Goal: Information Seeking & Learning: Check status

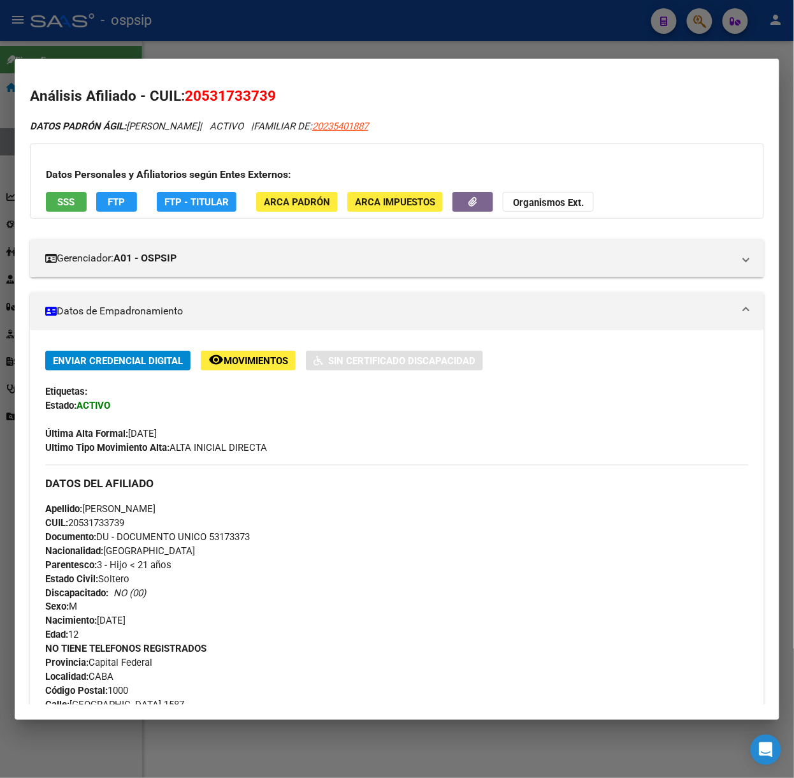
scroll to position [1076, 0]
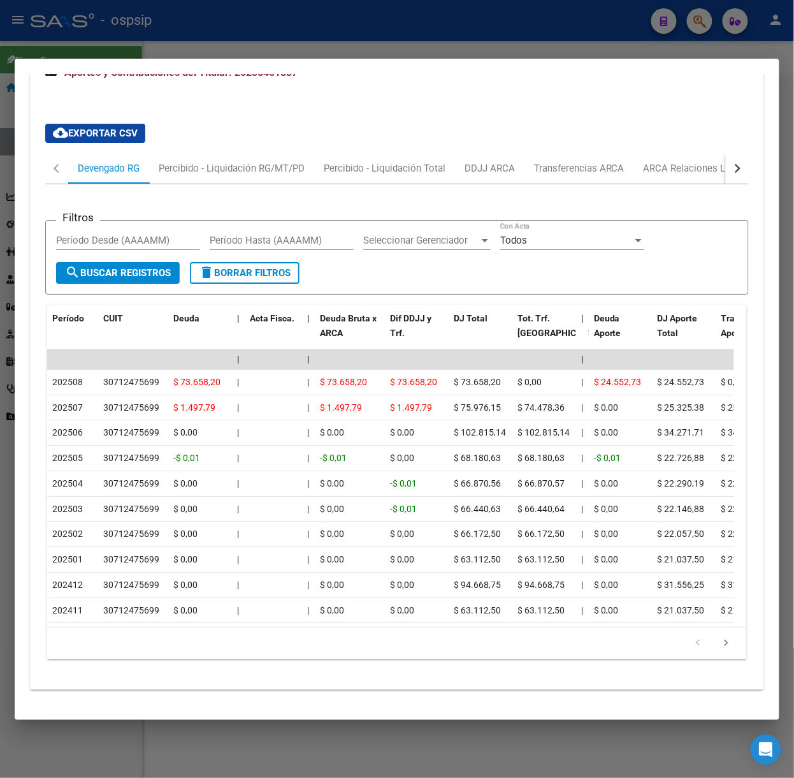
click at [368, 113] on div "cloud_download Exportar CSV Devengado RG Percibido - Liquidación RG/MT/PD Perci…" at bounding box center [397, 391] width 704 height 556
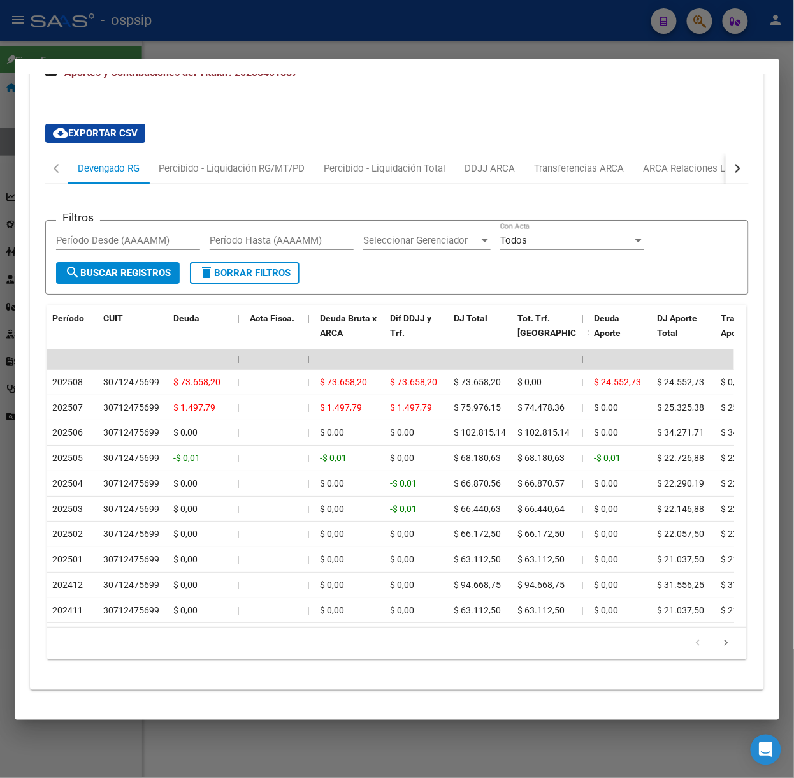
click at [368, 113] on div "cloud_download Exportar CSV Devengado RG Percibido - Liquidación RG/MT/PD Perci…" at bounding box center [397, 391] width 704 height 556
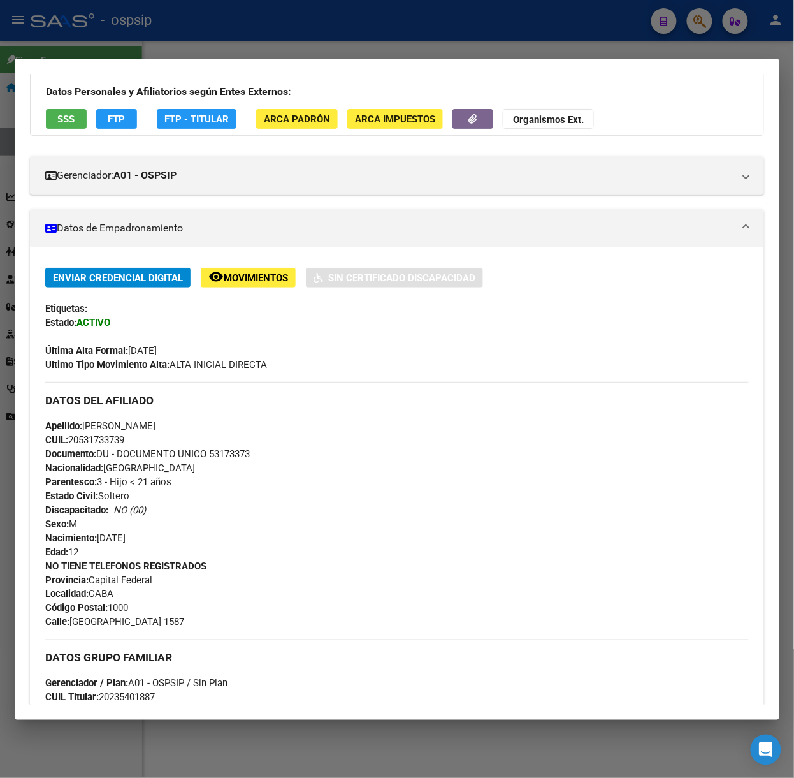
scroll to position [0, 0]
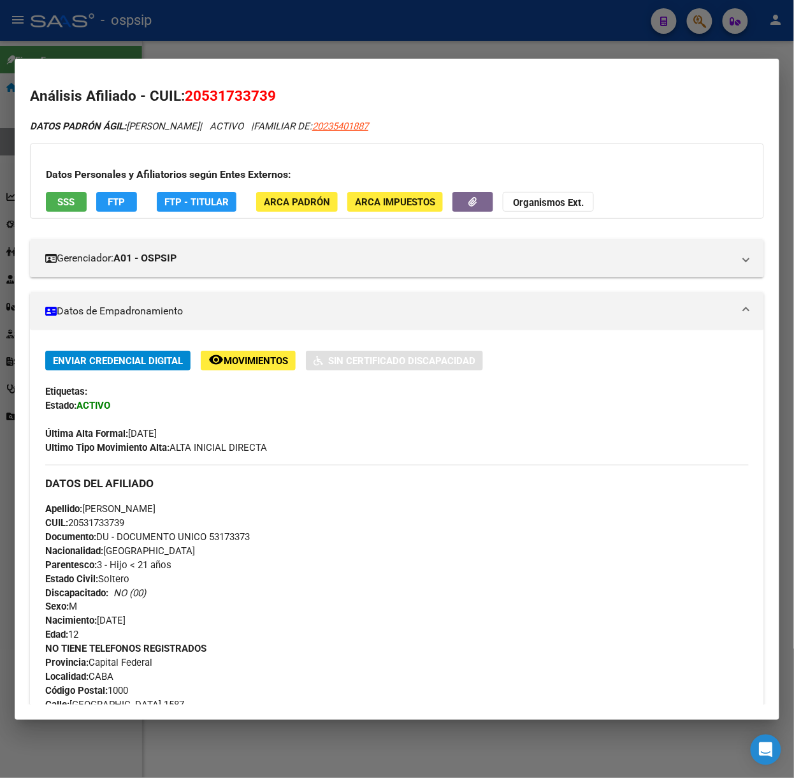
click at [222, 57] on div at bounding box center [397, 389] width 794 height 778
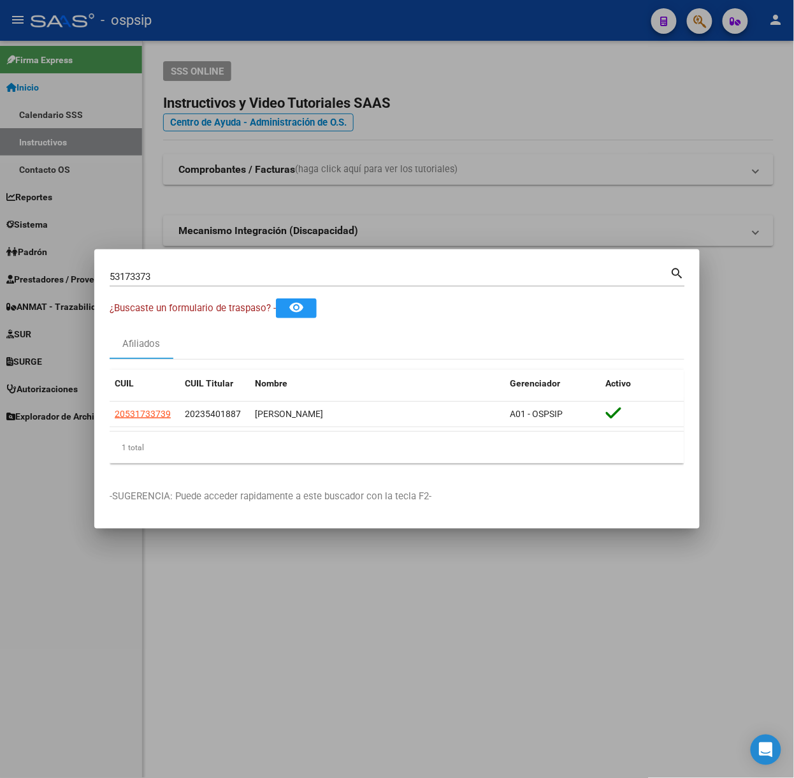
click at [226, 278] on input "53173373" at bounding box center [390, 276] width 561 height 11
type input "95550059"
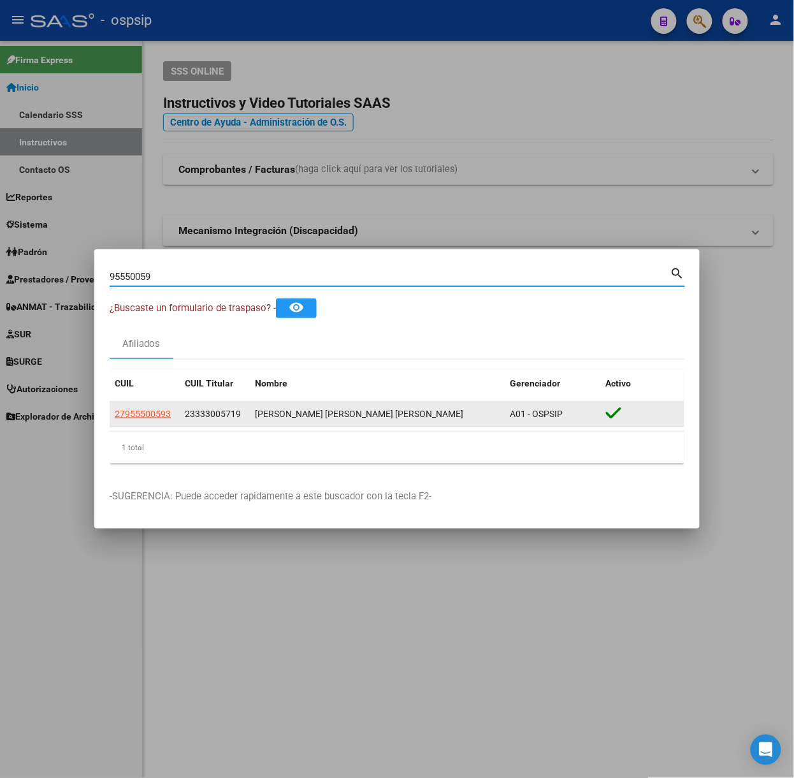
click at [177, 416] on datatable-body-cell "27955500593" at bounding box center [145, 414] width 70 height 25
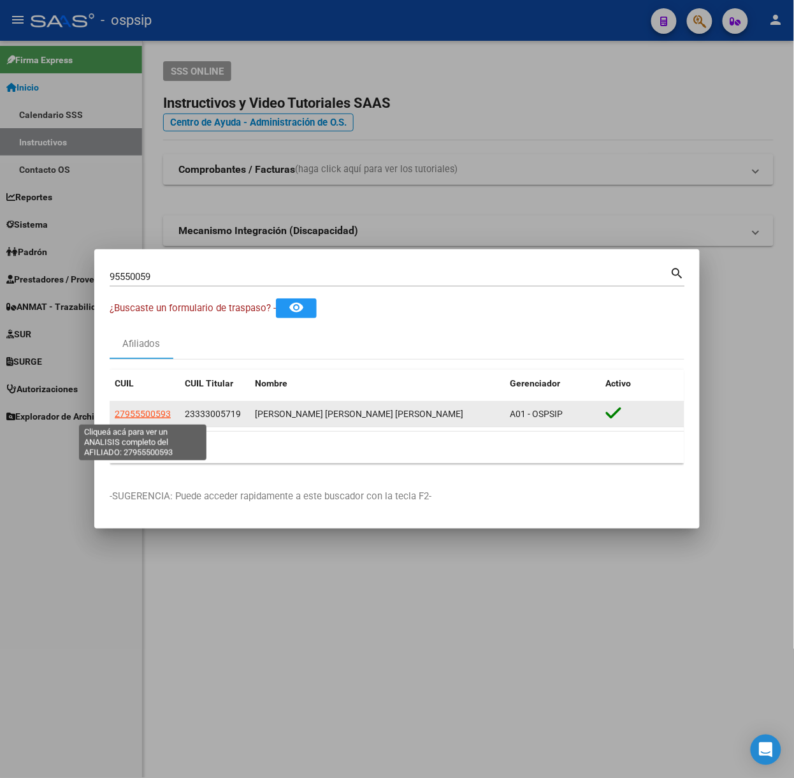
click at [161, 412] on span "27955500593" at bounding box center [143, 414] width 56 height 10
type textarea "27955500593"
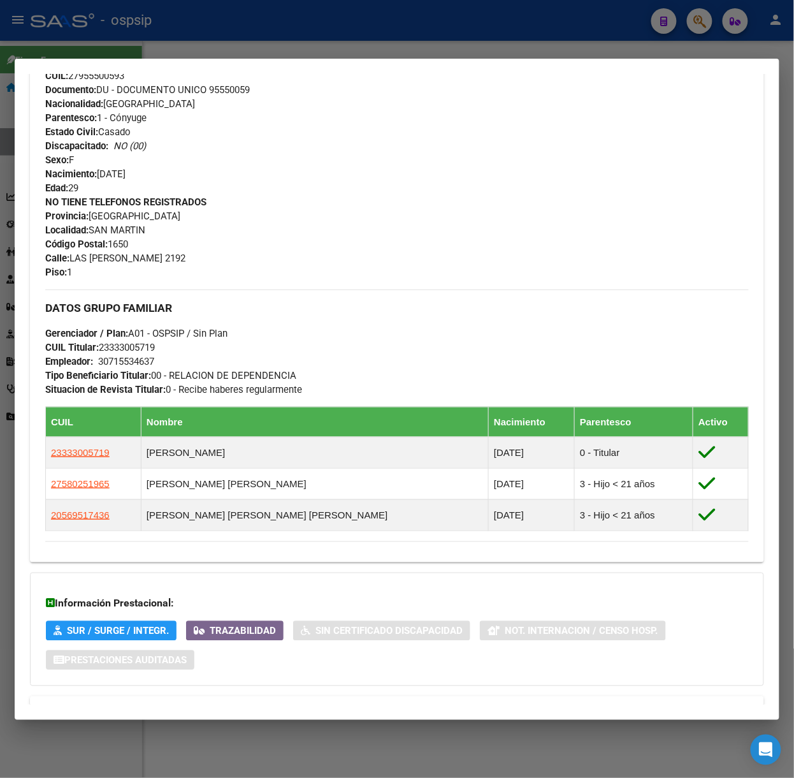
scroll to position [539, 0]
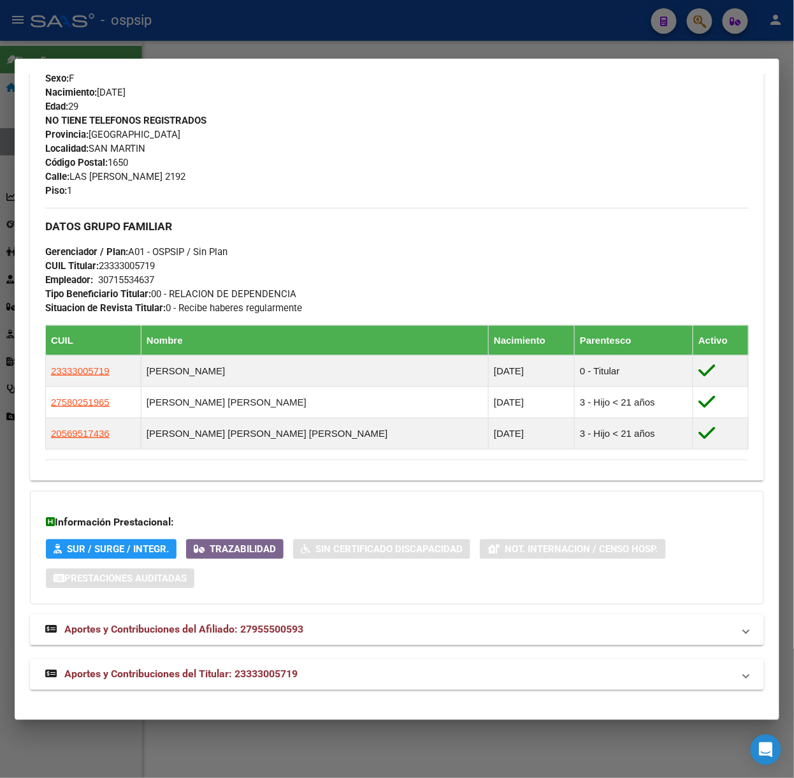
click at [293, 664] on mat-expansion-panel-header "Aportes y Contribuciones del Titular: 23333005719" at bounding box center [397, 674] width 734 height 31
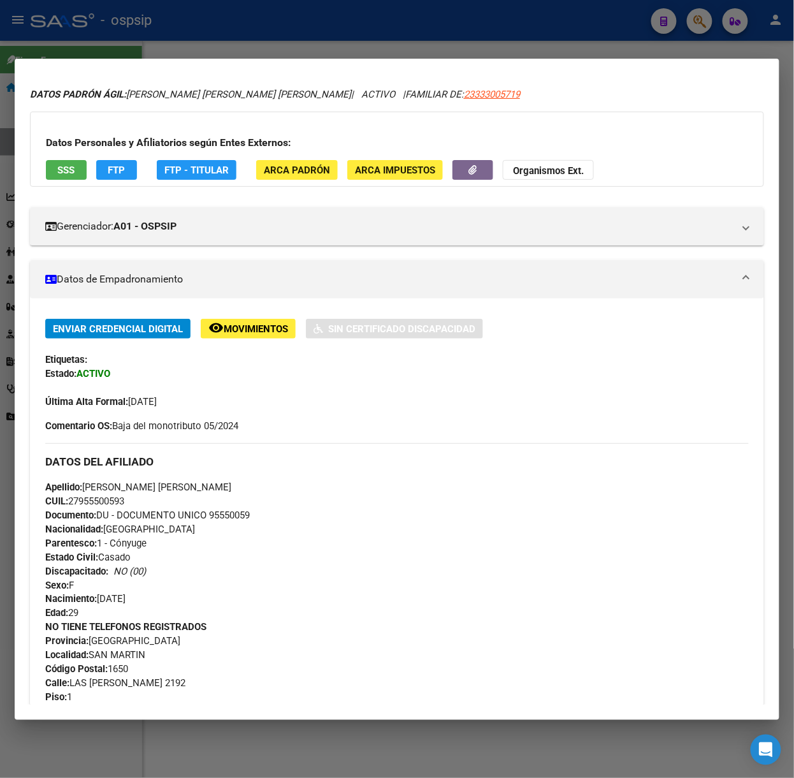
scroll to position [0, 0]
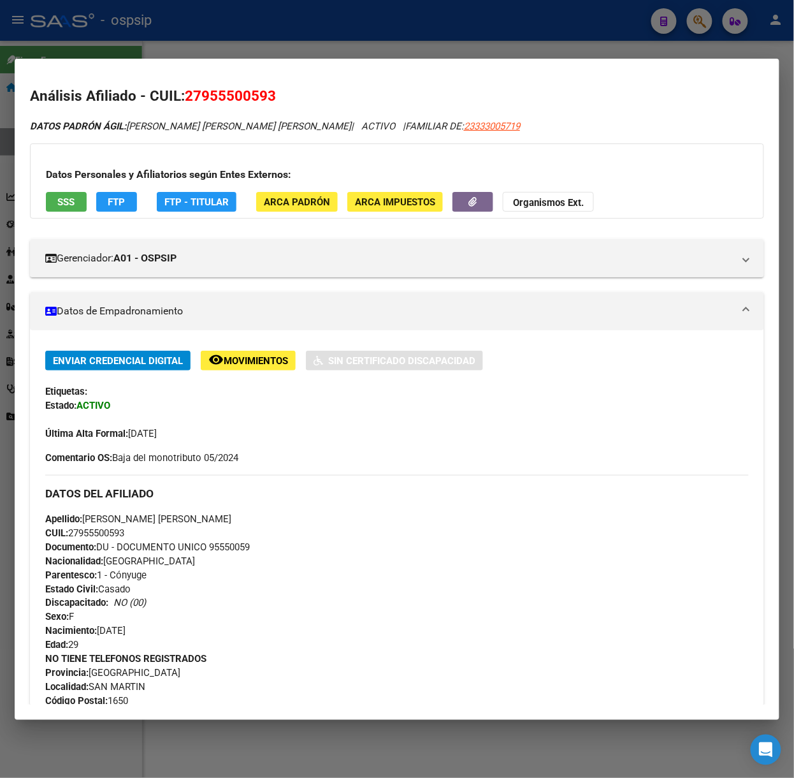
click at [54, 212] on div "Datos Personales y Afiliatorios según Entes Externos: SSS FTP FTP - Titular ARC…" at bounding box center [397, 180] width 734 height 75
click at [54, 205] on button "SSS" at bounding box center [66, 202] width 41 height 20
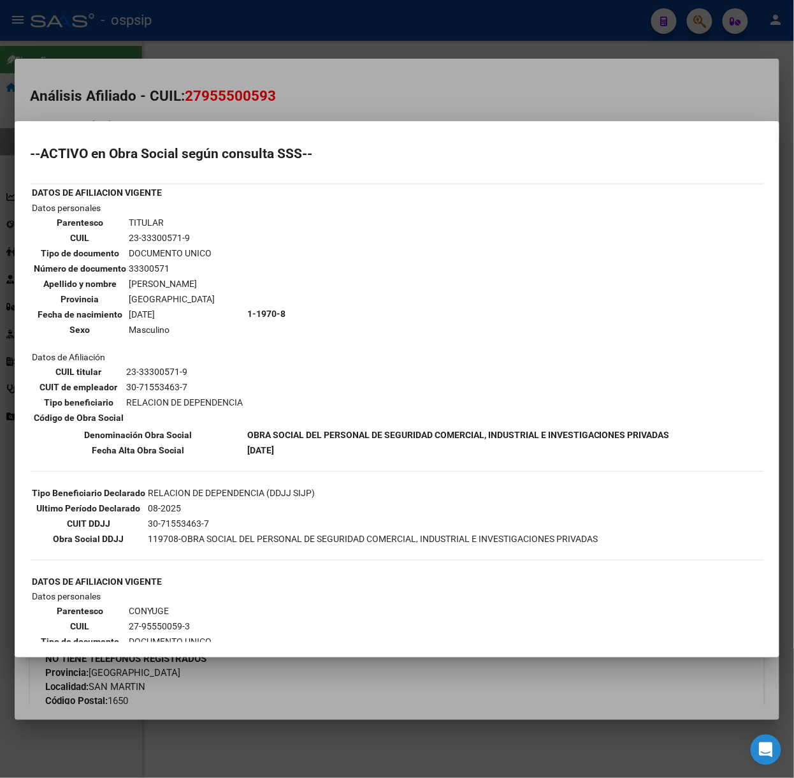
click at [218, 76] on div at bounding box center [397, 389] width 794 height 778
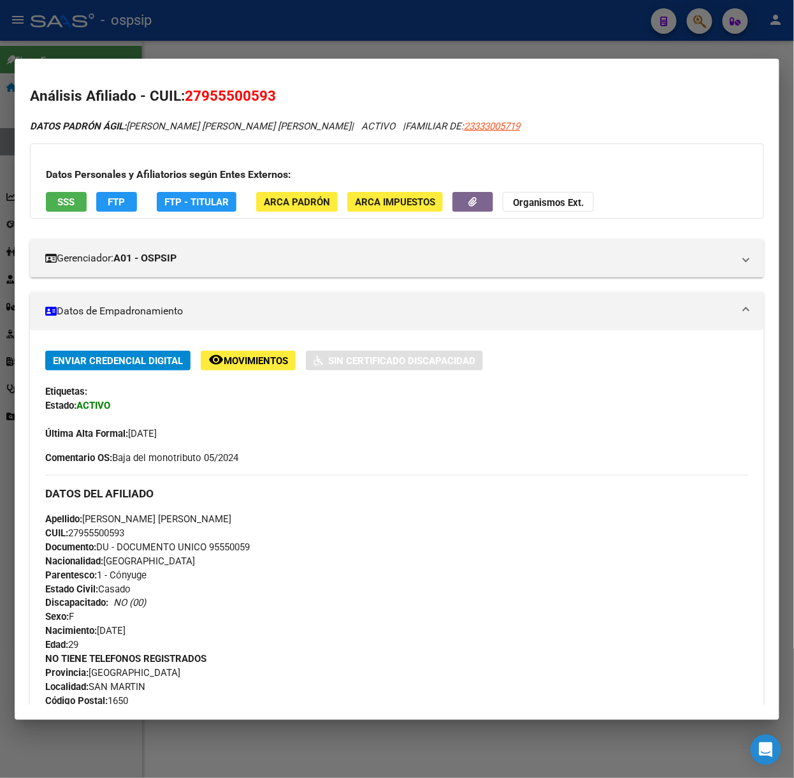
click at [264, 29] on div at bounding box center [397, 389] width 794 height 778
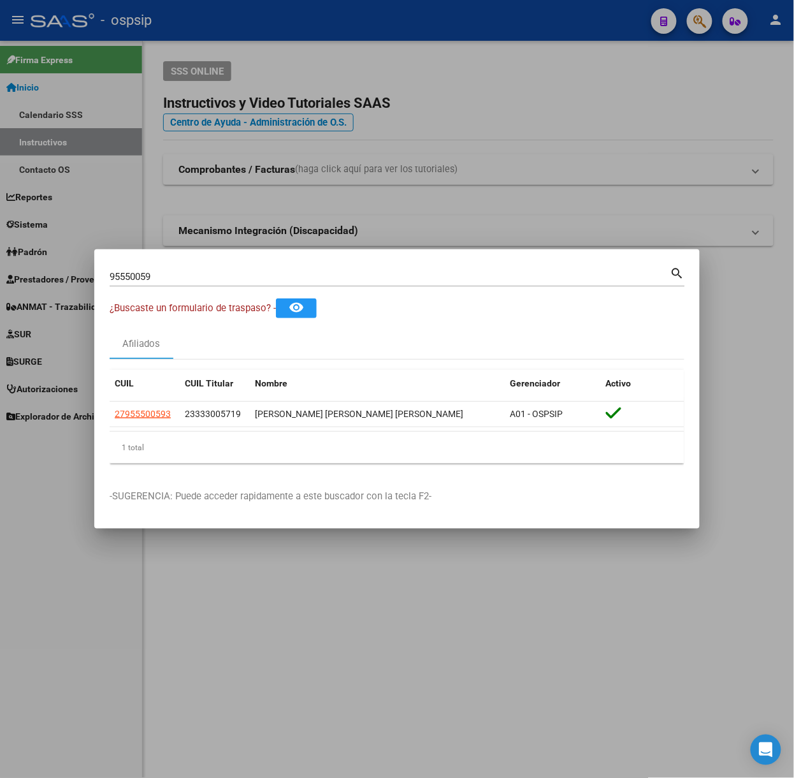
click at [248, 266] on div "95550059 Buscar (apellido, dni, cuil, nro traspaso, cuit, obra social) search" at bounding box center [397, 275] width 575 height 22
click at [248, 271] on input "95550059" at bounding box center [390, 276] width 561 height 11
type input "94278146"
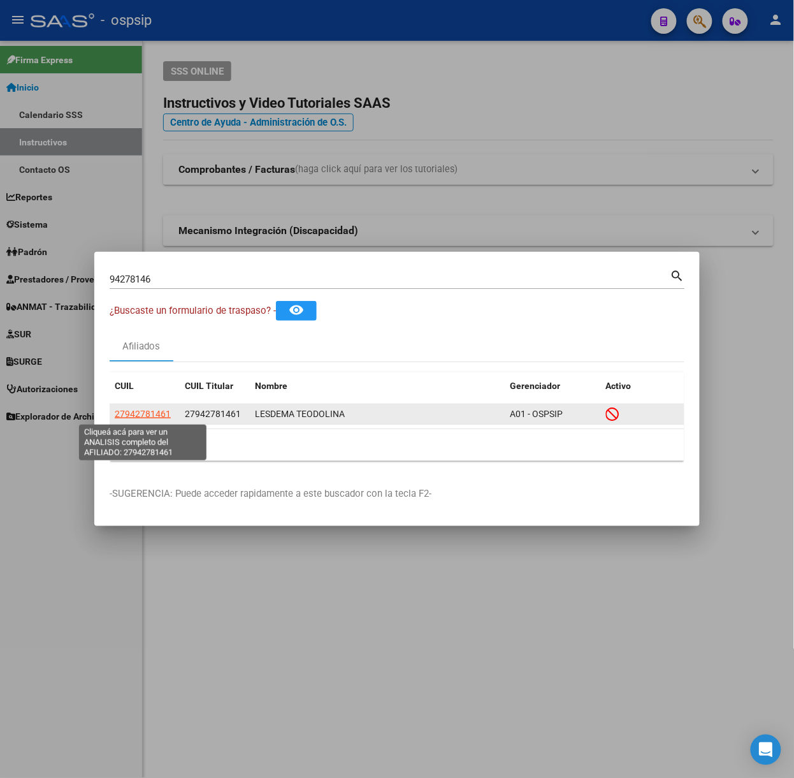
click at [133, 409] on span "27942781461" at bounding box center [143, 414] width 56 height 10
type textarea "27942781461"
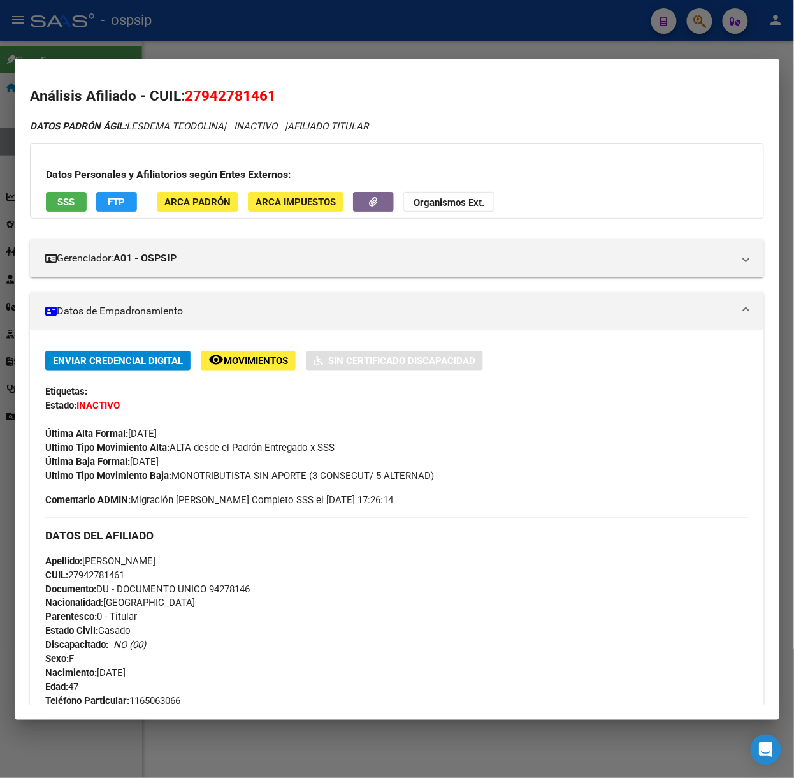
scroll to position [428, 0]
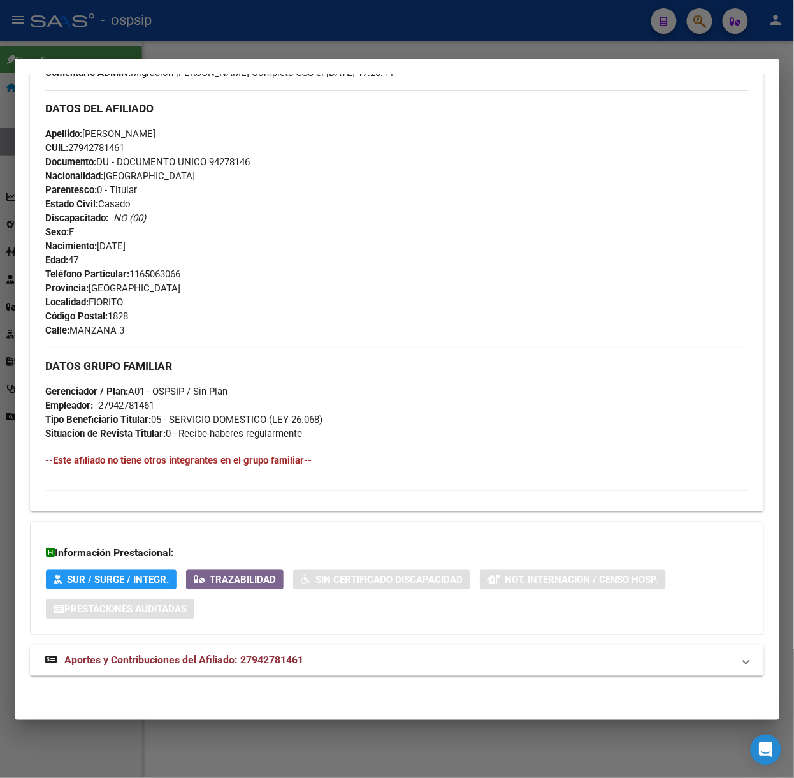
click at [289, 679] on div "DATOS [PERSON_NAME] ÁGIL: [PERSON_NAME] | INACTIVO | AFILIADO TITULAR Datos Per…" at bounding box center [397, 191] width 734 height 998
click at [289, 656] on span "Aportes y Contribuciones del Afiliado: 27942781461" at bounding box center [183, 660] width 239 height 12
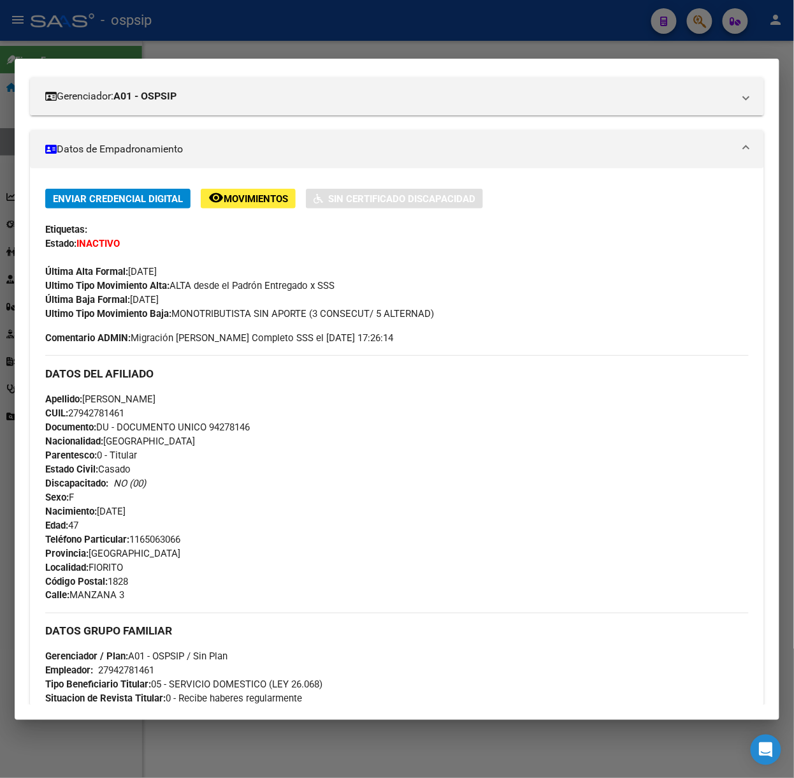
scroll to position [0, 0]
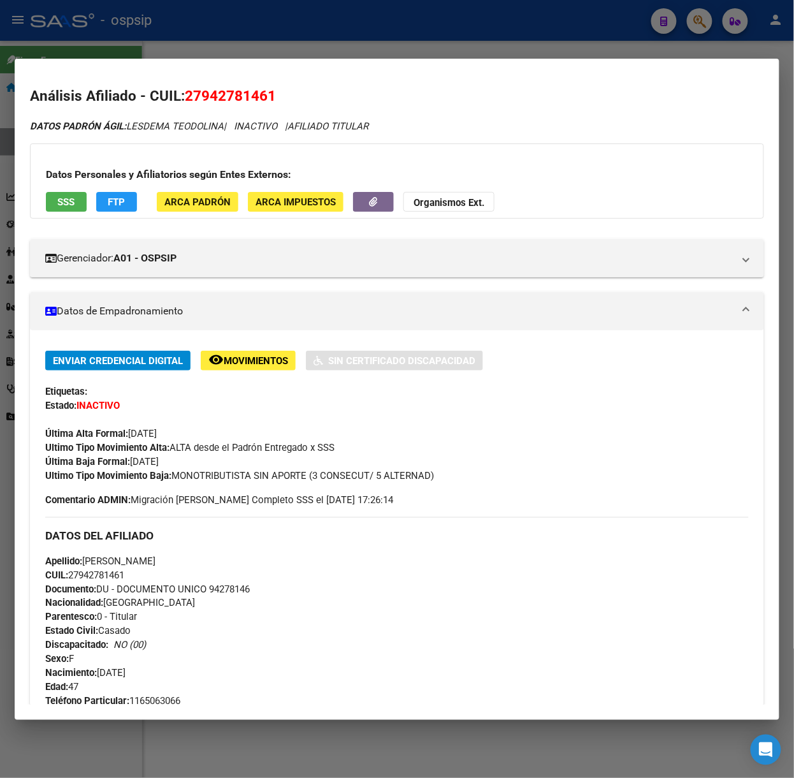
click at [67, 192] on button "SSS" at bounding box center [66, 202] width 41 height 20
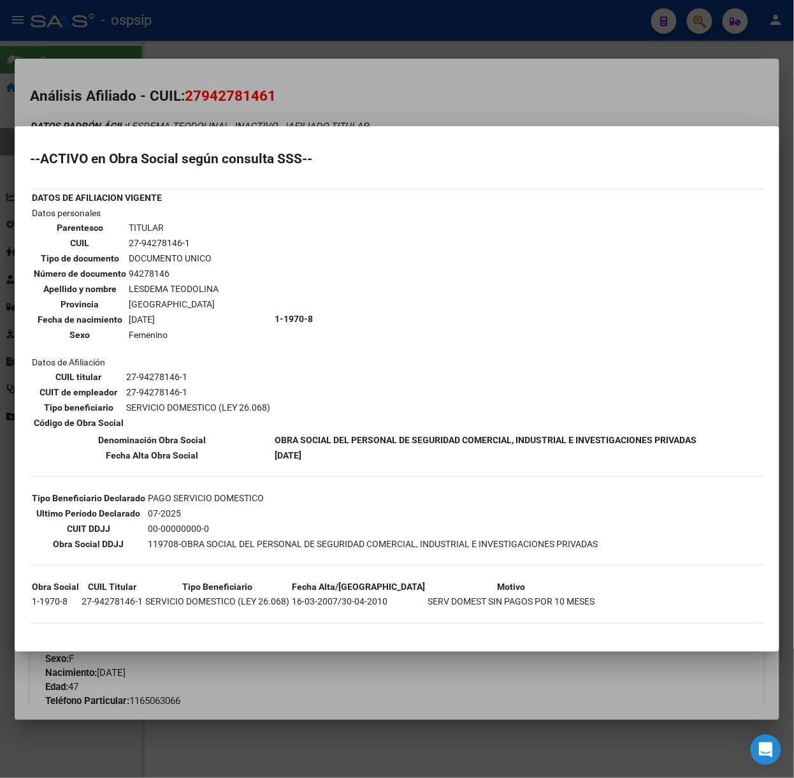
click at [148, 85] on div at bounding box center [397, 389] width 794 height 778
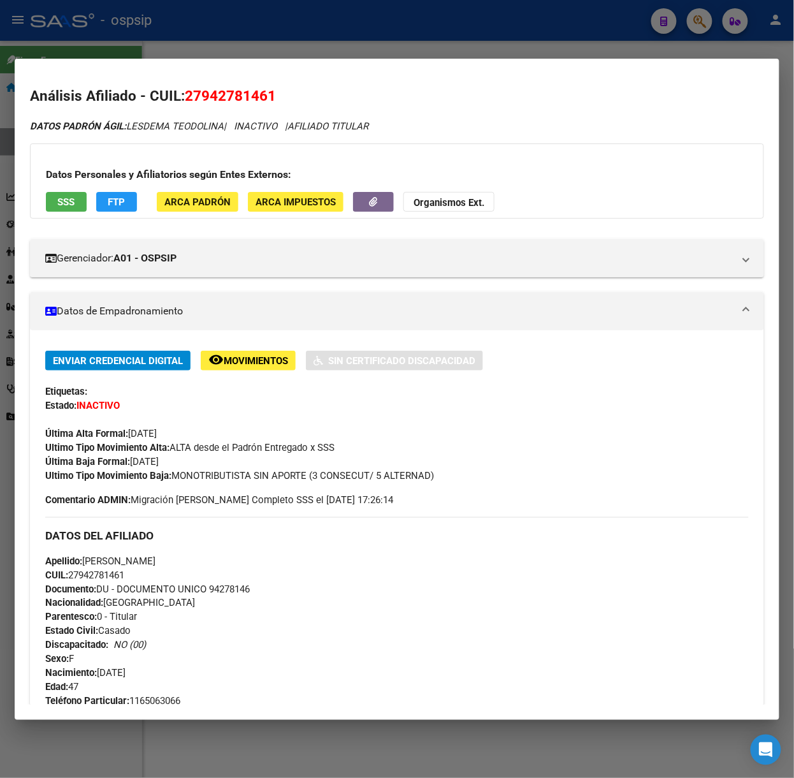
click at [148, 24] on div at bounding box center [397, 389] width 794 height 778
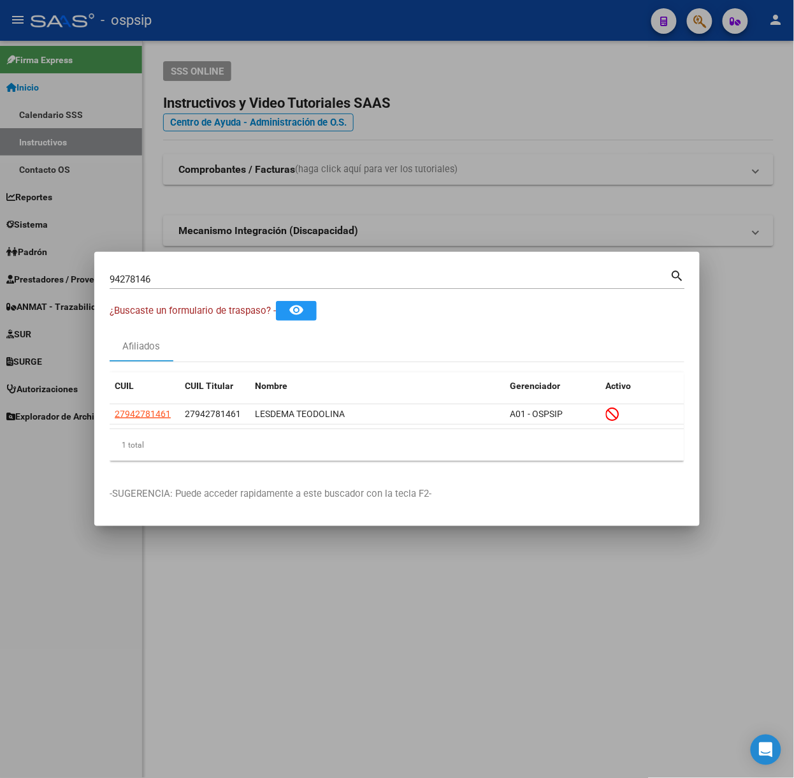
click at [207, 282] on input "94278146" at bounding box center [390, 278] width 561 height 11
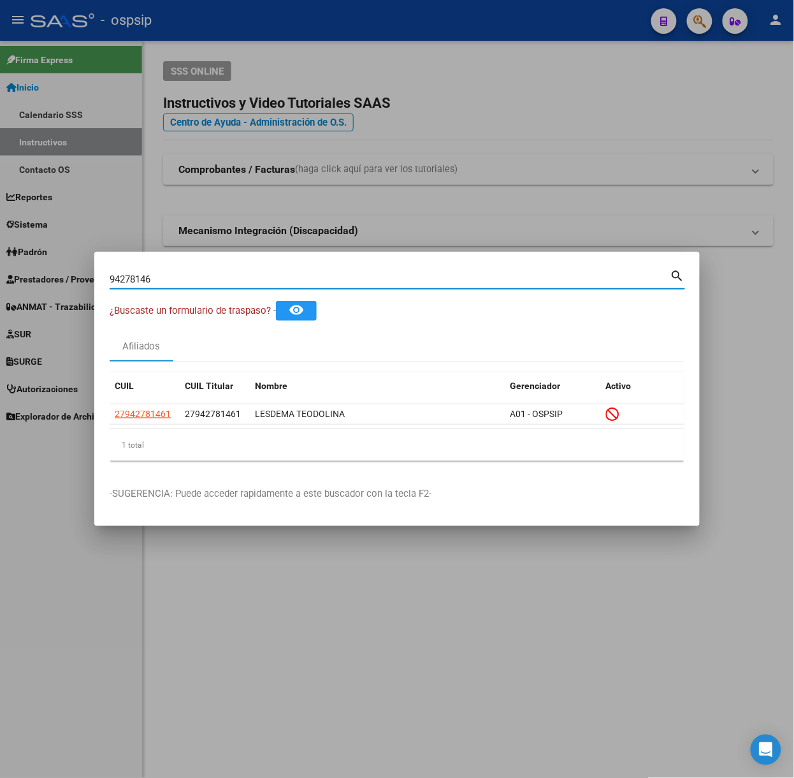
click at [207, 282] on input "94278146" at bounding box center [390, 278] width 561 height 11
type input "95664470"
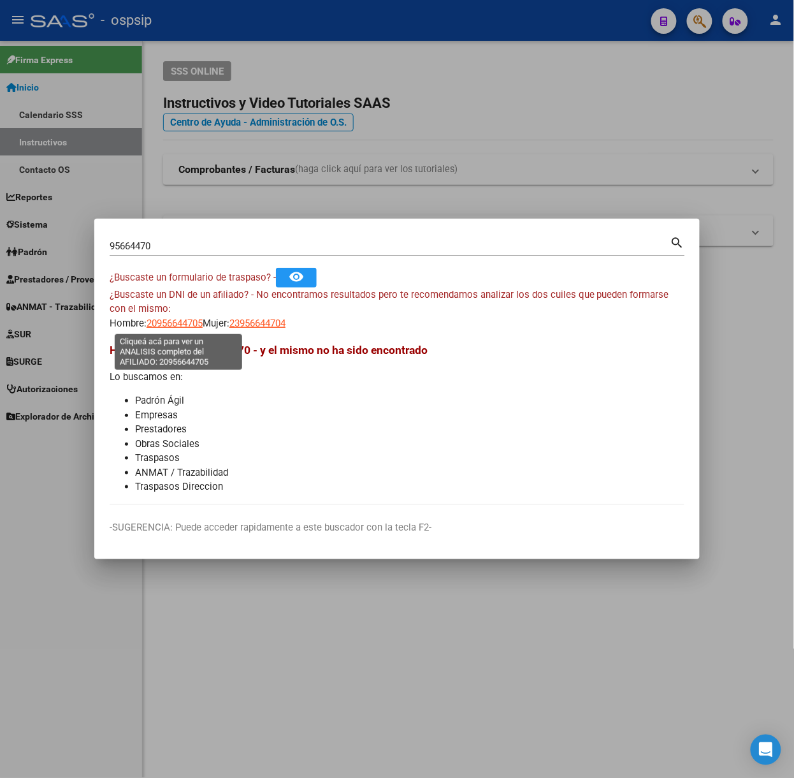
click at [178, 324] on span "20956644705" at bounding box center [175, 322] width 56 height 11
type textarea "20956644705"
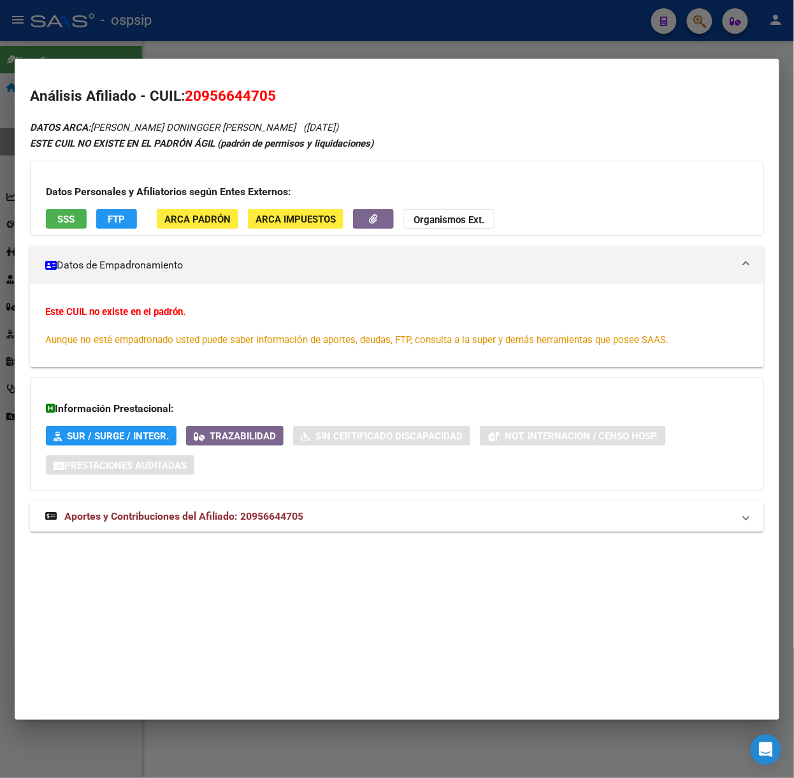
click at [204, 510] on span "Aportes y Contribuciones del Afiliado: 20956644705" at bounding box center [183, 516] width 239 height 12
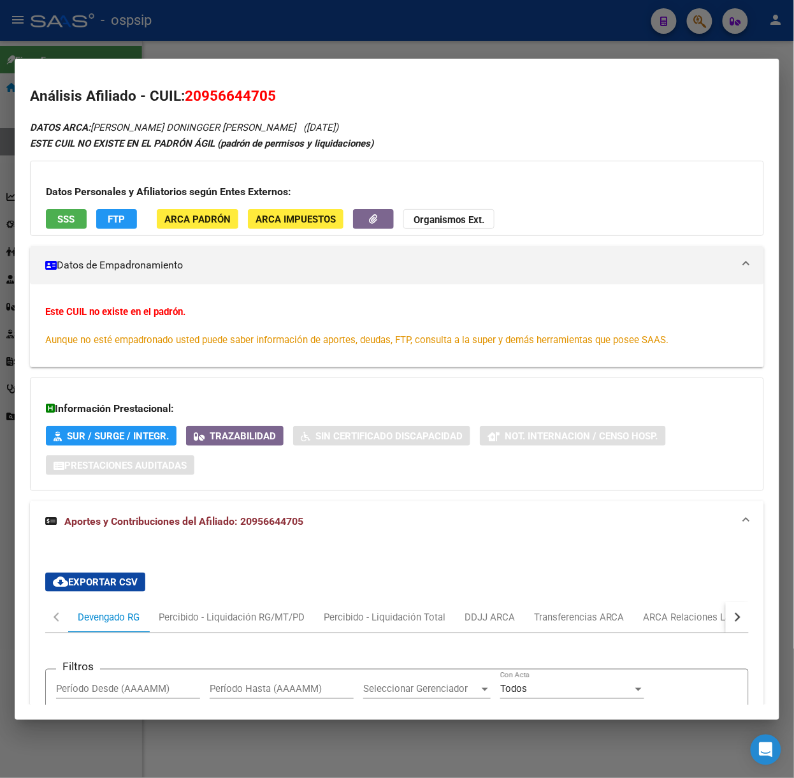
click at [140, 19] on div at bounding box center [397, 389] width 794 height 778
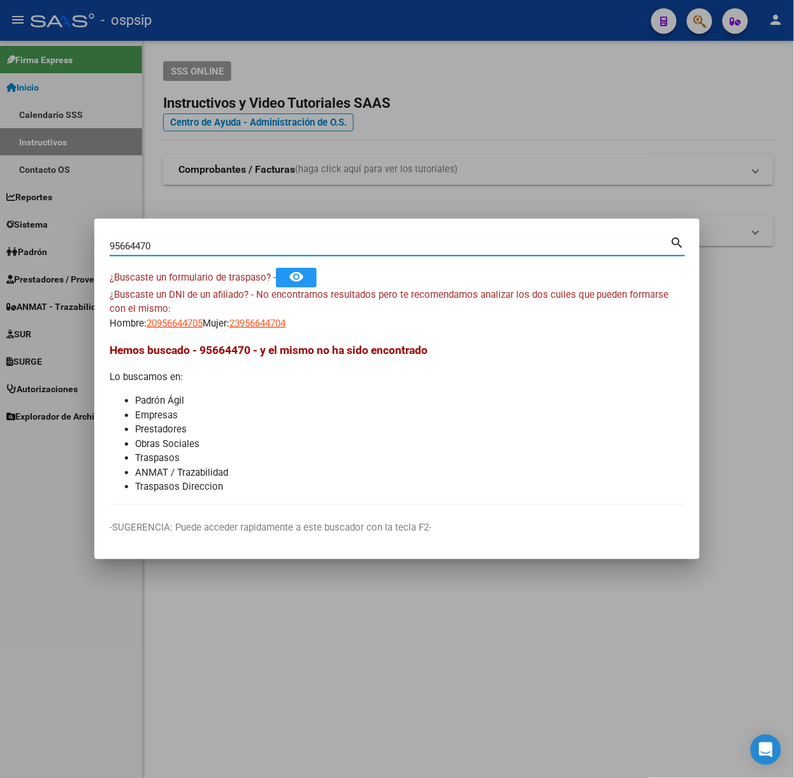
click at [184, 250] on input "95664470" at bounding box center [390, 245] width 561 height 11
type input "16764127"
click at [178, 334] on mat-dialog-content "16764127 Buscar (apellido, dni, cuil, nro traspaso, cuit, obra social) search ¿…" at bounding box center [396, 369] width 605 height 271
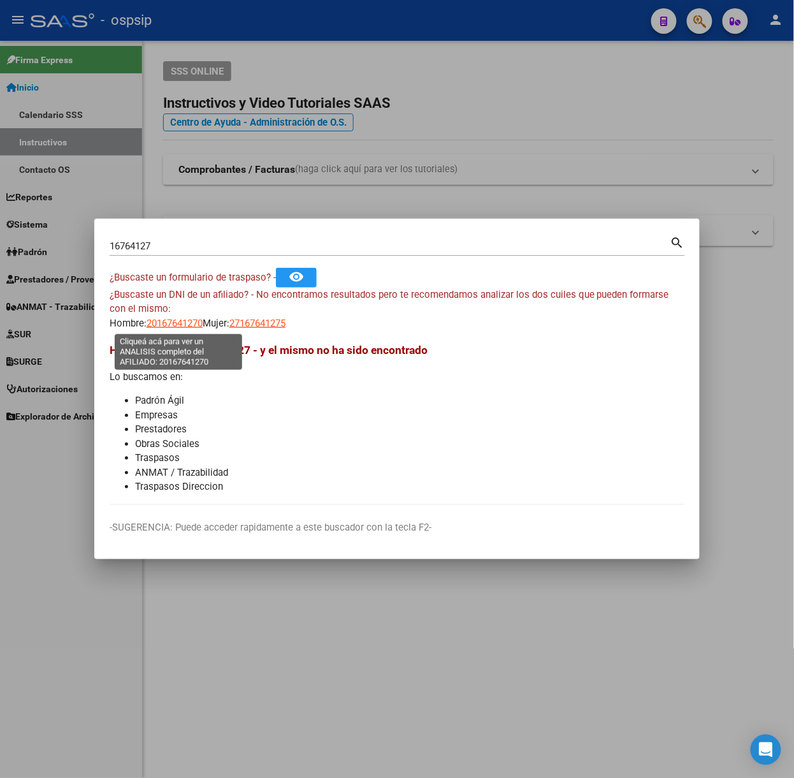
click at [178, 326] on span "20167641270" at bounding box center [175, 322] width 56 height 11
type textarea "20167641270"
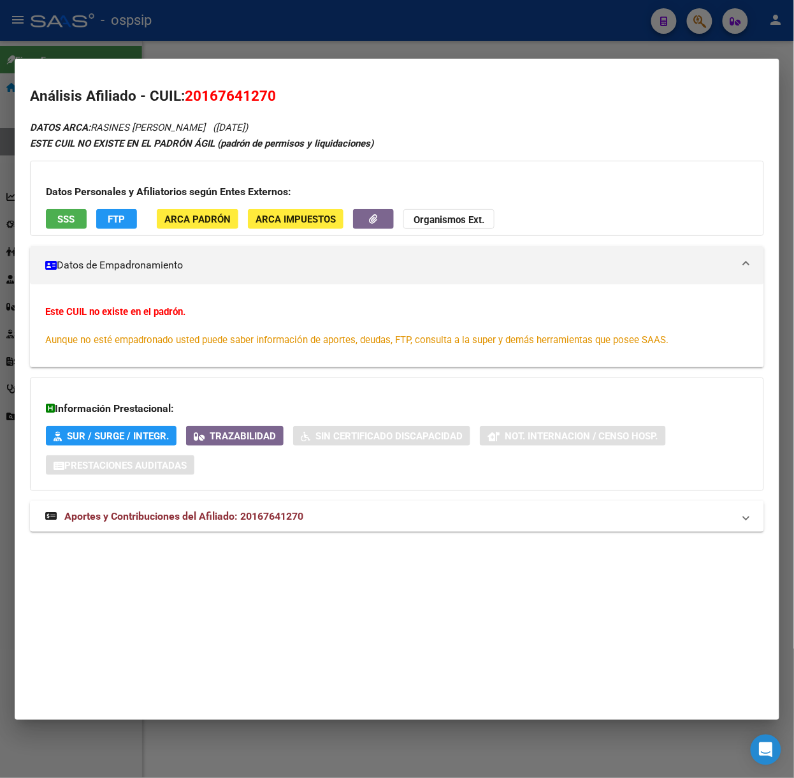
click at [311, 501] on mat-expansion-panel-header "Aportes y Contribuciones del Afiliado: 20167641270" at bounding box center [397, 516] width 734 height 31
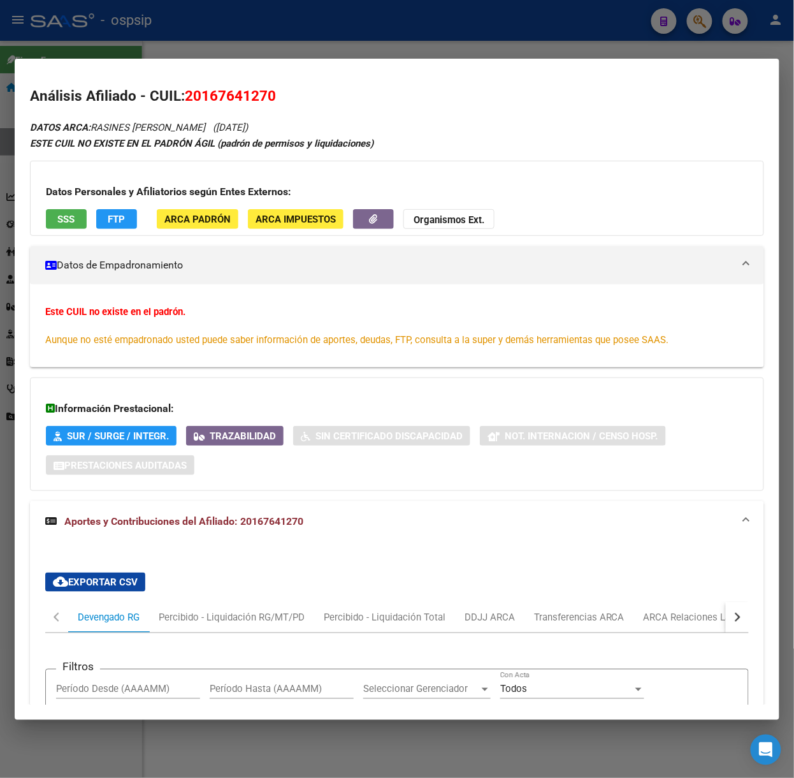
click at [74, 210] on button "SSS" at bounding box center [66, 219] width 41 height 20
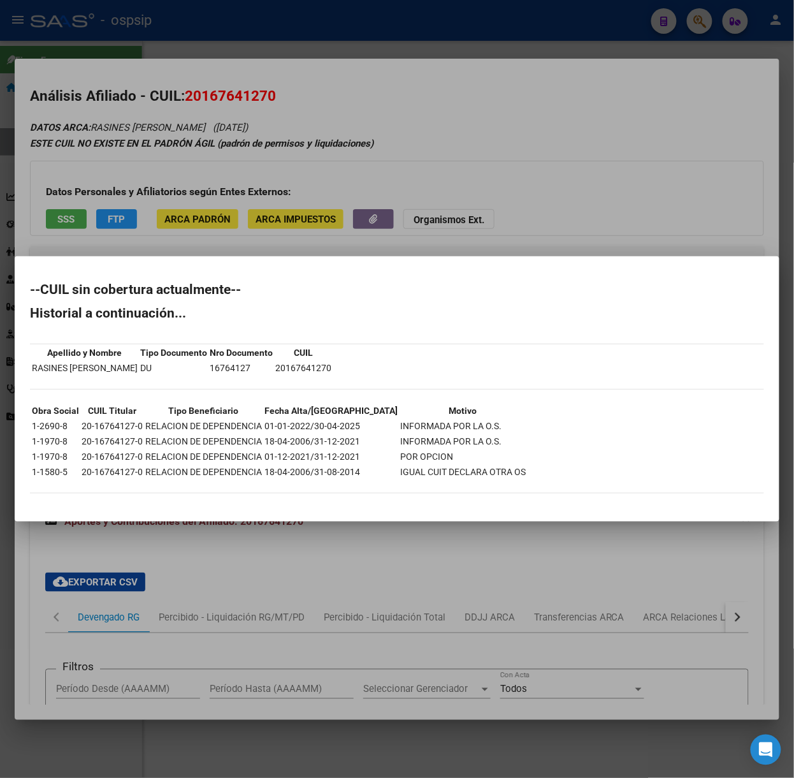
drag, startPoint x: 212, startPoint y: 196, endPoint x: 218, endPoint y: 204, distance: 9.6
click at [218, 204] on div at bounding box center [397, 389] width 794 height 778
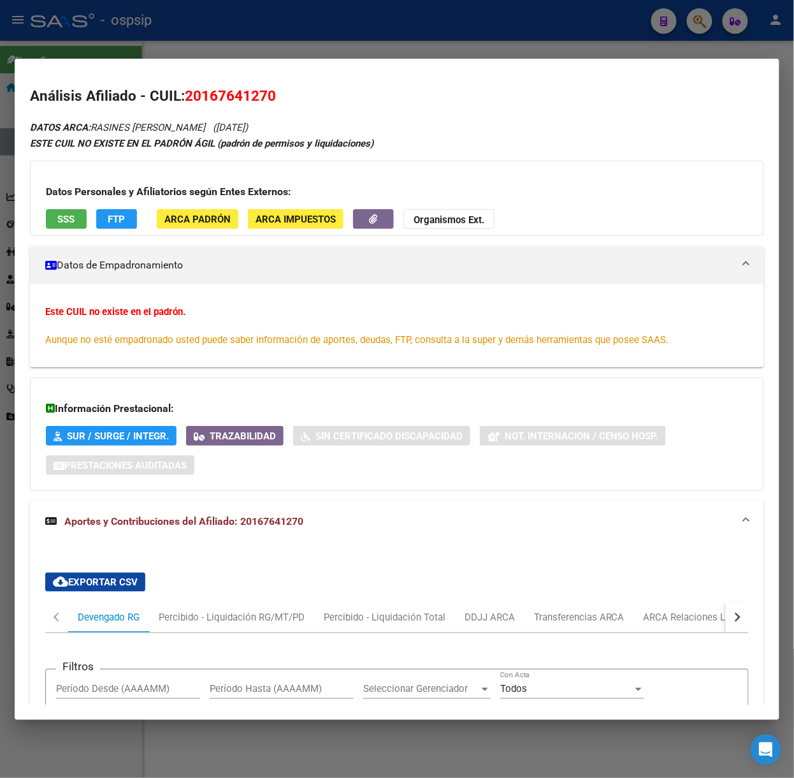
click at [97, 13] on div at bounding box center [397, 389] width 794 height 778
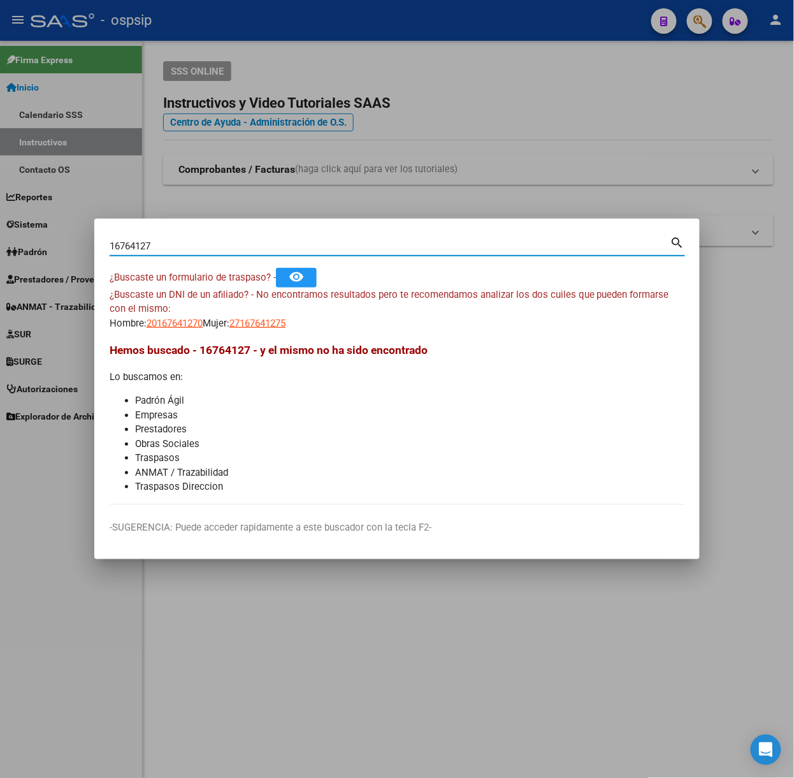
click at [187, 250] on input "16764127" at bounding box center [390, 245] width 561 height 11
type input "17743018"
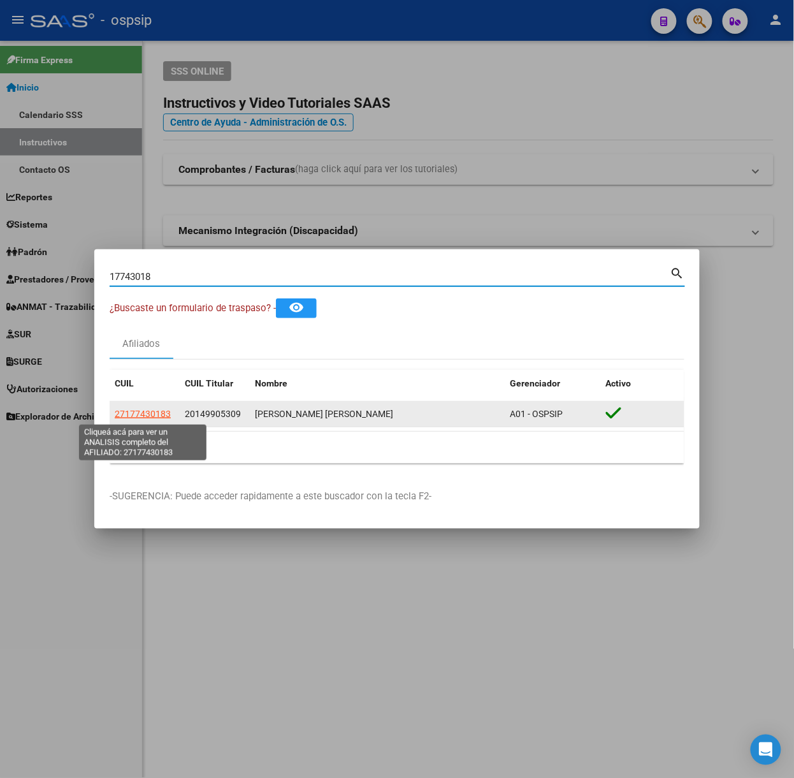
click at [153, 413] on span "27177430183" at bounding box center [143, 414] width 56 height 10
type textarea "27177430183"
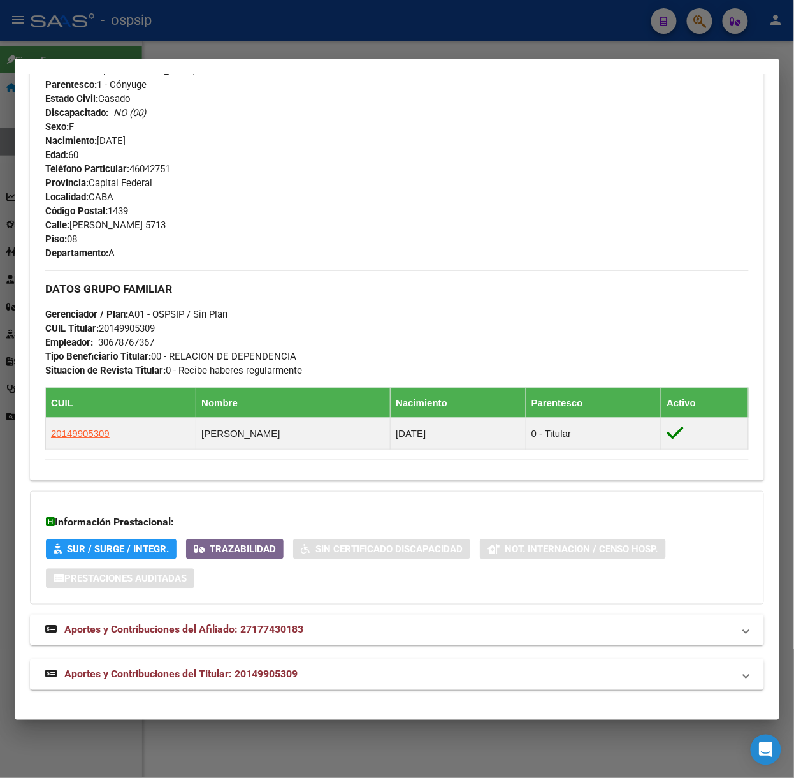
click at [254, 663] on mat-expansion-panel-header "Aportes y Contribuciones del Titular: 20149905309" at bounding box center [397, 674] width 734 height 31
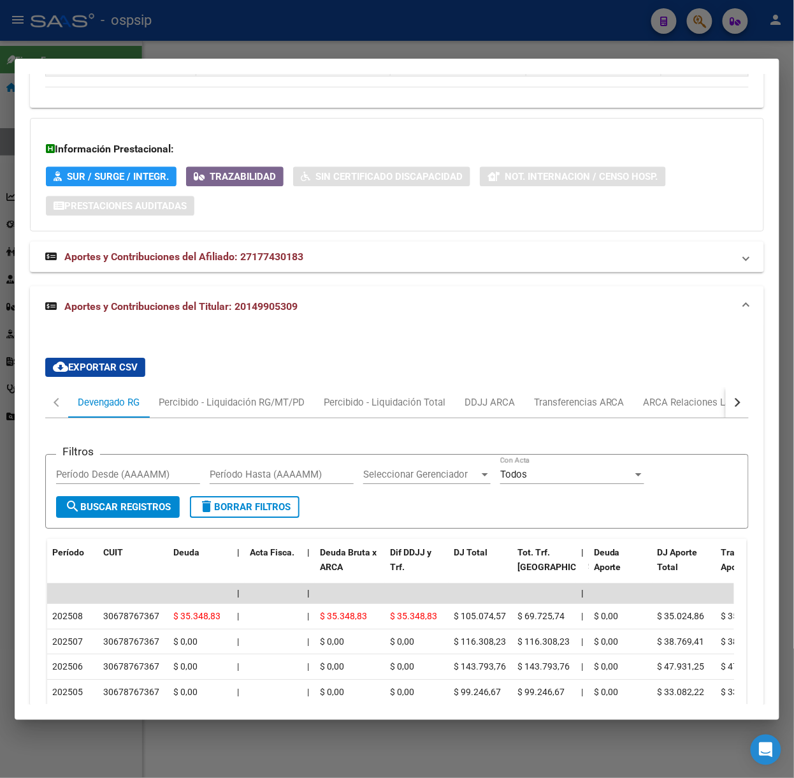
scroll to position [893, 0]
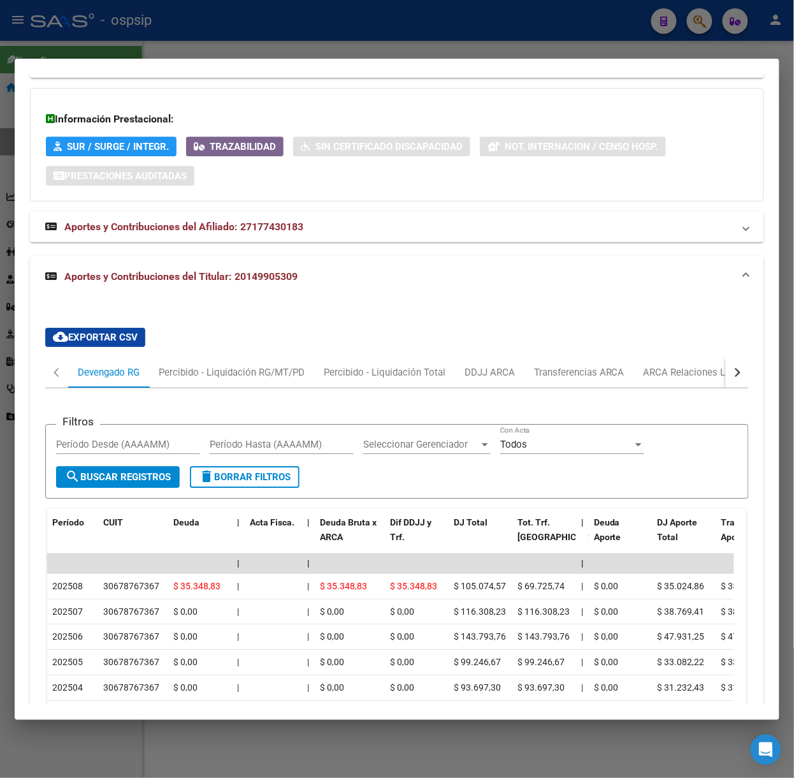
click at [275, 34] on div at bounding box center [397, 389] width 794 height 778
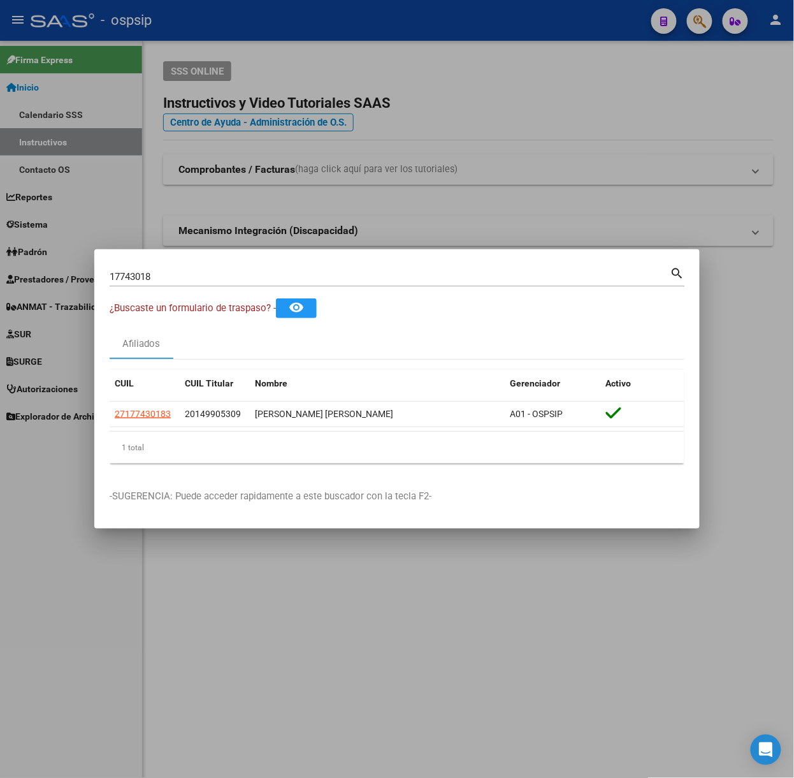
click at [307, 264] on div "17743018 Buscar (apellido, dni, cuil, [PERSON_NAME], cuit, obra social) search" at bounding box center [397, 275] width 575 height 22
click at [315, 275] on input "17743018" at bounding box center [390, 276] width 561 height 11
type input "94278146"
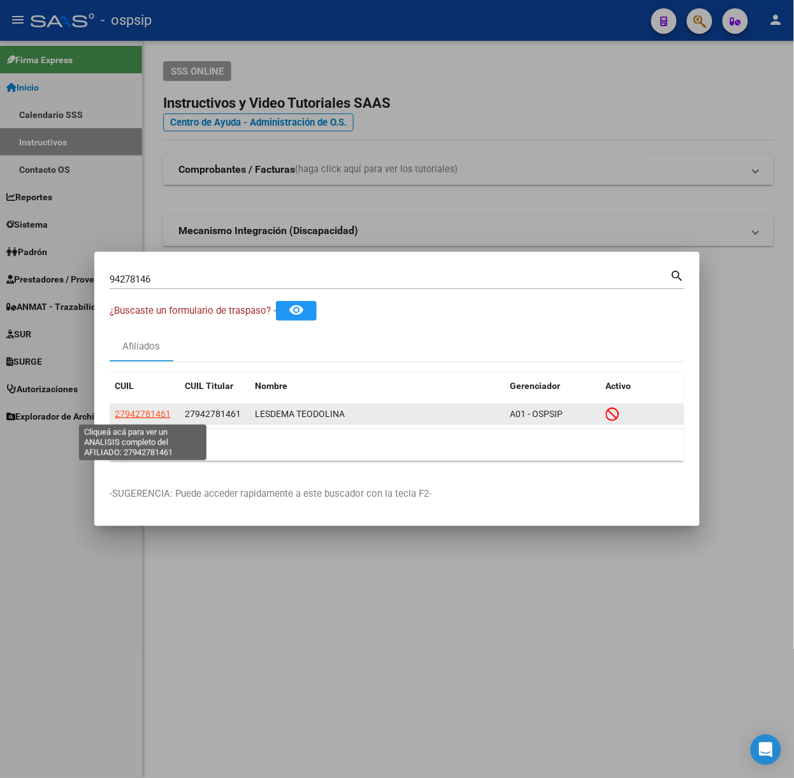
click at [152, 414] on span "27942781461" at bounding box center [143, 414] width 56 height 10
type textarea "27942781461"
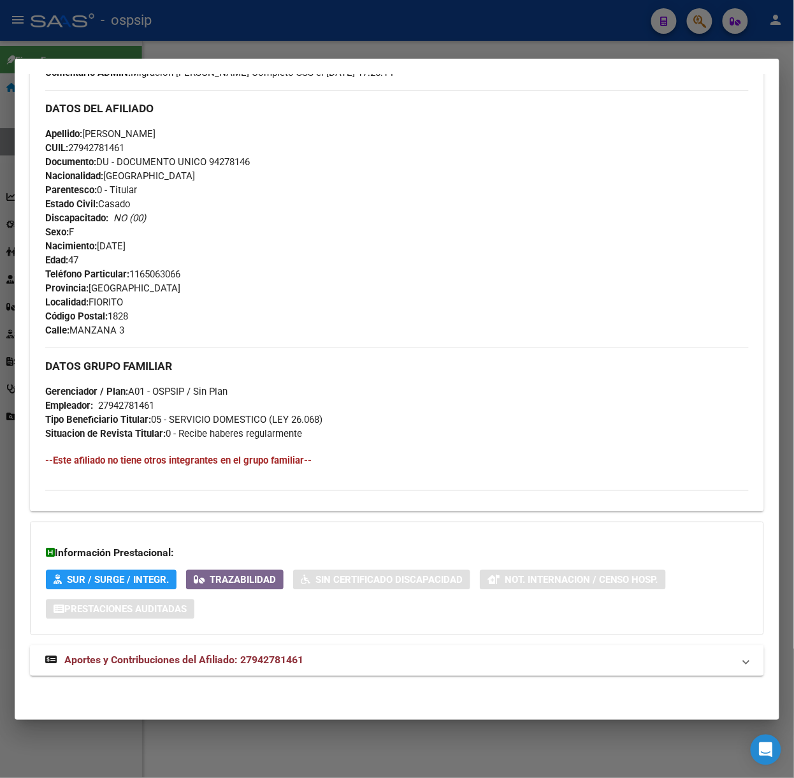
click at [253, 651] on mat-expansion-panel-header "Aportes y Contribuciones del Afiliado: 27942781461" at bounding box center [397, 660] width 734 height 31
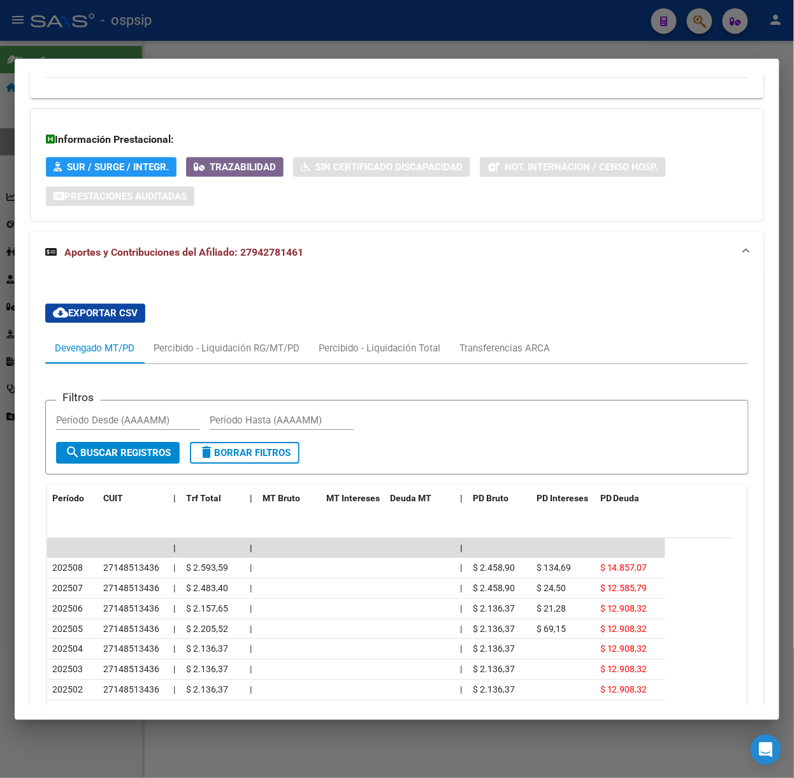
scroll to position [923, 0]
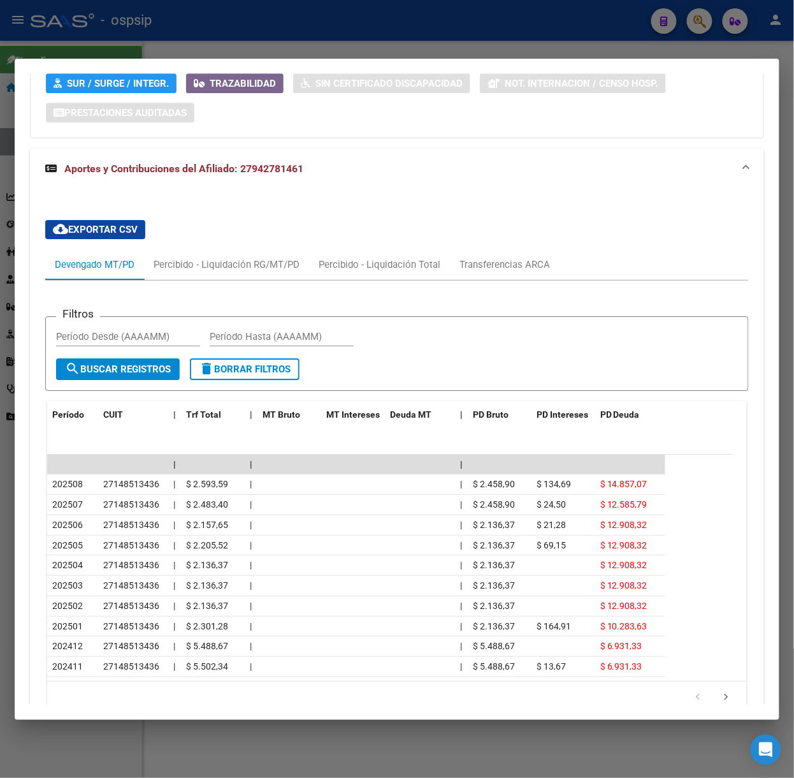
click at [260, 34] on div at bounding box center [397, 389] width 794 height 778
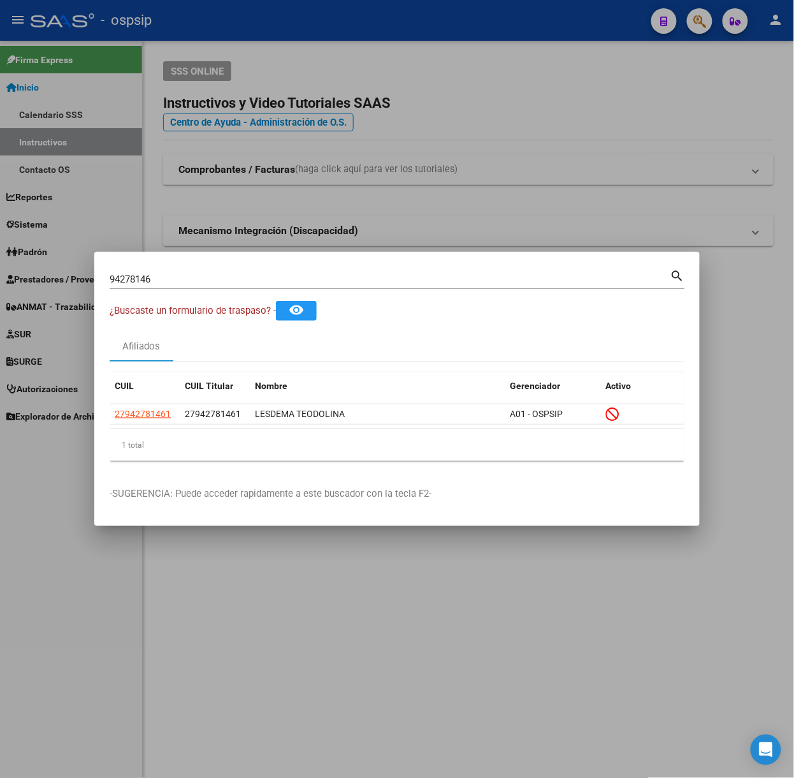
click at [243, 286] on div "94278146 Buscar (apellido, dni, [PERSON_NAME], nro traspaso, cuit, obra social)" at bounding box center [390, 279] width 561 height 19
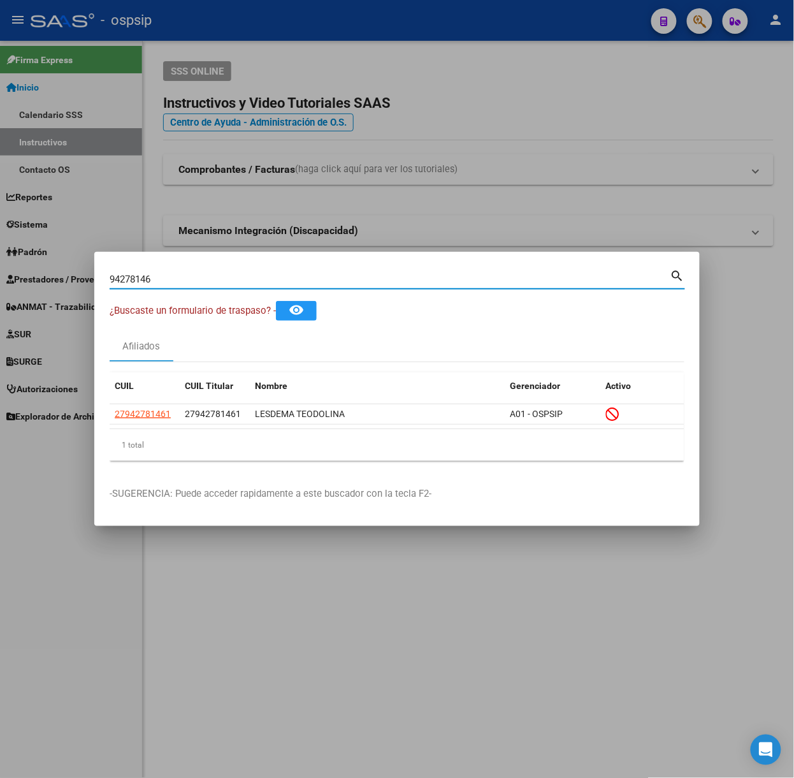
click at [241, 280] on input "94278146" at bounding box center [390, 278] width 561 height 11
type input "42644840"
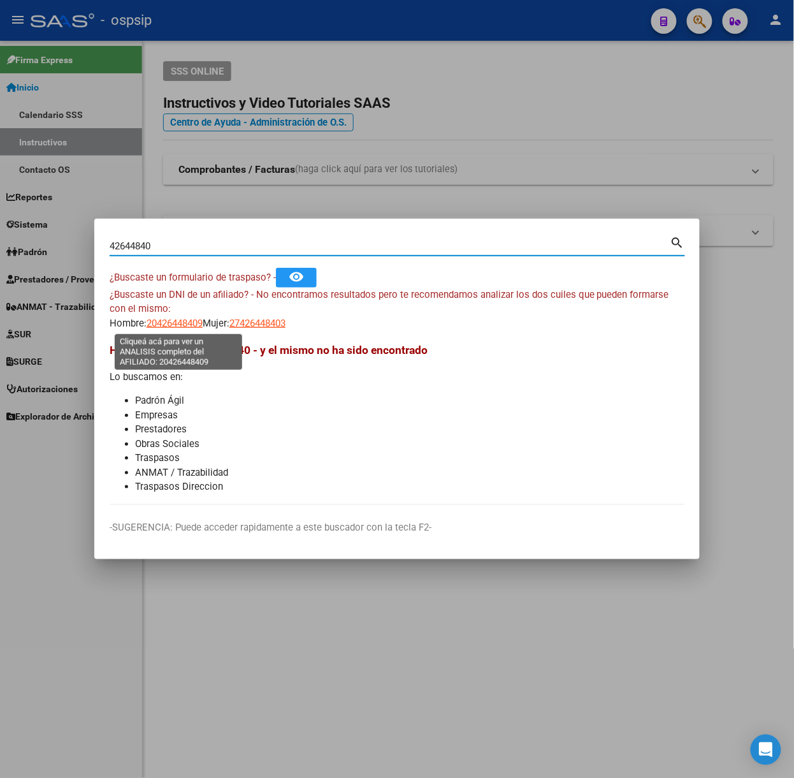
click at [187, 326] on span "20426448409" at bounding box center [175, 322] width 56 height 11
type textarea "20426448409"
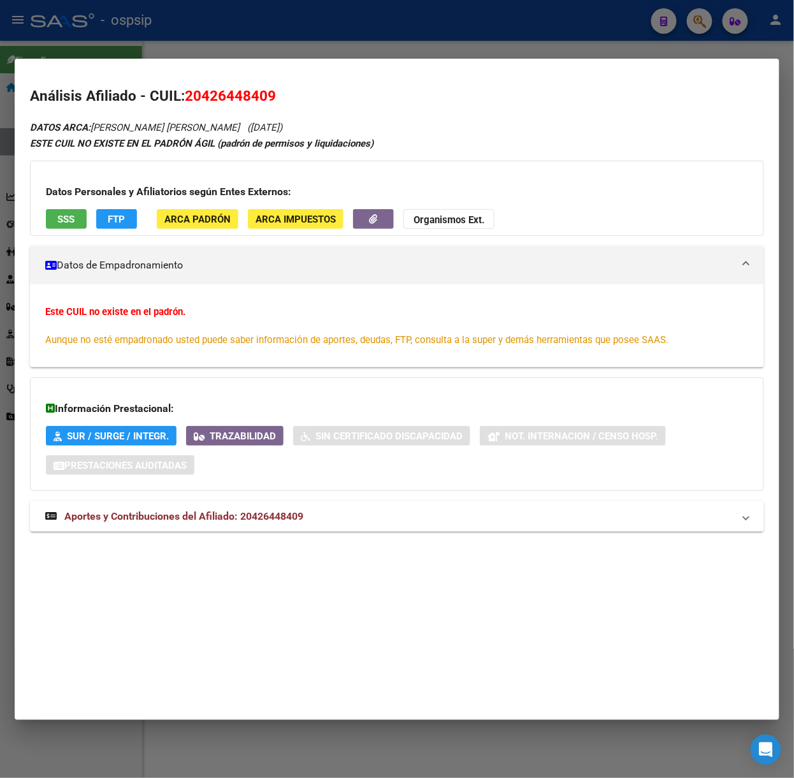
click at [163, 651] on mat-dialog-container "Análisis Afiliado - CUIL: 20426448409 DATOS ARCA: [PERSON_NAME] [PERSON_NAME] (…" at bounding box center [397, 389] width 765 height 661
click at [243, 533] on div "DATOS ARCA: [PERSON_NAME] [PERSON_NAME] ([DATE]) ESTE CUIL NO EXISTE EN EL [PER…" at bounding box center [397, 332] width 734 height 427
click at [263, 520] on span "Aportes y Contribuciones del Afiliado: 20426448409" at bounding box center [183, 516] width 239 height 12
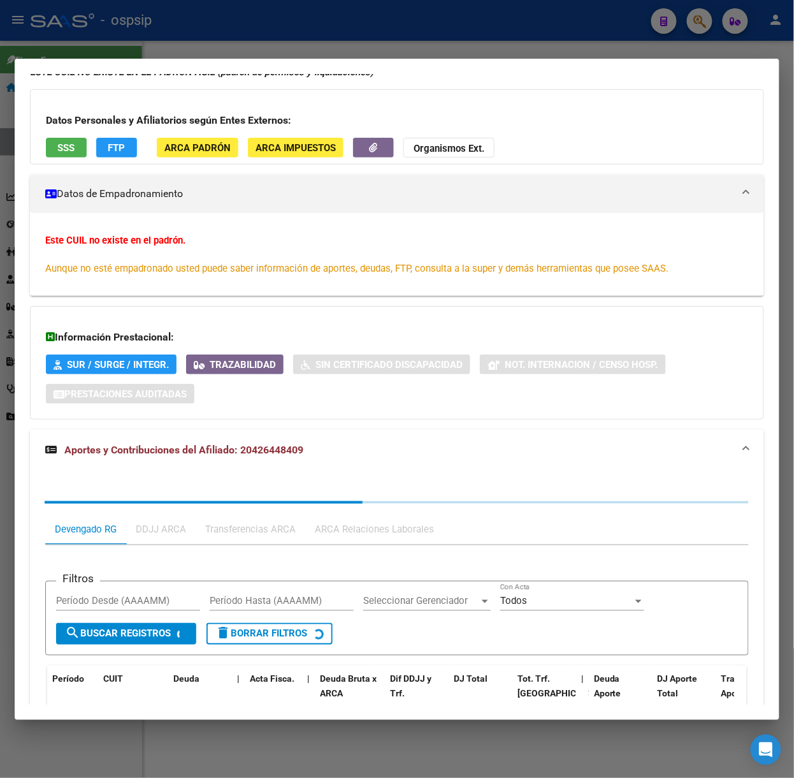
scroll to position [173, 0]
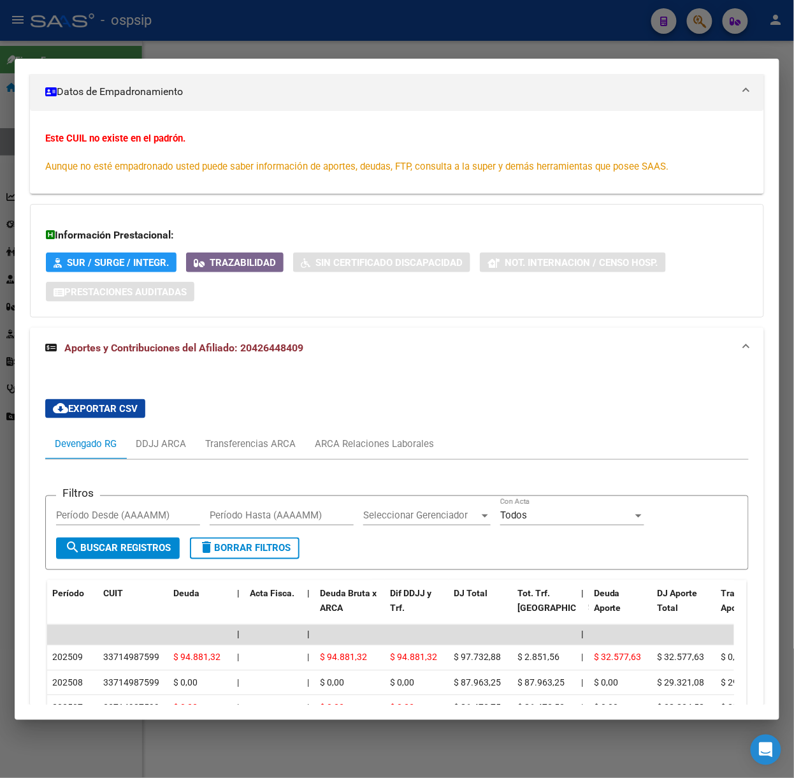
click at [149, 16] on div at bounding box center [397, 389] width 794 height 778
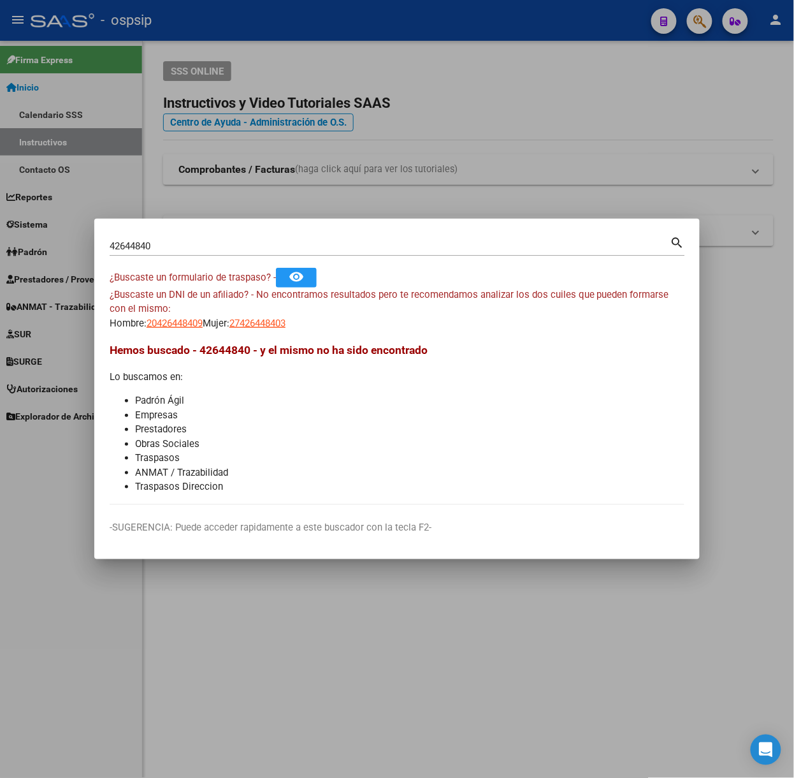
click at [167, 238] on div "42644840 Buscar (apellido, dni, [PERSON_NAME], nro traspaso, cuit, obra social)" at bounding box center [390, 245] width 561 height 19
click at [174, 241] on input "42644840" at bounding box center [390, 245] width 561 height 11
type input "40642144"
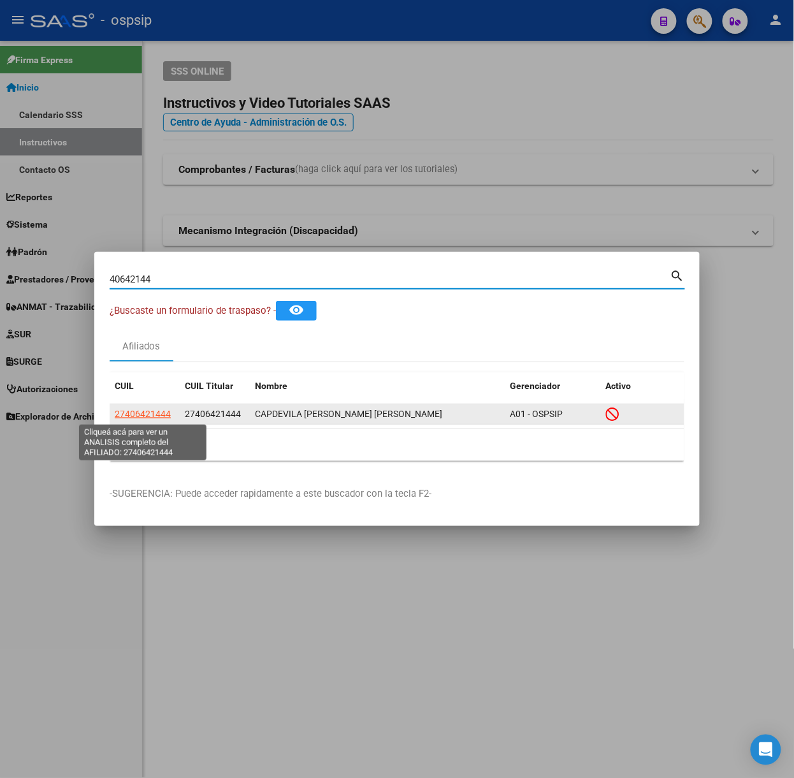
click at [148, 412] on span "27406421444" at bounding box center [143, 414] width 56 height 10
type textarea "27406421444"
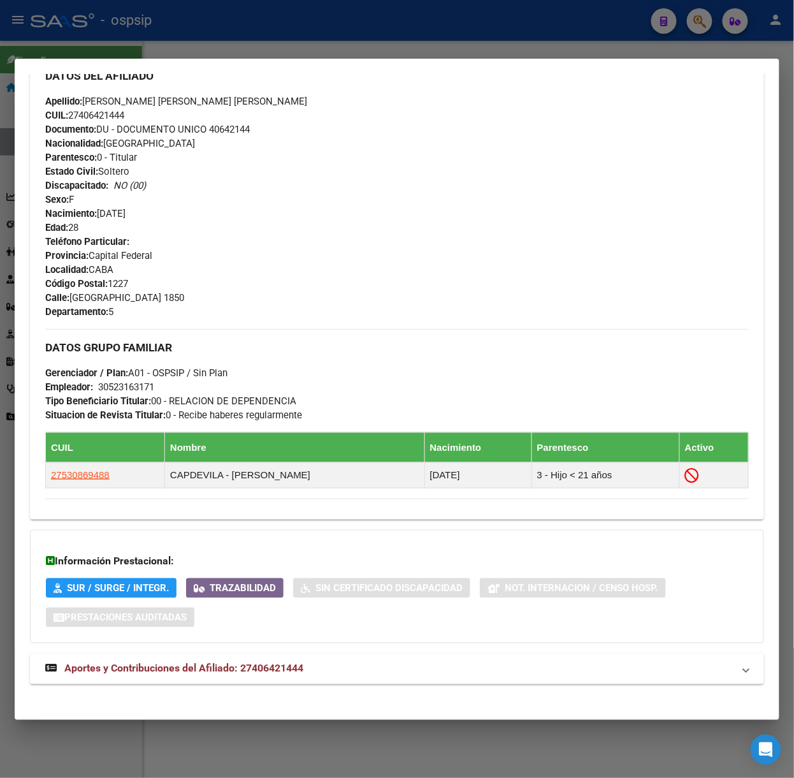
click at [326, 659] on mat-expansion-panel-header "Aportes y Contribuciones del Afiliado: 27406421444" at bounding box center [397, 668] width 734 height 31
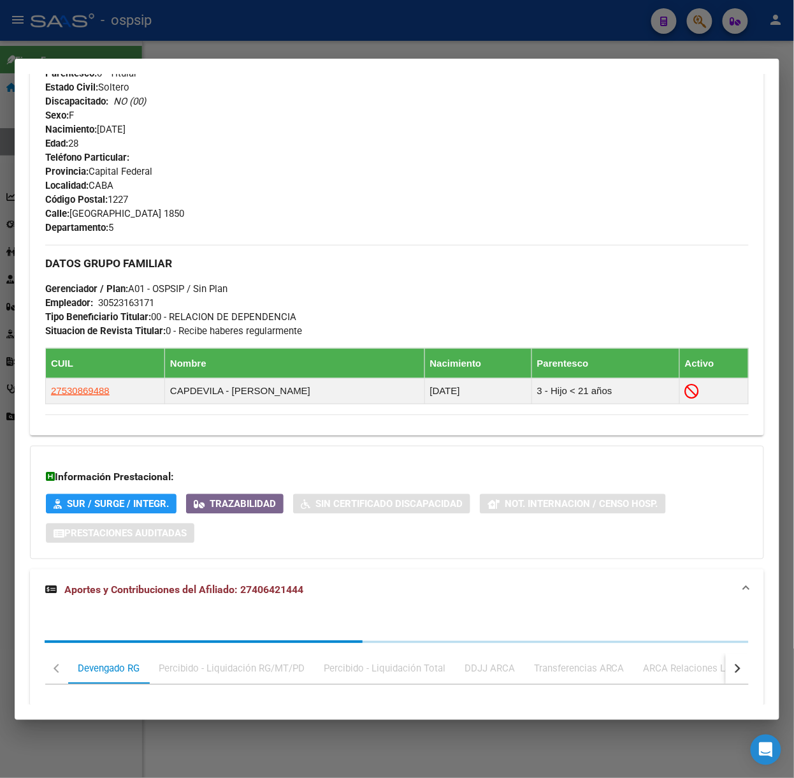
scroll to position [758, 0]
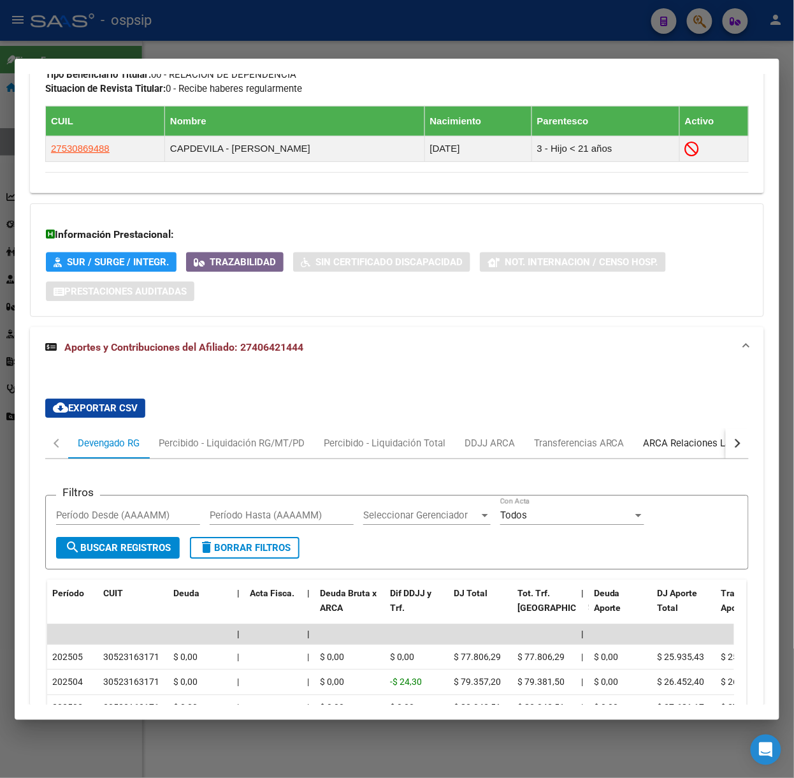
click at [662, 435] on div "ARCA Relaciones Laborales" at bounding box center [703, 443] width 138 height 31
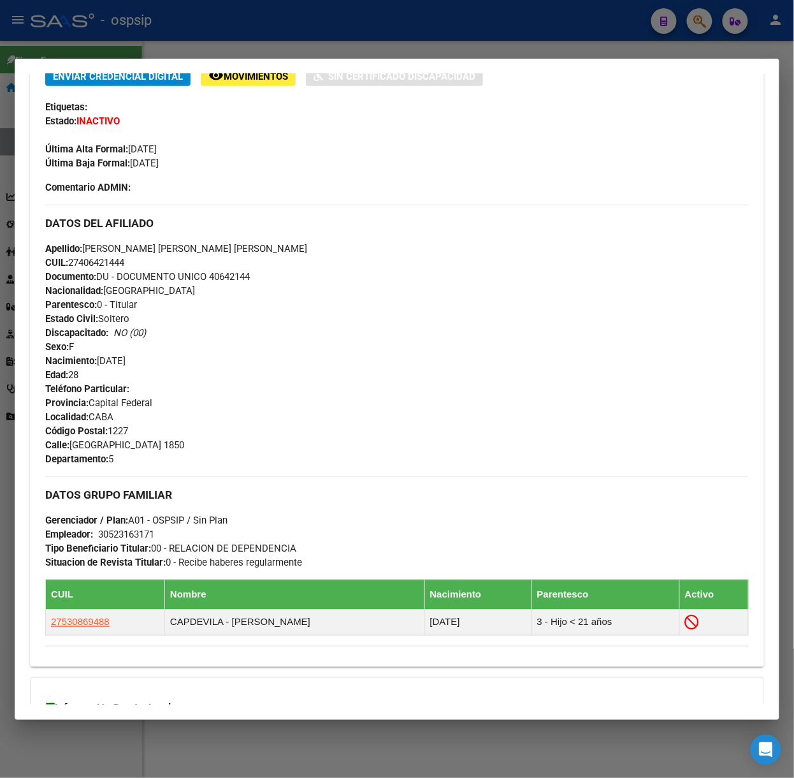
scroll to position [0, 0]
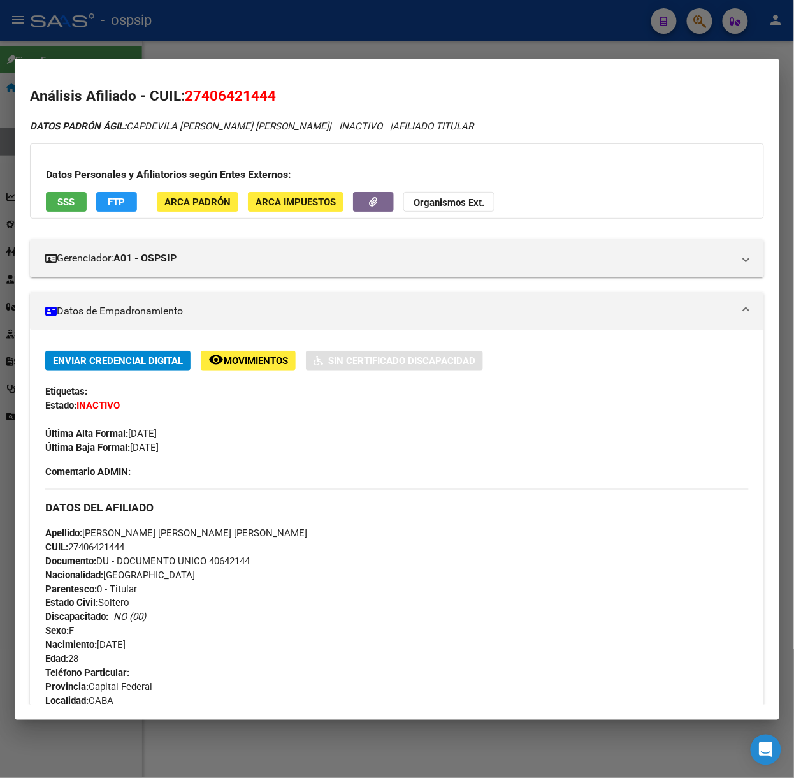
click at [59, 209] on button "SSS" at bounding box center [66, 202] width 41 height 20
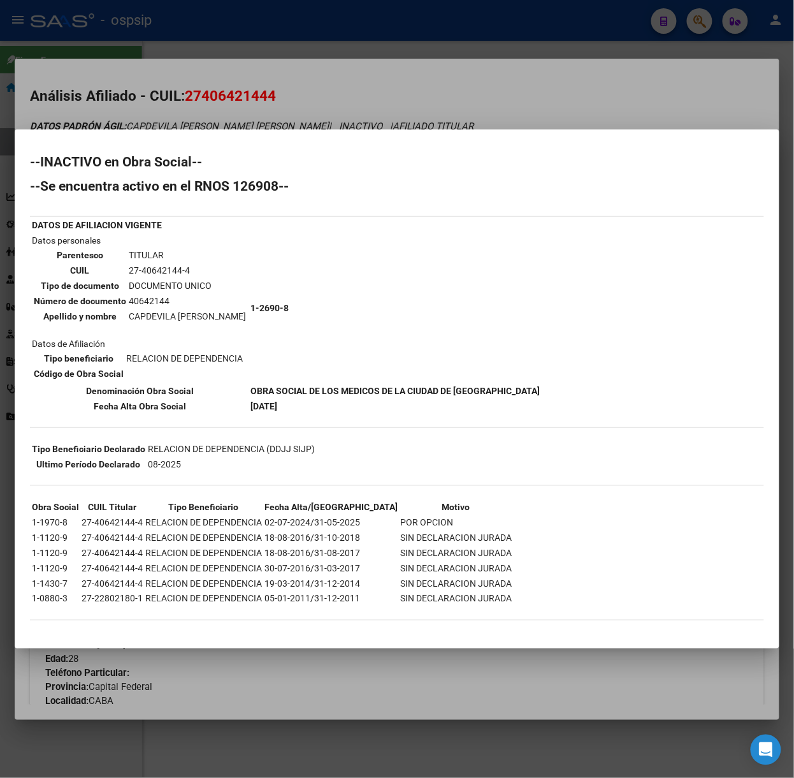
click at [237, 96] on div at bounding box center [397, 389] width 794 height 778
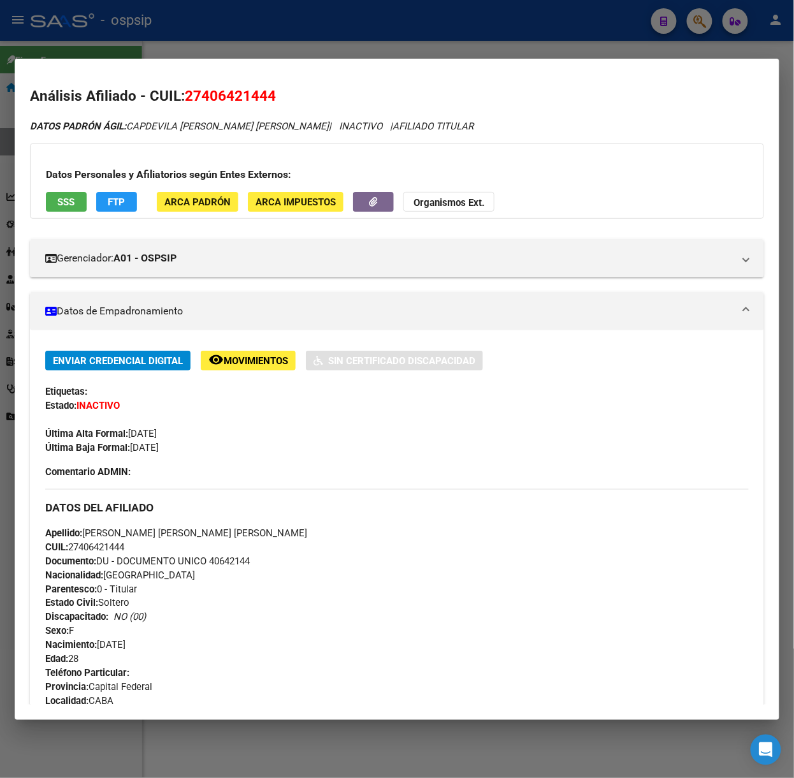
click at [340, 544] on div "Apellido: [PERSON_NAME] [PERSON_NAME] [PERSON_NAME] CUIL: 27406421444 Documento…" at bounding box center [397, 596] width 704 height 140
click at [156, 26] on div at bounding box center [397, 389] width 794 height 778
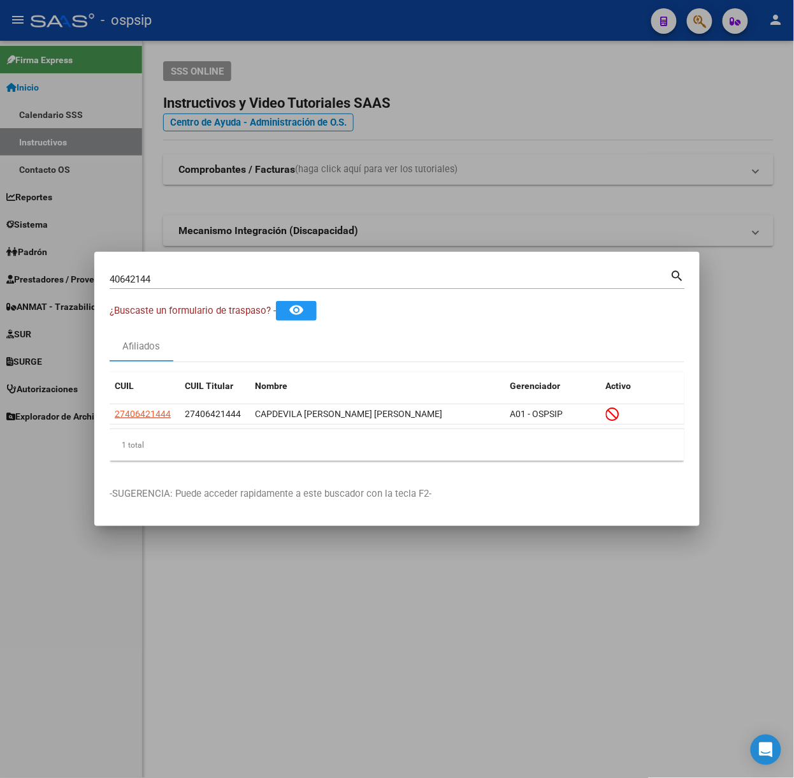
click at [230, 281] on input "40642144" at bounding box center [390, 278] width 561 height 11
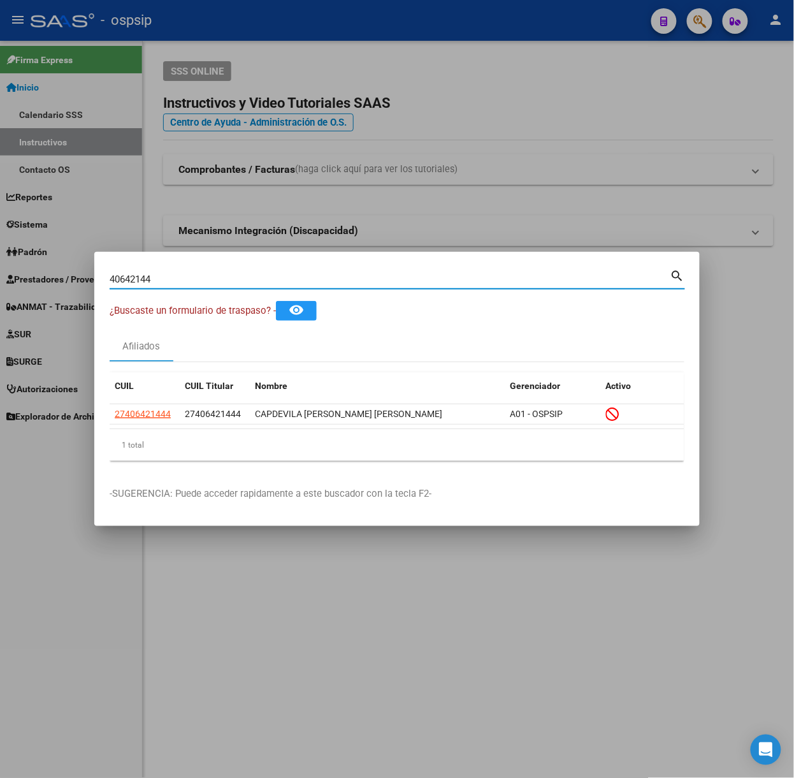
click at [230, 281] on input "40642144" at bounding box center [390, 278] width 561 height 11
type input "18334951"
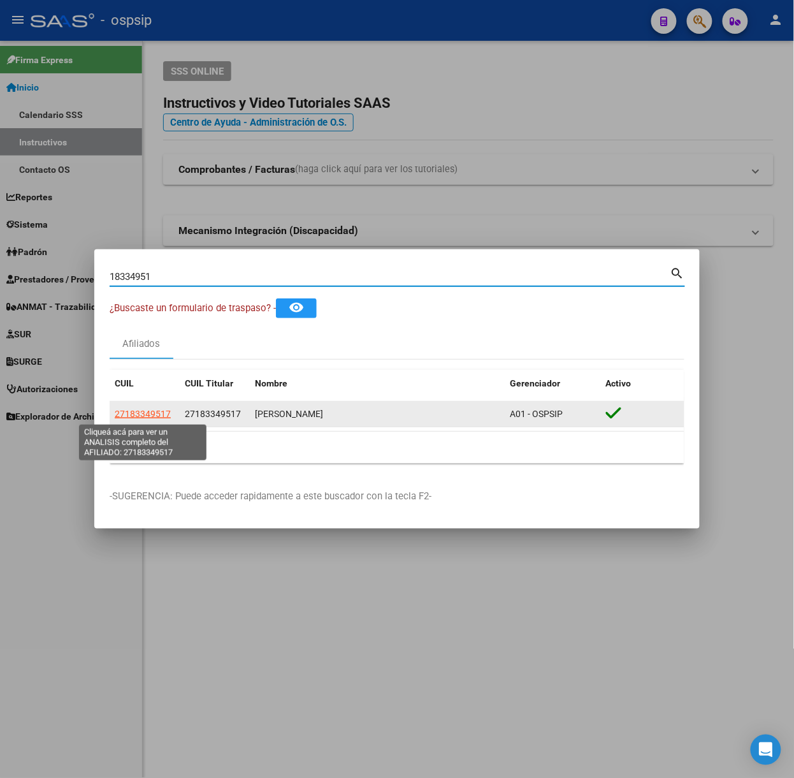
click at [145, 404] on datatable-body-cell "27183349517" at bounding box center [145, 414] width 70 height 25
click at [156, 409] on span "27183349517" at bounding box center [143, 414] width 56 height 10
type textarea "27183349517"
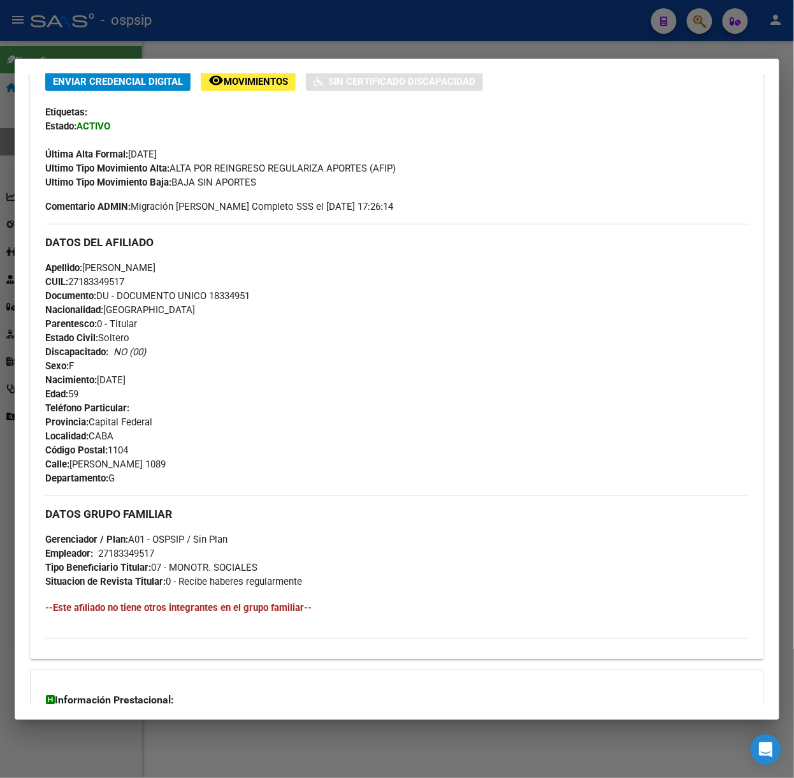
scroll to position [428, 0]
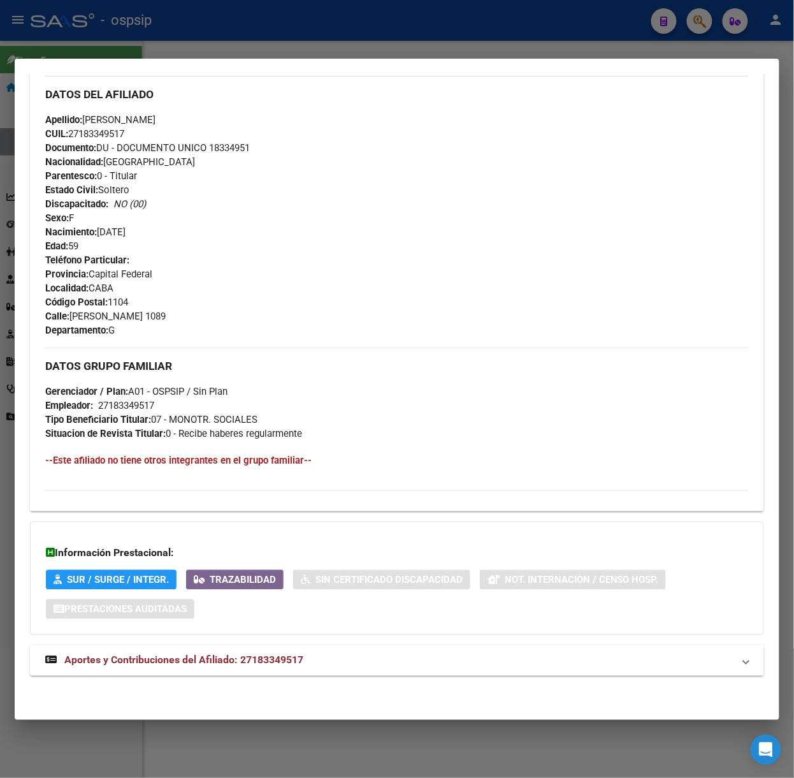
click at [286, 694] on div "Análisis Afiliado - CUIL: 27183349517 DATOS [PERSON_NAME] ÁGIL: [PERSON_NAME] |…" at bounding box center [397, 181] width 734 height 1046
click at [277, 672] on mat-expansion-panel-header "Aportes y Contribuciones del Afiliado: 27183349517" at bounding box center [397, 660] width 734 height 31
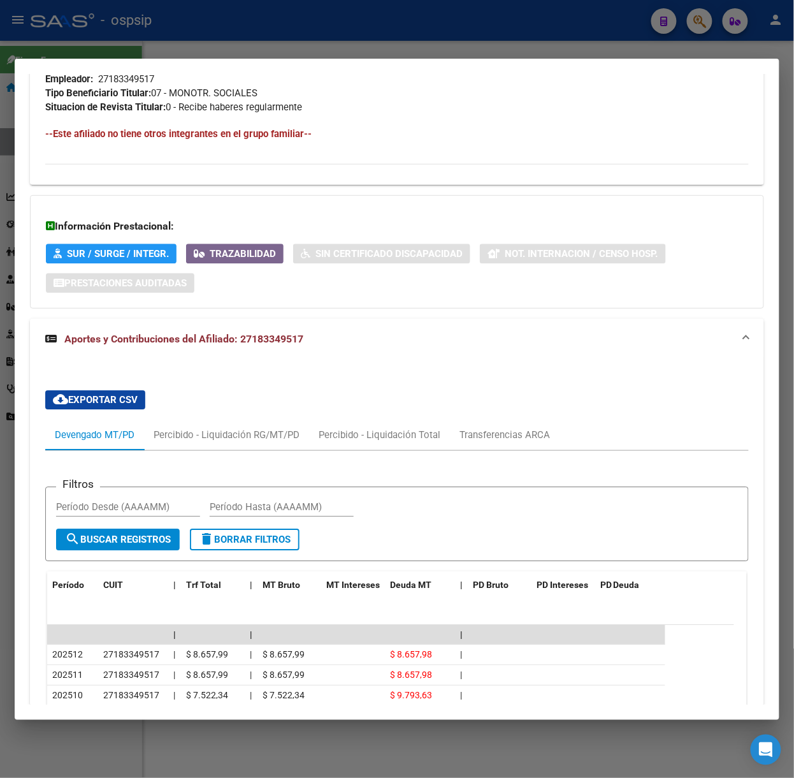
scroll to position [995, 0]
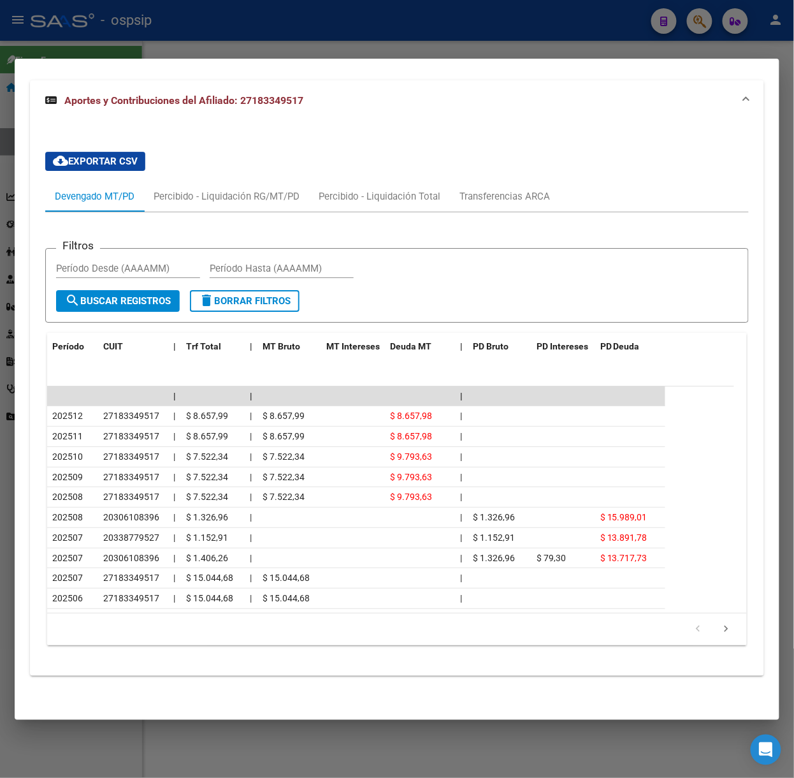
click at [175, 42] on div at bounding box center [397, 389] width 794 height 778
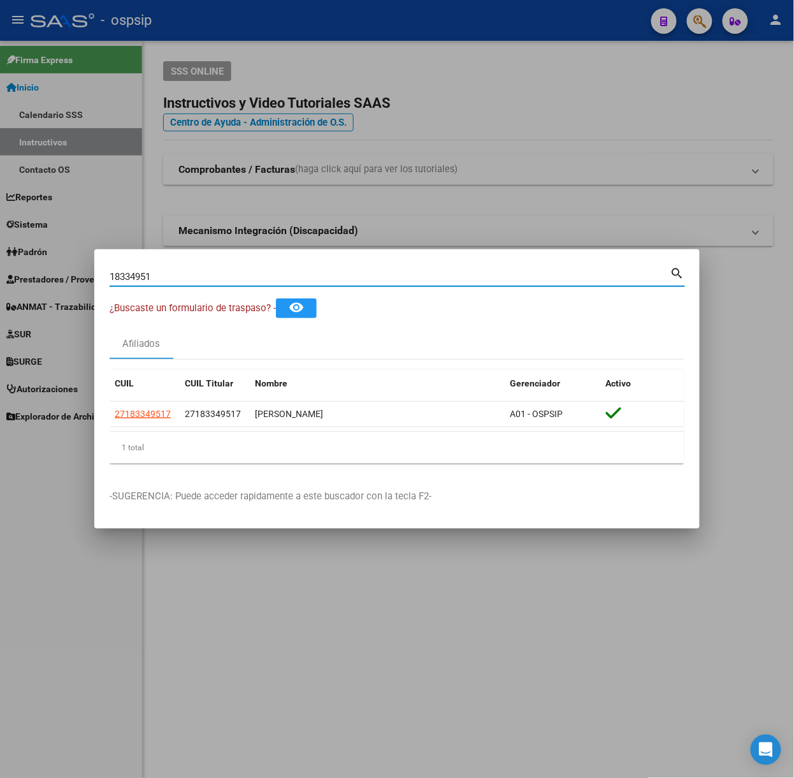
click at [220, 279] on input "18334951" at bounding box center [390, 276] width 561 height 11
type input "40747888"
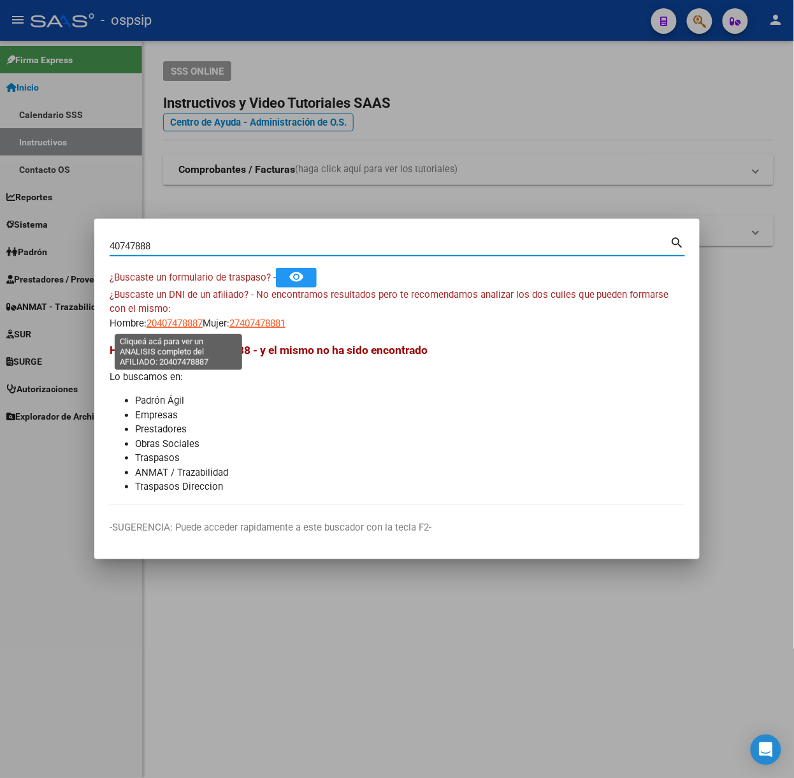
click at [177, 320] on span "20407478887" at bounding box center [175, 322] width 56 height 11
type textarea "20407478887"
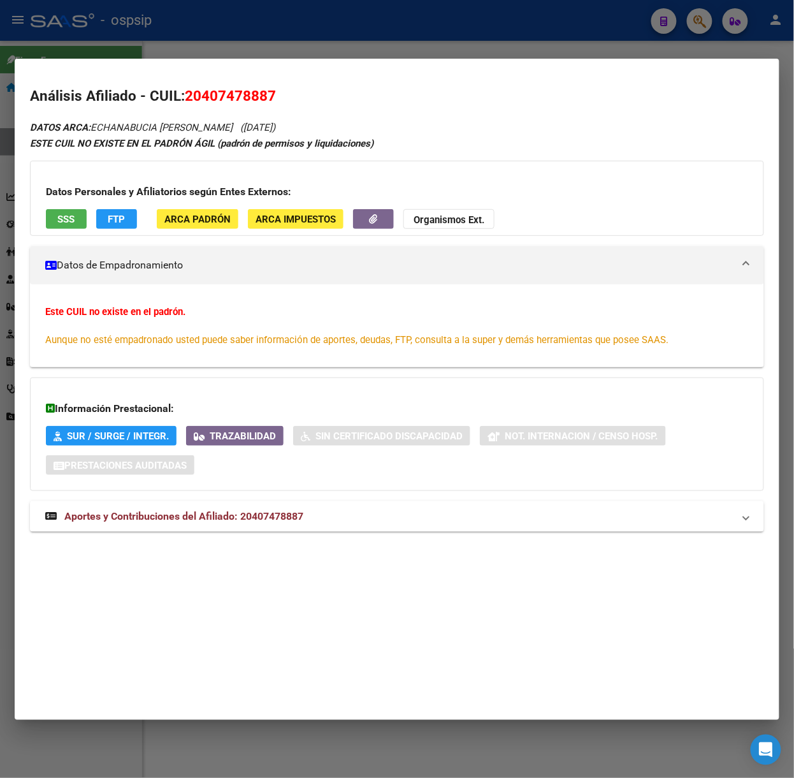
click at [229, 490] on div "Información Prestacional: SUR / SURGE / INTEGR. Trazabilidad Sin Certificado Di…" at bounding box center [397, 433] width 734 height 113
click at [245, 510] on span "Aportes y Contribuciones del Afiliado: 20407478887" at bounding box center [183, 516] width 239 height 12
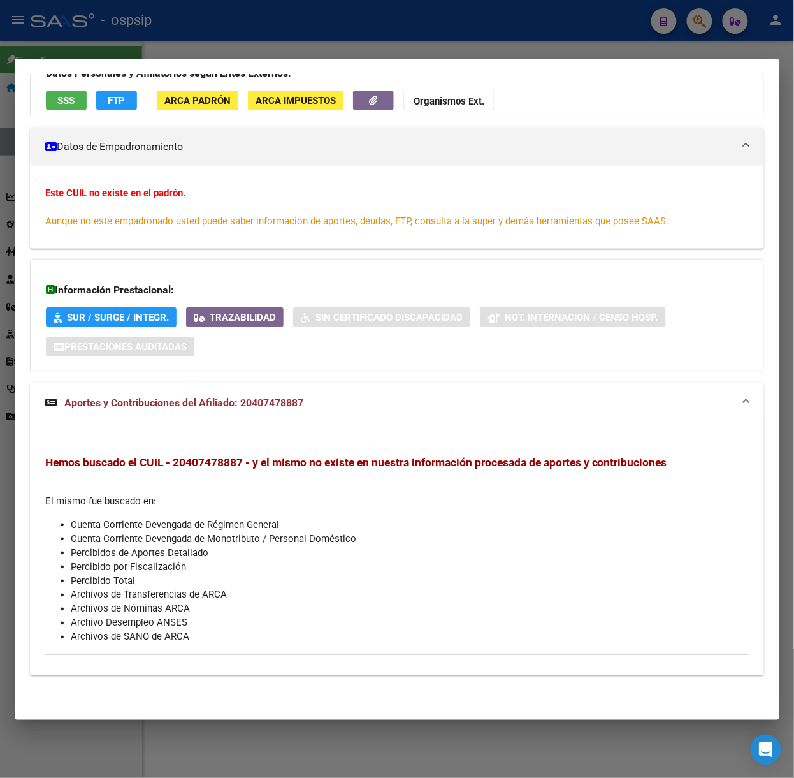
scroll to position [0, 0]
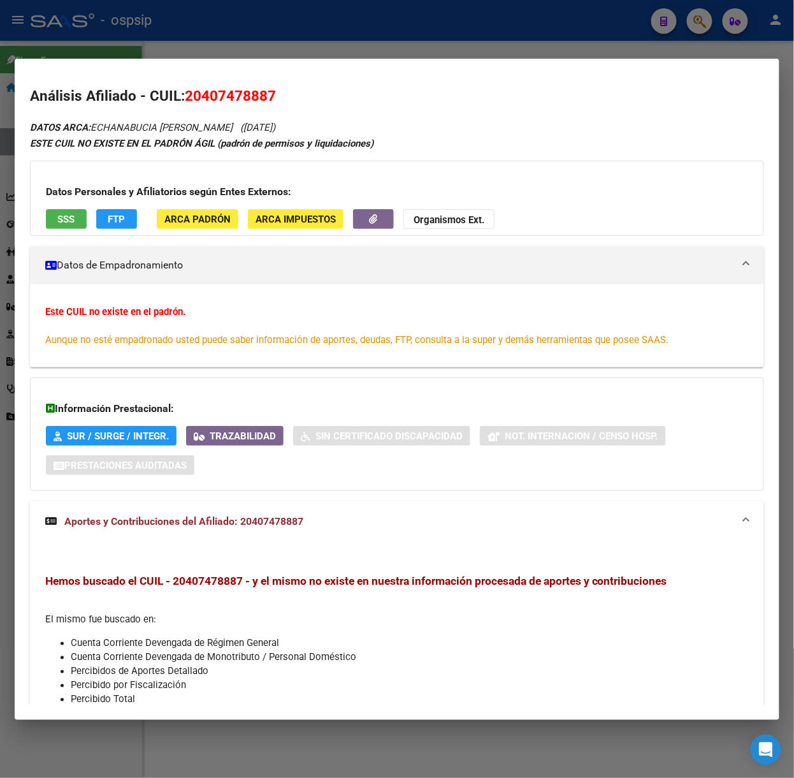
click at [62, 215] on span "SSS" at bounding box center [66, 219] width 17 height 11
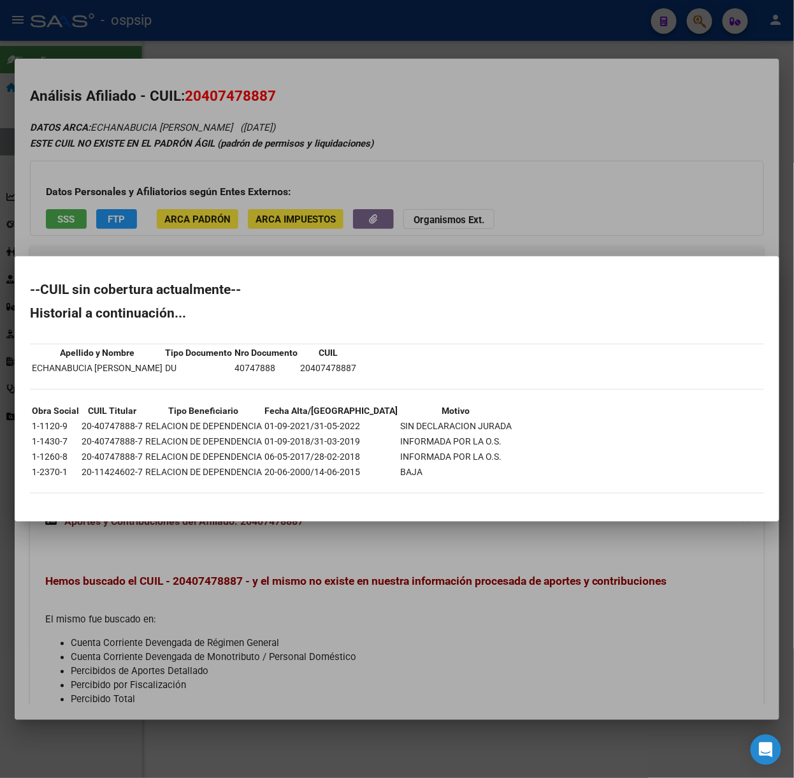
click at [1, 136] on div at bounding box center [397, 389] width 794 height 778
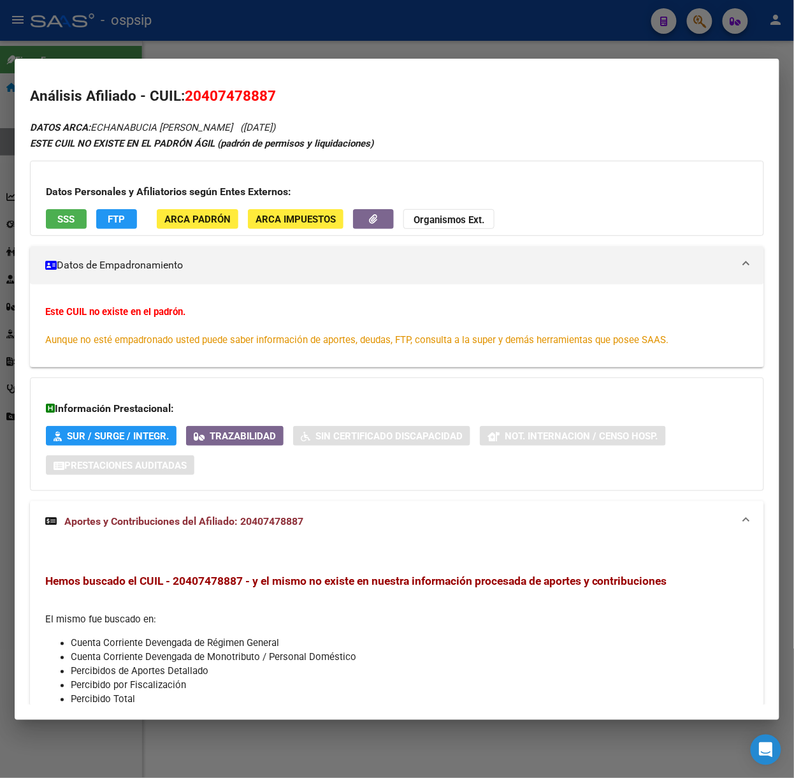
click at [152, 13] on div at bounding box center [397, 389] width 794 height 778
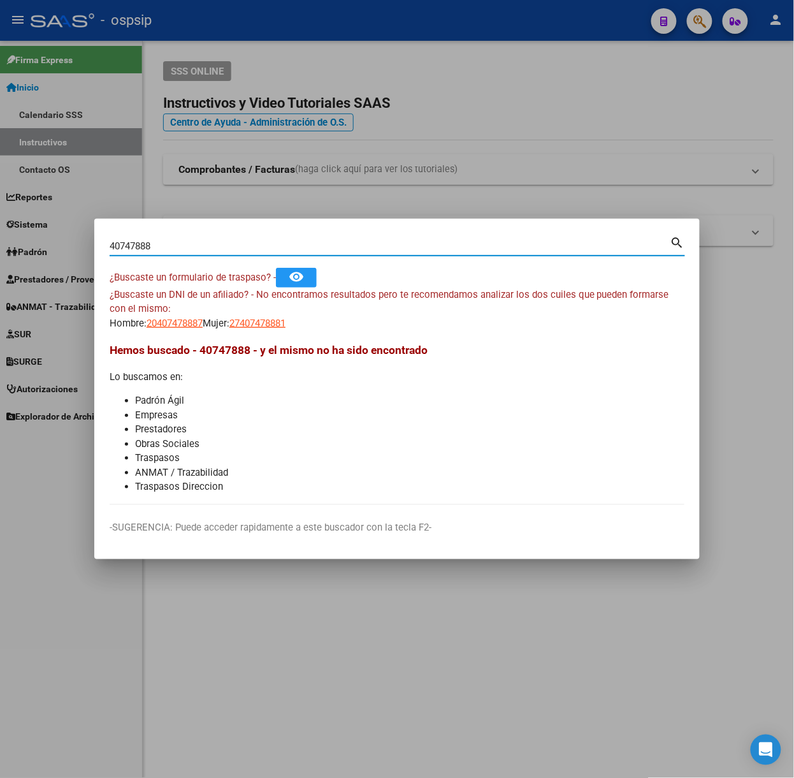
click at [182, 250] on input "40747888" at bounding box center [390, 245] width 561 height 11
type input "28029352"
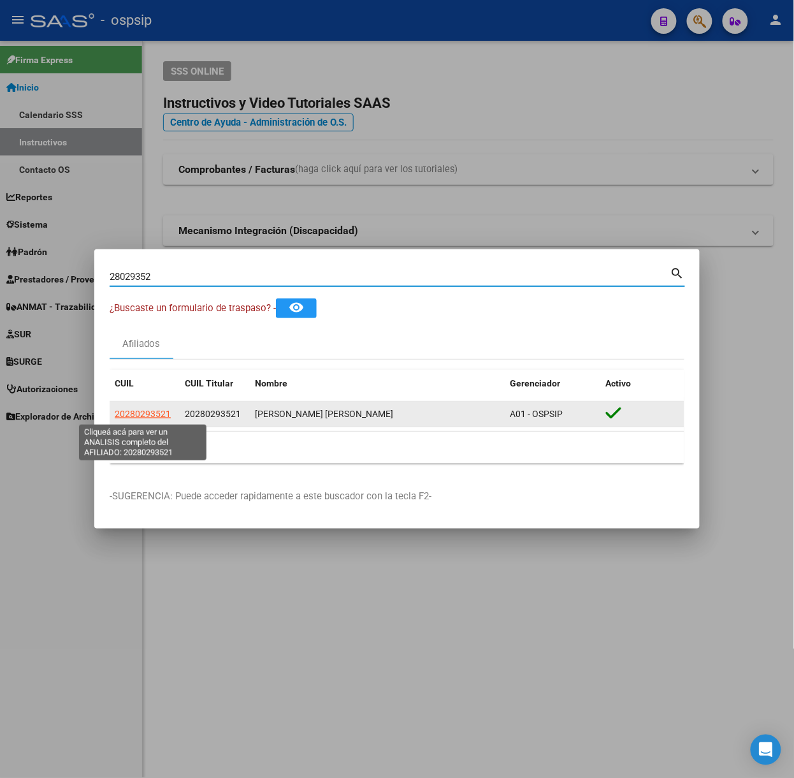
click at [156, 414] on span "20280293521" at bounding box center [143, 414] width 56 height 10
type textarea "20280293521"
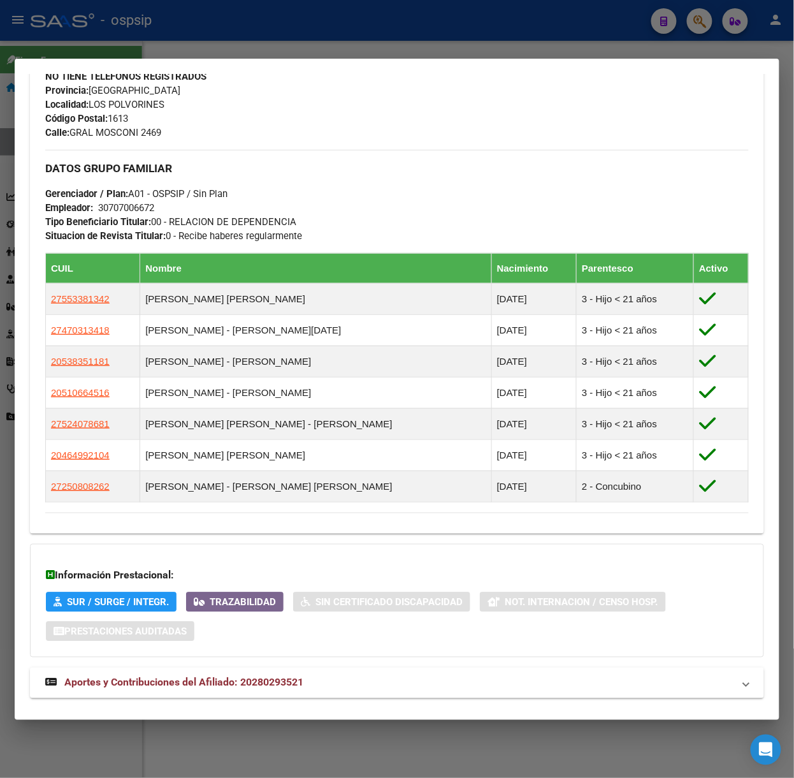
scroll to position [581, 0]
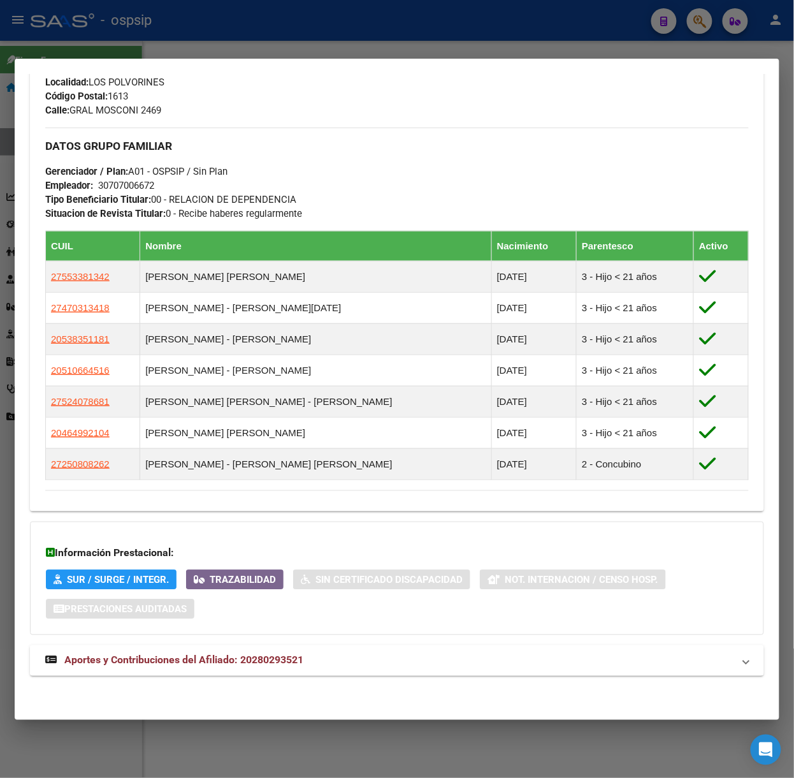
click at [227, 669] on mat-expansion-panel-header "Aportes y Contribuciones del Afiliado: 20280293521" at bounding box center [397, 660] width 734 height 31
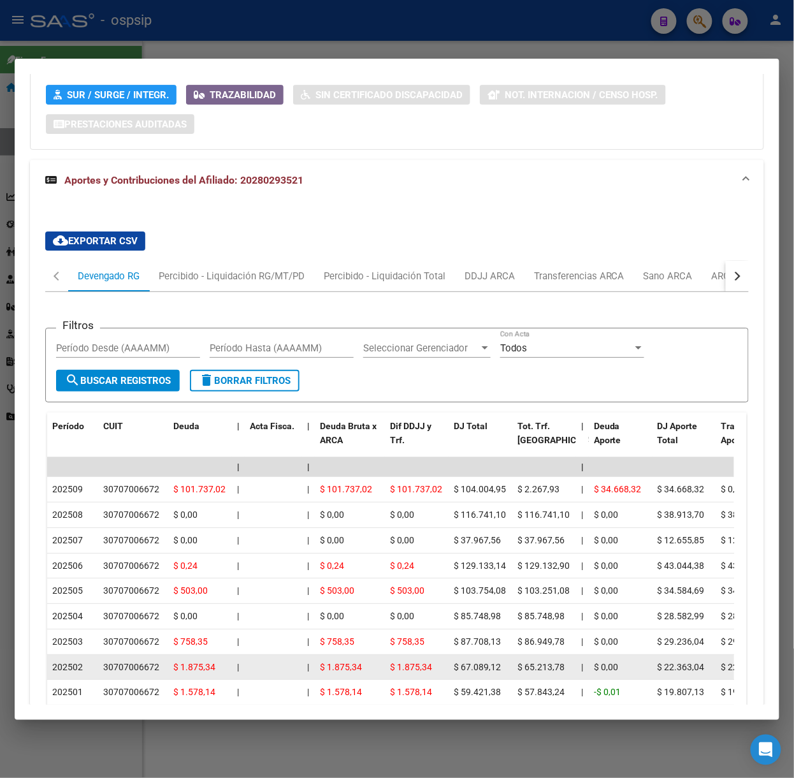
scroll to position [1203, 0]
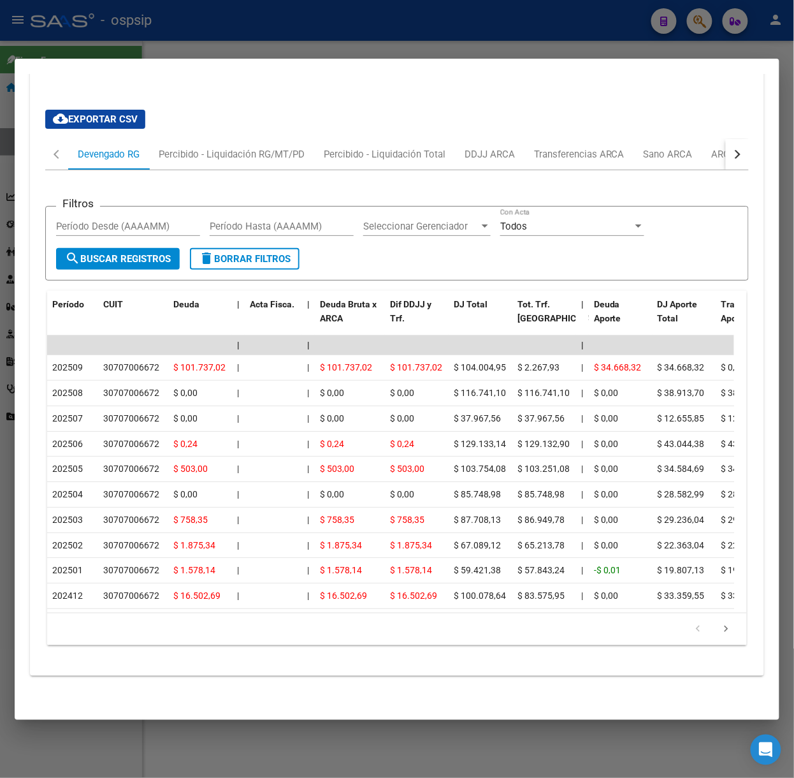
click at [203, 47] on div at bounding box center [397, 389] width 794 height 778
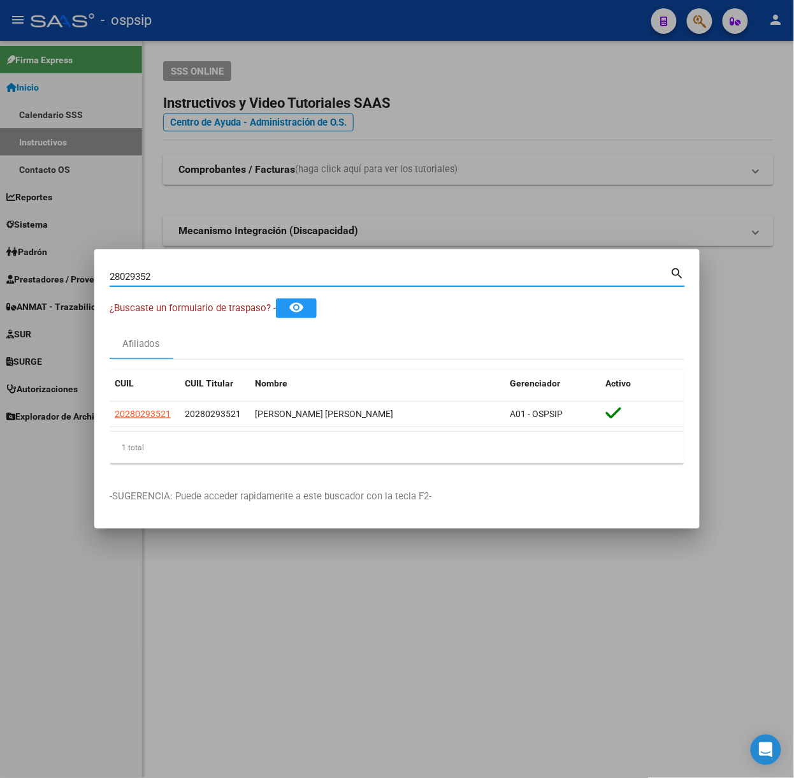
click at [235, 271] on input "28029352" at bounding box center [390, 276] width 561 height 11
type input "93608705"
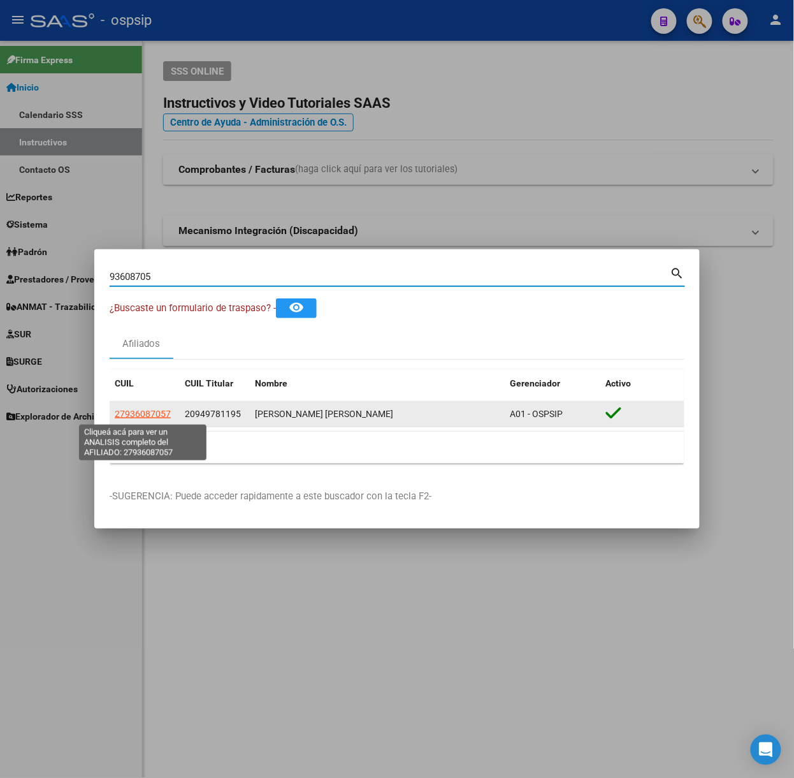
click at [150, 410] on span "27936087057" at bounding box center [143, 414] width 56 height 10
type textarea "27936087057"
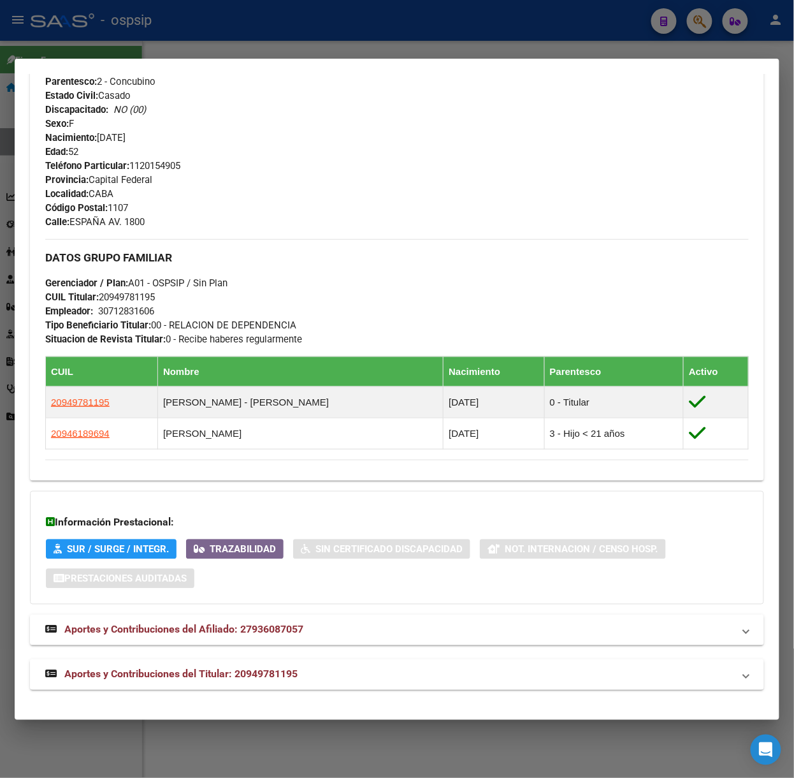
click at [264, 681] on strong "Aportes y Contribuciones del Titular: 20949781195" at bounding box center [171, 674] width 252 height 15
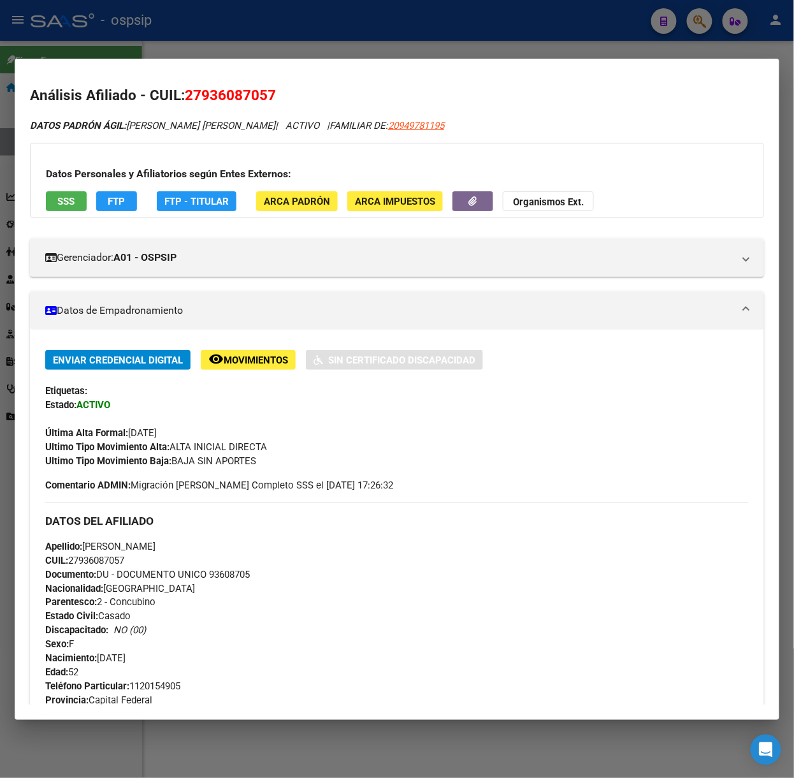
scroll to position [0, 0]
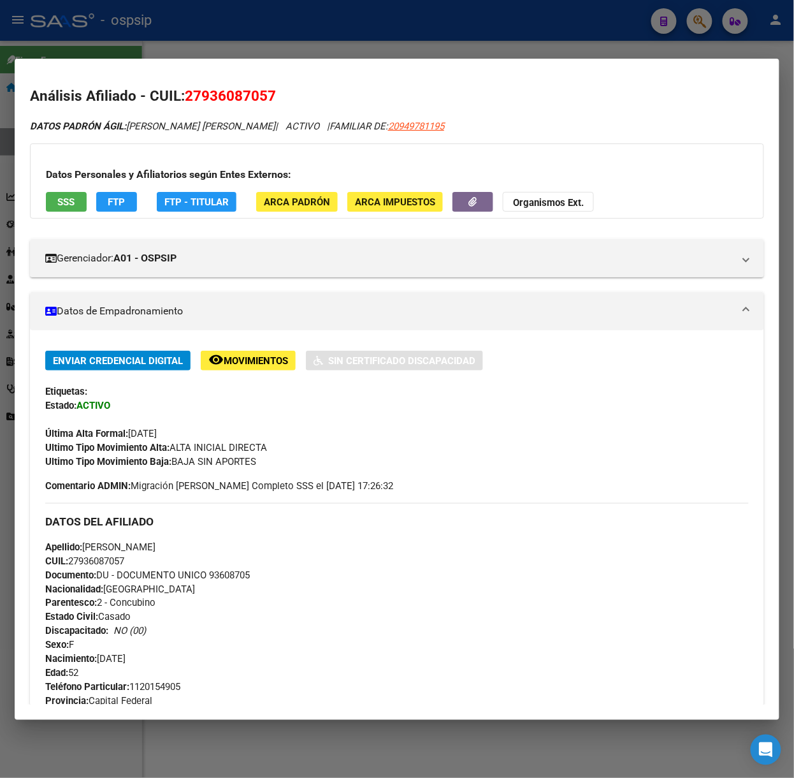
click at [71, 190] on div "Datos Personales y Afiliatorios según Entes Externos: SSS FTP FTP - Titular ARC…" at bounding box center [397, 180] width 734 height 75
click at [70, 194] on button "SSS" at bounding box center [66, 202] width 41 height 20
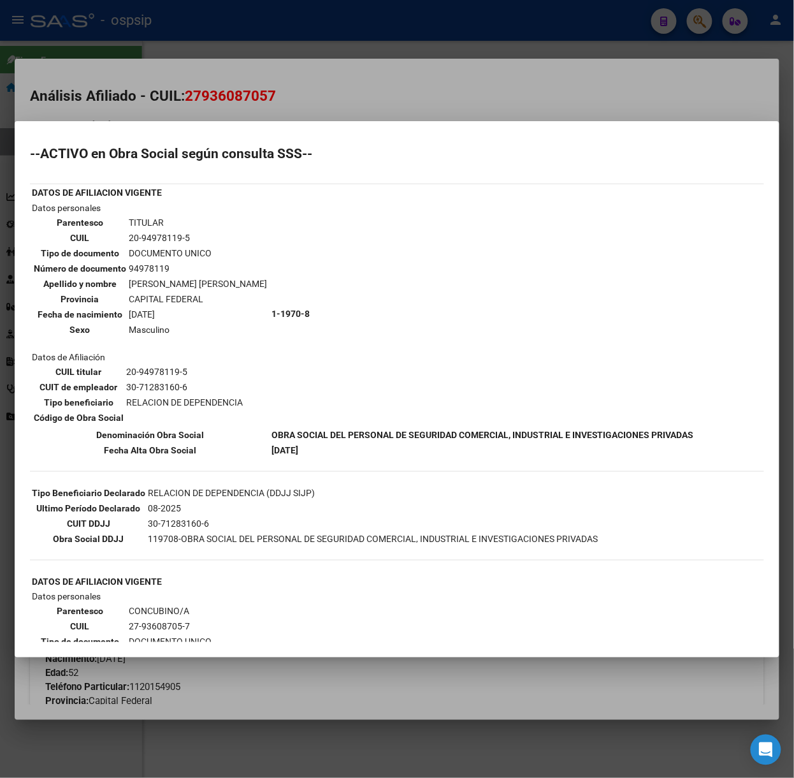
click at [122, 76] on div at bounding box center [397, 389] width 794 height 778
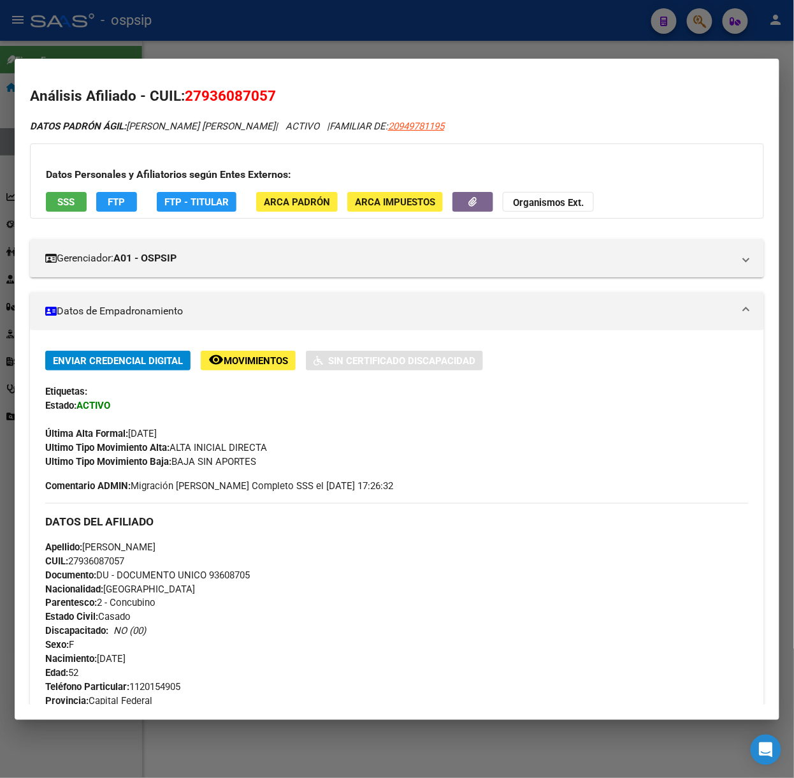
click at [180, 17] on div at bounding box center [397, 389] width 794 height 778
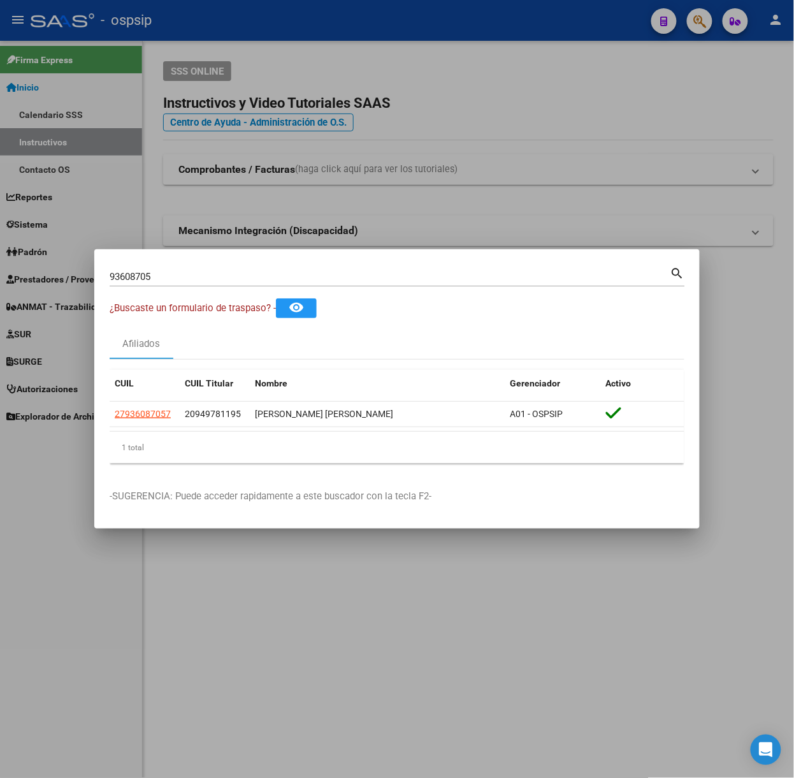
click at [199, 274] on input "93608705" at bounding box center [390, 276] width 561 height 11
type input "24001336"
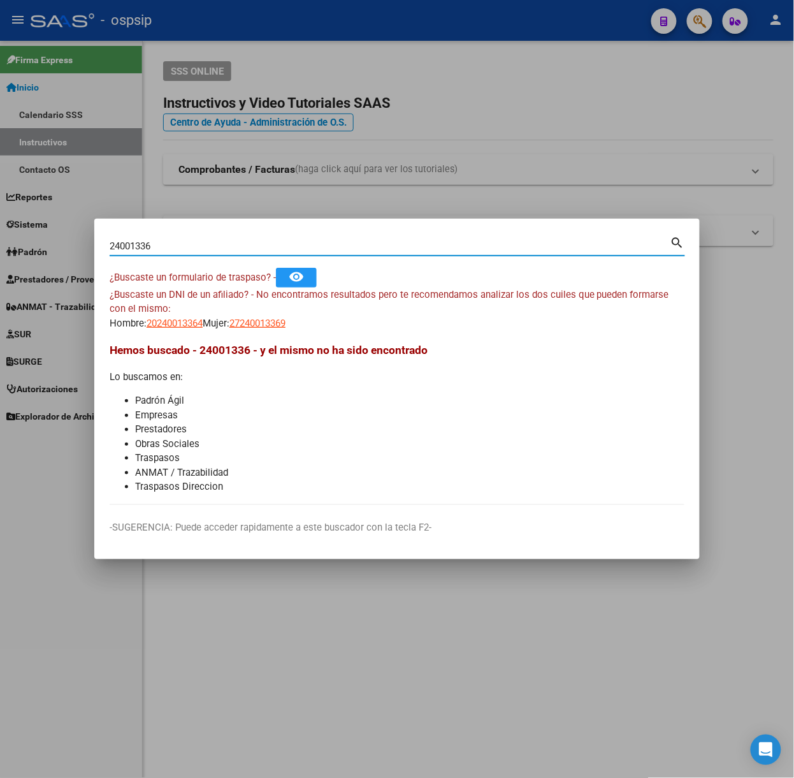
click at [286, 328] on span "27240013369" at bounding box center [257, 322] width 56 height 11
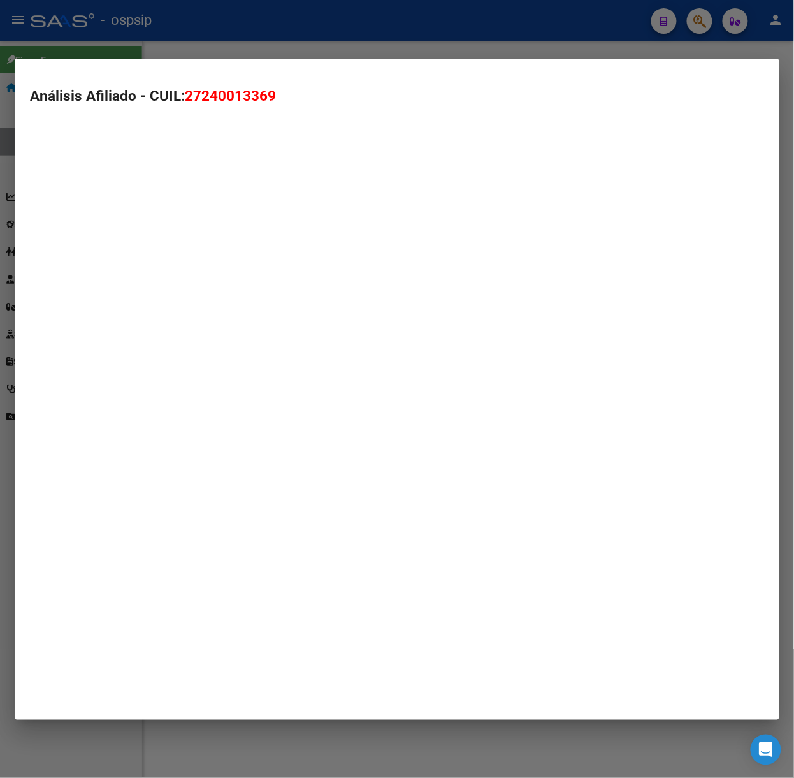
type textarea "27240013369"
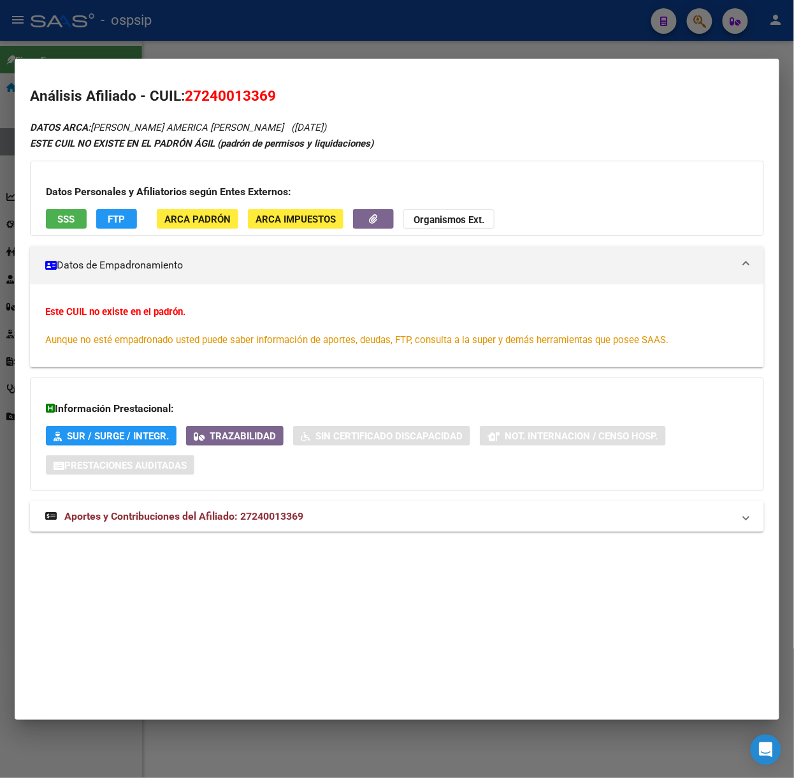
click at [315, 528] on mat-expansion-panel-header "Aportes y Contribuciones del Afiliado: 27240013369" at bounding box center [397, 516] width 734 height 31
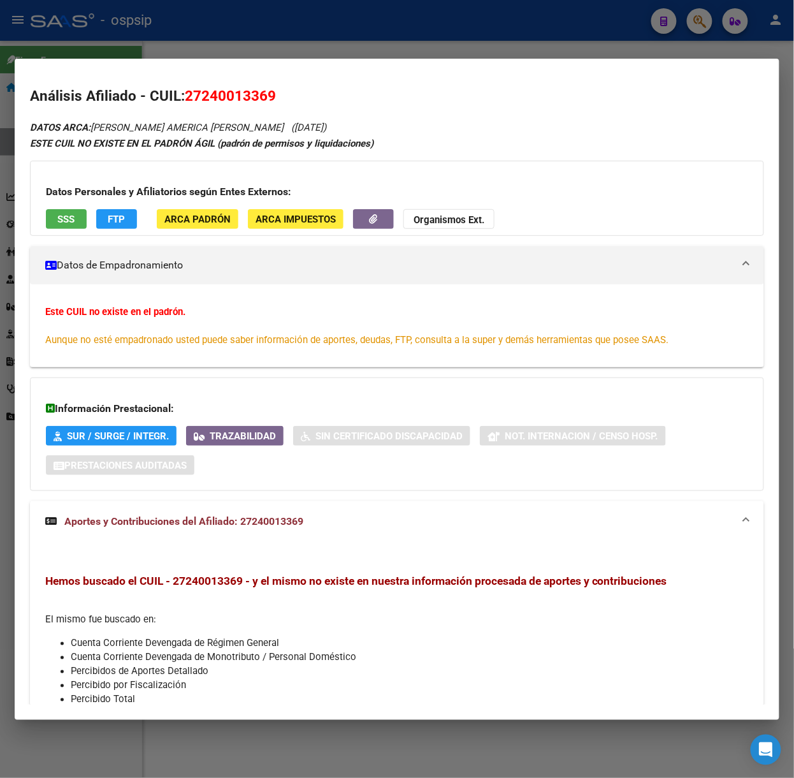
click at [69, 207] on div "Datos Personales y Afiliatorios según Entes Externos: SSS FTP ARCA Padrón ARCA …" at bounding box center [397, 198] width 734 height 75
click at [68, 217] on span "SSS" at bounding box center [66, 219] width 17 height 11
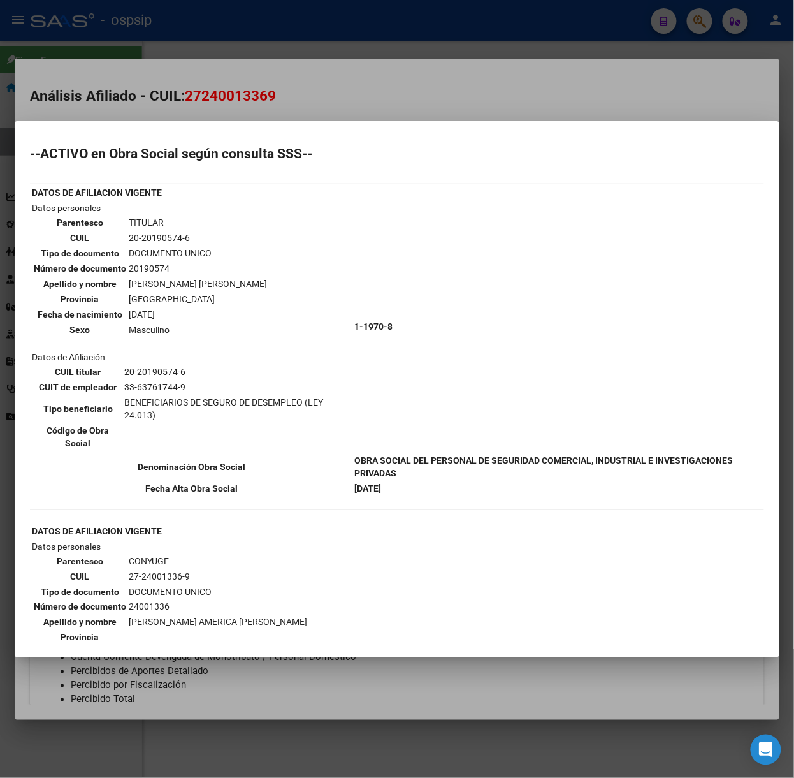
click at [171, 116] on div at bounding box center [397, 389] width 794 height 778
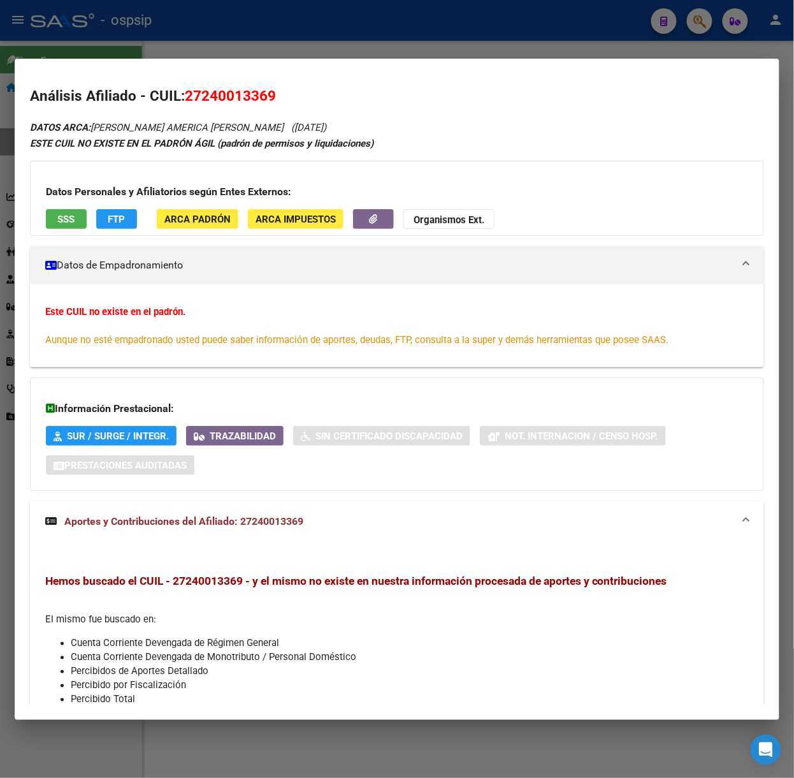
click at [150, 28] on div at bounding box center [397, 389] width 794 height 778
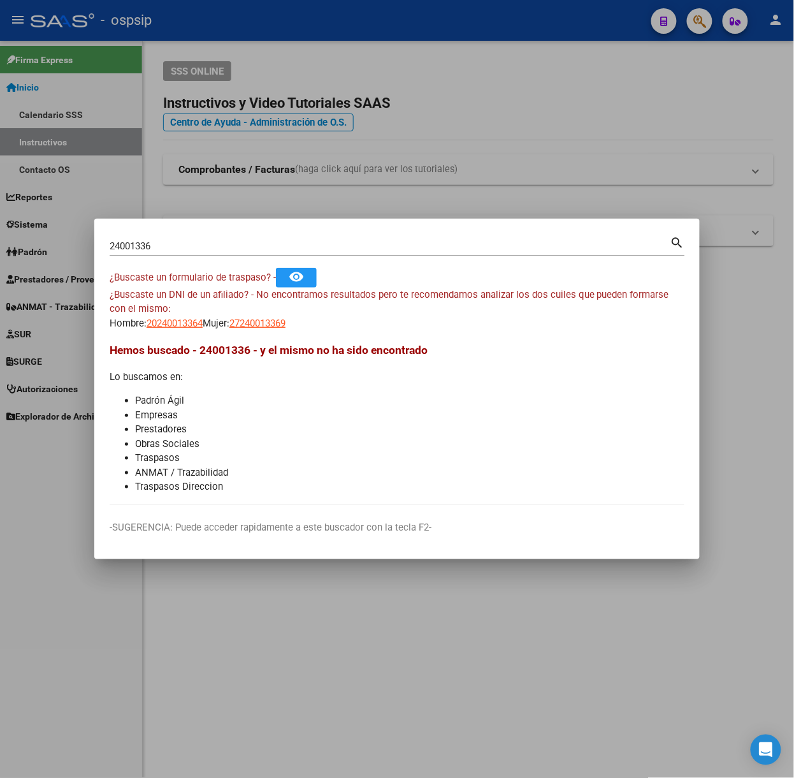
click at [199, 245] on input "24001336" at bounding box center [390, 245] width 561 height 11
type input "42570608"
click at [257, 322] on span "27425706085" at bounding box center [257, 322] width 56 height 11
type textarea "27425706085"
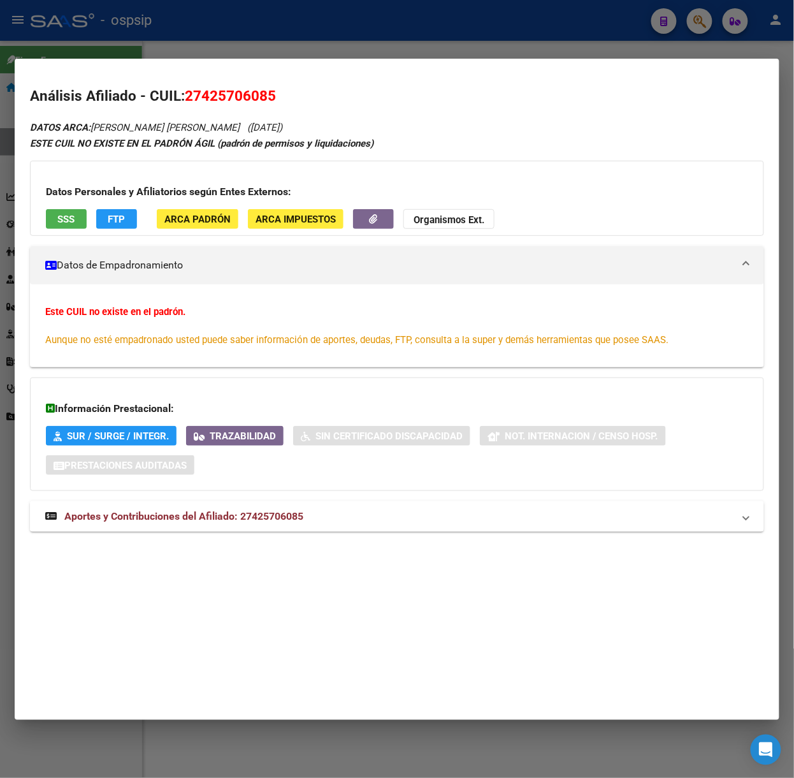
click at [257, 511] on span "Aportes y Contribuciones del Afiliado: 27425706085" at bounding box center [183, 516] width 239 height 12
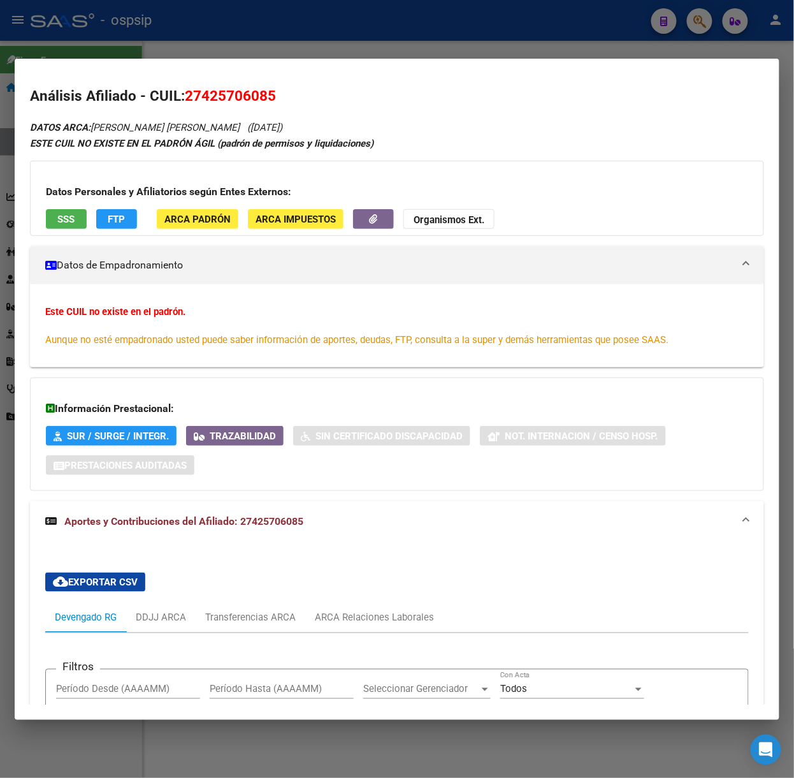
click at [73, 213] on span "SSS" at bounding box center [66, 218] width 17 height 11
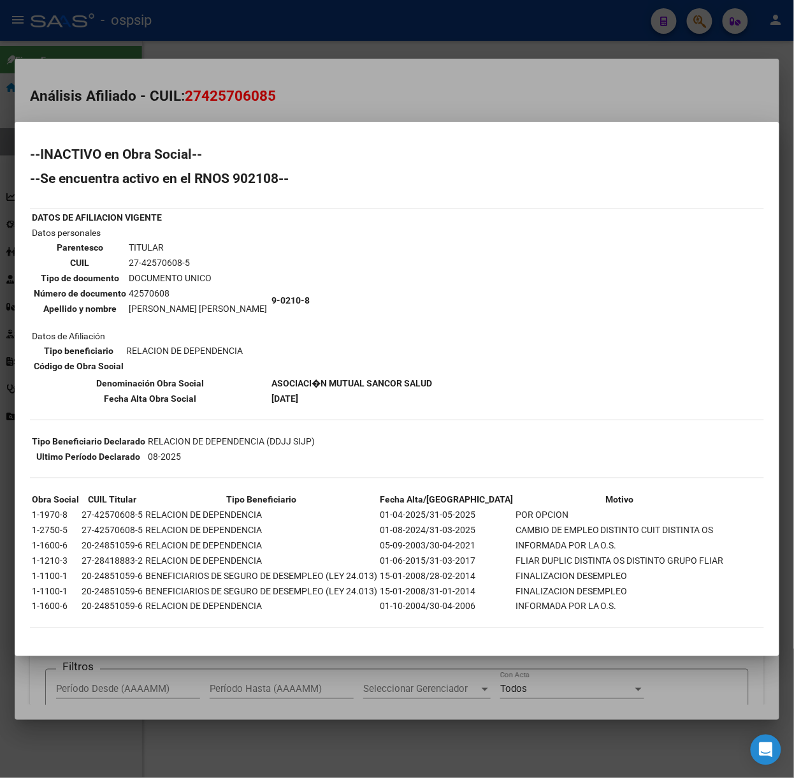
click at [248, 123] on div at bounding box center [397, 389] width 794 height 778
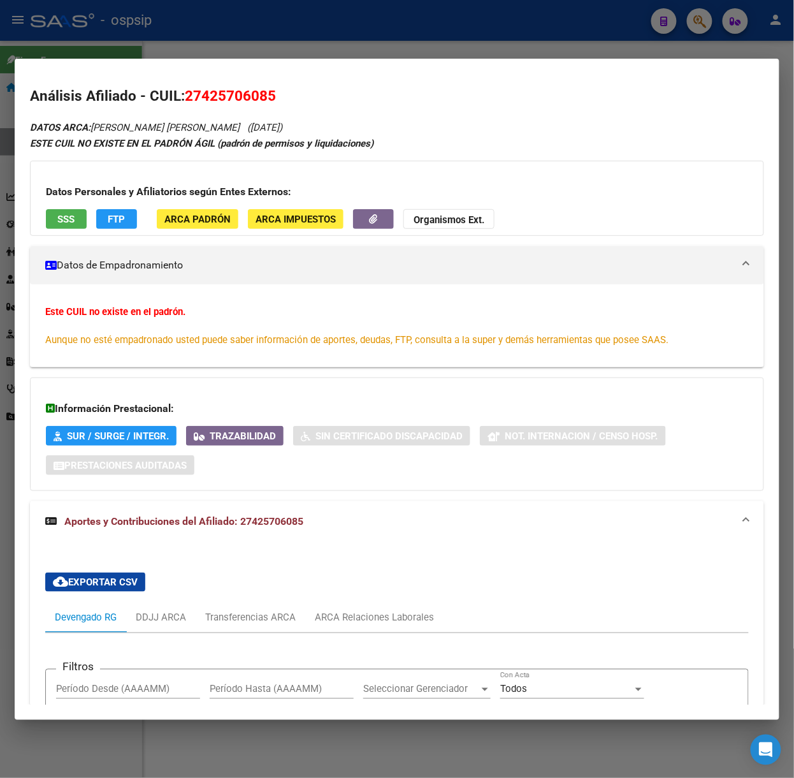
click at [166, 45] on div at bounding box center [397, 389] width 794 height 778
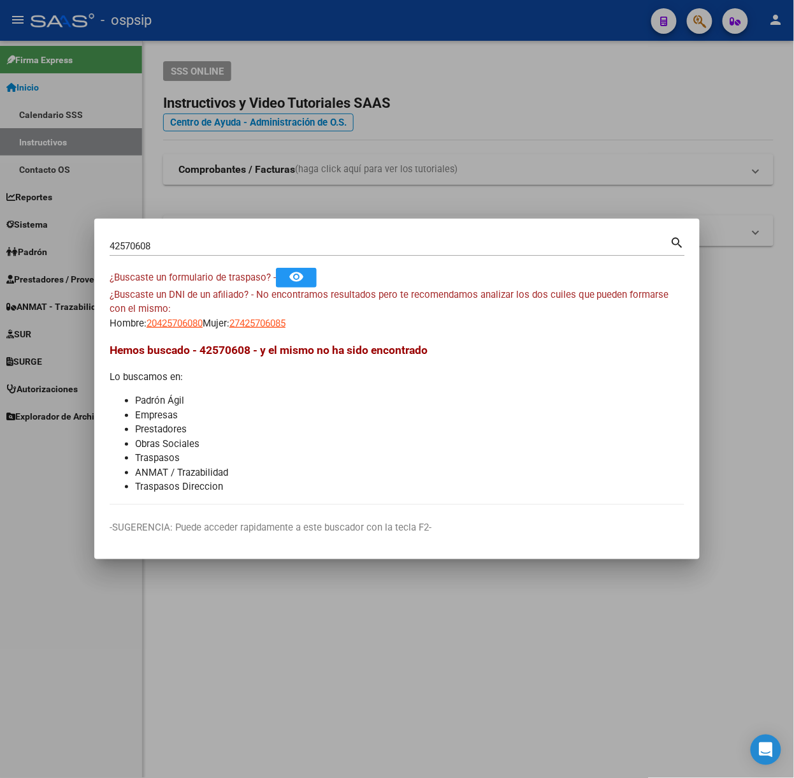
click at [178, 254] on div "42570608 Buscar (apellido, dni, [PERSON_NAME], [PERSON_NAME], cuit, obra social)" at bounding box center [390, 245] width 561 height 19
click at [176, 253] on div "42570608 Buscar (apellido, dni, [PERSON_NAME], [PERSON_NAME], cuit, obra social)" at bounding box center [390, 245] width 561 height 19
click at [171, 252] on div "42570608 Buscar (apellido, dni, [PERSON_NAME], [PERSON_NAME], cuit, obra social)" at bounding box center [390, 245] width 561 height 19
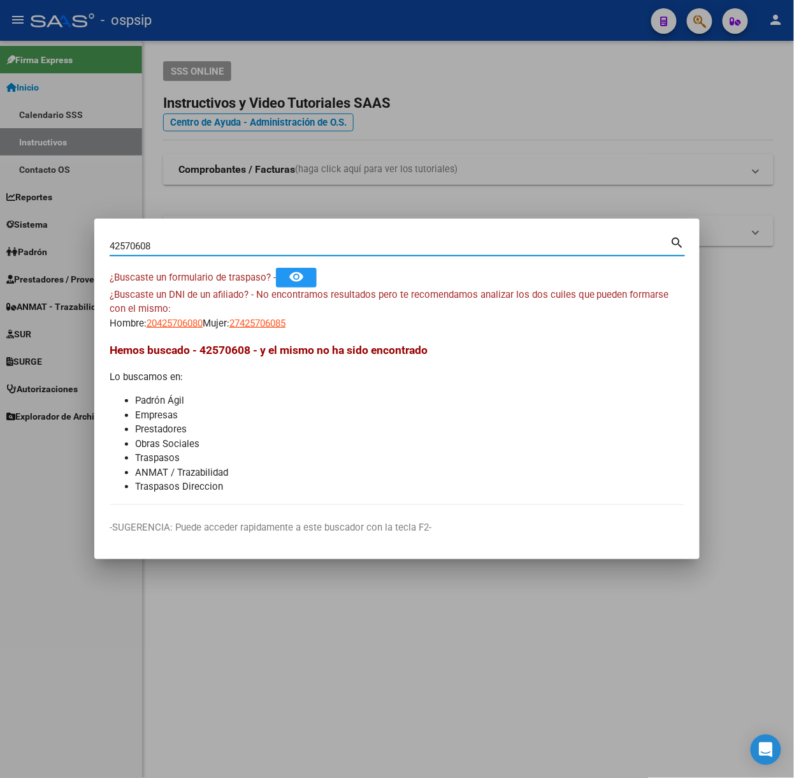
click at [171, 247] on input "42570608" at bounding box center [390, 245] width 561 height 11
type input "27354473"
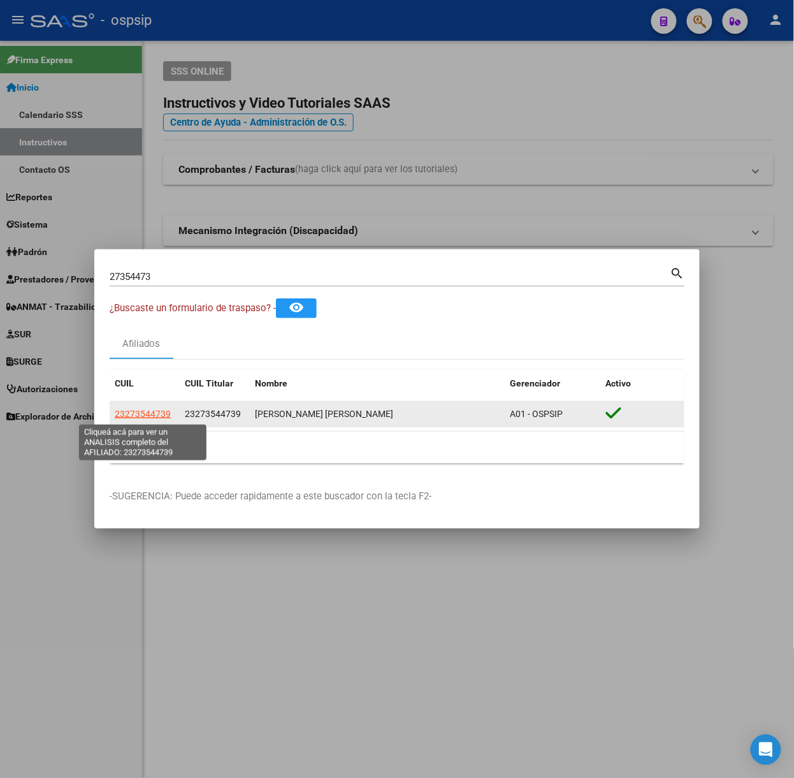
click at [143, 412] on span "23273544739" at bounding box center [143, 414] width 56 height 10
type textarea "23273544739"
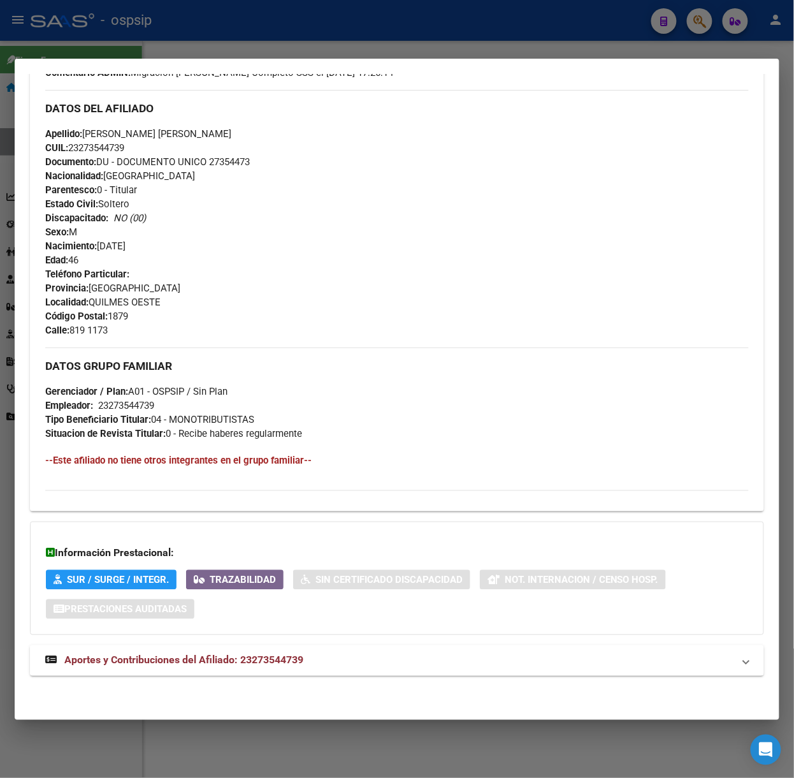
click at [273, 656] on span "Aportes y Contribuciones del Afiliado: 23273544739" at bounding box center [183, 660] width 239 height 12
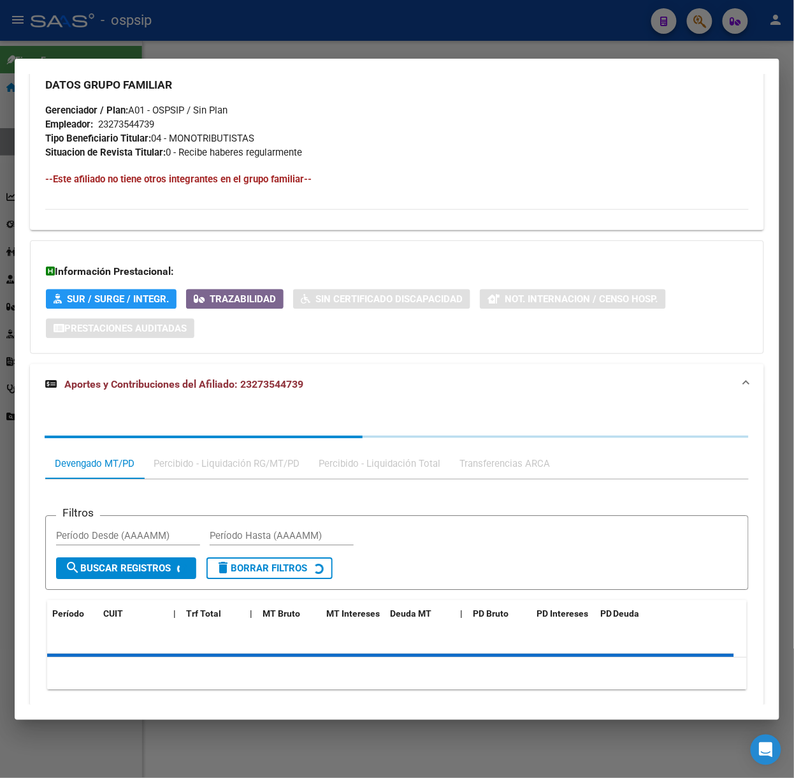
scroll to position [739, 0]
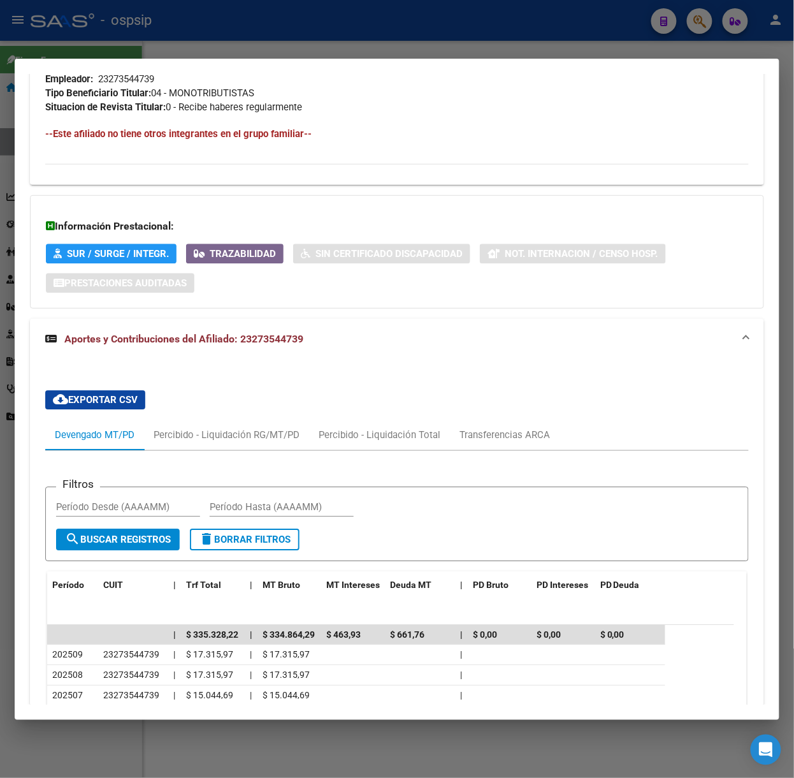
drag, startPoint x: 222, startPoint y: 24, endPoint x: 237, endPoint y: 133, distance: 110.7
click at [221, 23] on div at bounding box center [397, 389] width 794 height 778
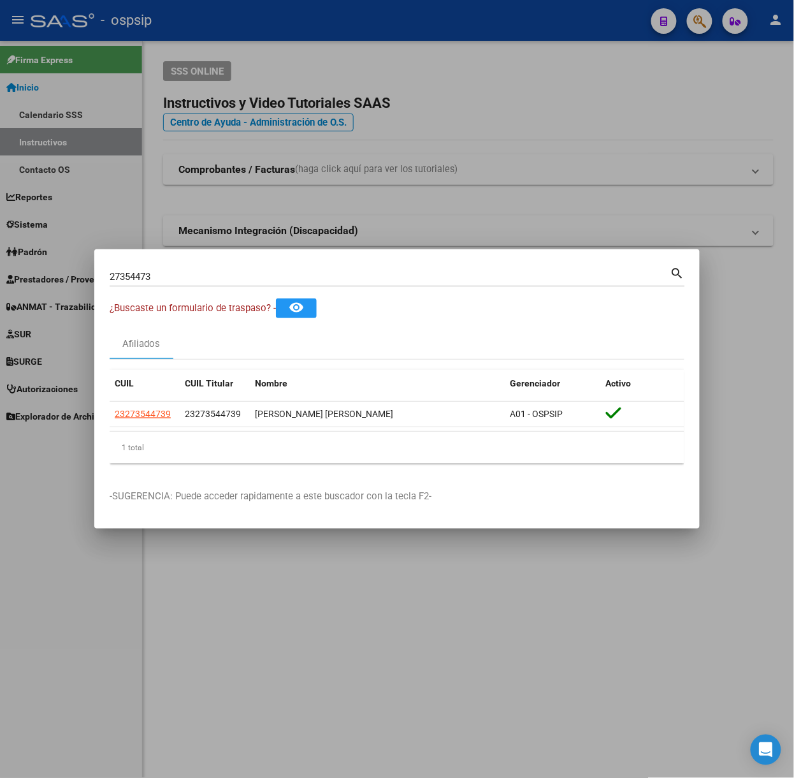
click at [258, 280] on input "27354473" at bounding box center [390, 276] width 561 height 11
type input "93048989"
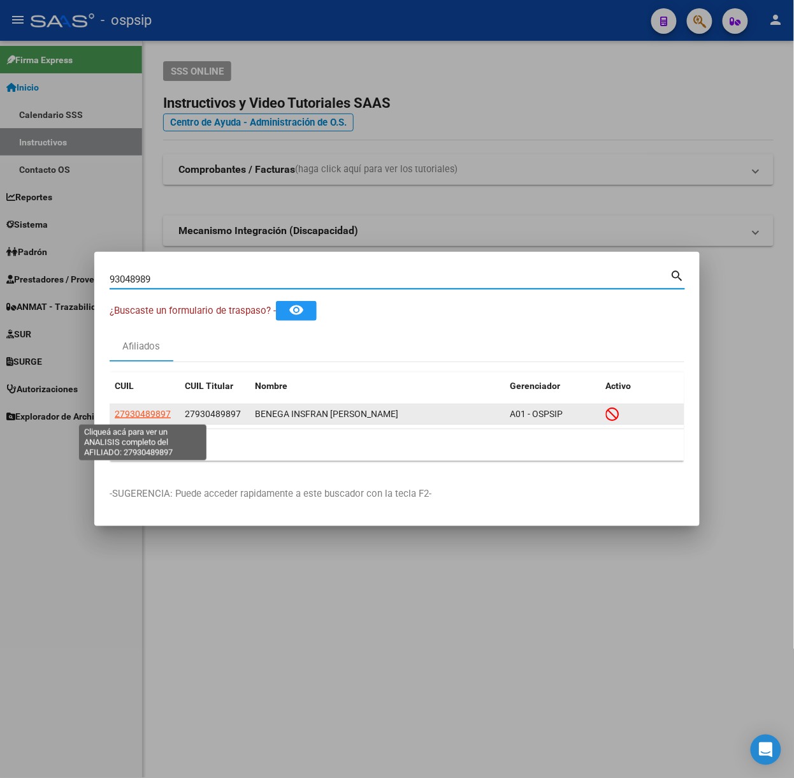
click at [156, 411] on span "27930489897" at bounding box center [143, 414] width 56 height 10
type textarea "27930489897"
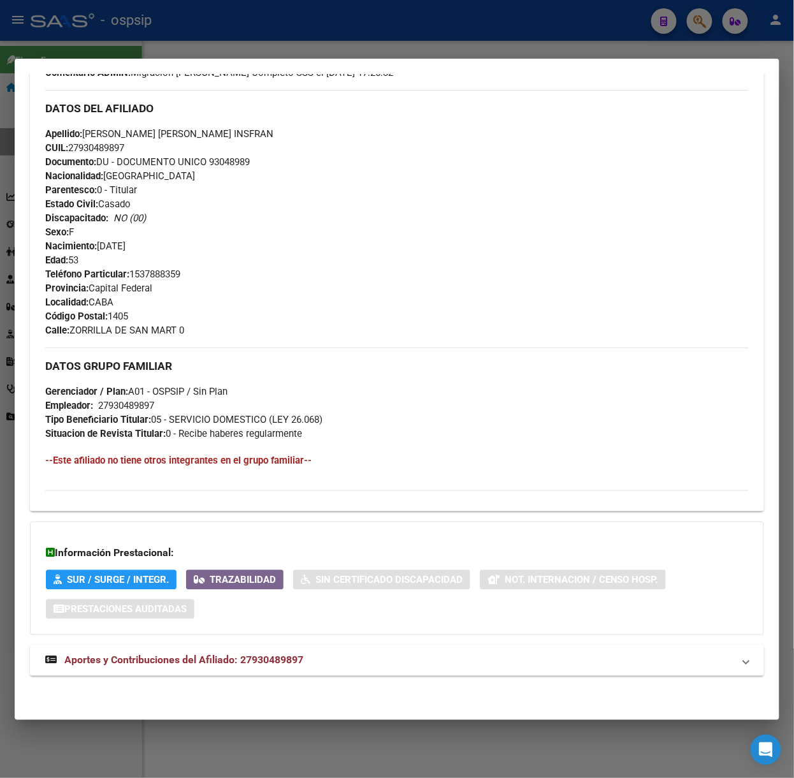
click at [276, 658] on span "Aportes y Contribuciones del Afiliado: 27930489897" at bounding box center [183, 660] width 239 height 12
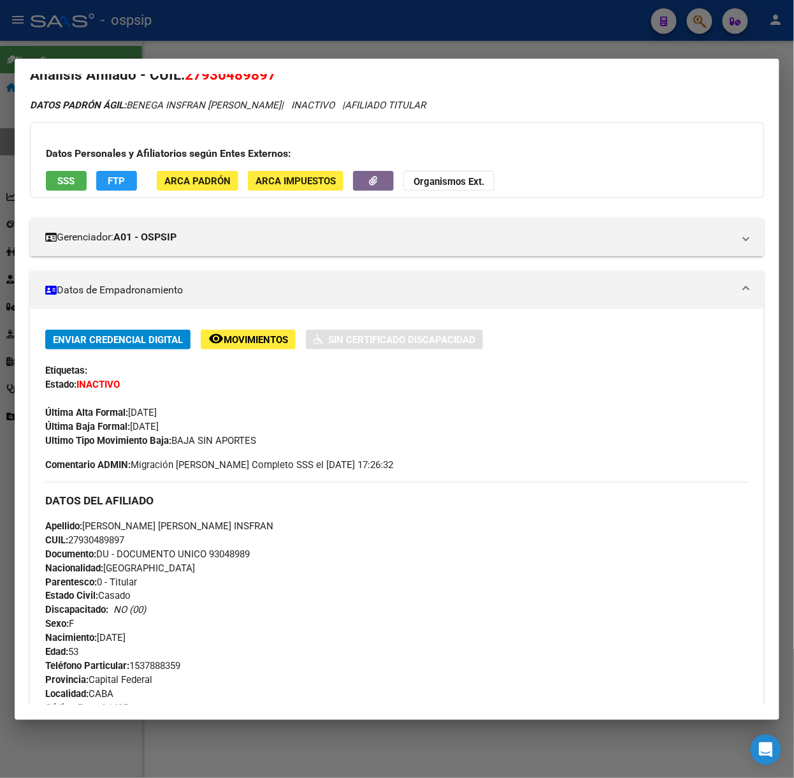
scroll to position [0, 0]
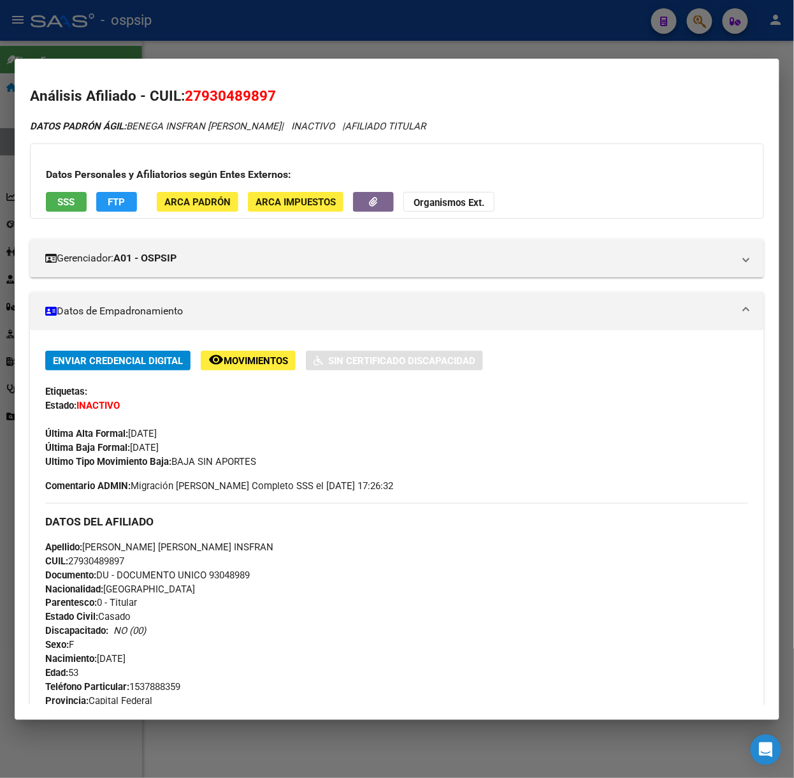
click at [64, 186] on div "Datos Personales y Afiliatorios según Entes Externos: SSS FTP ARCA Padrón ARCA …" at bounding box center [397, 180] width 734 height 75
click at [65, 192] on button "SSS" at bounding box center [66, 202] width 41 height 20
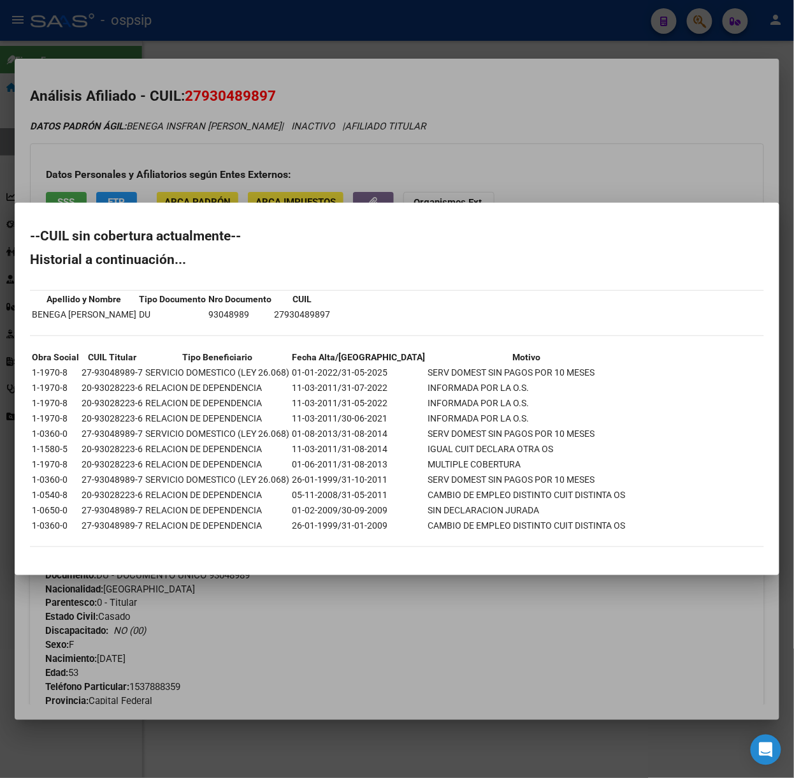
click at [180, 163] on div at bounding box center [397, 389] width 794 height 778
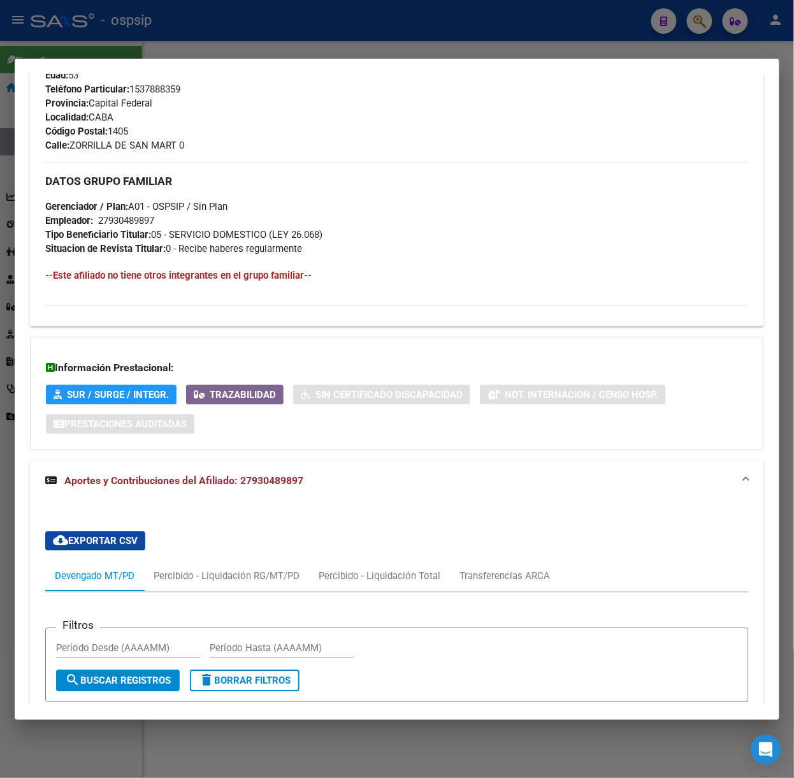
scroll to position [850, 0]
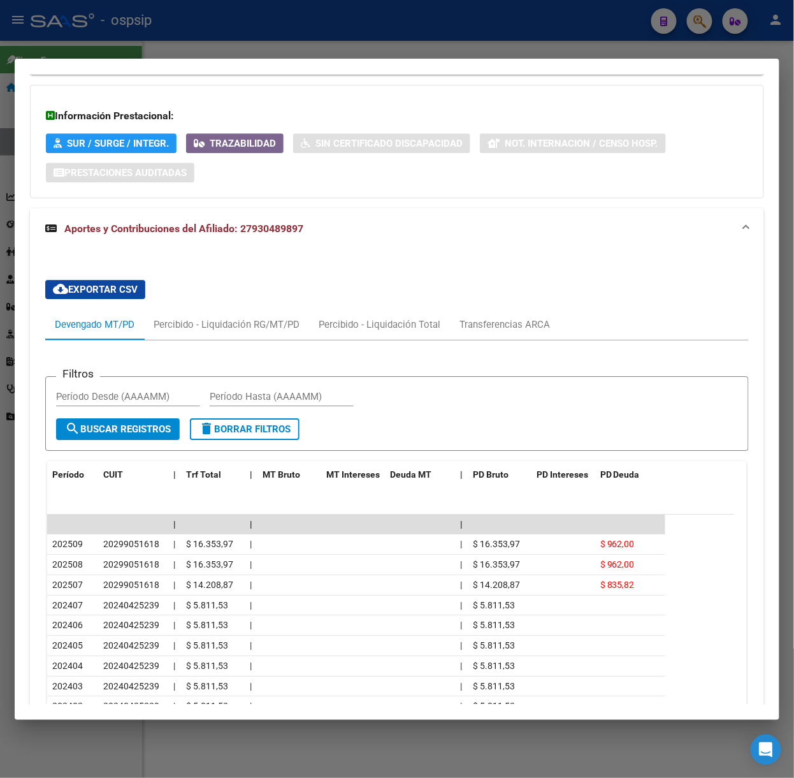
click at [87, 36] on div at bounding box center [397, 389] width 794 height 778
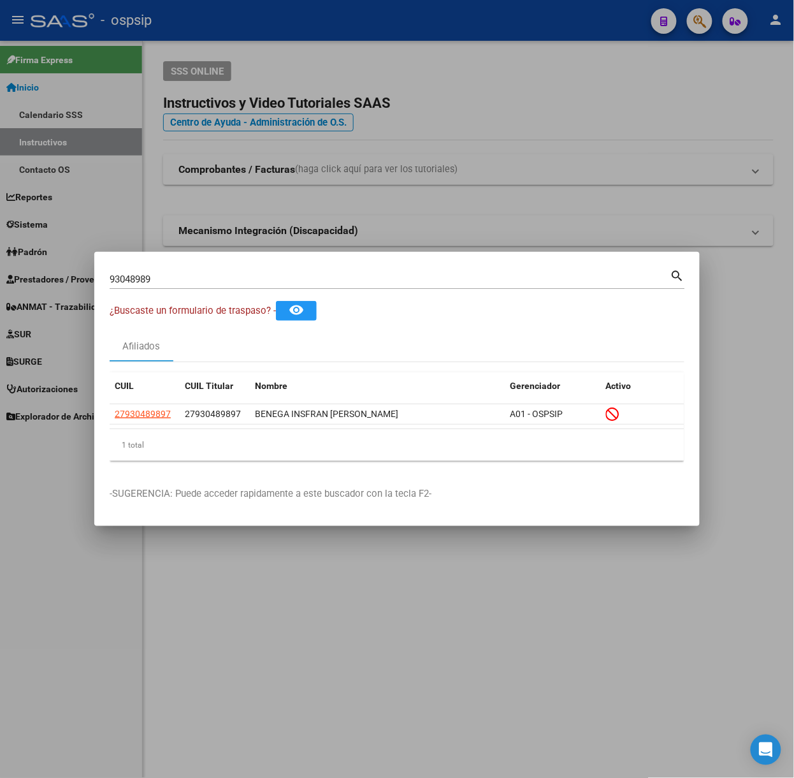
click at [192, 268] on div "93048989 Buscar (apellido, dni, [PERSON_NAME], [PERSON_NAME], cuit, obra social…" at bounding box center [397, 278] width 575 height 22
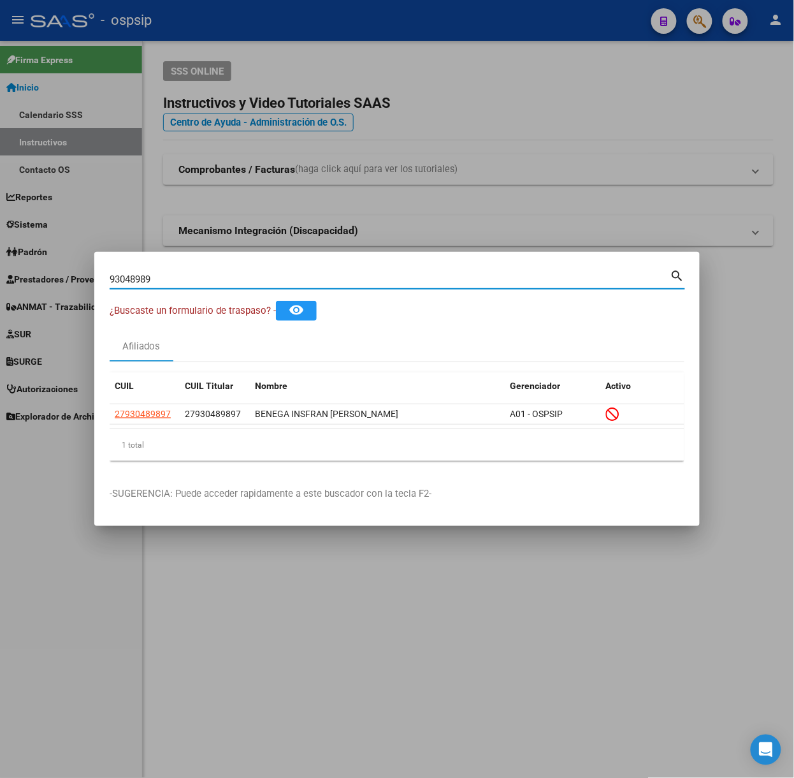
click at [192, 268] on div "93048989 Buscar (apellido, dni, [PERSON_NAME], [PERSON_NAME], cuit, obra social…" at bounding box center [397, 278] width 575 height 22
click at [200, 274] on input "93048989" at bounding box center [390, 278] width 561 height 11
type input "44286105"
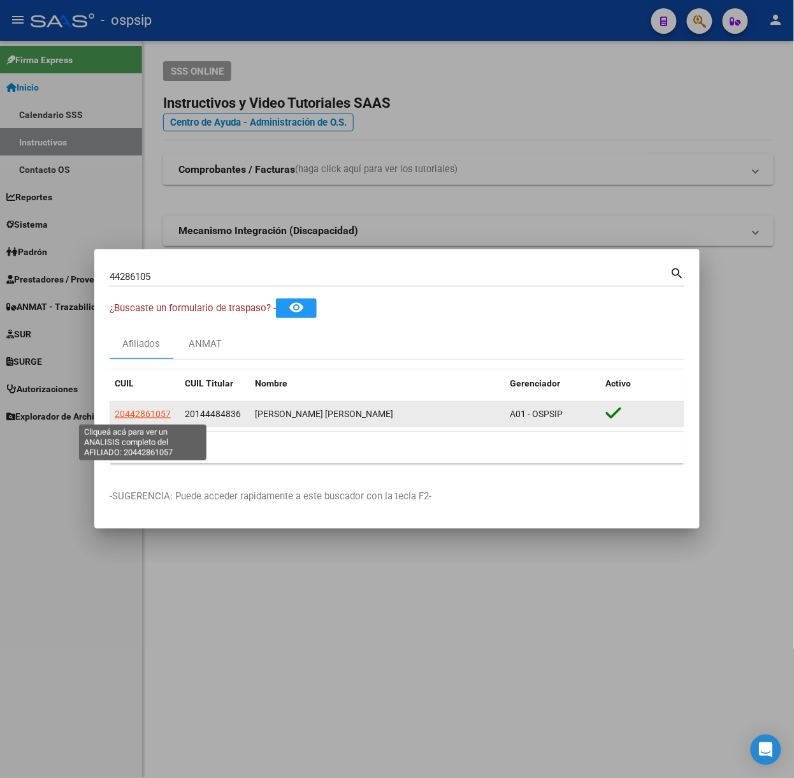
click at [169, 411] on span "20442861057" at bounding box center [143, 414] width 56 height 10
type textarea "20442861057"
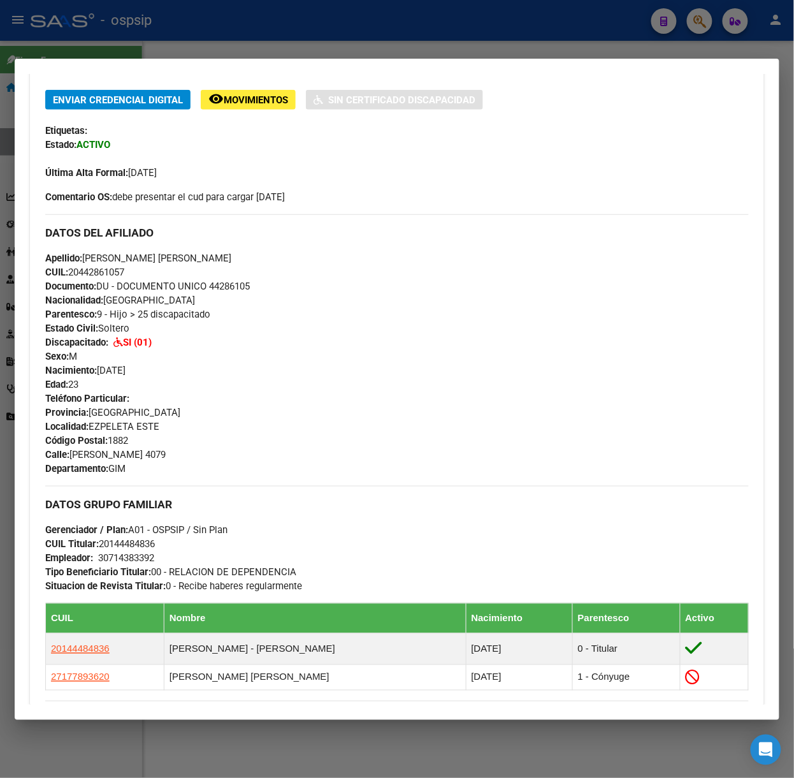
scroll to position [503, 0]
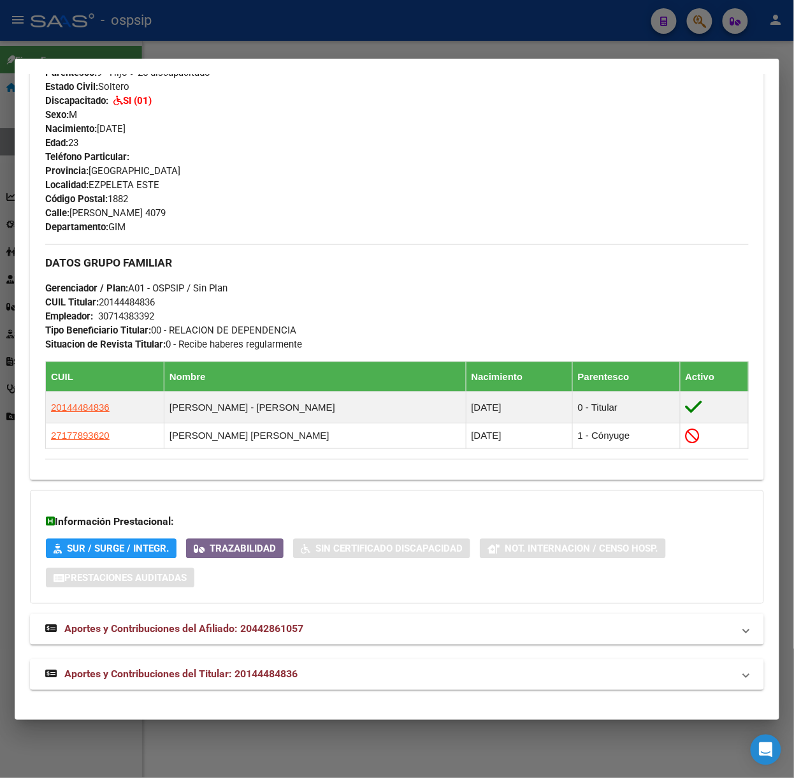
click at [282, 661] on mat-expansion-panel-header "Aportes y Contribuciones del Titular: 20144484836" at bounding box center [397, 674] width 734 height 31
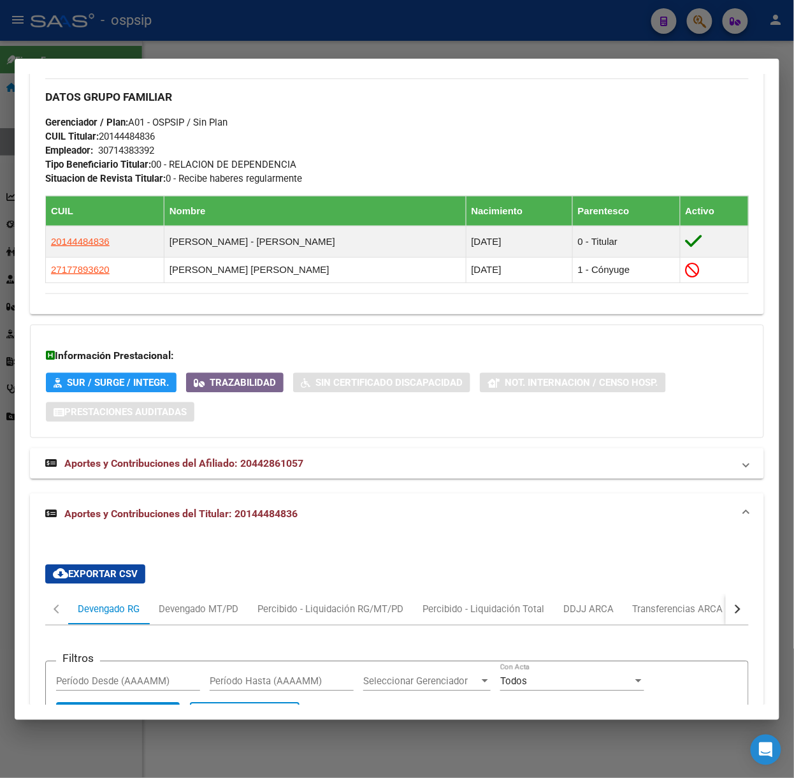
scroll to position [929, 0]
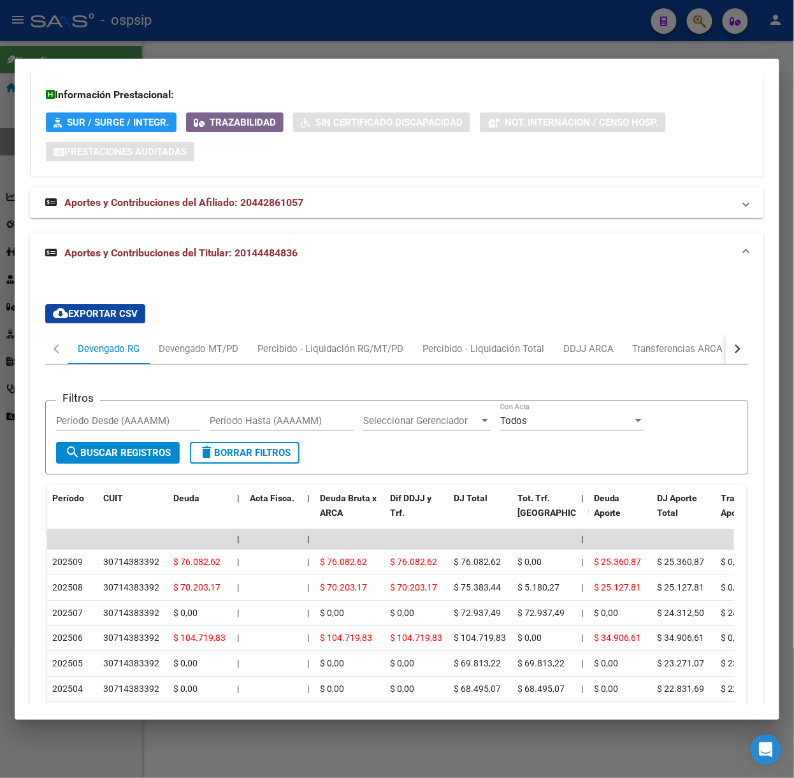
click at [200, 8] on div at bounding box center [397, 389] width 794 height 778
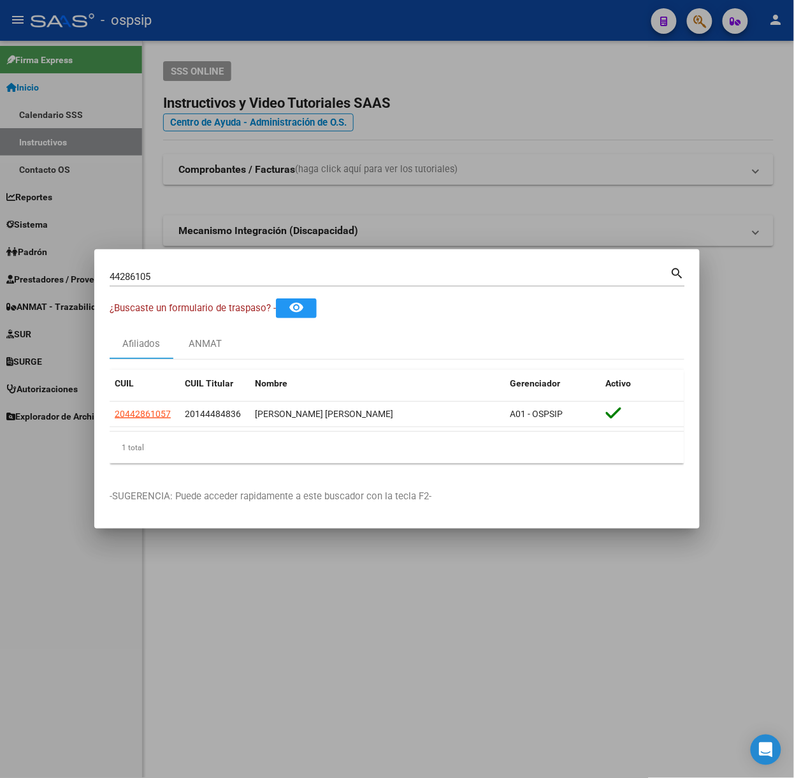
click at [200, 276] on input "44286105" at bounding box center [390, 276] width 561 height 11
type input "94045579"
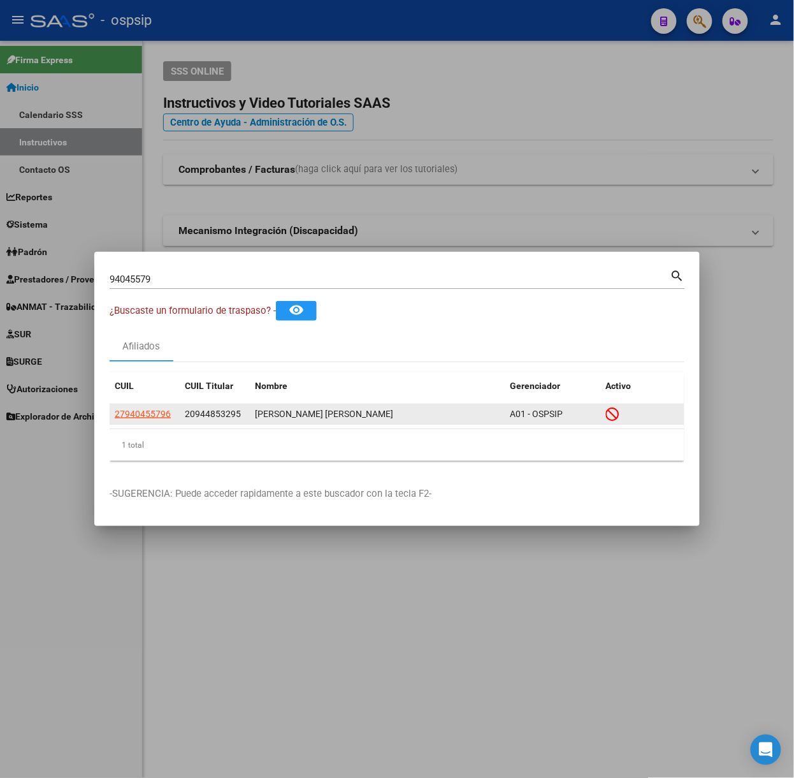
click at [144, 421] on datatable-body-cell "27940455796" at bounding box center [145, 414] width 70 height 20
click at [143, 416] on span "27940455796" at bounding box center [143, 414] width 56 height 10
type textarea "27940455796"
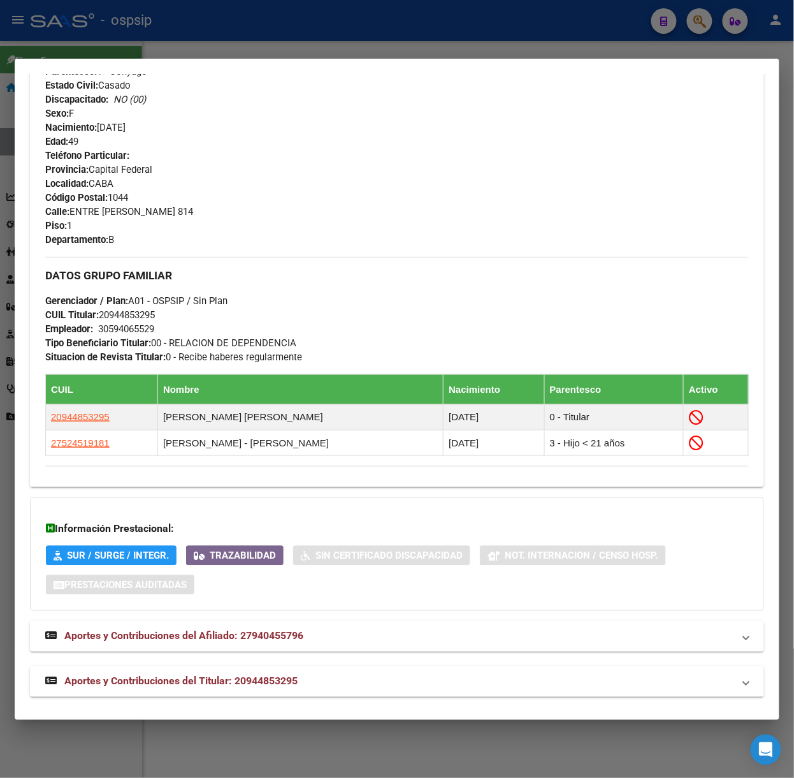
scroll to position [540, 0]
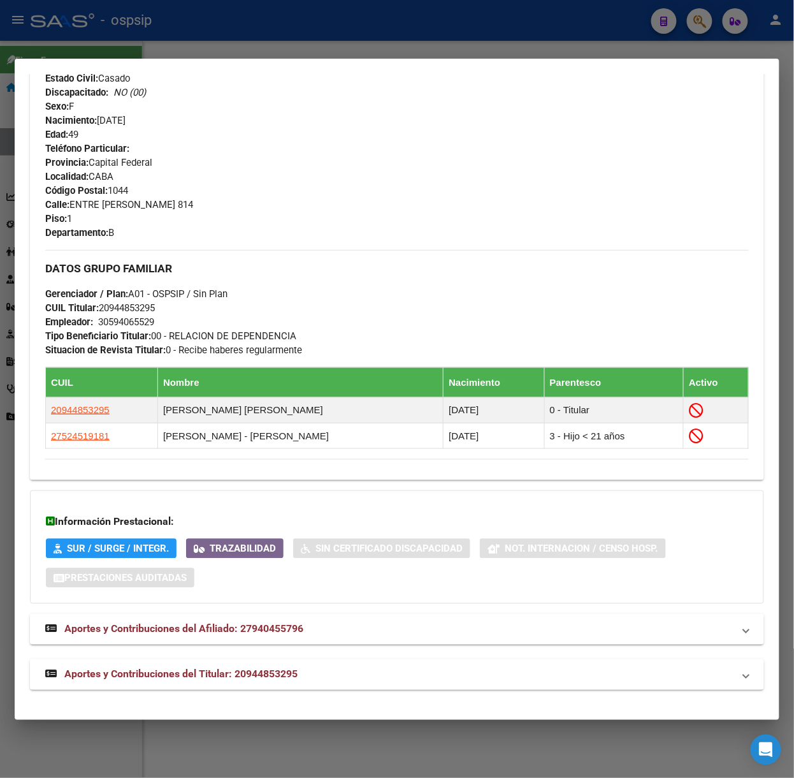
click at [310, 665] on mat-expansion-panel-header "Aportes y Contribuciones del Titular: 20944853295" at bounding box center [397, 674] width 734 height 31
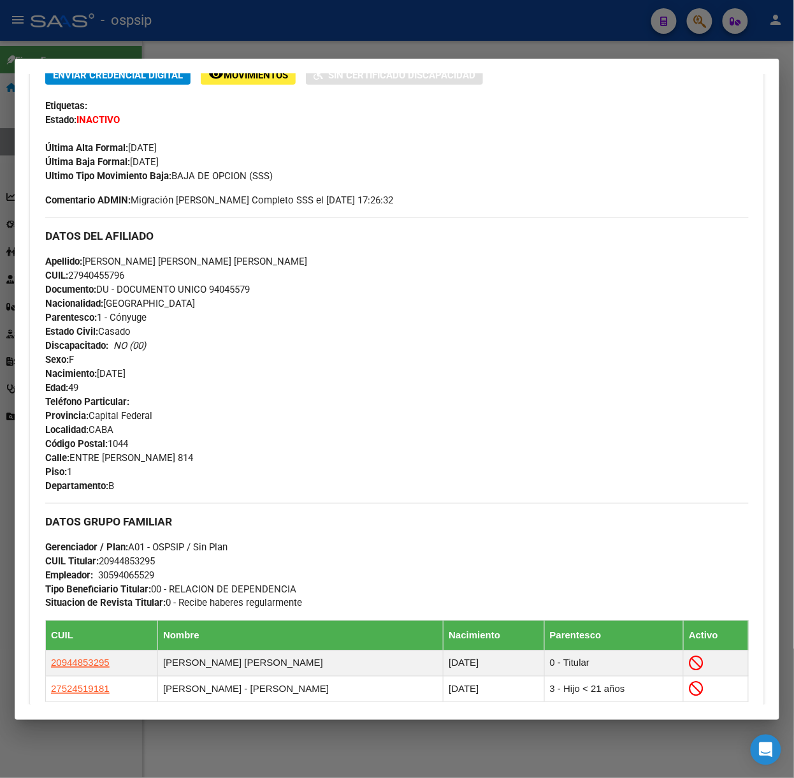
scroll to position [0, 0]
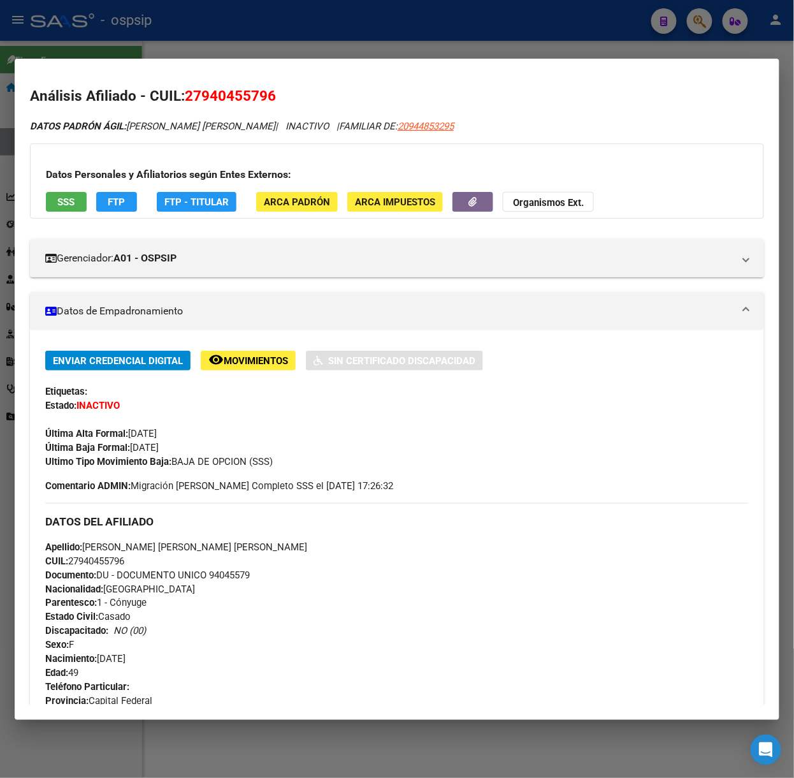
click at [69, 203] on span "SSS" at bounding box center [66, 201] width 17 height 11
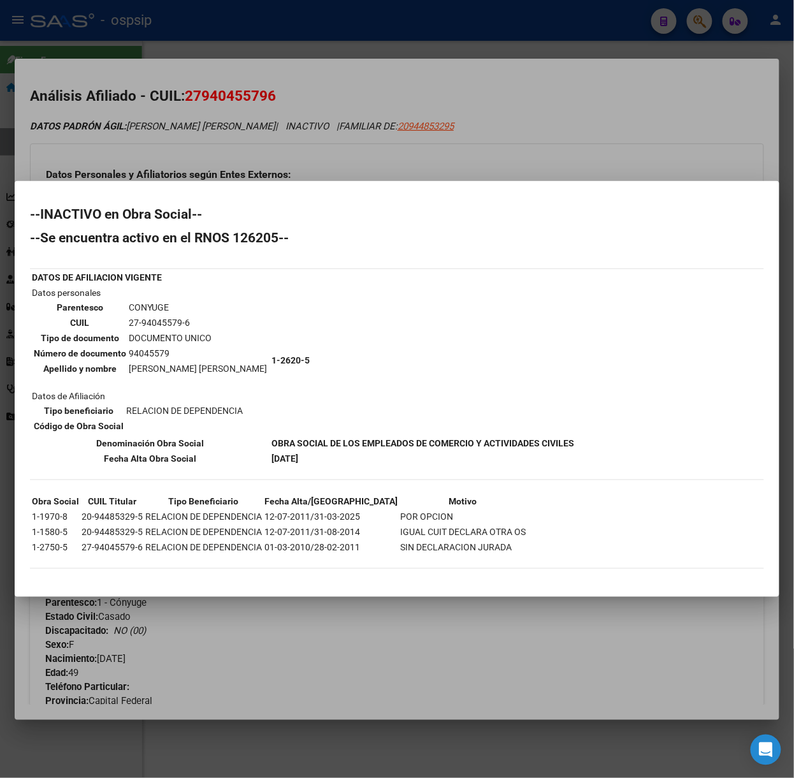
click at [210, 148] on div at bounding box center [397, 389] width 794 height 778
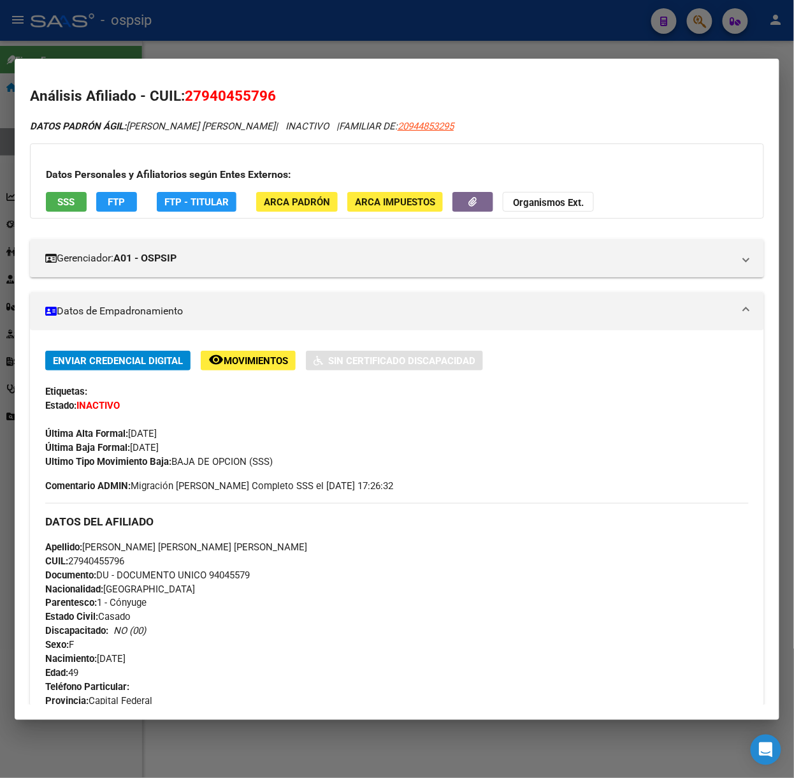
click at [194, 59] on mat-dialog-container "Análisis Afiliado - CUIL: 27940455796 DATOS [PERSON_NAME] ÁGIL: [PERSON_NAME] […" at bounding box center [397, 389] width 765 height 661
click at [209, 40] on div at bounding box center [397, 389] width 794 height 778
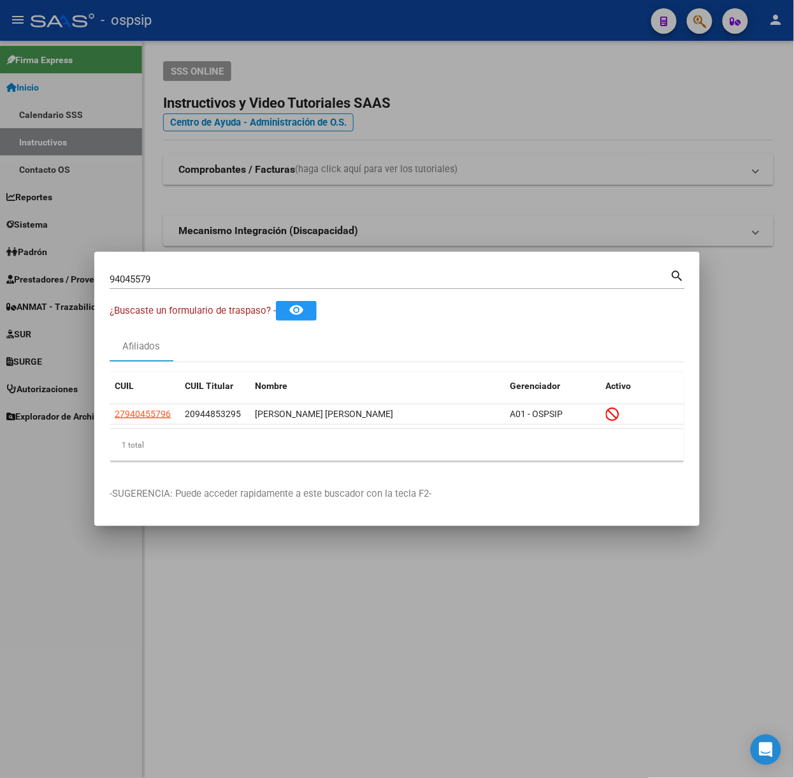
click at [209, 286] on div "94045579 Buscar (apellido, dni, [PERSON_NAME], [PERSON_NAME], cuit, obra social)" at bounding box center [390, 279] width 561 height 19
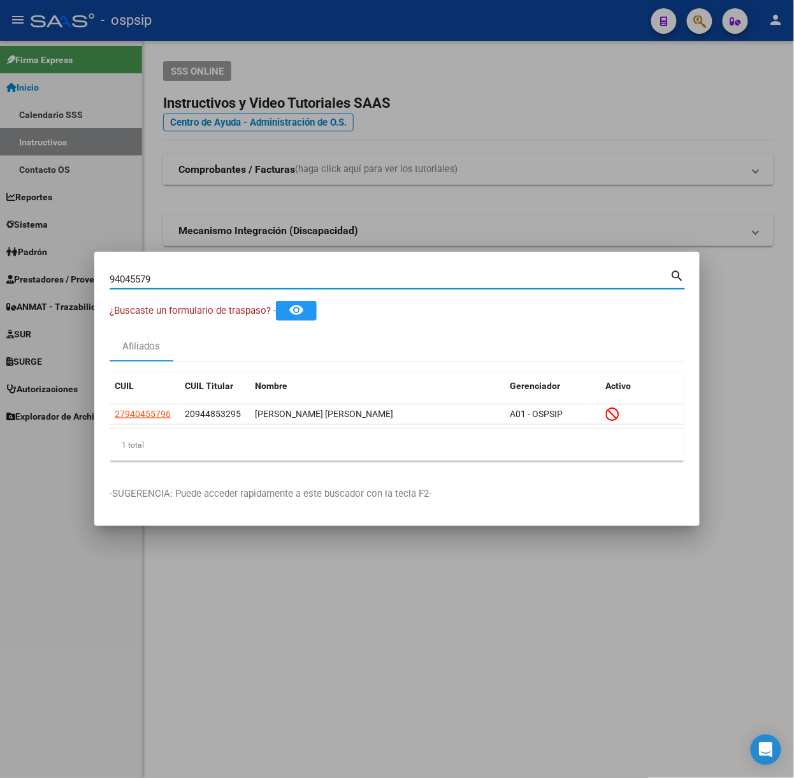
click at [203, 281] on input "94045579" at bounding box center [390, 278] width 561 height 11
type input "39808590"
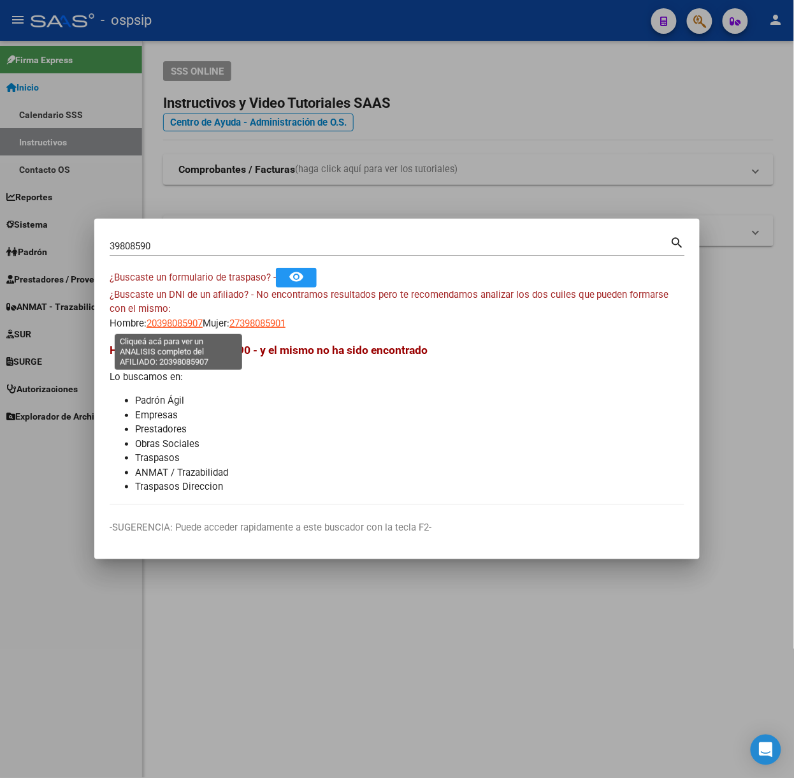
click at [179, 322] on span "20398085907" at bounding box center [175, 322] width 56 height 11
type textarea "20398085907"
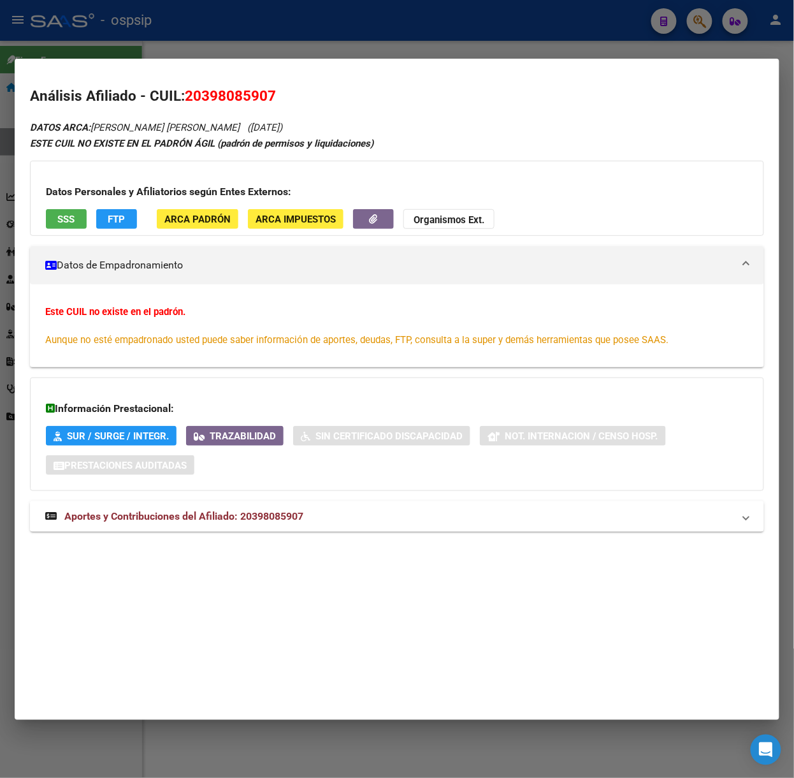
click at [271, 528] on mat-expansion-panel-header "Aportes y Contribuciones del Afiliado: 20398085907" at bounding box center [397, 516] width 734 height 31
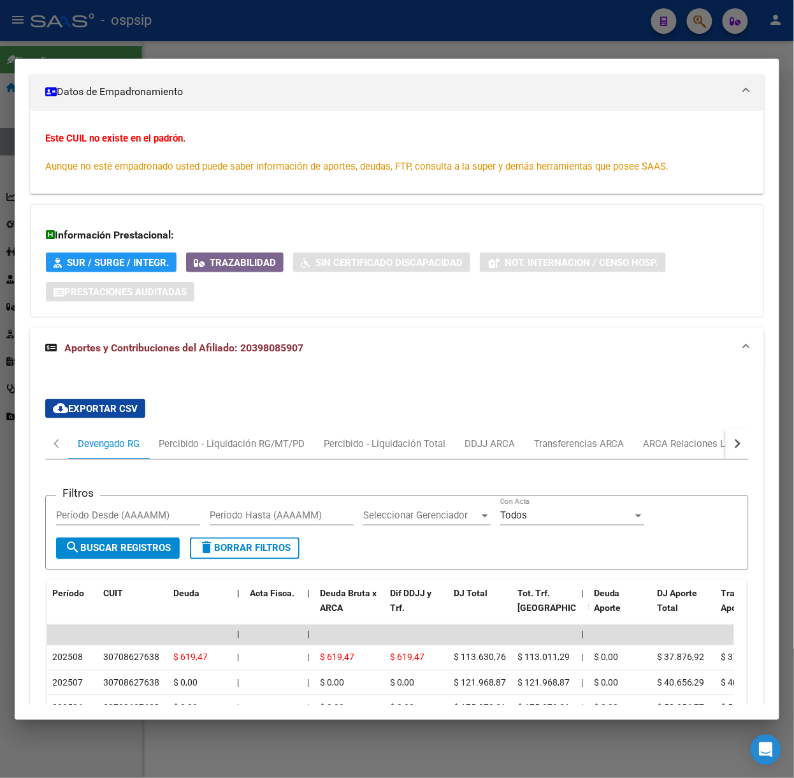
scroll to position [428, 0]
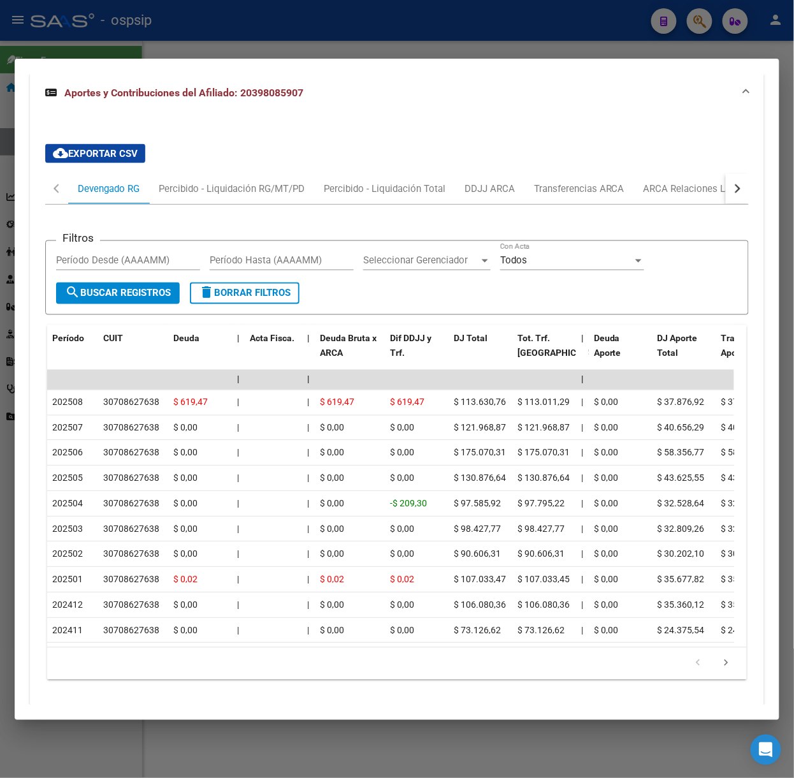
click at [210, 43] on div at bounding box center [397, 389] width 794 height 778
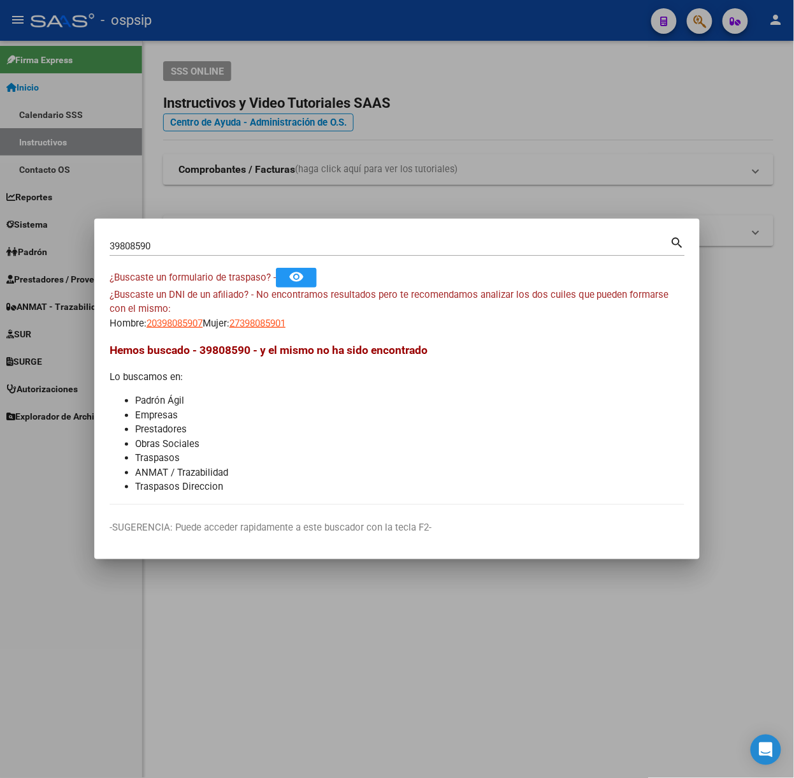
click at [212, 245] on input "39808590" at bounding box center [390, 245] width 561 height 11
type input "40873446"
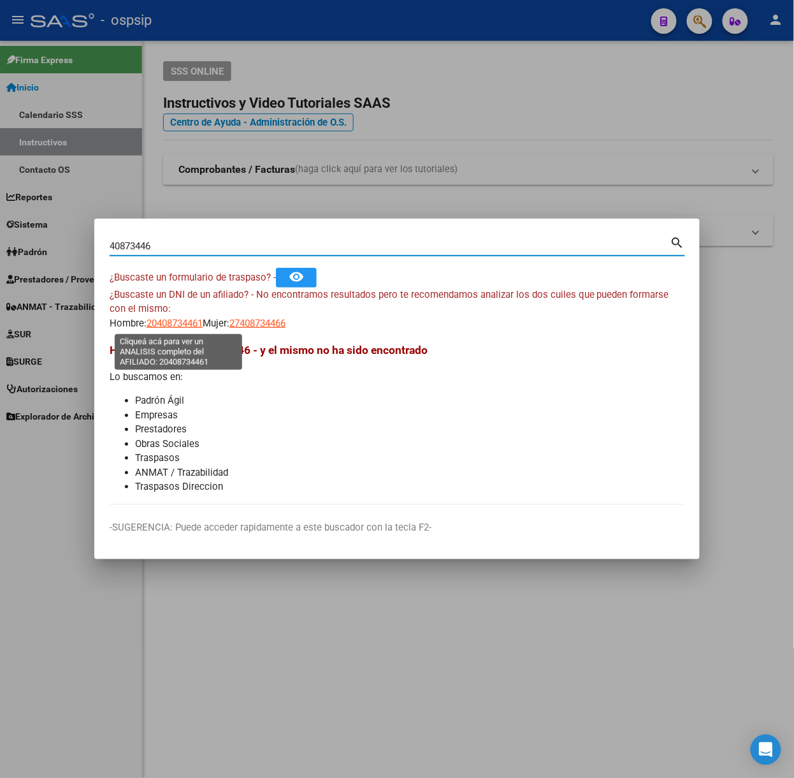
click at [178, 319] on span "20408734461" at bounding box center [175, 322] width 56 height 11
type textarea "20408734461"
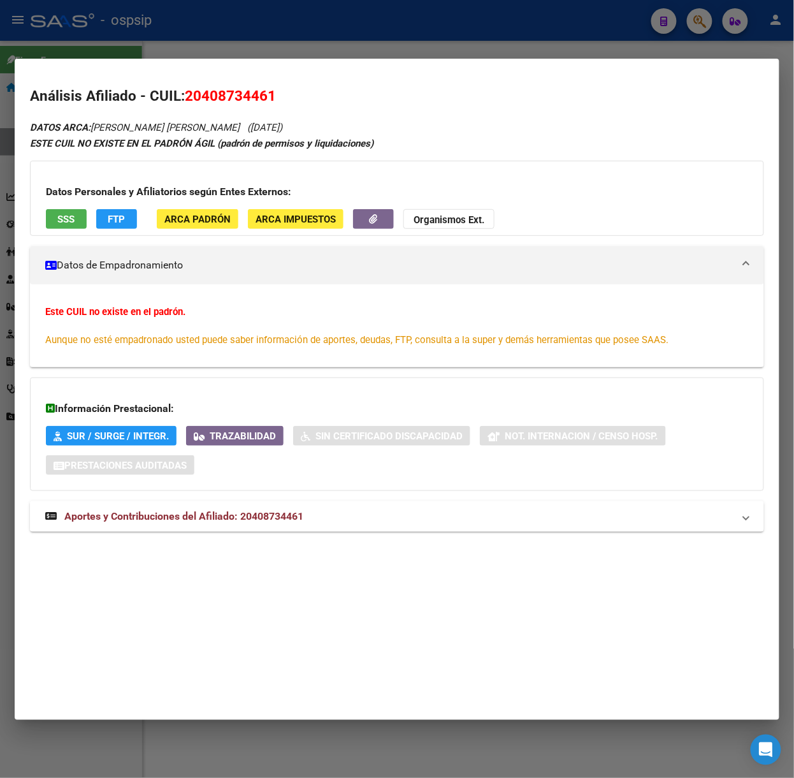
click at [263, 503] on mat-expansion-panel-header "Aportes y Contribuciones del Afiliado: 20408734461" at bounding box center [397, 516] width 734 height 31
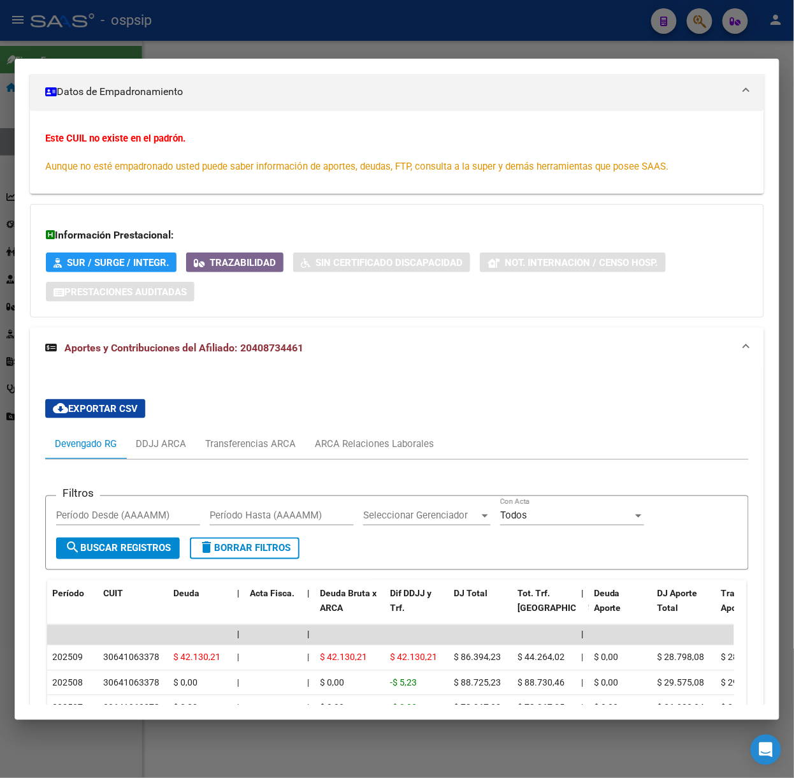
scroll to position [343, 0]
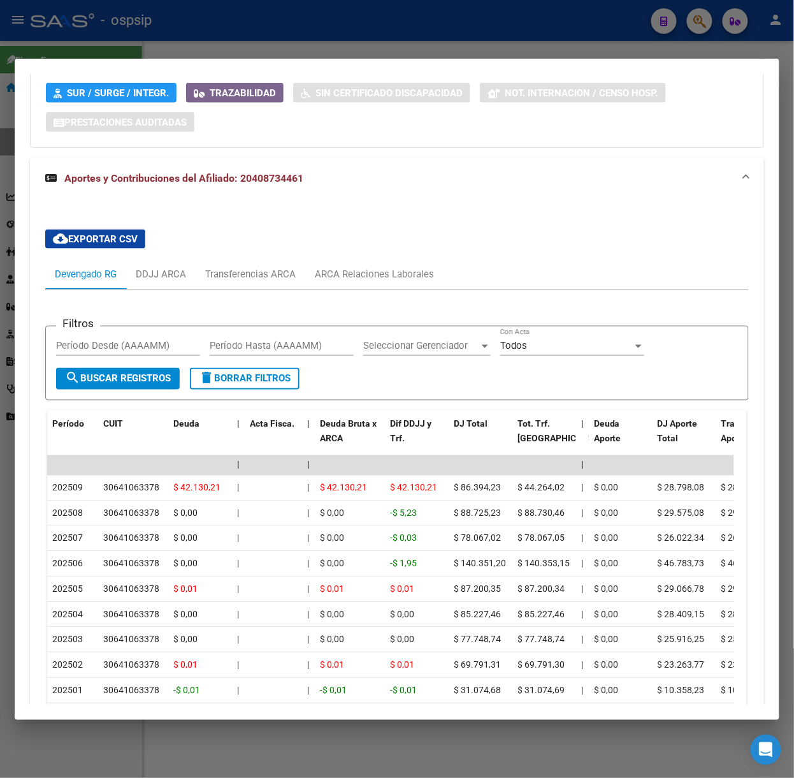
click at [217, 59] on mat-dialog-container "Análisis Afiliado - CUIL: 20408734461 DATOS ARCA: [PERSON_NAME] [PERSON_NAME] (…" at bounding box center [397, 389] width 765 height 661
click at [184, 38] on div at bounding box center [397, 389] width 794 height 778
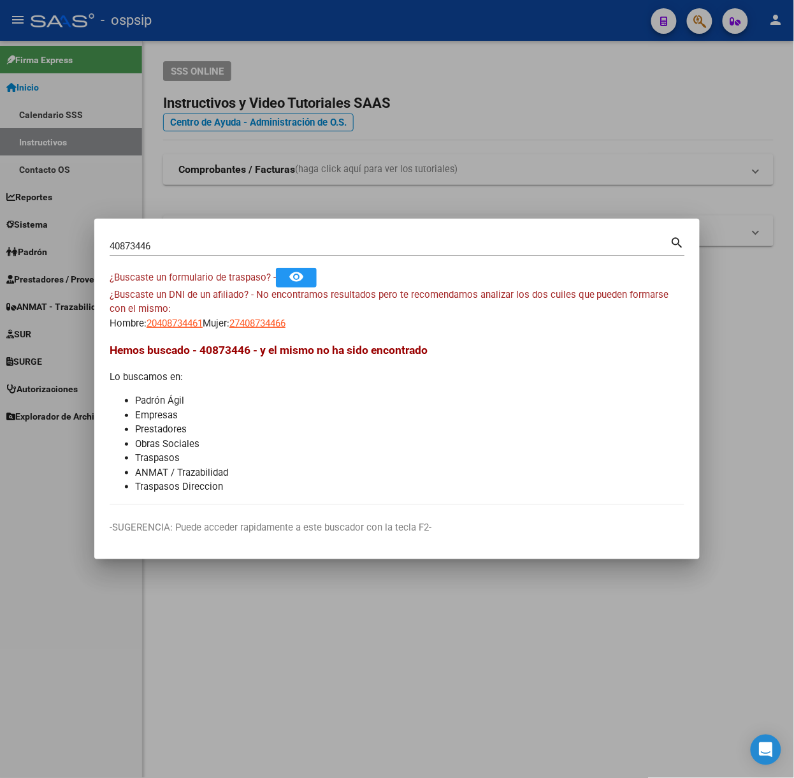
click at [210, 242] on input "40873446" at bounding box center [390, 245] width 561 height 11
type input "95664470"
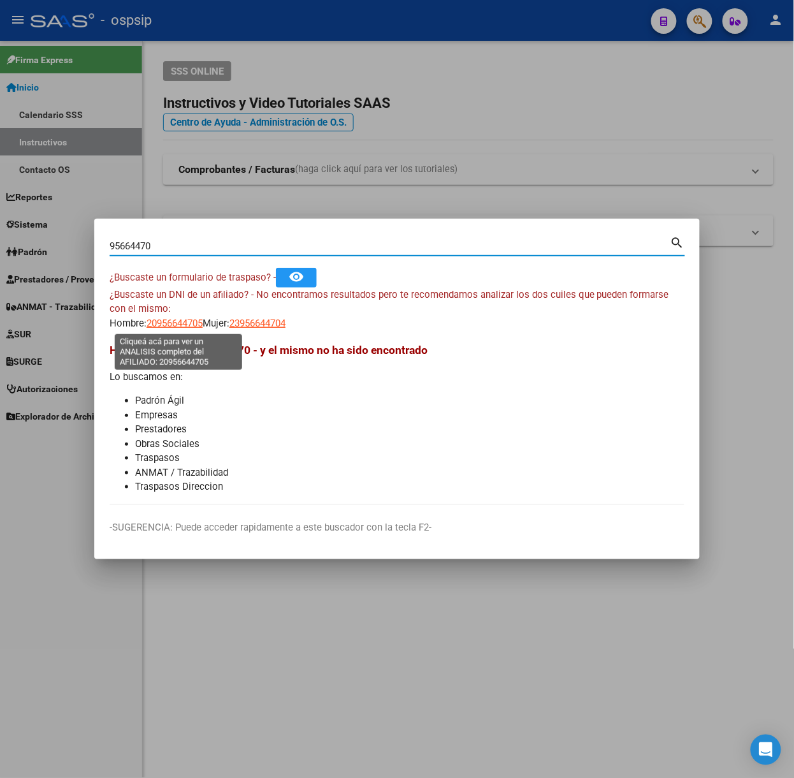
click at [161, 328] on span "20956644705" at bounding box center [175, 322] width 56 height 11
type textarea "20956644705"
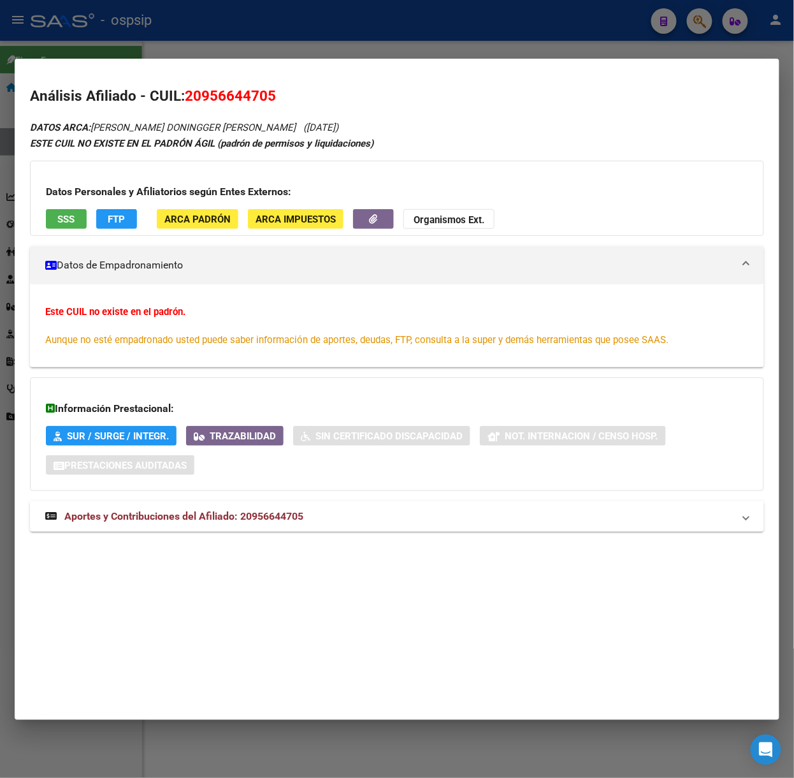
click at [319, 506] on mat-expansion-panel-header "Aportes y Contribuciones del Afiliado: 20956644705" at bounding box center [397, 516] width 734 height 31
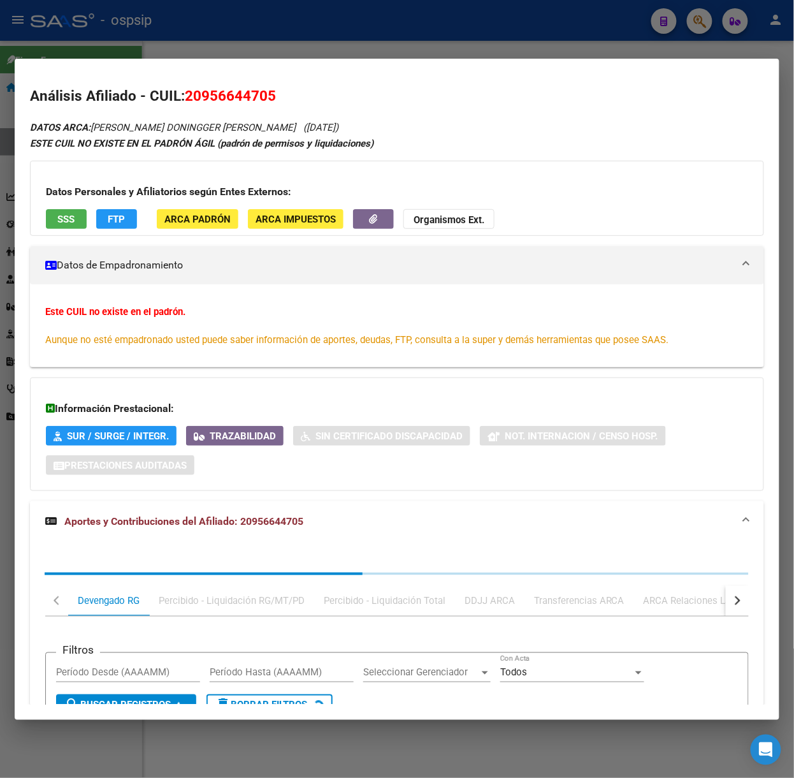
scroll to position [173, 0]
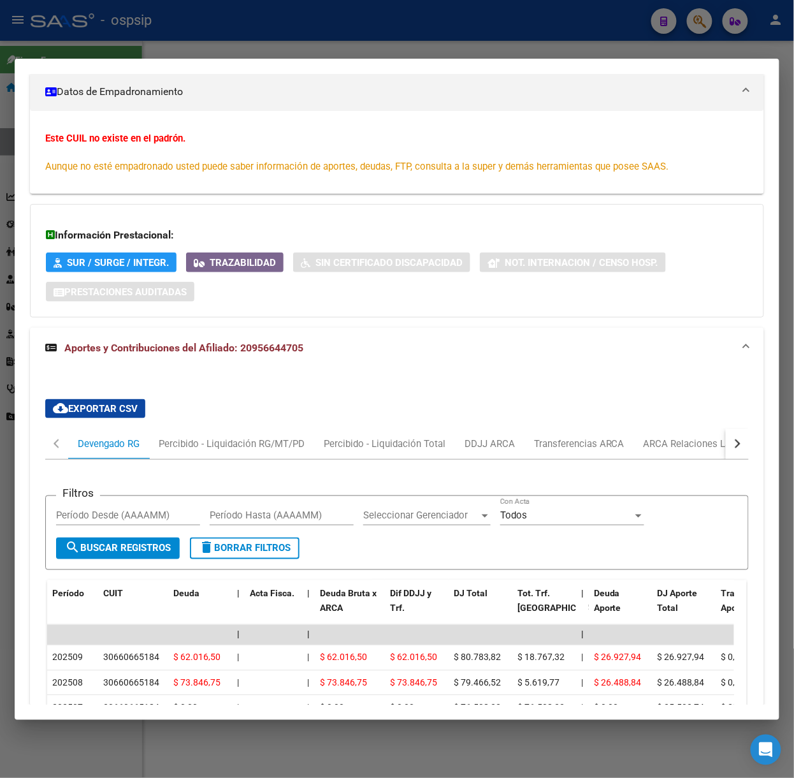
click at [294, 40] on div at bounding box center [397, 389] width 794 height 778
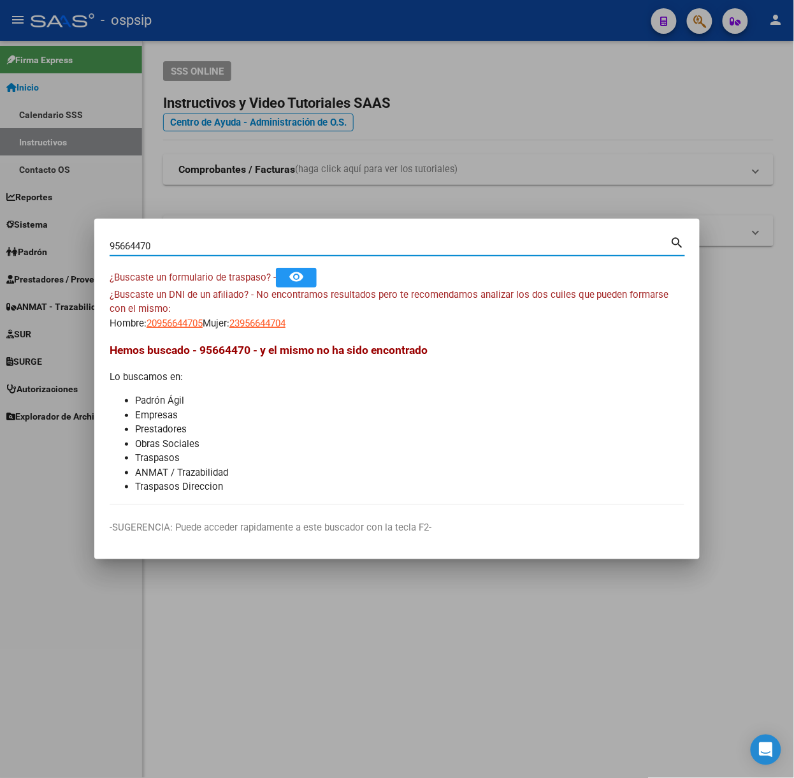
click at [210, 250] on input "95664470" at bounding box center [390, 245] width 561 height 11
type input "53087440"
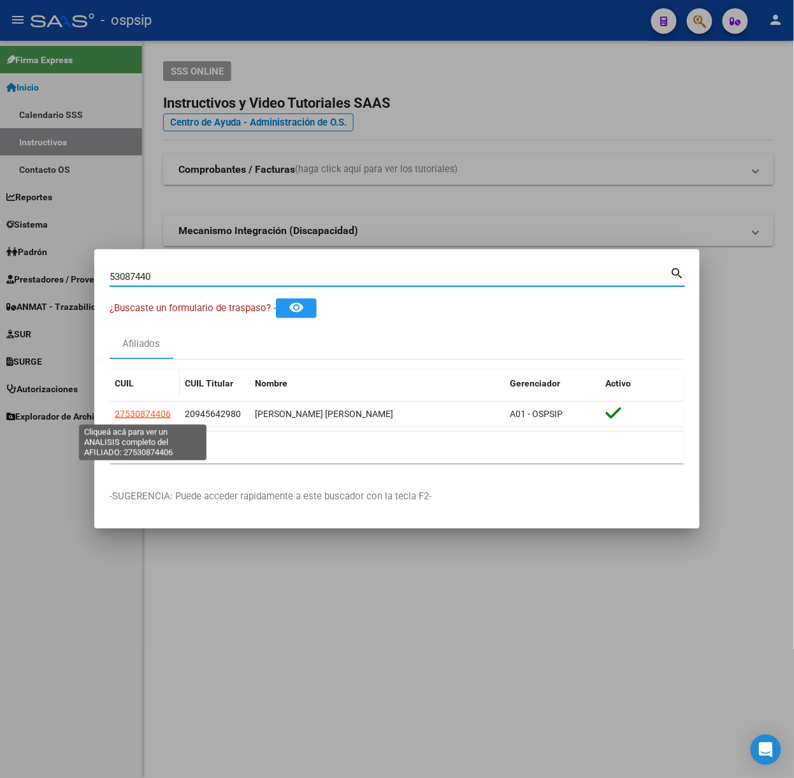
click at [146, 409] on span "27530874406" at bounding box center [143, 414] width 56 height 10
type textarea "27530874406"
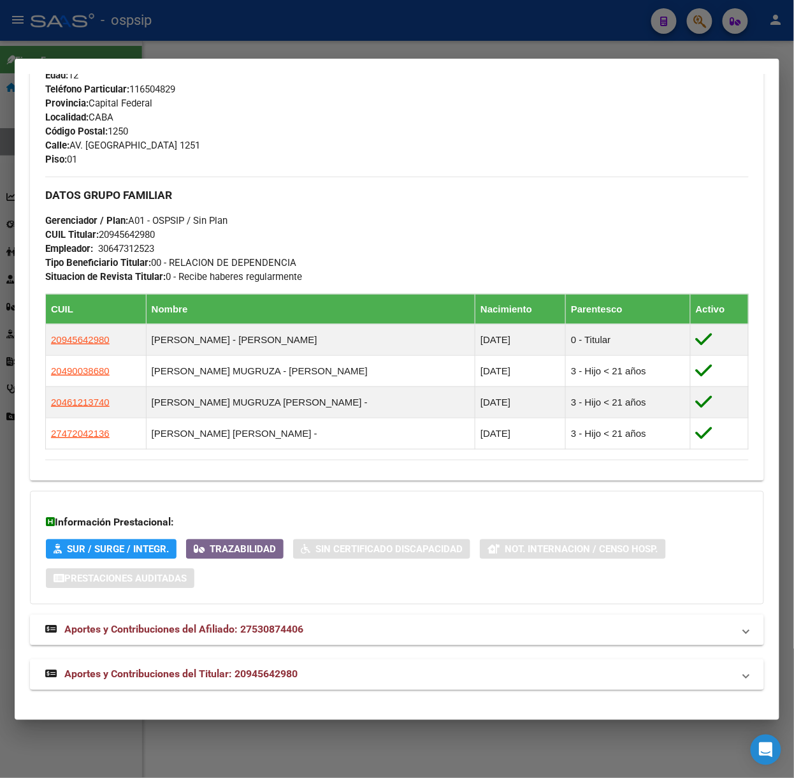
click at [342, 662] on mat-expansion-panel-header "Aportes y Contribuciones del Titular: 20945642980" at bounding box center [397, 674] width 734 height 31
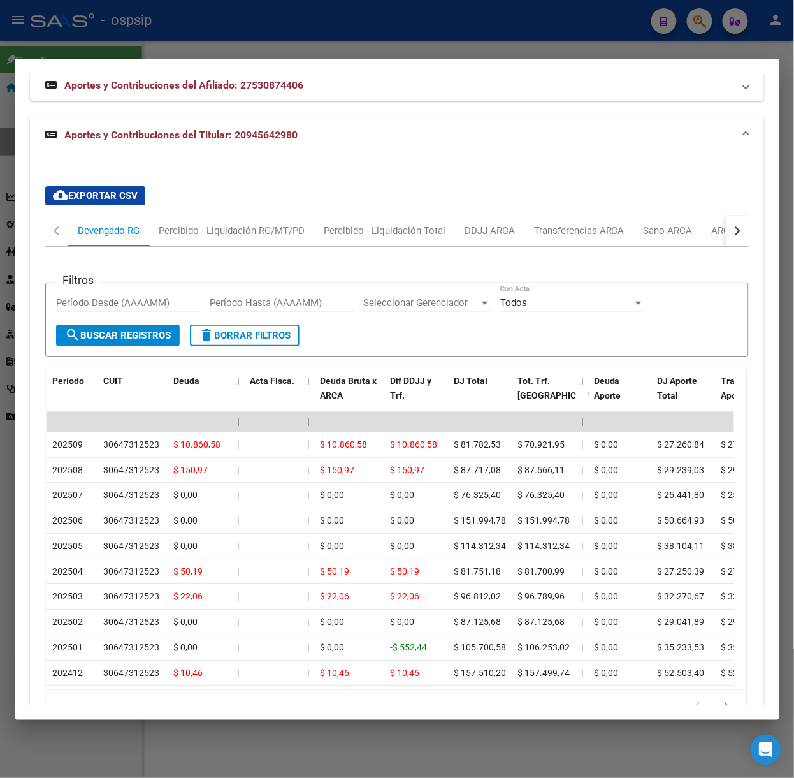
scroll to position [1142, 0]
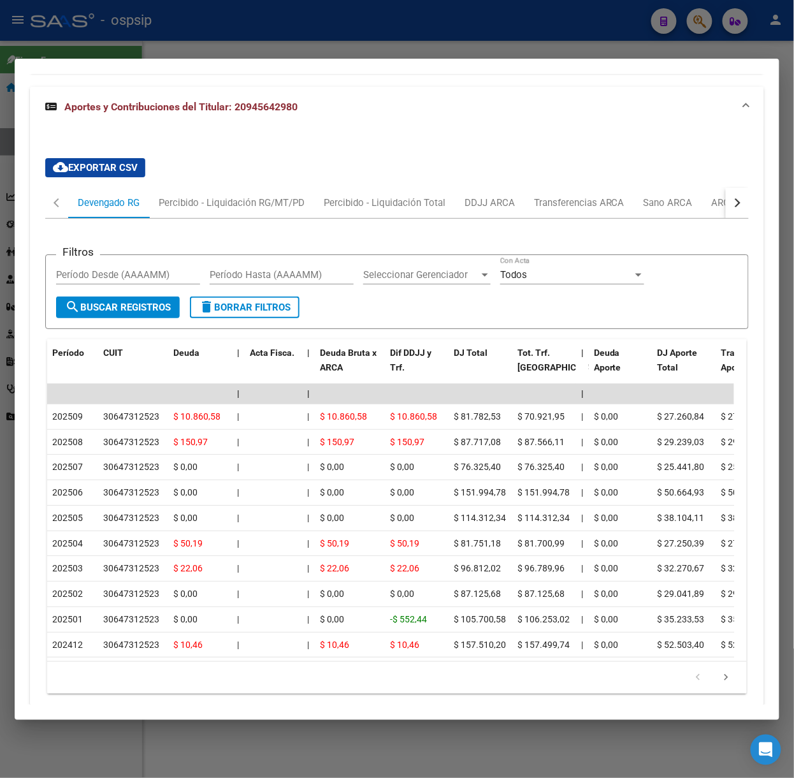
click at [151, 27] on div at bounding box center [397, 389] width 794 height 778
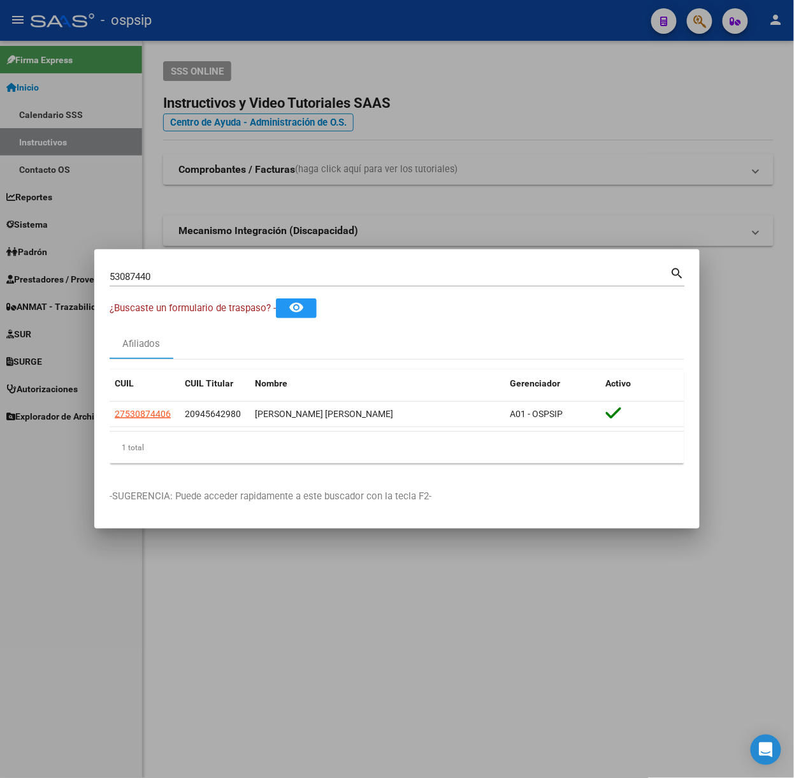
click at [217, 273] on input "53087440" at bounding box center [390, 276] width 561 height 11
type input "31431189"
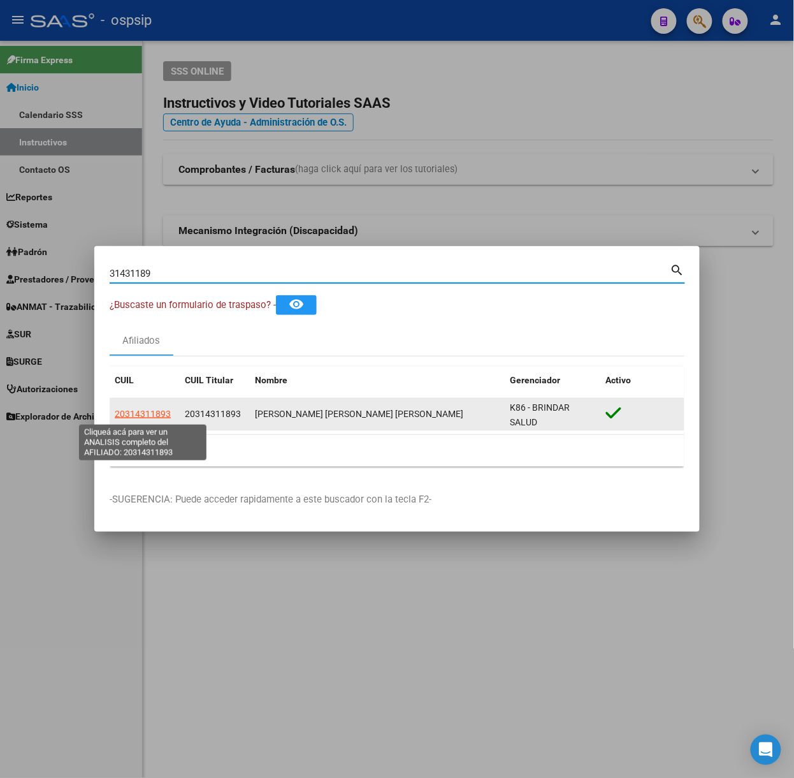
click at [156, 412] on span "20314311893" at bounding box center [143, 414] width 56 height 10
type textarea "20314311893"
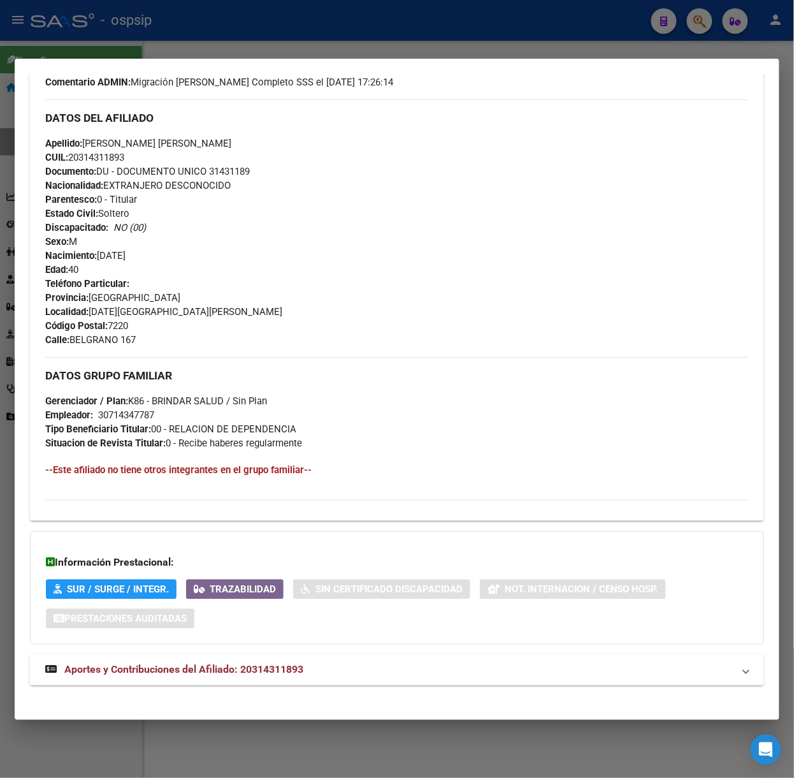
click at [322, 661] on mat-expansion-panel-header "Aportes y Contribuciones del Afiliado: 20314311893" at bounding box center [397, 670] width 734 height 31
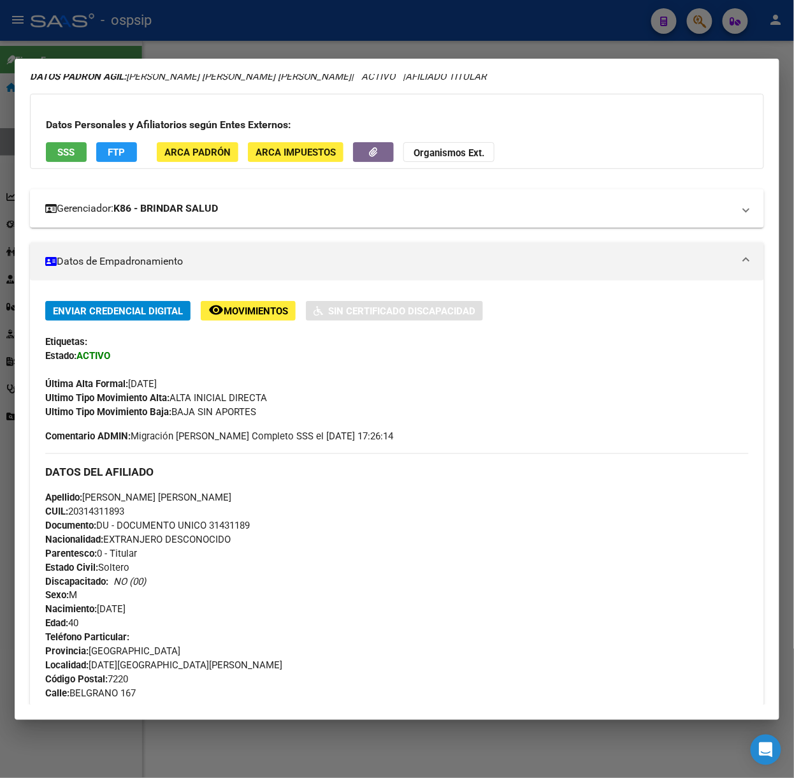
scroll to position [0, 0]
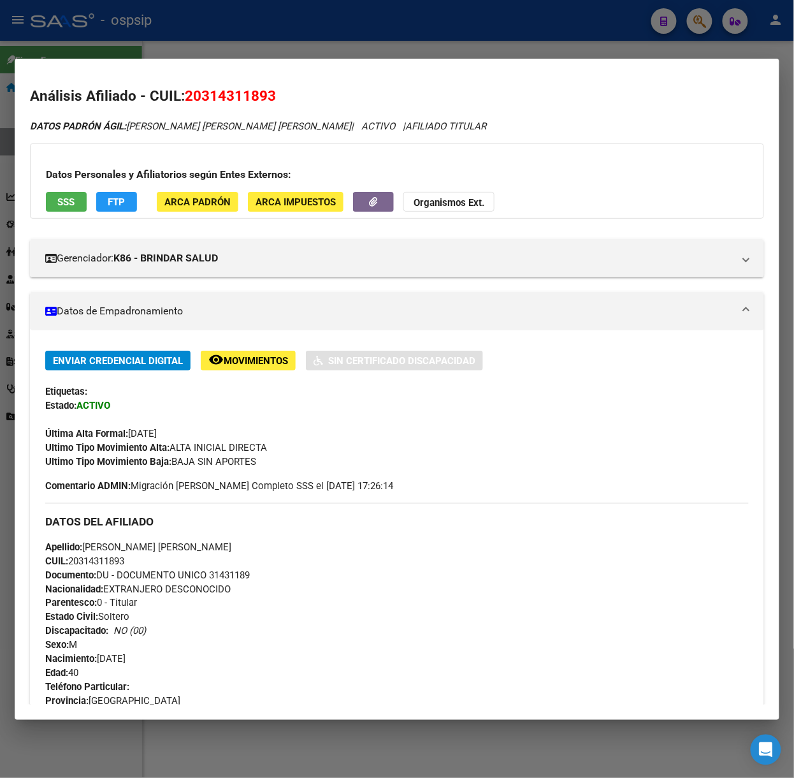
click at [62, 209] on button "SSS" at bounding box center [66, 202] width 41 height 20
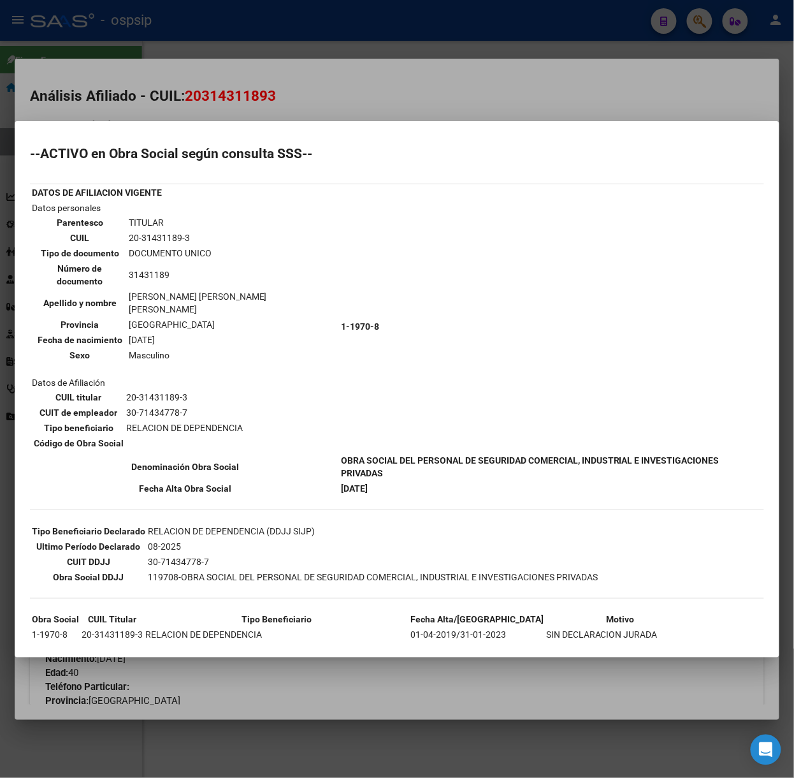
click at [194, 87] on div at bounding box center [397, 389] width 794 height 778
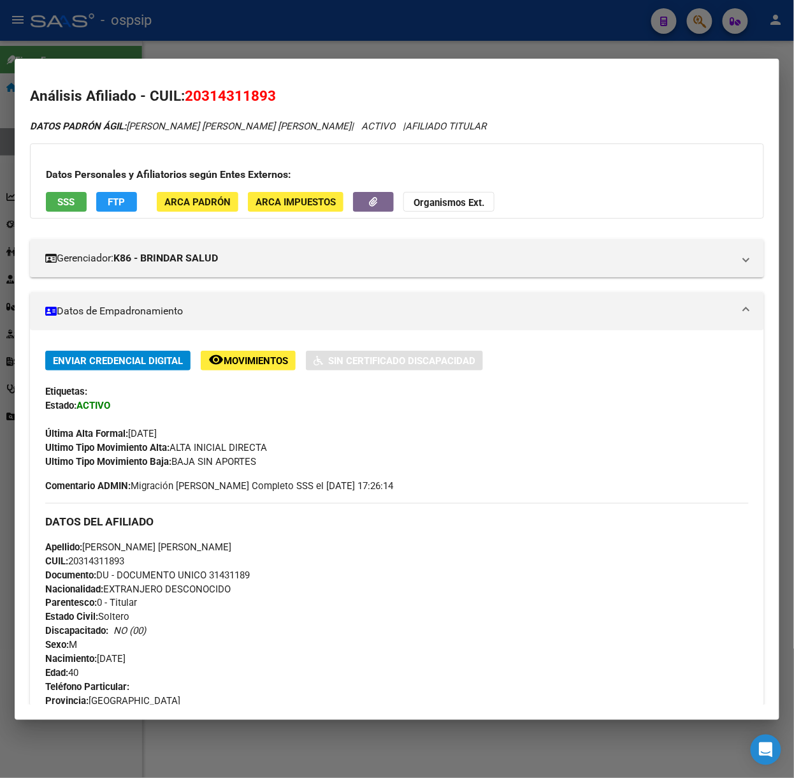
click at [271, 17] on div at bounding box center [397, 389] width 794 height 778
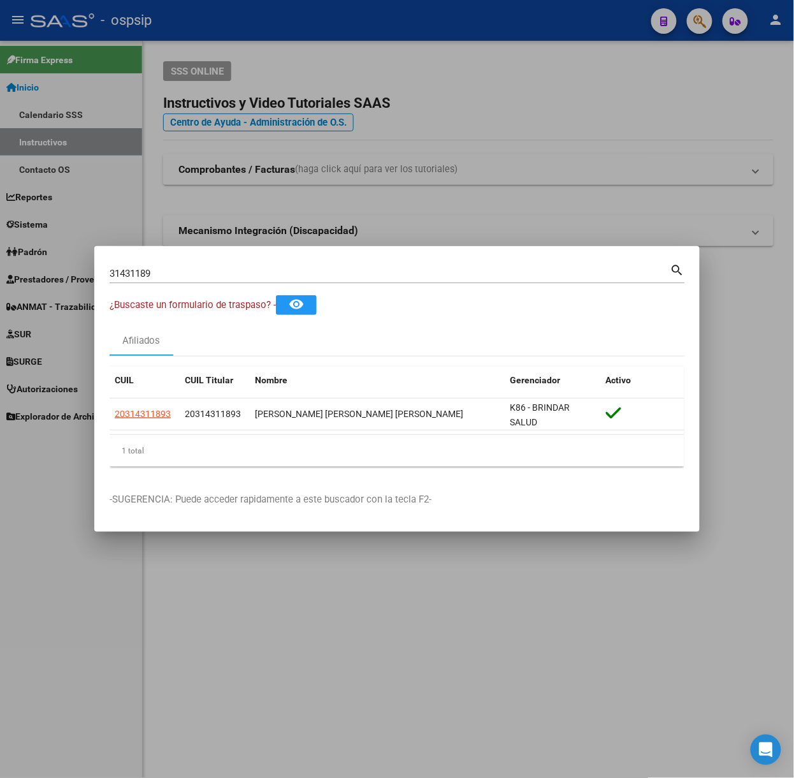
click at [215, 274] on input "31431189" at bounding box center [390, 273] width 561 height 11
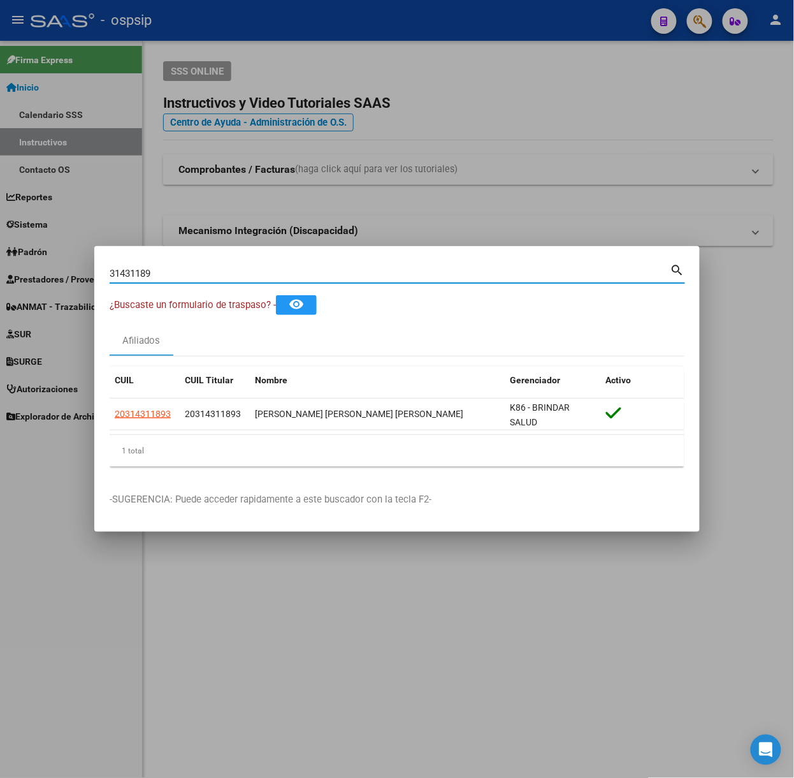
click at [215, 274] on input "31431189" at bounding box center [390, 273] width 561 height 11
type input "24074774"
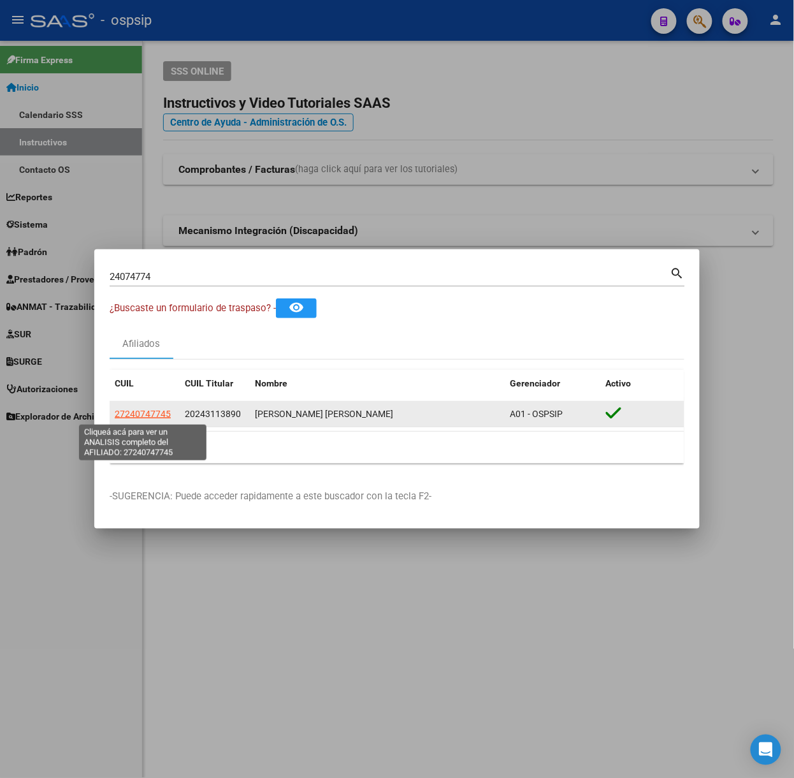
click at [154, 412] on span "27240747745" at bounding box center [143, 414] width 56 height 10
type textarea "27240747745"
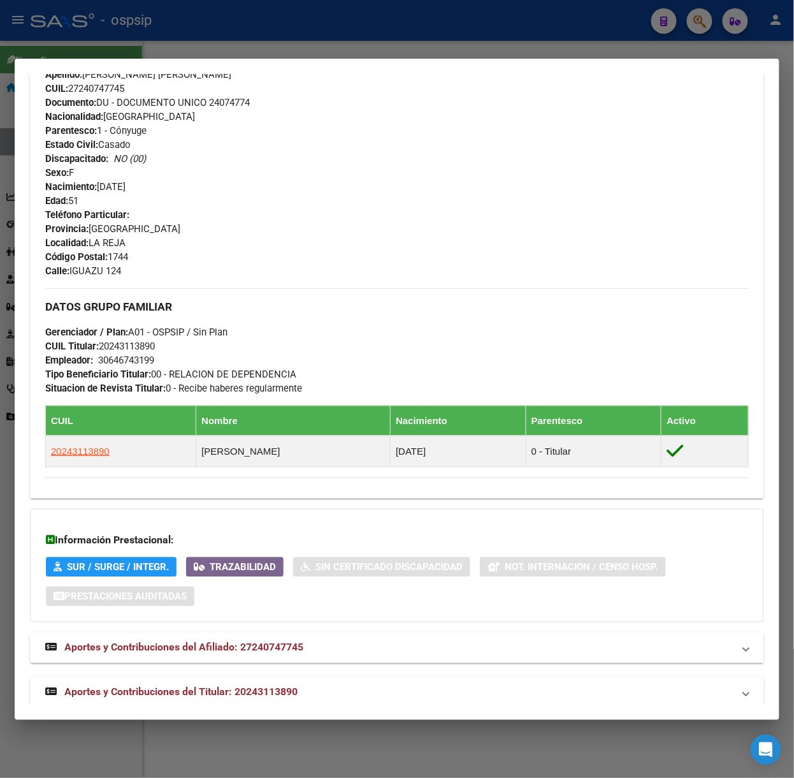
scroll to position [464, 0]
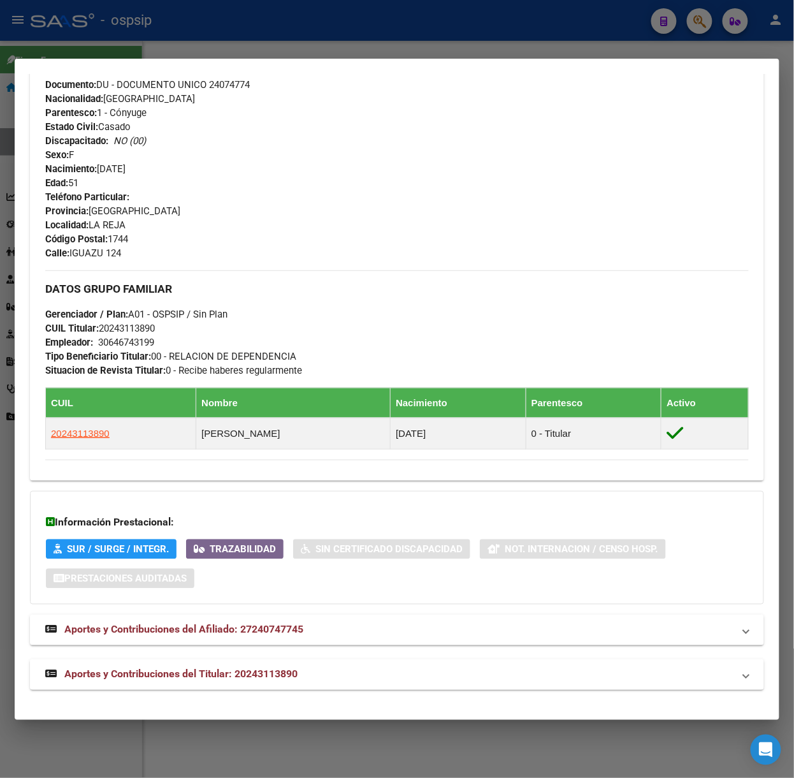
click at [294, 674] on span "Aportes y Contribuciones del Titular: 20243113890" at bounding box center [180, 674] width 233 height 12
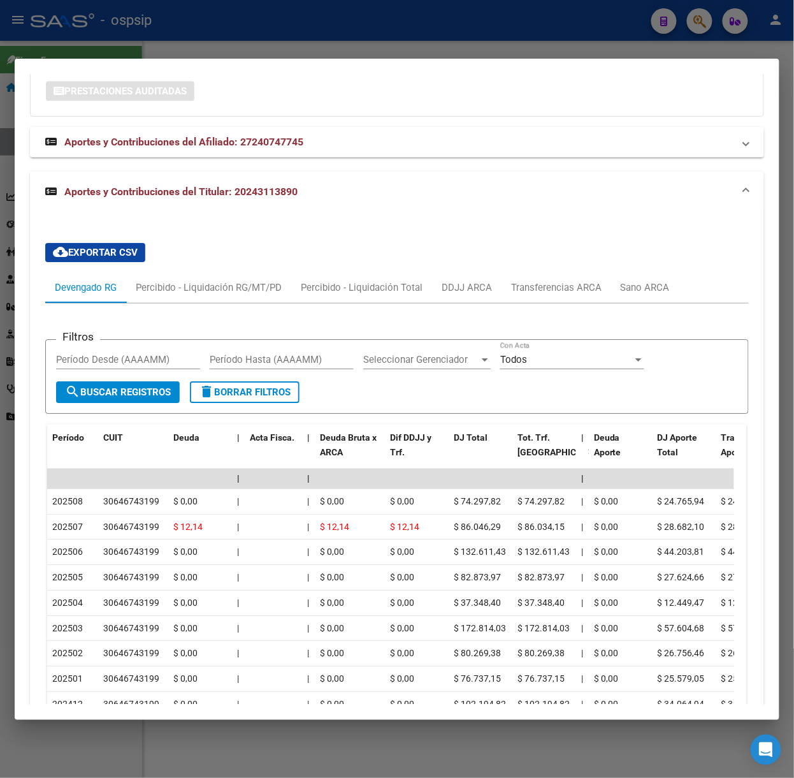
scroll to position [1035, 0]
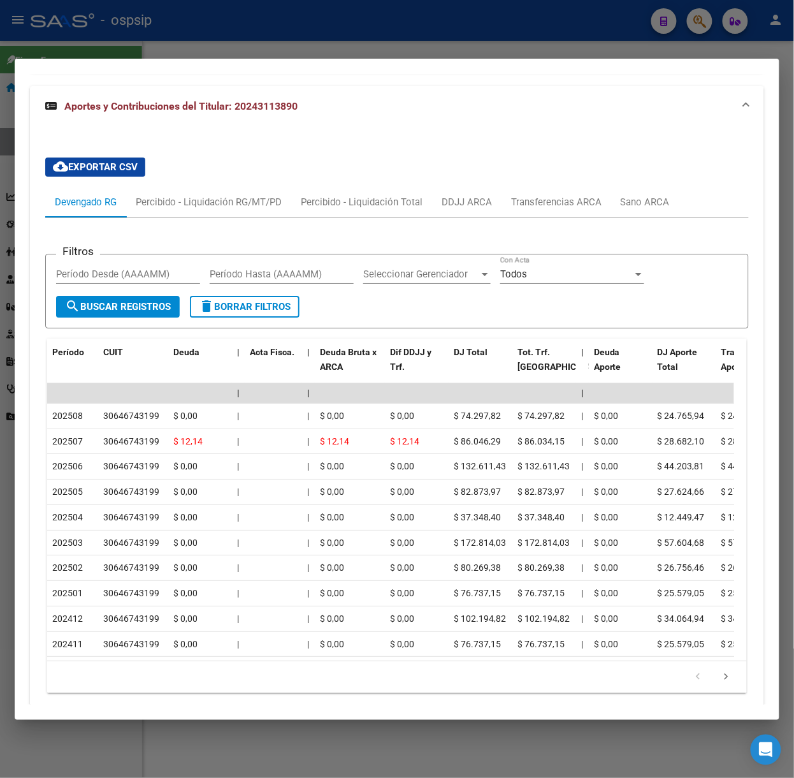
click at [245, 21] on div at bounding box center [397, 389] width 794 height 778
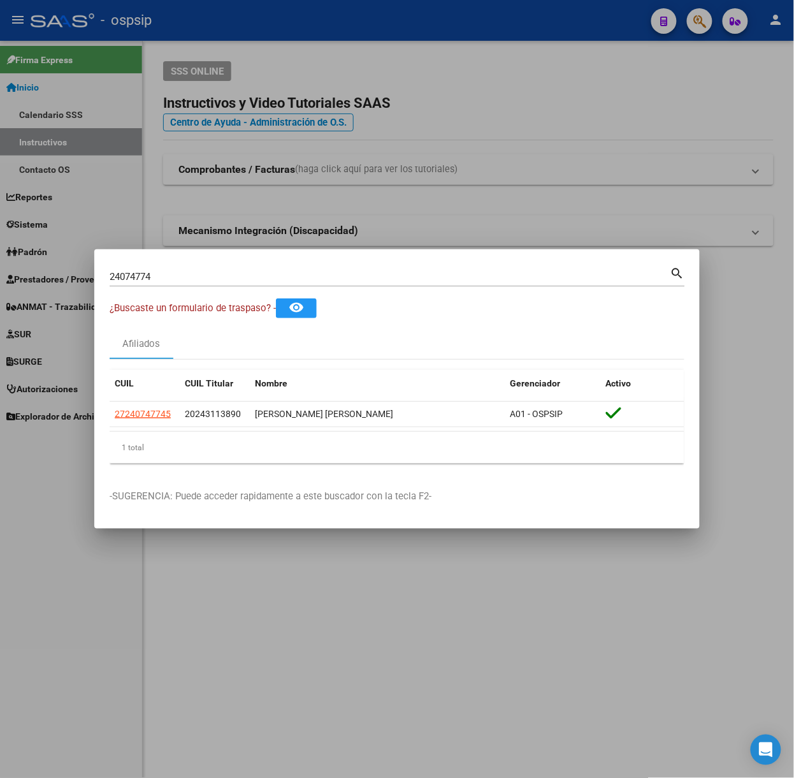
click at [291, 277] on input "24074774" at bounding box center [390, 276] width 561 height 11
type input "53058068"
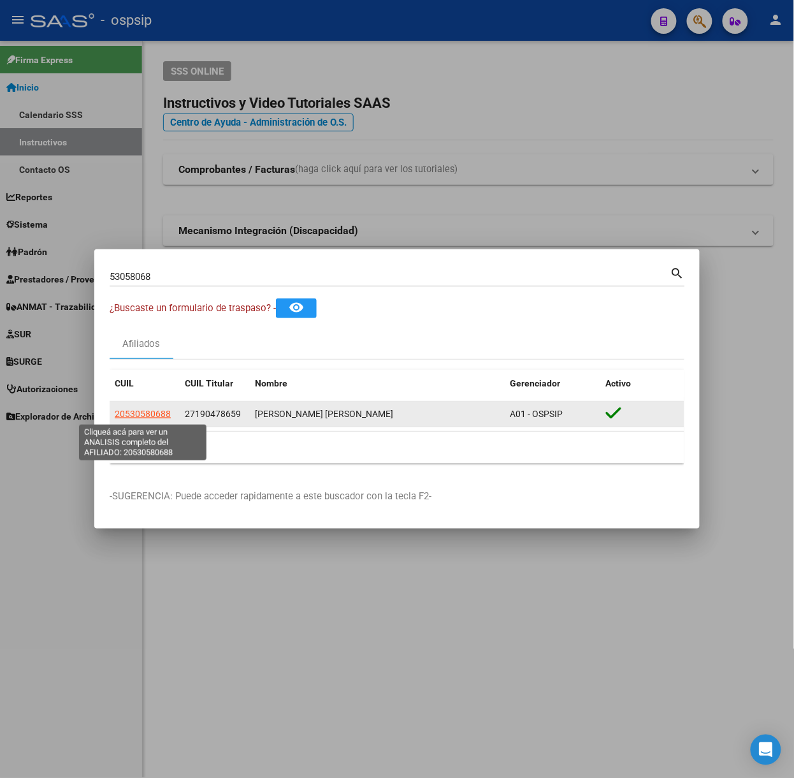
click at [158, 413] on span "20530580688" at bounding box center [143, 414] width 56 height 10
type textarea "20530580688"
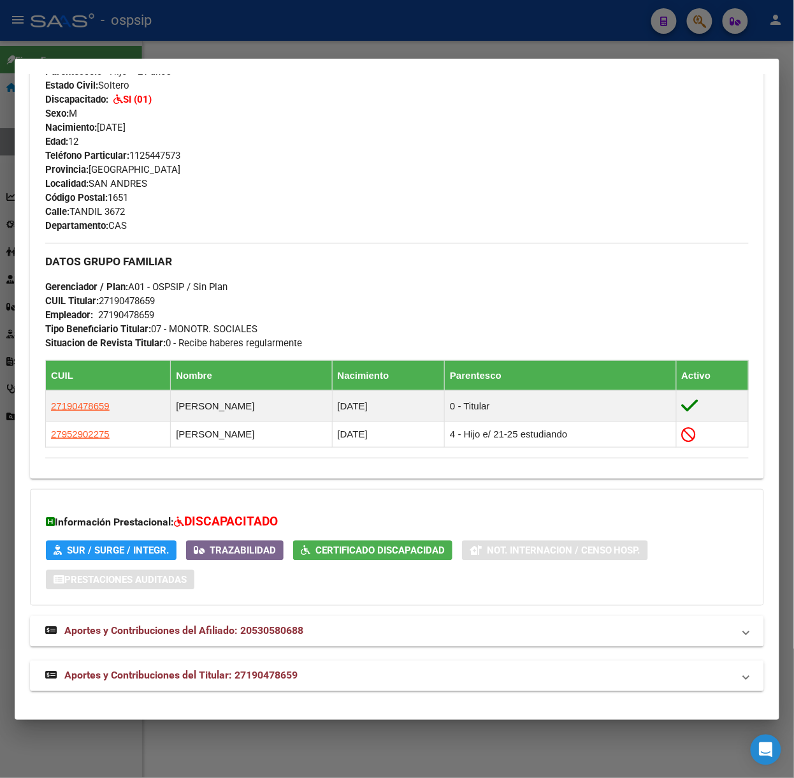
scroll to position [482, 0]
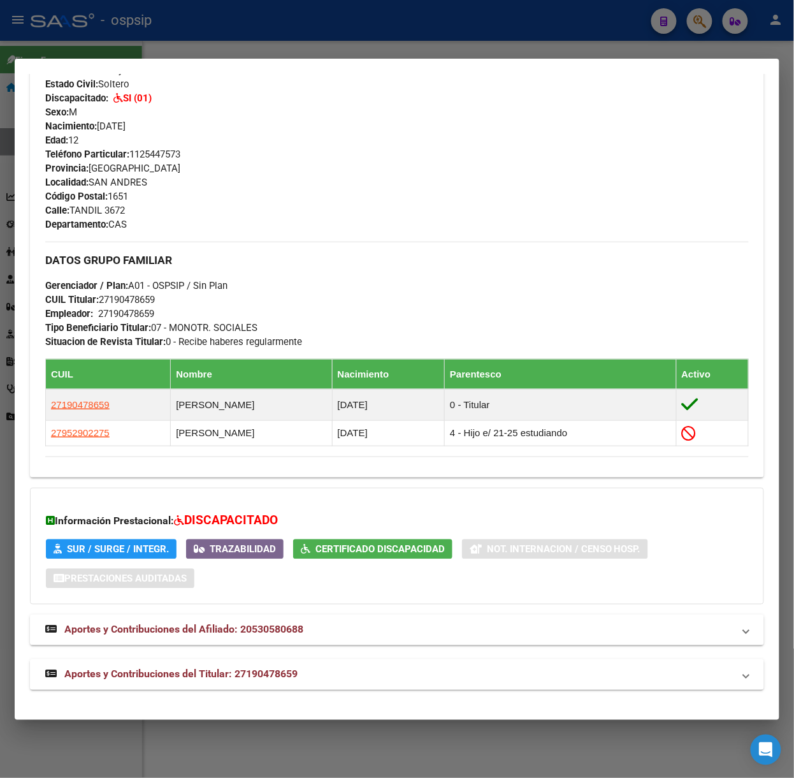
click at [317, 661] on mat-expansion-panel-header "Aportes y Contribuciones del Titular: 27190478659" at bounding box center [397, 674] width 734 height 31
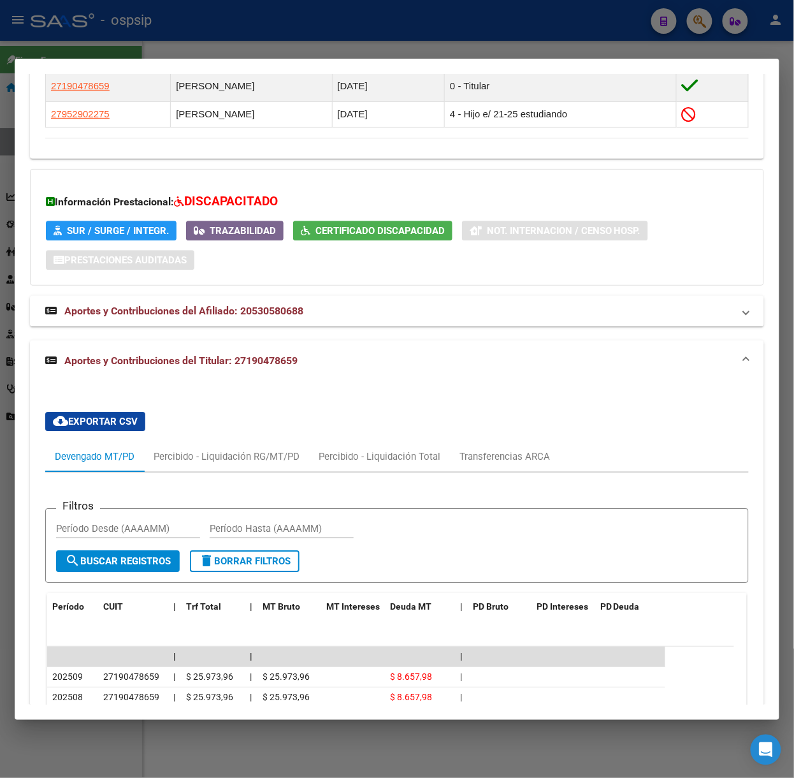
scroll to position [1049, 0]
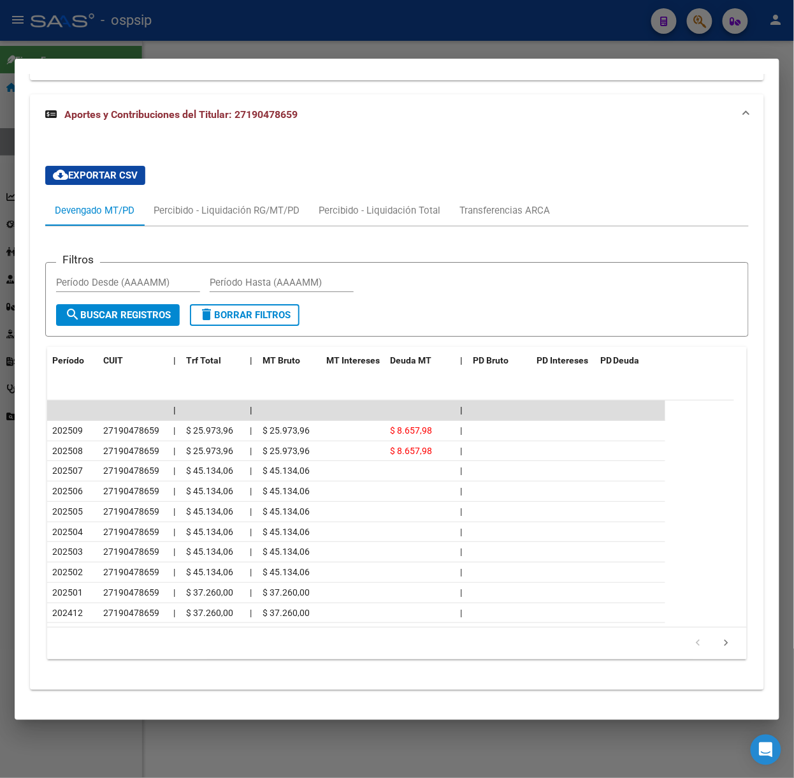
click at [238, 42] on div at bounding box center [397, 389] width 794 height 778
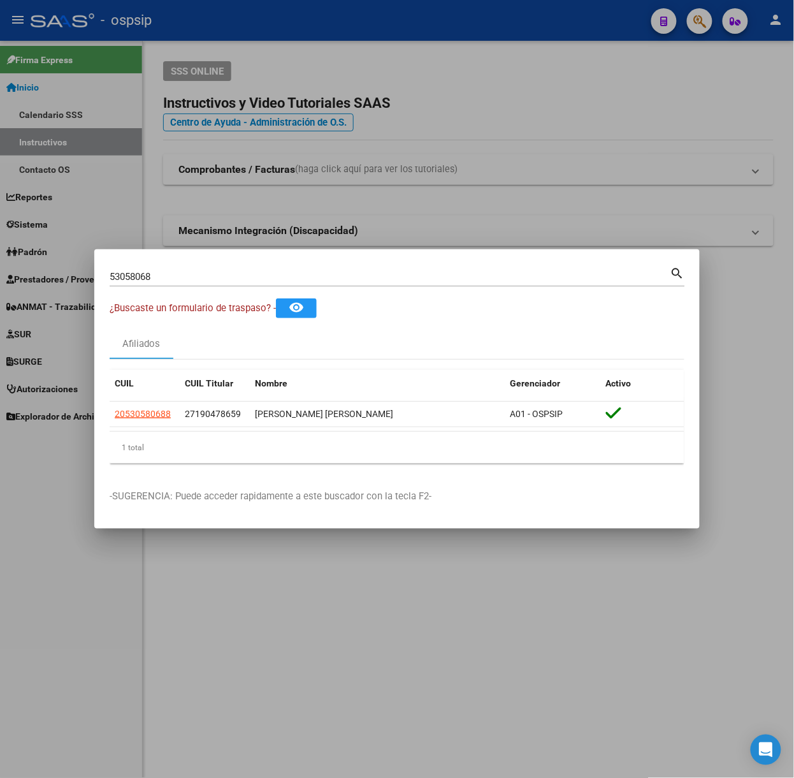
click at [269, 273] on input "53058068" at bounding box center [390, 276] width 561 height 11
type input "37933387"
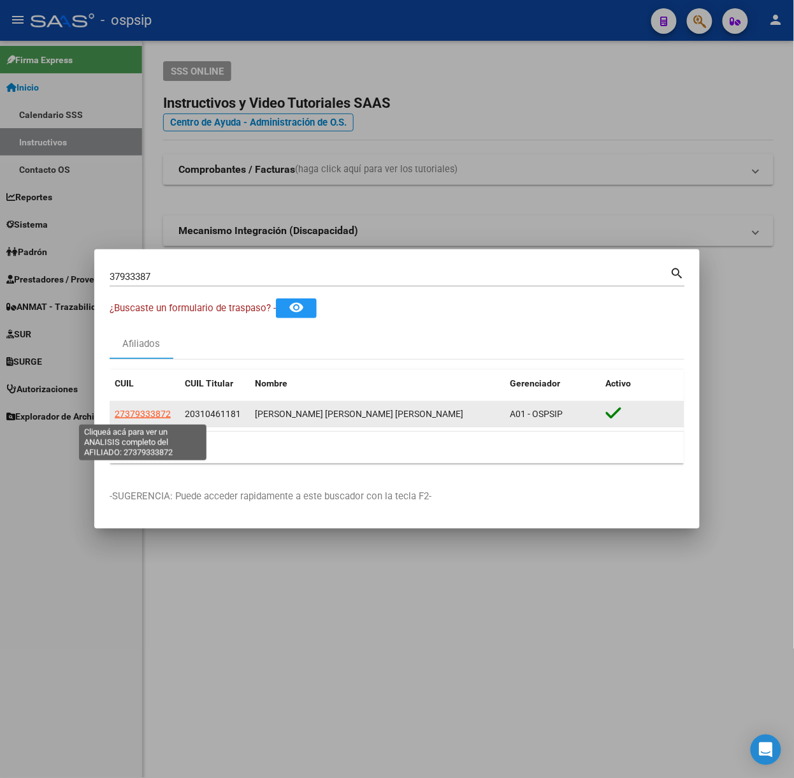
click at [166, 414] on span "27379333872" at bounding box center [143, 414] width 56 height 10
type textarea "27379333872"
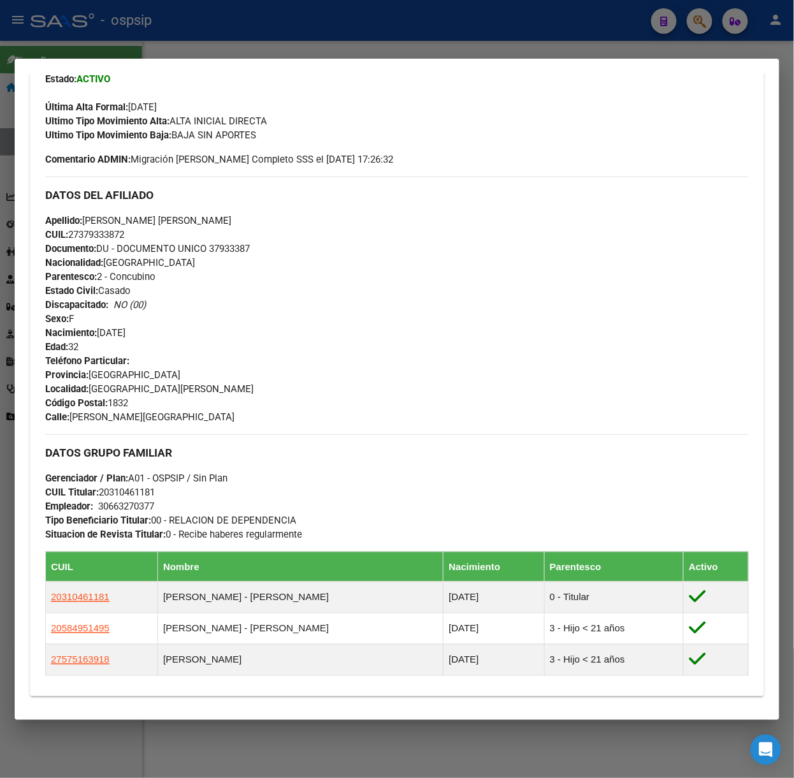
scroll to position [543, 0]
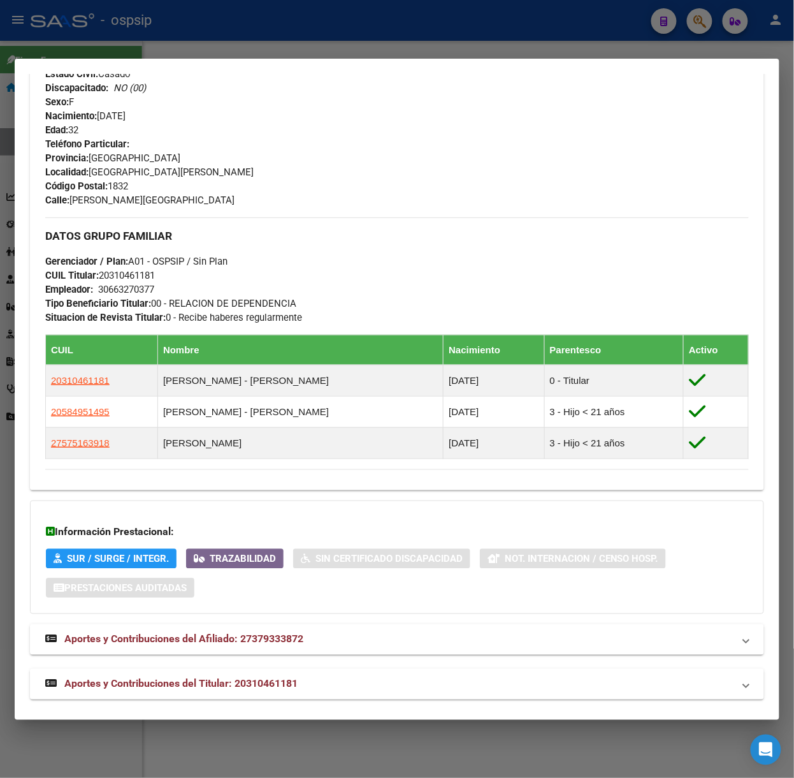
click at [287, 683] on span "Aportes y Contribuciones del Titular: 20310461181" at bounding box center [180, 683] width 233 height 12
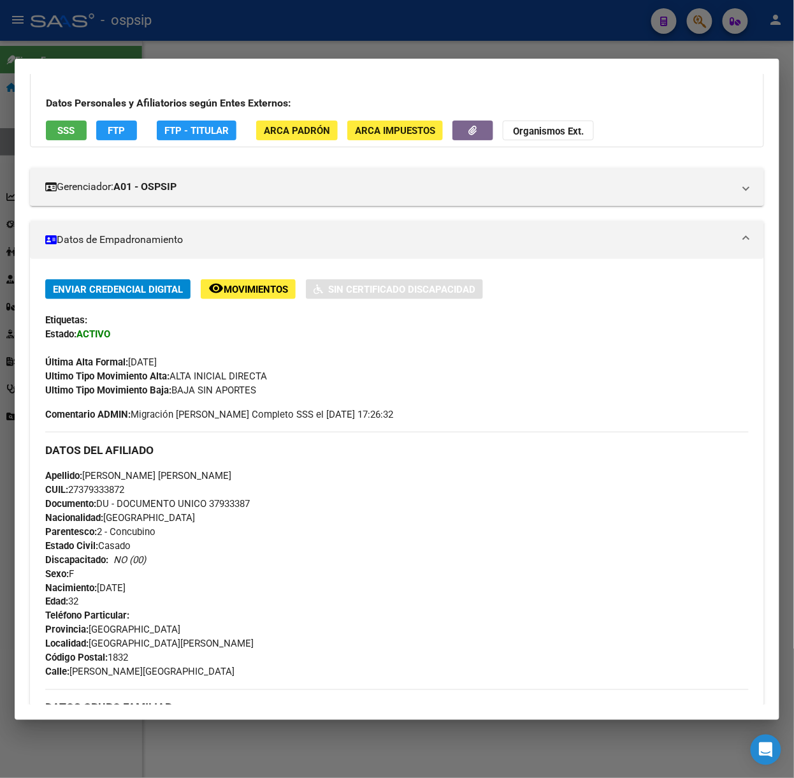
scroll to position [0, 0]
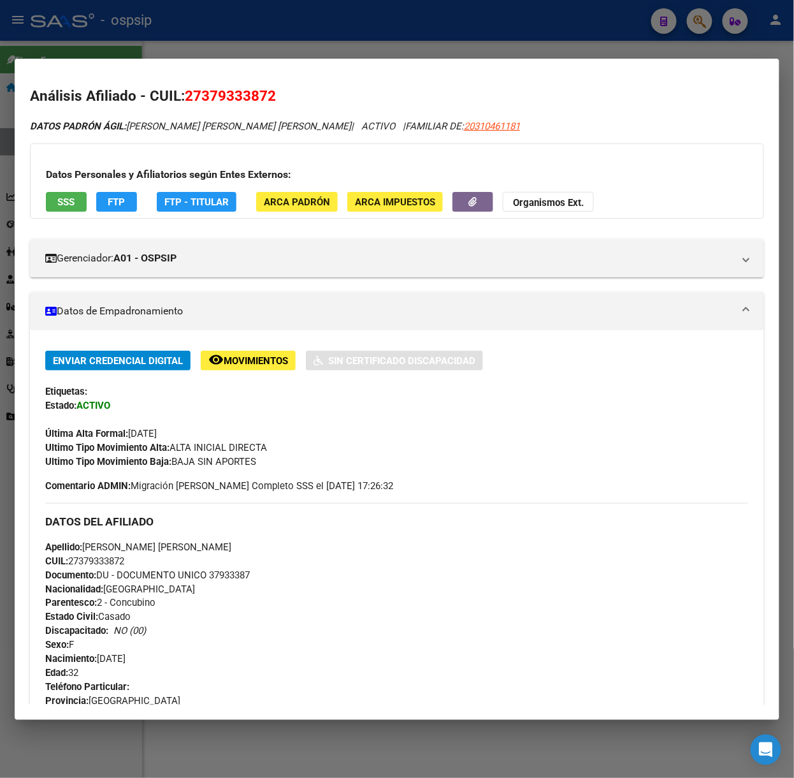
click at [62, 201] on span "SSS" at bounding box center [66, 201] width 17 height 11
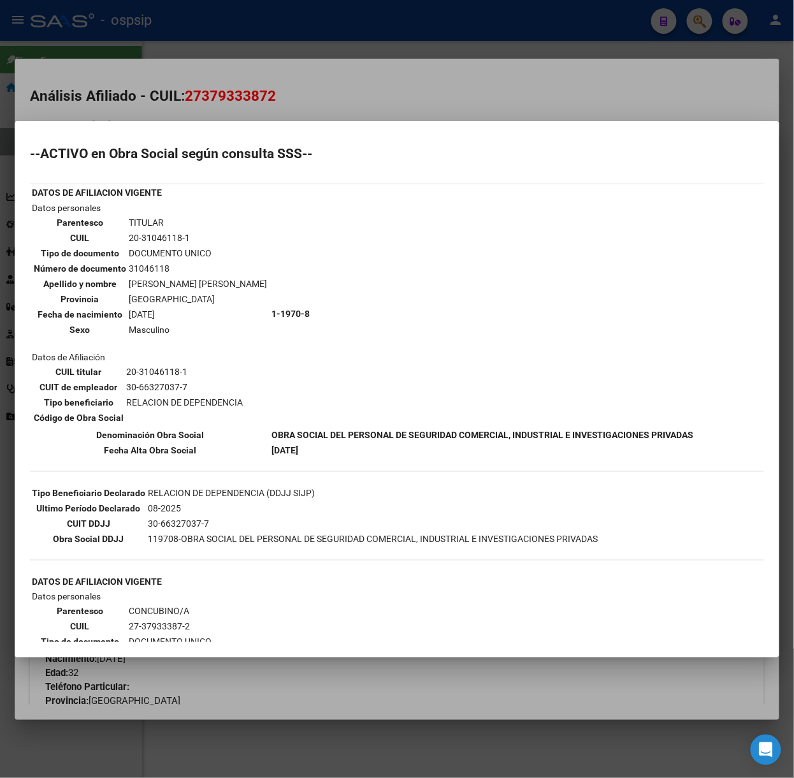
click at [199, 88] on div at bounding box center [397, 389] width 794 height 778
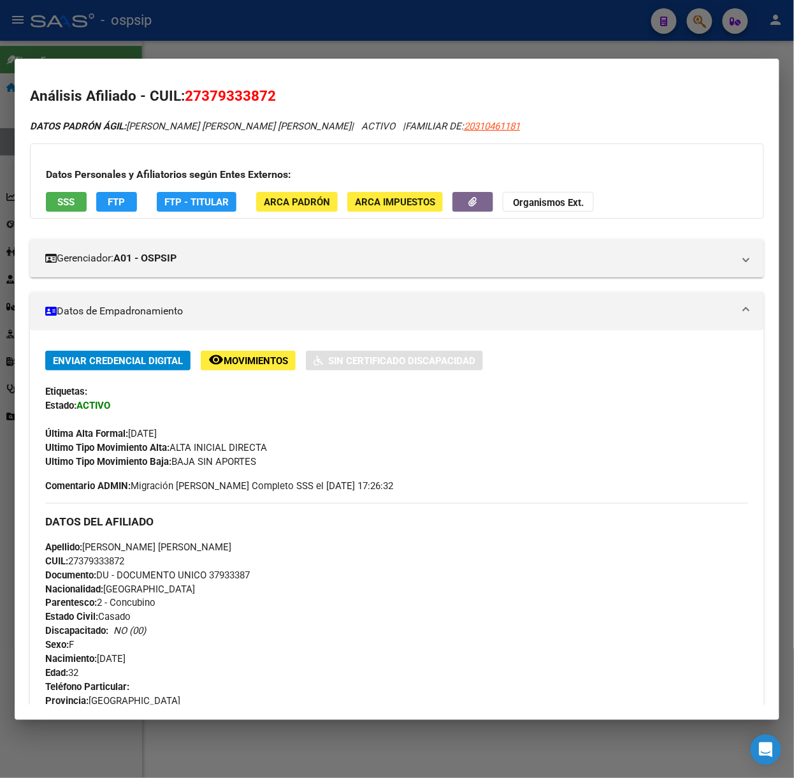
click at [240, 31] on div at bounding box center [397, 389] width 794 height 778
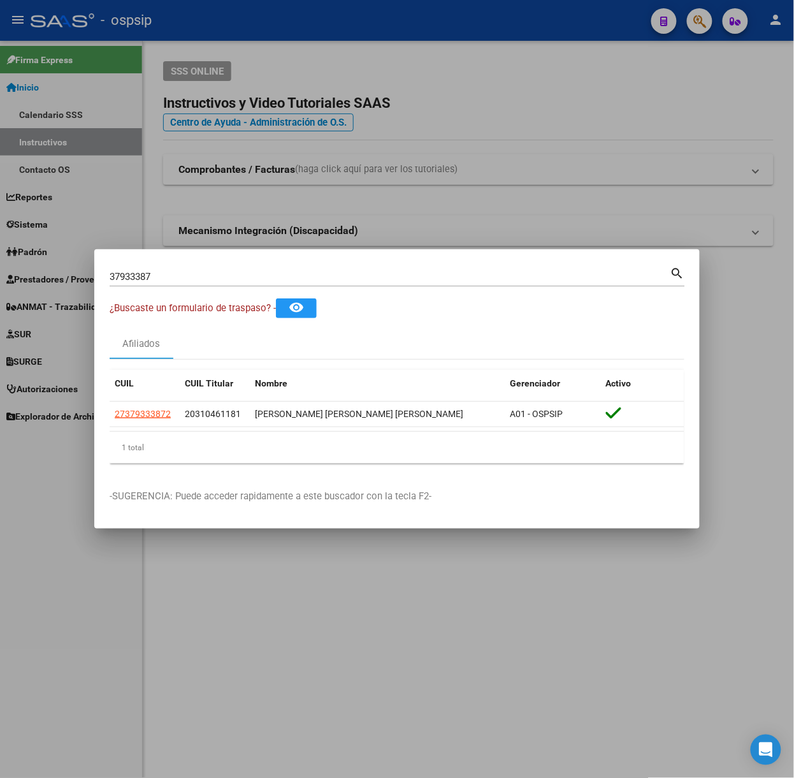
click at [242, 283] on div "37933387 Buscar (apellido, dni, [PERSON_NAME], [PERSON_NAME], cuit, obra social)" at bounding box center [390, 276] width 561 height 19
click at [238, 278] on input "37933387" at bounding box center [390, 276] width 561 height 11
type input "32533626"
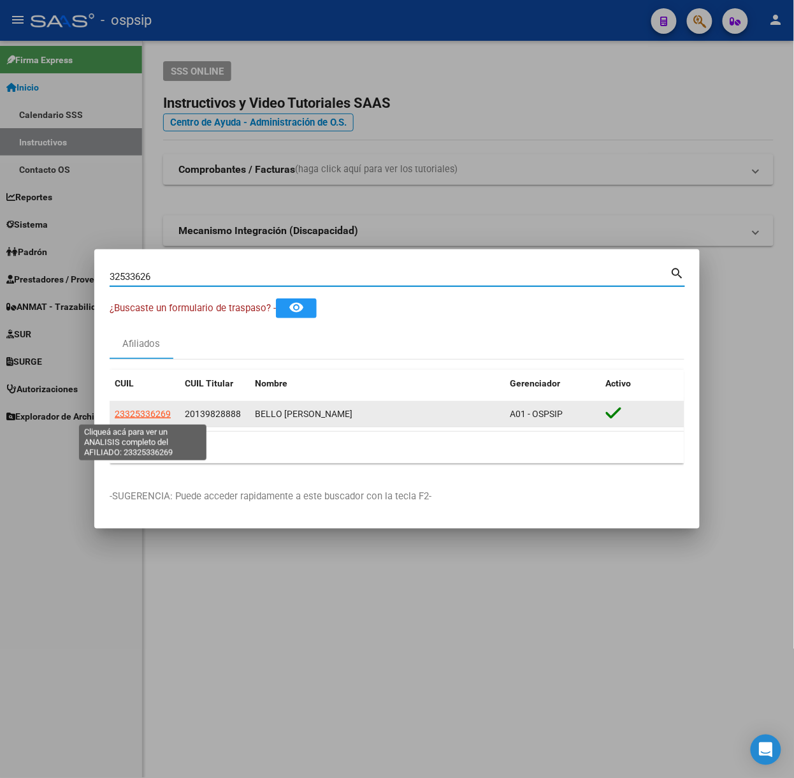
click at [141, 409] on span "23325336269" at bounding box center [143, 414] width 56 height 10
type textarea "23325336269"
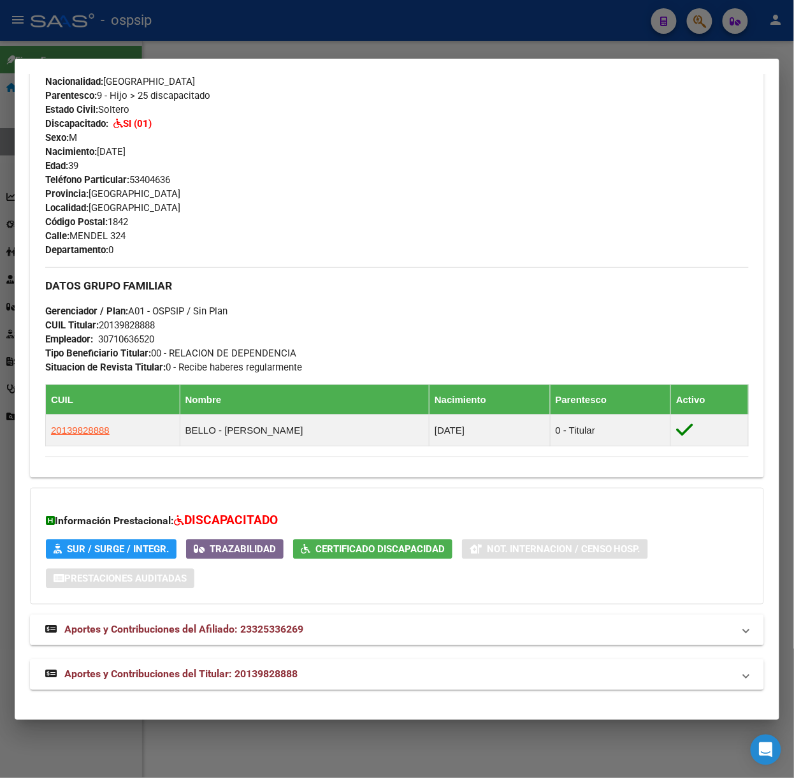
click at [277, 686] on mat-expansion-panel-header "Aportes y Contribuciones del Titular: 20139828888" at bounding box center [397, 674] width 734 height 31
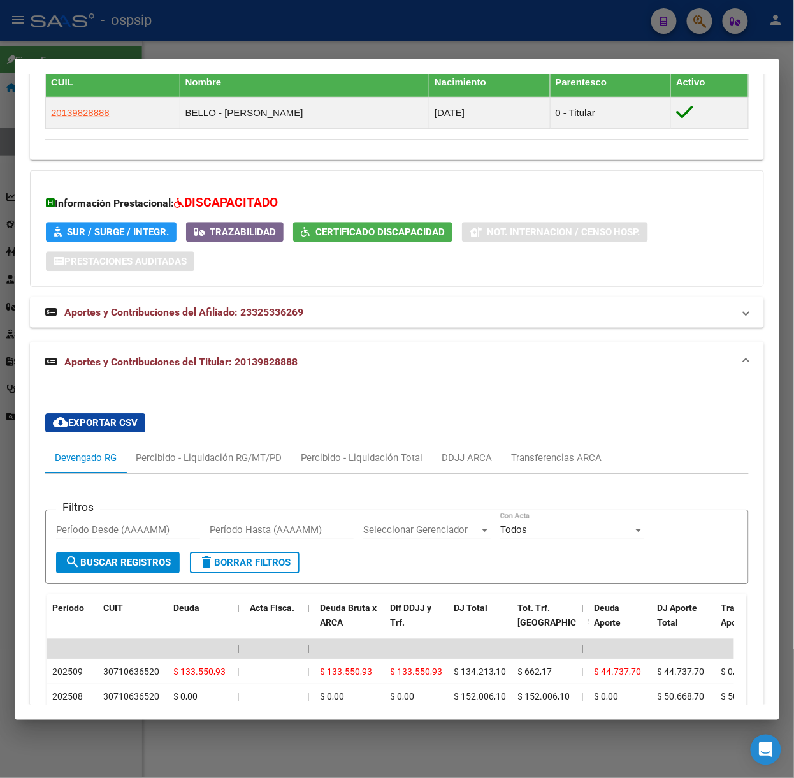
scroll to position [1103, 0]
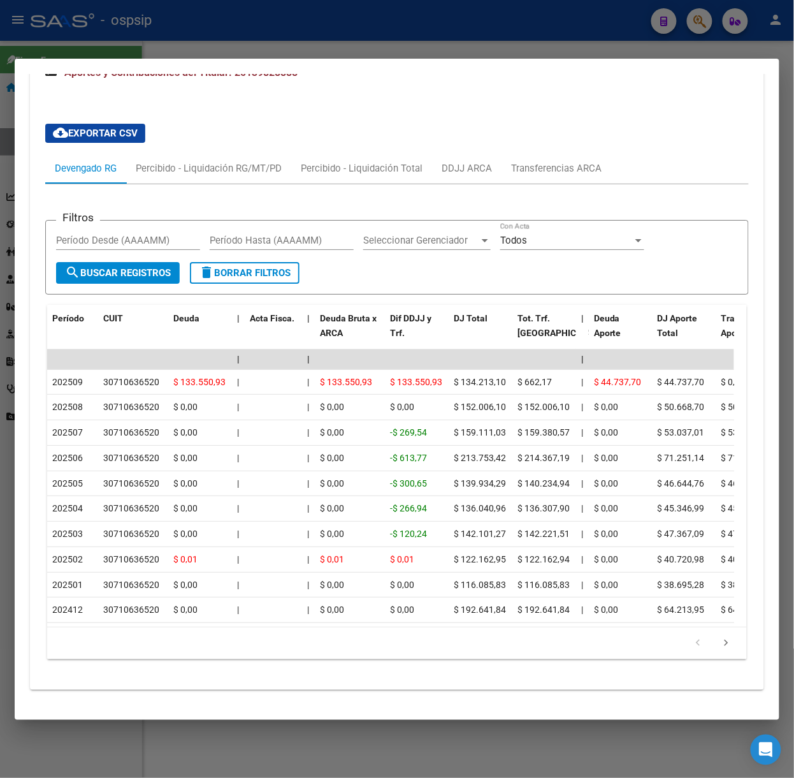
click at [124, 50] on div at bounding box center [397, 389] width 794 height 778
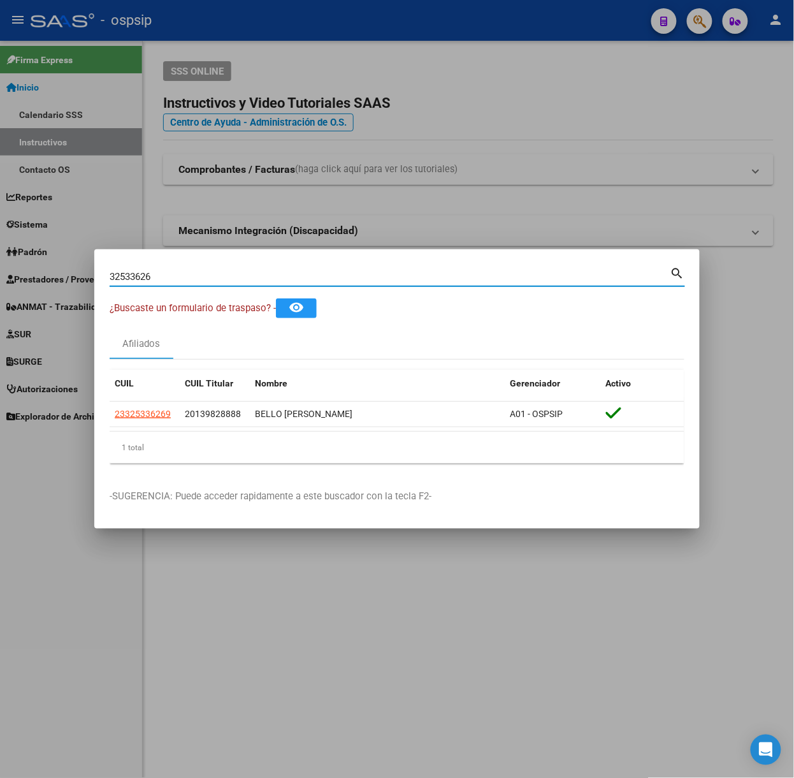
click at [158, 271] on input "32533626" at bounding box center [390, 276] width 561 height 11
type input "41172144"
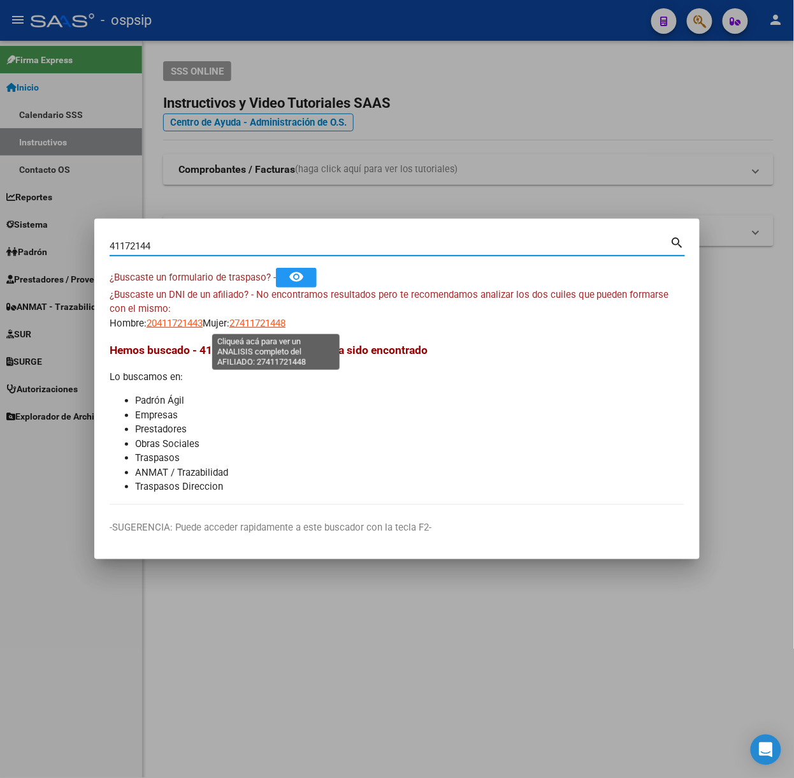
click at [279, 322] on span "27411721448" at bounding box center [257, 322] width 56 height 11
type textarea "27411721448"
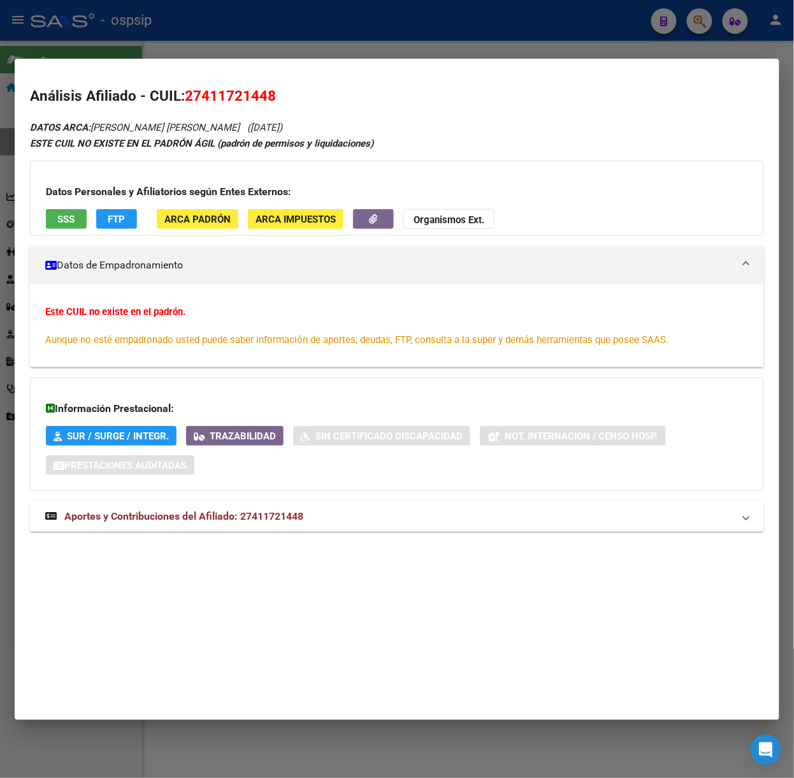
click at [382, 520] on mat-panel-title "Aportes y Contribuciones del Afiliado: 27411721448" at bounding box center [389, 516] width 688 height 15
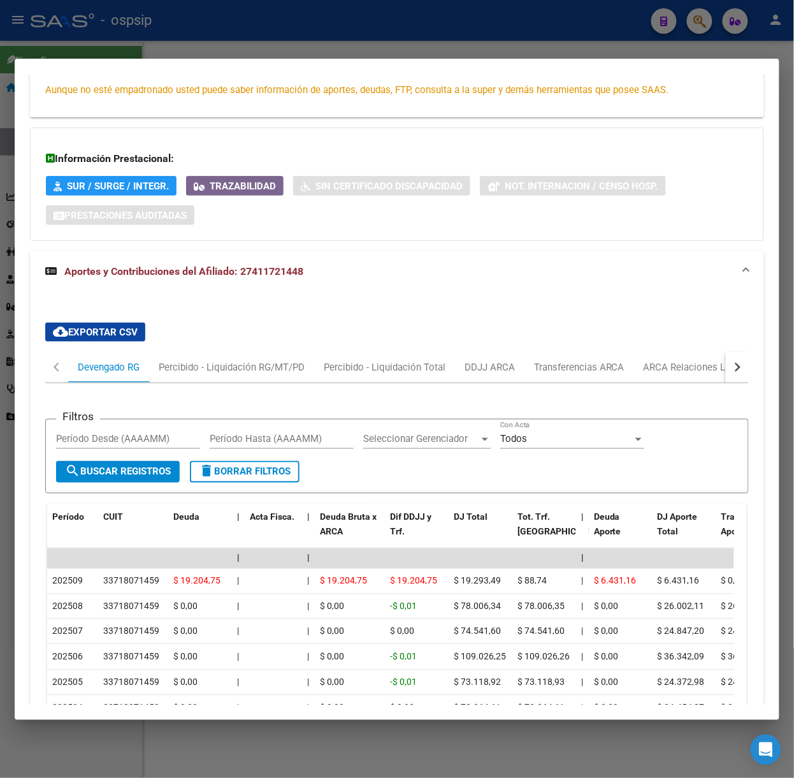
scroll to position [343, 0]
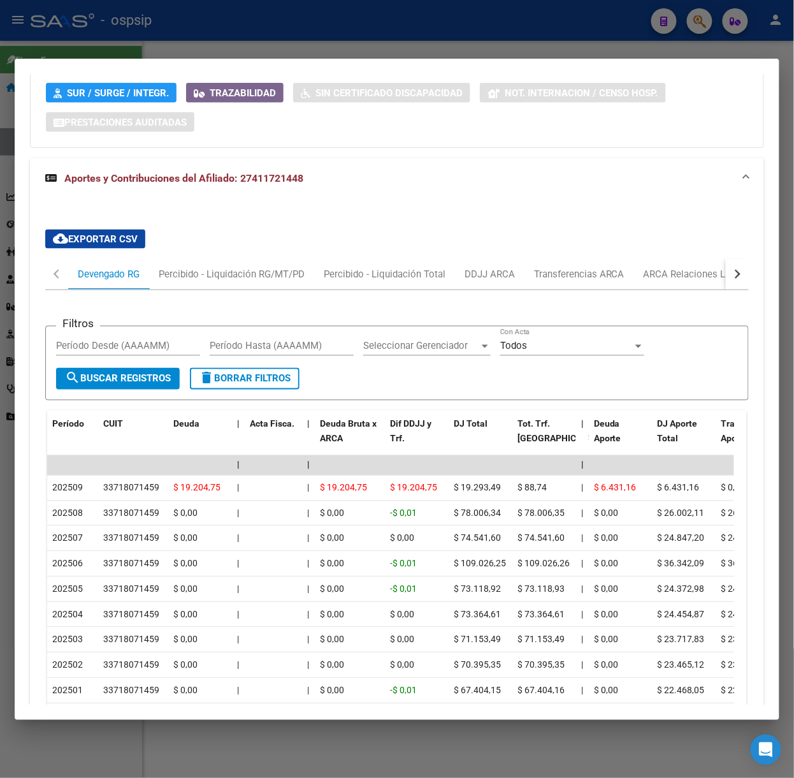
click at [278, 31] on div at bounding box center [397, 389] width 794 height 778
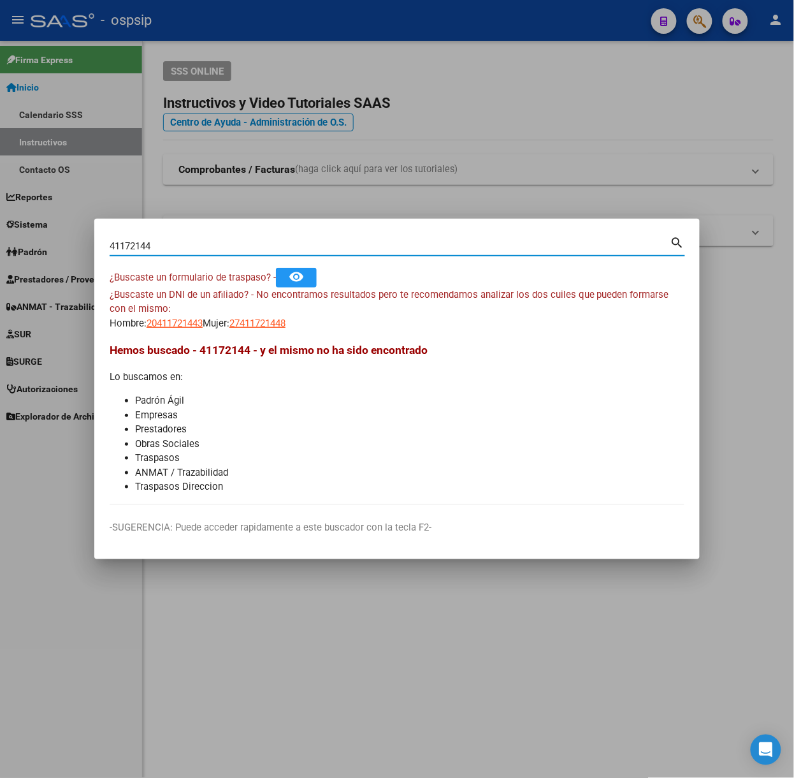
click at [213, 250] on input "41172144" at bounding box center [390, 245] width 561 height 11
type input "40512130"
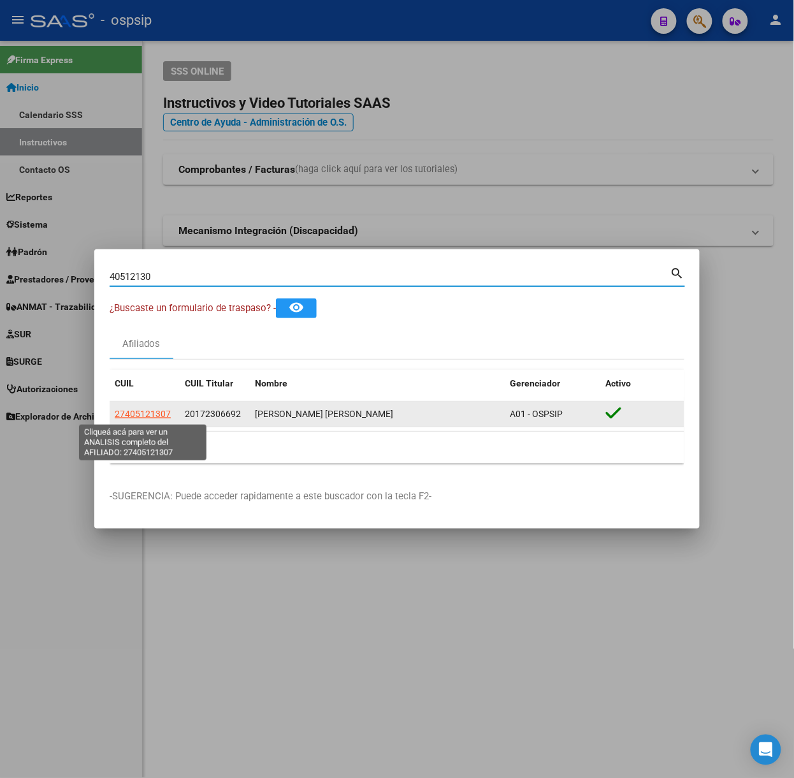
click at [154, 409] on span "27405121307" at bounding box center [143, 414] width 56 height 10
type textarea "27405121307"
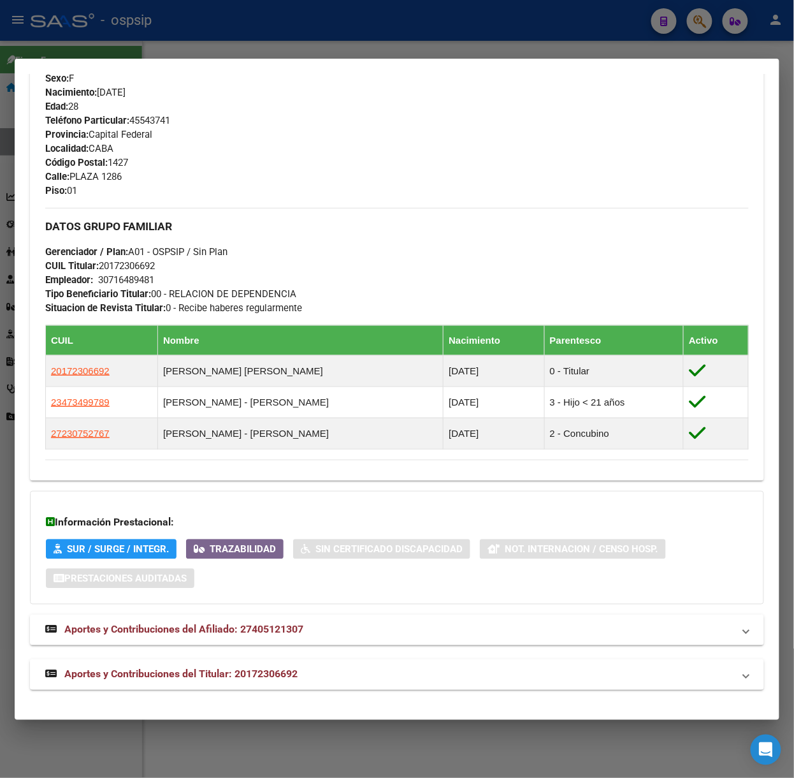
click at [284, 660] on mat-expansion-panel-header "Aportes y Contribuciones del Titular: 20172306692" at bounding box center [397, 674] width 734 height 31
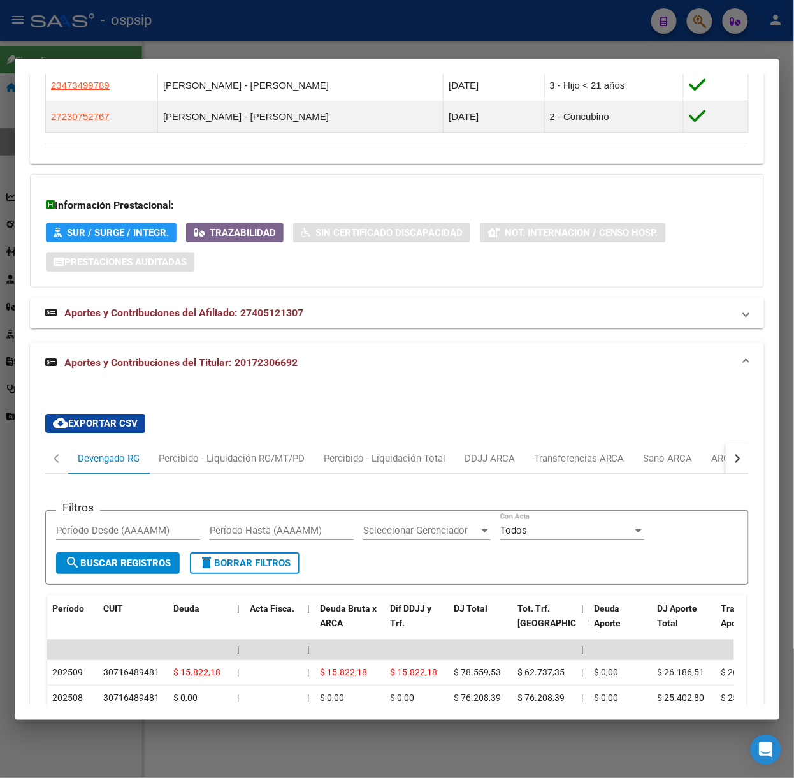
scroll to position [1025, 0]
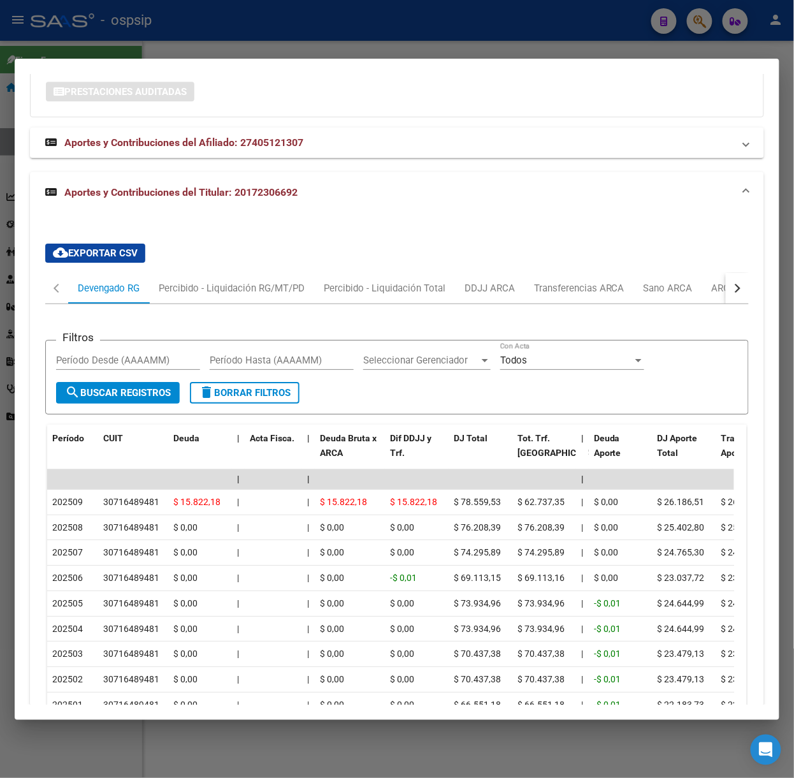
click at [253, 36] on div at bounding box center [397, 389] width 794 height 778
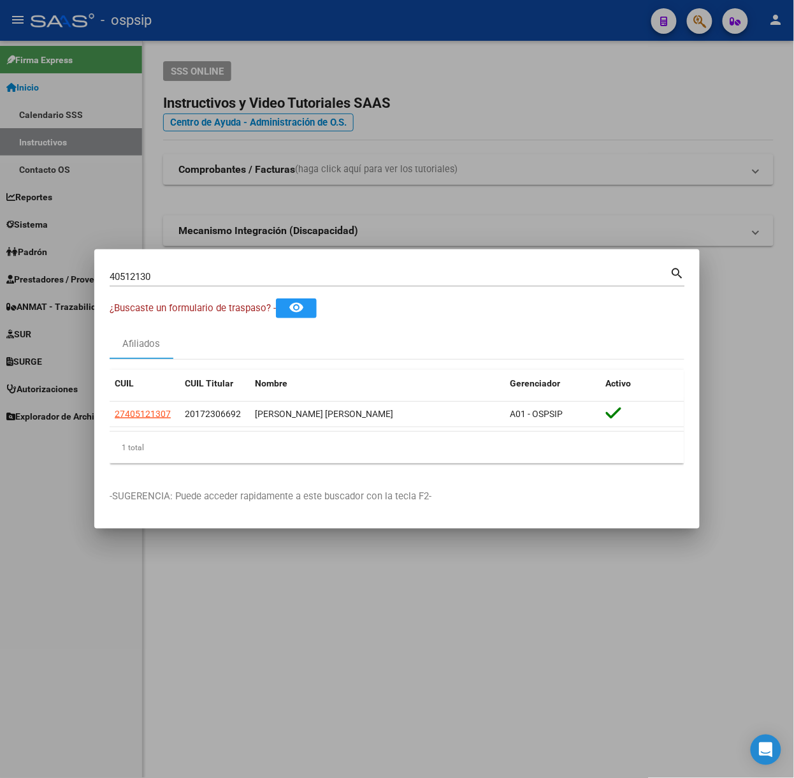
click at [214, 266] on div "40512130 Buscar (apellido, dni, cuil, nro traspaso, cuit, obra social) search" at bounding box center [397, 275] width 575 height 22
click at [220, 276] on input "40512130" at bounding box center [390, 276] width 561 height 11
type input "36360368"
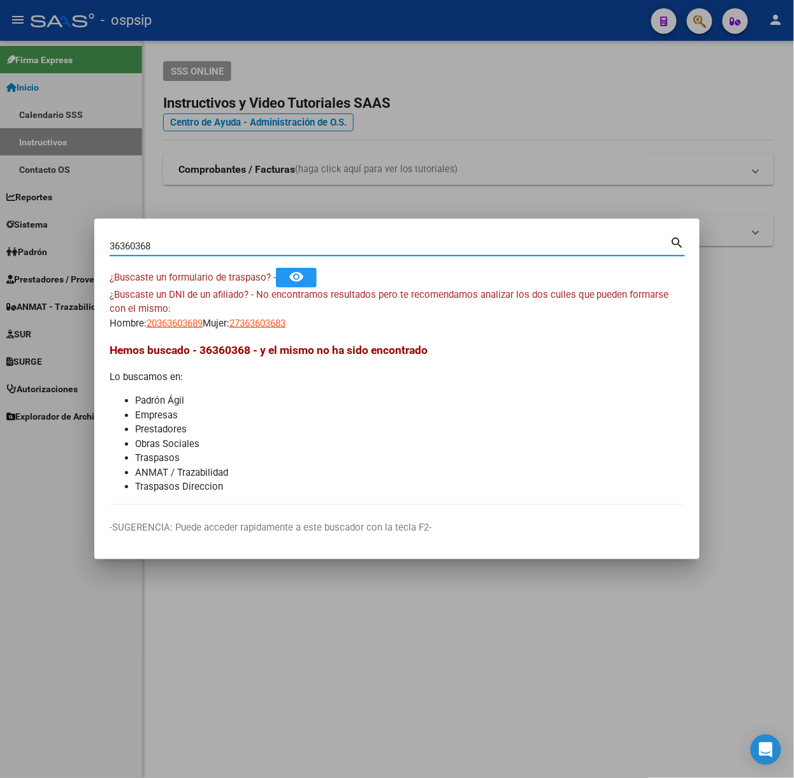
click at [171, 306] on div "¿Buscaste un DNI de un afiliado? - No encontramos resultados pero te recomendam…" at bounding box center [397, 308] width 575 height 43
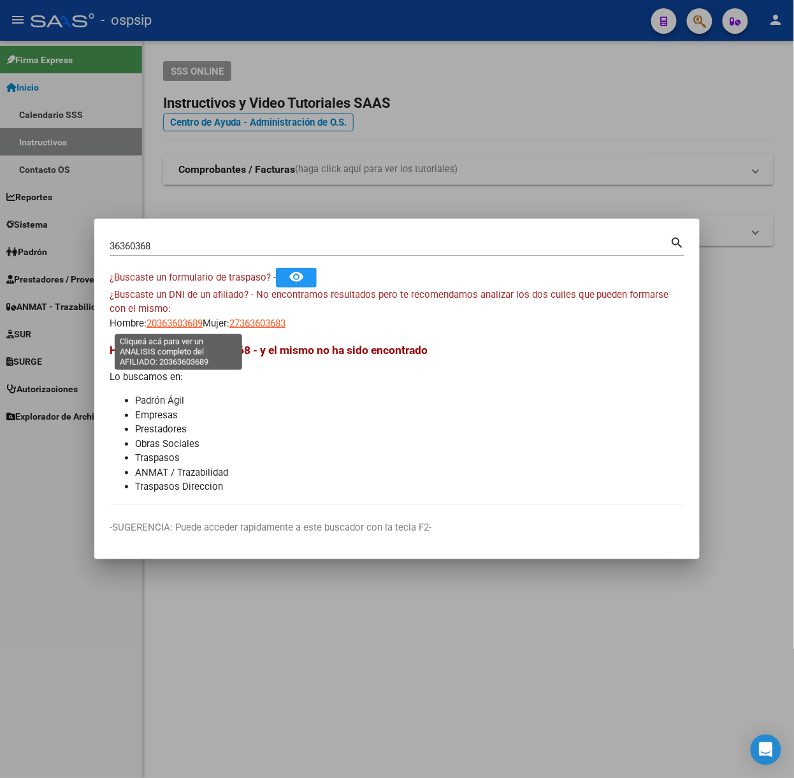
click at [176, 326] on span "20363603689" at bounding box center [175, 322] width 56 height 11
type textarea "20363603689"
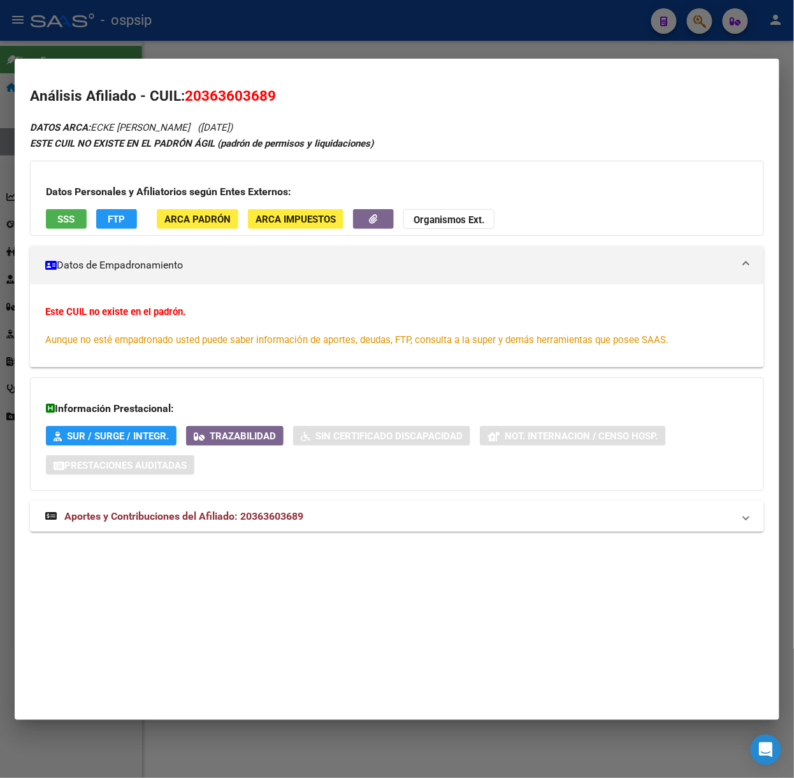
click at [307, 511] on mat-panel-title "Aportes y Contribuciones del Afiliado: 20363603689" at bounding box center [389, 516] width 688 height 15
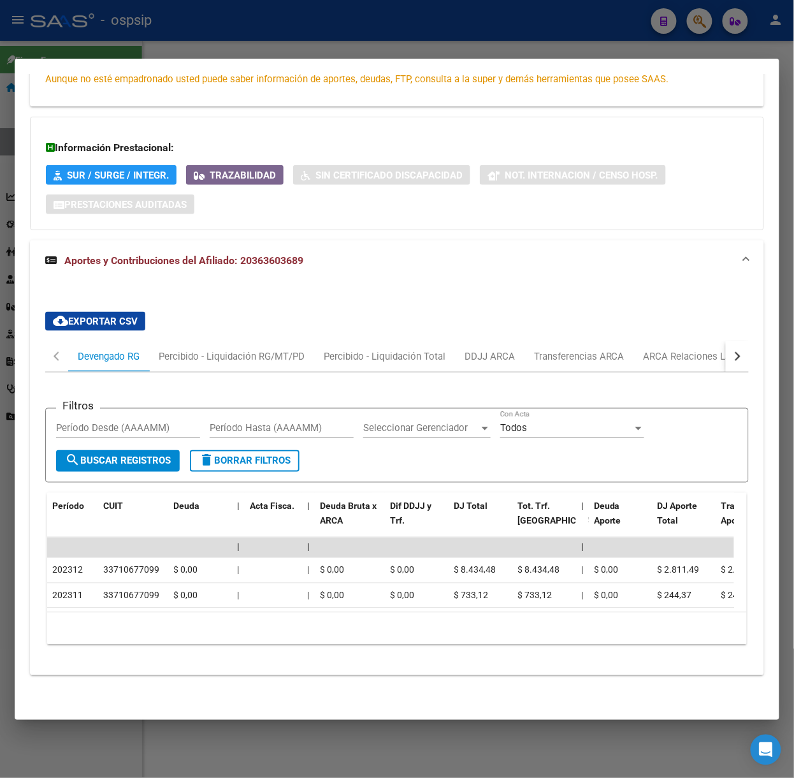
scroll to position [0, 0]
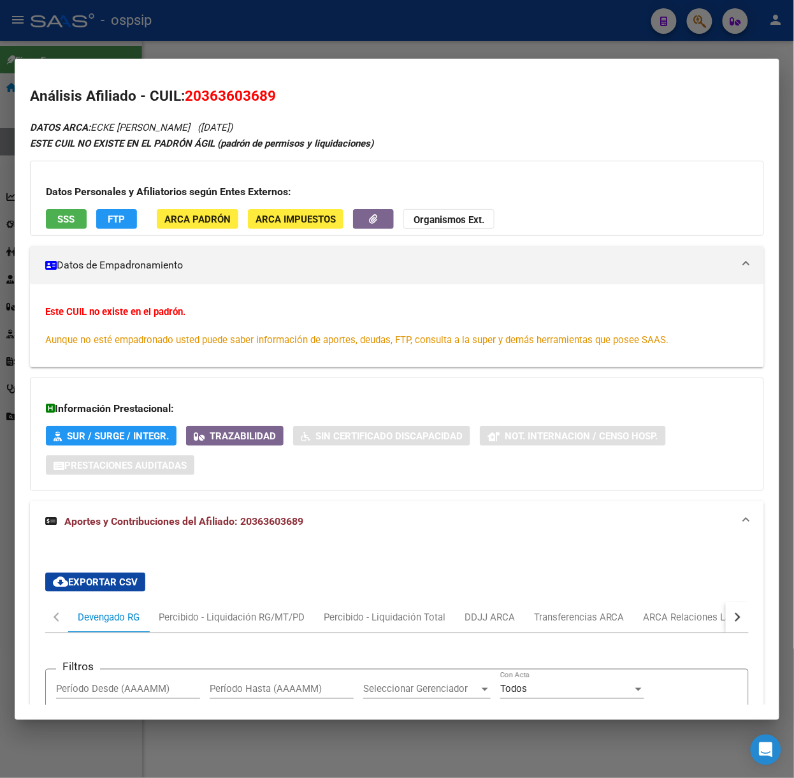
click at [80, 218] on button "SSS" at bounding box center [66, 219] width 41 height 20
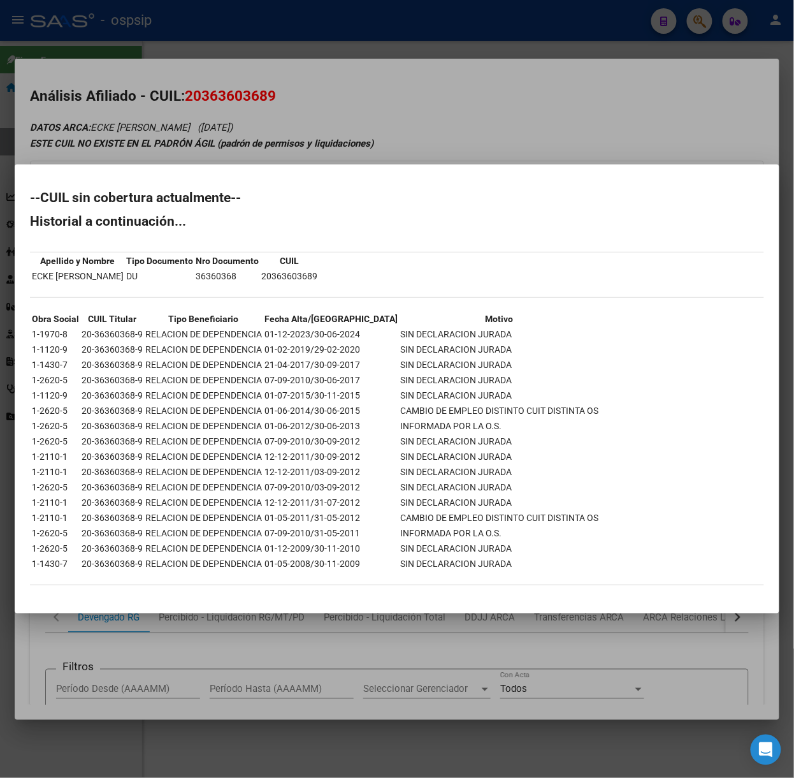
click at [176, 79] on div at bounding box center [397, 389] width 794 height 778
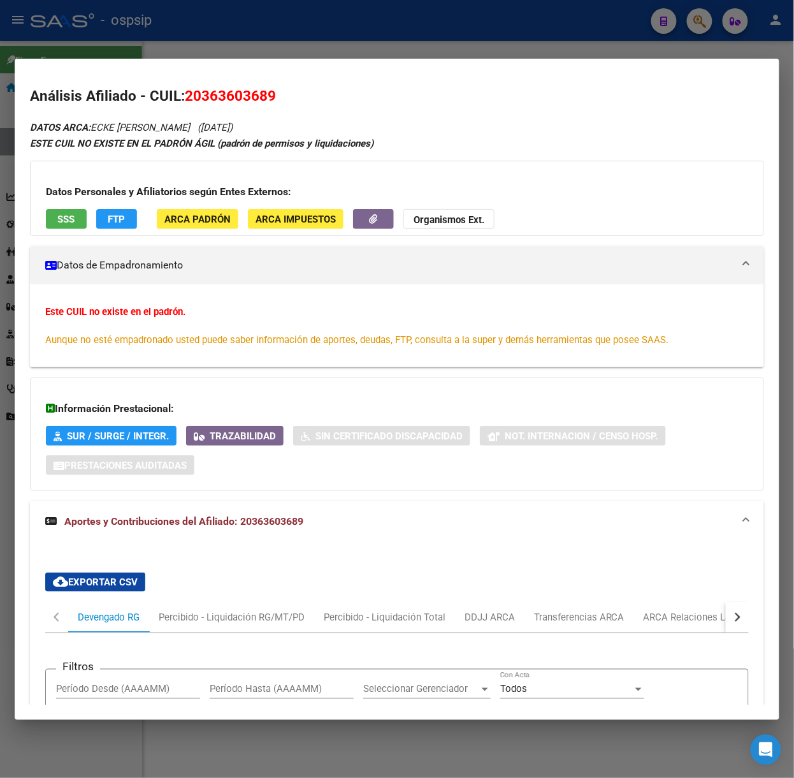
click at [222, 48] on div at bounding box center [397, 389] width 794 height 778
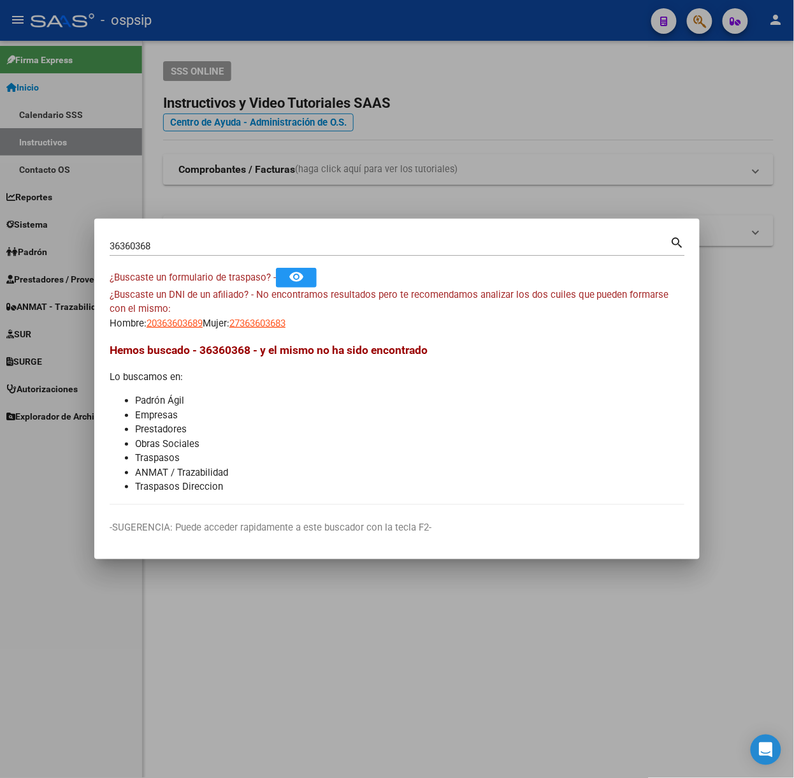
click at [221, 238] on div "36360368 Buscar (apellido, dni, cuil, nro traspaso, cuit, obra social)" at bounding box center [390, 245] width 561 height 19
click at [220, 242] on input "36360368" at bounding box center [390, 245] width 561 height 11
type input "55607733"
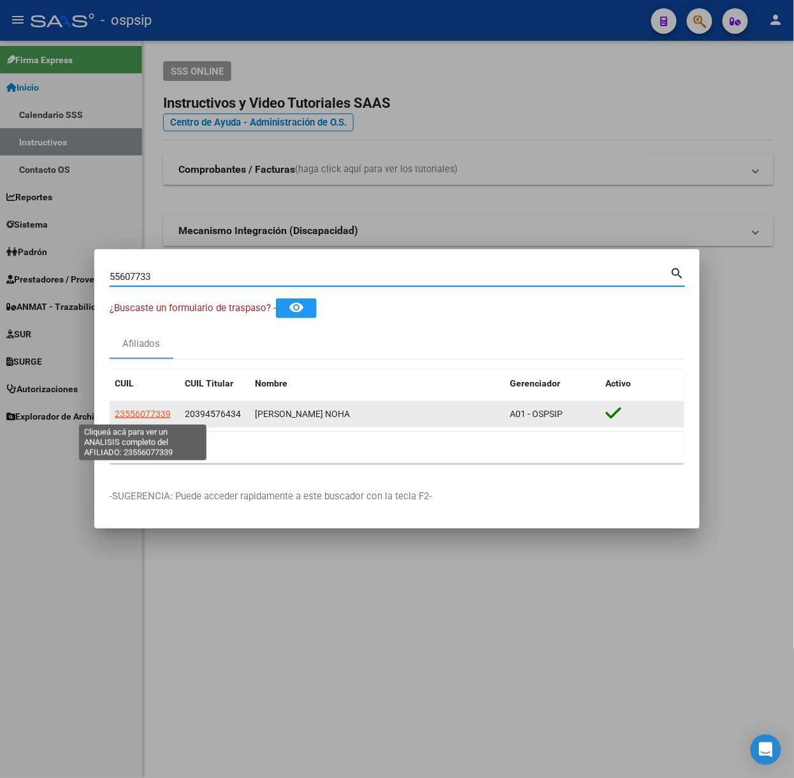
click at [148, 414] on span "23556077339" at bounding box center [143, 414] width 56 height 10
type textarea "23556077339"
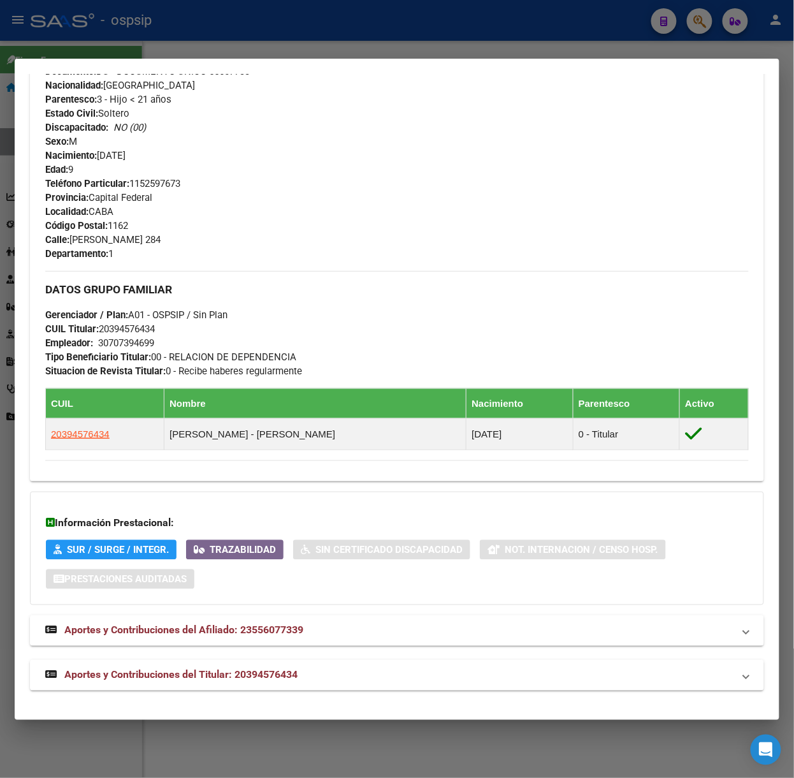
scroll to position [505, 0]
click at [253, 679] on span "Aportes y Contribuciones del Titular: 20394576434" at bounding box center [180, 674] width 233 height 12
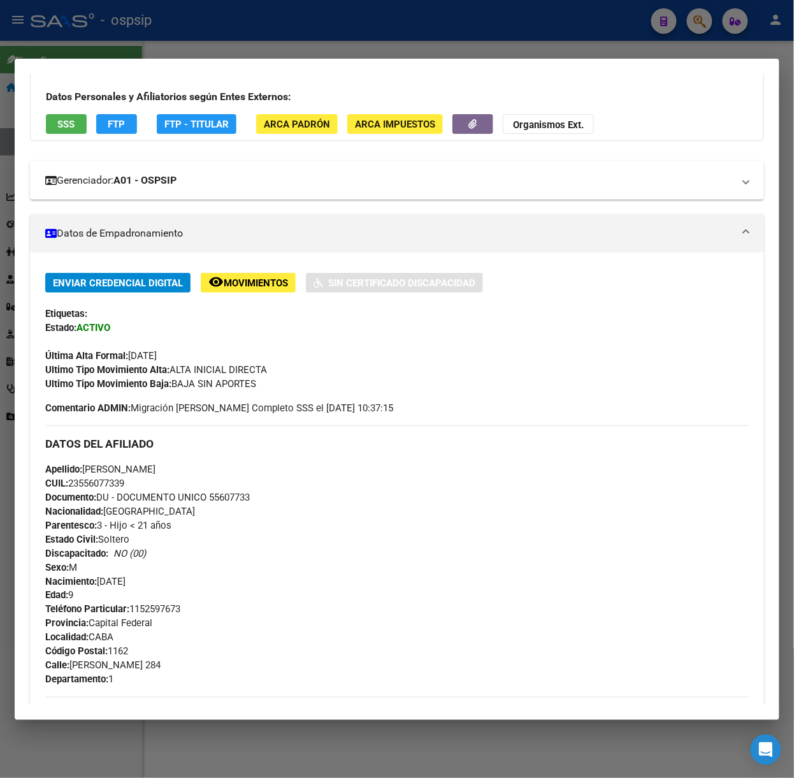
scroll to position [0, 0]
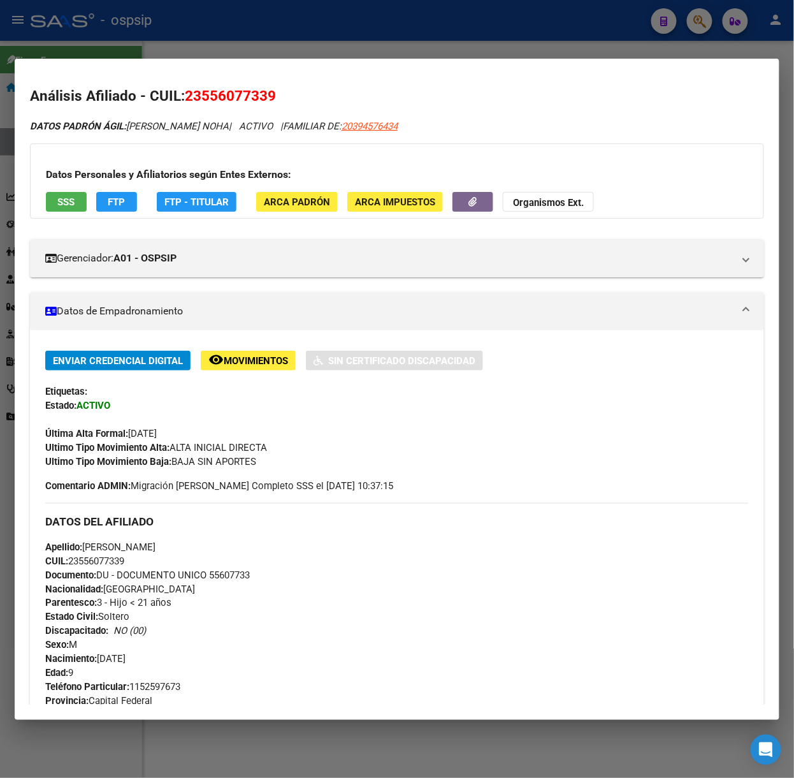
click at [75, 196] on button "SSS" at bounding box center [66, 202] width 41 height 20
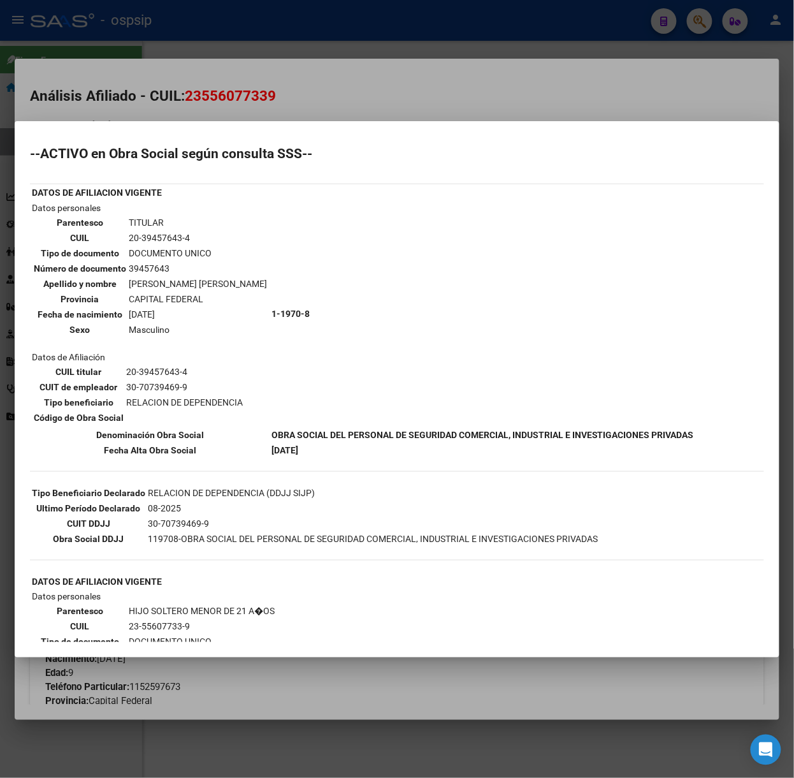
click at [159, 31] on div at bounding box center [397, 389] width 794 height 778
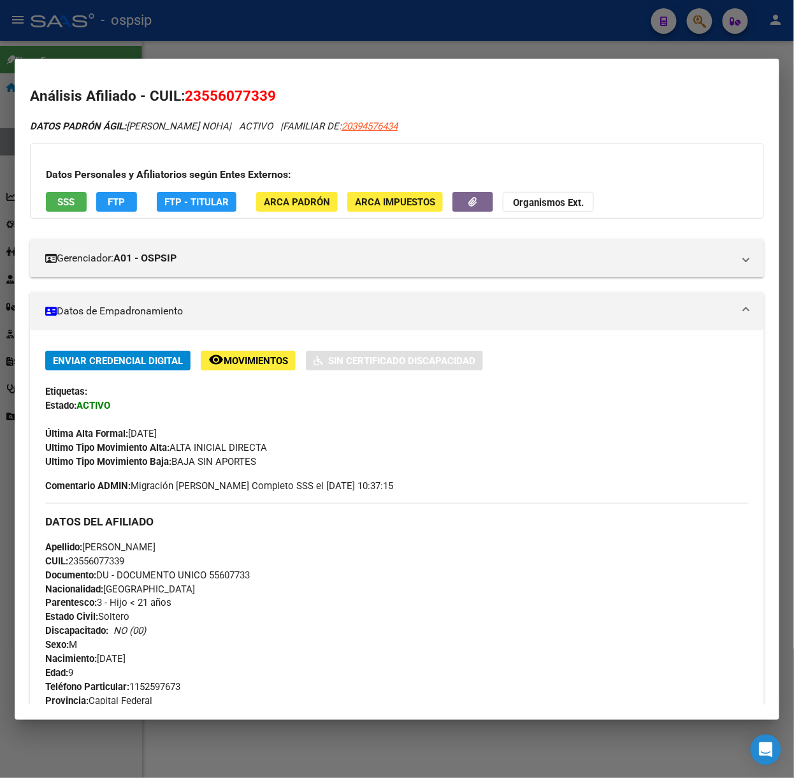
click at [161, 46] on div at bounding box center [397, 389] width 794 height 778
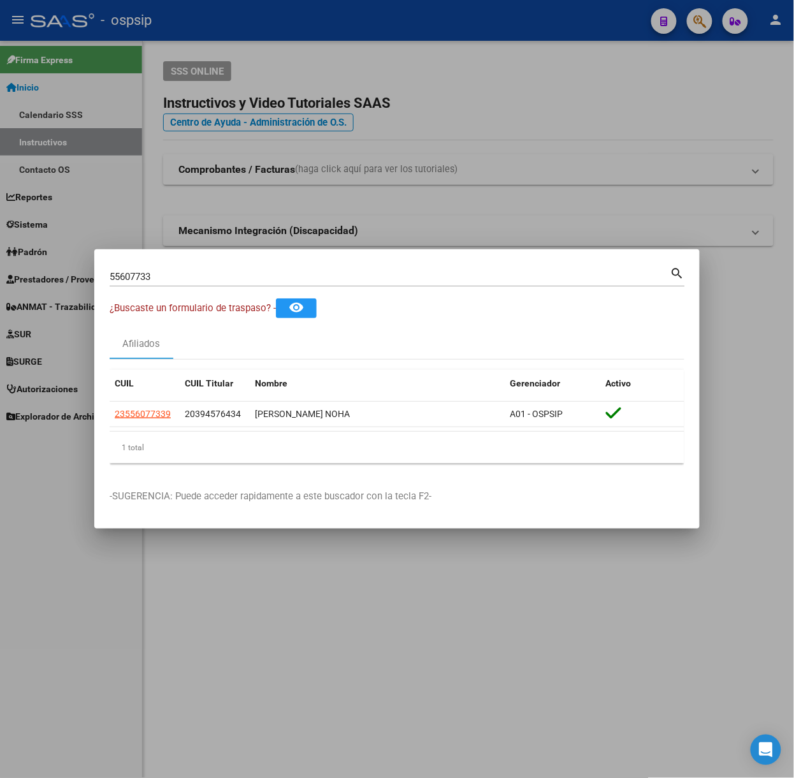
click at [187, 261] on mat-dialog-container "55607733 Buscar (apellido, dni, cuil, nro traspaso, cuit, obra social) search ¿…" at bounding box center [396, 388] width 605 height 279
click at [192, 274] on input "55607733" at bounding box center [390, 276] width 561 height 11
type input "29277761"
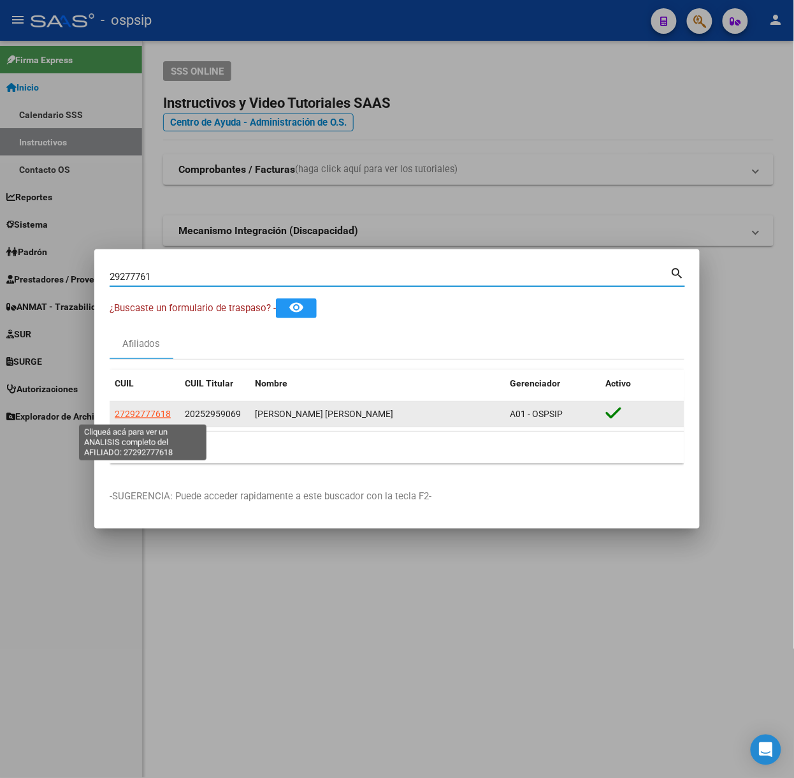
click at [169, 411] on span "27292777618" at bounding box center [143, 414] width 56 height 10
type textarea "27292777618"
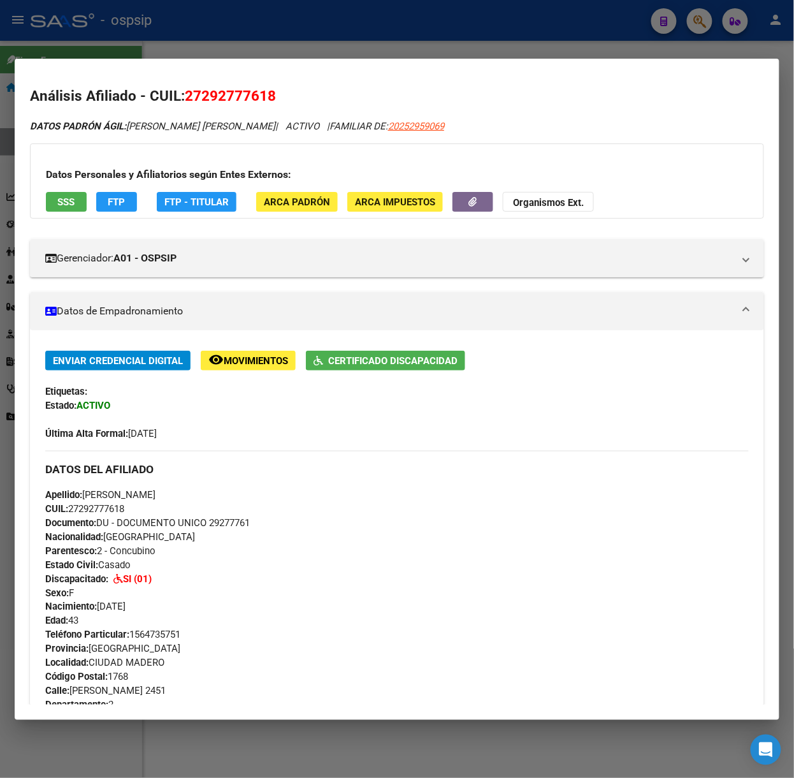
scroll to position [488, 0]
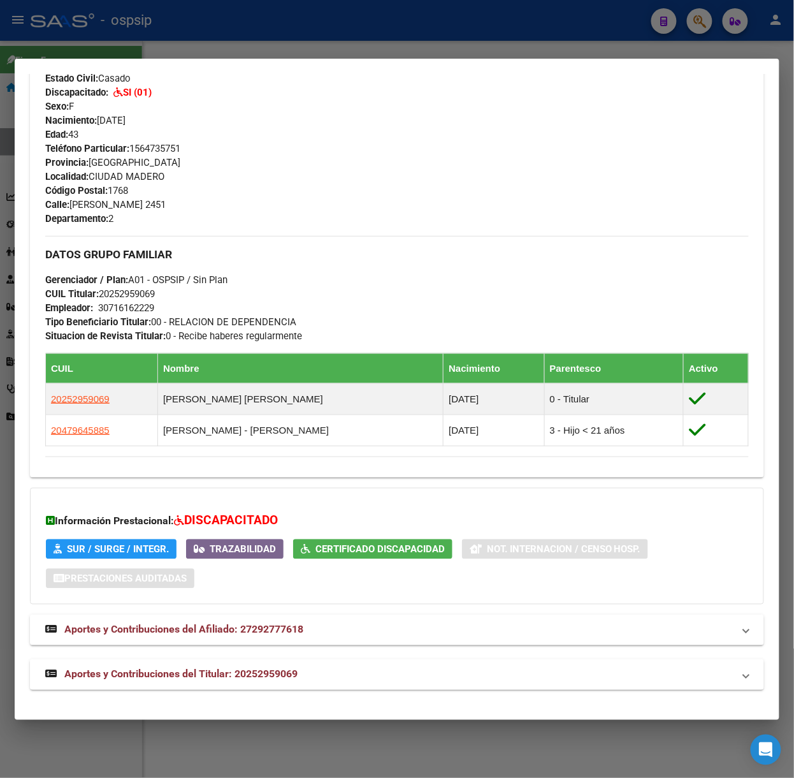
click at [320, 681] on mat-panel-title "Aportes y Contribuciones del Titular: 20252959069" at bounding box center [389, 674] width 688 height 15
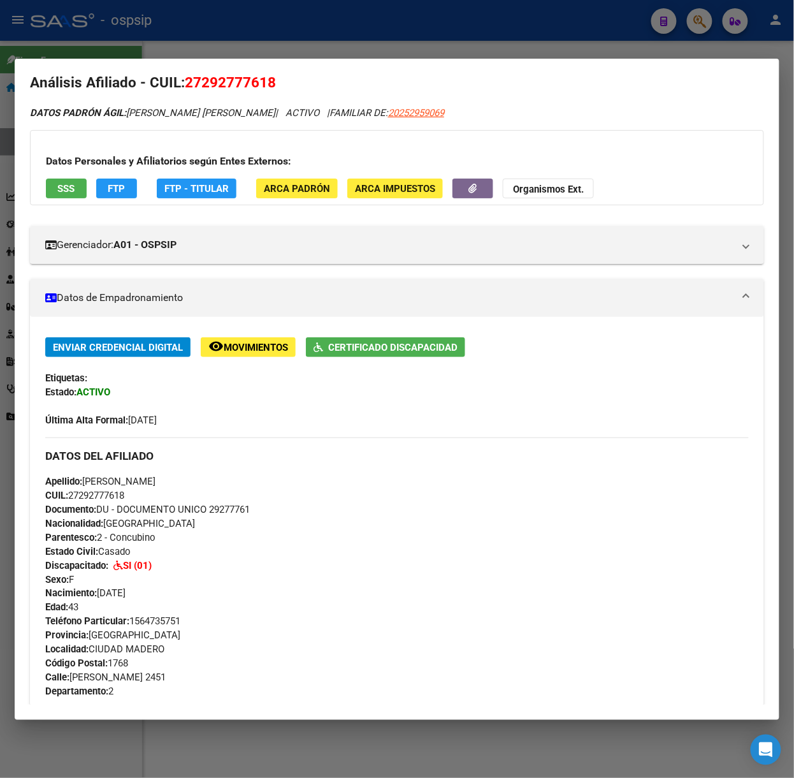
scroll to position [0, 0]
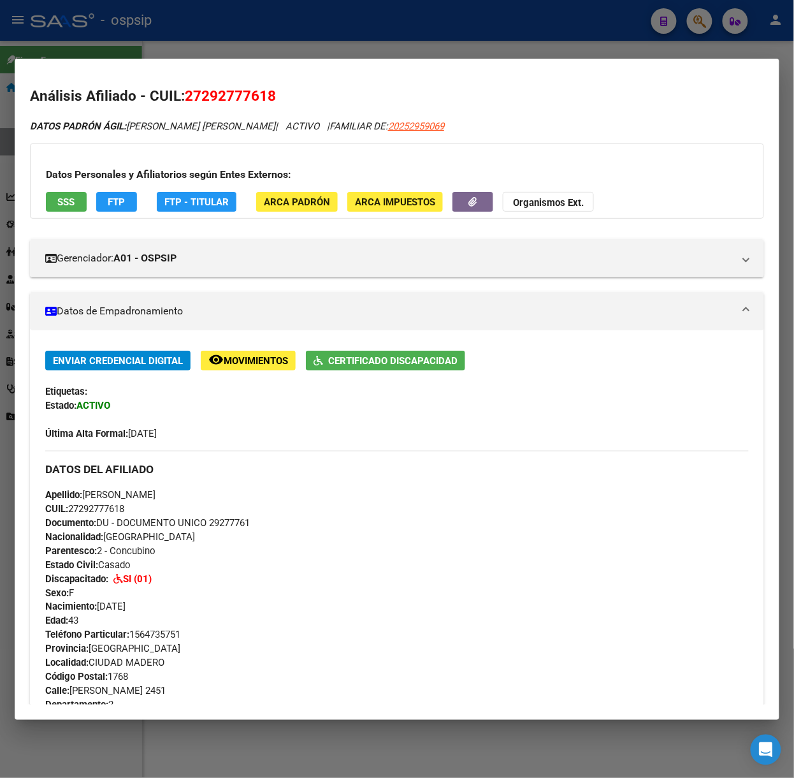
click at [73, 197] on span "SSS" at bounding box center [66, 201] width 17 height 11
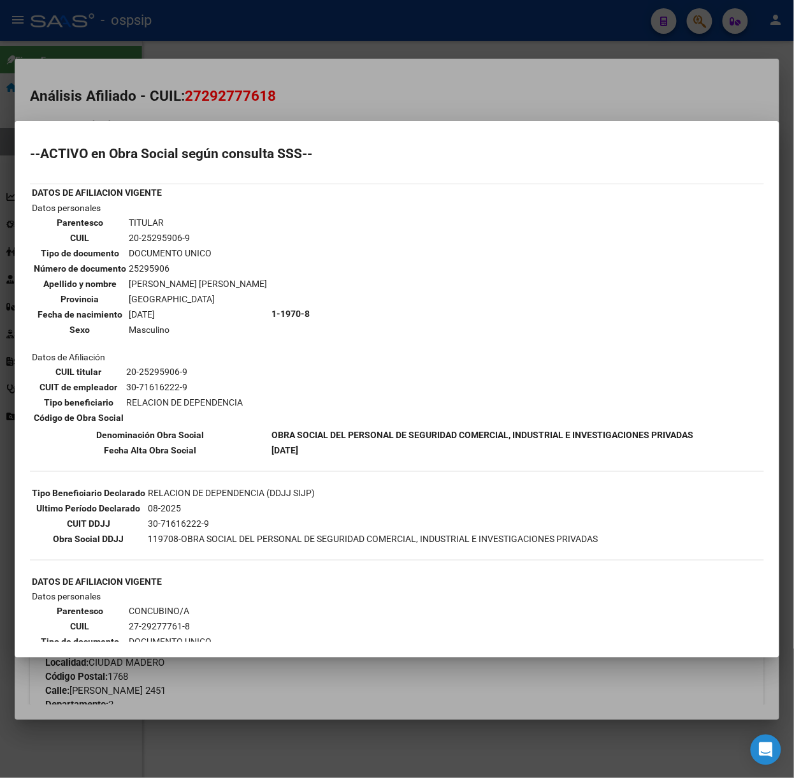
click at [251, 98] on div at bounding box center [397, 389] width 794 height 778
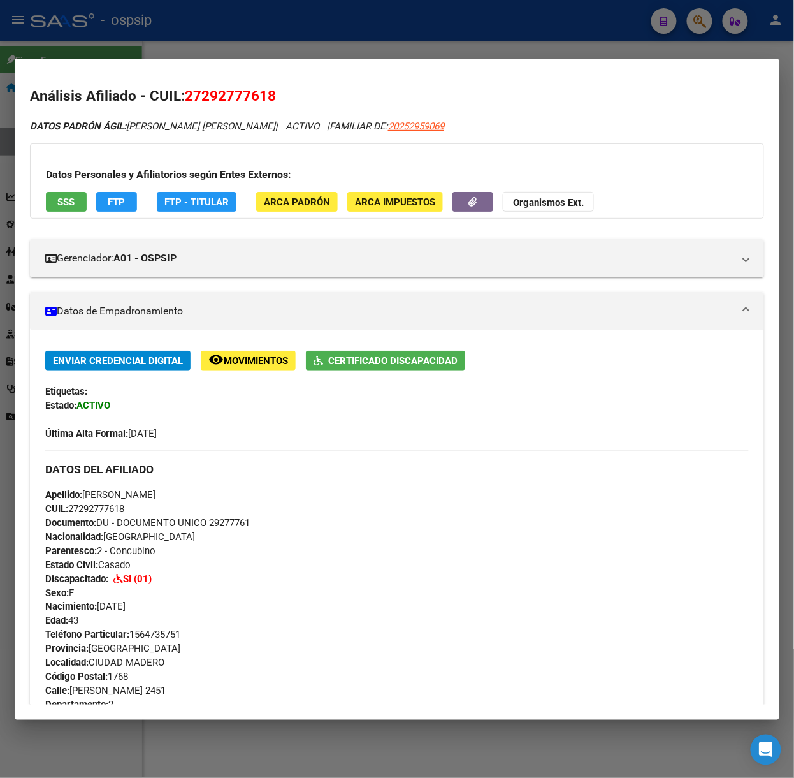
click at [138, 47] on div at bounding box center [397, 389] width 794 height 778
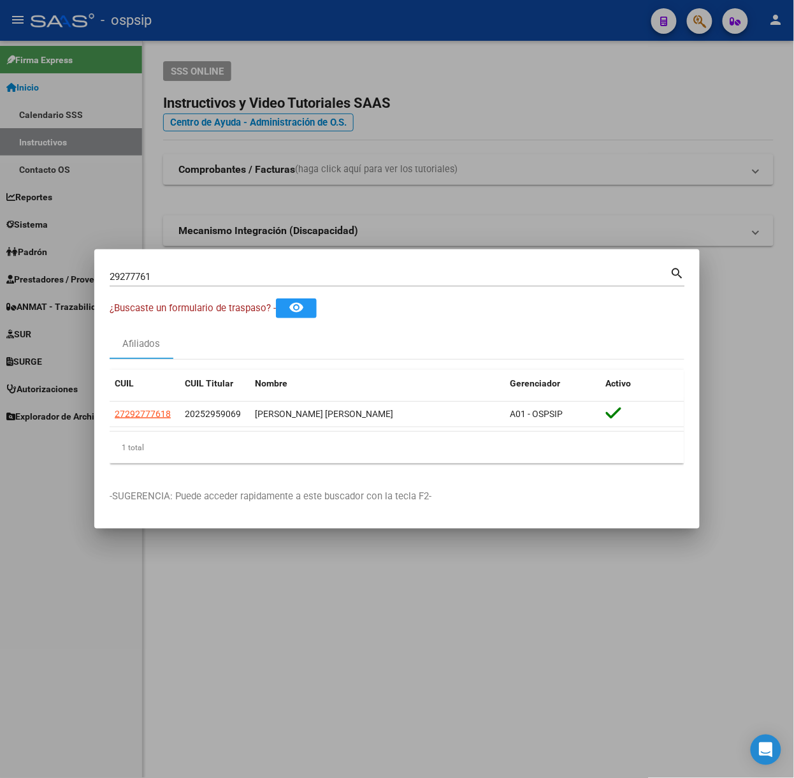
click at [212, 273] on input "29277761" at bounding box center [390, 276] width 561 height 11
type input "27517350"
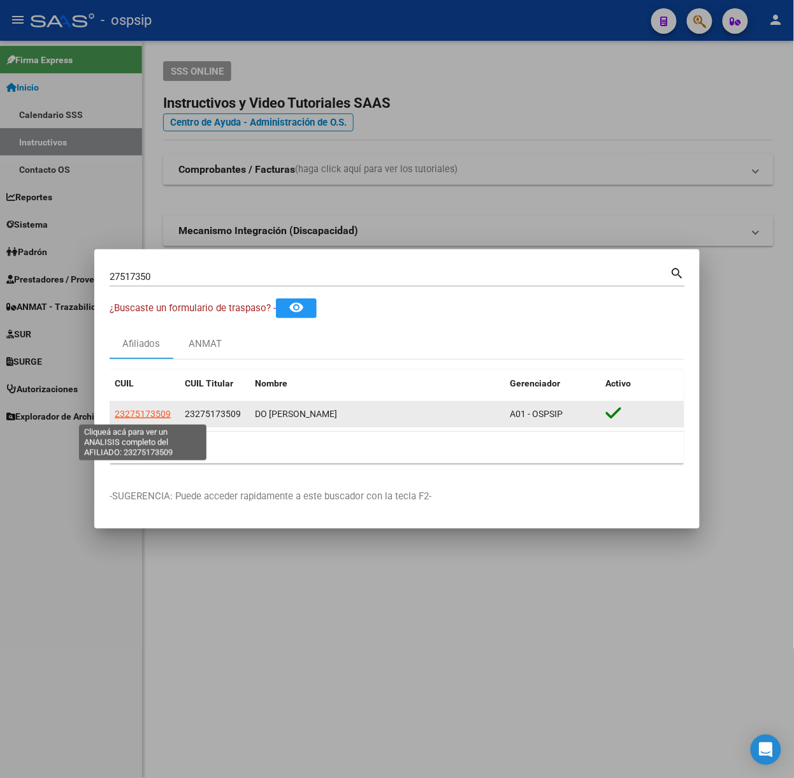
click at [157, 418] on span "23275173509" at bounding box center [143, 414] width 56 height 10
type textarea "23275173509"
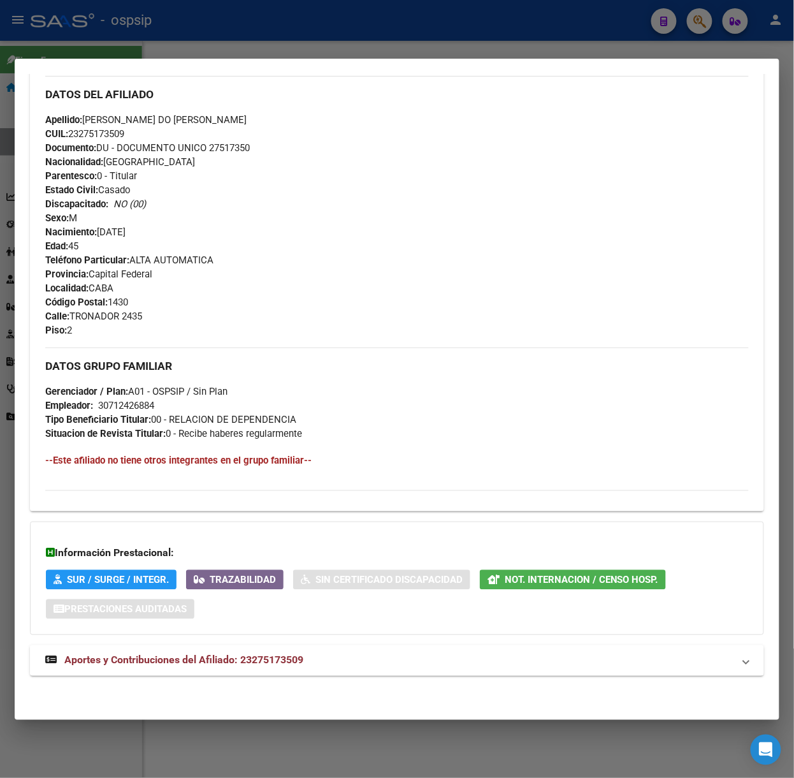
click at [391, 651] on mat-expansion-panel-header "Aportes y Contribuciones del Afiliado: 23275173509" at bounding box center [397, 660] width 734 height 31
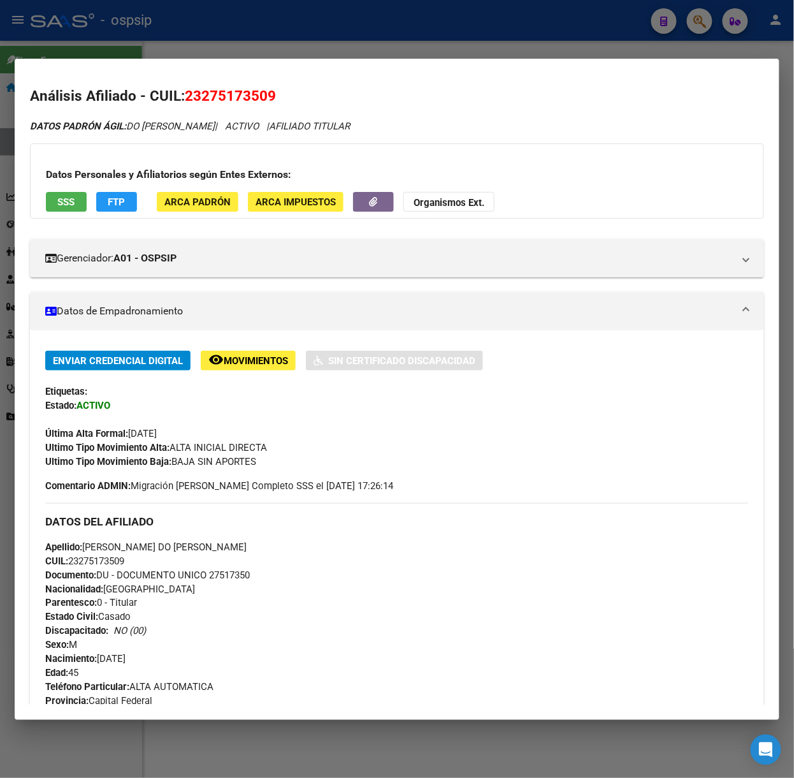
click at [62, 199] on span "SSS" at bounding box center [66, 201] width 17 height 11
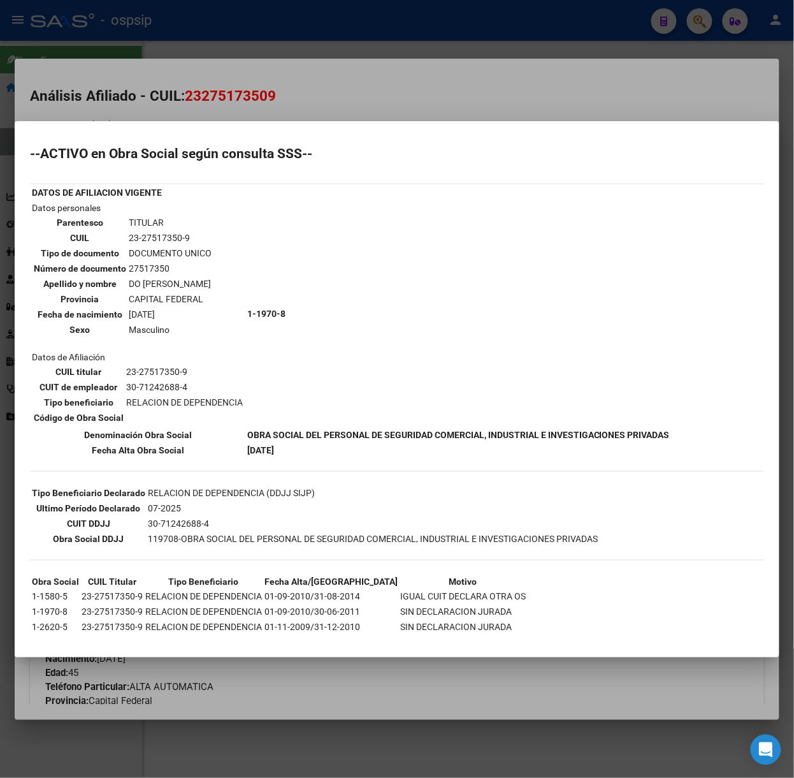
click at [225, 112] on div at bounding box center [397, 389] width 794 height 778
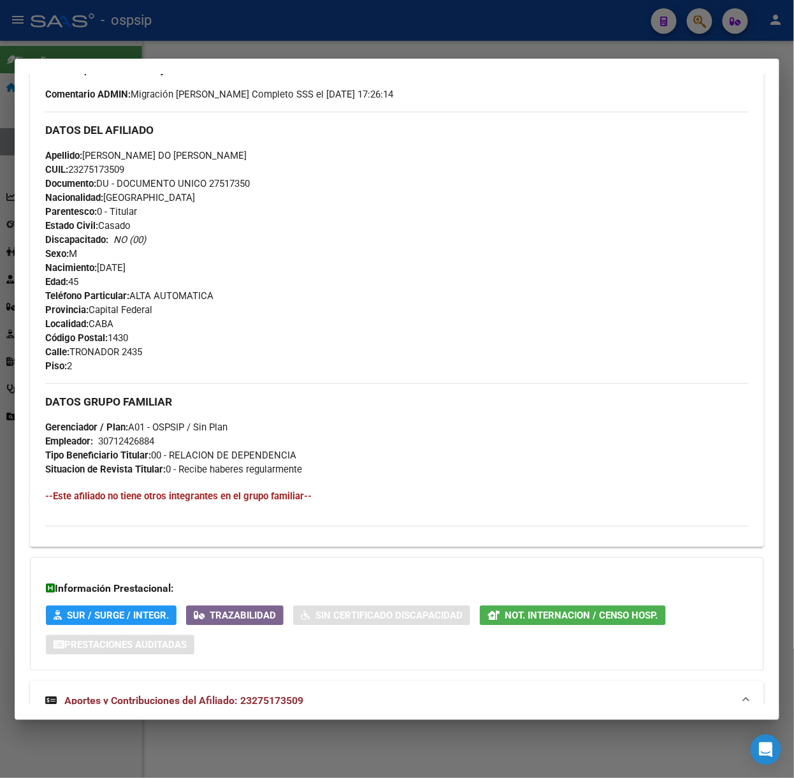
scroll to position [595, 0]
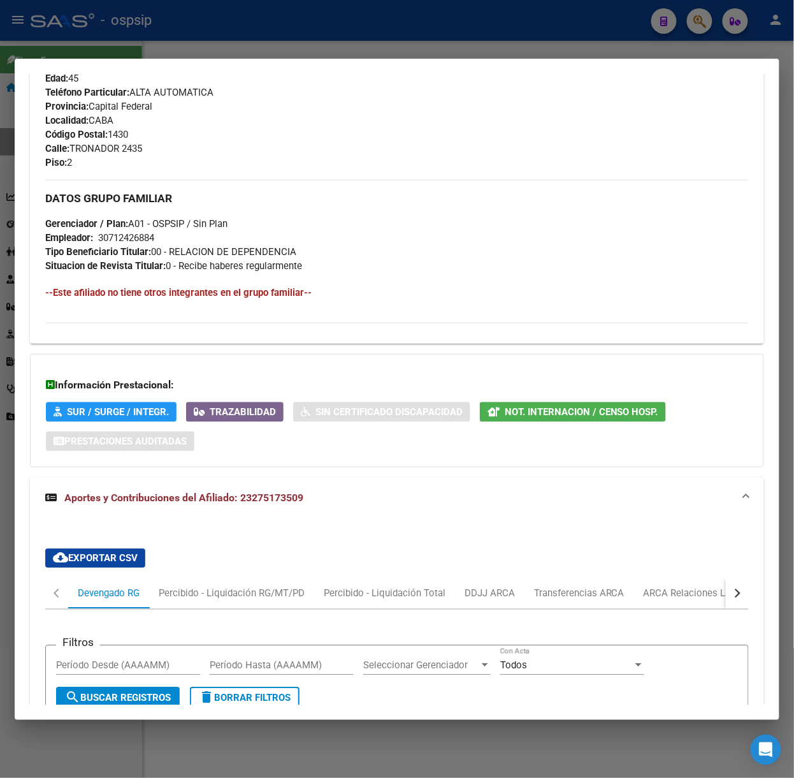
click at [85, 73] on div "Apellido: [PERSON_NAME] DO [PERSON_NAME] CUIL: 23275173509 Documento: DU - DOCU…" at bounding box center [397, 15] width 704 height 140
click at [78, 60] on mat-dialog-container "Análisis Afiliado - CUIL: 23275173509 DATOS [PERSON_NAME] ÁGIL: DO [PERSON_NAME…" at bounding box center [397, 389] width 765 height 661
click at [70, 48] on div at bounding box center [397, 389] width 794 height 778
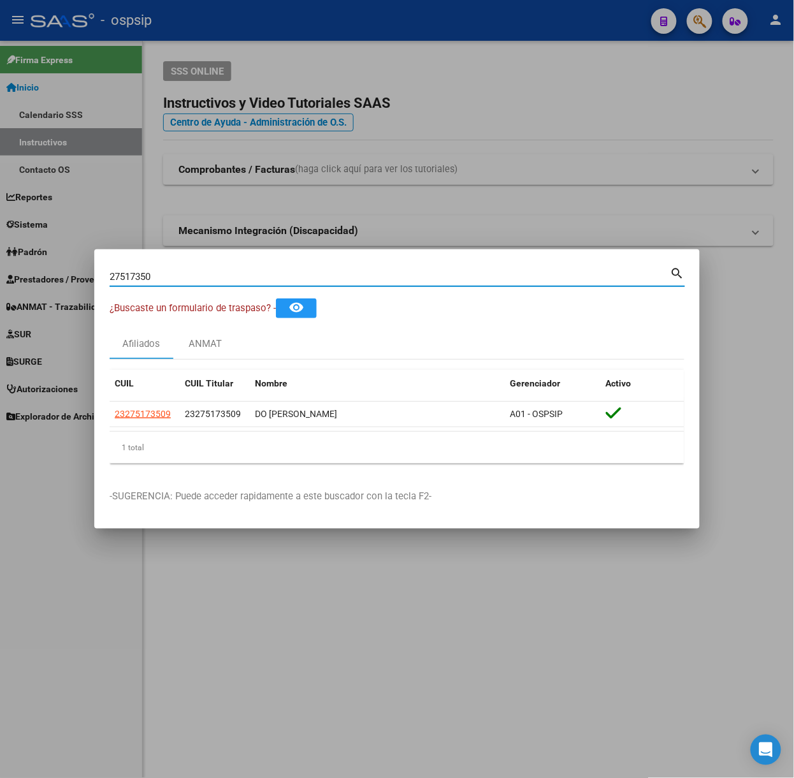
click at [215, 278] on input "27517350" at bounding box center [390, 276] width 561 height 11
type input "93596096"
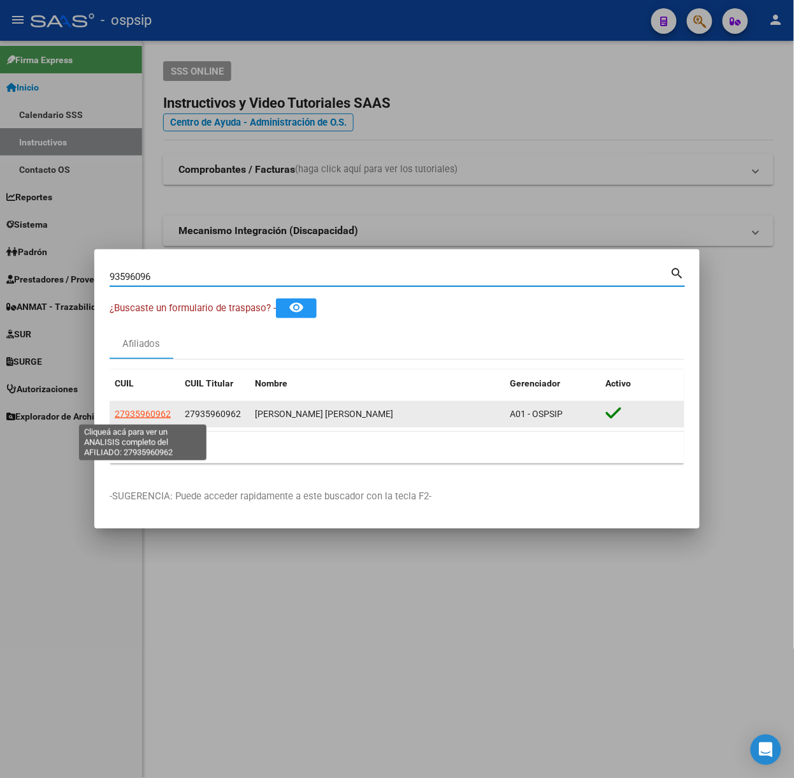
click at [146, 414] on span "27935960962" at bounding box center [143, 414] width 56 height 10
type textarea "27935960962"
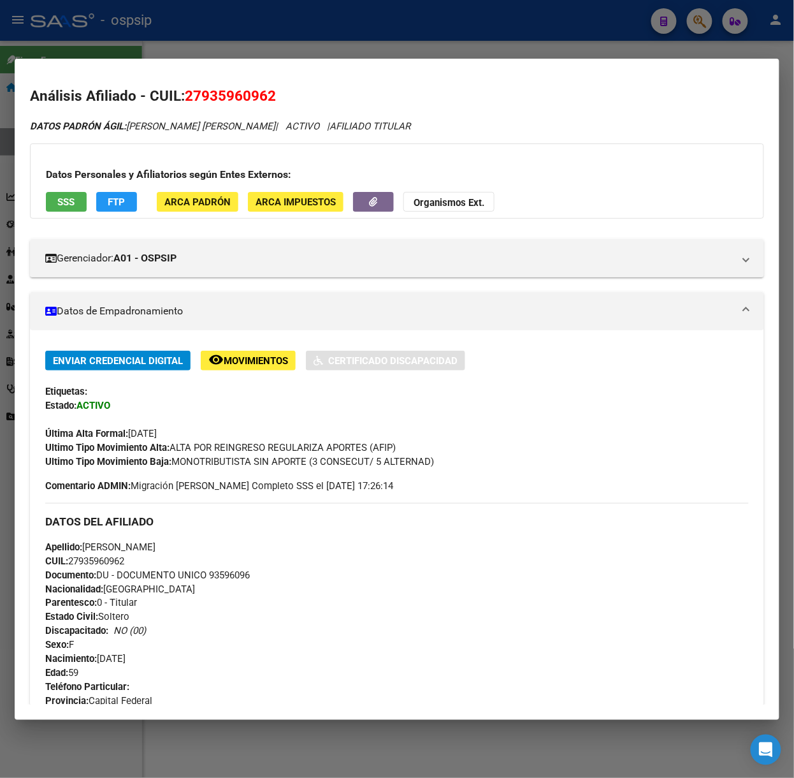
scroll to position [403, 0]
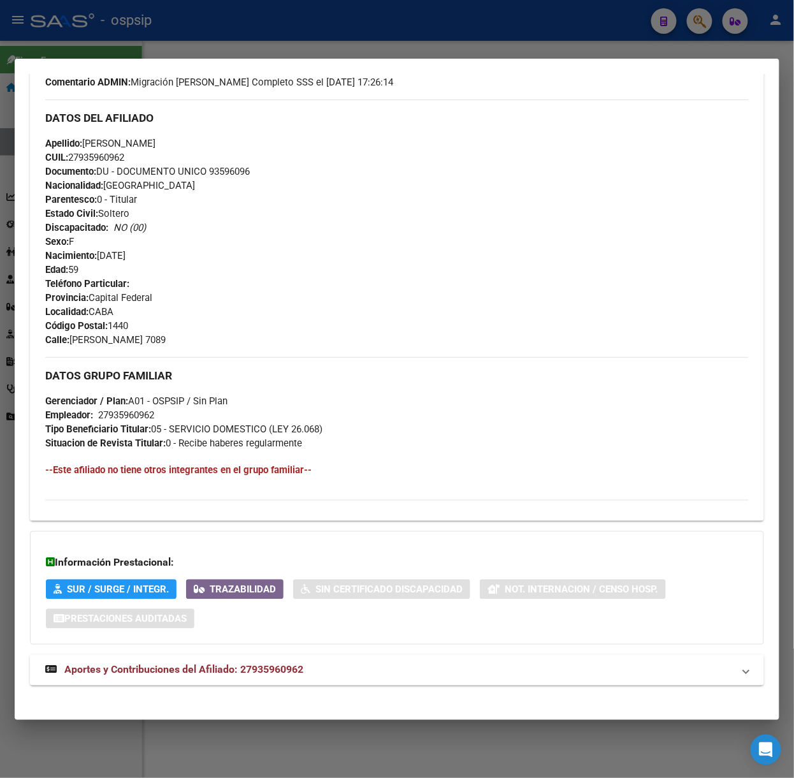
click at [279, 660] on mat-expansion-panel-header "Aportes y Contribuciones del Afiliado: 27935960962" at bounding box center [397, 670] width 734 height 31
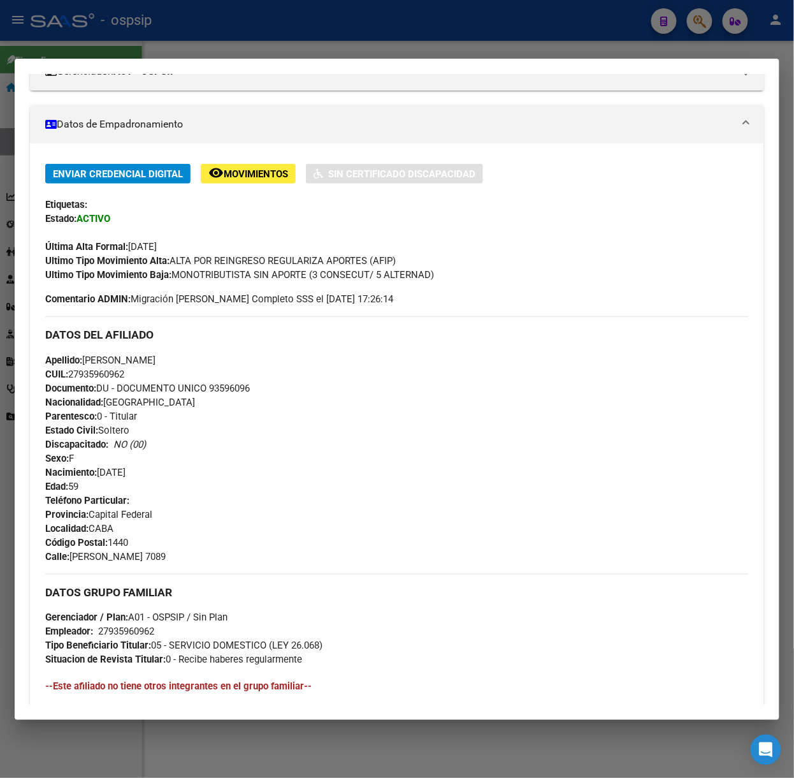
scroll to position [0, 0]
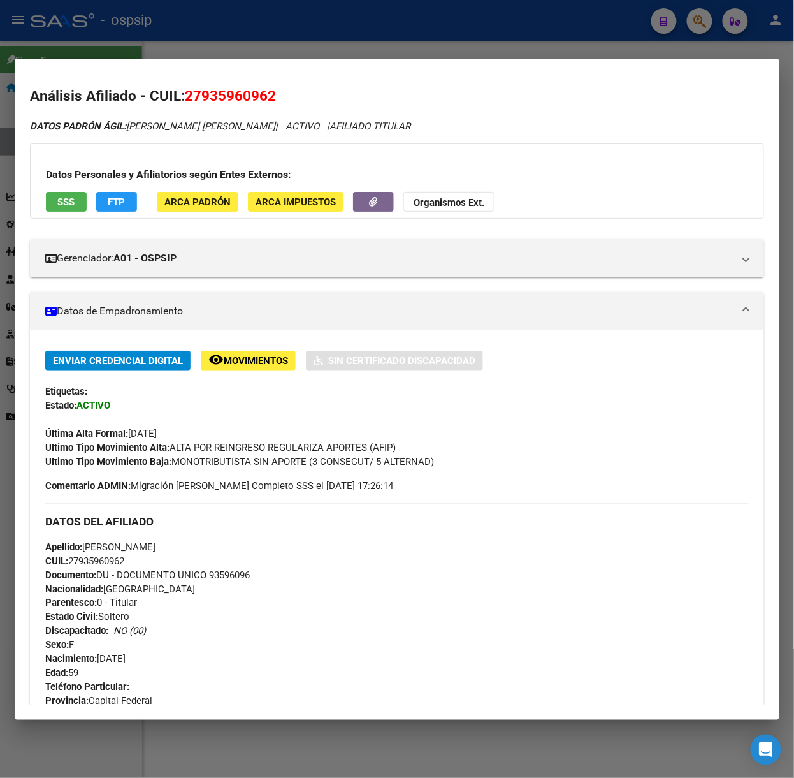
click at [50, 207] on button "SSS" at bounding box center [66, 202] width 41 height 20
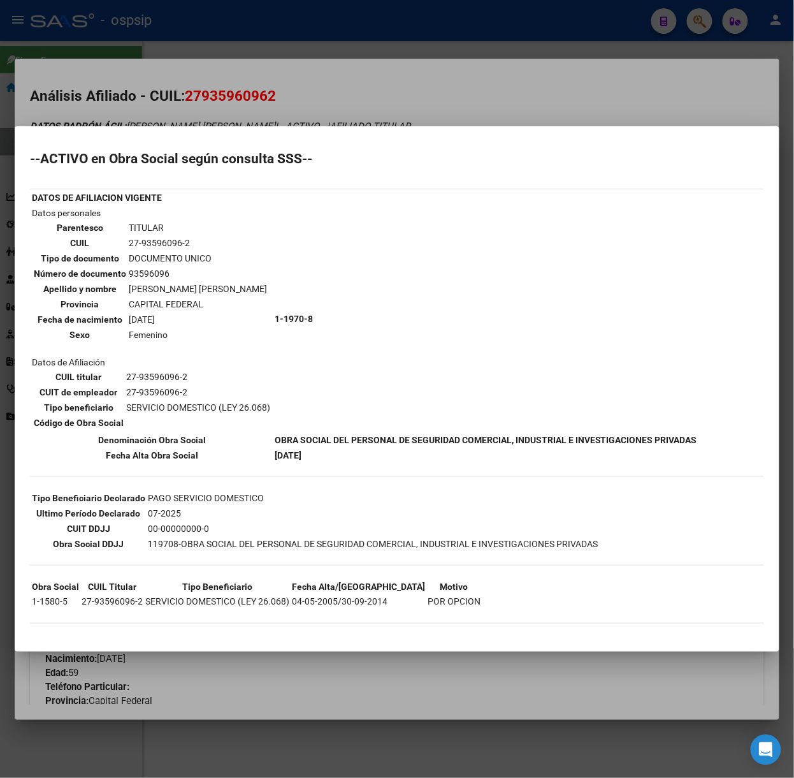
click at [195, 116] on div at bounding box center [397, 389] width 794 height 778
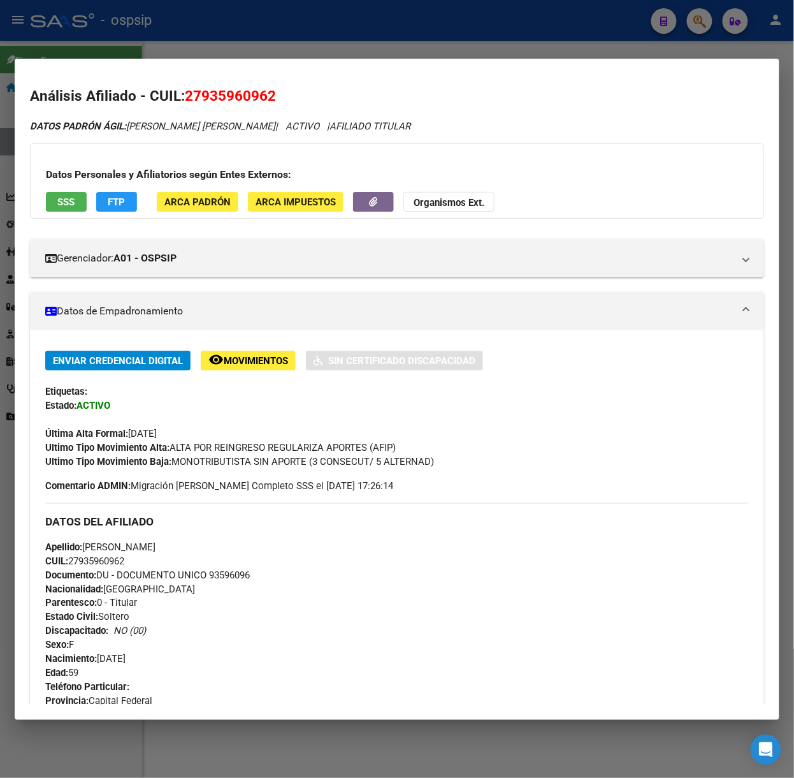
click at [133, 69] on mat-dialog-container "Análisis Afiliado - CUIL: 27935960962 DATOS [PERSON_NAME] ÁGIL: [PERSON_NAME] […" at bounding box center [397, 389] width 765 height 661
click at [163, 33] on div at bounding box center [397, 389] width 794 height 778
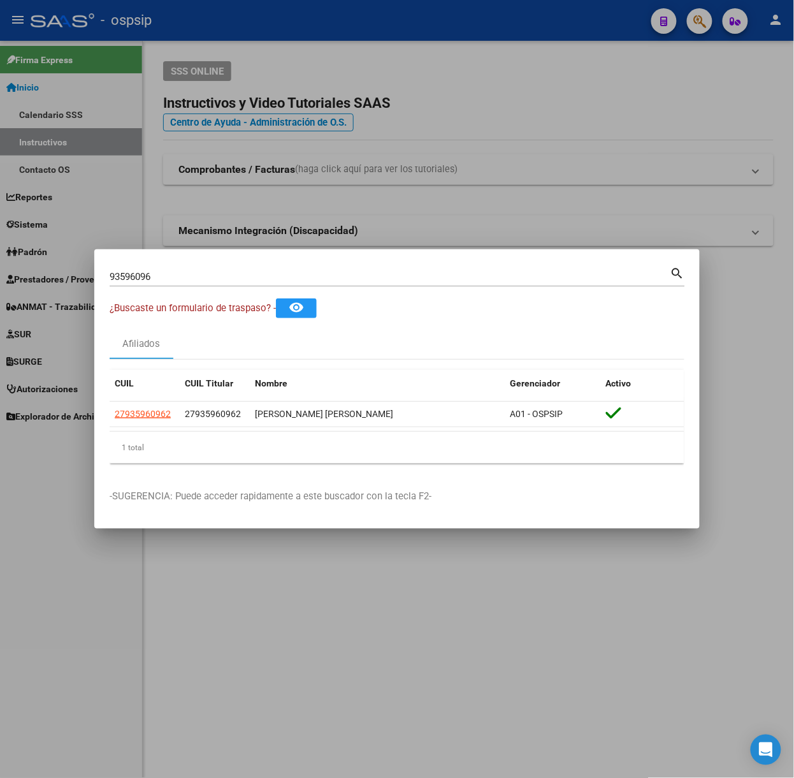
click at [170, 275] on input "93596096" at bounding box center [390, 276] width 561 height 11
type input "30386344"
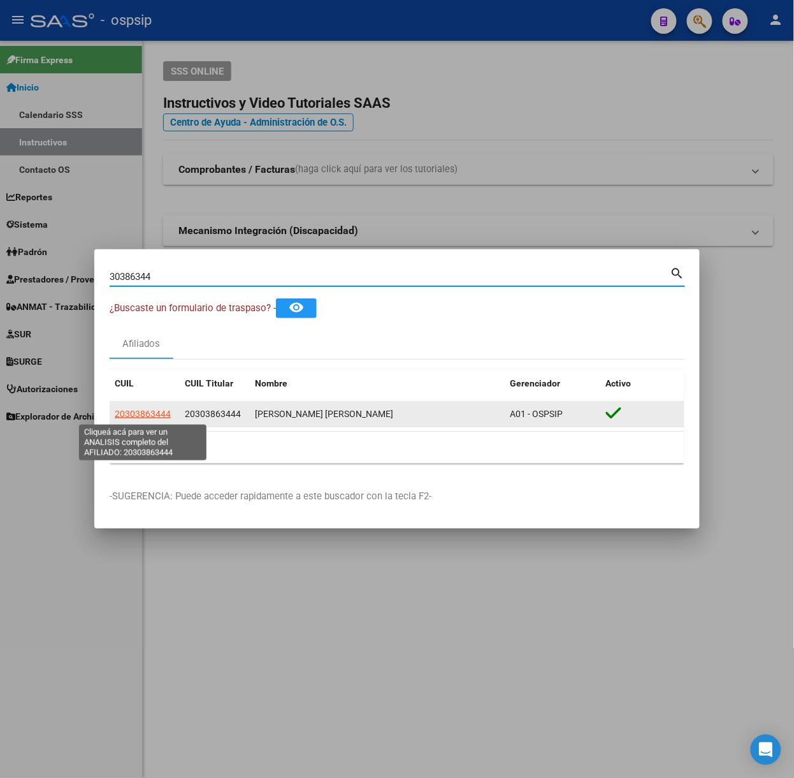
click at [150, 410] on span "20303863444" at bounding box center [143, 414] width 56 height 10
type textarea "20303863444"
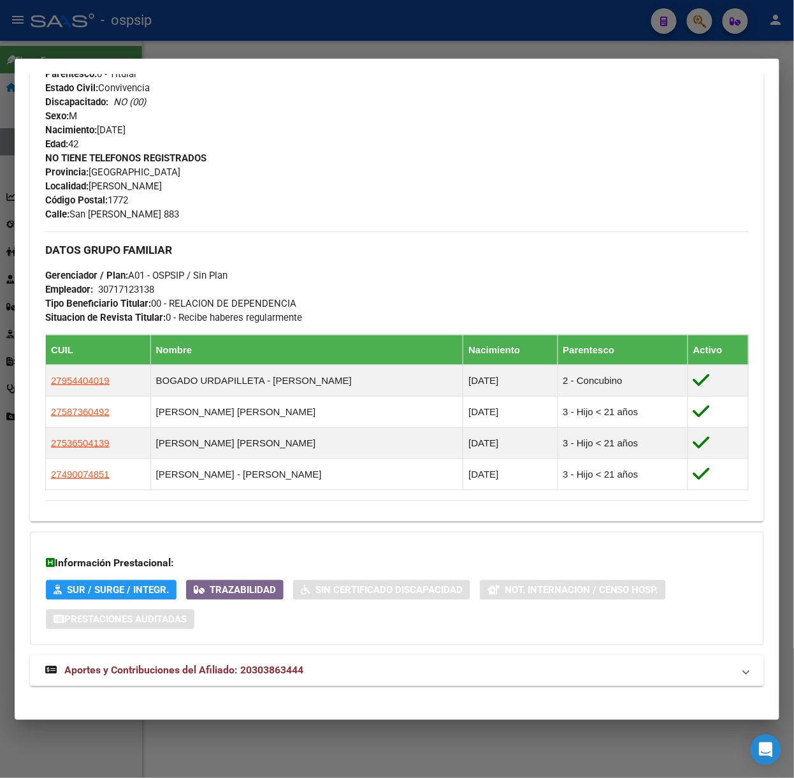
click at [283, 681] on mat-expansion-panel-header "Aportes y Contribuciones del Afiliado: 20303863444" at bounding box center [397, 670] width 734 height 31
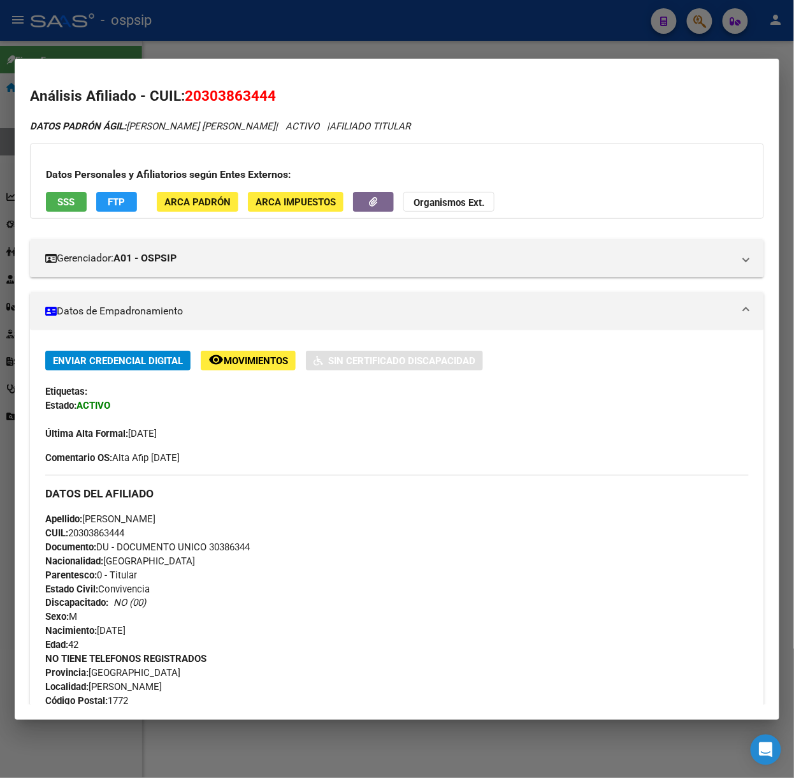
click at [84, 208] on button "SSS" at bounding box center [66, 202] width 41 height 20
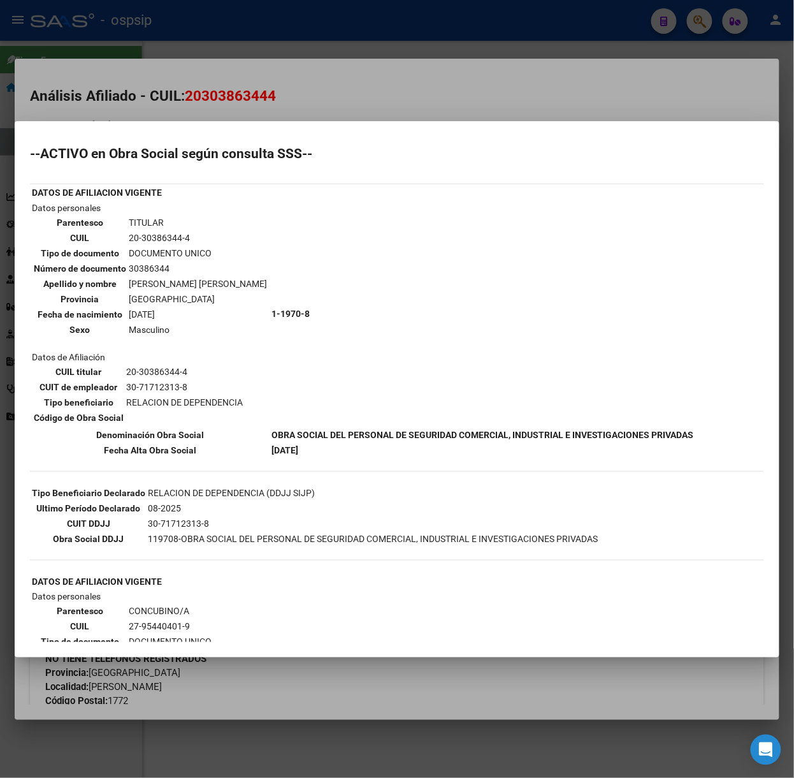
click at [208, 98] on div at bounding box center [397, 389] width 794 height 778
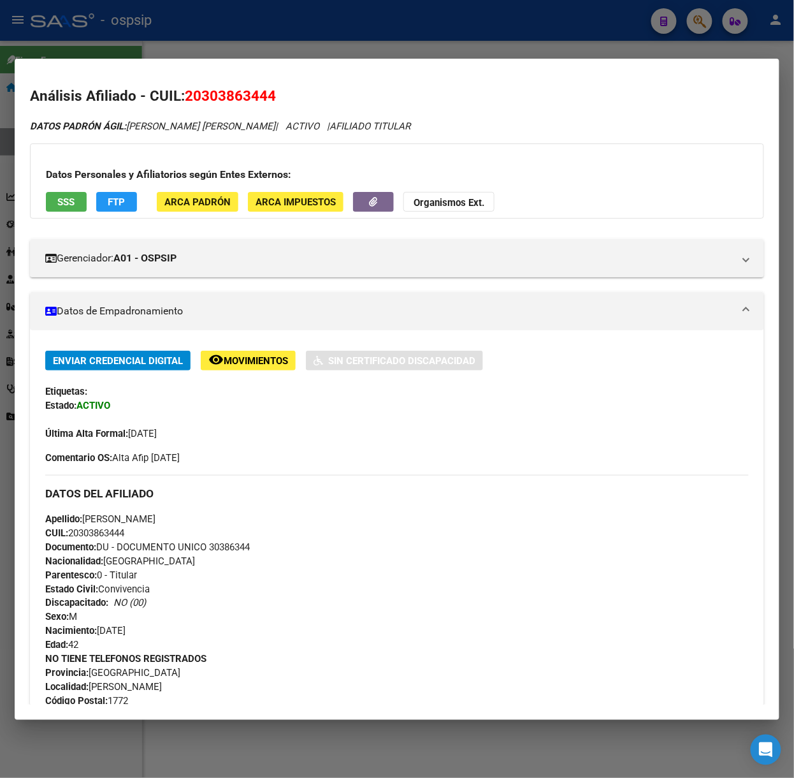
click at [82, 34] on div at bounding box center [397, 389] width 794 height 778
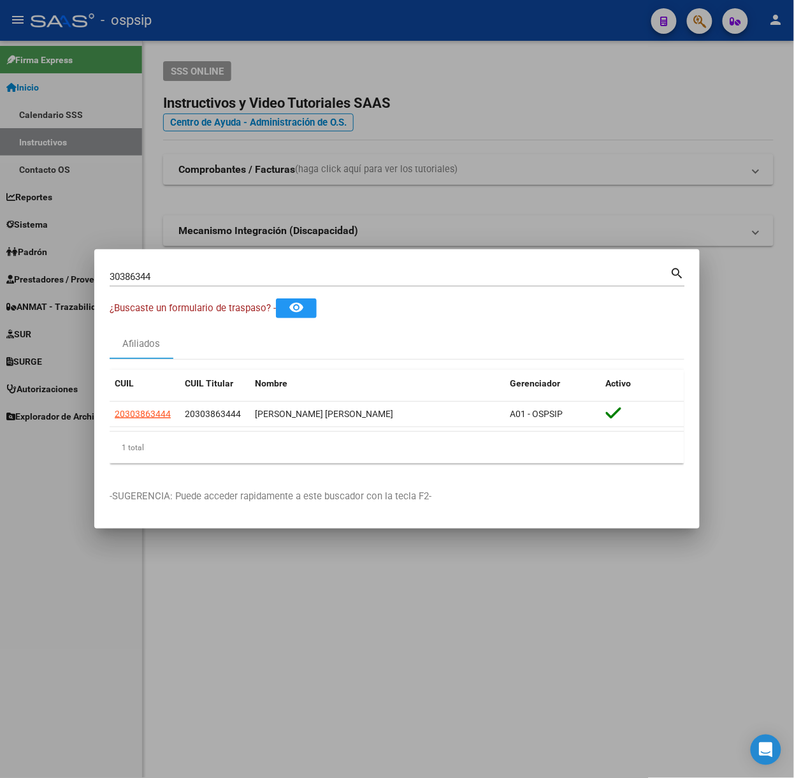
click at [219, 275] on input "30386344" at bounding box center [390, 276] width 561 height 11
type input "24901840"
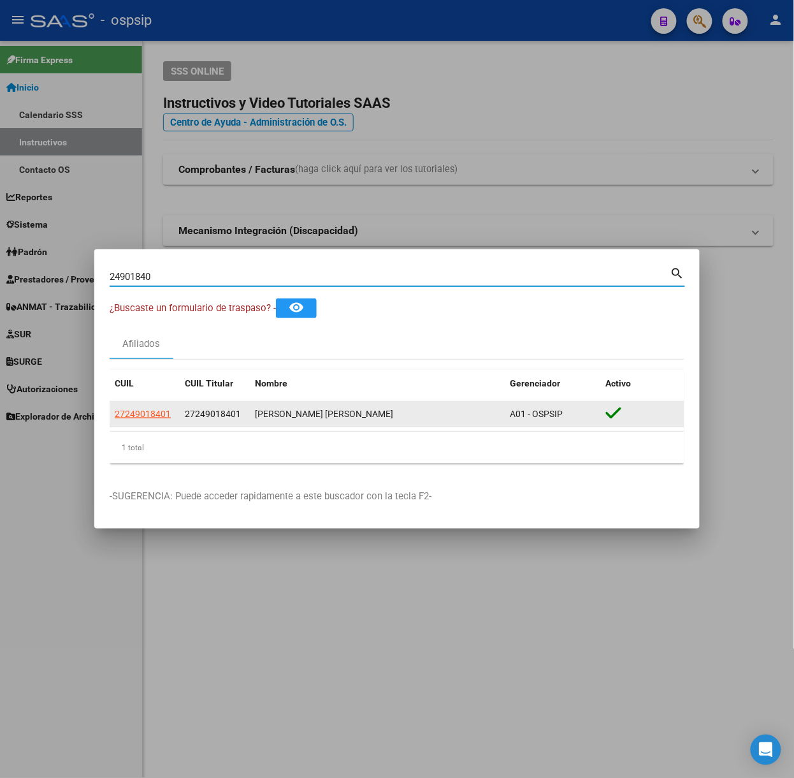
click at [153, 405] on datatable-body-cell "27249018401" at bounding box center [145, 414] width 70 height 25
click at [156, 407] on app-link-go-to "27249018401" at bounding box center [143, 414] width 56 height 15
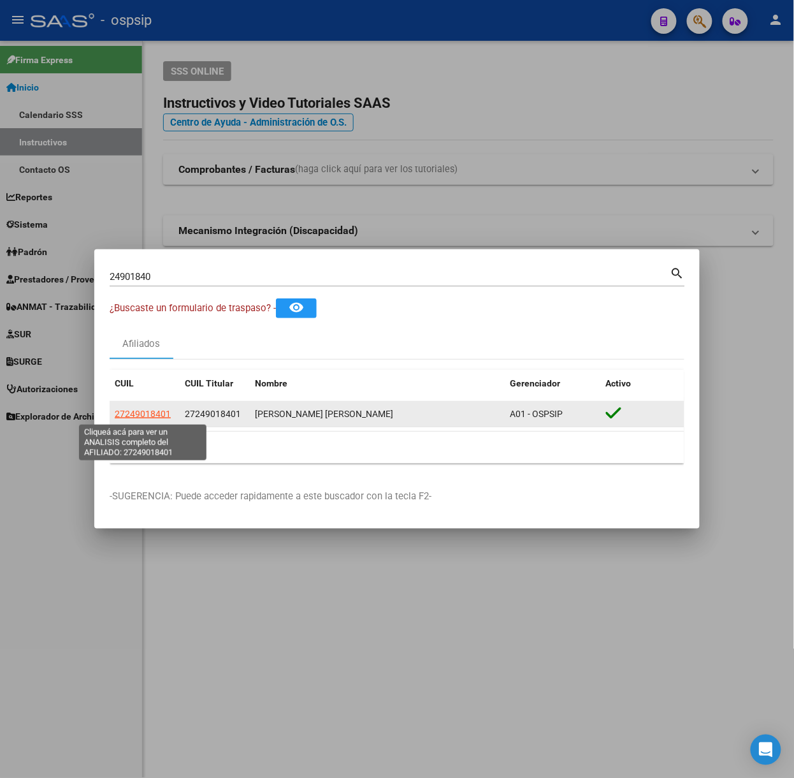
click at [161, 411] on span "27249018401" at bounding box center [143, 414] width 56 height 10
type textarea "27249018401"
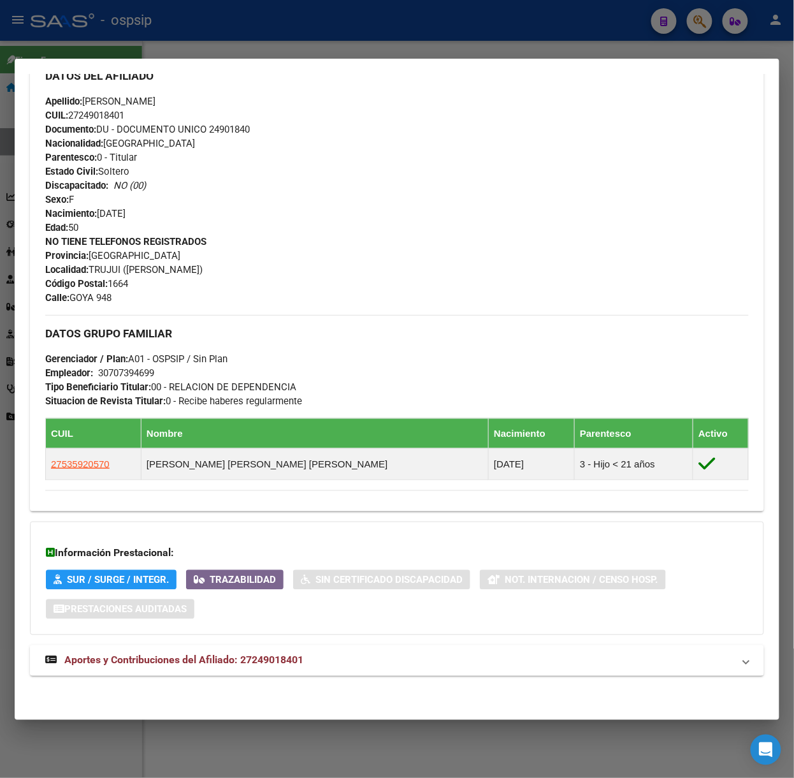
click at [264, 654] on span "Aportes y Contribuciones del Afiliado: 27249018401" at bounding box center [183, 660] width 239 height 12
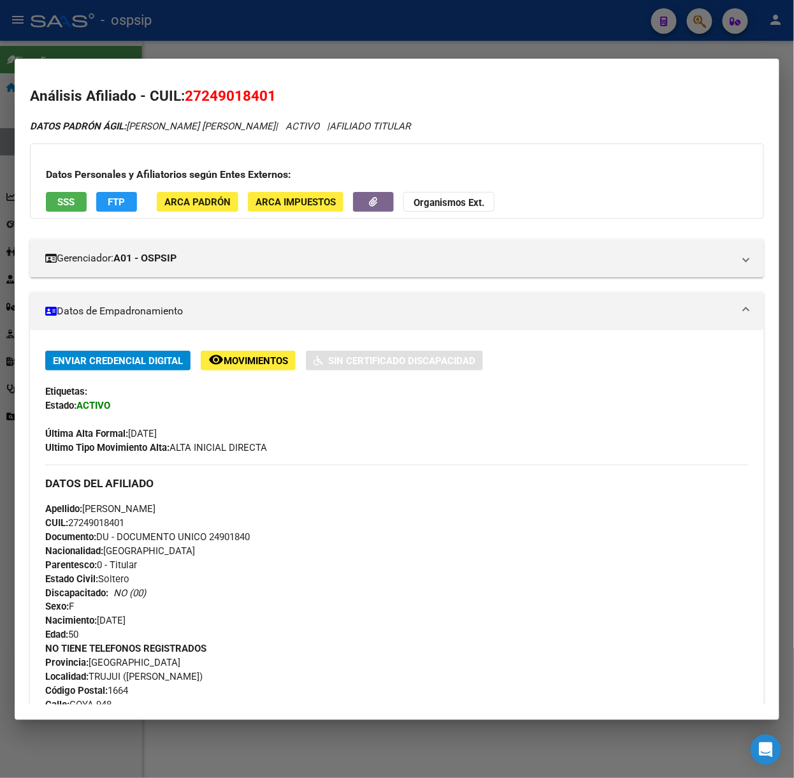
click at [80, 204] on button "SSS" at bounding box center [66, 202] width 41 height 20
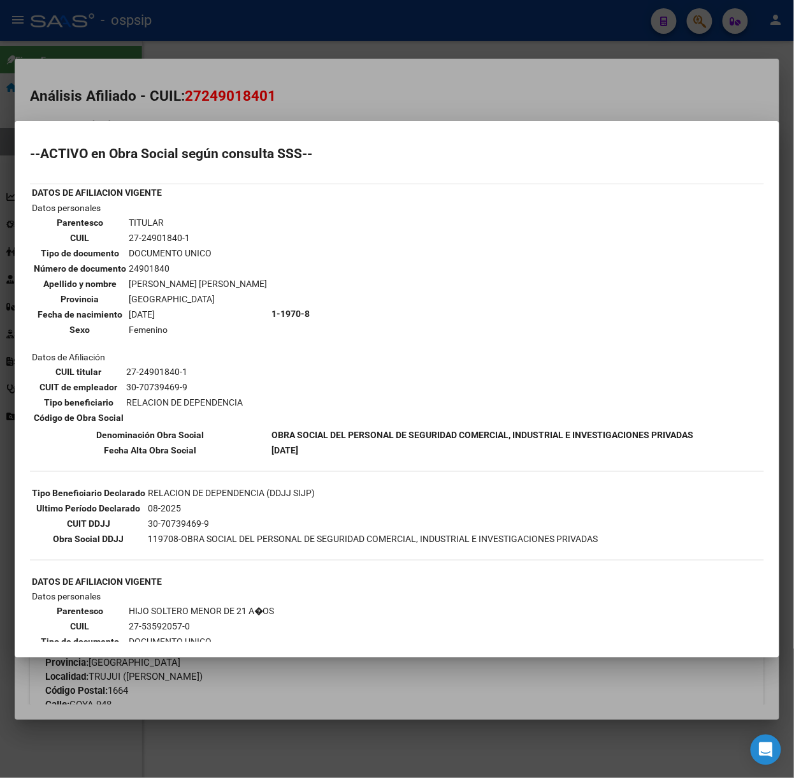
click at [163, 136] on mat-dialog-content "--ACTIVO en Obra Social según consulta SSS-- DATOS DE AFILIACION VIGENTE Datos …" at bounding box center [397, 388] width 765 height 505
click at [164, 51] on div at bounding box center [397, 389] width 794 height 778
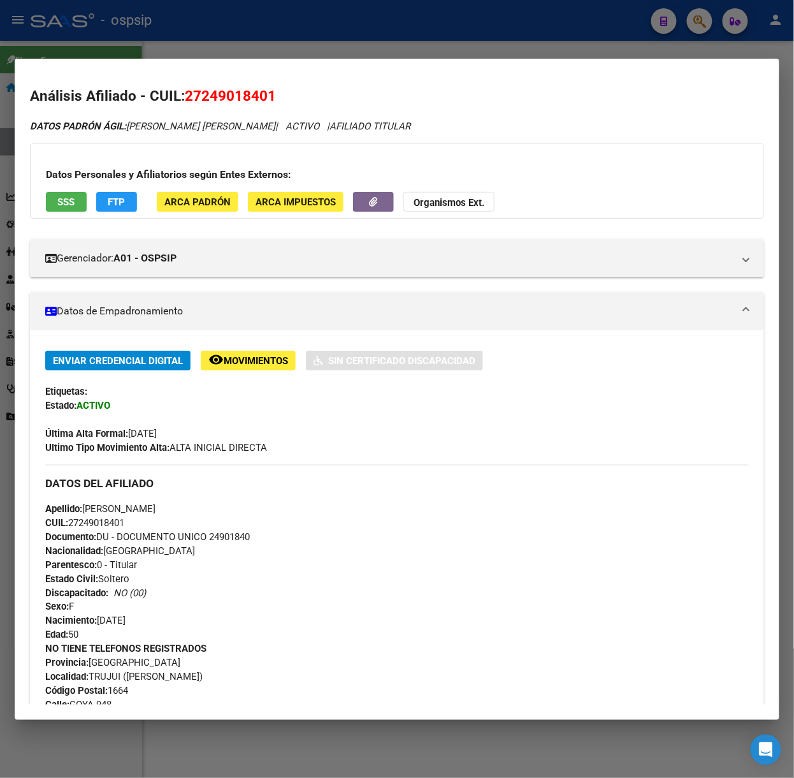
click at [169, 33] on div at bounding box center [397, 389] width 794 height 778
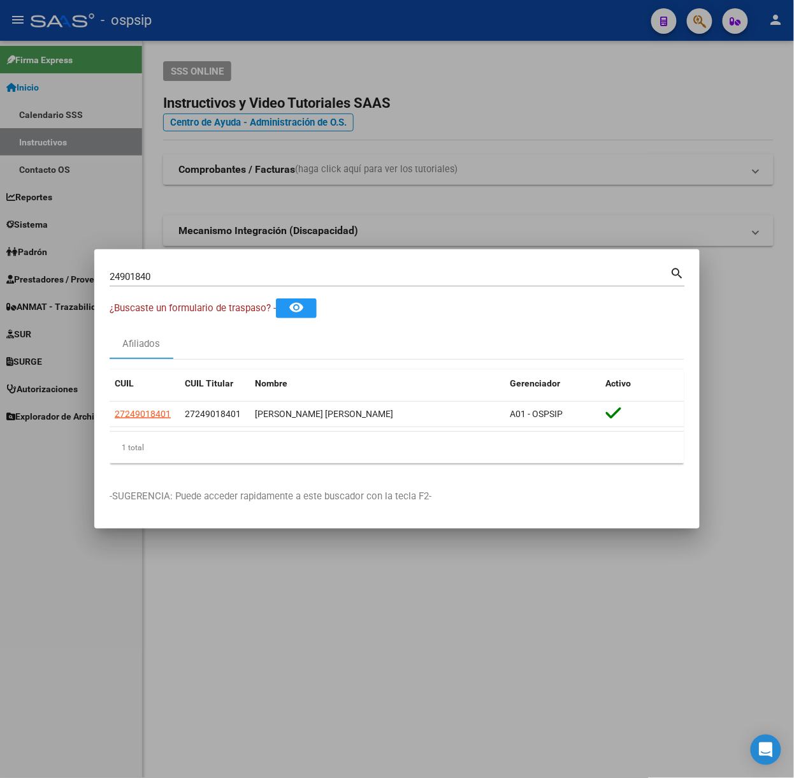
click at [202, 266] on div "24901840 Buscar (apellido, dni, cuil, [PERSON_NAME], cuit, obra social) search" at bounding box center [397, 275] width 575 height 22
click at [210, 281] on input "24901840" at bounding box center [390, 276] width 561 height 11
type input "42827712"
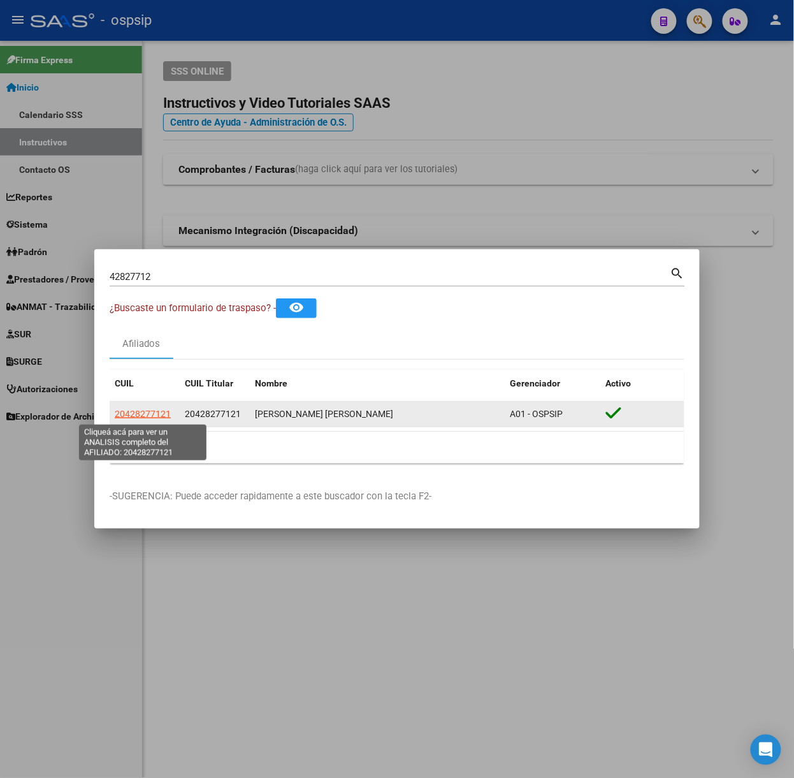
click at [138, 409] on span "20428277121" at bounding box center [143, 414] width 56 height 10
type textarea "20428277121"
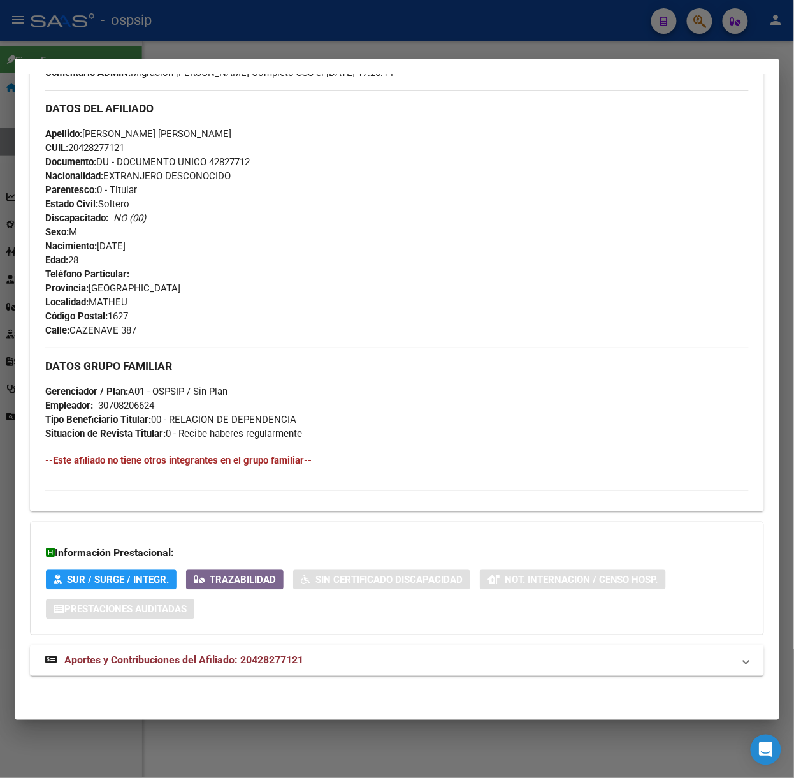
click at [299, 661] on span "Aportes y Contribuciones del Afiliado: 20428277121" at bounding box center [183, 660] width 239 height 12
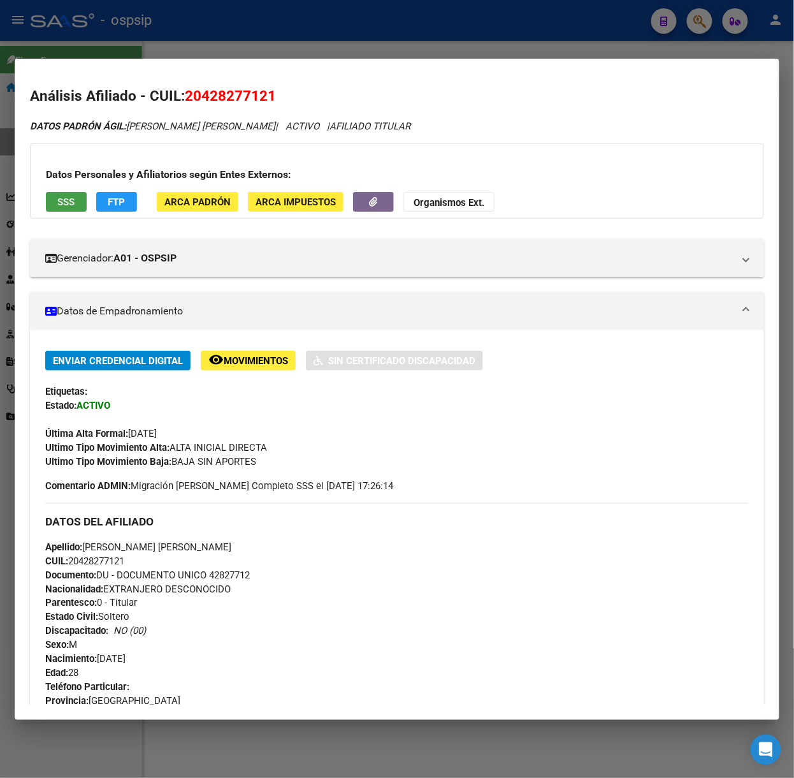
click at [77, 200] on button "SSS" at bounding box center [66, 202] width 41 height 20
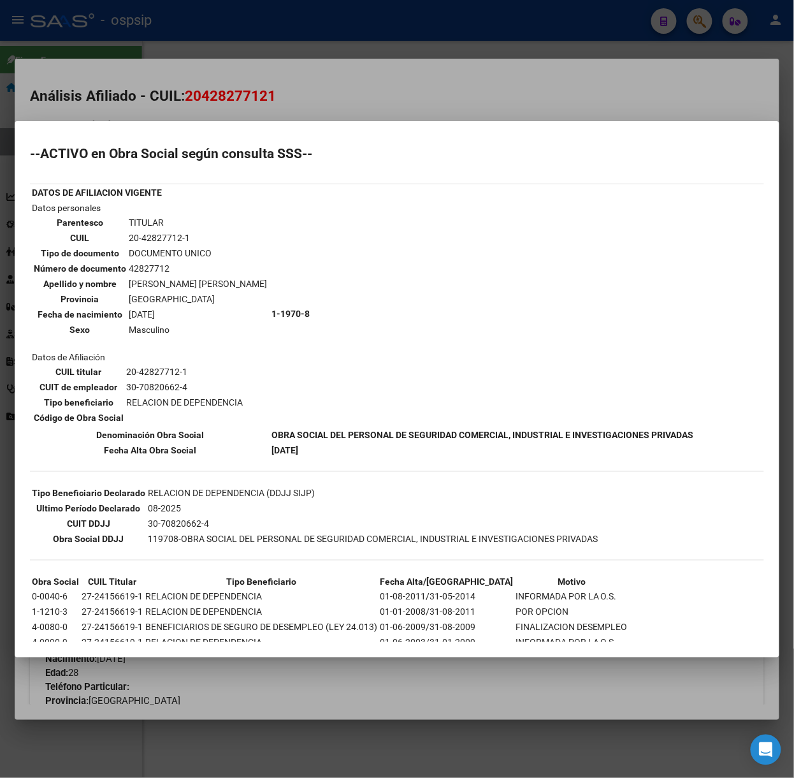
click at [152, 88] on div at bounding box center [397, 389] width 794 height 778
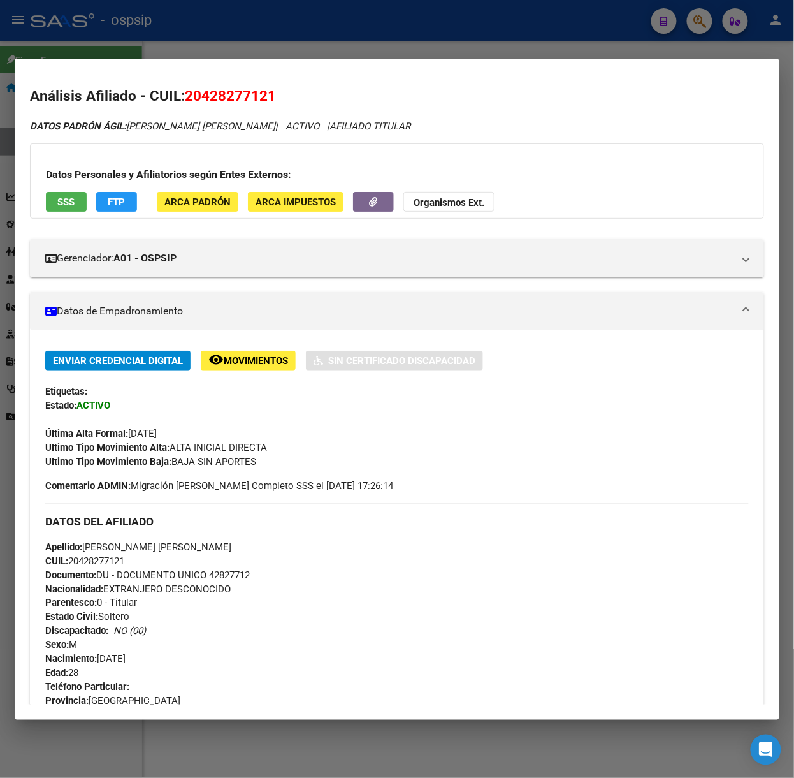
click at [134, 36] on div at bounding box center [397, 389] width 794 height 778
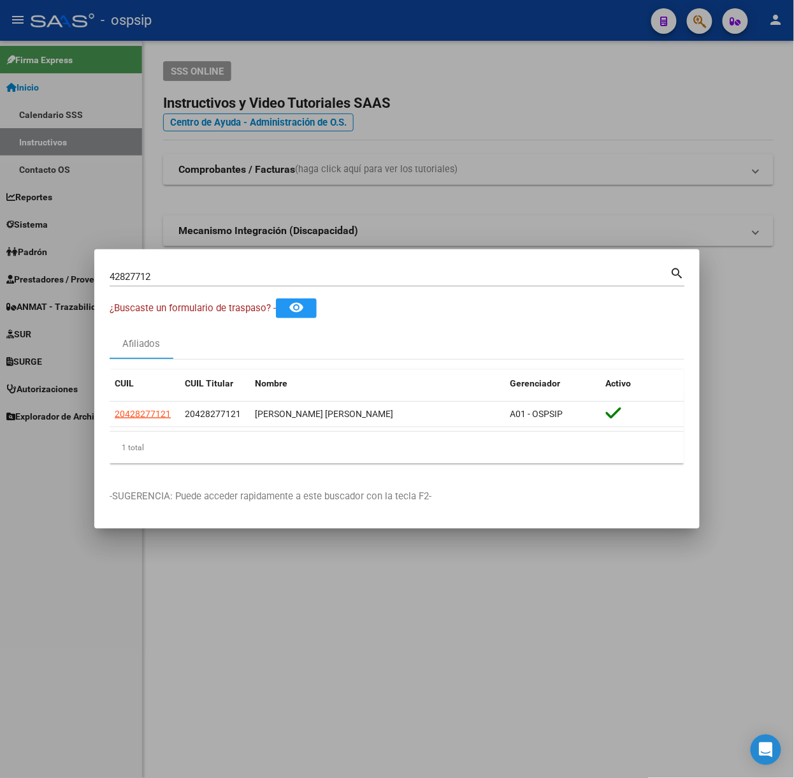
click at [178, 275] on input "42827712" at bounding box center [390, 276] width 561 height 11
type input "14477845"
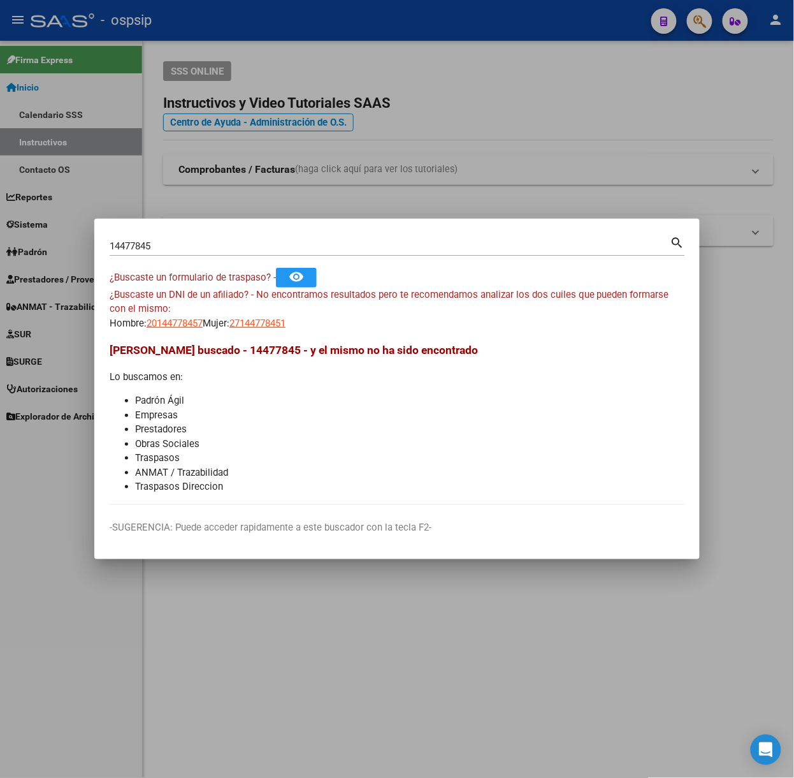
click at [199, 312] on div "¿Buscaste un DNI de un afiliado? - No encontramos resultados pero te recomendam…" at bounding box center [397, 308] width 575 height 43
click at [199, 319] on span "20144778457" at bounding box center [175, 322] width 56 height 11
type textarea "20144778457"
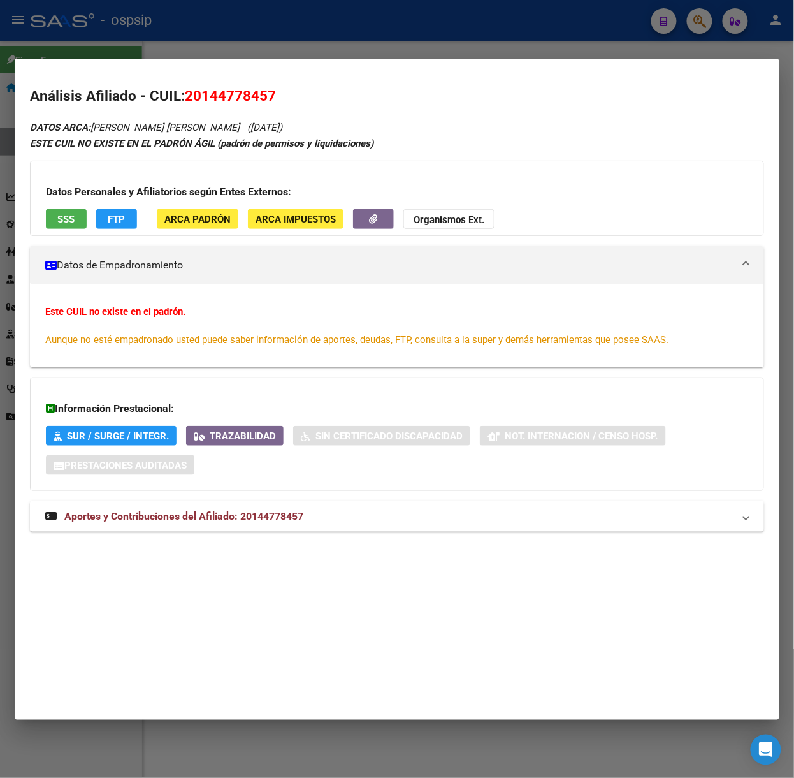
click at [230, 519] on span "Aportes y Contribuciones del Afiliado: 20144778457" at bounding box center [183, 516] width 239 height 12
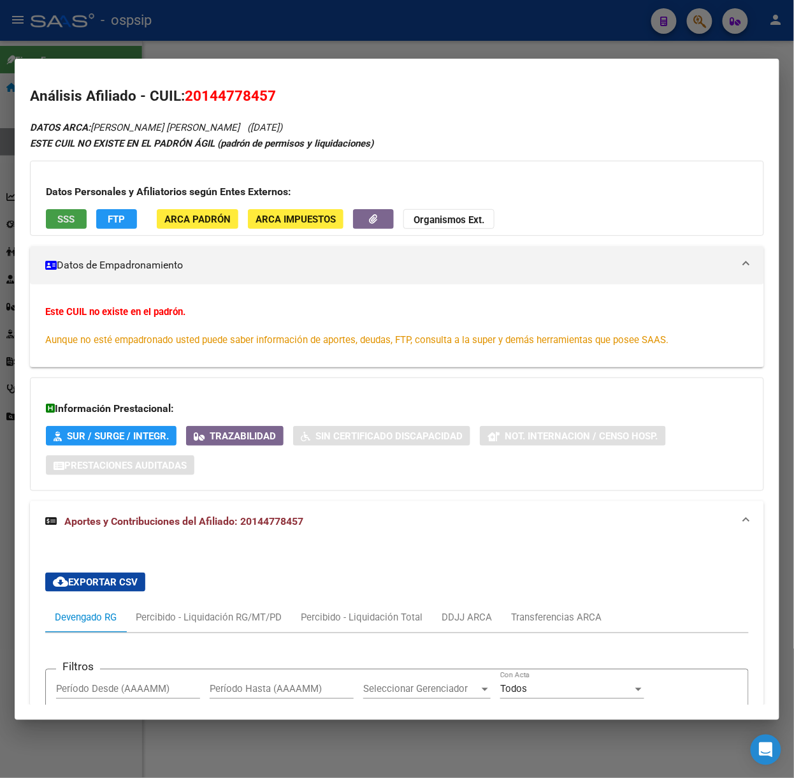
click at [64, 213] on span "SSS" at bounding box center [66, 218] width 17 height 11
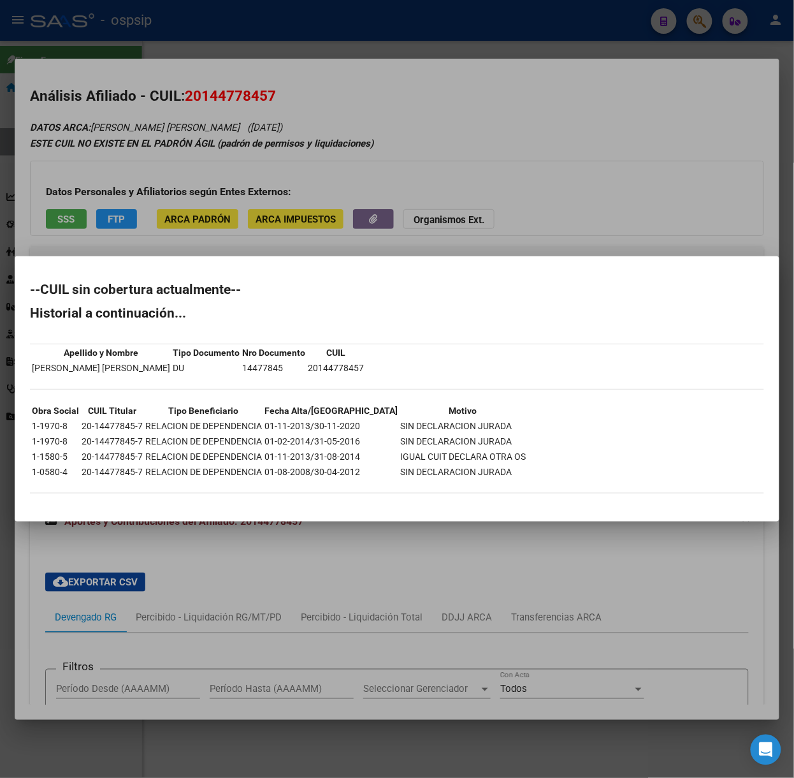
click at [116, 199] on div at bounding box center [397, 389] width 794 height 778
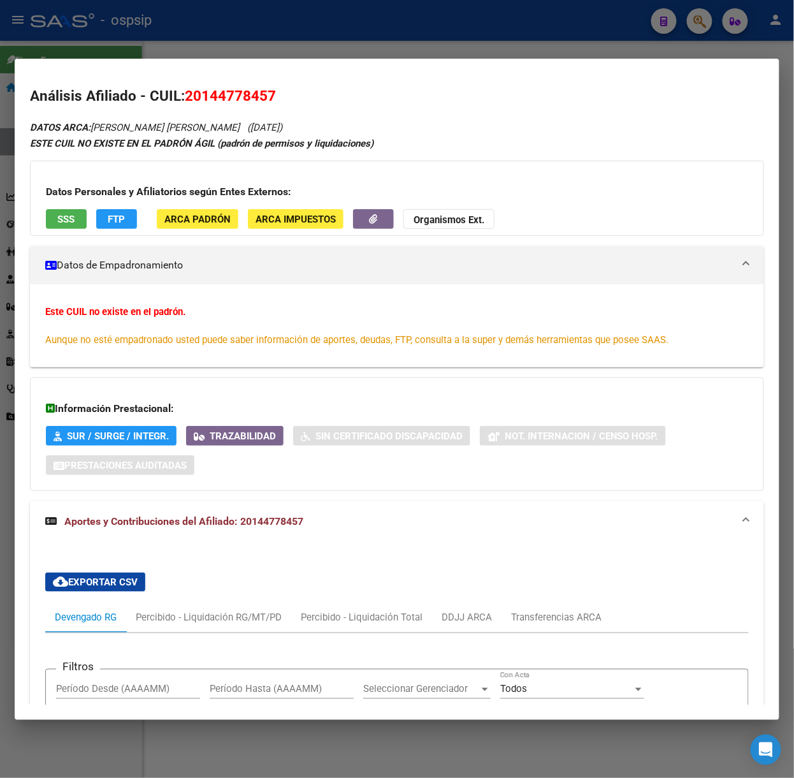
click at [26, 25] on div at bounding box center [397, 389] width 794 height 778
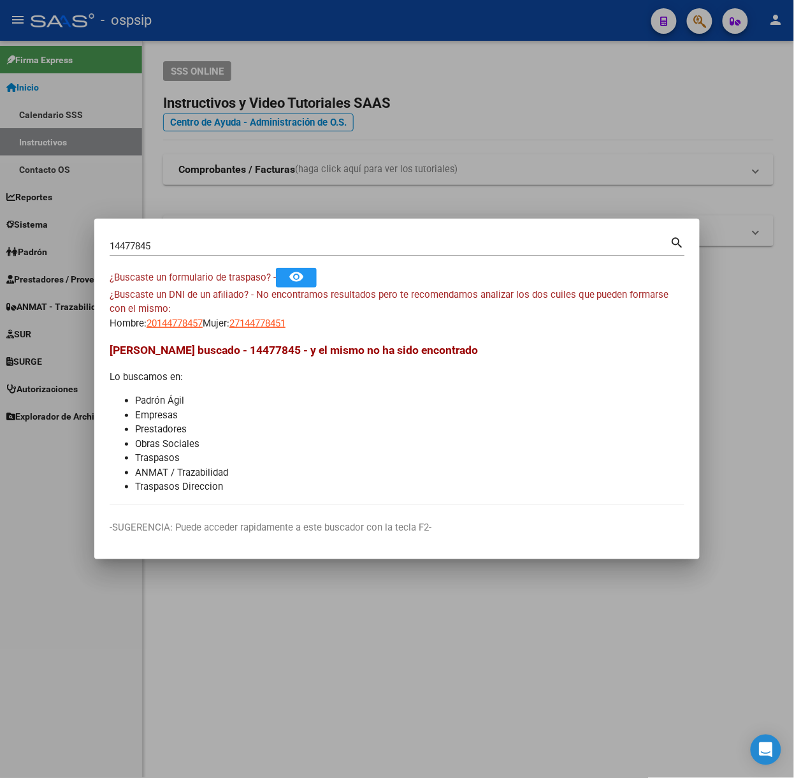
click at [182, 252] on div "14477845 Buscar (apellido, dni, cuil, [PERSON_NAME], cuit, obra social)" at bounding box center [390, 245] width 561 height 19
click at [182, 248] on input "14477845" at bounding box center [390, 245] width 561 height 11
type input "26982318"
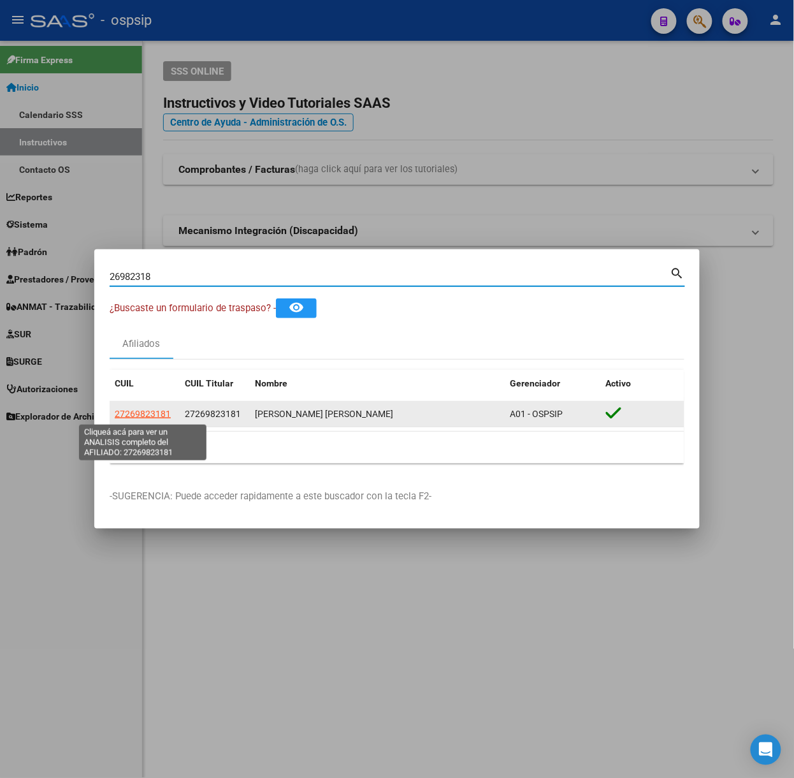
click at [143, 409] on span "27269823181" at bounding box center [143, 414] width 56 height 10
type textarea "27269823181"
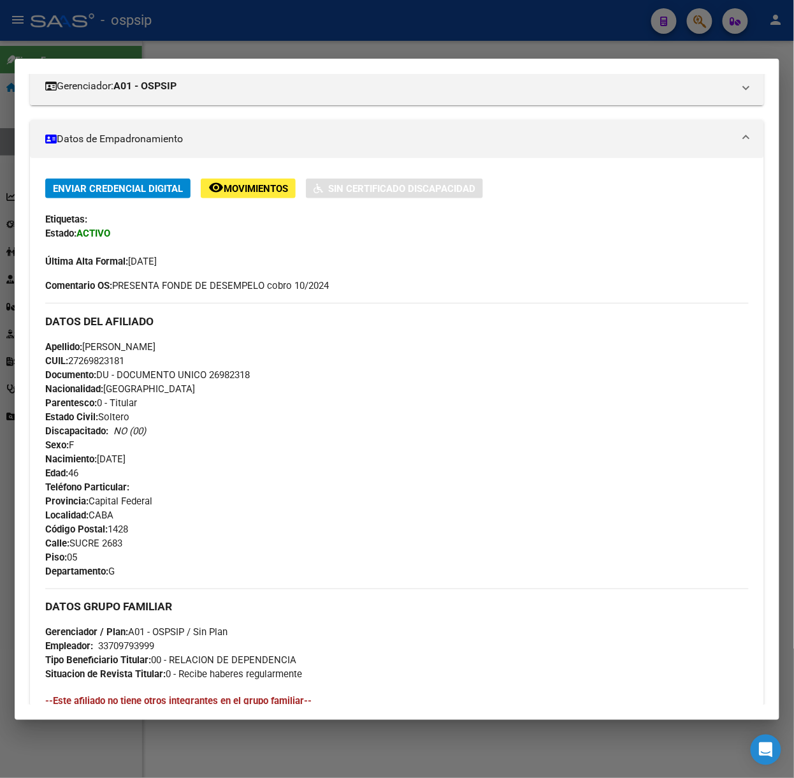
scroll to position [414, 0]
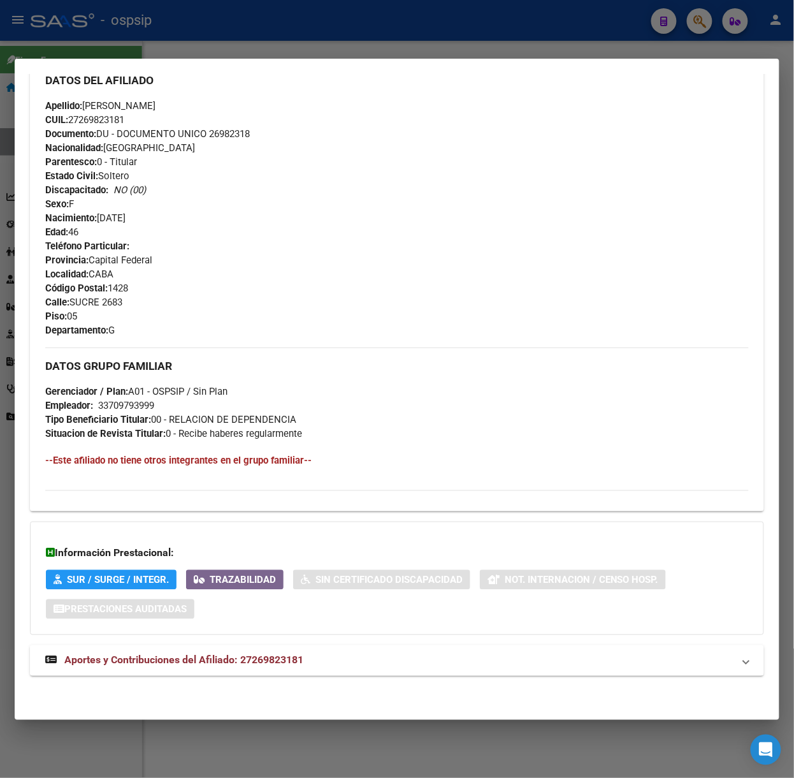
click at [209, 648] on mat-expansion-panel-header "Aportes y Contribuciones del Afiliado: 27269823181" at bounding box center [397, 660] width 734 height 31
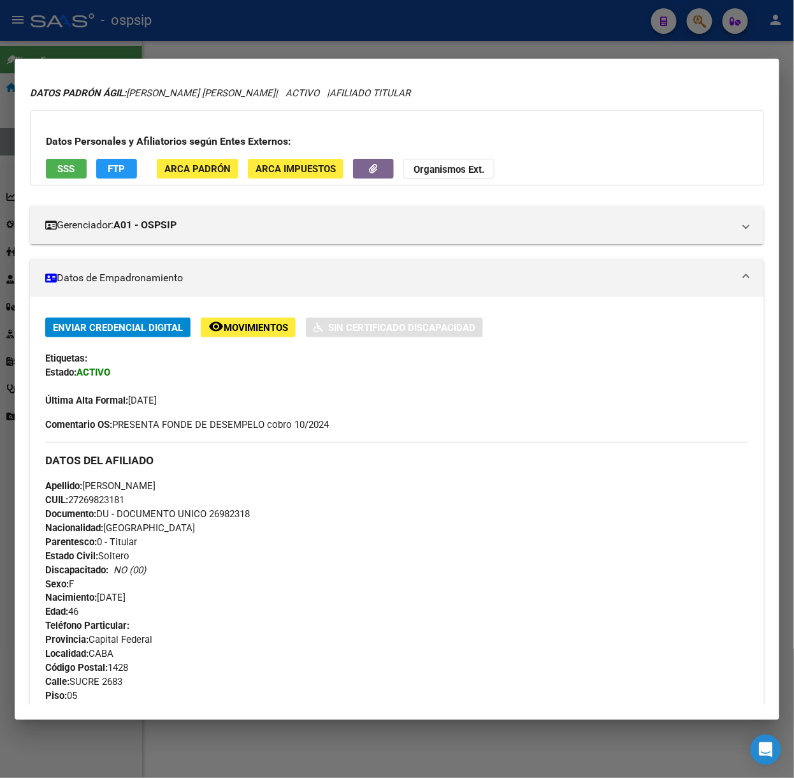
scroll to position [0, 0]
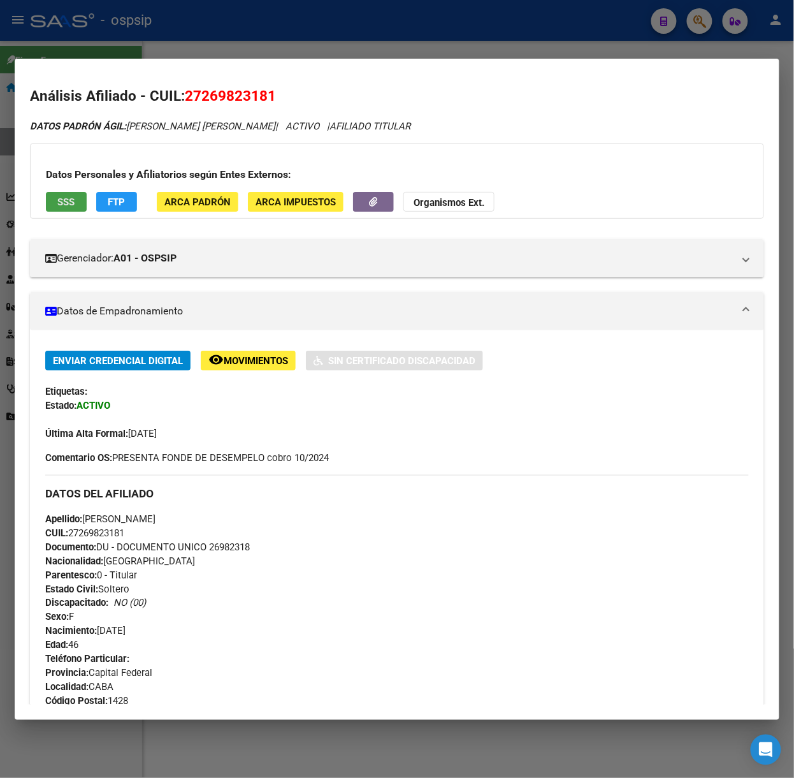
click at [56, 199] on button "SSS" at bounding box center [66, 202] width 41 height 20
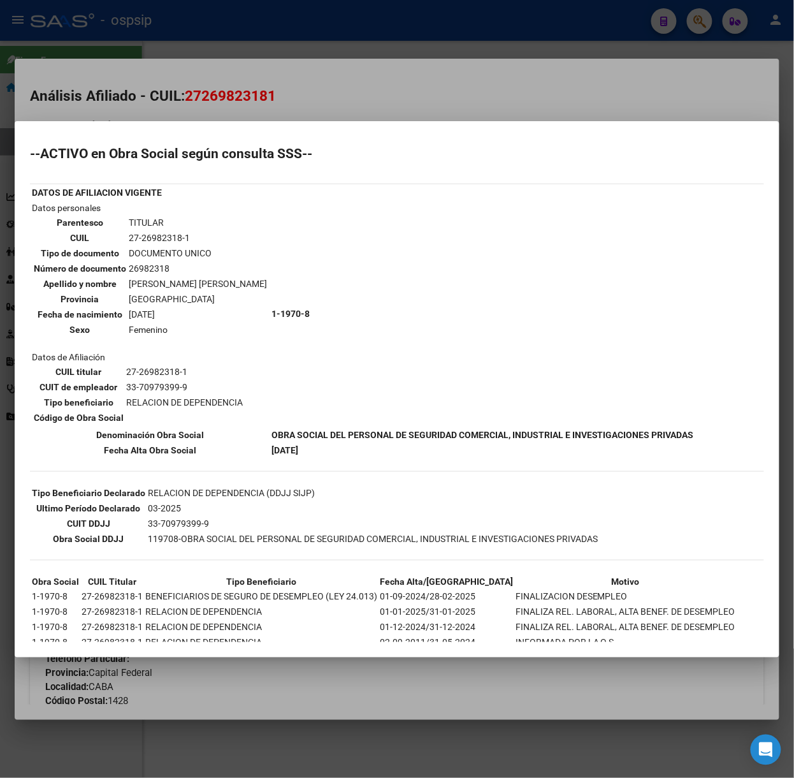
click at [217, 83] on div at bounding box center [397, 389] width 794 height 778
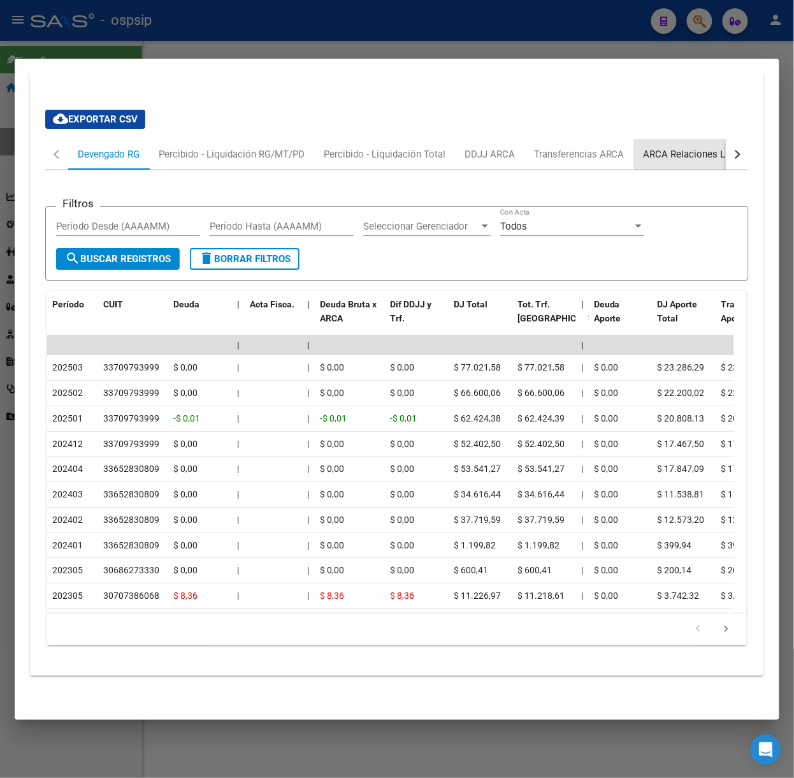
click at [686, 139] on div "ARCA Relaciones Laborales" at bounding box center [703, 154] width 138 height 31
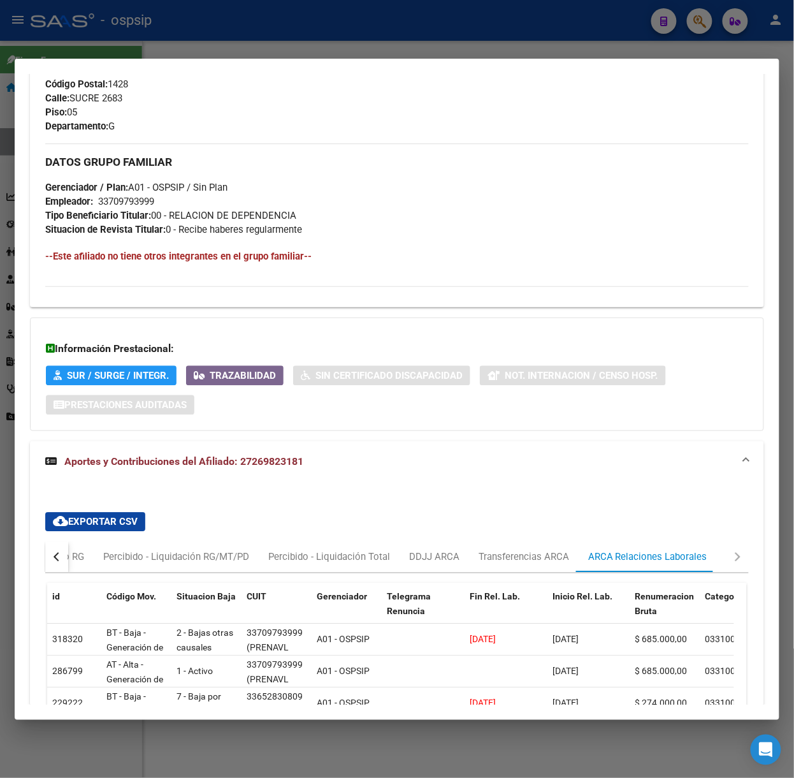
scroll to position [965, 0]
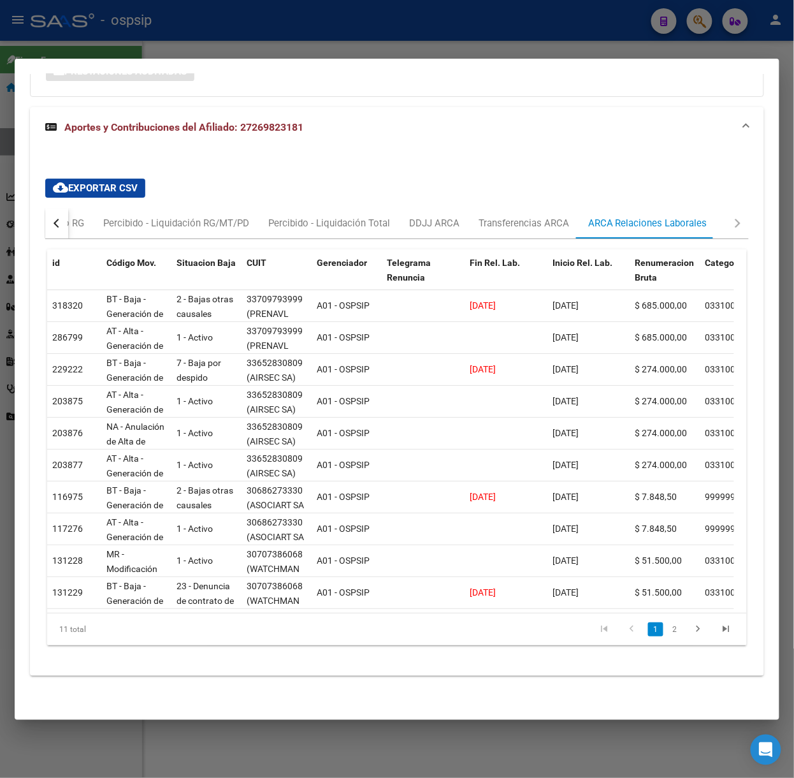
click at [238, 44] on div at bounding box center [397, 389] width 794 height 778
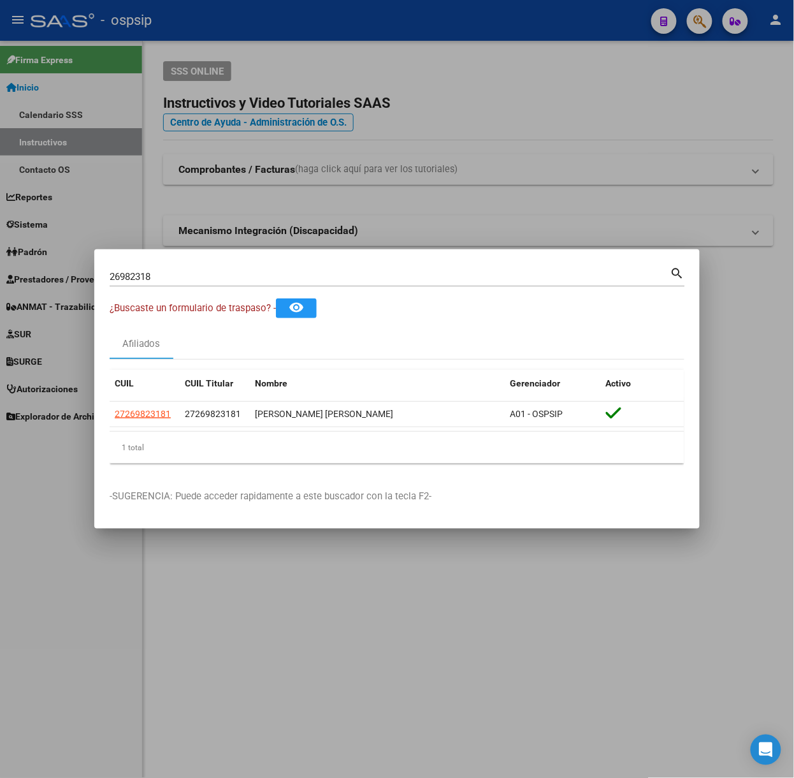
click at [166, 287] on div "26982318 Buscar (apellido, dni, [PERSON_NAME], [PERSON_NAME], cuit, obra social…" at bounding box center [397, 281] width 575 height 34
click at [167, 279] on input "26982318" at bounding box center [390, 276] width 561 height 11
type input "23416315"
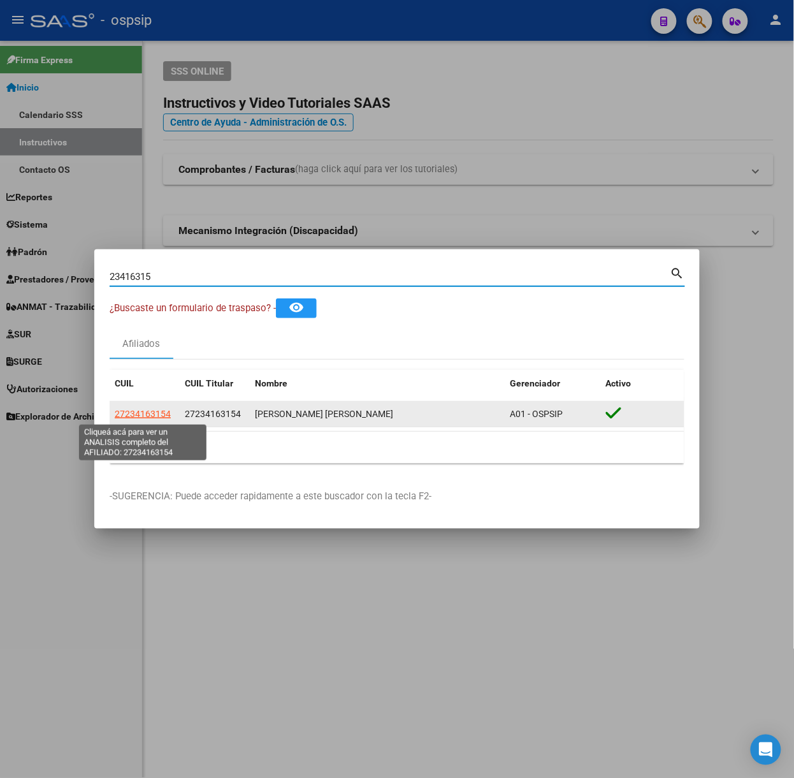
click at [152, 414] on span "27234163154" at bounding box center [143, 414] width 56 height 10
type textarea "27234163154"
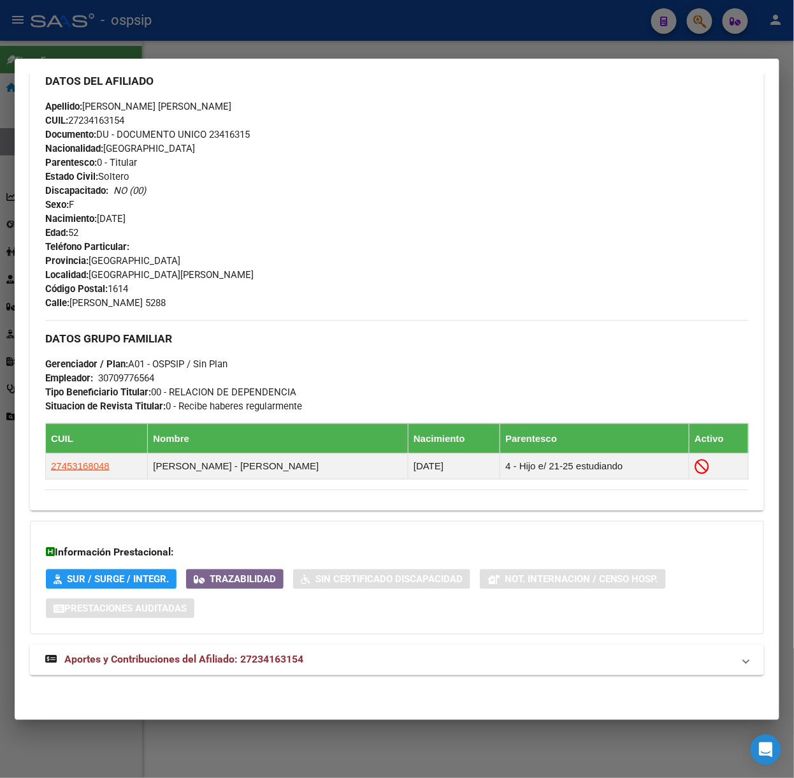
click at [352, 663] on mat-panel-title "Aportes y Contribuciones del Afiliado: 27234163154" at bounding box center [389, 659] width 688 height 15
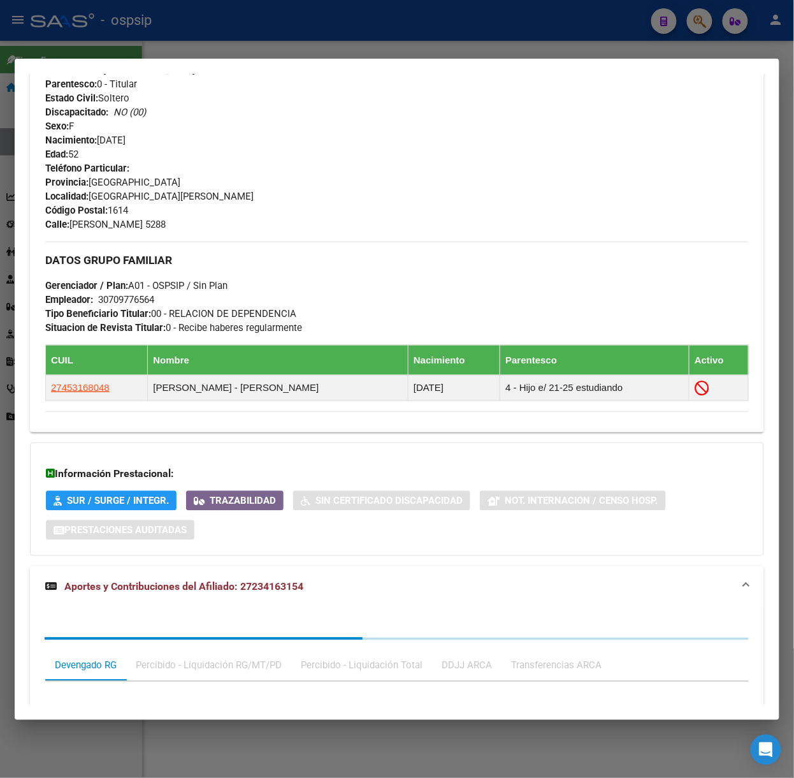
scroll to position [758, 0]
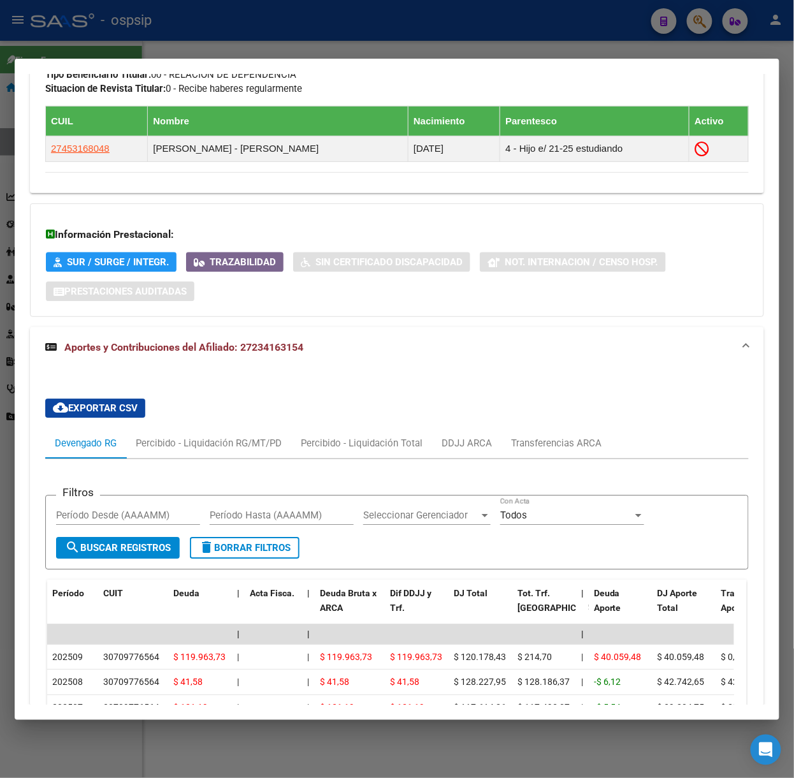
click at [292, 42] on div at bounding box center [397, 389] width 794 height 778
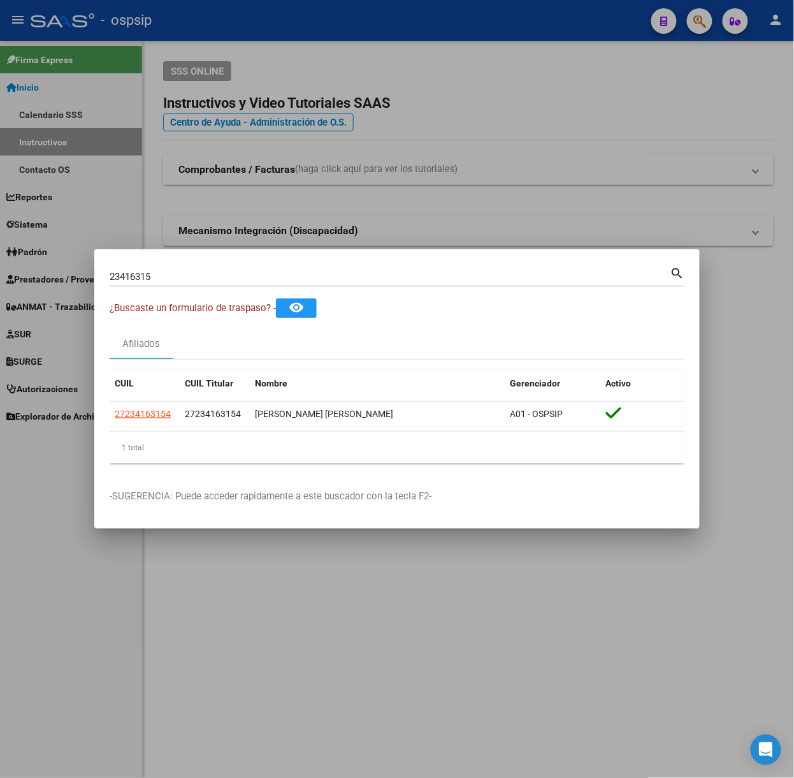
click at [324, 278] on input "23416315" at bounding box center [390, 276] width 561 height 11
type input "31597936"
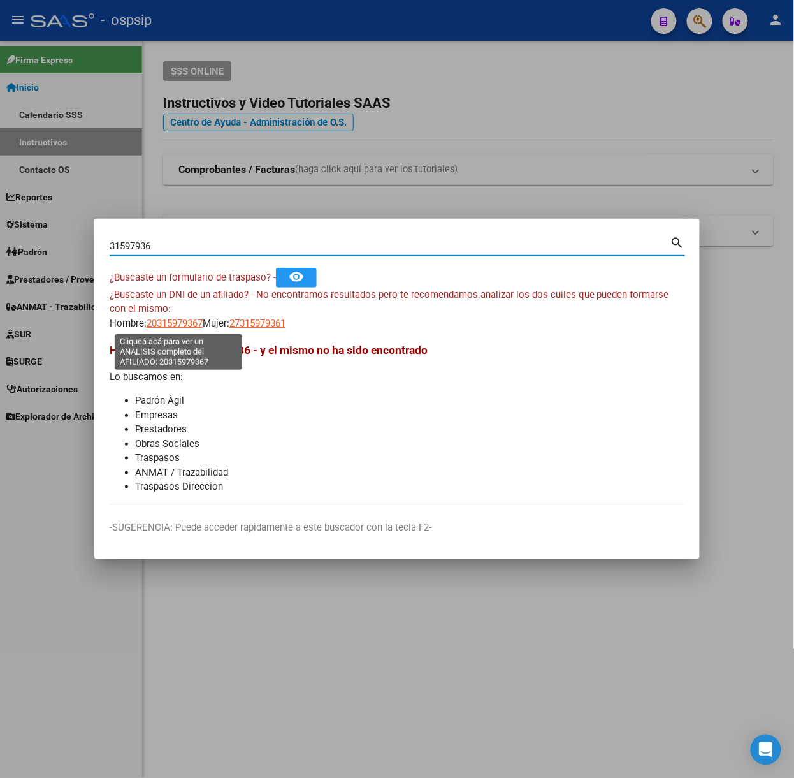
click at [181, 324] on span "20315979367" at bounding box center [175, 322] width 56 height 11
type textarea "20315979367"
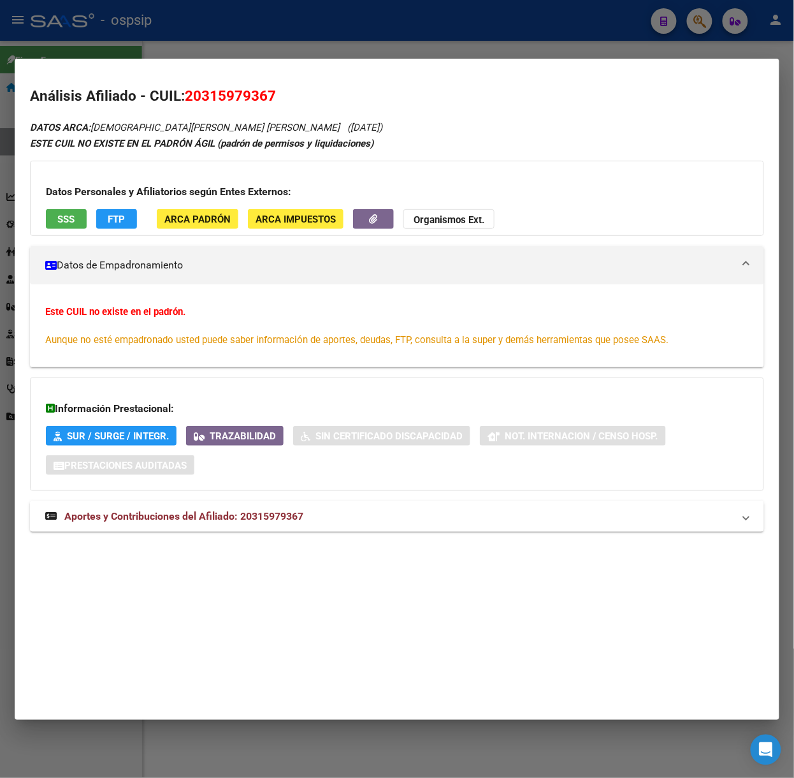
click at [331, 530] on mat-expansion-panel-header "Aportes y Contribuciones del Afiliado: 20315979367" at bounding box center [397, 516] width 734 height 31
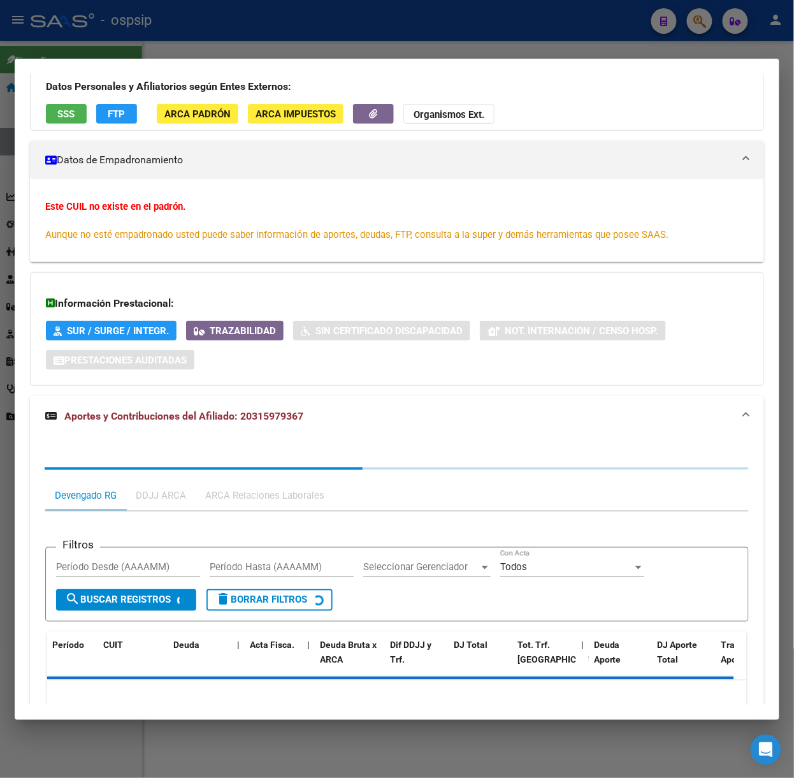
scroll to position [173, 0]
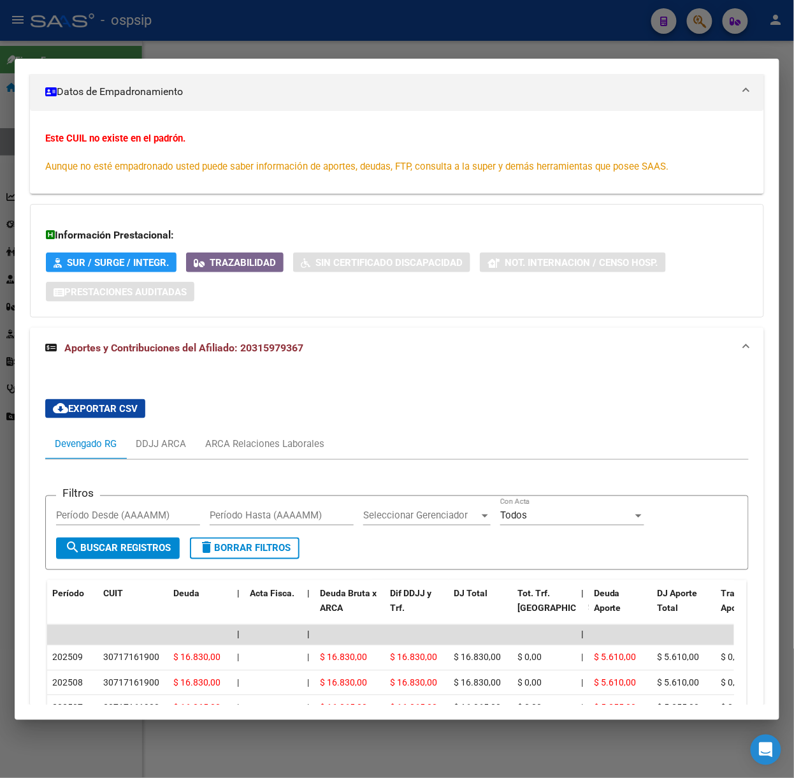
click at [202, 8] on div at bounding box center [397, 389] width 794 height 778
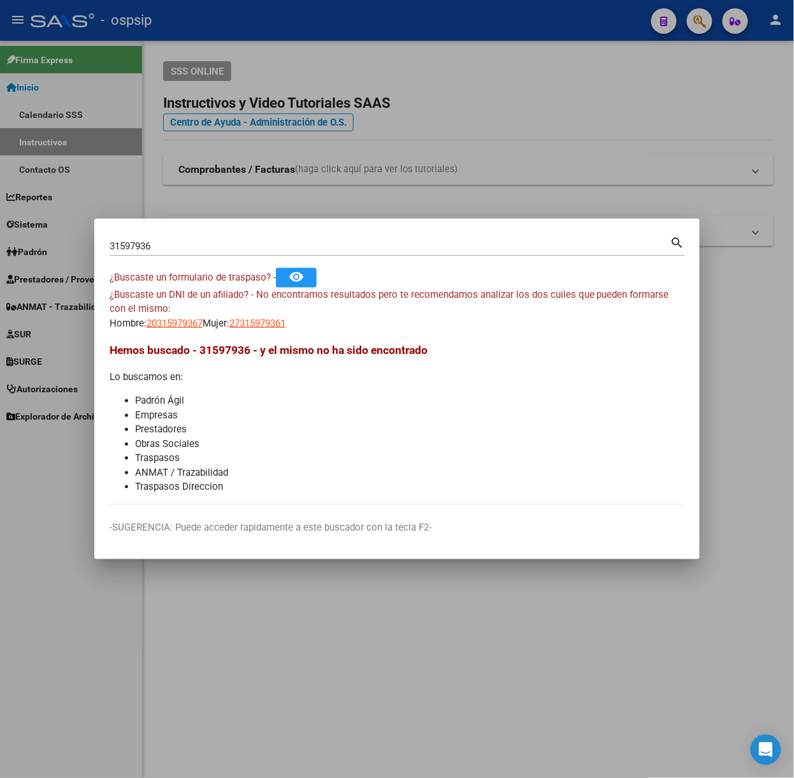
click at [190, 229] on mat-dialog-container "31597936 Buscar (apellido, dni, cuil, nro traspaso, cuit, obra social) search ¿…" at bounding box center [396, 389] width 605 height 340
click at [195, 238] on div "31597936 Buscar (apellido, dni, [PERSON_NAME], [PERSON_NAME], cuit, obra social)" at bounding box center [390, 245] width 561 height 19
click at [199, 243] on input "31597936" at bounding box center [390, 245] width 561 height 11
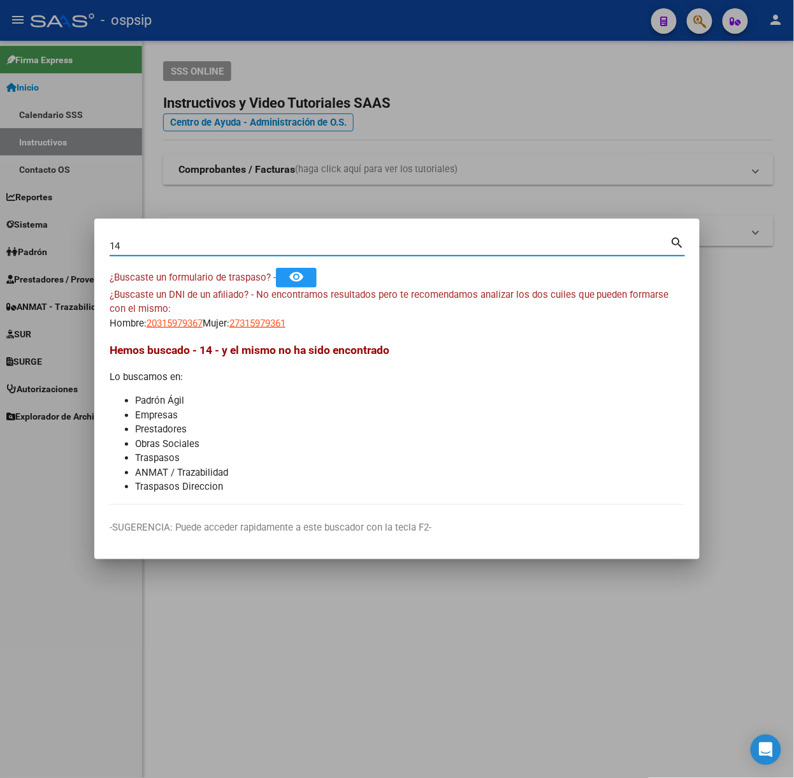
type input "1"
type input "46210866"
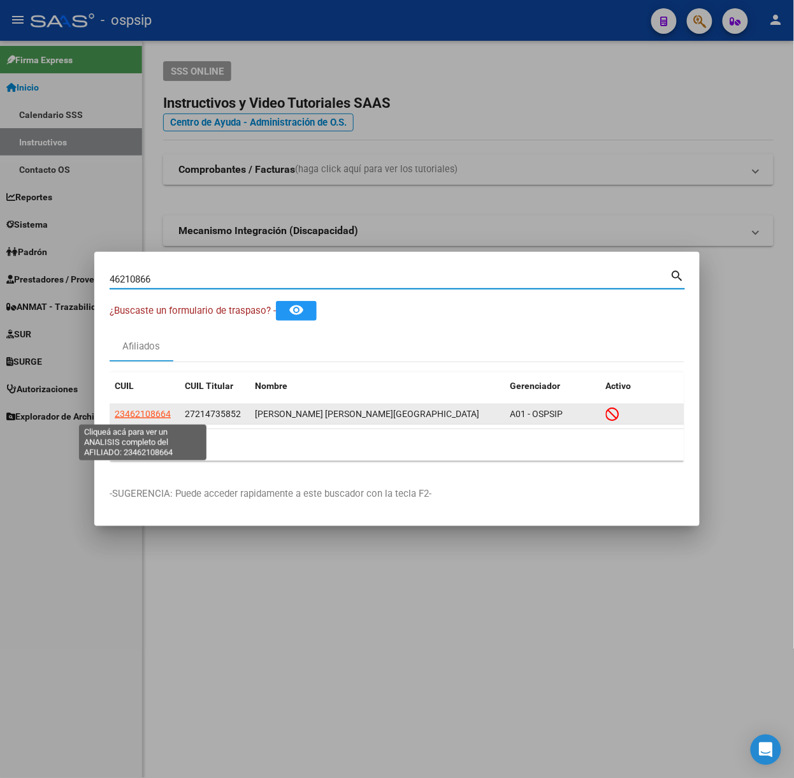
click at [143, 411] on span "23462108664" at bounding box center [143, 414] width 56 height 10
type textarea "23462108664"
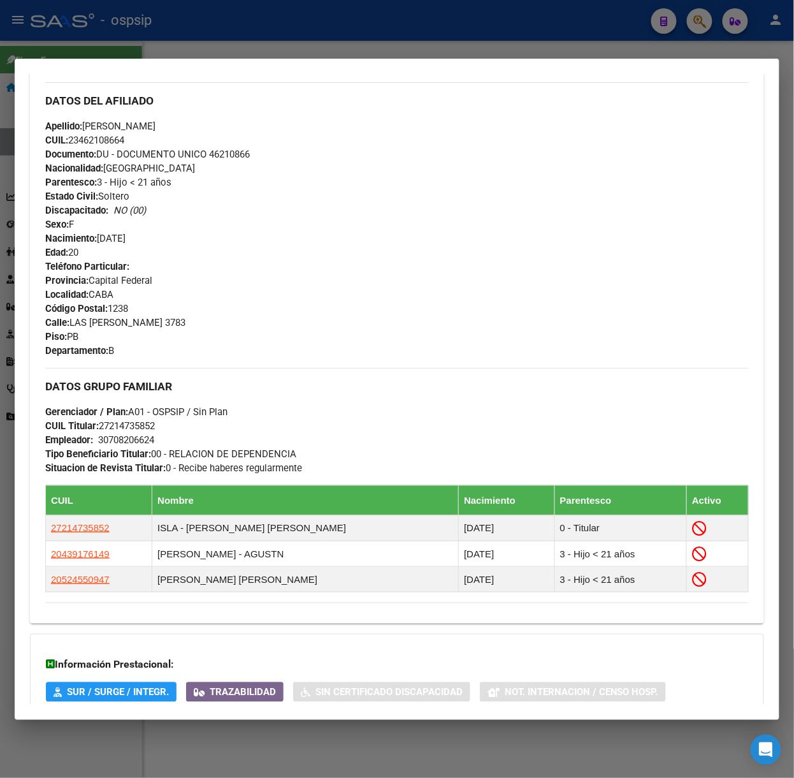
scroll to position [552, 0]
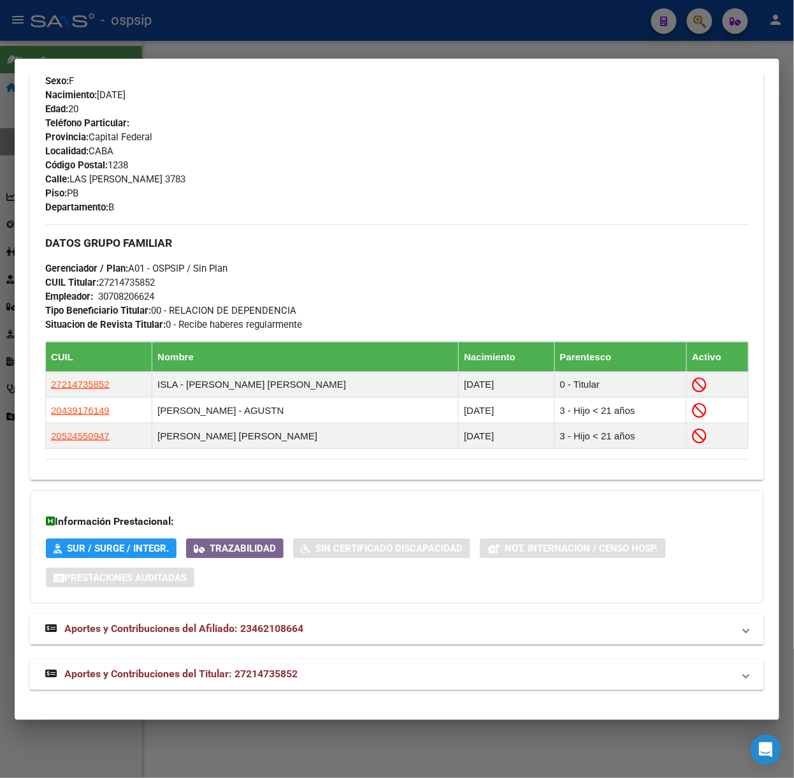
click at [241, 674] on span "Aportes y Contribuciones del Titular: 27214735852" at bounding box center [180, 674] width 233 height 12
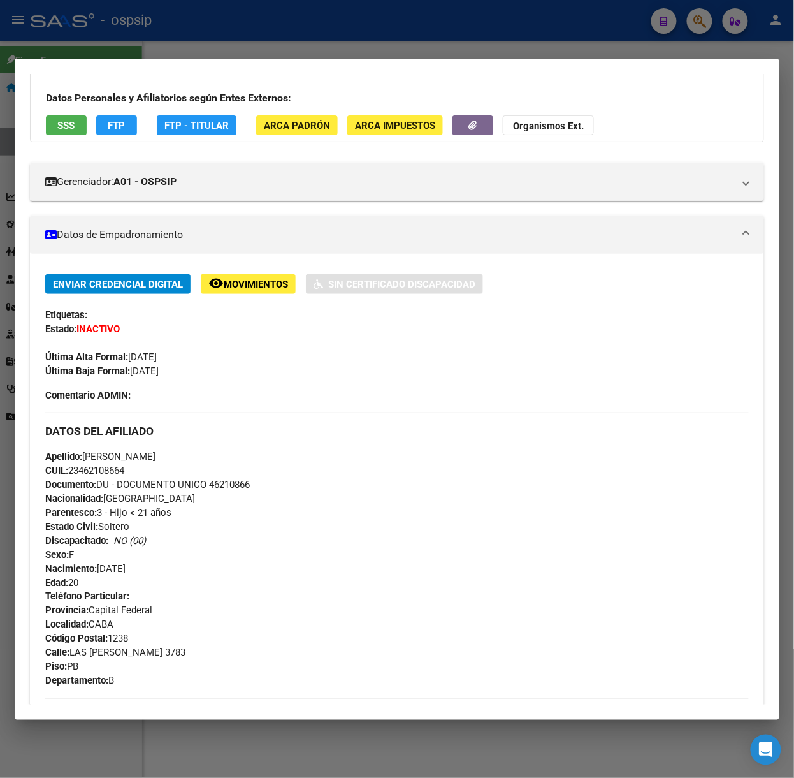
scroll to position [0, 0]
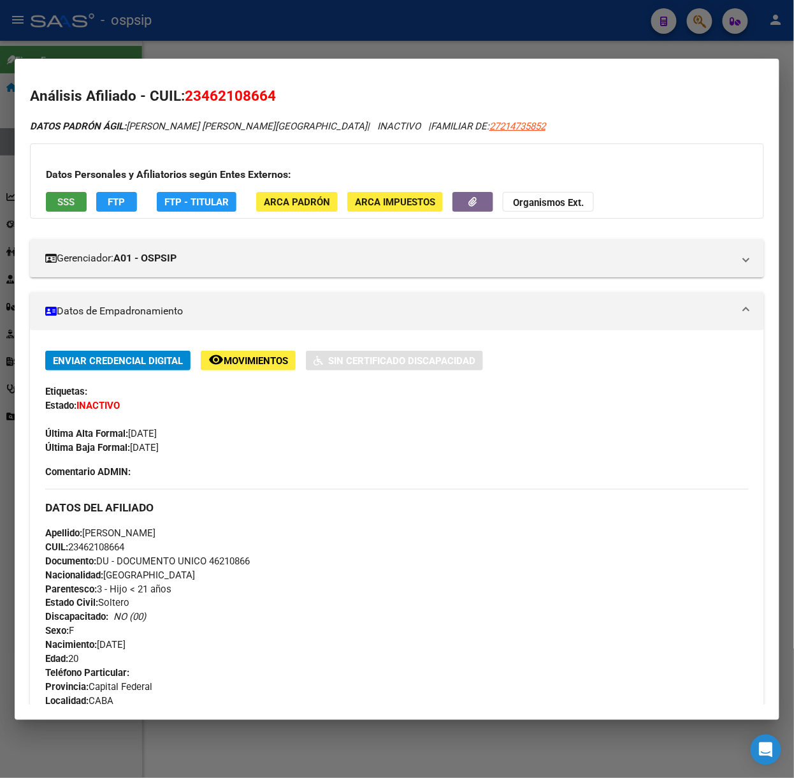
click at [64, 203] on span "SSS" at bounding box center [66, 201] width 17 height 11
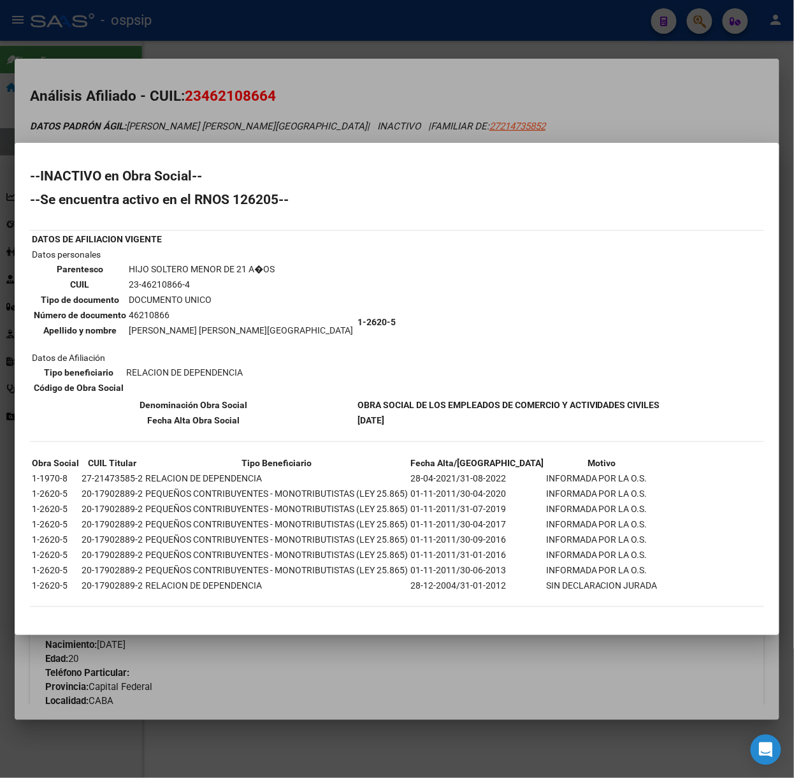
click at [154, 103] on div at bounding box center [397, 389] width 794 height 778
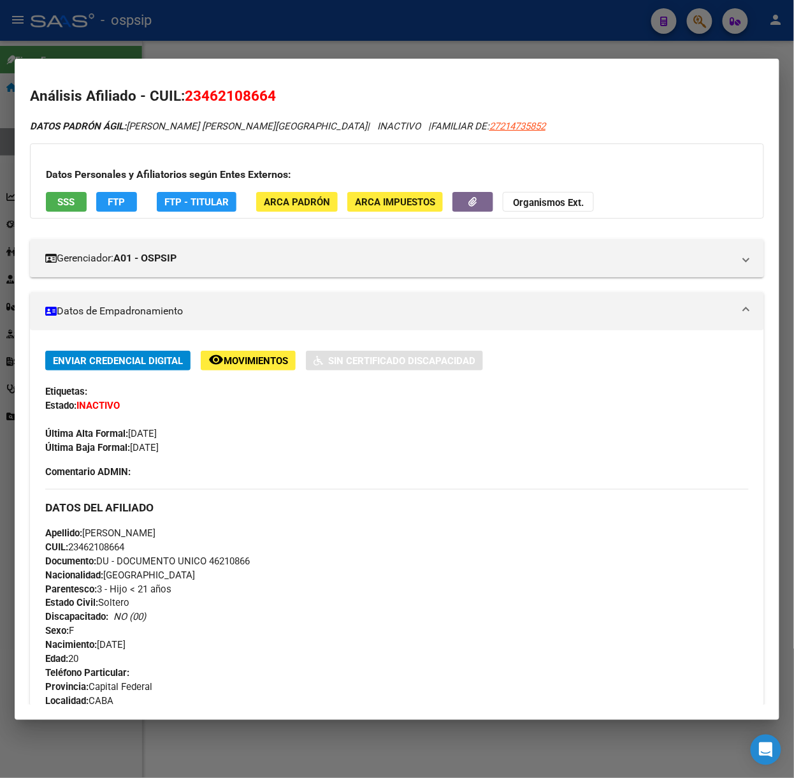
click at [146, 48] on div at bounding box center [397, 389] width 794 height 778
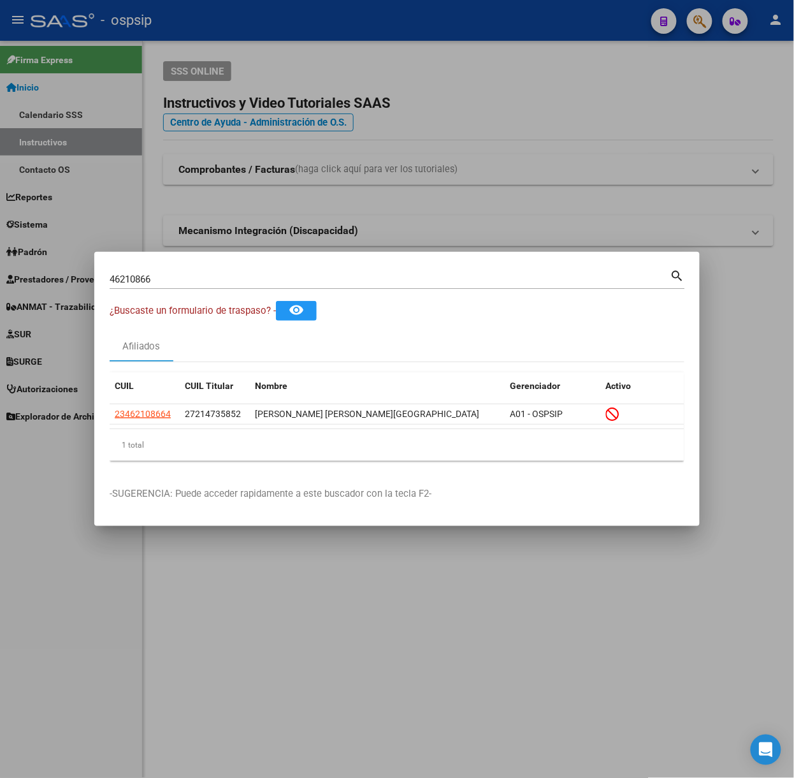
click at [182, 284] on input "46210866" at bounding box center [390, 278] width 561 height 11
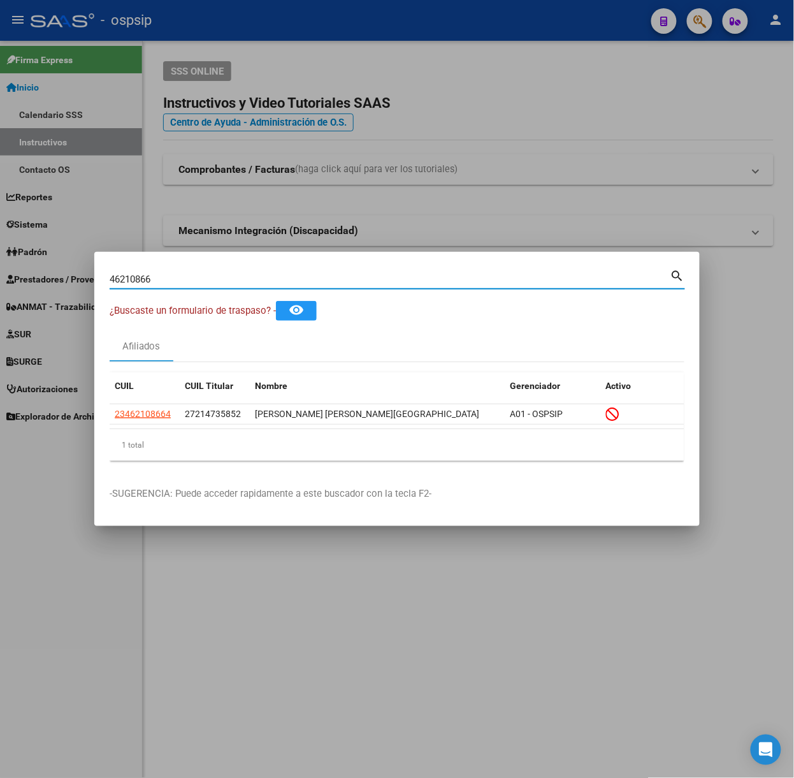
click at [182, 284] on input "46210866" at bounding box center [390, 278] width 561 height 11
type input "20995498"
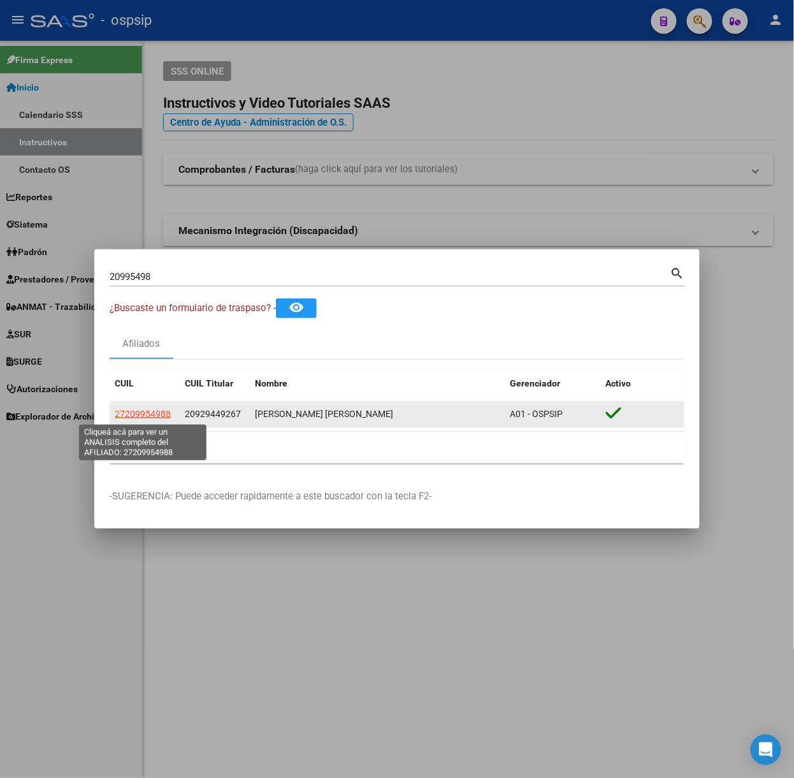
click at [145, 414] on span "27209954988" at bounding box center [143, 414] width 56 height 10
type textarea "27209954988"
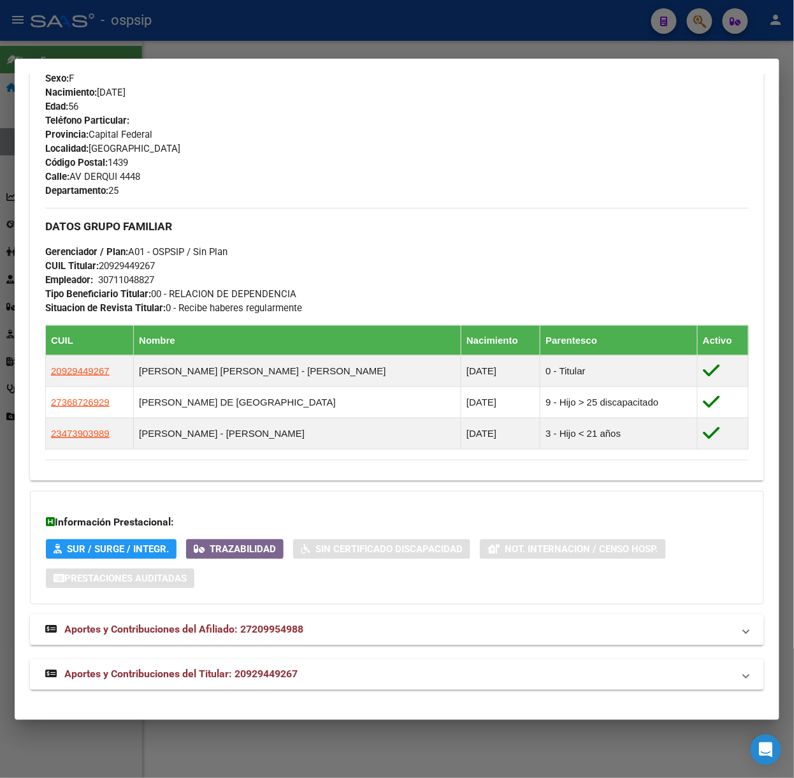
scroll to position [516, 0]
click at [253, 663] on mat-expansion-panel-header "Aportes y Contribuciones del Titular: 20929449267" at bounding box center [397, 674] width 734 height 31
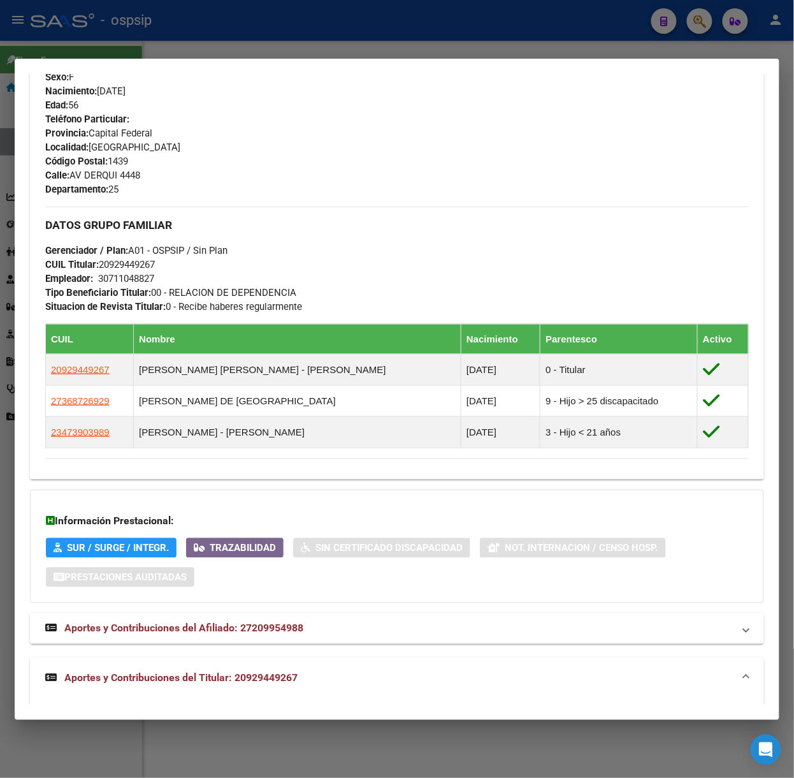
scroll to position [832, 0]
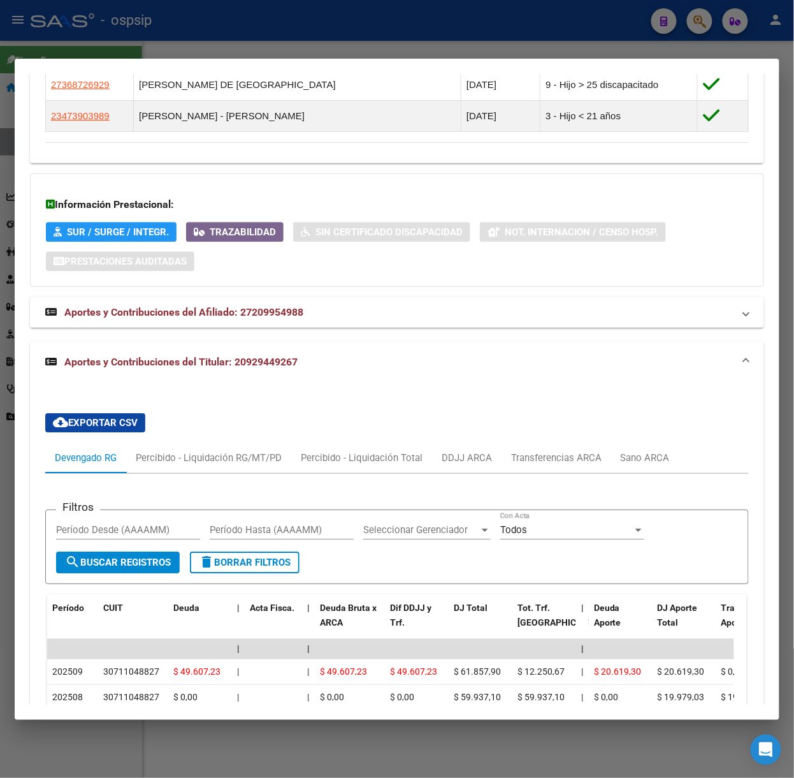
click at [163, 31] on div at bounding box center [397, 389] width 794 height 778
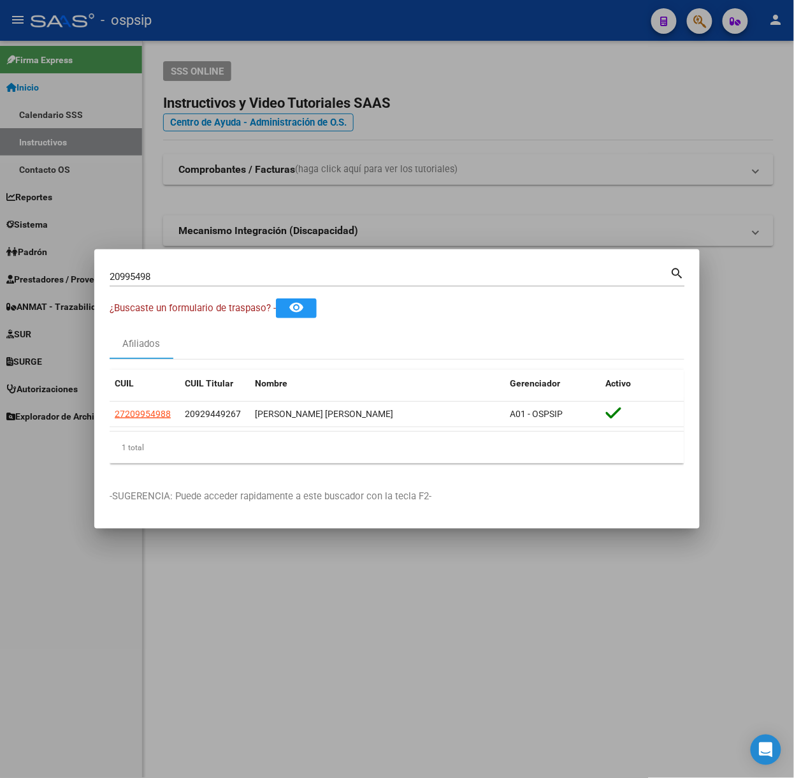
click at [167, 276] on input "20995498" at bounding box center [390, 276] width 561 height 11
type input "28029352"
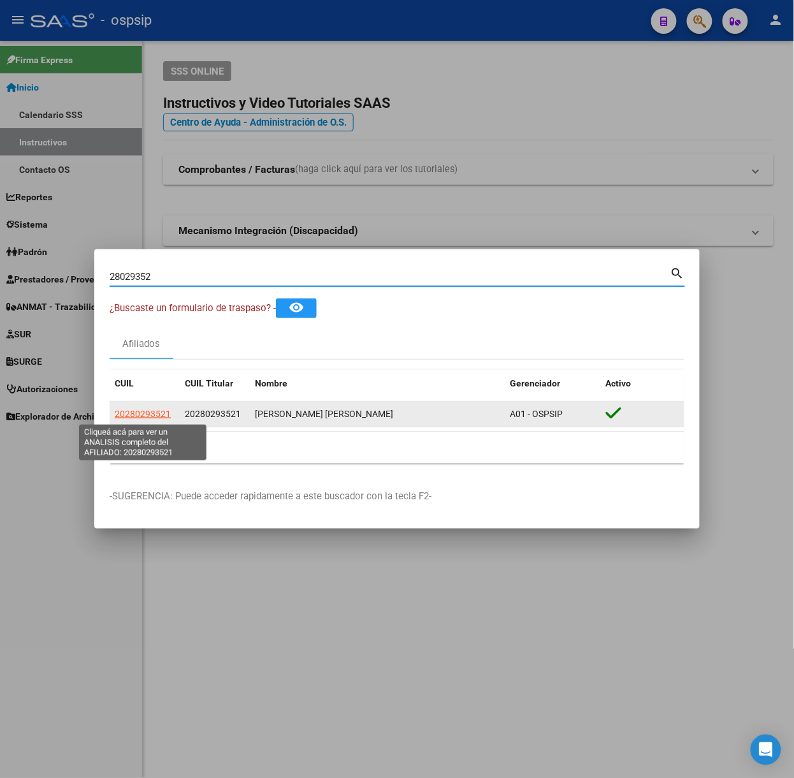
click at [152, 409] on span "20280293521" at bounding box center [143, 414] width 56 height 10
type textarea "20280293521"
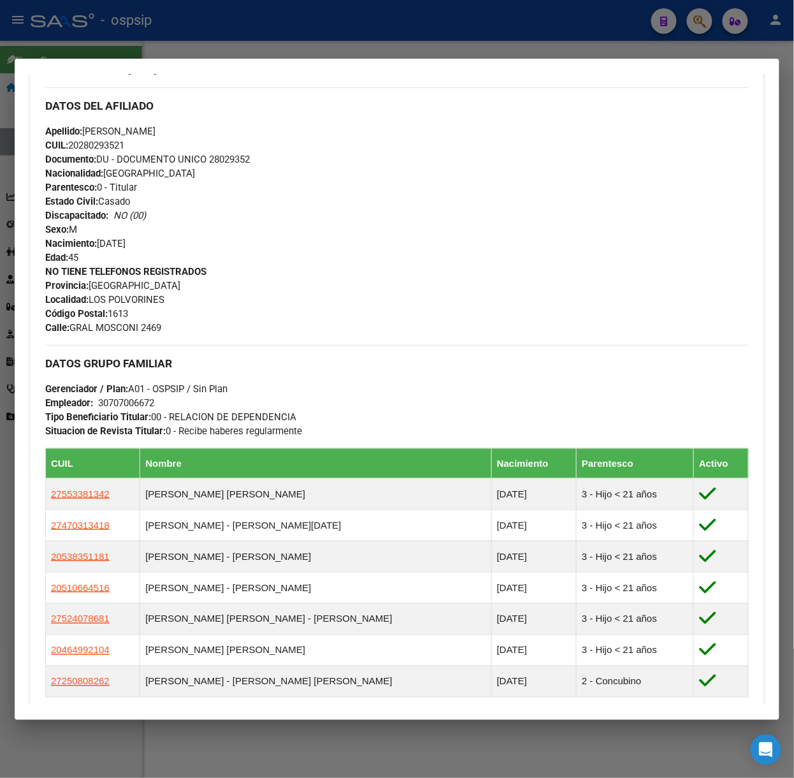
scroll to position [581, 0]
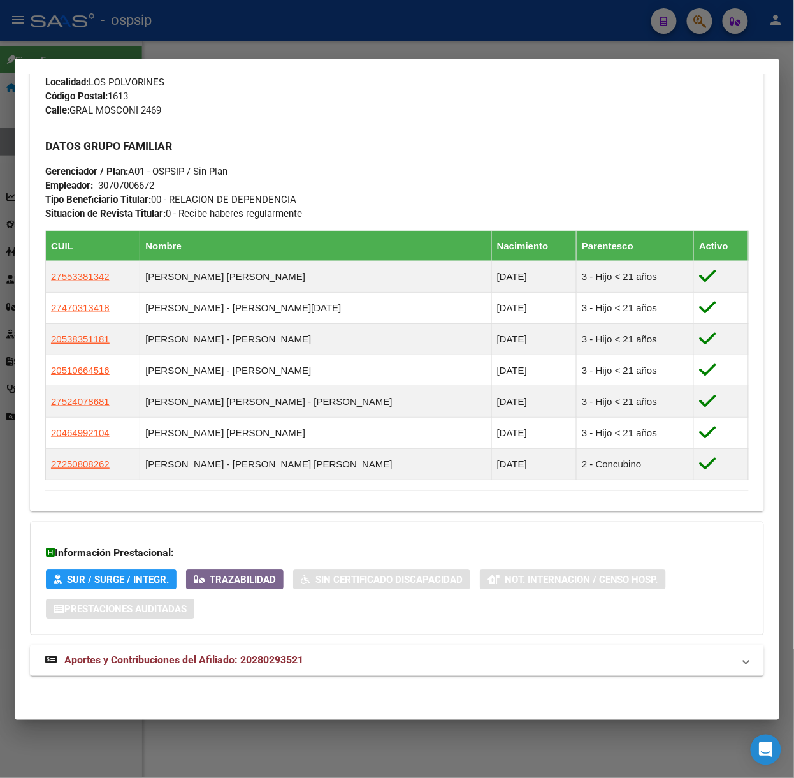
click at [286, 669] on mat-expansion-panel-header "Aportes y Contribuciones del Afiliado: 20280293521" at bounding box center [397, 660] width 734 height 31
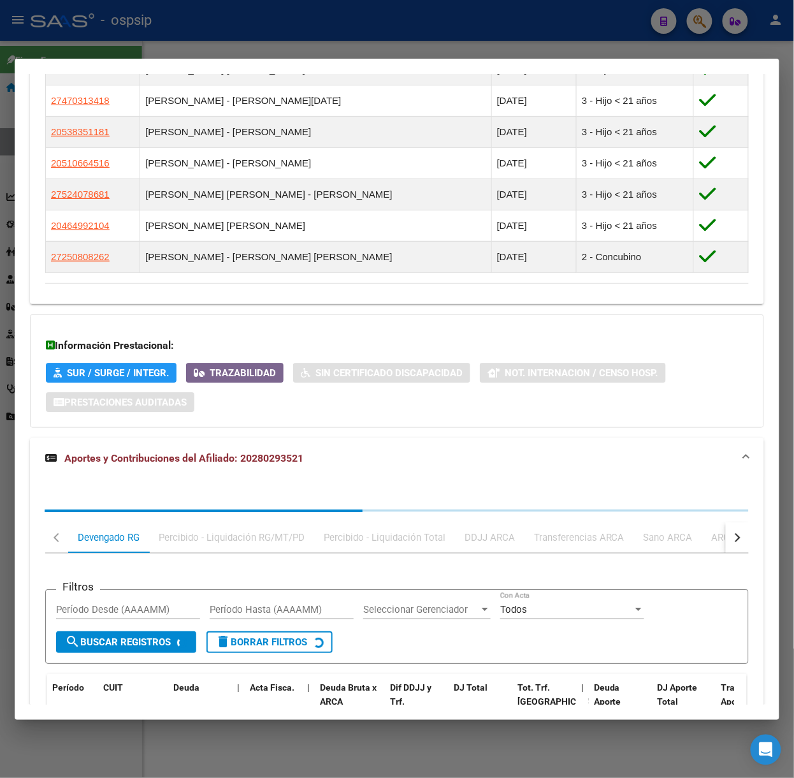
scroll to position [897, 0]
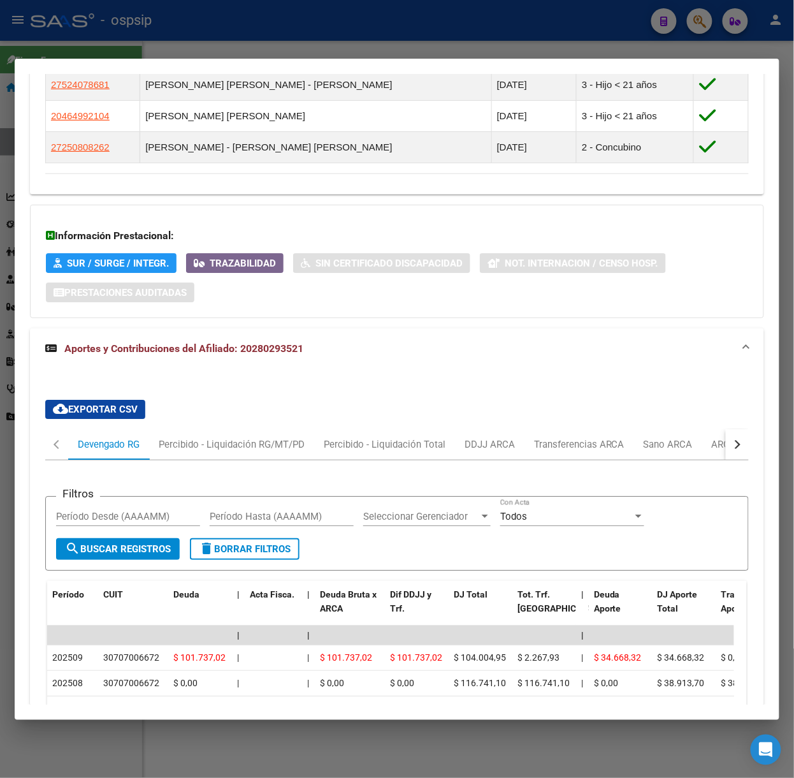
click at [125, 45] on div at bounding box center [397, 389] width 794 height 778
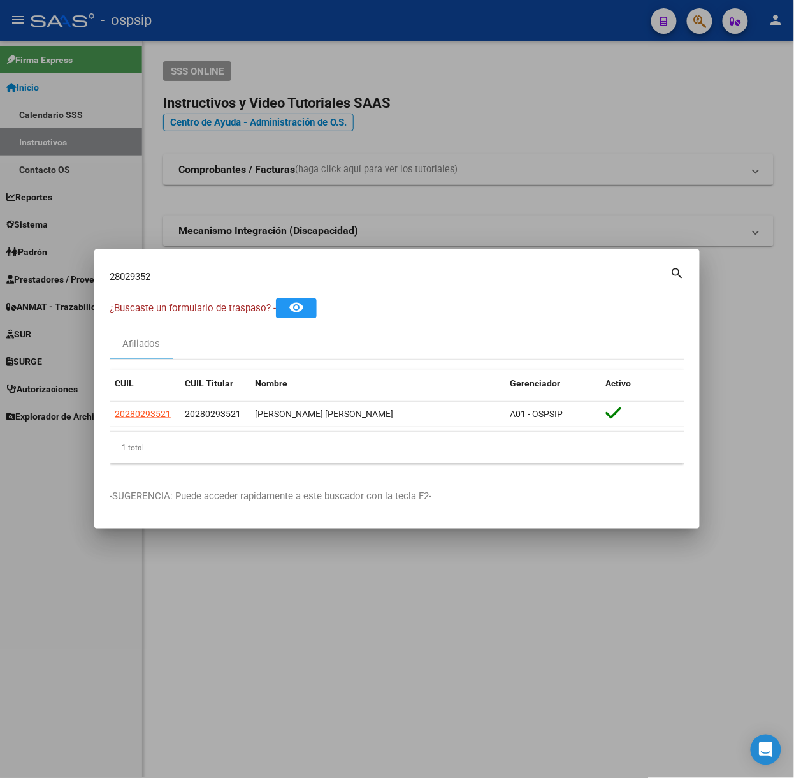
click at [192, 264] on div "28029352 Buscar (apellido, dni, [PERSON_NAME], nro traspaso, cuit, obra social)…" at bounding box center [397, 275] width 575 height 22
click at [187, 279] on input "28029352" at bounding box center [390, 276] width 561 height 11
type input "96098496"
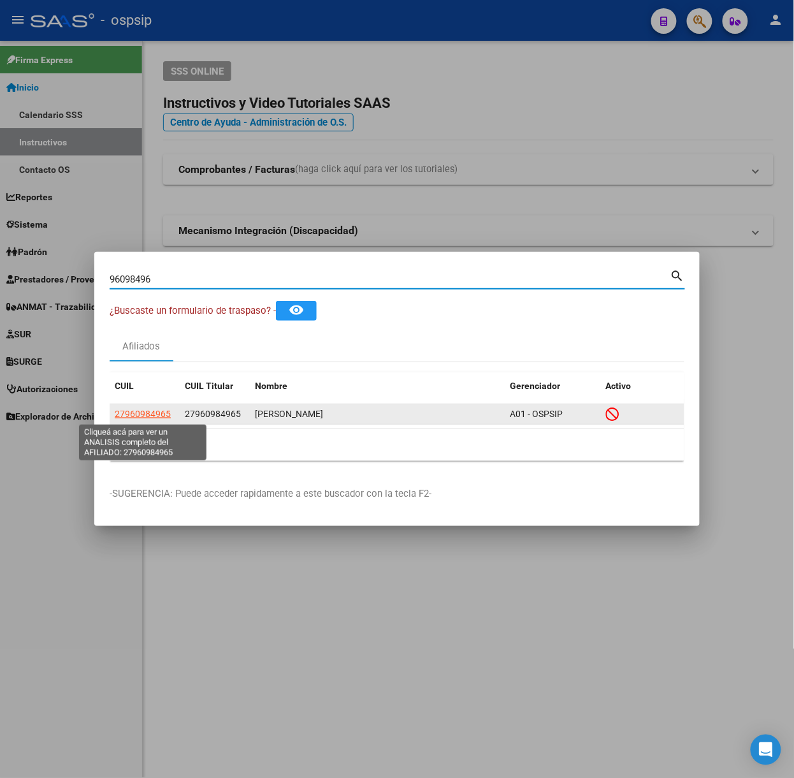
click at [134, 416] on span "27960984965" at bounding box center [143, 414] width 56 height 10
type textarea "27960984965"
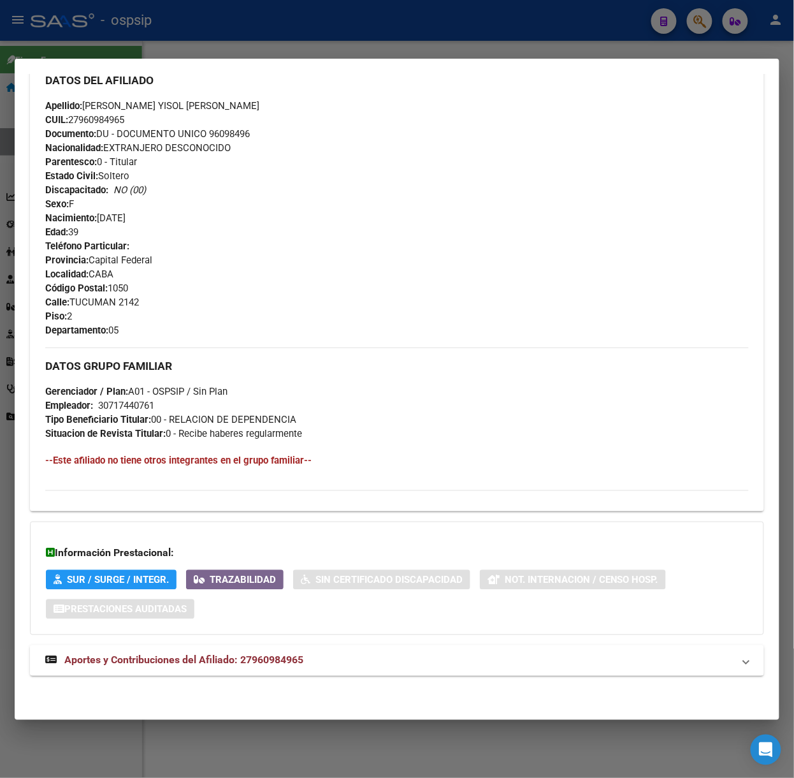
click at [241, 669] on mat-expansion-panel-header "Aportes y Contribuciones del Afiliado: 27960984965" at bounding box center [397, 660] width 734 height 31
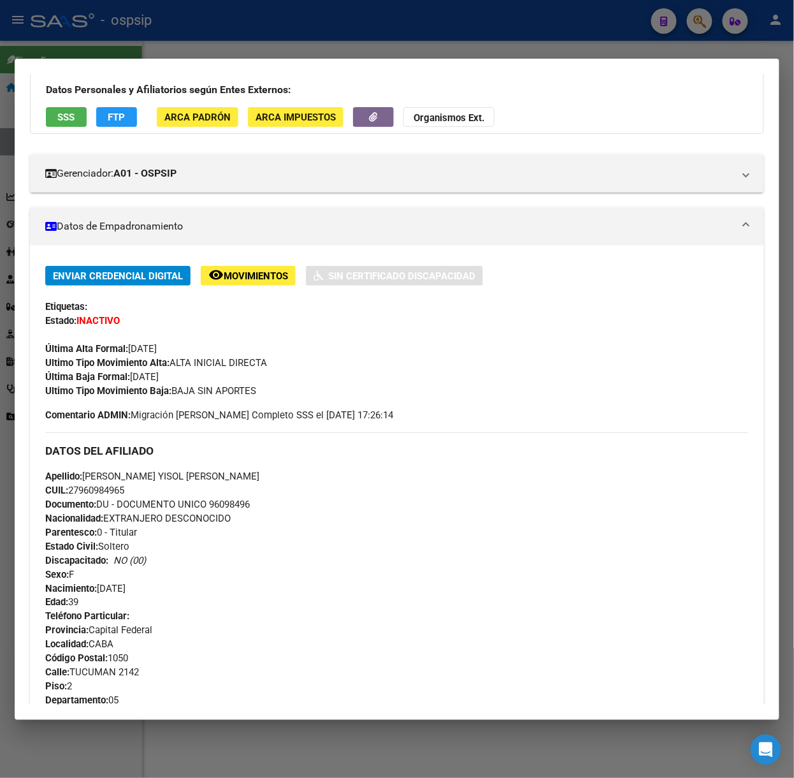
scroll to position [0, 0]
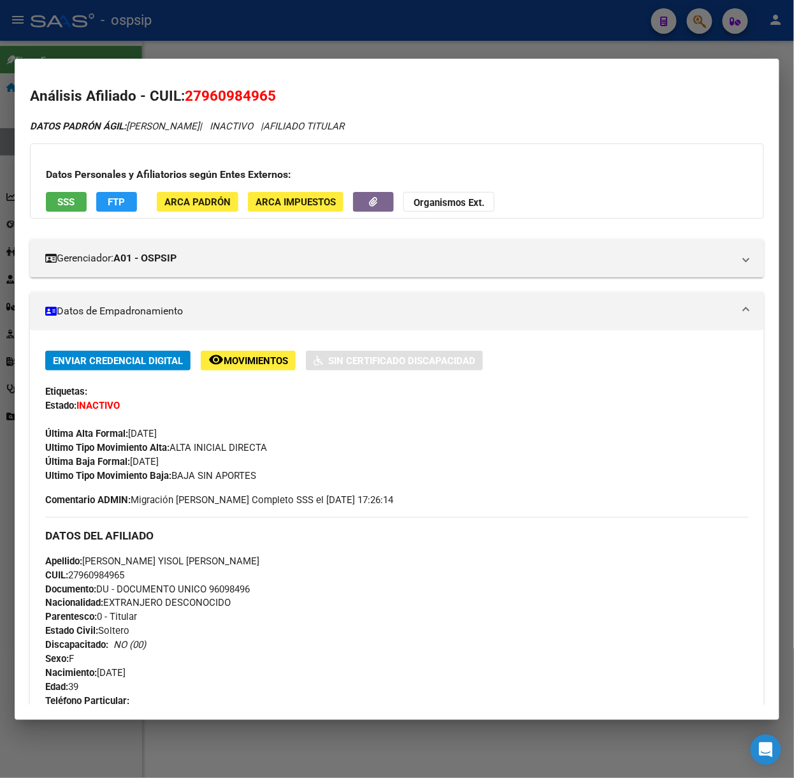
click at [64, 197] on span "SSS" at bounding box center [66, 201] width 17 height 11
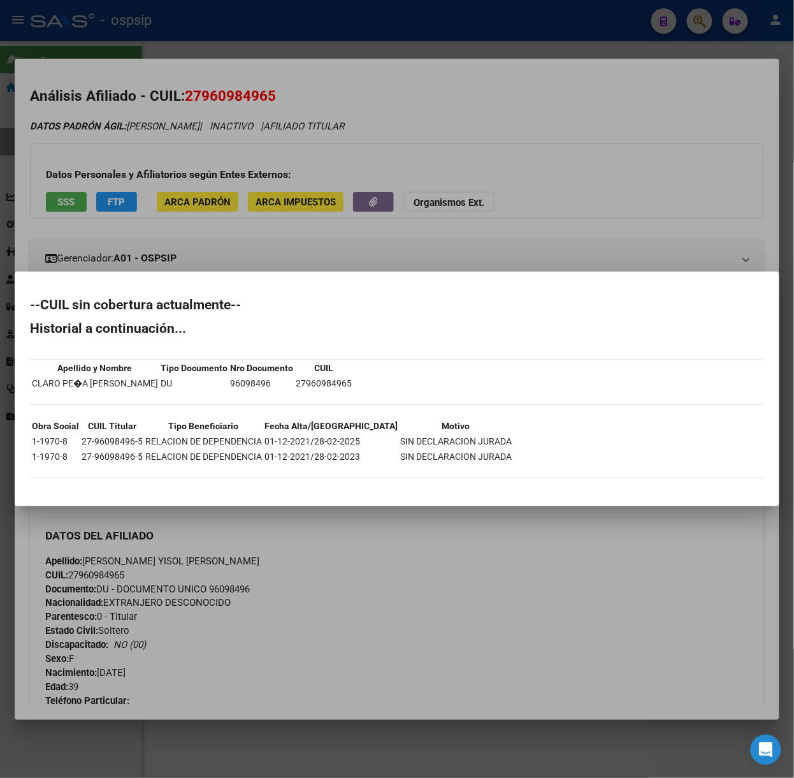
click at [147, 194] on div at bounding box center [397, 389] width 794 height 778
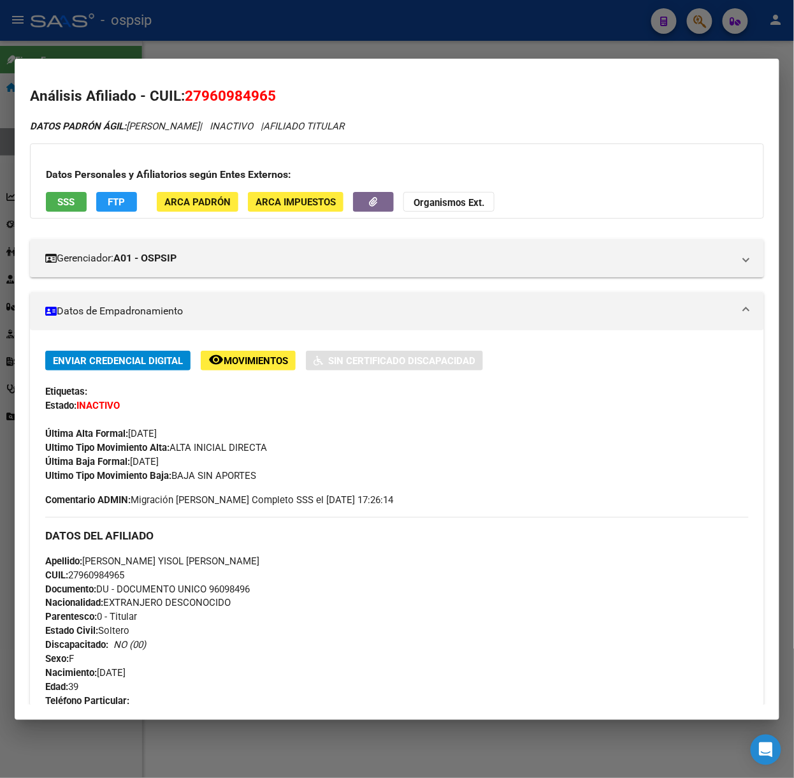
click at [159, 36] on div at bounding box center [397, 389] width 794 height 778
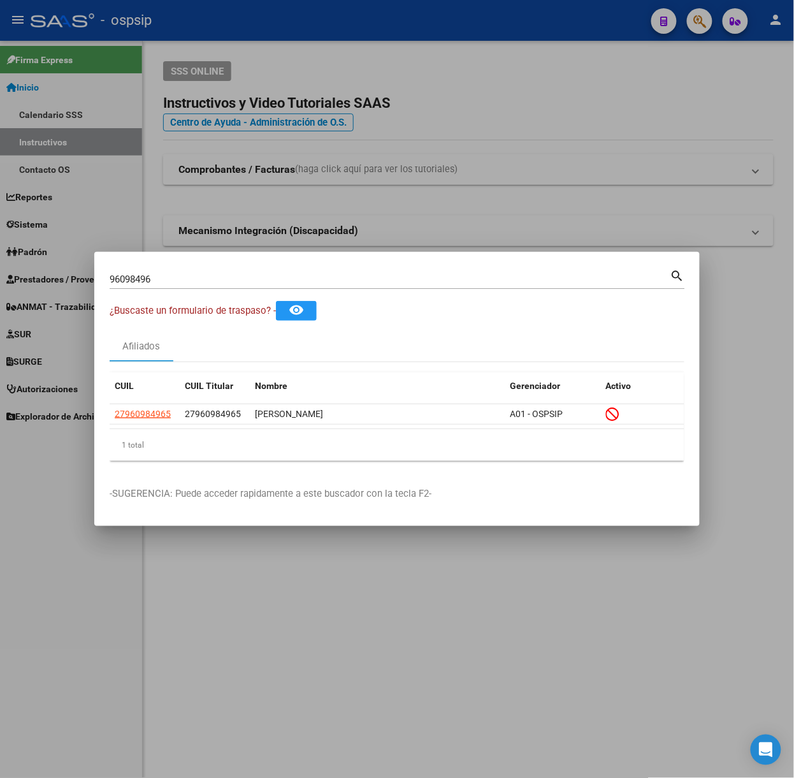
click at [187, 271] on div "96098496 Buscar (apellido, dni, [PERSON_NAME], [PERSON_NAME], cuit, obra social)" at bounding box center [390, 279] width 561 height 19
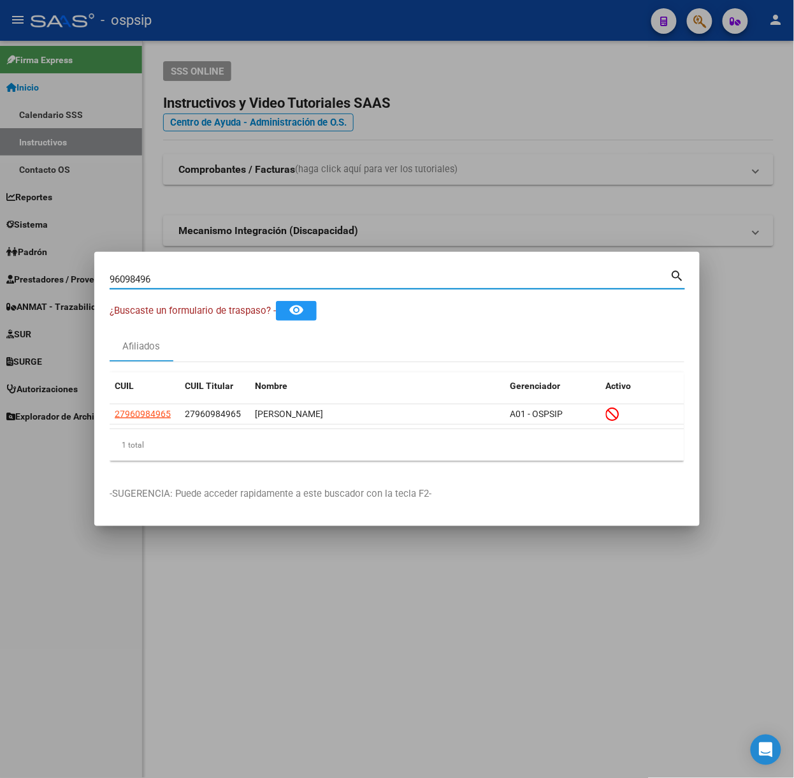
click at [194, 279] on input "96098496" at bounding box center [390, 278] width 561 height 11
type input "44109293"
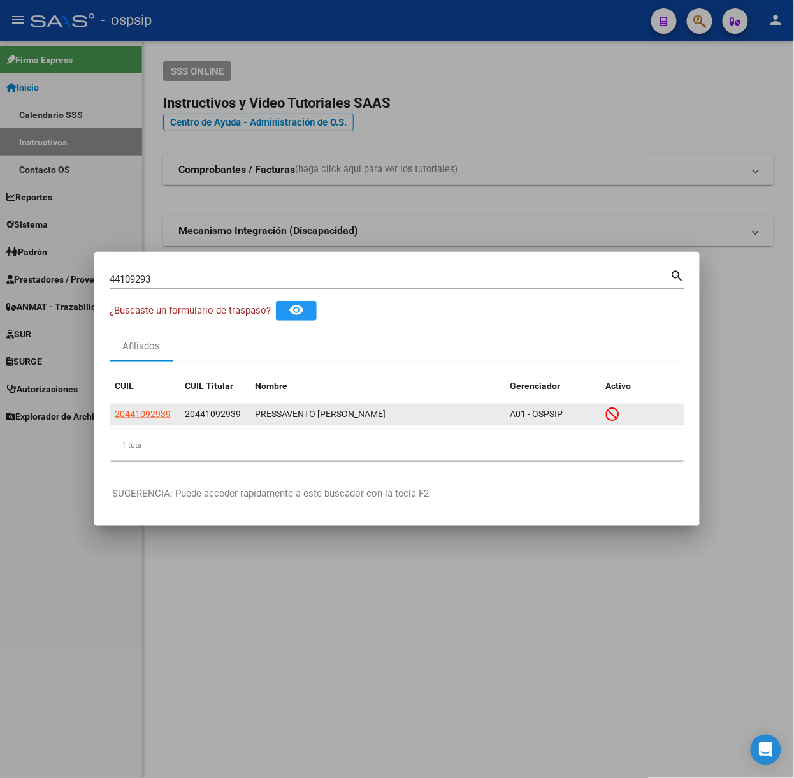
click at [136, 404] on datatable-body-cell "20441092939" at bounding box center [145, 414] width 70 height 20
click at [153, 414] on span "20441092939" at bounding box center [143, 414] width 56 height 10
type textarea "20441092939"
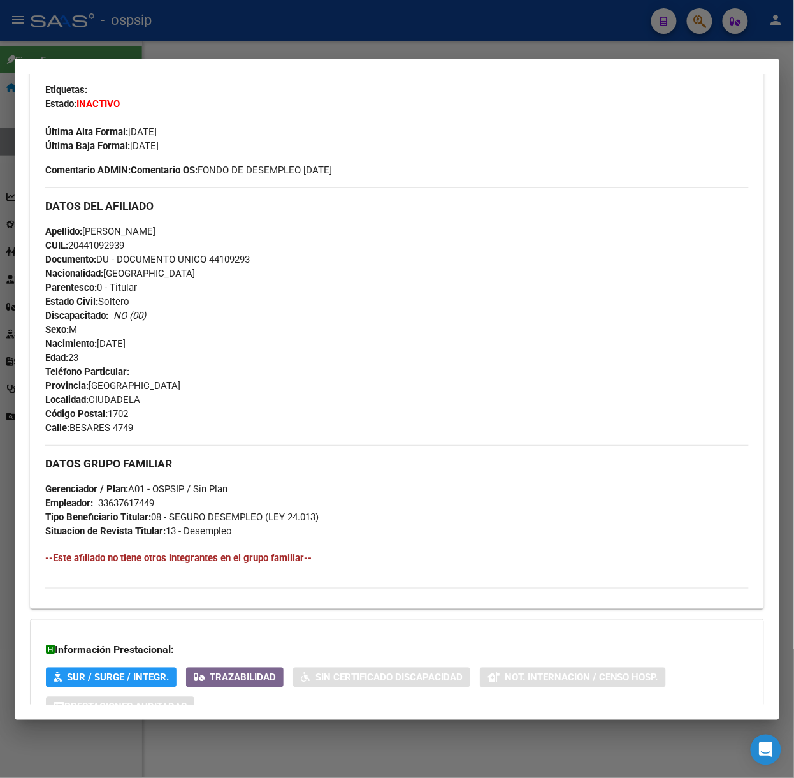
scroll to position [400, 0]
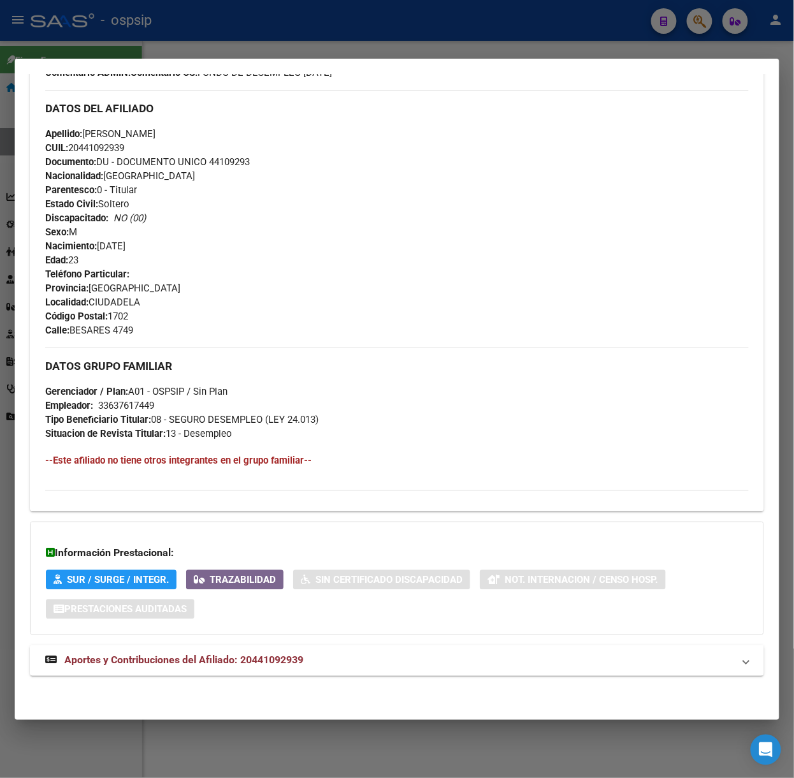
click at [195, 659] on span "Aportes y Contribuciones del Afiliado: 20441092939" at bounding box center [183, 660] width 239 height 12
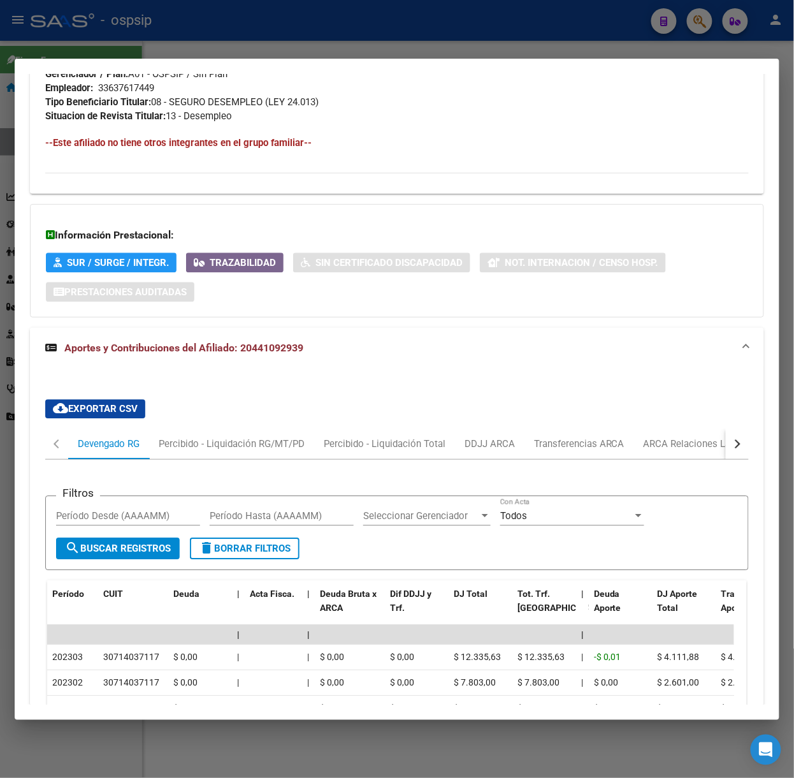
scroll to position [0, 0]
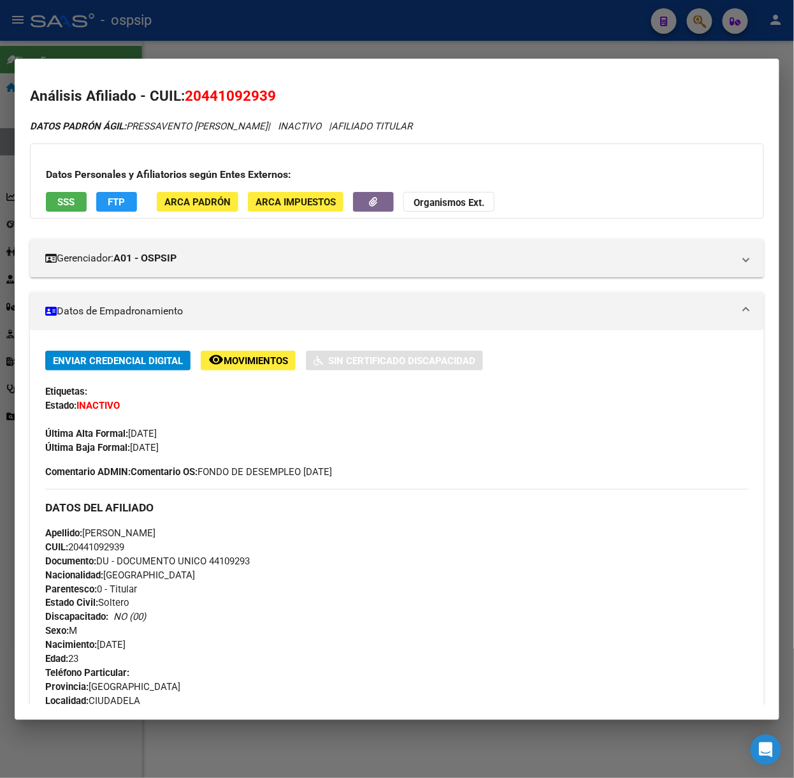
click at [49, 199] on button "SSS" at bounding box center [66, 202] width 41 height 20
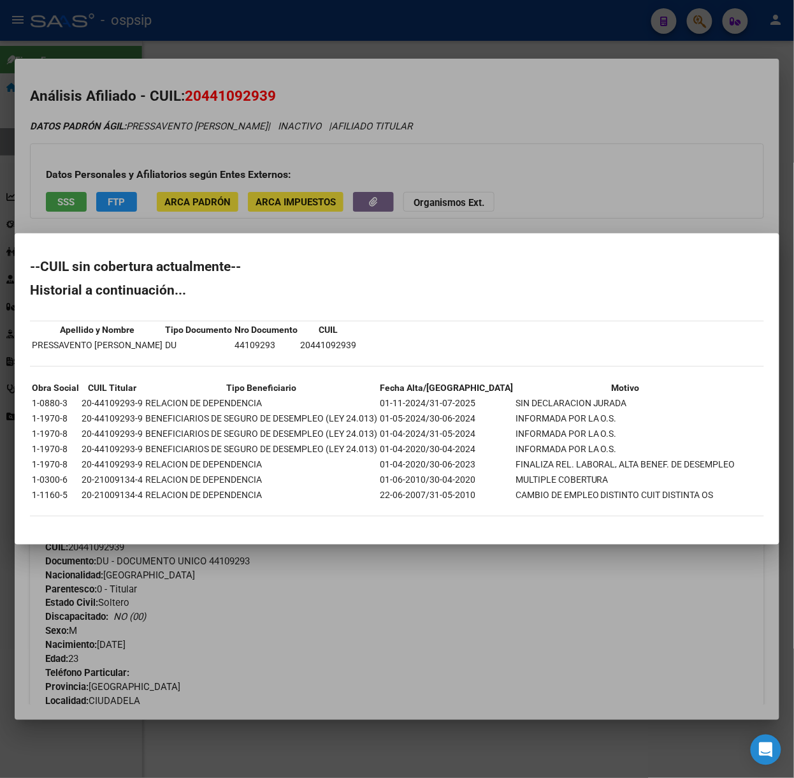
click at [189, 204] on div at bounding box center [397, 389] width 794 height 778
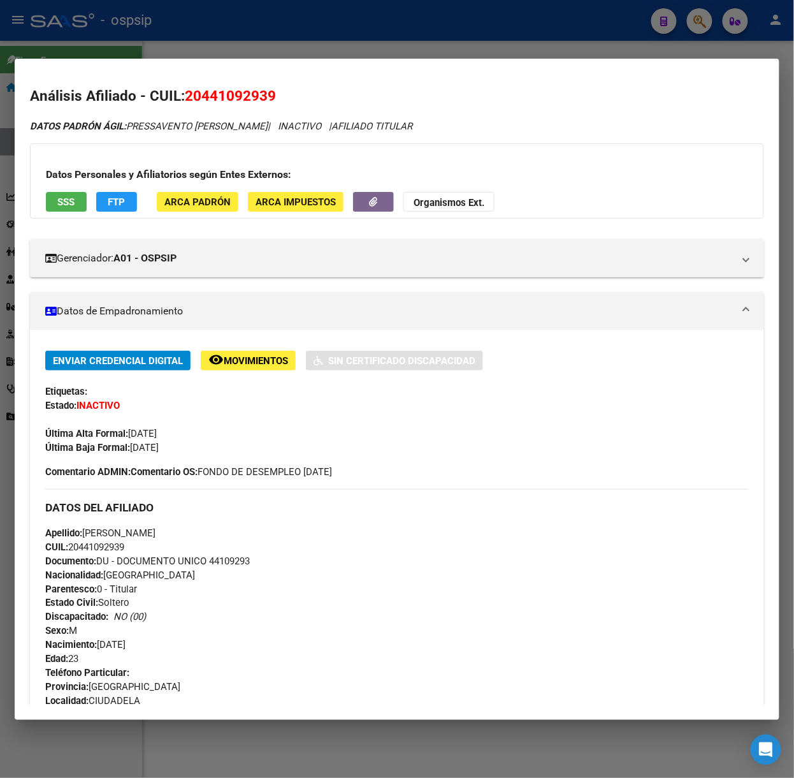
click at [52, 42] on div at bounding box center [397, 389] width 794 height 778
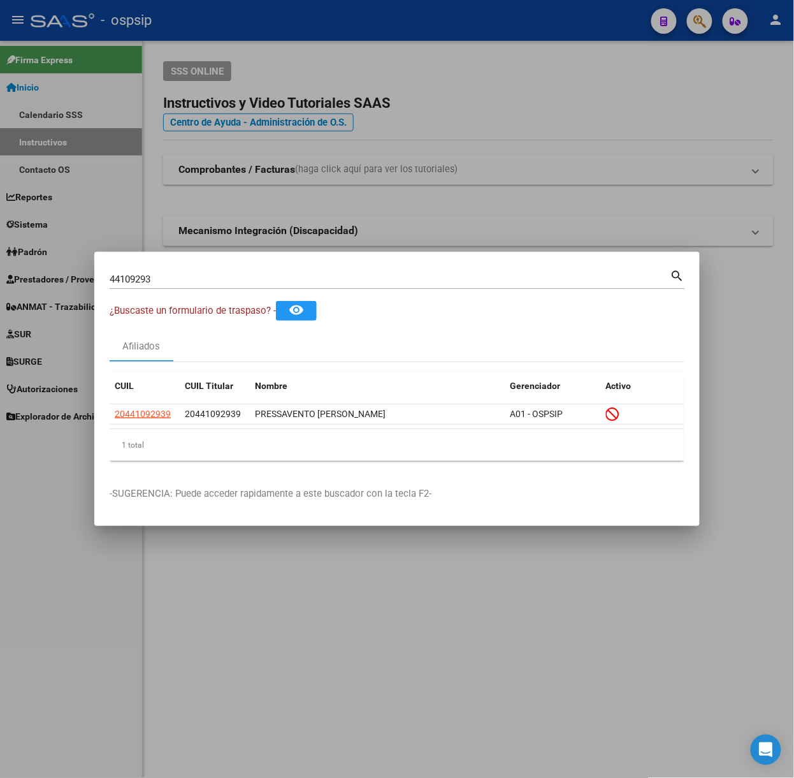
click at [164, 286] on div "44109293 Buscar (apellido, dni, cuil, nro traspaso, cuit, obra social)" at bounding box center [390, 279] width 561 height 19
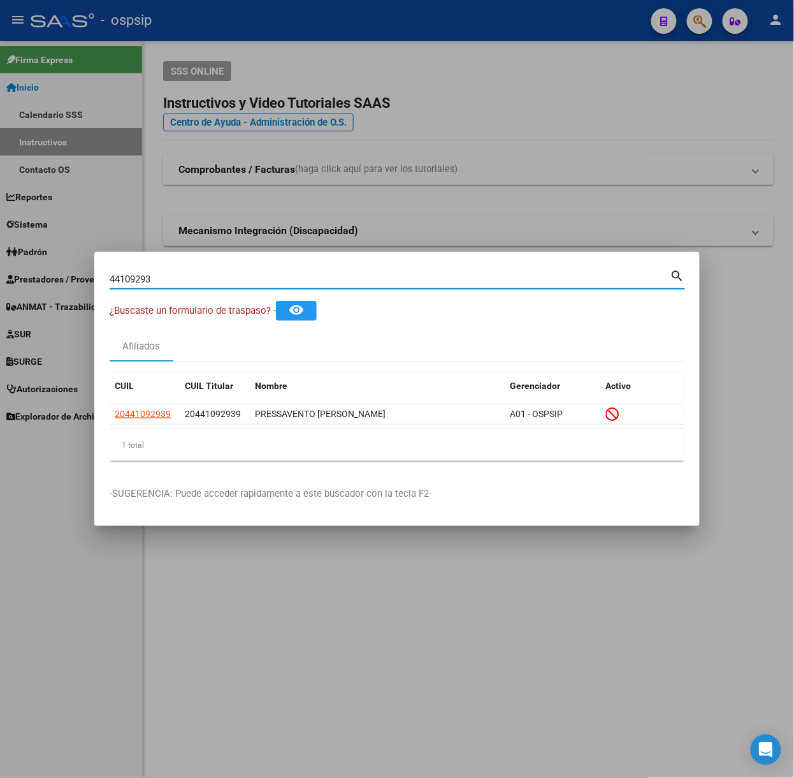
click at [164, 286] on div "44109293 Buscar (apellido, dni, cuil, nro traspaso, cuit, obra social)" at bounding box center [390, 279] width 561 height 19
click at [164, 280] on input "44109293" at bounding box center [390, 278] width 561 height 11
type input "56817301"
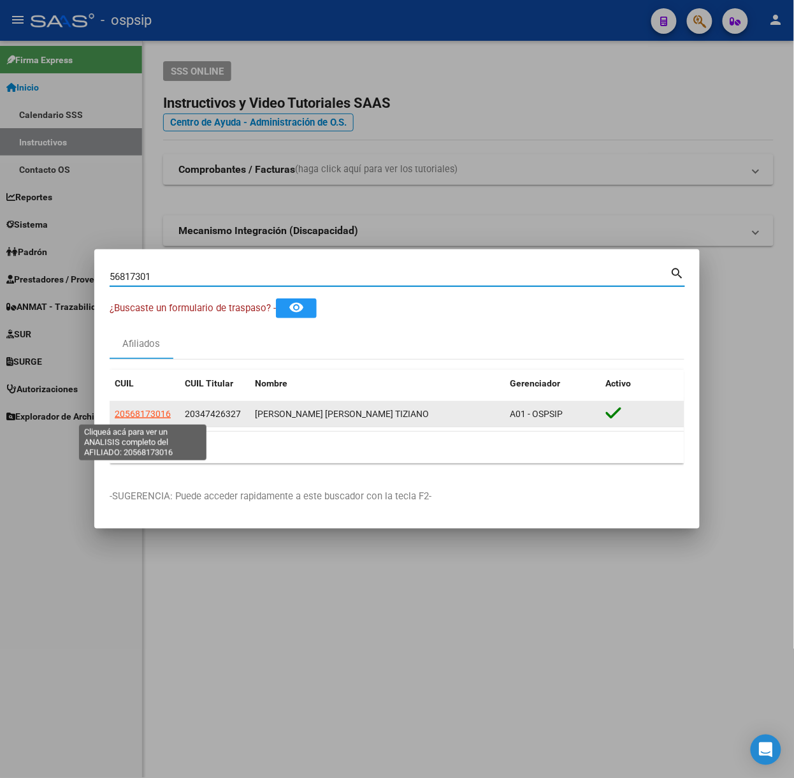
click at [162, 417] on span "20568173016" at bounding box center [143, 414] width 56 height 10
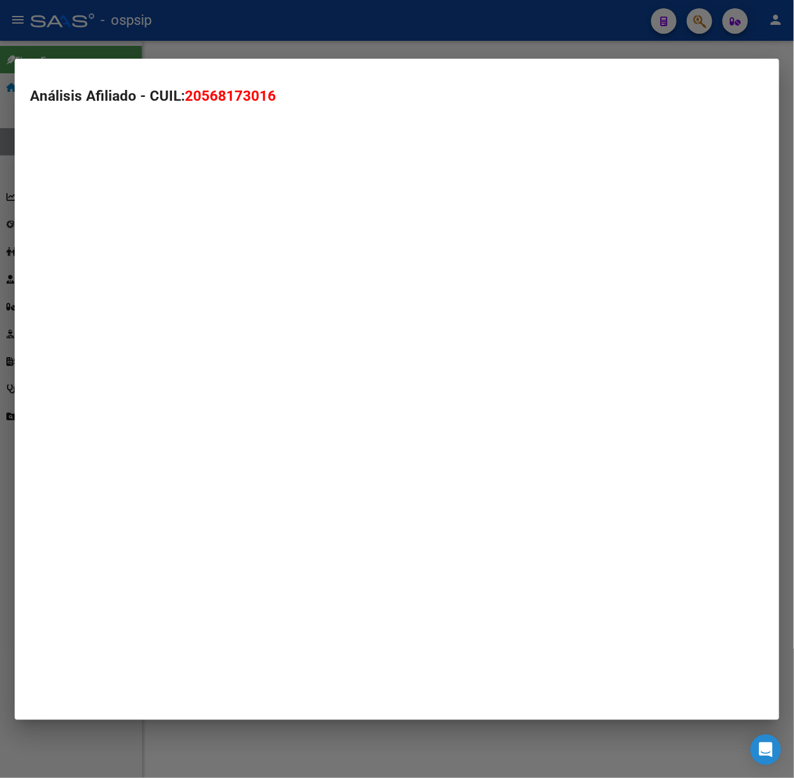
type textarea "20568173016"
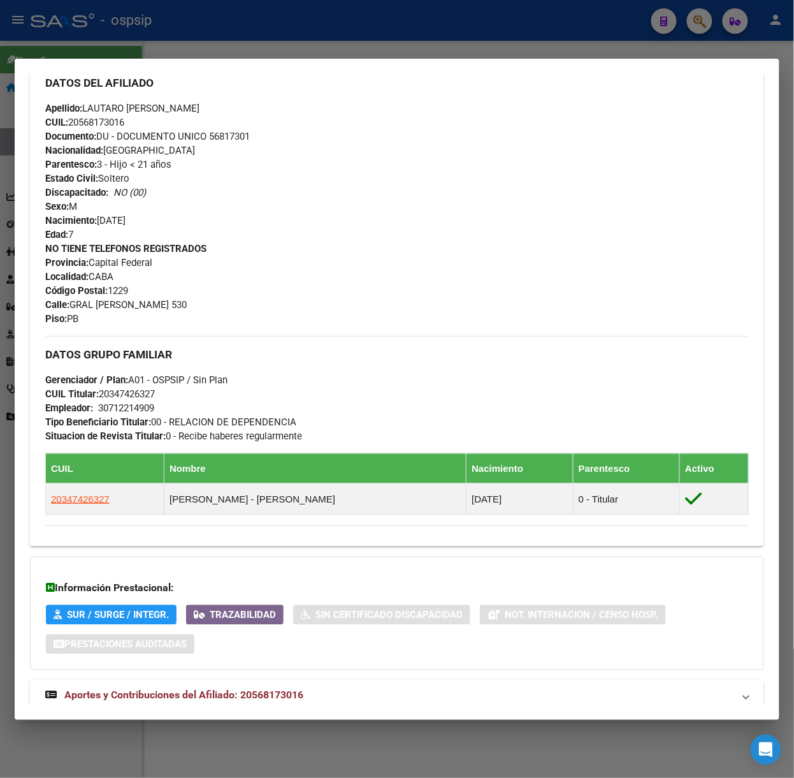
scroll to position [454, 0]
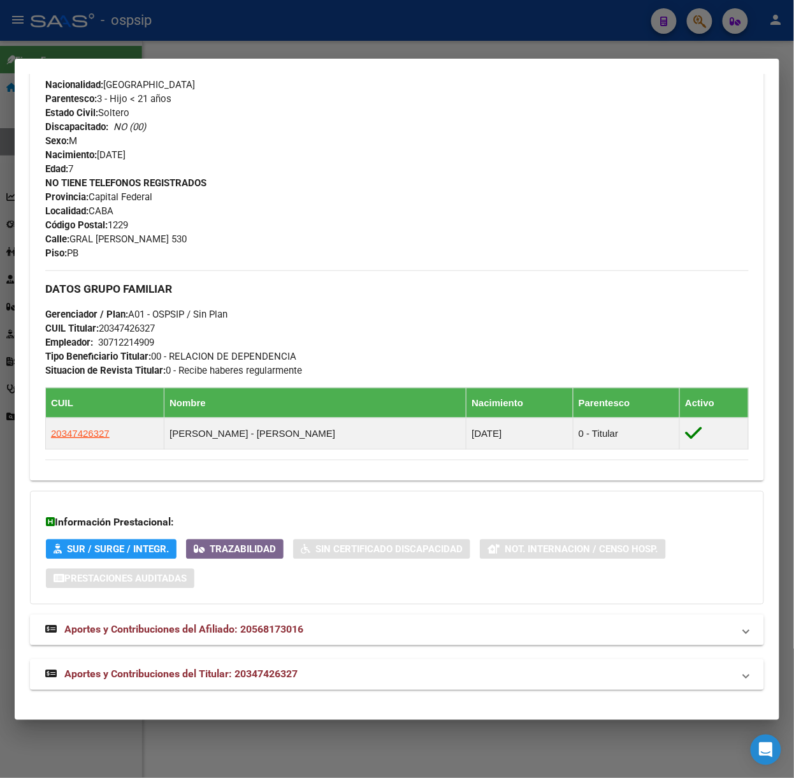
click at [246, 681] on strong "Aportes y Contribuciones del Titular: 20347426327" at bounding box center [171, 674] width 252 height 15
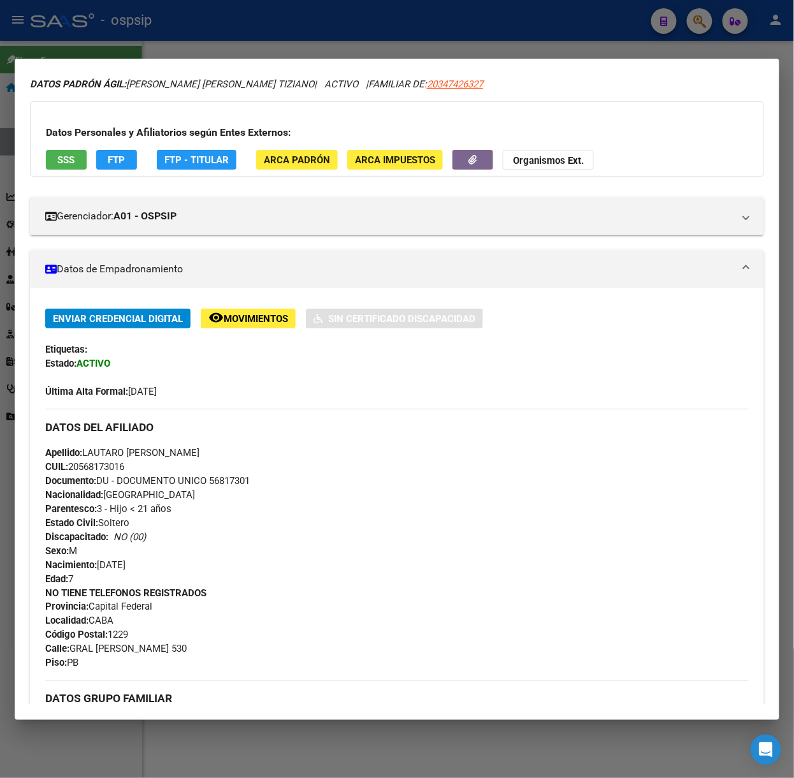
scroll to position [0, 0]
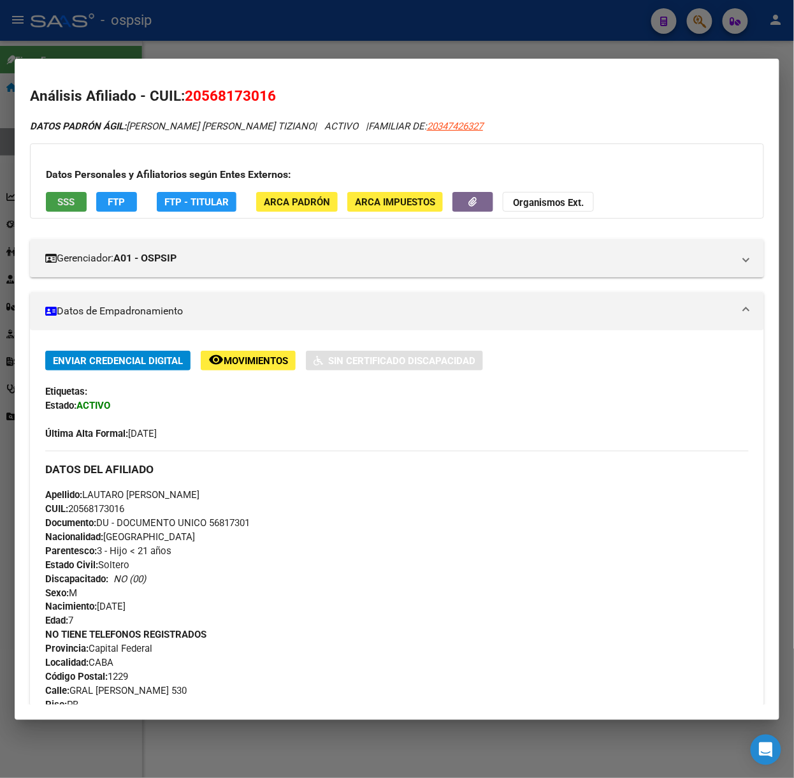
click at [69, 199] on span "SSS" at bounding box center [66, 201] width 17 height 11
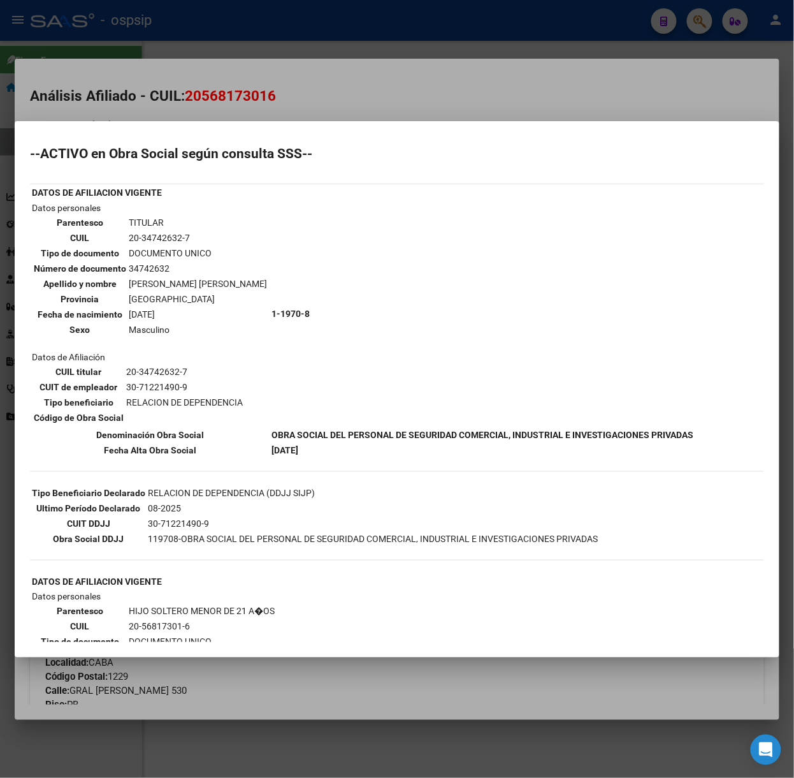
click at [215, 99] on div at bounding box center [397, 389] width 794 height 778
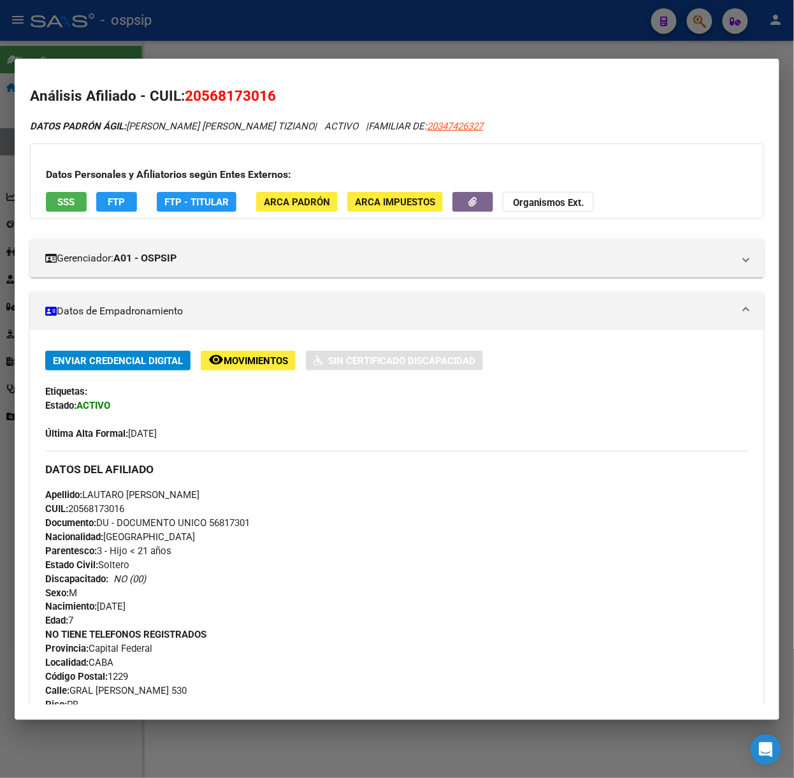
click at [151, 23] on div at bounding box center [397, 389] width 794 height 778
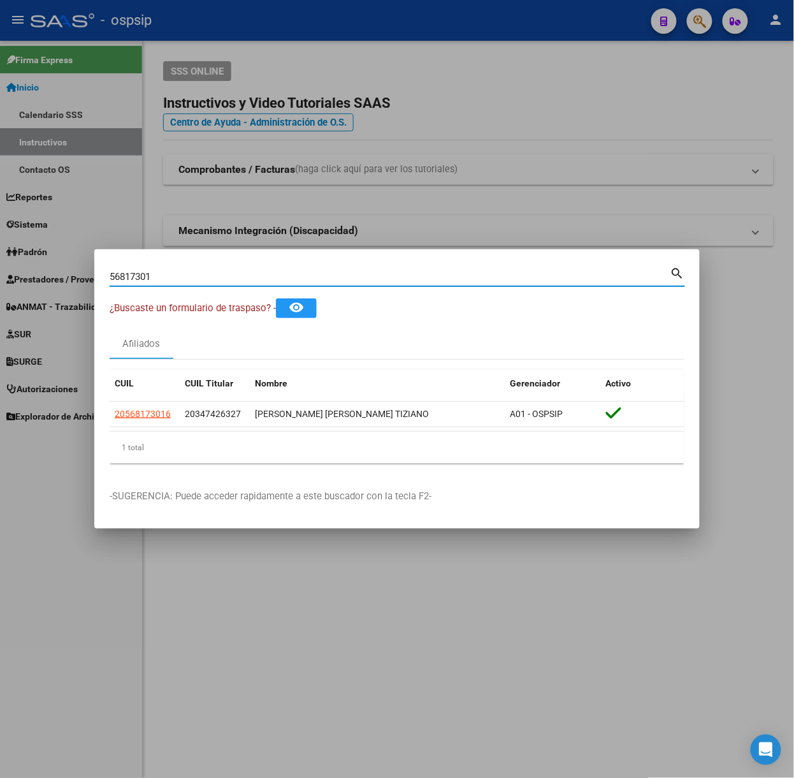
click at [199, 271] on input "56817301" at bounding box center [390, 276] width 561 height 11
type input "0"
type input "26932367"
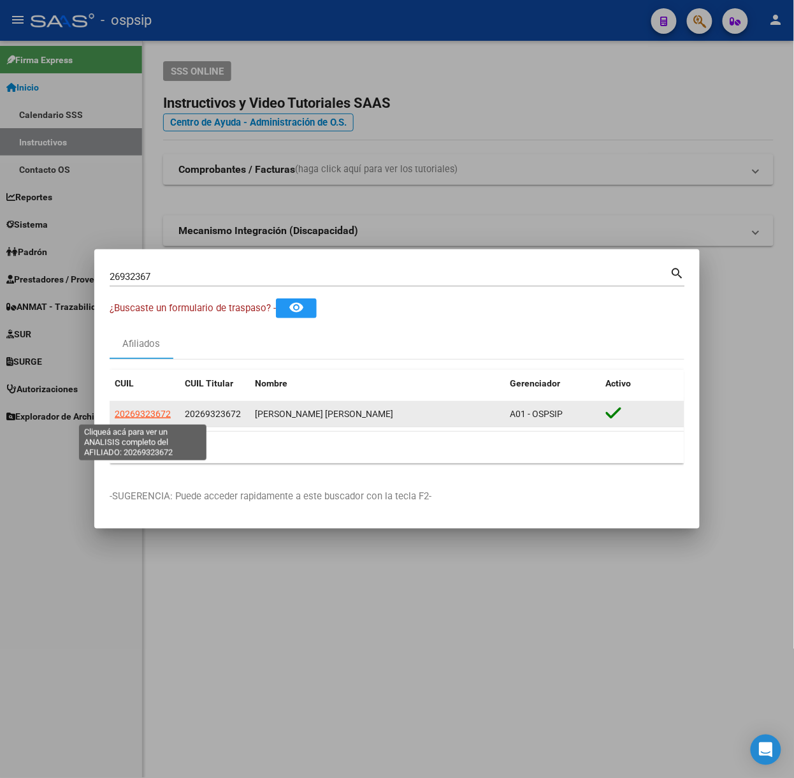
click at [150, 409] on span "20269323672" at bounding box center [143, 414] width 56 height 10
type textarea "20269323672"
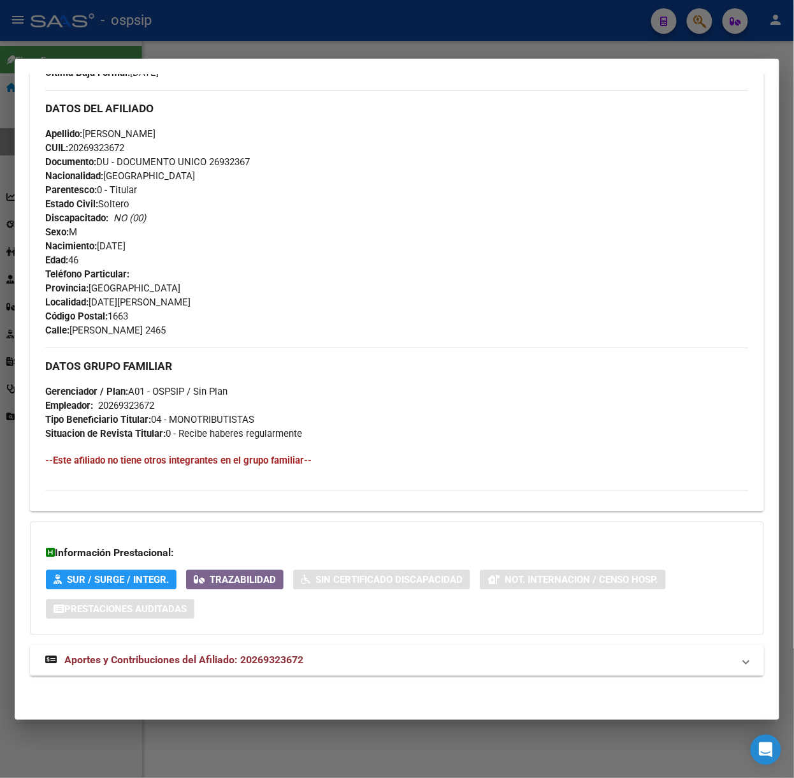
click at [301, 646] on mat-expansion-panel-header "Aportes y Contribuciones del Afiliado: 20269323672" at bounding box center [397, 660] width 734 height 31
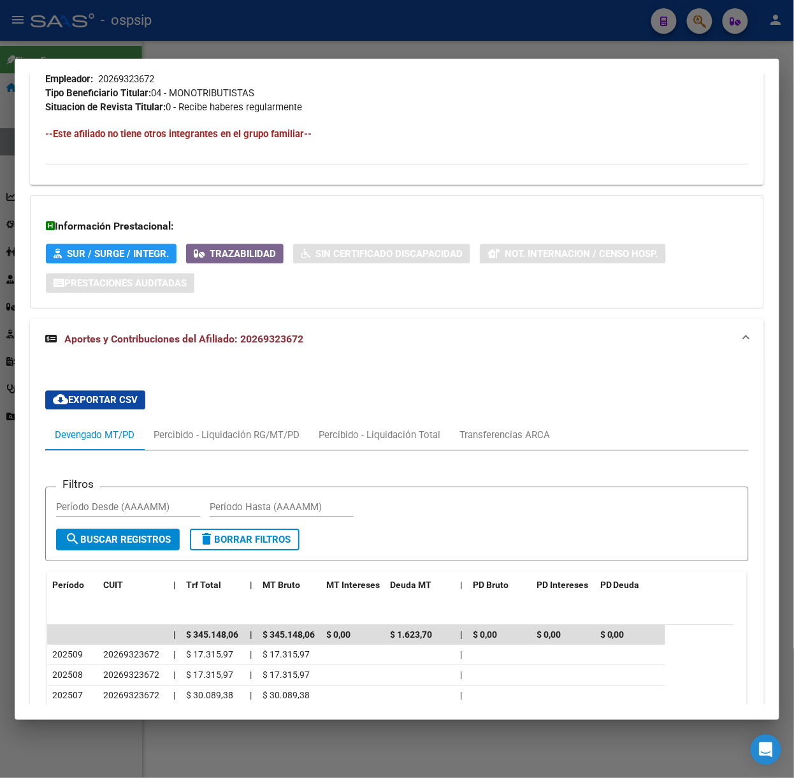
scroll to position [702, 0]
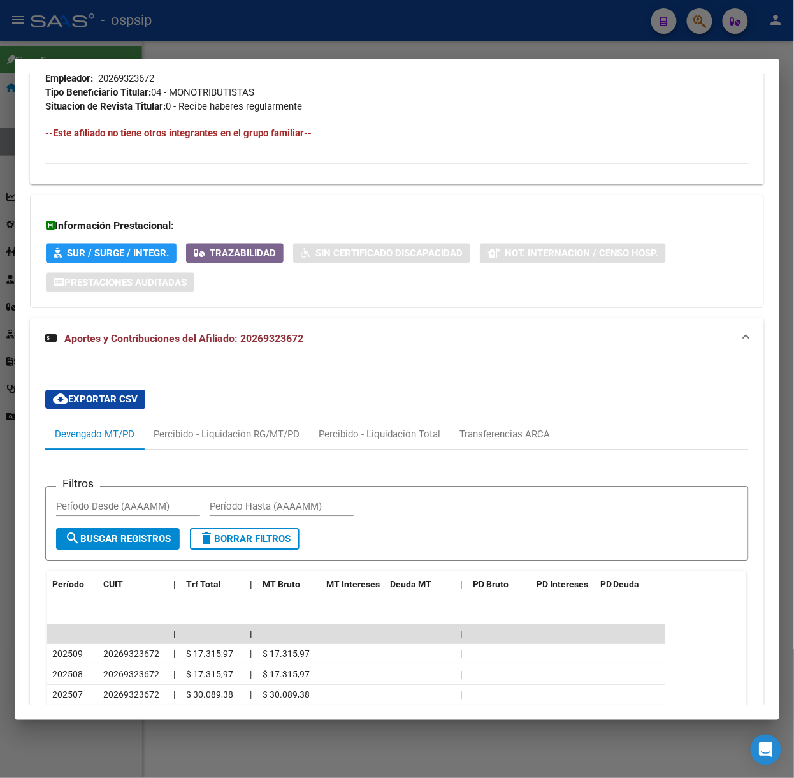
click at [219, 34] on div at bounding box center [397, 389] width 794 height 778
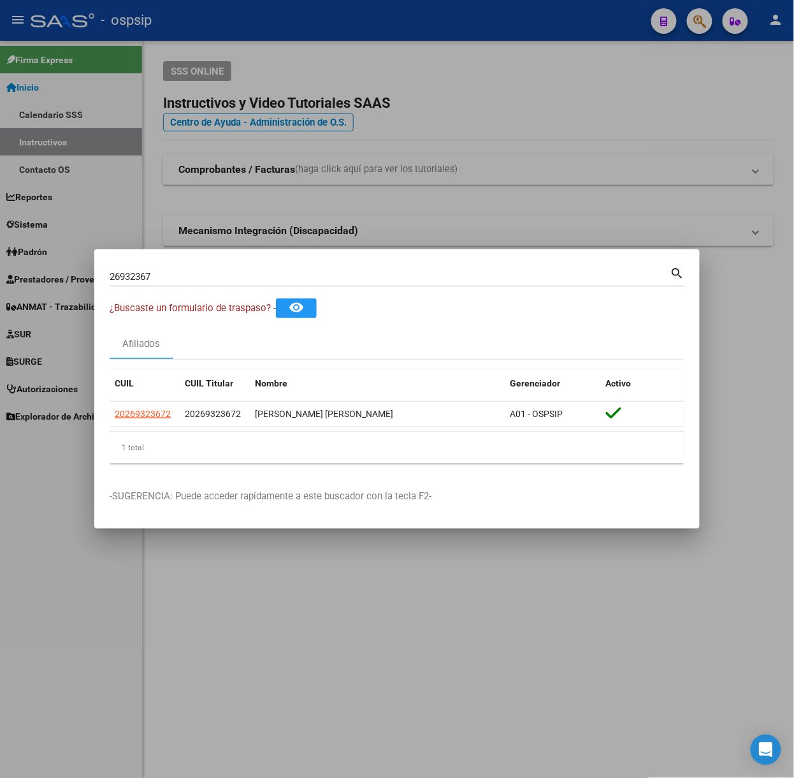
click at [201, 273] on input "26932367" at bounding box center [390, 276] width 561 height 11
type input "39185154"
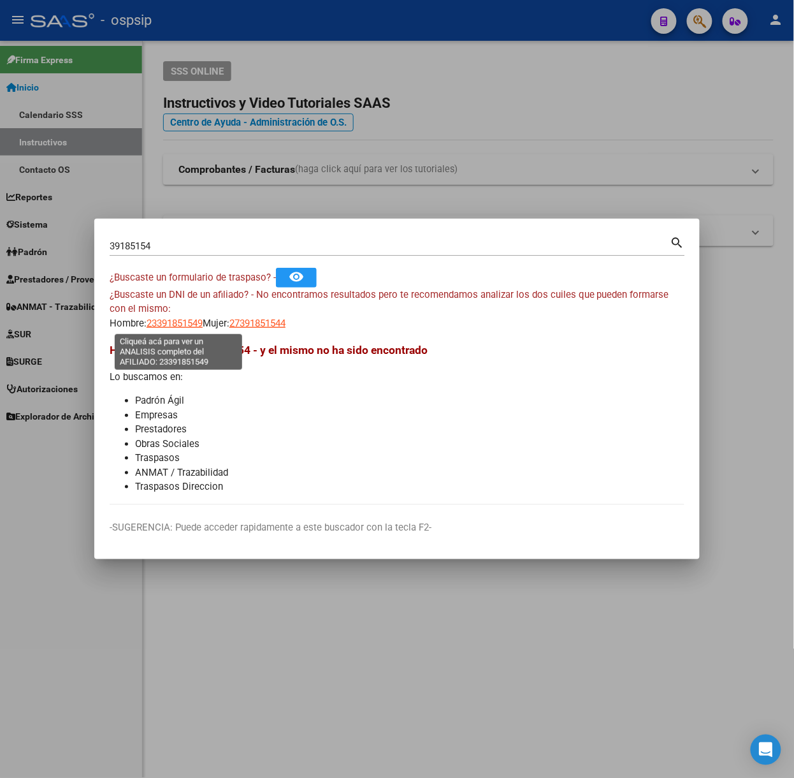
click at [157, 321] on span "23391851549" at bounding box center [175, 322] width 56 height 11
type textarea "23391851549"
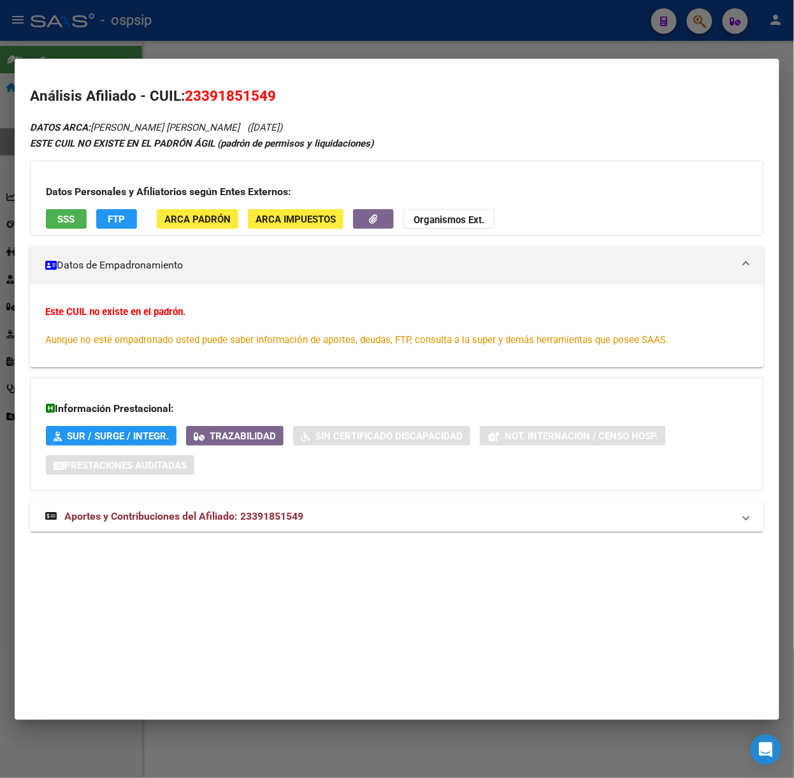
click at [289, 528] on mat-expansion-panel-header "Aportes y Contribuciones del Afiliado: 23391851549" at bounding box center [397, 516] width 734 height 31
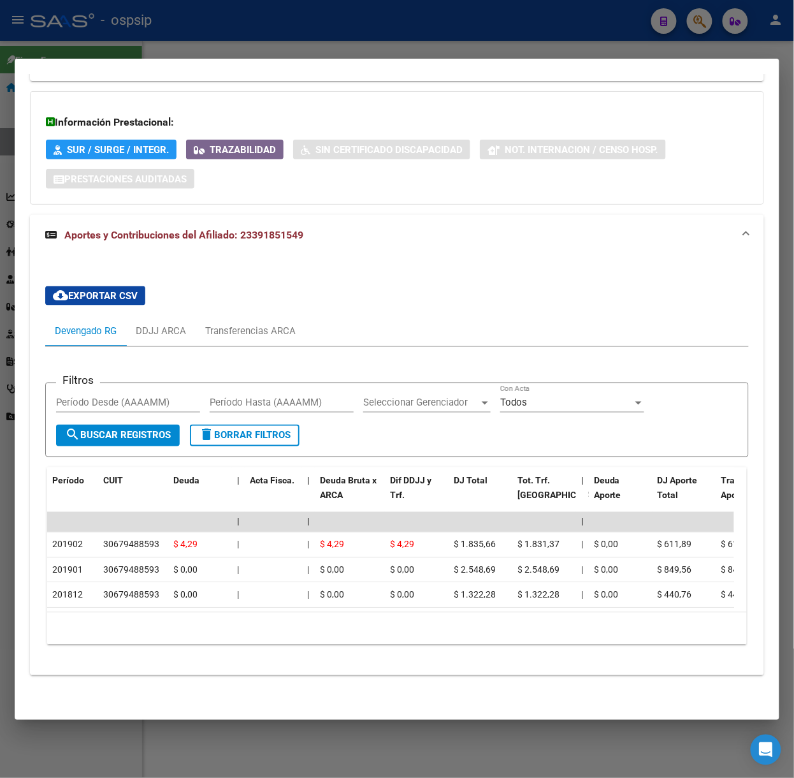
scroll to position [0, 0]
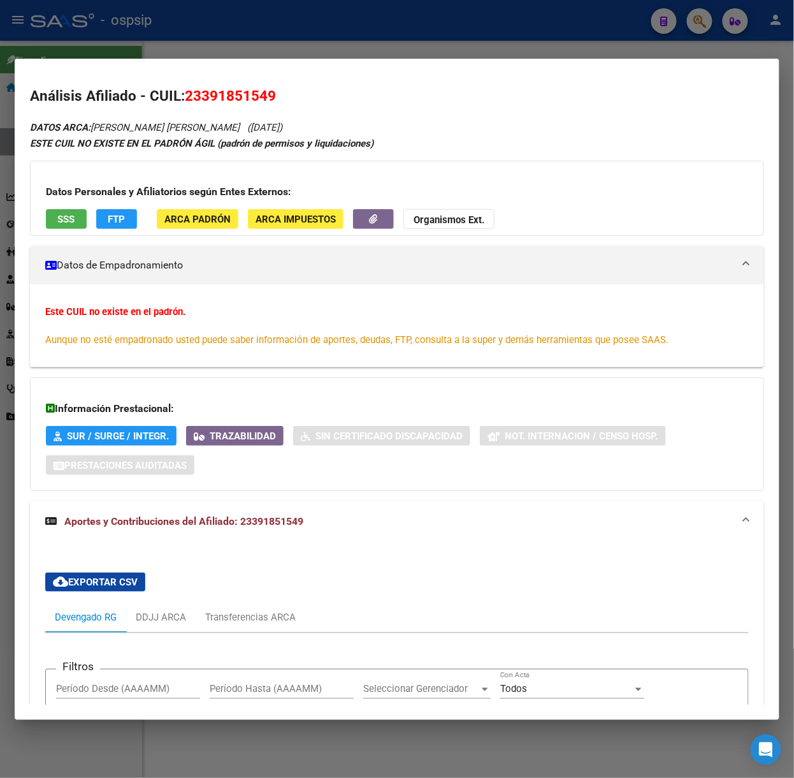
click at [66, 222] on span "SSS" at bounding box center [66, 219] width 17 height 11
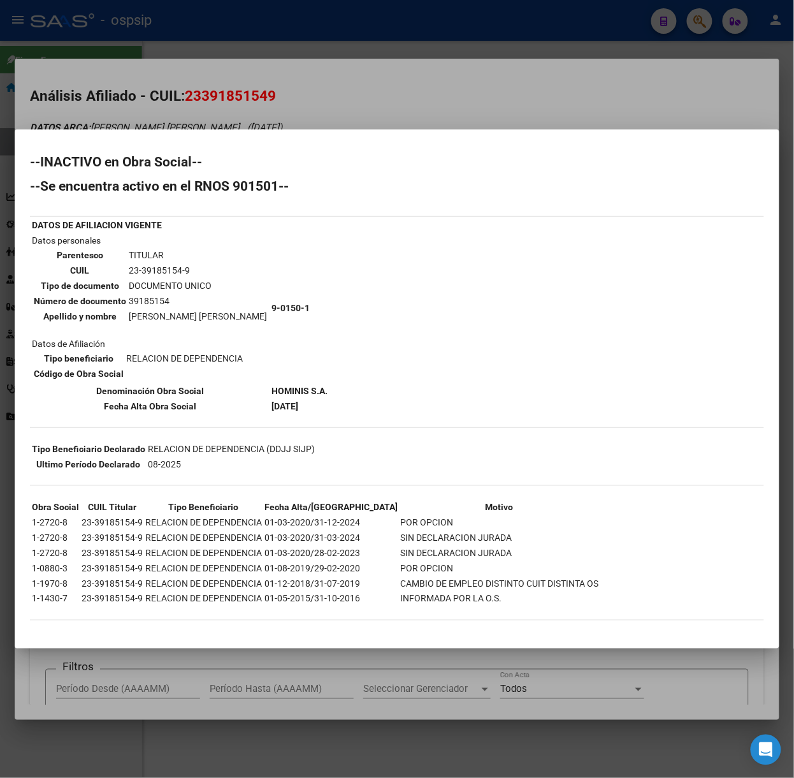
click at [176, 48] on div at bounding box center [397, 389] width 794 height 778
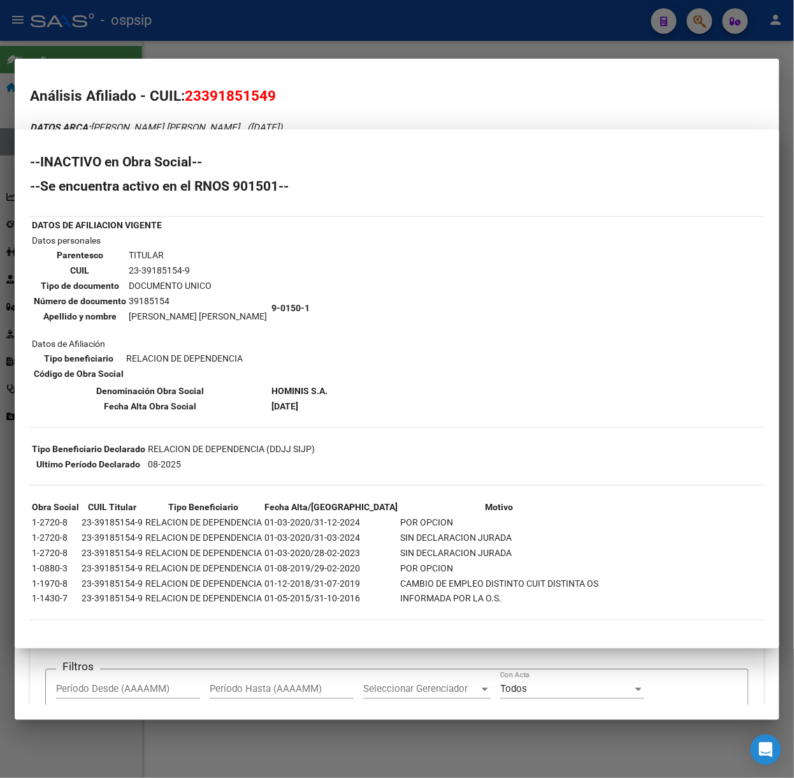
click at [176, 48] on div at bounding box center [397, 389] width 794 height 778
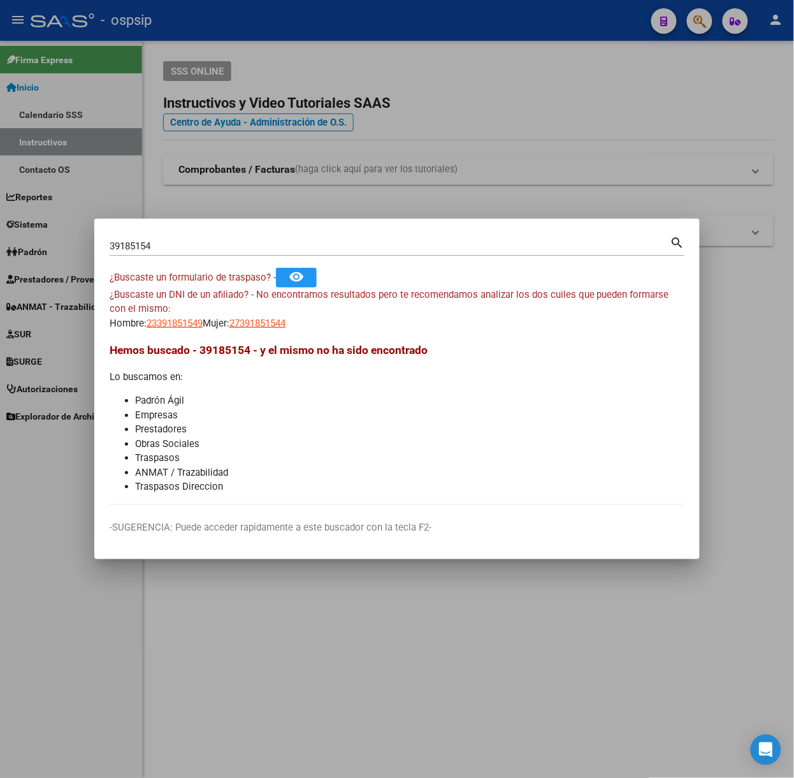
click at [199, 225] on mat-dialog-container "39185154 Buscar (apellido, dni, cuil, nro traspaso, cuit, obra social) search ¿…" at bounding box center [396, 389] width 605 height 340
click at [199, 238] on div "39185154 Buscar (apellido, dni, [PERSON_NAME], [PERSON_NAME], cuit, obra social)" at bounding box center [390, 245] width 561 height 19
click at [203, 243] on input "39185154" at bounding box center [390, 245] width 561 height 11
type input "42013006"
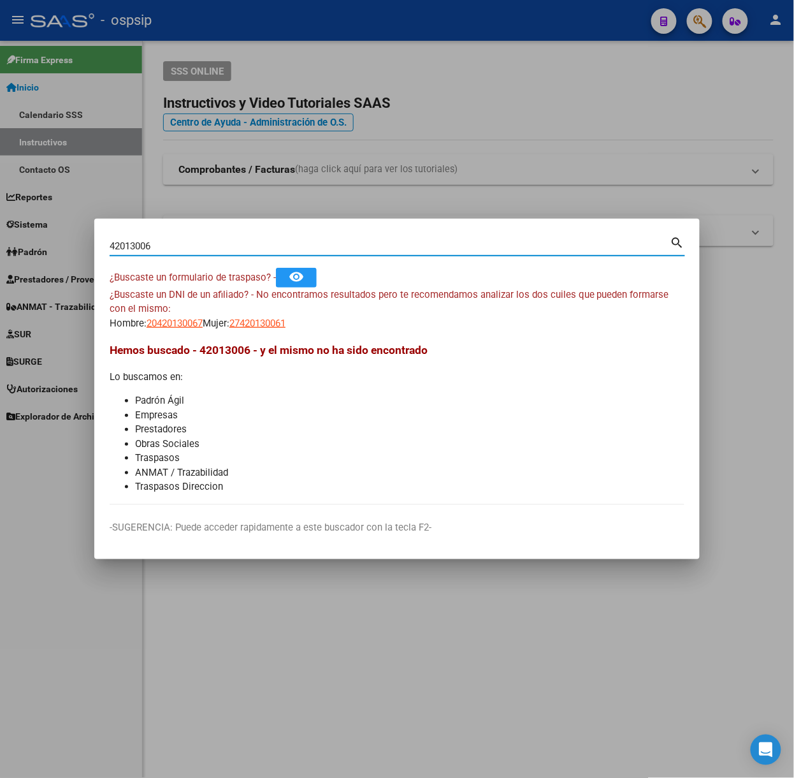
click at [186, 309] on div "¿Buscaste un DNI de un afiliado? - No encontramos resultados pero te recomendam…" at bounding box center [397, 308] width 575 height 43
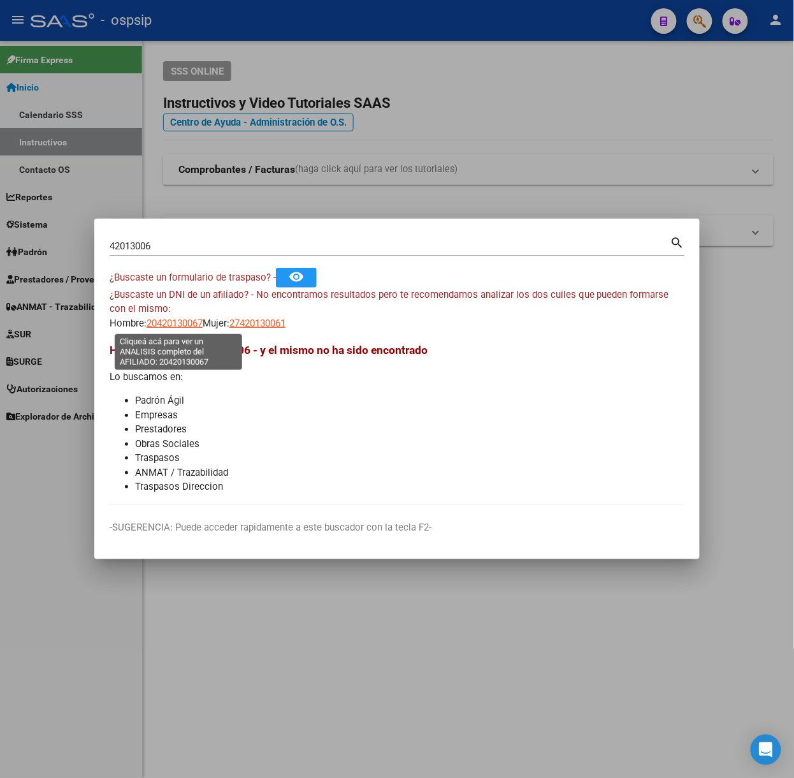
click at [194, 328] on span "20420130067" at bounding box center [175, 322] width 56 height 11
type textarea "20420130067"
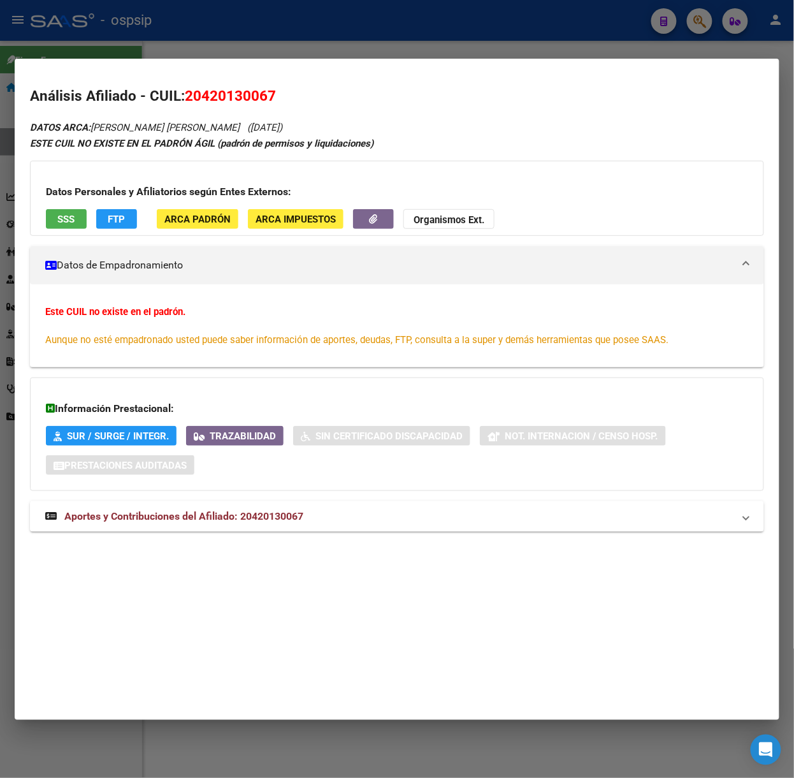
click at [289, 493] on div "DATOS ARCA: [PERSON_NAME] [PERSON_NAME] ([DATE]) ESTE CUIL NO EXISTE EN EL [PER…" at bounding box center [397, 332] width 734 height 427
click at [303, 516] on span "Aportes y Contribuciones del Afiliado: 20420130067" at bounding box center [183, 516] width 239 height 12
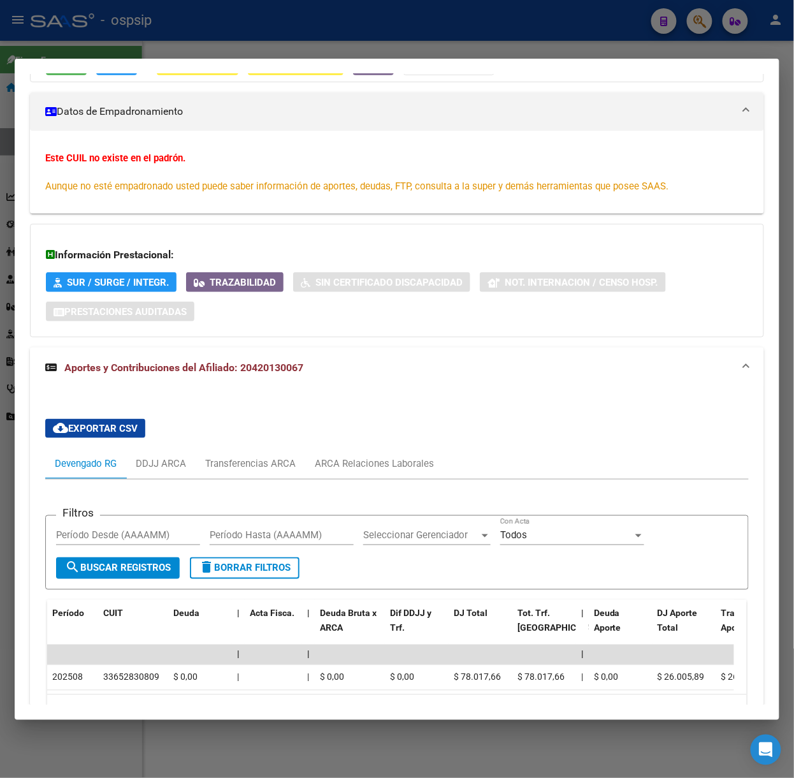
scroll to position [249, 0]
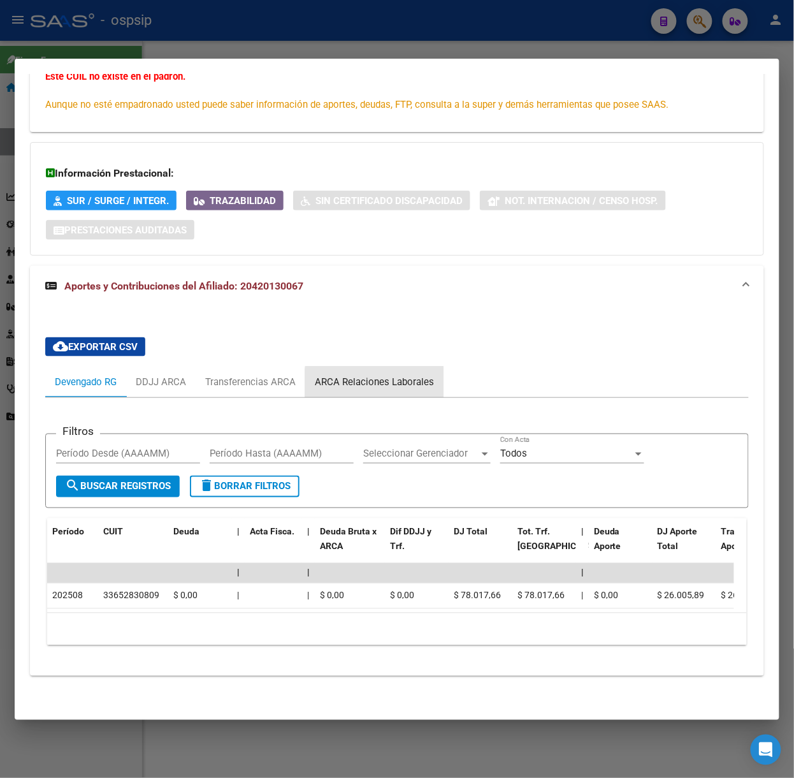
click at [387, 375] on div "ARCA Relaciones Laborales" at bounding box center [374, 382] width 119 height 14
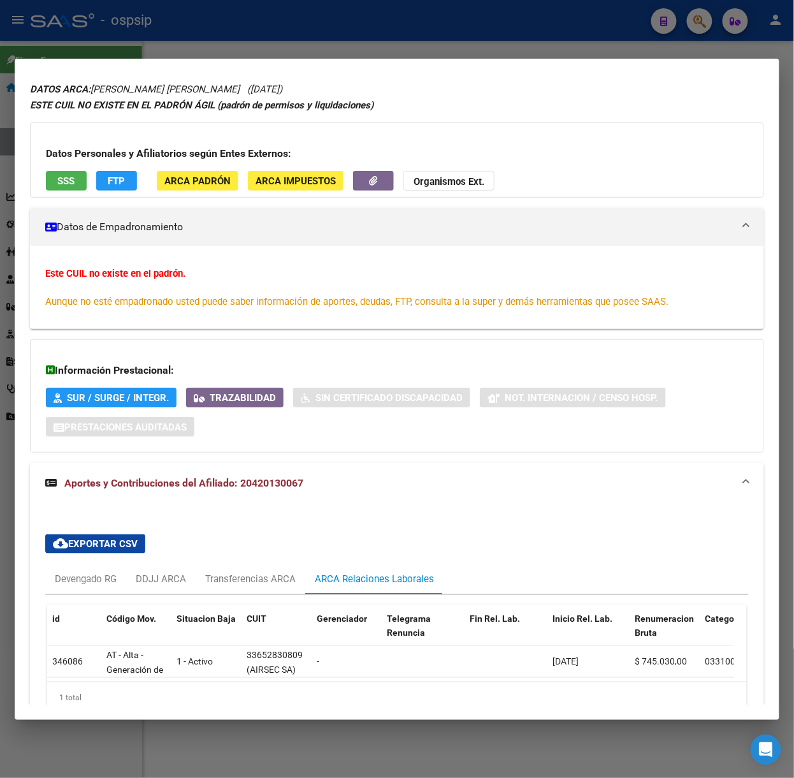
scroll to position [0, 0]
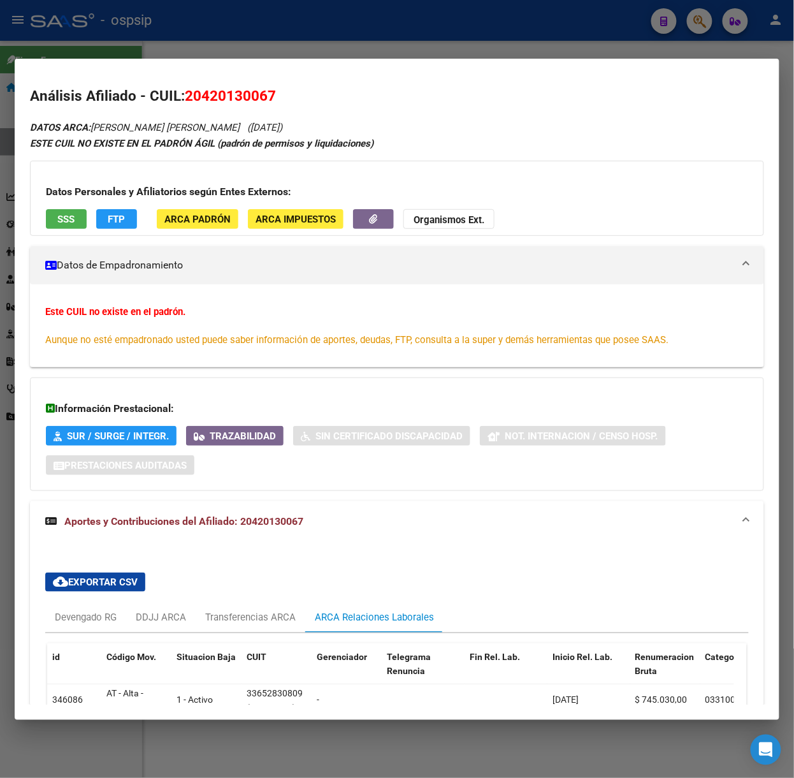
click at [75, 208] on div "Datos Personales y Afiliatorios según Entes Externos: SSS FTP ARCA Padrón ARCA …" at bounding box center [397, 198] width 734 height 75
click at [75, 213] on button "SSS" at bounding box center [66, 219] width 41 height 20
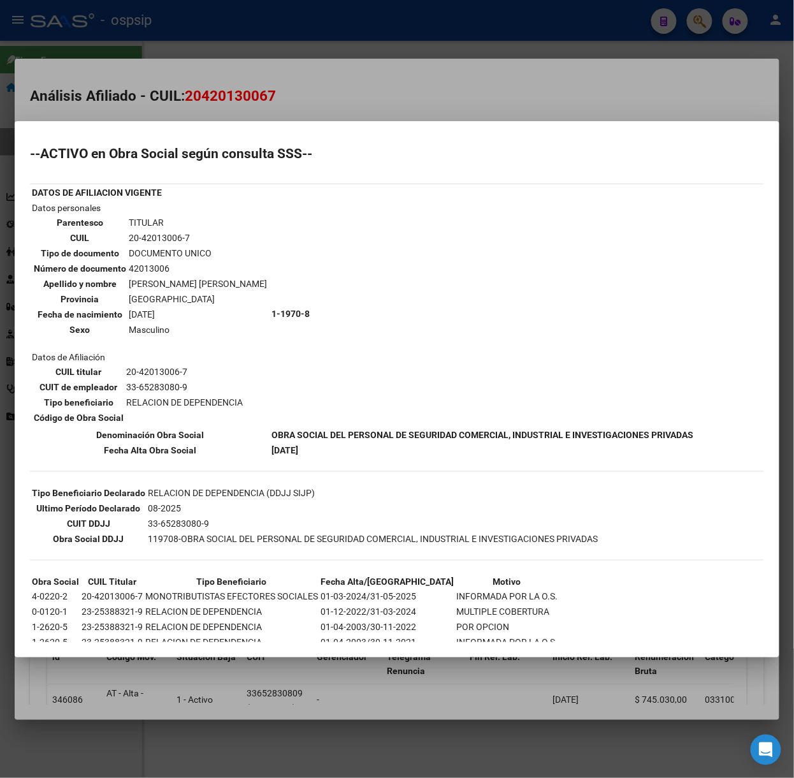
click at [157, 90] on div at bounding box center [397, 389] width 794 height 778
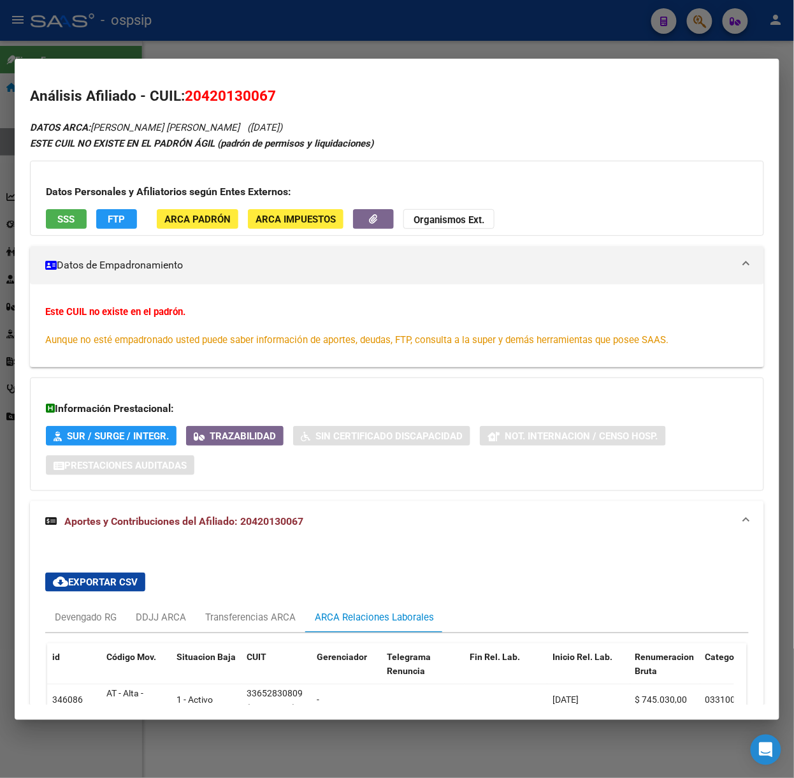
click at [317, 22] on div at bounding box center [397, 389] width 794 height 778
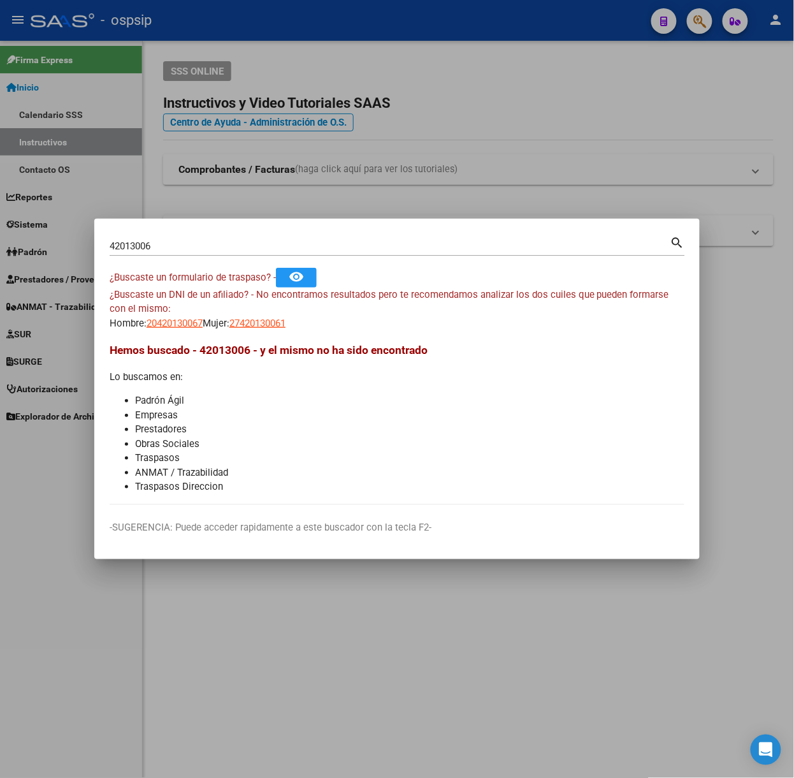
click at [266, 238] on div "42013006 Buscar (apellido, dni, [PERSON_NAME], [PERSON_NAME], cuit, obra social)" at bounding box center [390, 245] width 561 height 19
click at [266, 245] on input "42013006" at bounding box center [390, 245] width 561 height 11
type input "23391988"
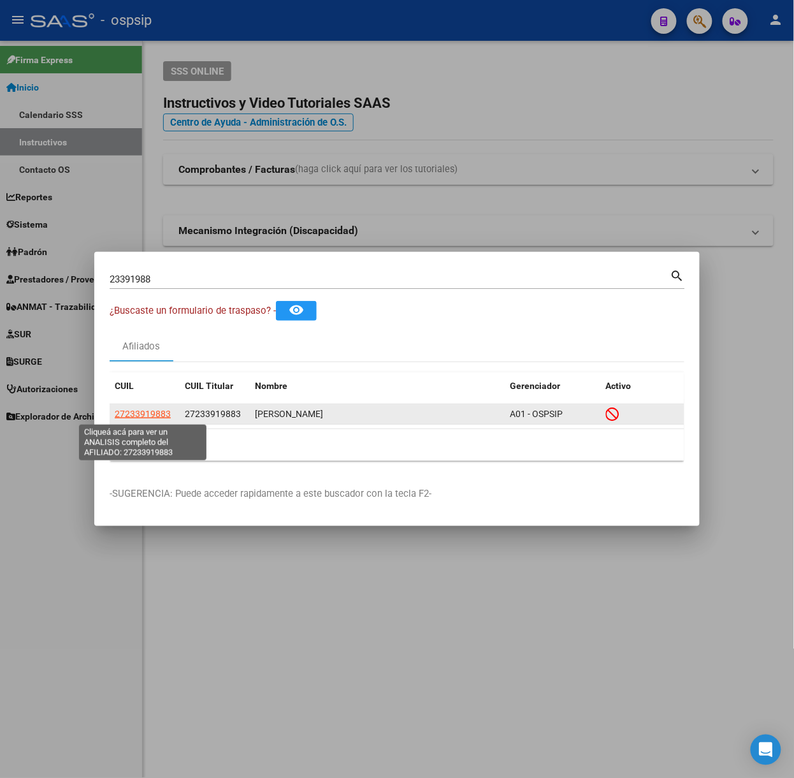
click at [126, 410] on span "27233919883" at bounding box center [143, 414] width 56 height 10
type textarea "27233919883"
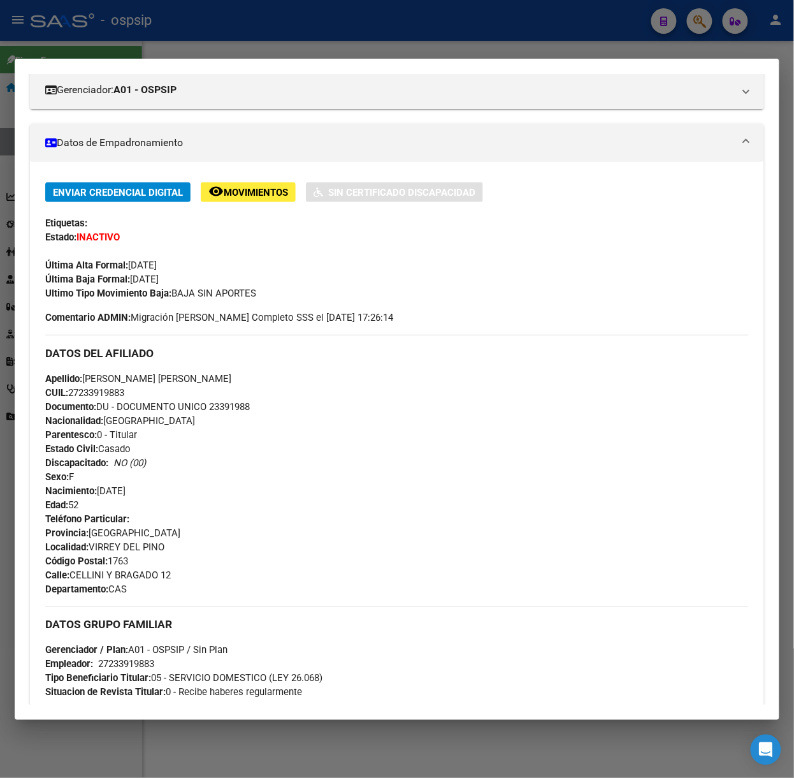
scroll to position [428, 0]
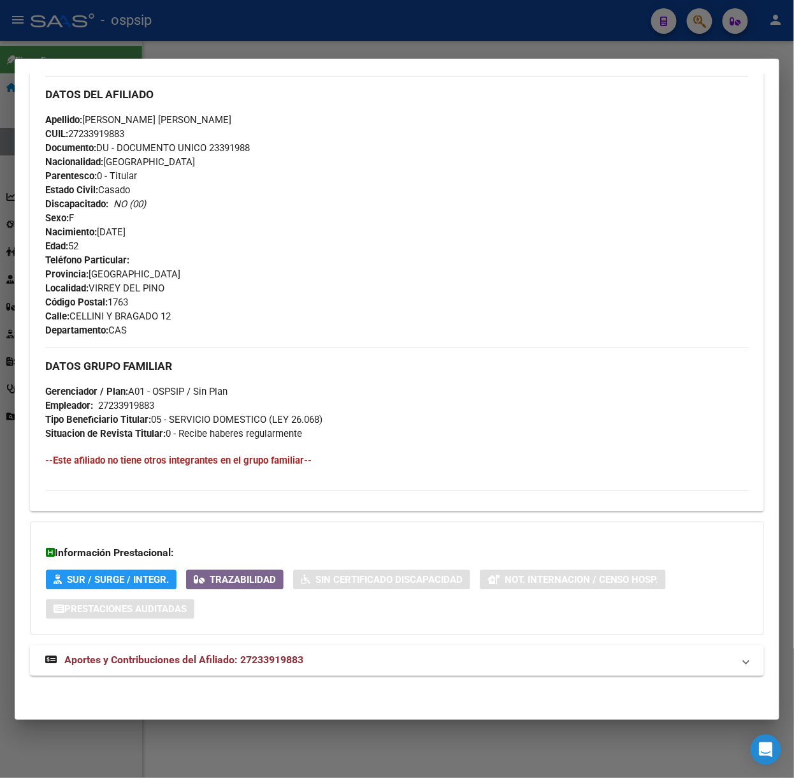
click at [279, 658] on span "Aportes y Contribuciones del Afiliado: 27233919883" at bounding box center [183, 660] width 239 height 12
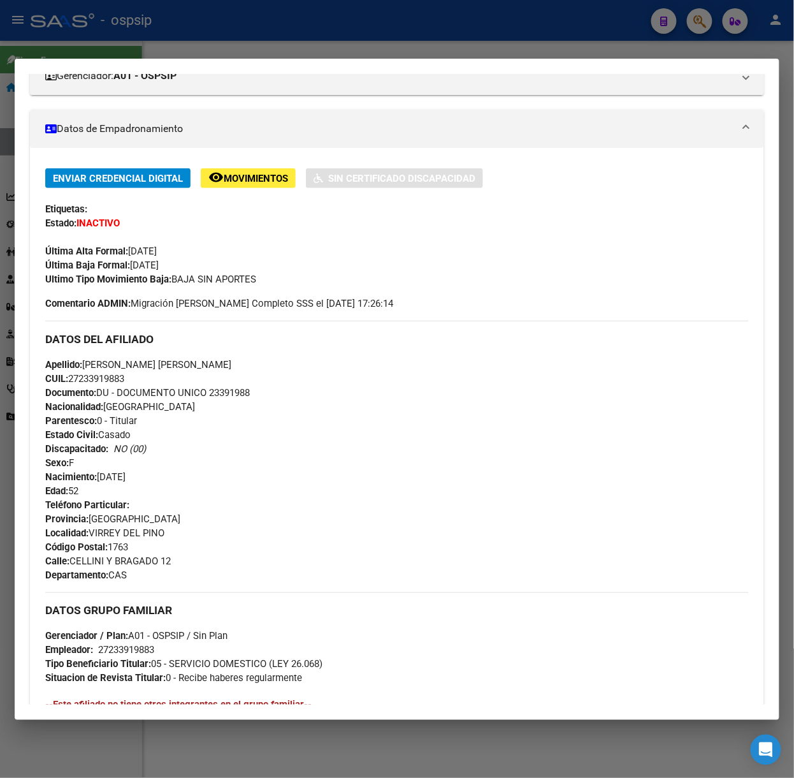
scroll to position [0, 0]
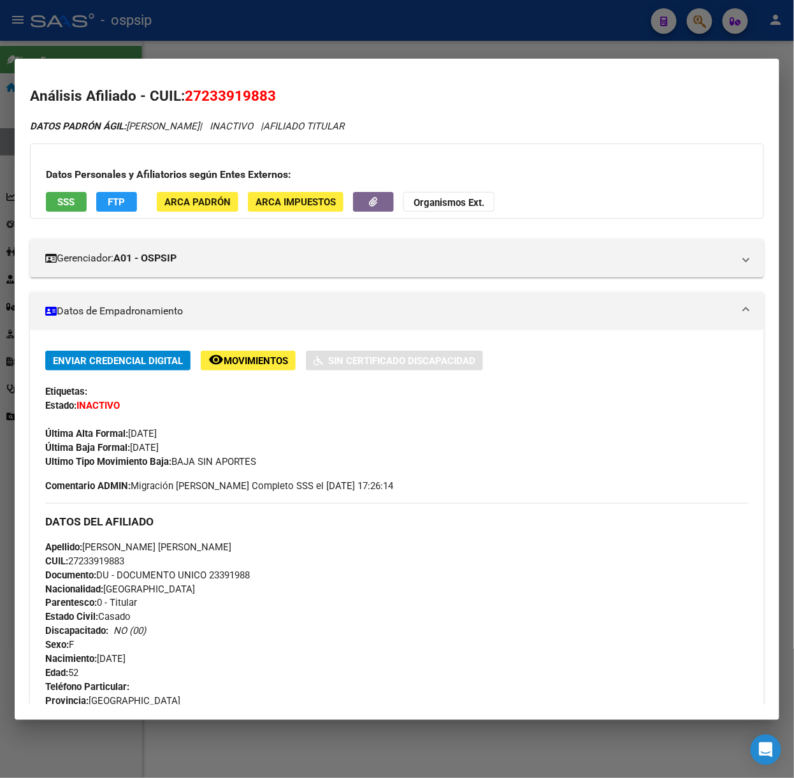
click at [64, 199] on span "SSS" at bounding box center [66, 201] width 17 height 11
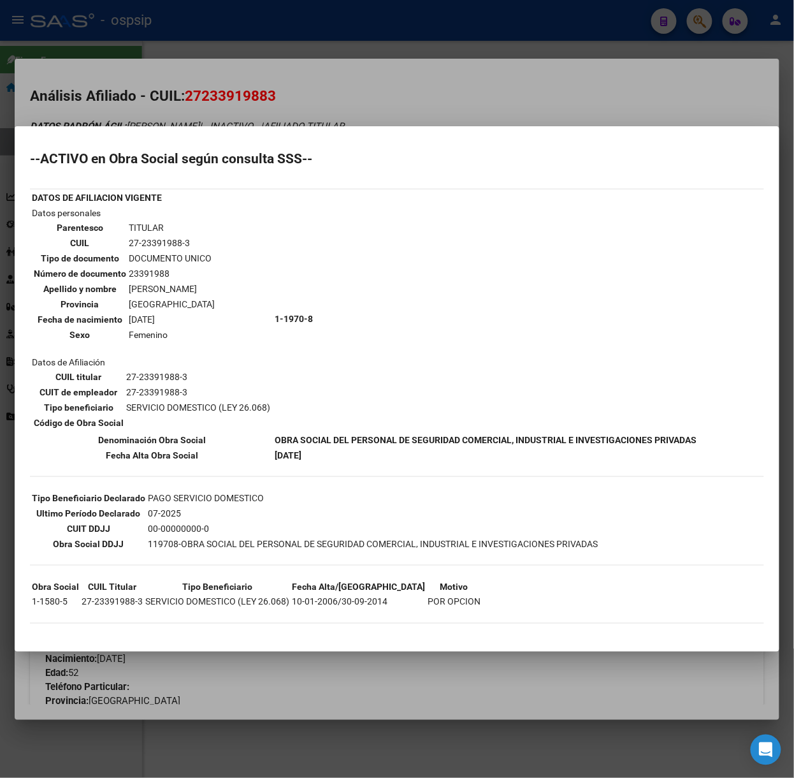
click at [240, 117] on div at bounding box center [397, 389] width 794 height 778
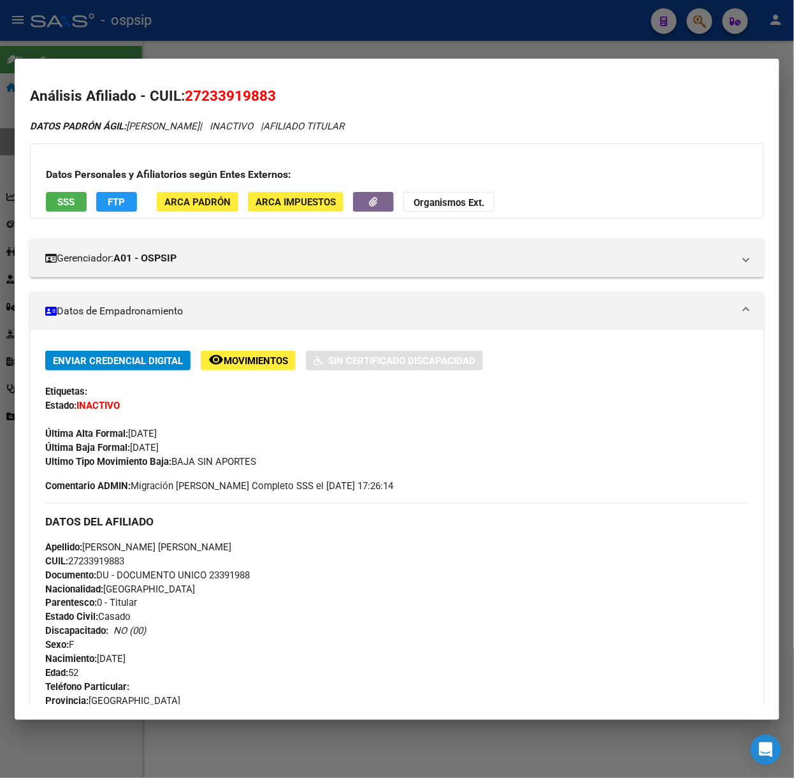
click at [254, 17] on div at bounding box center [397, 389] width 794 height 778
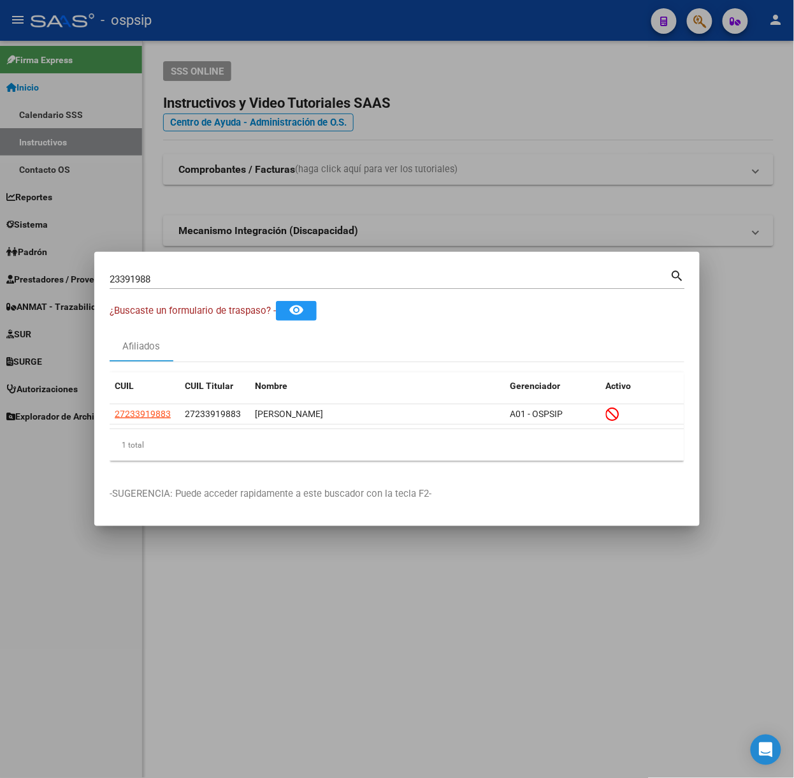
click at [256, 280] on input "23391988" at bounding box center [390, 278] width 561 height 11
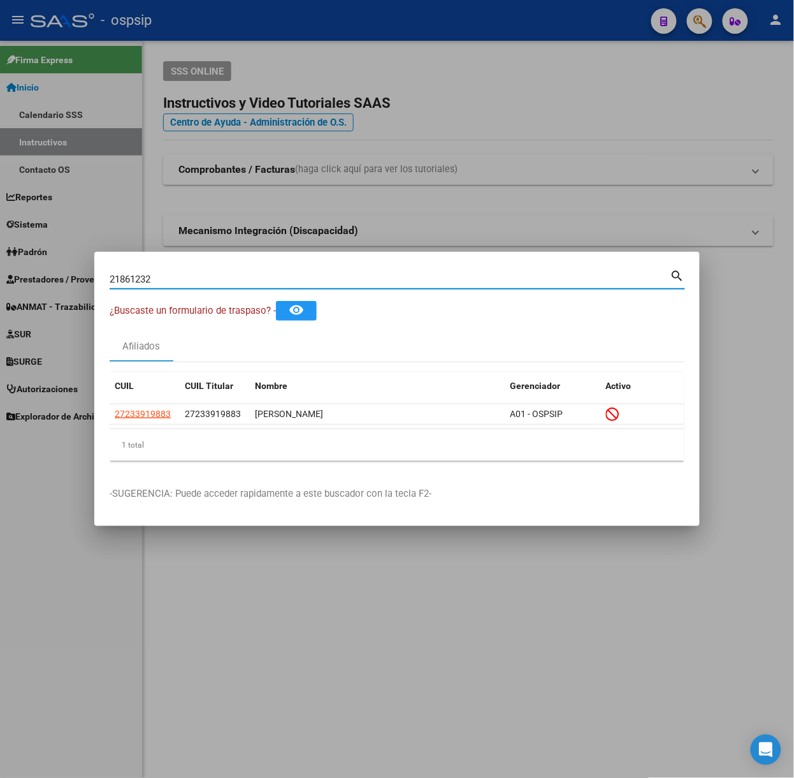
type input "21861232"
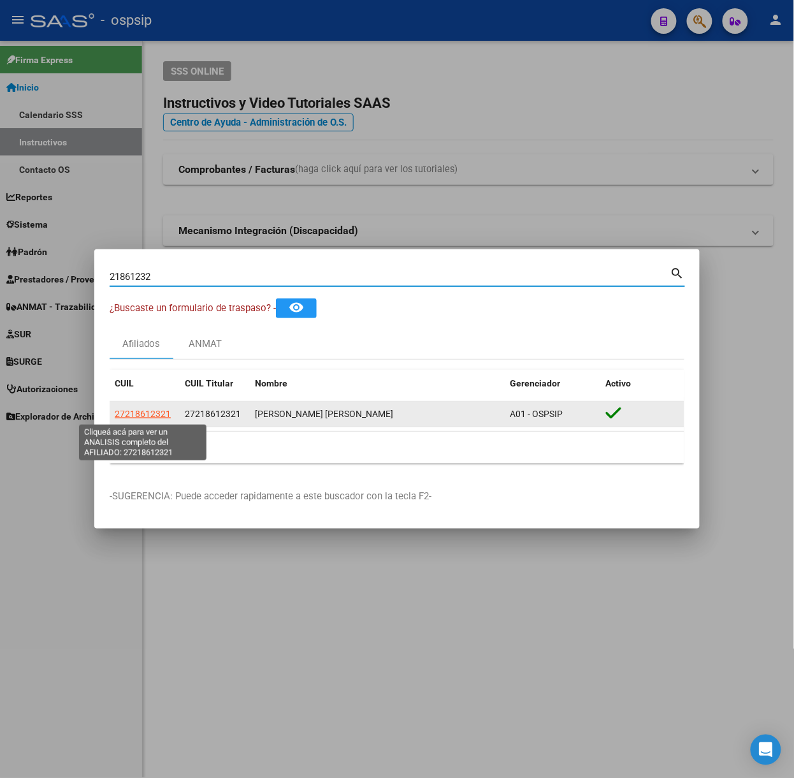
click at [154, 414] on span "27218612321" at bounding box center [143, 414] width 56 height 10
type textarea "27218612321"
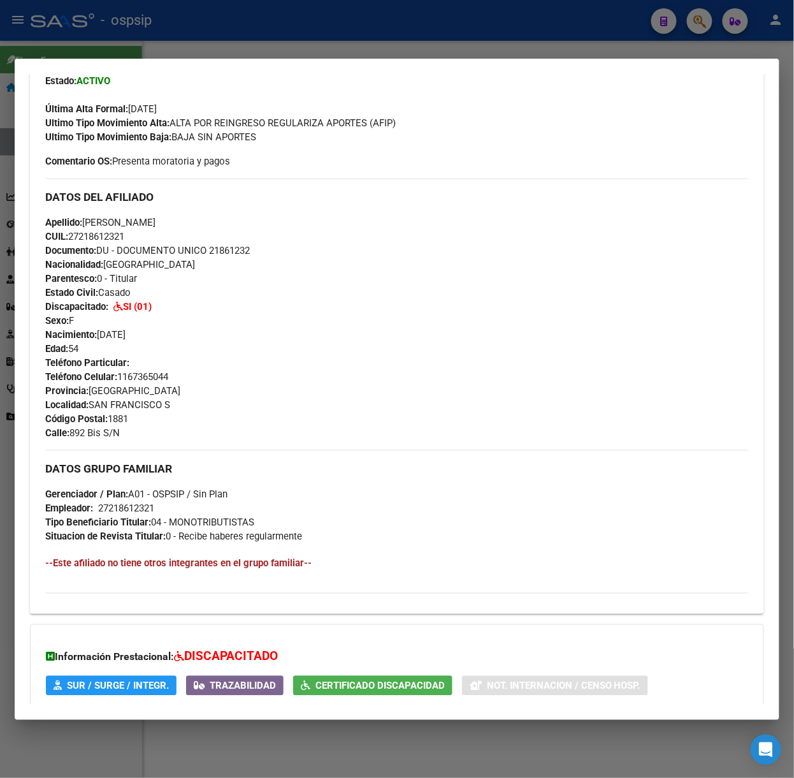
scroll to position [431, 0]
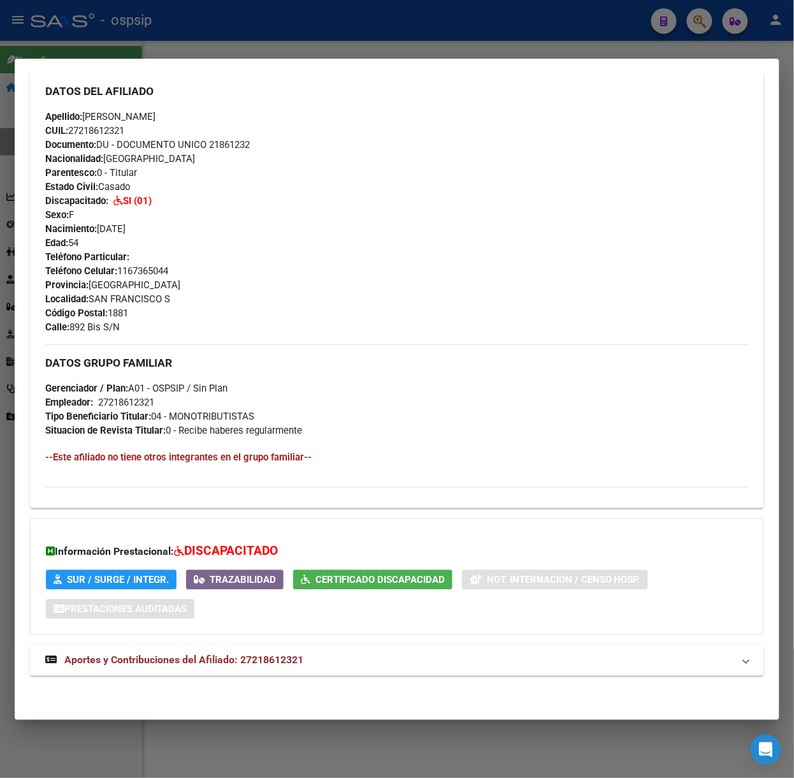
click at [322, 664] on mat-panel-title "Aportes y Contribuciones del Afiliado: 27218612321" at bounding box center [389, 660] width 688 height 15
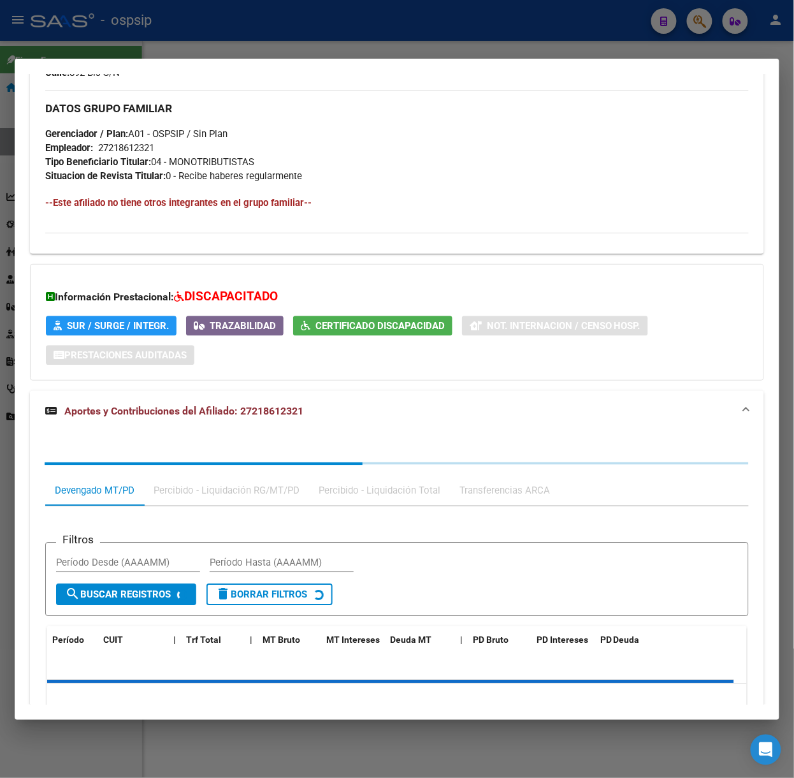
scroll to position [756, 0]
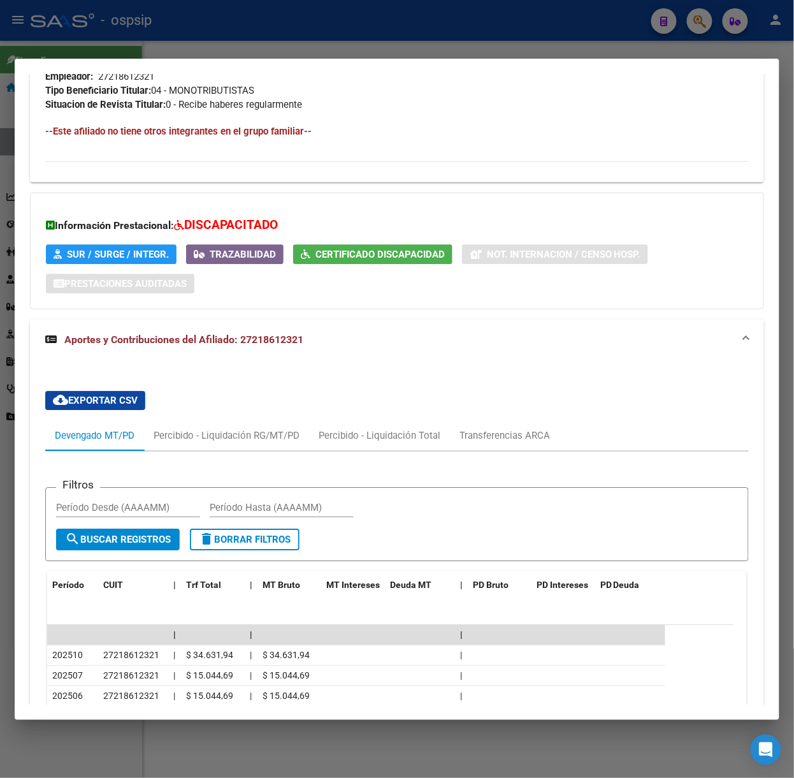
click at [200, 52] on div at bounding box center [397, 389] width 794 height 778
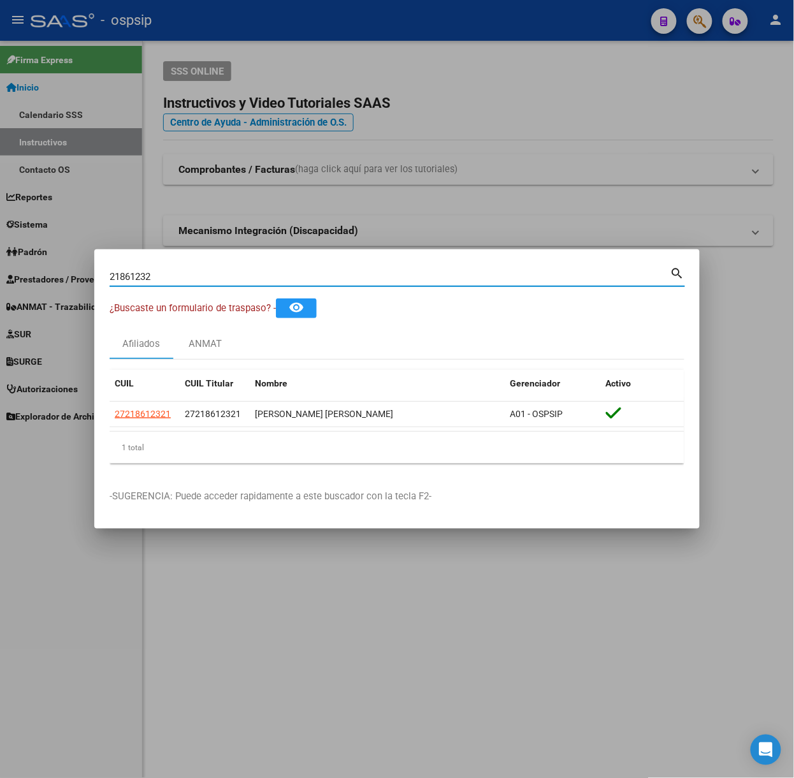
click at [156, 276] on input "21861232" at bounding box center [390, 276] width 561 height 11
type input "13914444"
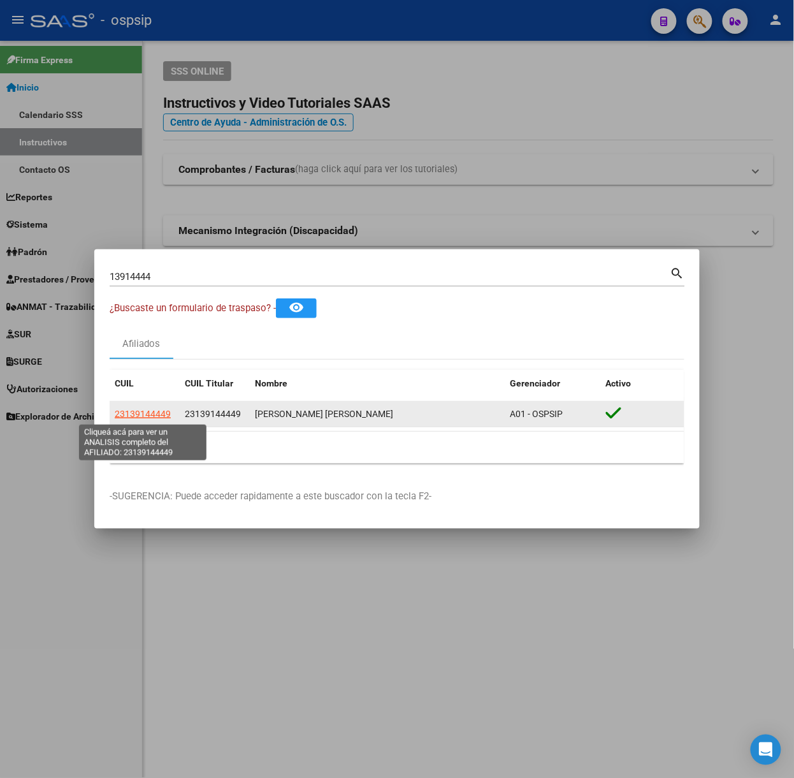
click at [138, 409] on span "23139144449" at bounding box center [143, 414] width 56 height 10
type textarea "23139144449"
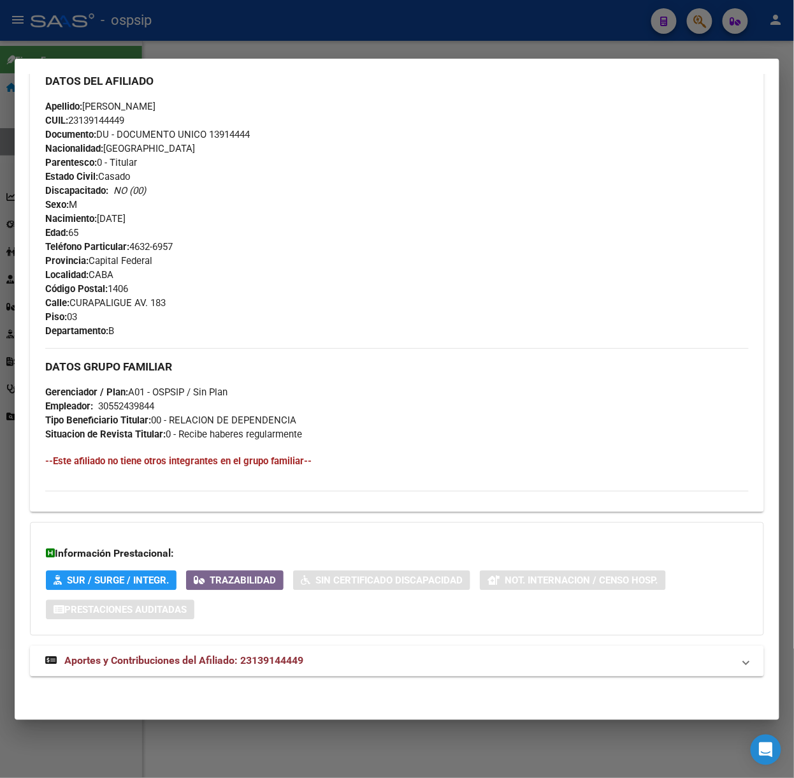
scroll to position [428, 0]
click at [240, 653] on strong "Aportes y Contribuciones del Afiliado: 23139144449" at bounding box center [174, 660] width 258 height 15
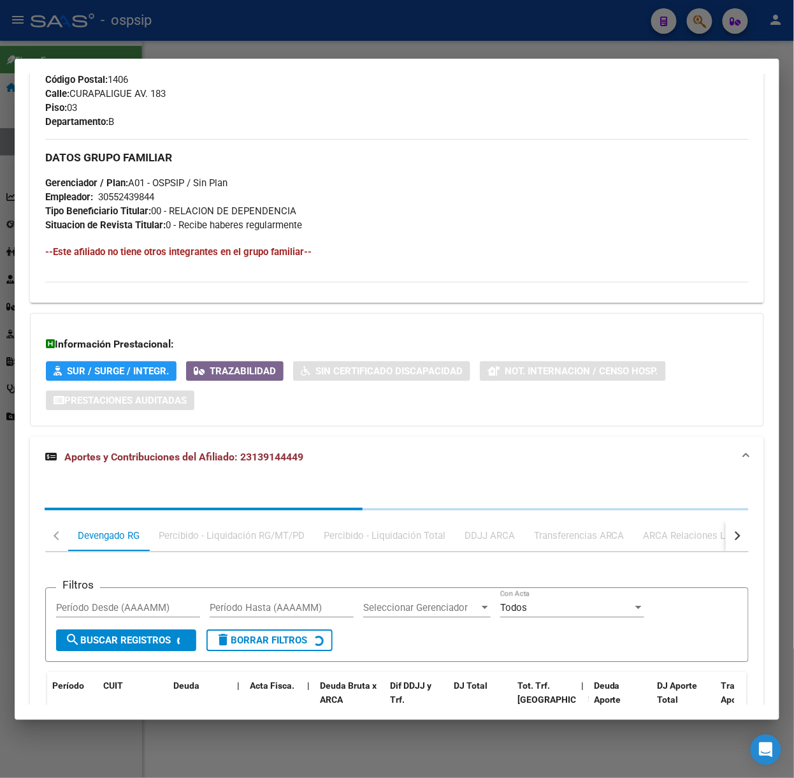
scroll to position [744, 0]
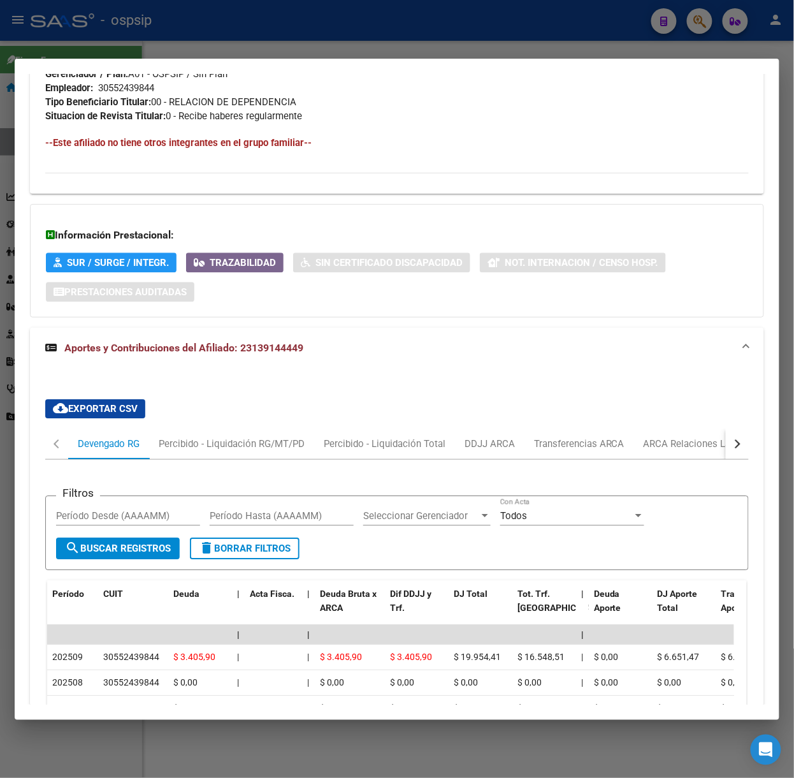
click at [198, 23] on div at bounding box center [397, 389] width 794 height 778
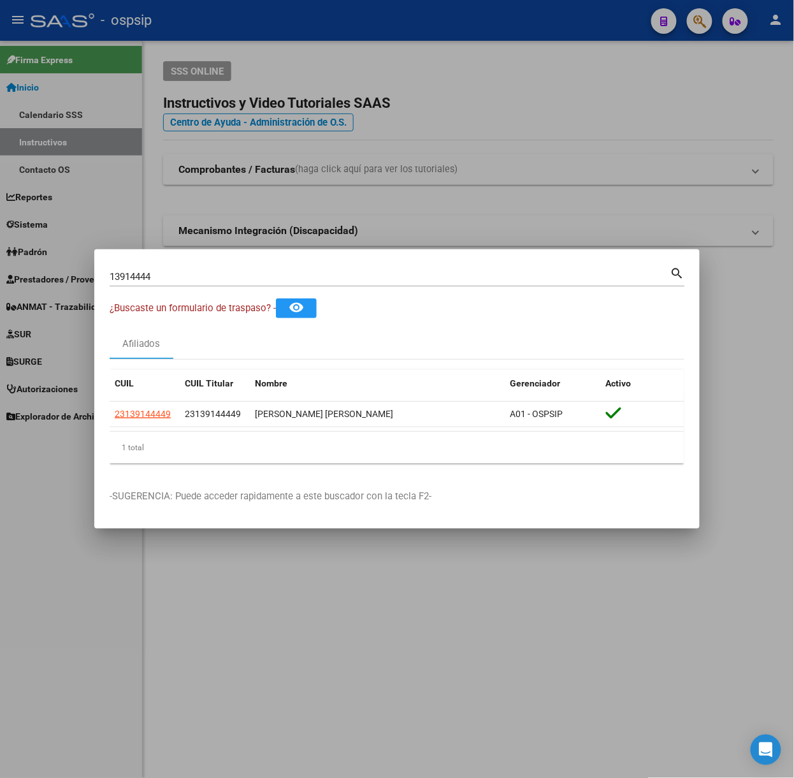
click at [212, 279] on input "13914444" at bounding box center [390, 276] width 561 height 11
type input "17966021"
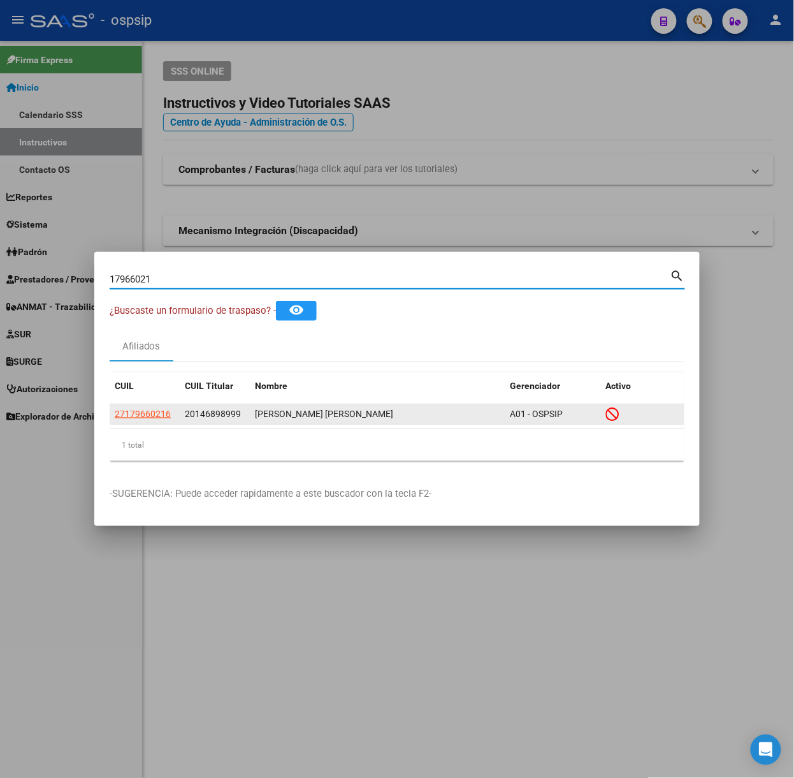
click at [157, 409] on span "27179660216" at bounding box center [143, 414] width 56 height 10
type textarea "27179660216"
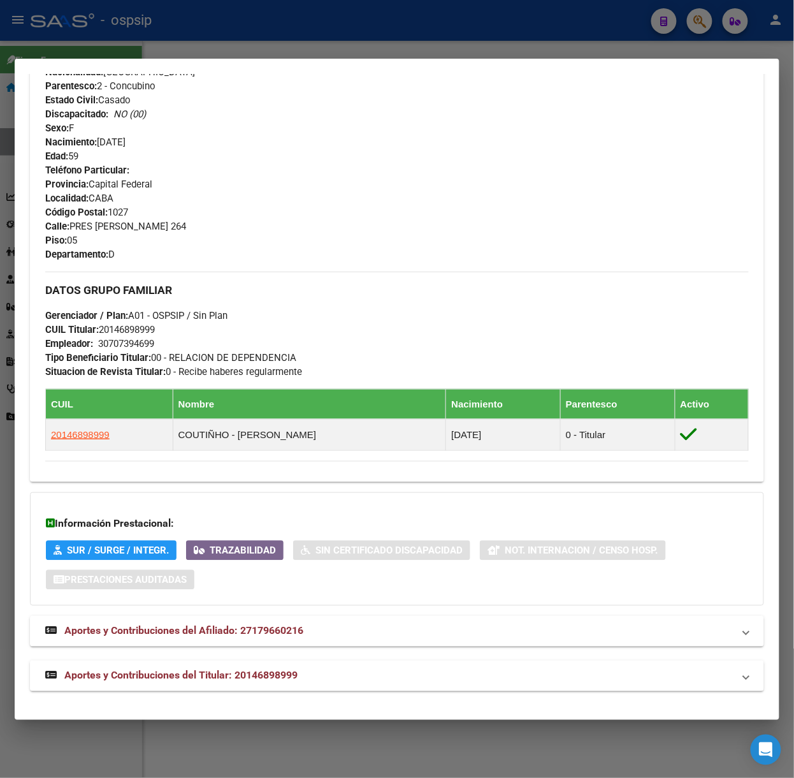
scroll to position [495, 0]
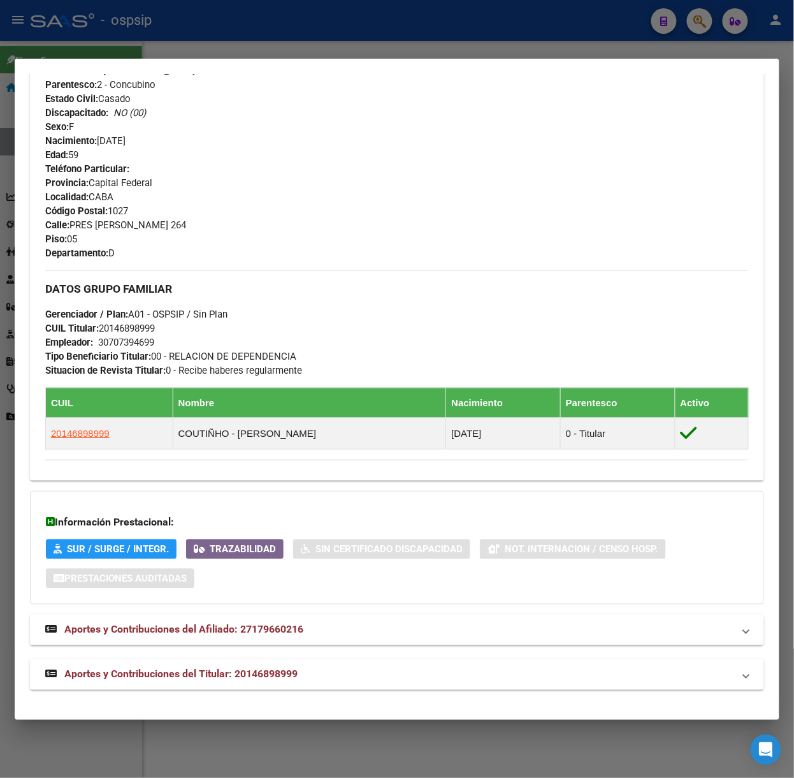
click at [287, 673] on span "Aportes y Contribuciones del Titular: 20146898999" at bounding box center [180, 674] width 233 height 12
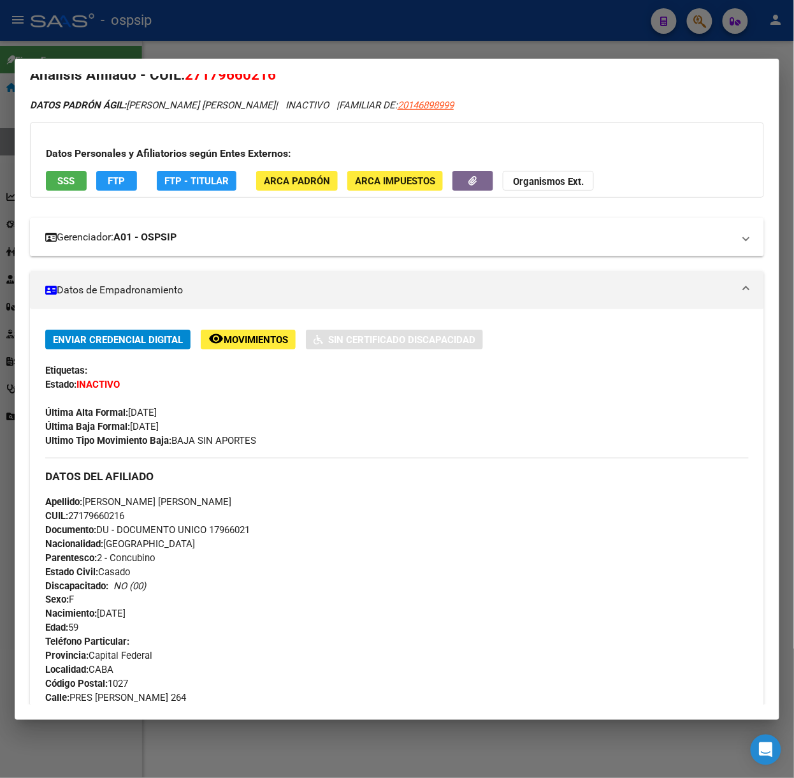
scroll to position [0, 0]
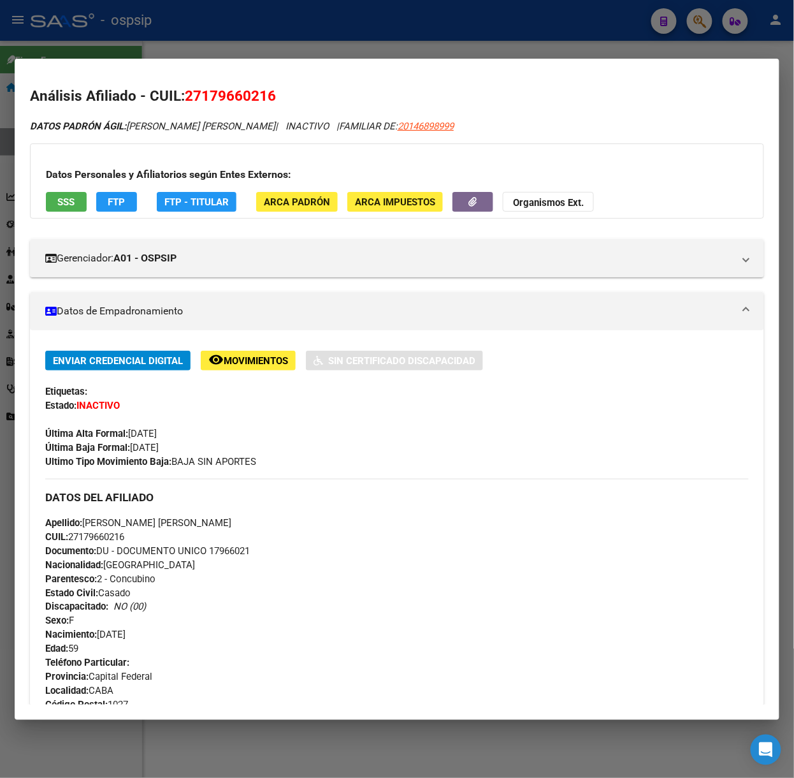
click at [79, 207] on button "SSS" at bounding box center [66, 202] width 41 height 20
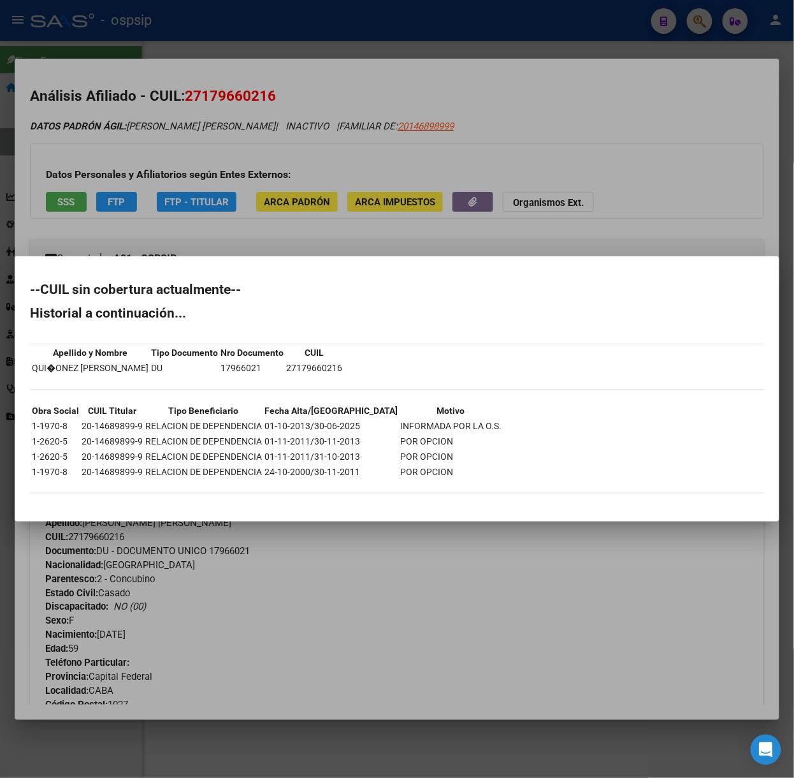
click at [152, 207] on div at bounding box center [397, 389] width 794 height 778
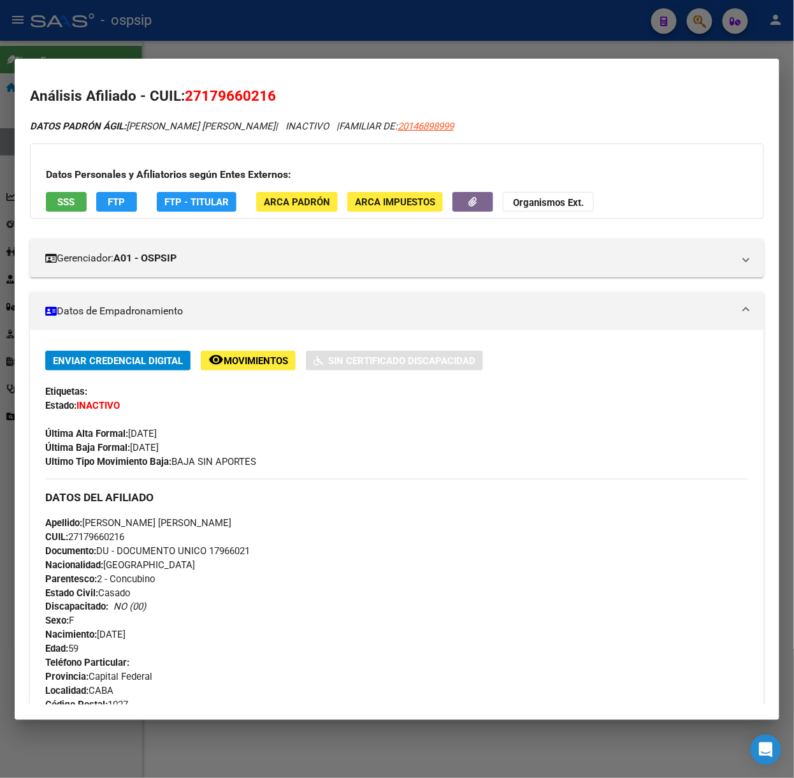
click at [120, 36] on div at bounding box center [397, 389] width 794 height 778
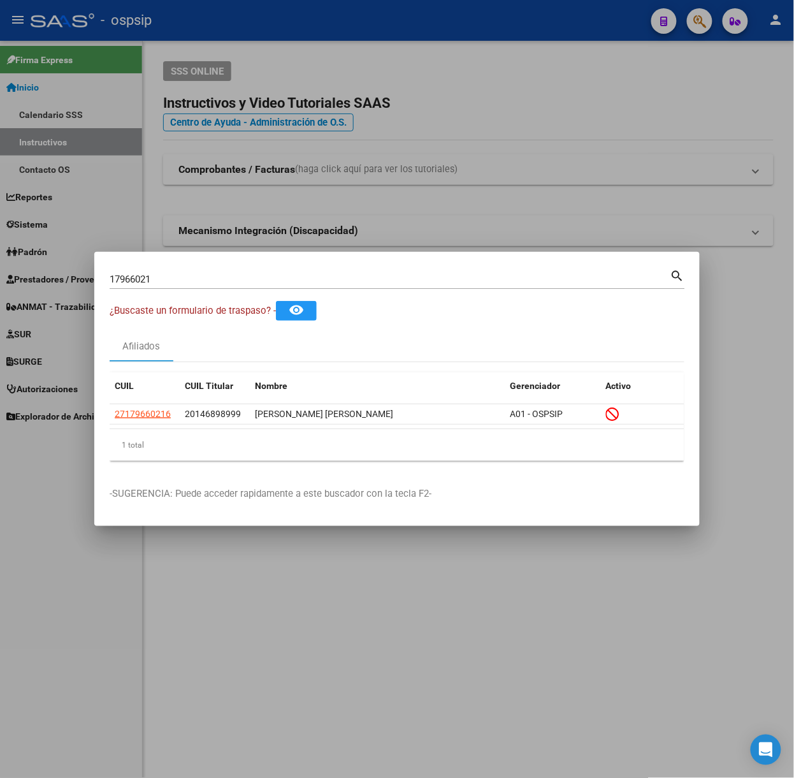
click at [198, 282] on input "17966021" at bounding box center [390, 278] width 561 height 11
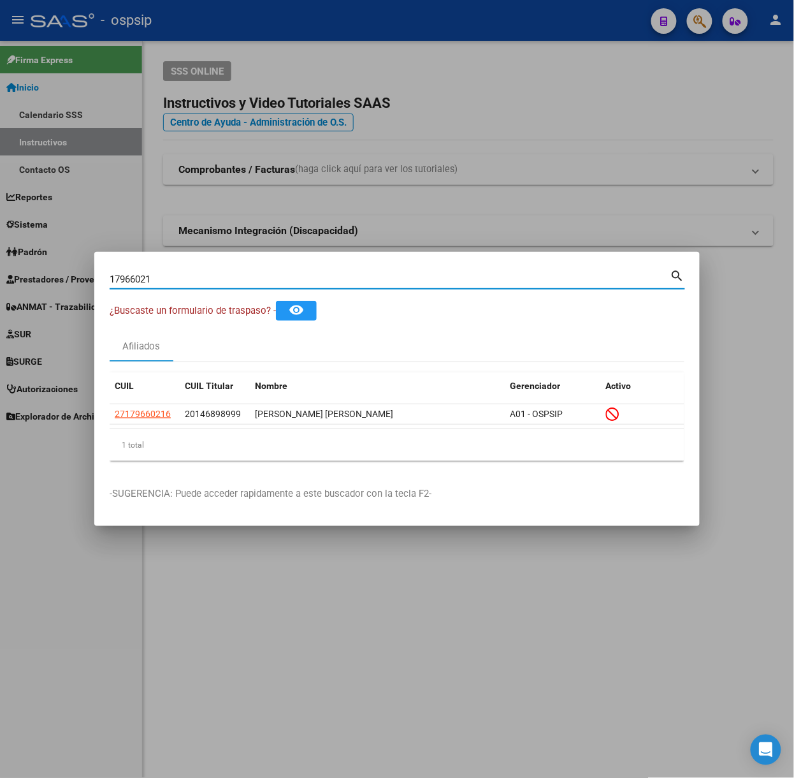
click at [198, 282] on input "17966021" at bounding box center [390, 278] width 561 height 11
type input "24591385"
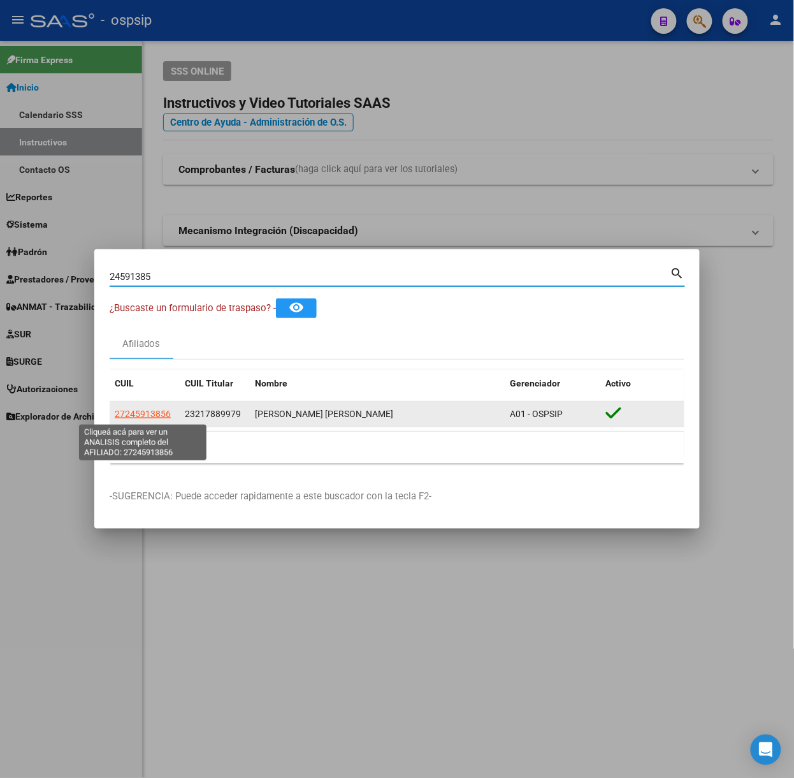
click at [166, 411] on span "27245913856" at bounding box center [143, 414] width 56 height 10
type textarea "27245913856"
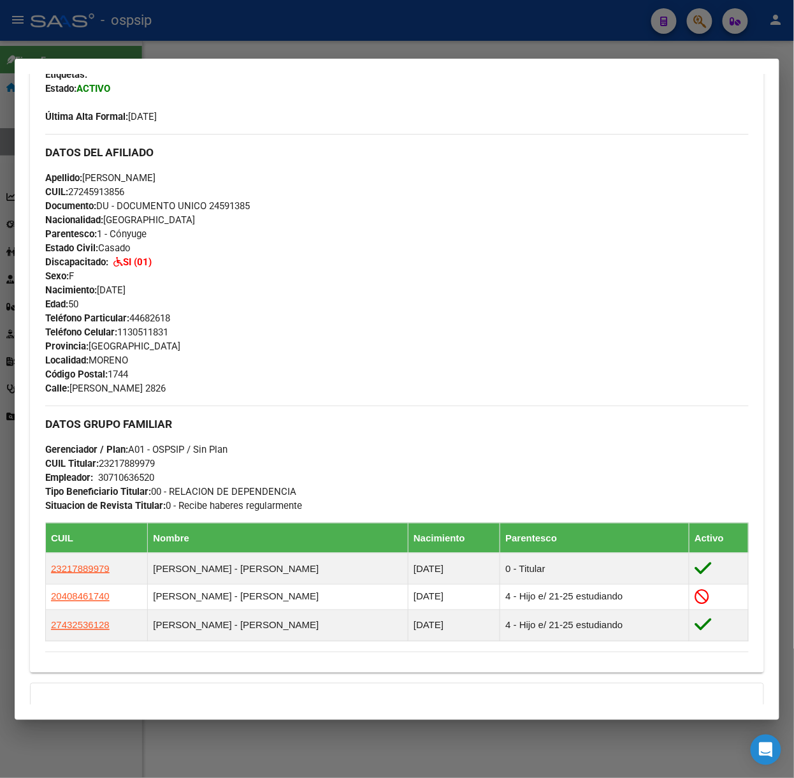
scroll to position [513, 0]
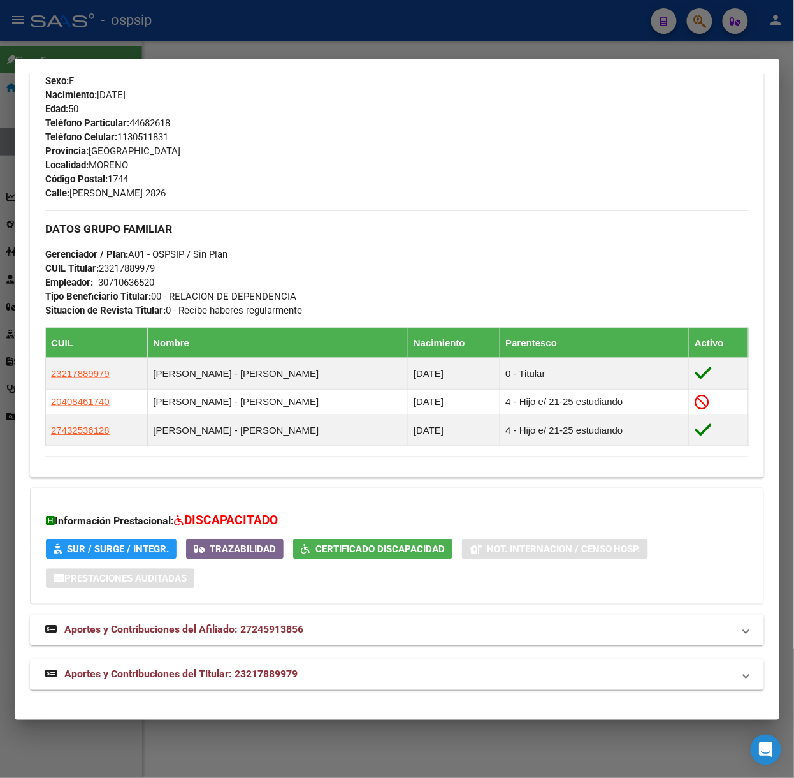
click at [309, 674] on mat-panel-title "Aportes y Contribuciones del Titular: 23217889979" at bounding box center [389, 674] width 688 height 15
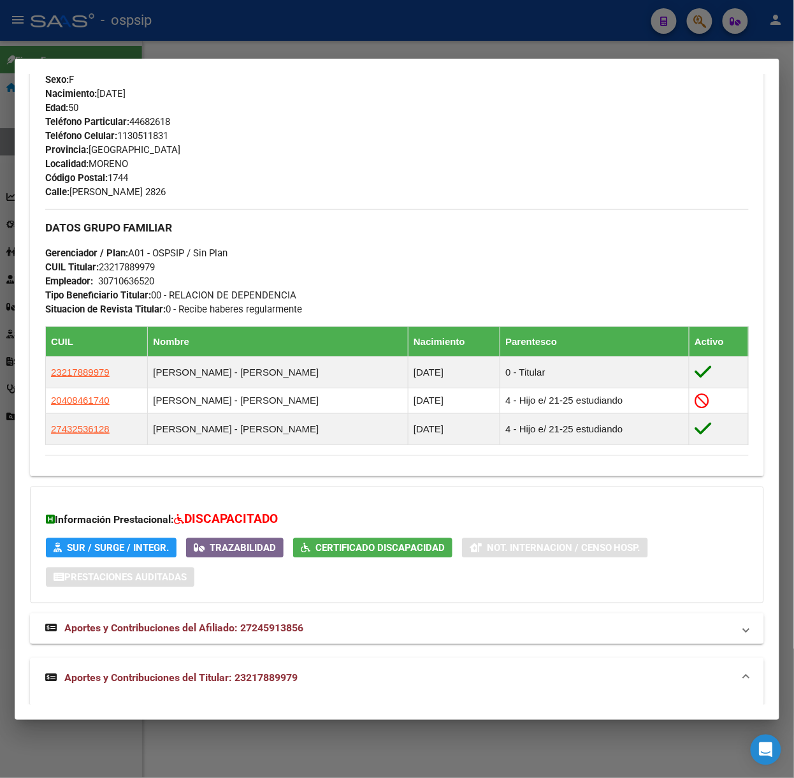
scroll to position [829, 0]
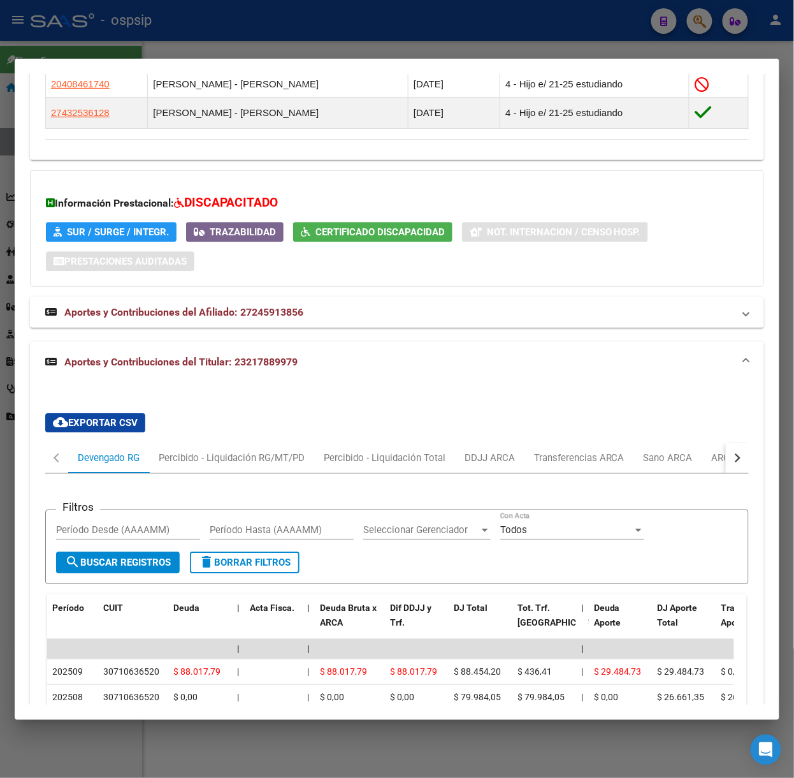
click at [182, 51] on div at bounding box center [397, 389] width 794 height 778
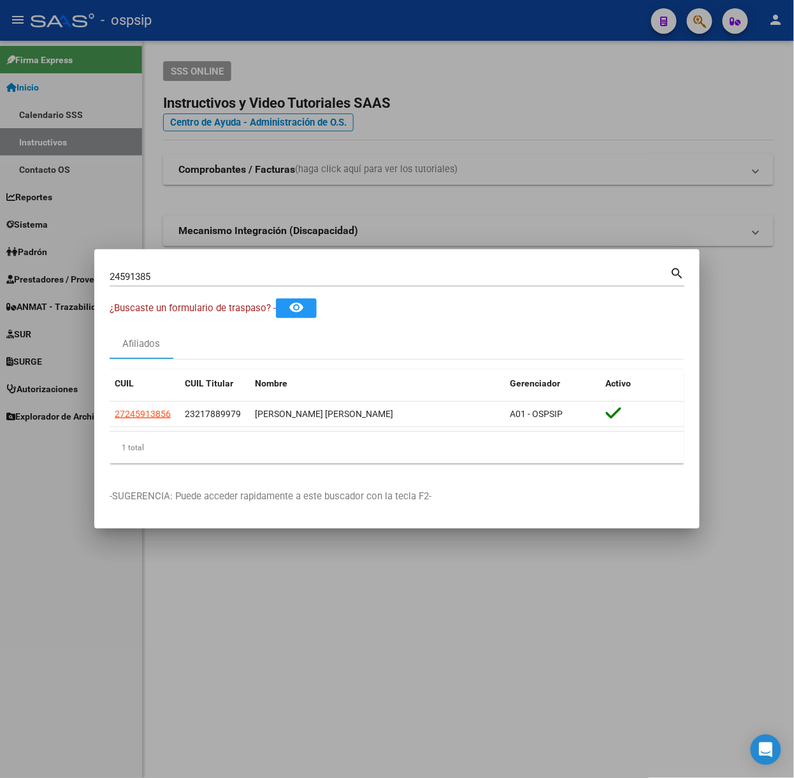
click at [205, 289] on div "24591385 Buscar (apellido, dni, [PERSON_NAME], [PERSON_NAME], cuit, obra social…" at bounding box center [397, 281] width 575 height 34
click at [201, 282] on input "24591385" at bounding box center [390, 276] width 561 height 11
type input "58748484"
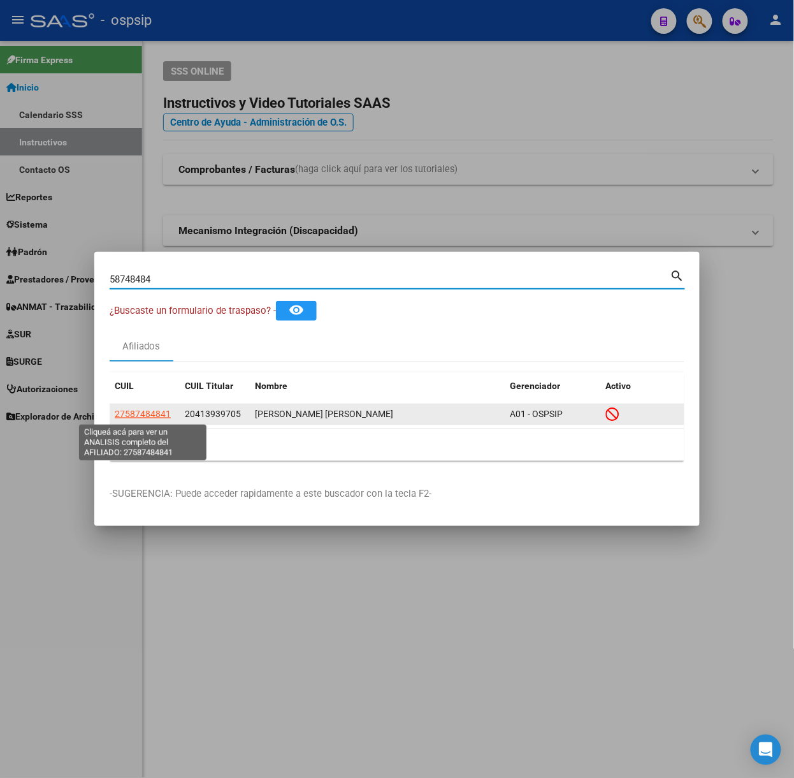
click at [158, 413] on span "27587484841" at bounding box center [143, 414] width 56 height 10
type textarea "27587484841"
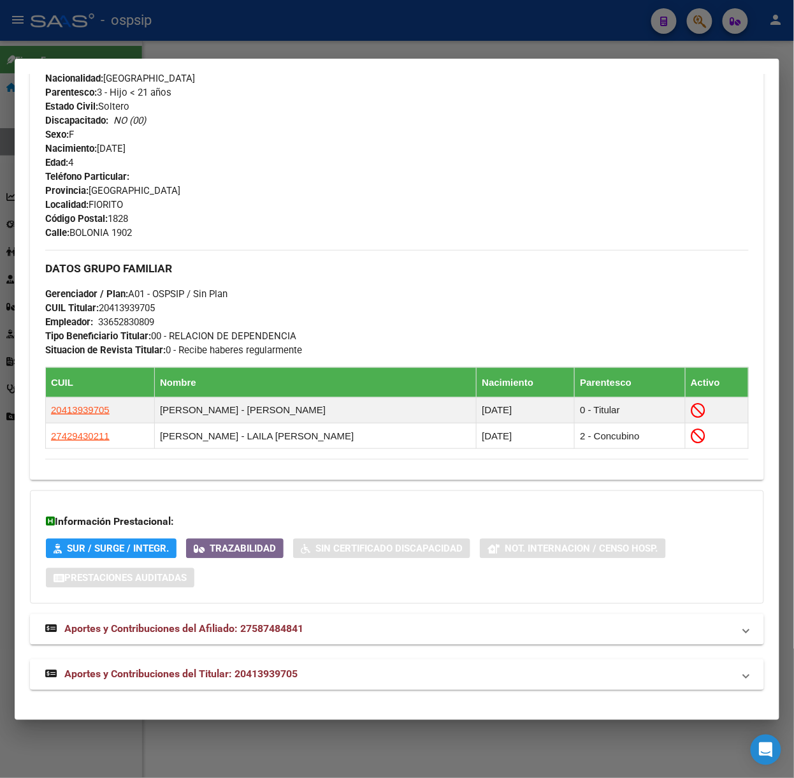
click at [302, 679] on mat-panel-title "Aportes y Contribuciones del Titular: 20413939705" at bounding box center [389, 674] width 688 height 15
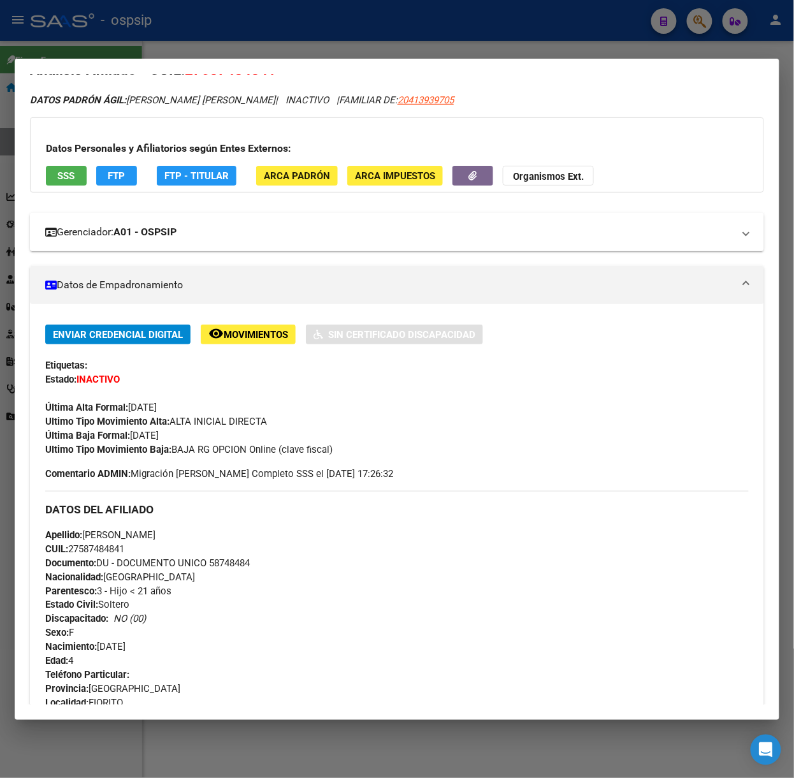
scroll to position [0, 0]
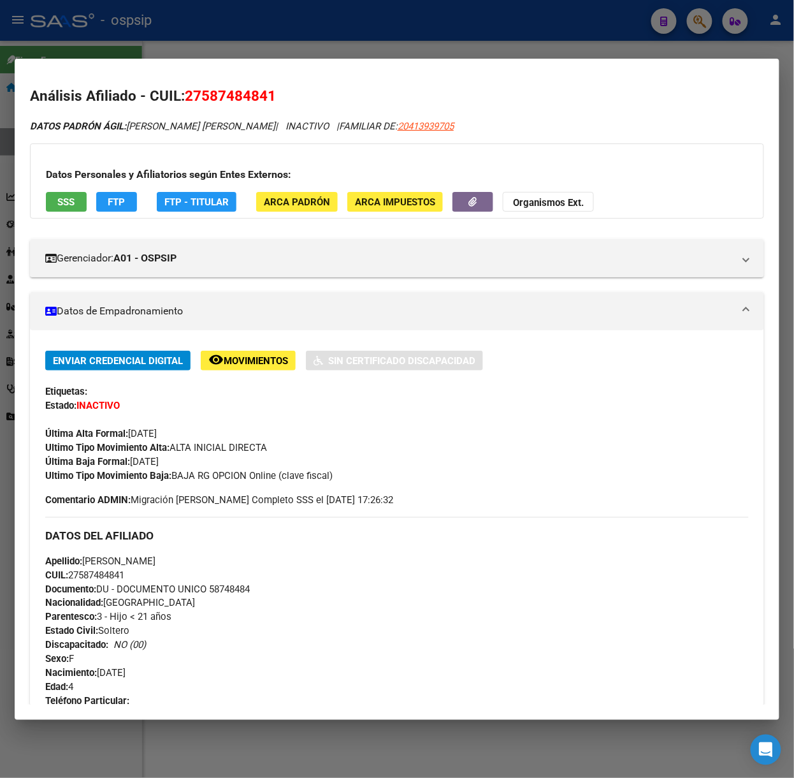
click at [60, 199] on span "SSS" at bounding box center [66, 201] width 17 height 11
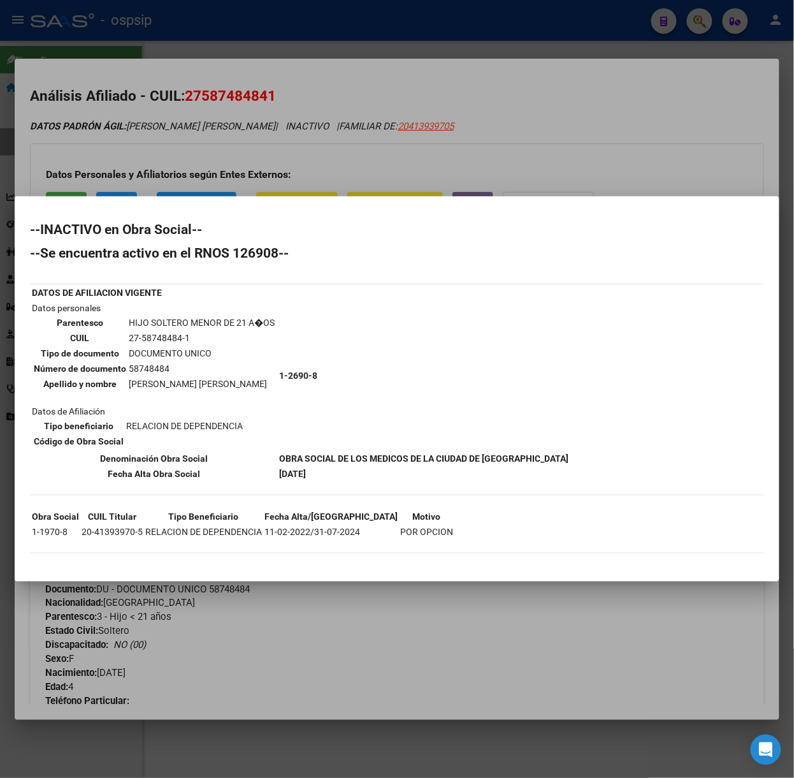
click at [247, 167] on div at bounding box center [397, 389] width 794 height 778
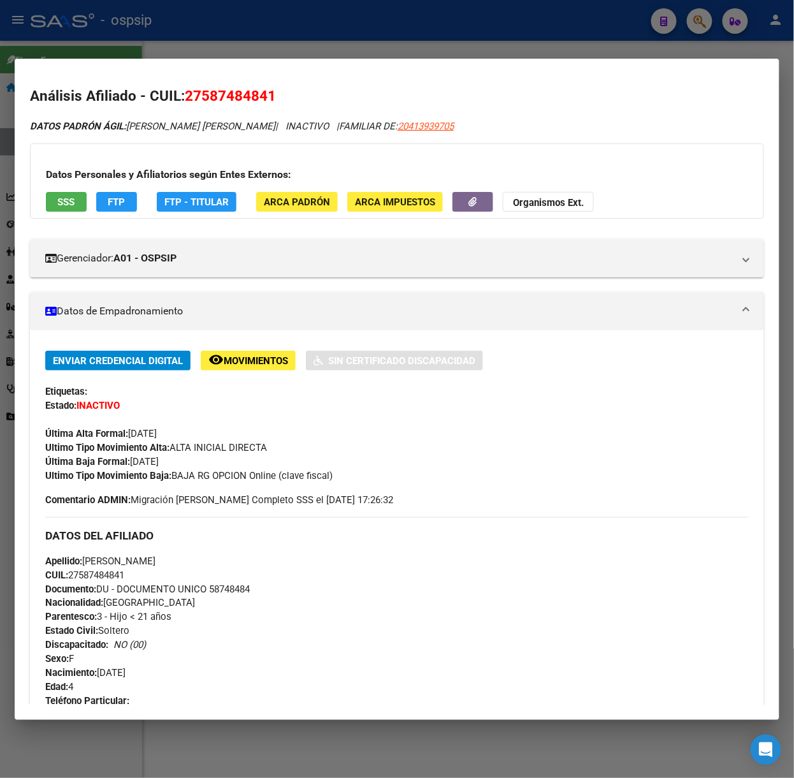
click at [140, 54] on div at bounding box center [397, 389] width 794 height 778
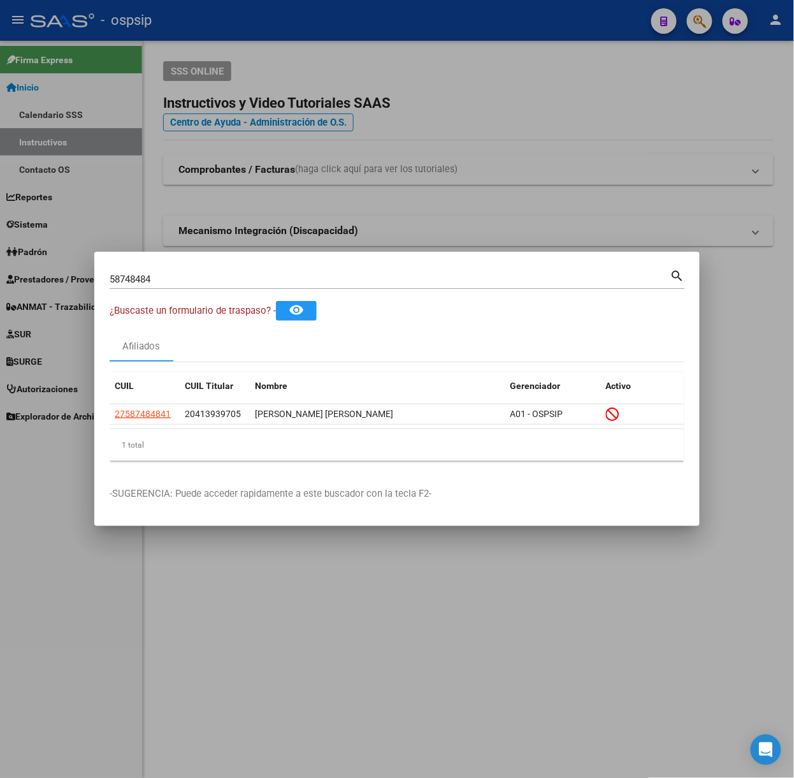
click at [164, 274] on input "58748484" at bounding box center [390, 278] width 561 height 11
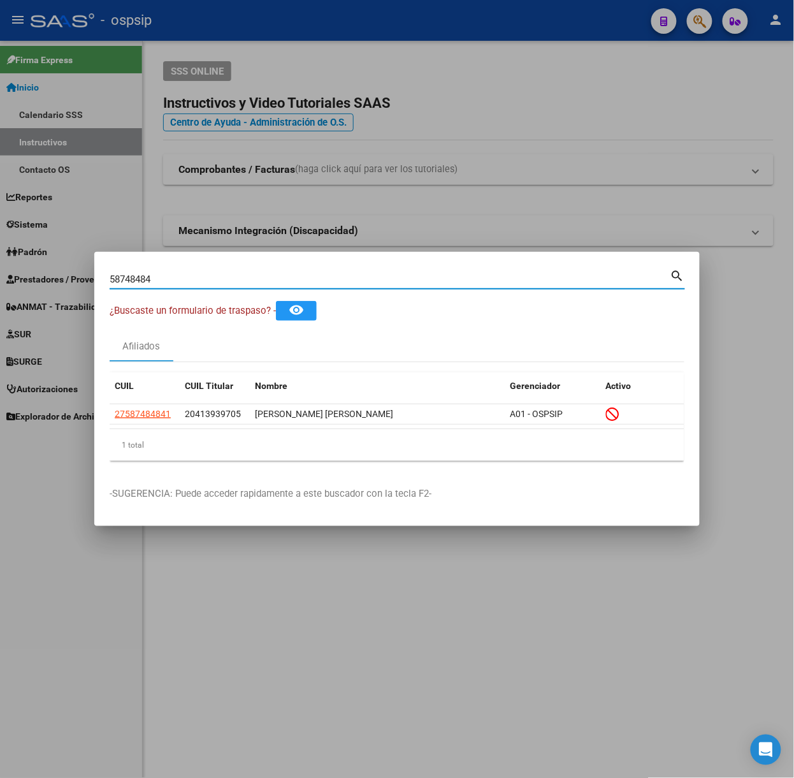
click at [164, 274] on input "58748484" at bounding box center [390, 278] width 561 height 11
type input "16145812"
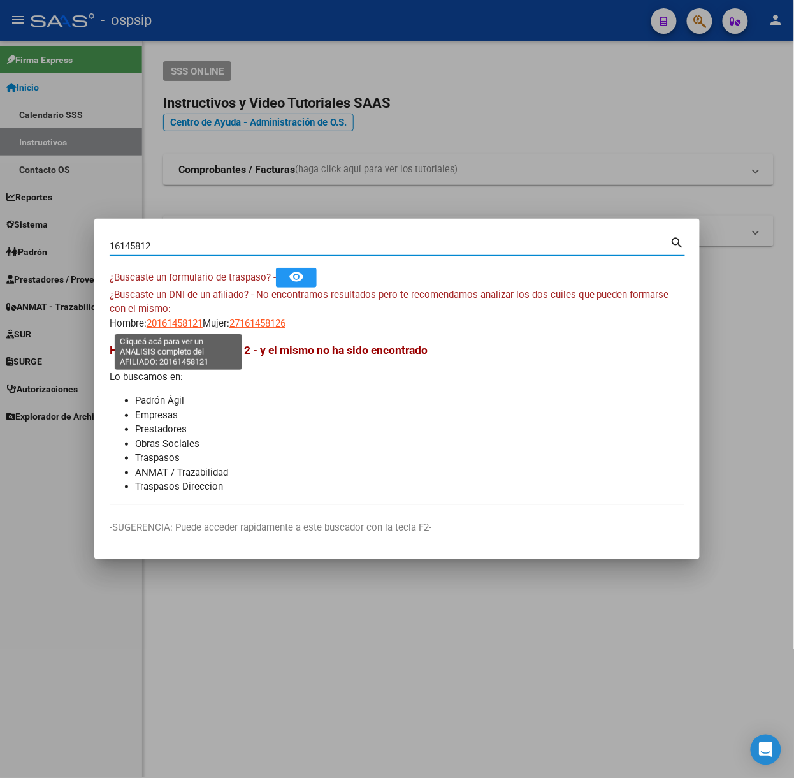
click at [162, 322] on span "20161458121" at bounding box center [175, 322] width 56 height 11
type textarea "20161458121"
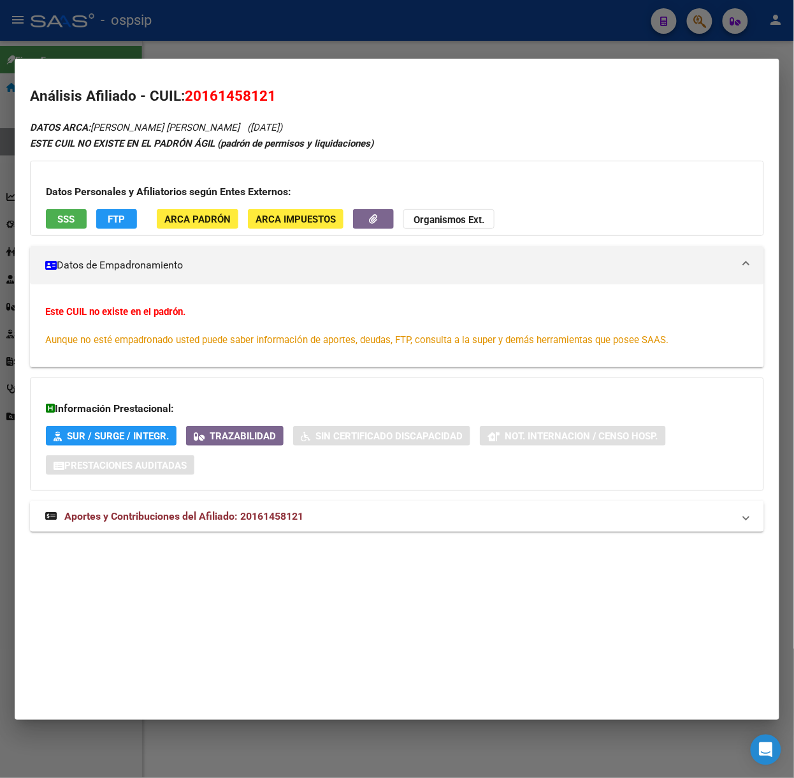
click at [238, 517] on span "Aportes y Contribuciones del Afiliado: 20161458121" at bounding box center [183, 516] width 239 height 12
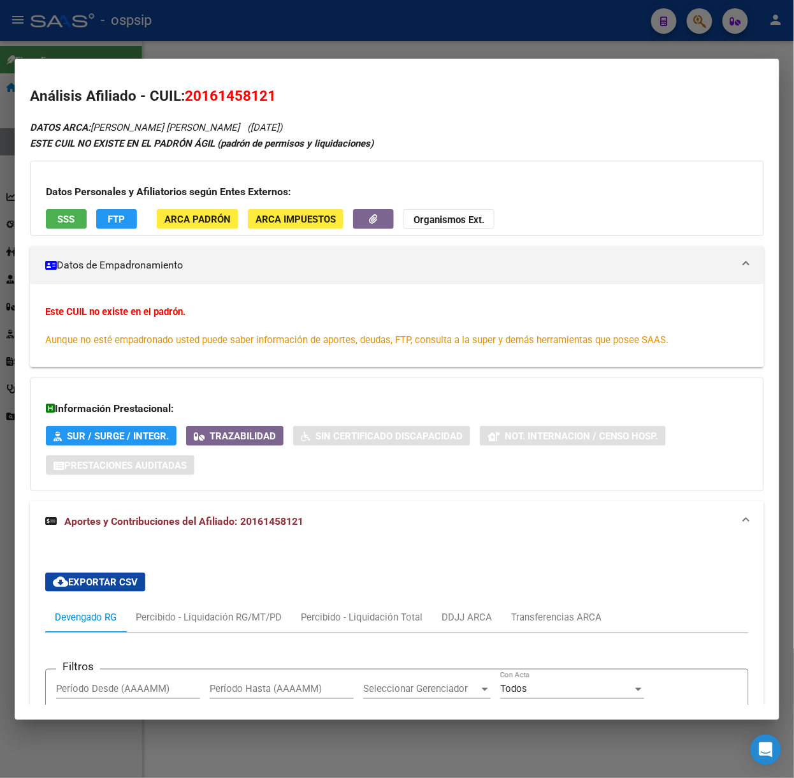
click at [67, 232] on div "Datos Personales y Afiliatorios según Entes Externos: SSS FTP ARCA Padrón ARCA …" at bounding box center [397, 198] width 734 height 75
click at [66, 229] on div "Datos Personales y Afiliatorios según Entes Externos: SSS FTP ARCA Padrón ARCA …" at bounding box center [397, 198] width 734 height 75
click at [66, 226] on button "SSS" at bounding box center [66, 219] width 41 height 20
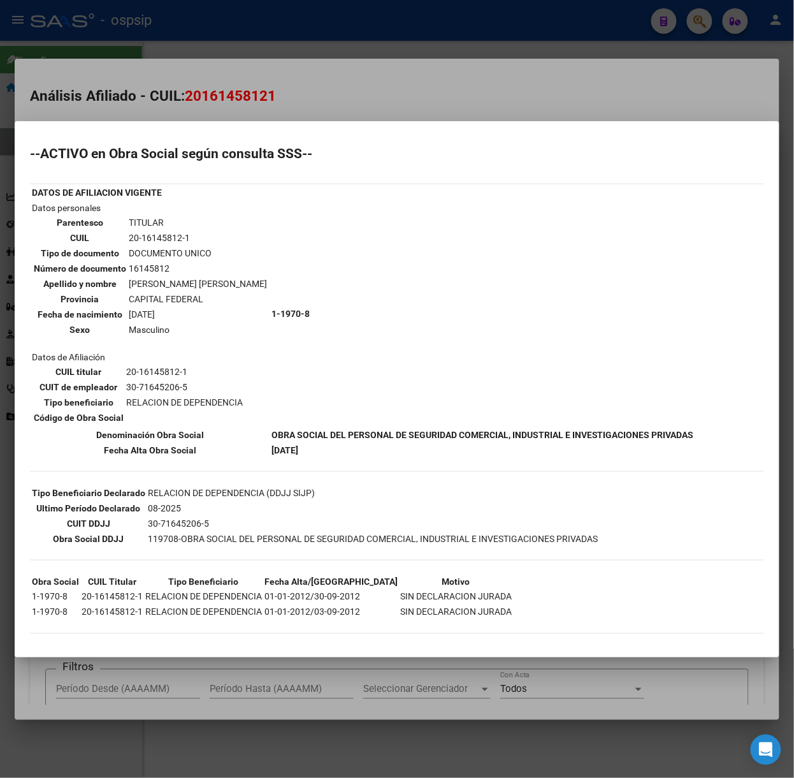
click at [151, 124] on mat-dialog-container "--ACTIVO en Obra Social según consulta SSS-- DATOS DE AFILIACION VIGENTE Datos …" at bounding box center [397, 389] width 765 height 536
click at [141, 103] on div at bounding box center [397, 389] width 794 height 778
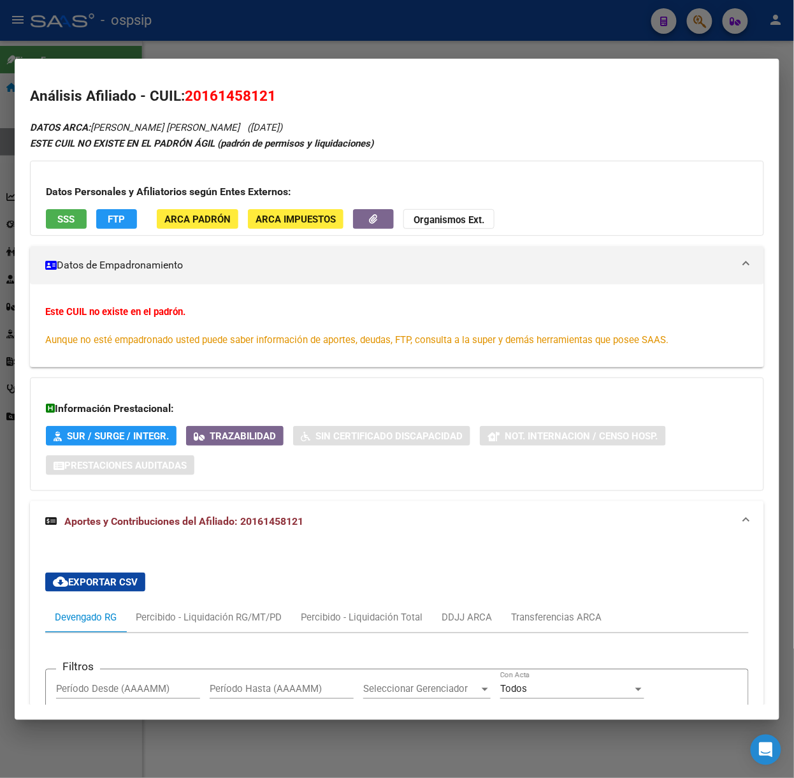
click at [124, 46] on div at bounding box center [397, 389] width 794 height 778
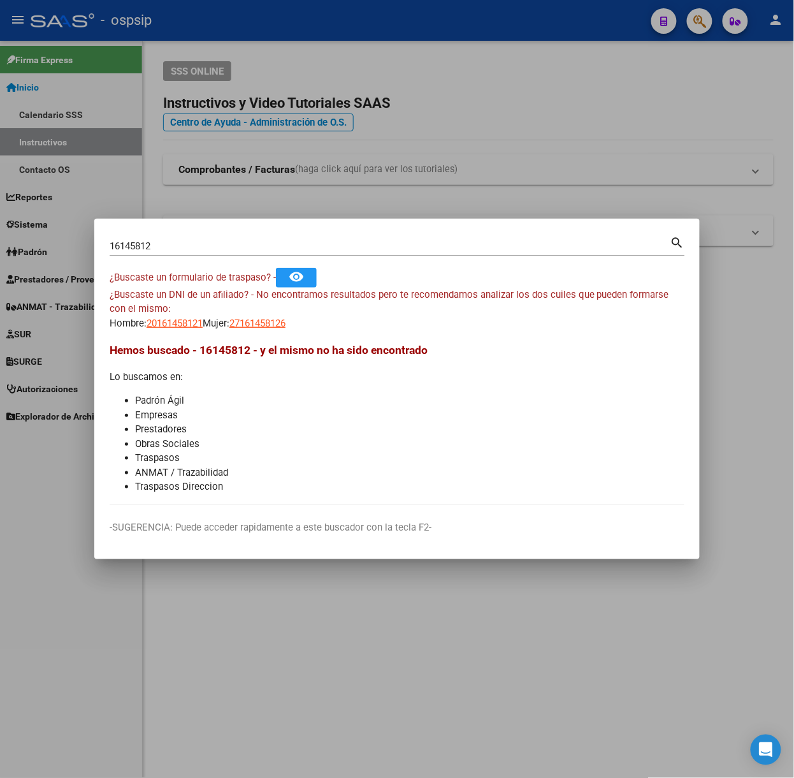
click at [189, 238] on div "16145812 Buscar (apellido, dni, cuil, [PERSON_NAME], cuit, obra social)" at bounding box center [390, 245] width 561 height 19
click at [201, 253] on div "16145812 Buscar (apellido, dni, cuil, [PERSON_NAME], cuit, obra social)" at bounding box center [390, 245] width 561 height 19
click at [199, 243] on input "16145812" at bounding box center [390, 245] width 561 height 11
type input "19046471"
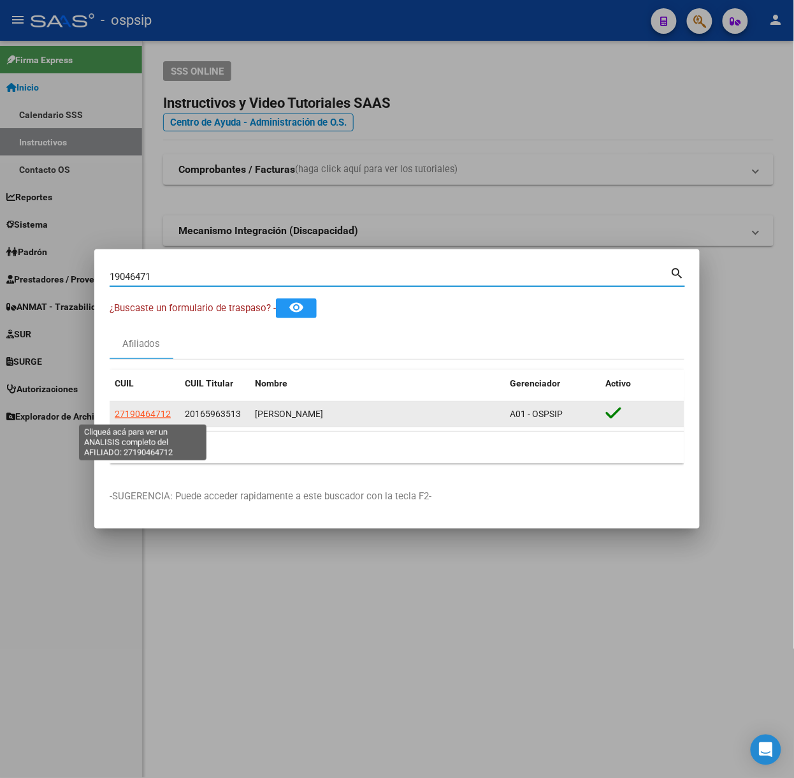
click at [164, 416] on span "27190464712" at bounding box center [143, 414] width 56 height 10
type textarea "27190464712"
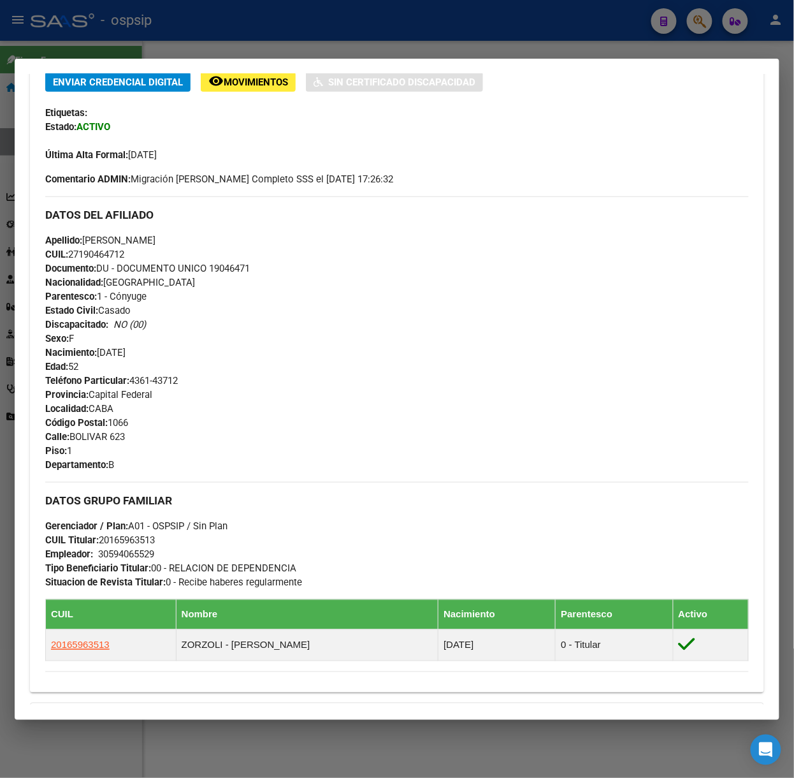
scroll to position [492, 0]
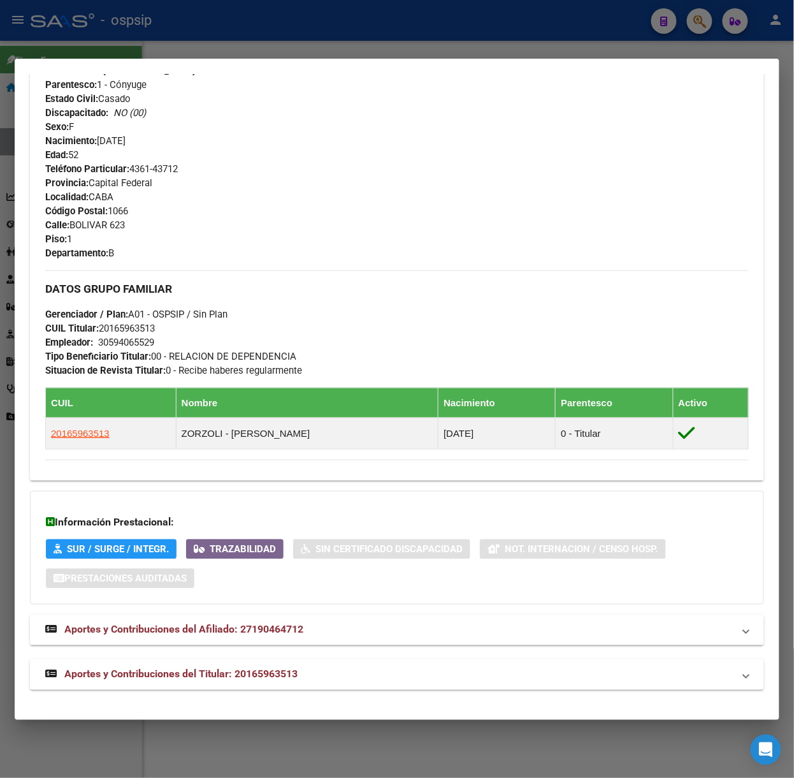
click at [256, 669] on span "Aportes y Contribuciones del Titular: 20165963513" at bounding box center [180, 674] width 233 height 12
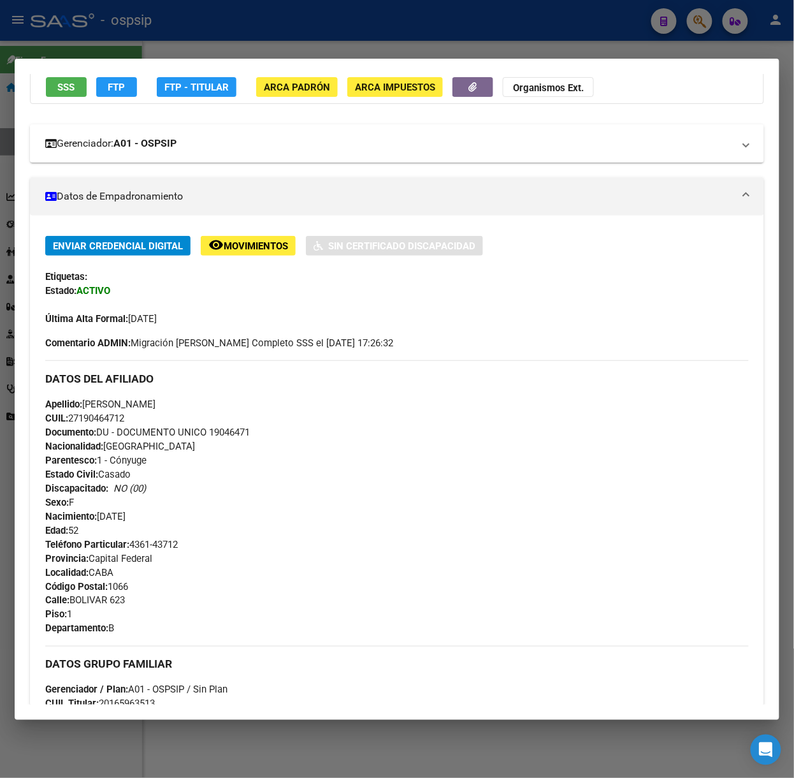
scroll to position [0, 0]
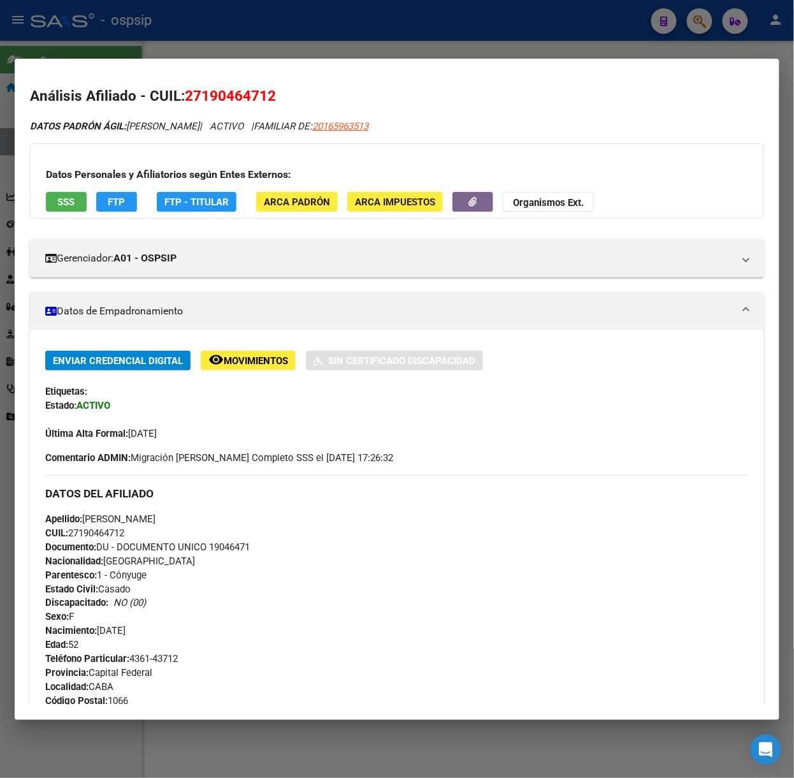
click at [73, 201] on span "SSS" at bounding box center [66, 201] width 17 height 11
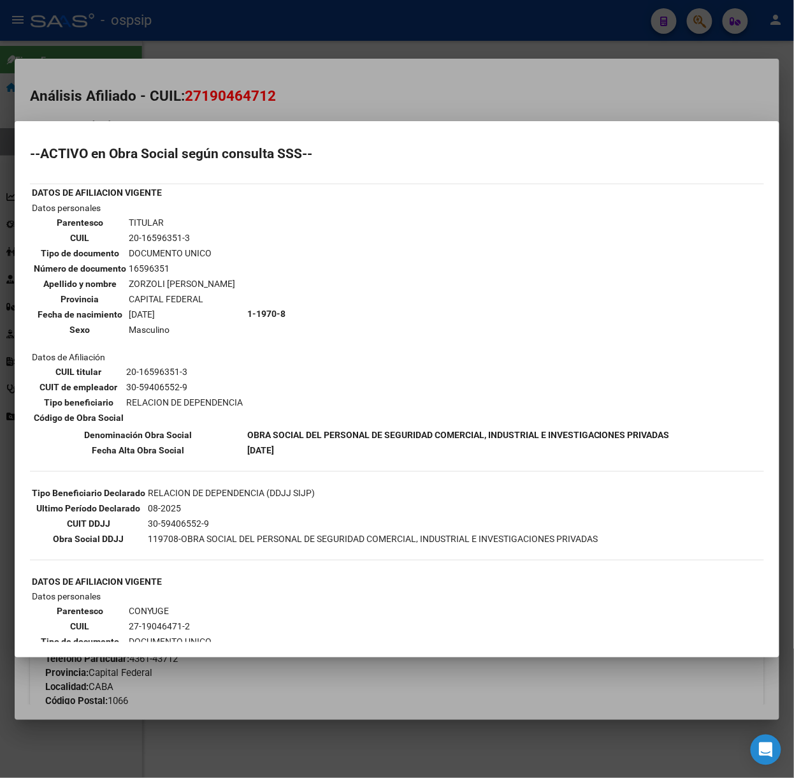
click at [175, 94] on div at bounding box center [397, 389] width 794 height 778
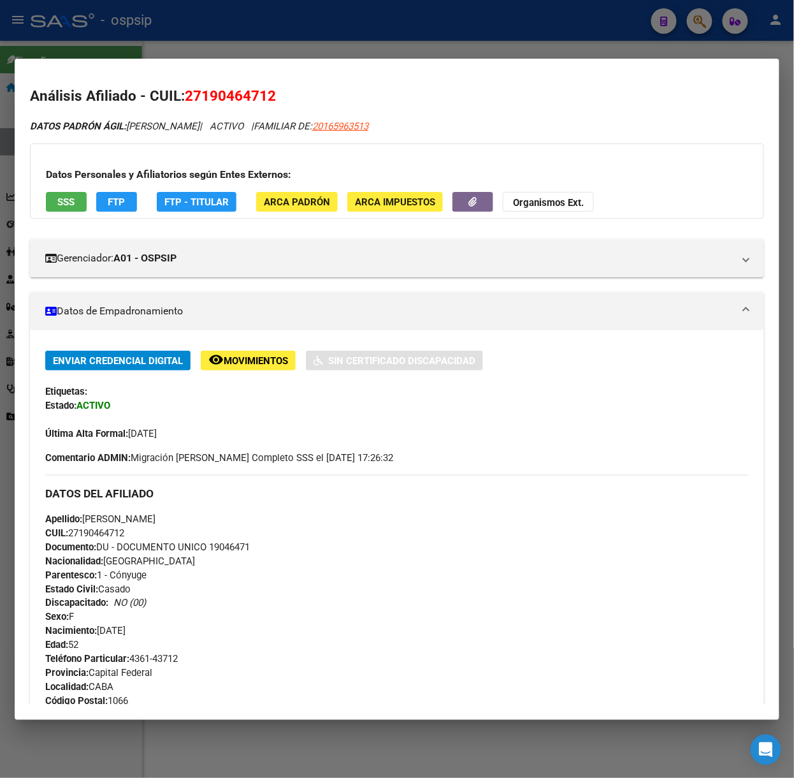
click at [130, 33] on div at bounding box center [397, 389] width 794 height 778
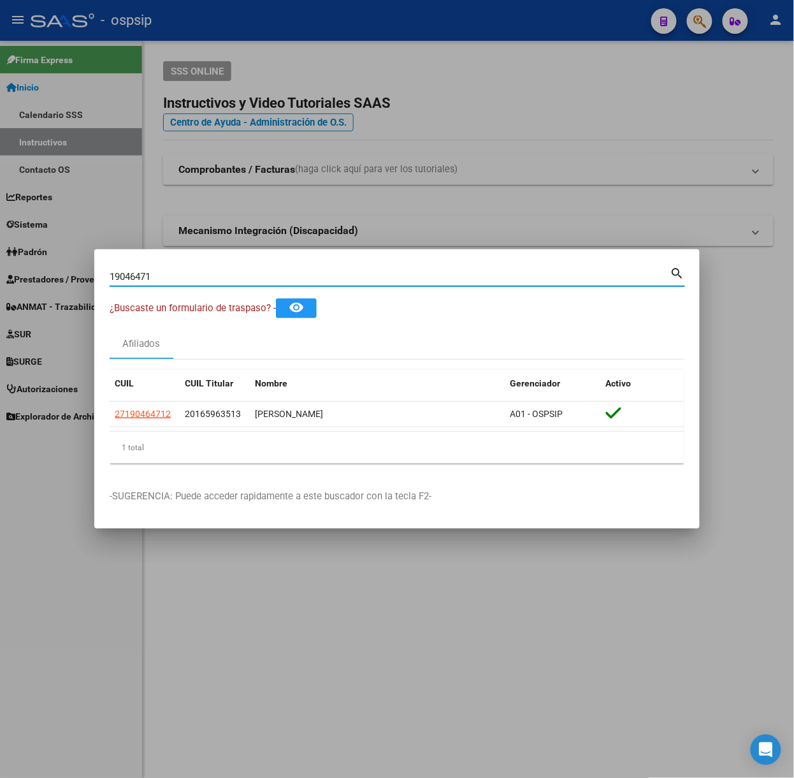
click at [177, 279] on input "19046471" at bounding box center [390, 276] width 561 height 11
type input "92846133"
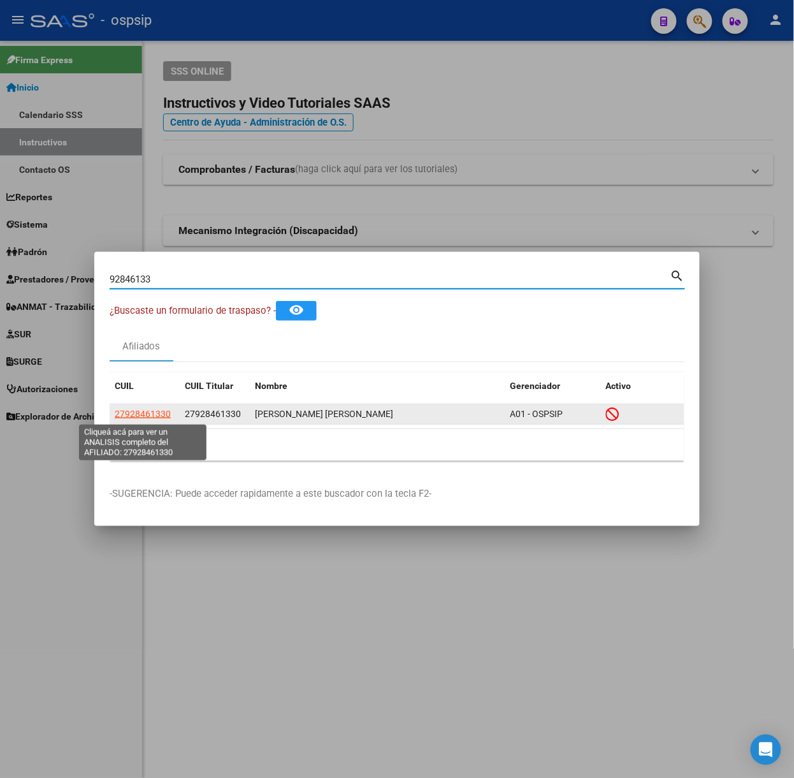
click at [144, 416] on span "27928461330" at bounding box center [143, 414] width 56 height 10
type textarea "27928461330"
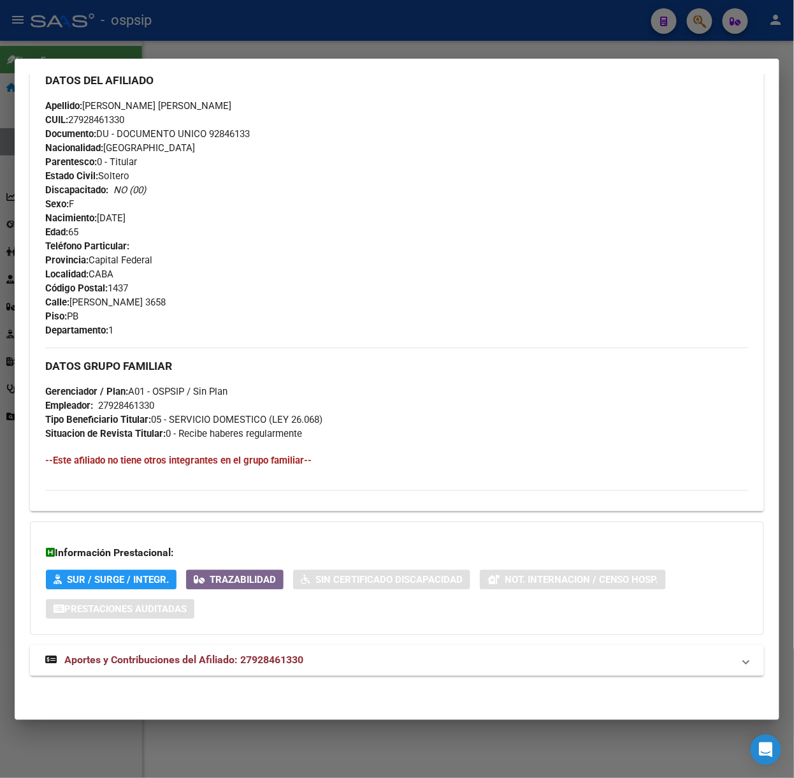
click at [302, 651] on mat-expansion-panel-header "Aportes y Contribuciones del Afiliado: 27928461330" at bounding box center [397, 660] width 734 height 31
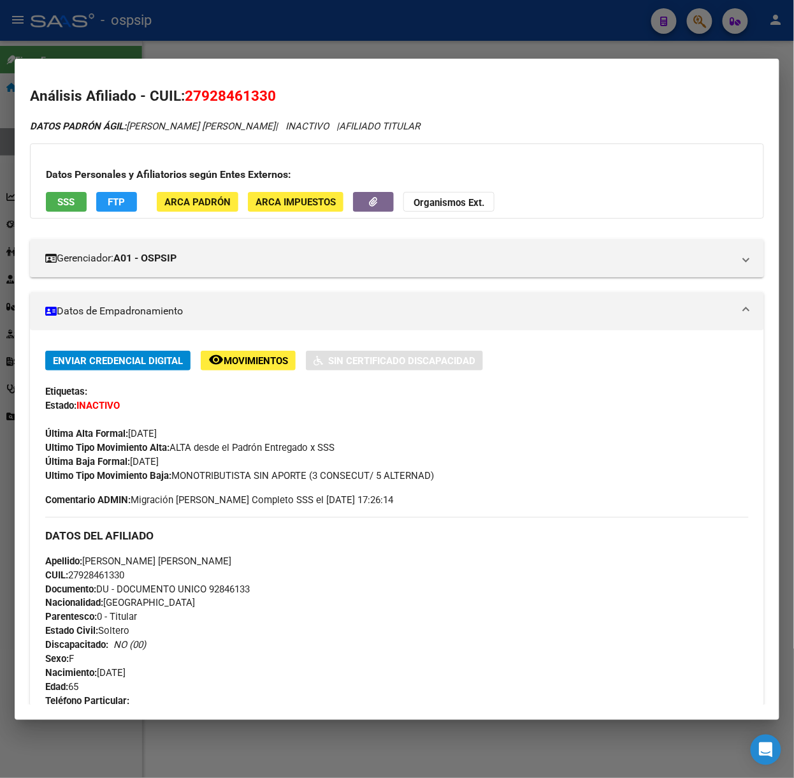
click at [64, 199] on span "SSS" at bounding box center [66, 201] width 17 height 11
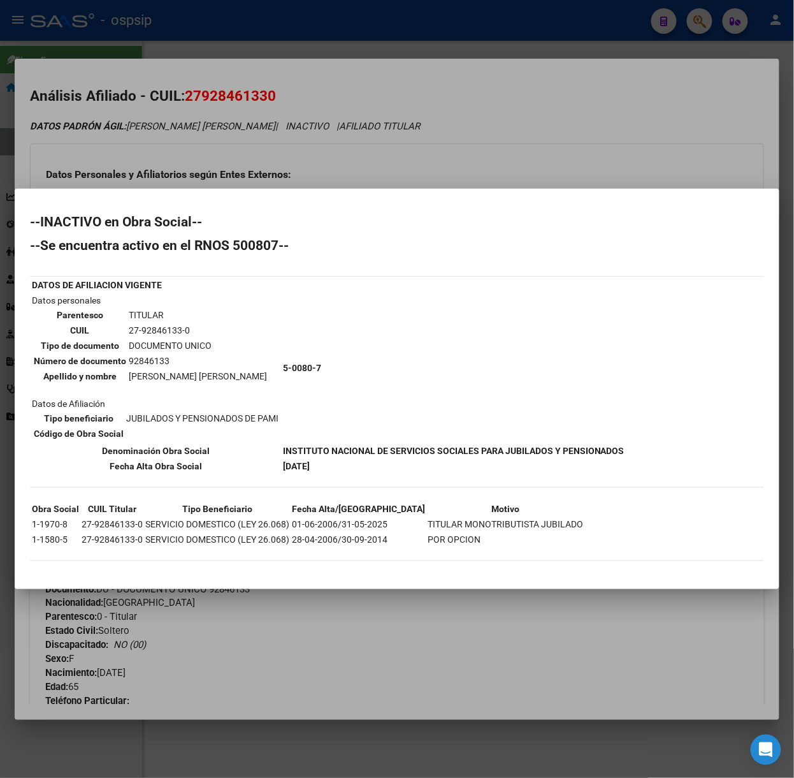
click at [212, 156] on div at bounding box center [397, 389] width 794 height 778
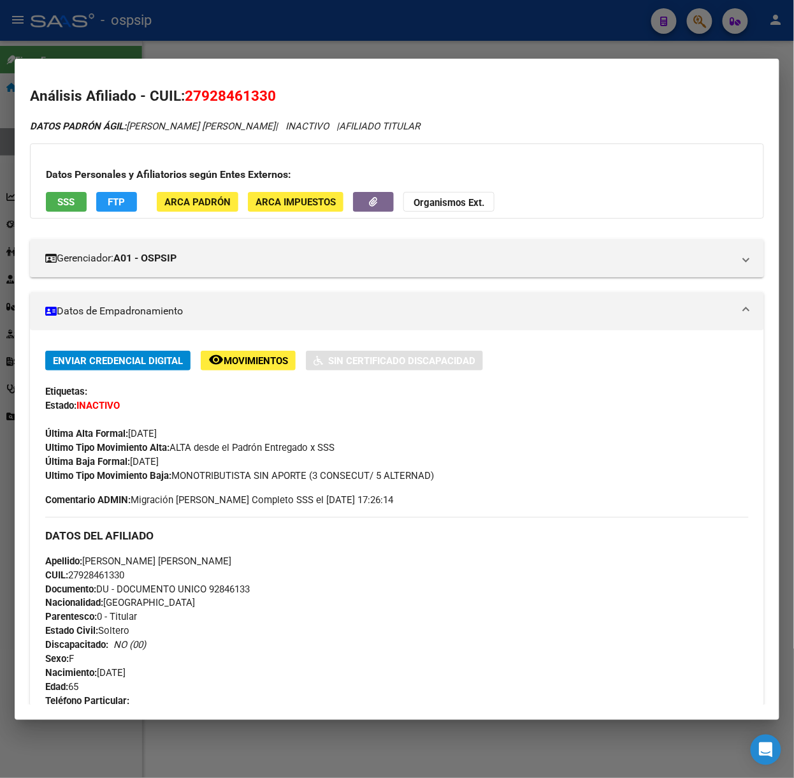
drag, startPoint x: 187, startPoint y: 42, endPoint x: 182, endPoint y: 136, distance: 94.5
click at [187, 42] on div at bounding box center [397, 389] width 794 height 778
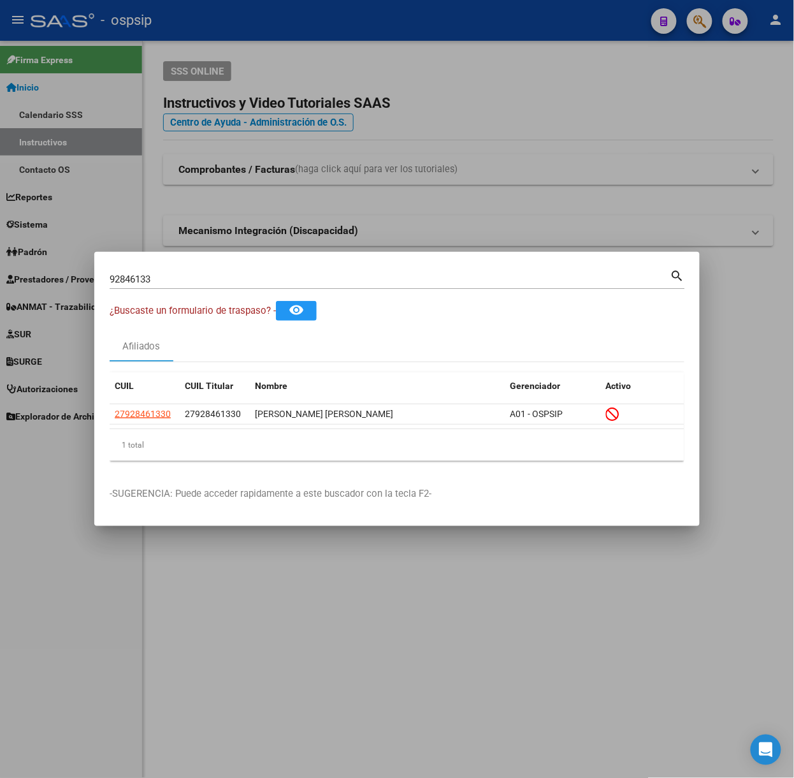
click at [186, 284] on input "92846133" at bounding box center [390, 278] width 561 height 11
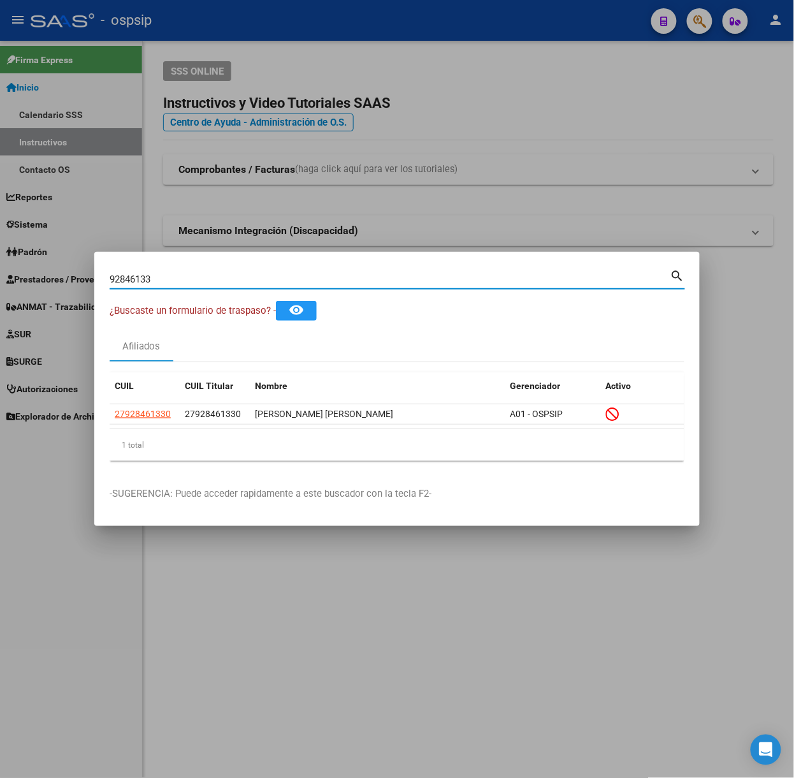
click at [186, 284] on input "92846133" at bounding box center [390, 278] width 561 height 11
type input "94284253"
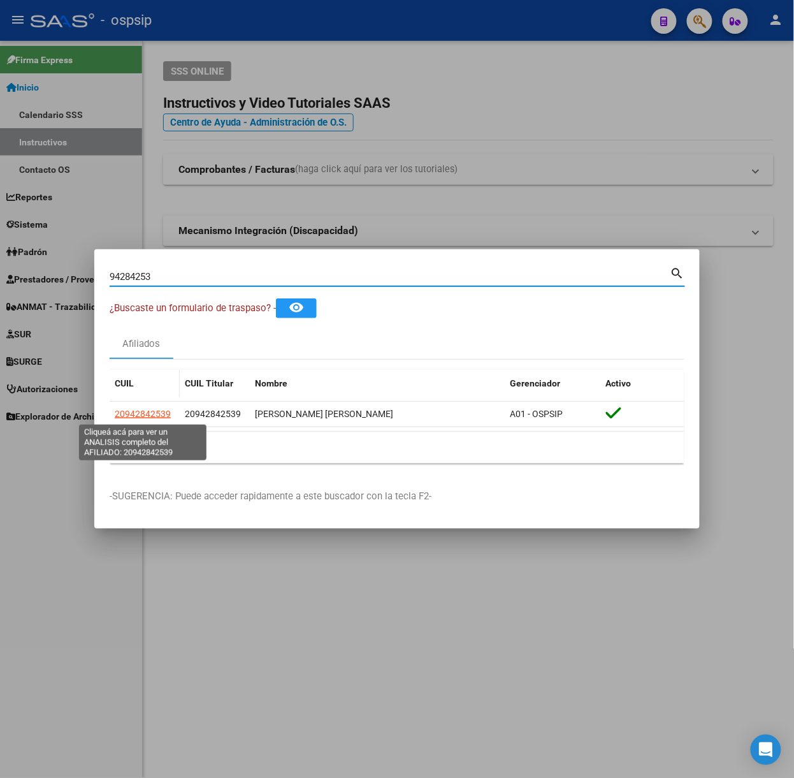
click at [147, 412] on span "20942842539" at bounding box center [143, 414] width 56 height 10
type textarea "20942842539"
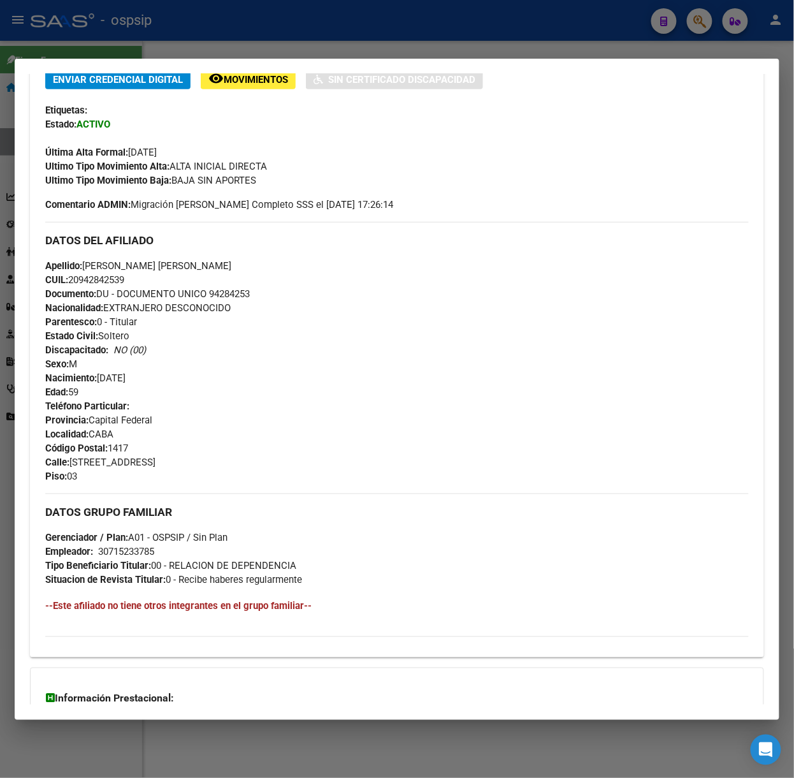
scroll to position [428, 0]
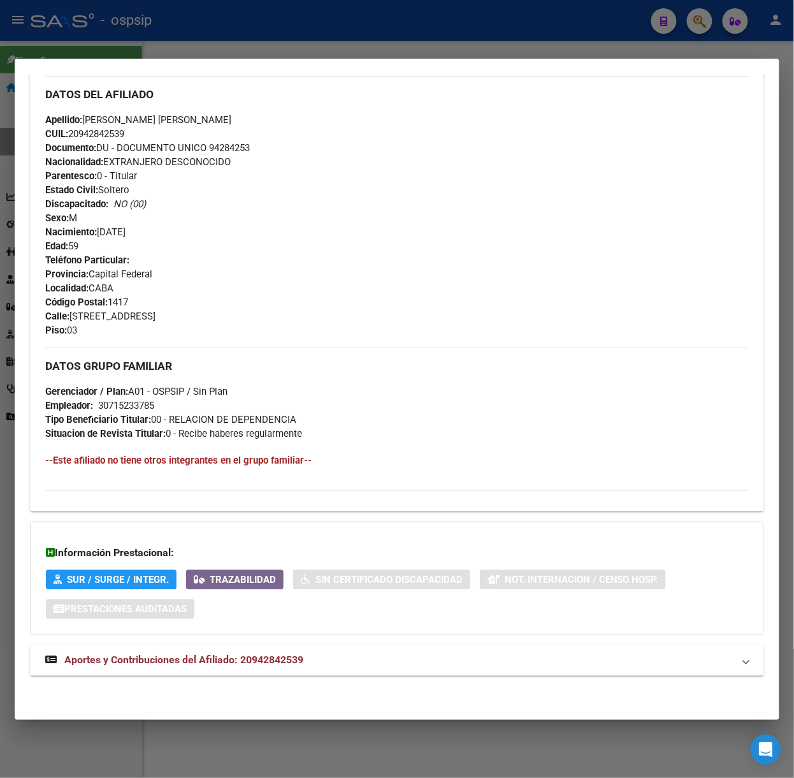
click at [254, 641] on div "DATOS [PERSON_NAME] ÁGIL: [PERSON_NAME] [PERSON_NAME] | ACTIVO | AFILIADO TITUL…" at bounding box center [397, 191] width 734 height 998
click at [256, 651] on mat-expansion-panel-header "Aportes y Contribuciones del Afiliado: 20942842539" at bounding box center [397, 660] width 734 height 31
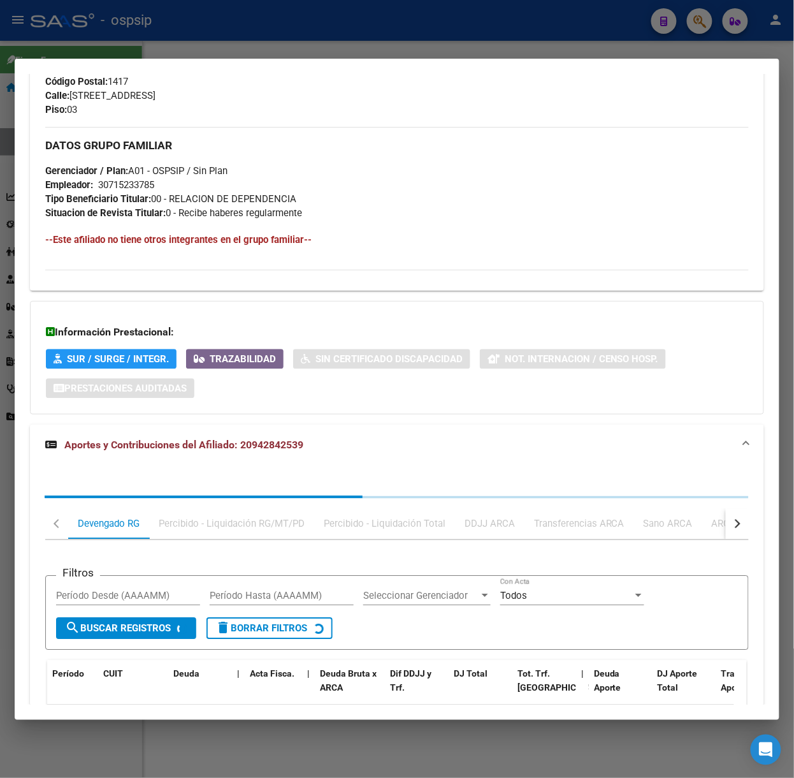
scroll to position [745, 0]
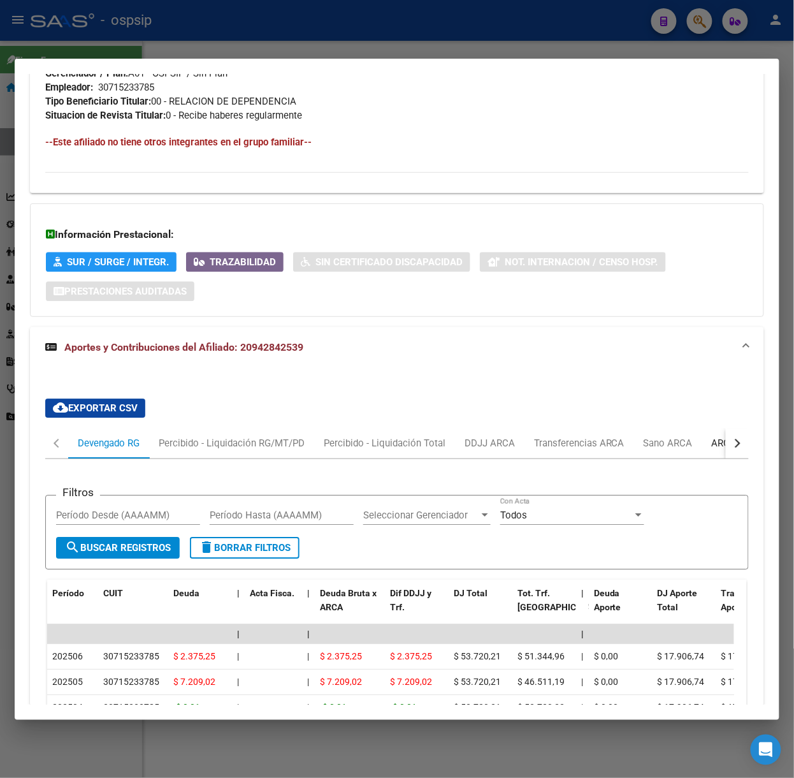
click at [709, 434] on div "ARCA Relaciones Laborales" at bounding box center [771, 443] width 138 height 31
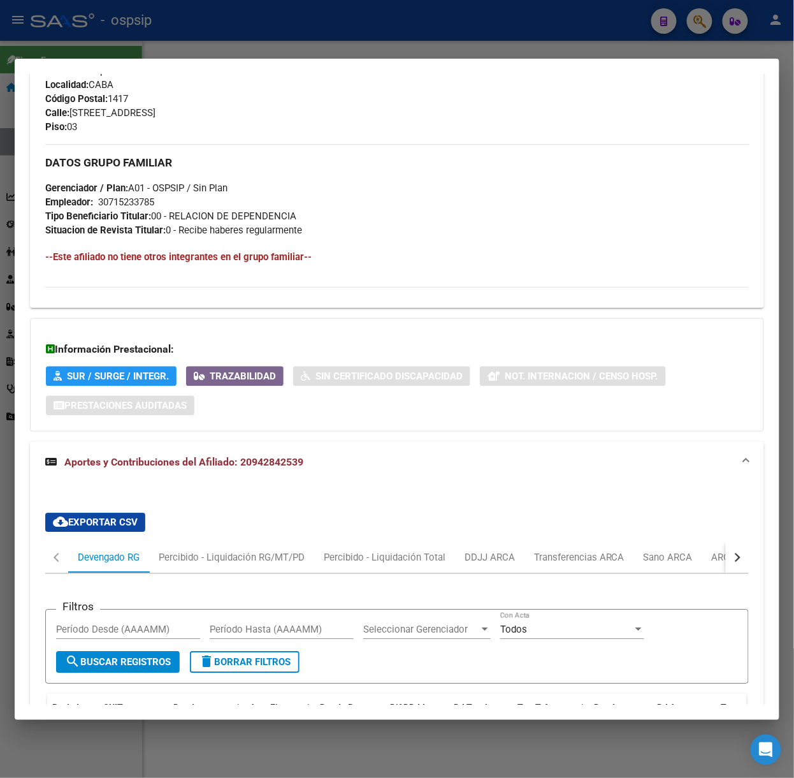
click at [709, 434] on div "DATOS [PERSON_NAME] ÁGIL: [PERSON_NAME] [PERSON_NAME] | ACTIVO | AFILIADO TITUL…" at bounding box center [397, 291] width 734 height 1605
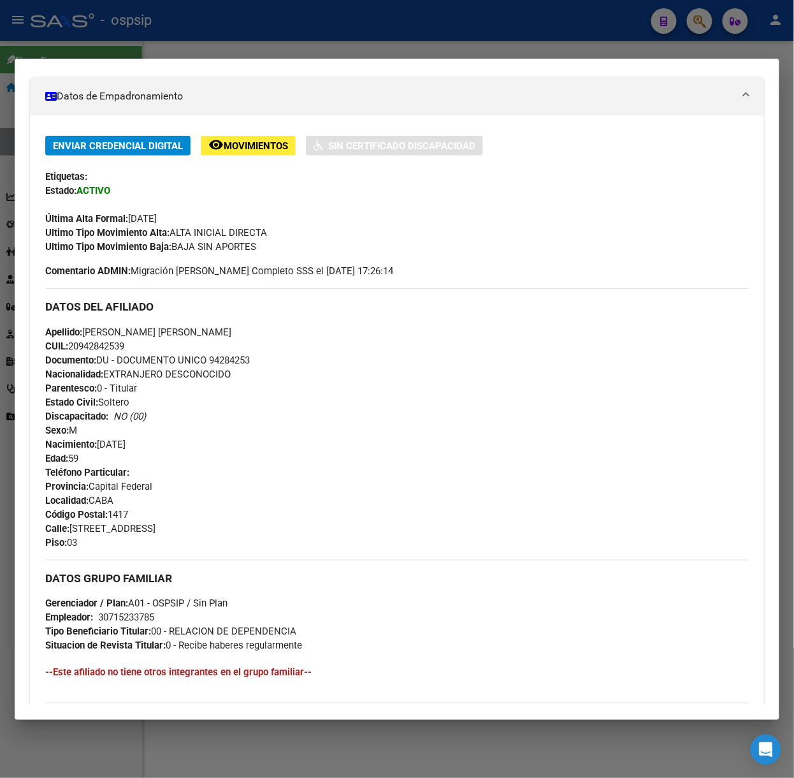
scroll to position [0, 0]
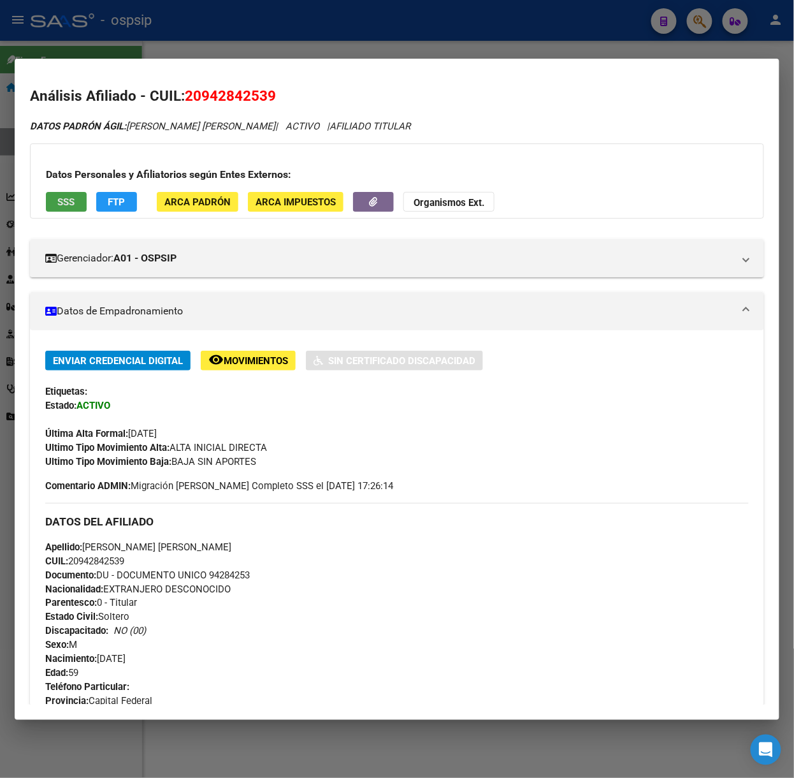
click at [69, 212] on button "SSS" at bounding box center [66, 202] width 41 height 20
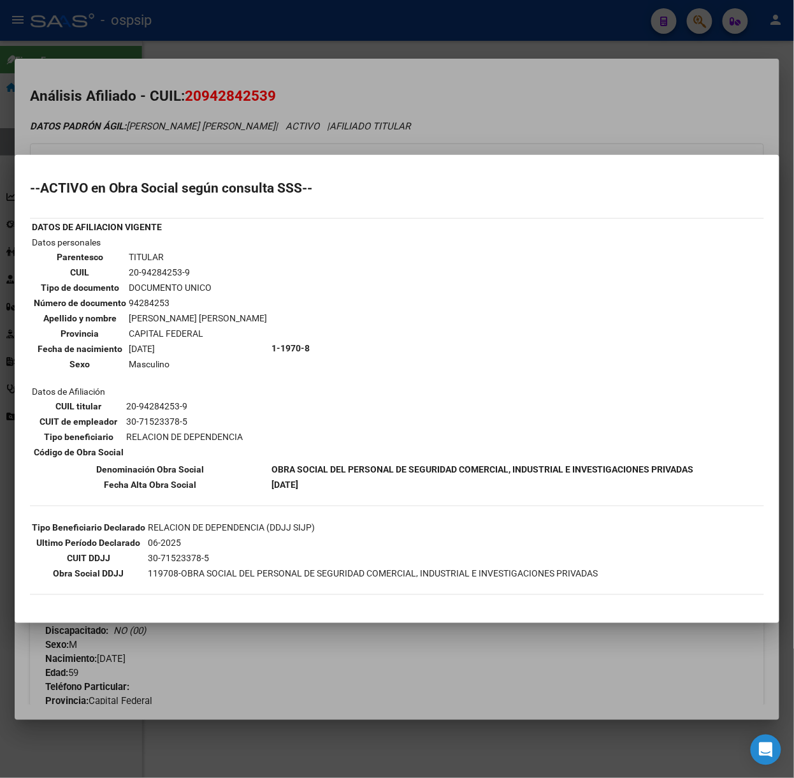
click at [146, 141] on div at bounding box center [397, 389] width 794 height 778
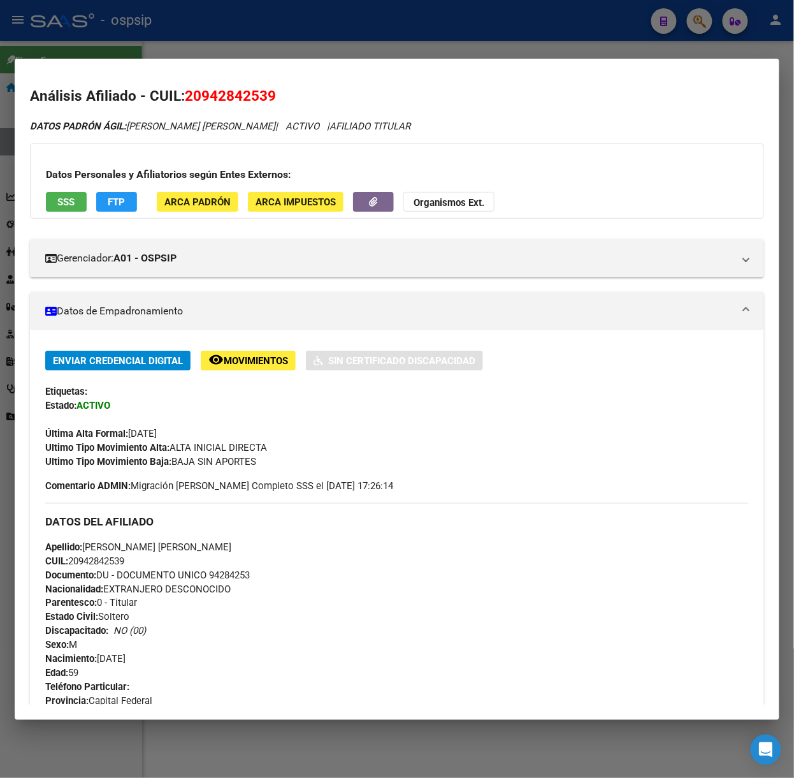
click at [248, 39] on div at bounding box center [397, 389] width 794 height 778
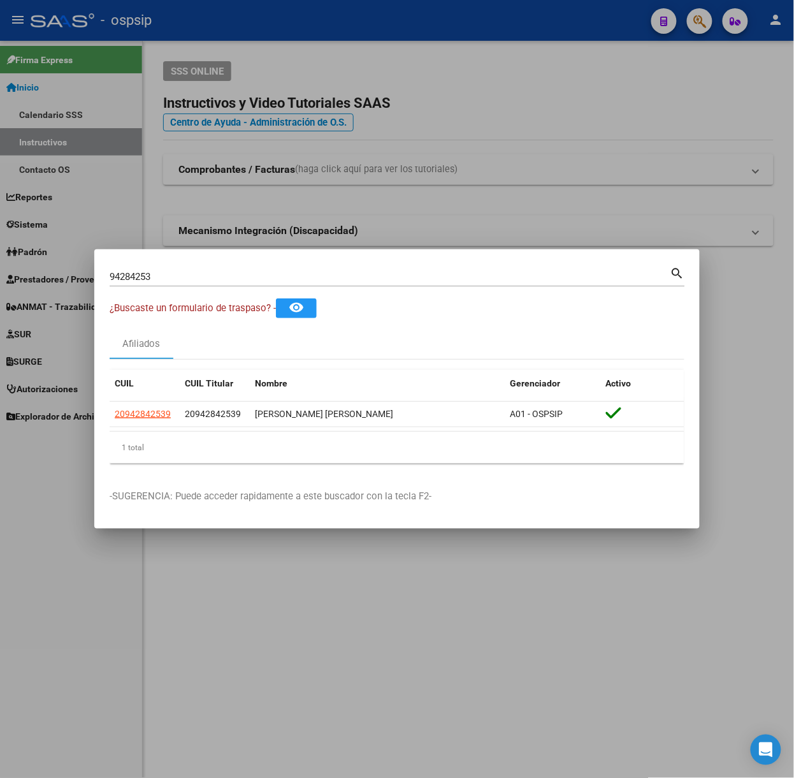
click at [179, 273] on input "94284253" at bounding box center [390, 276] width 561 height 11
type input "39657970"
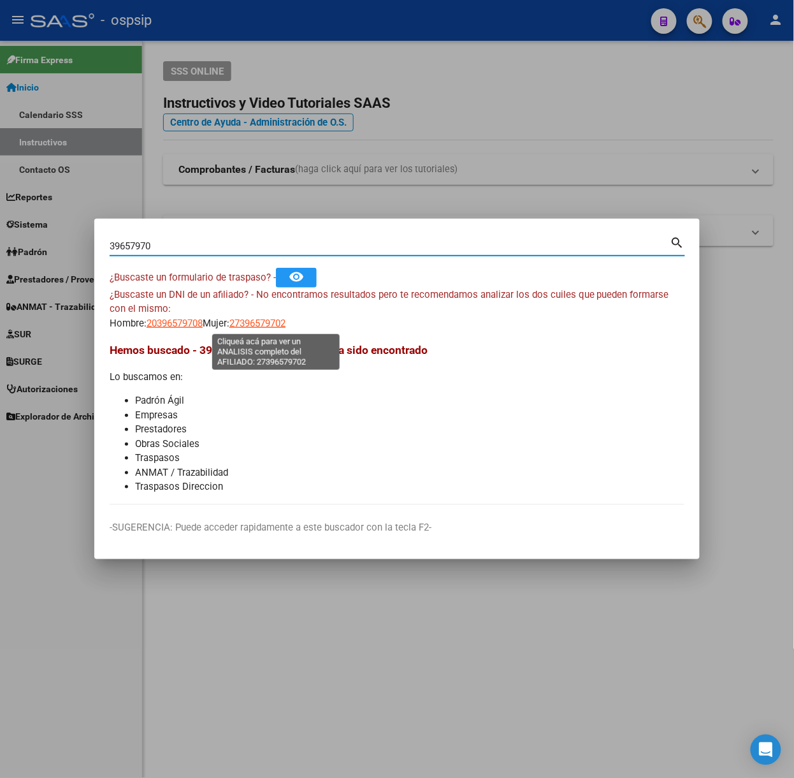
click at [279, 320] on span "27396579702" at bounding box center [257, 322] width 56 height 11
type textarea "27396579702"
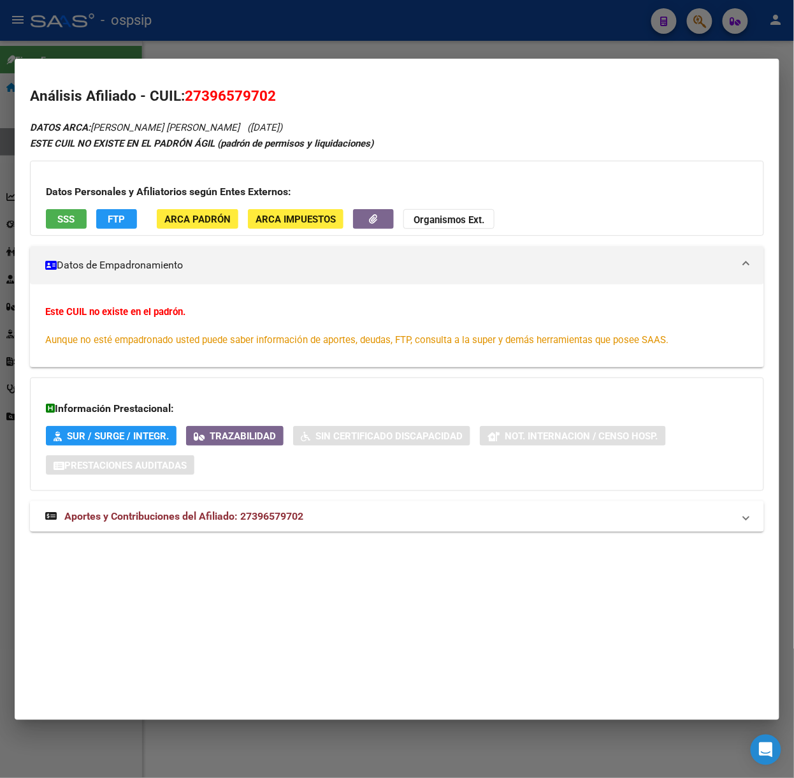
click at [287, 532] on mat-expansion-panel-header "Aportes y Contribuciones del Afiliado: 27396579702" at bounding box center [397, 516] width 734 height 31
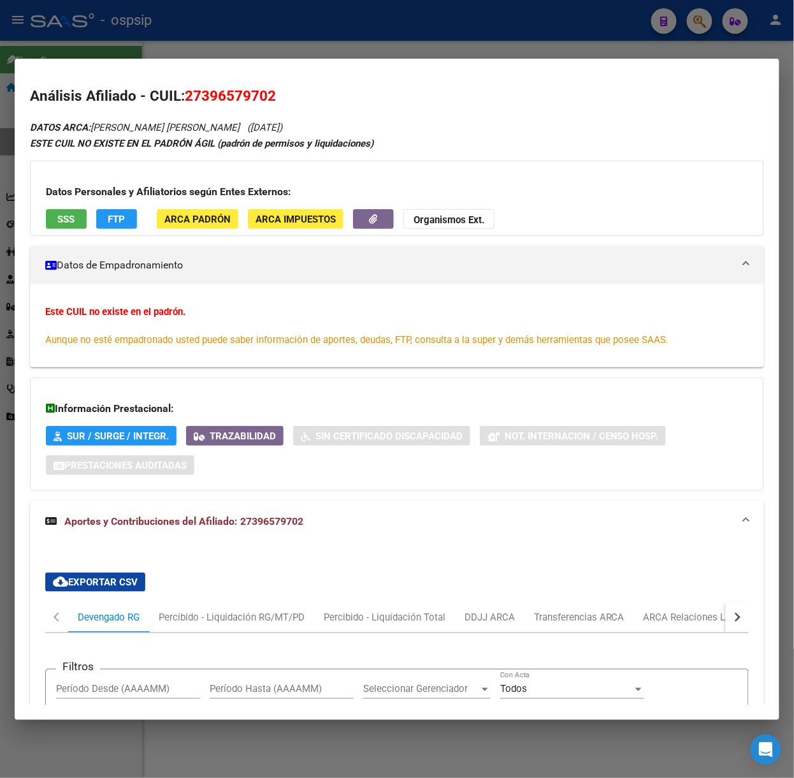
click at [60, 198] on h3 "Datos Personales y Afiliatorios según Entes Externos:" at bounding box center [397, 191] width 702 height 15
click at [80, 217] on button "SSS" at bounding box center [66, 219] width 41 height 20
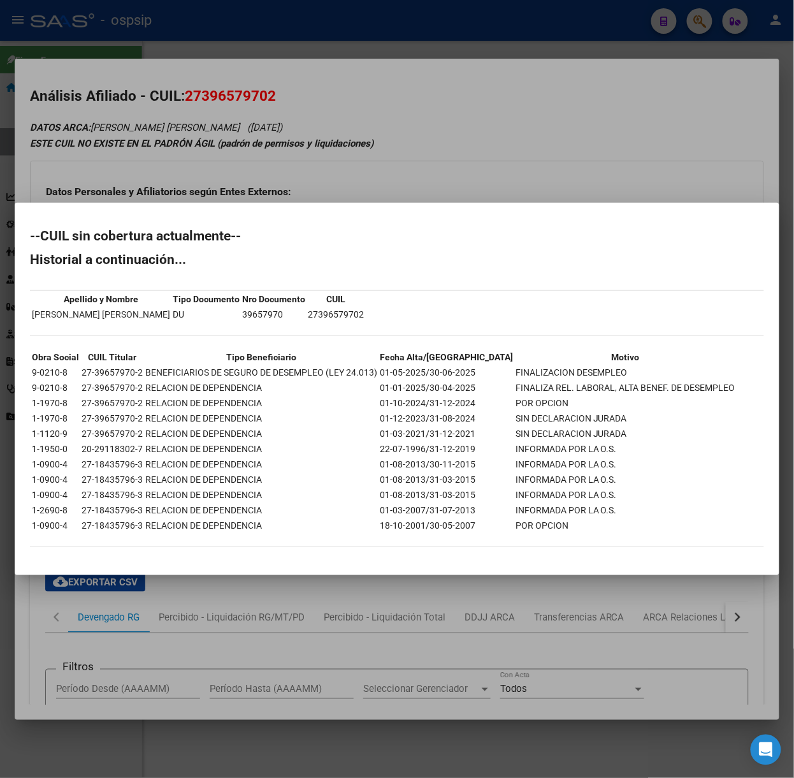
click at [122, 191] on div at bounding box center [397, 389] width 794 height 778
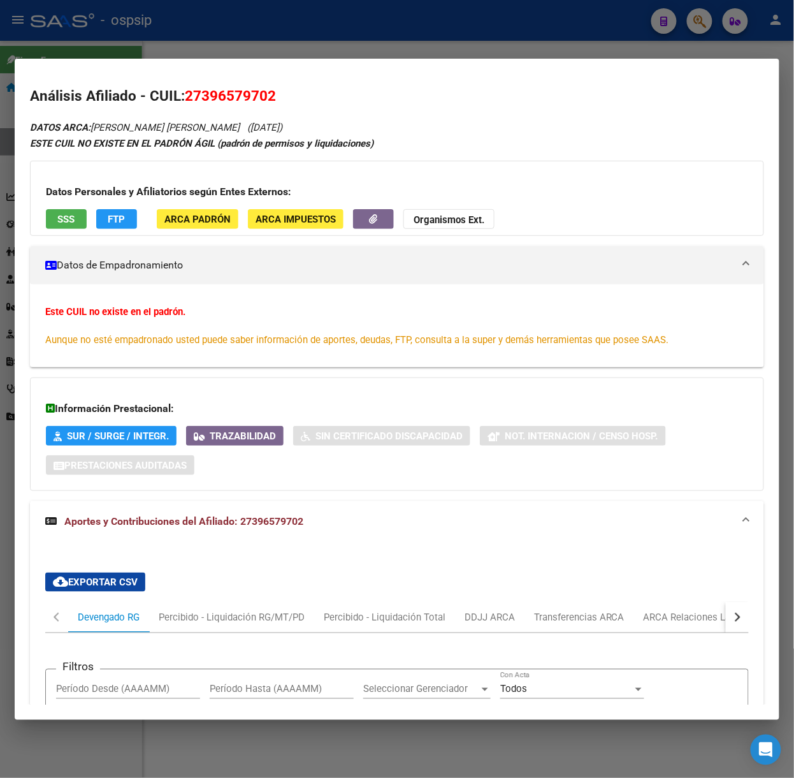
drag, startPoint x: 54, startPoint y: 57, endPoint x: 105, endPoint y: 197, distance: 149.2
click at [54, 57] on div at bounding box center [397, 389] width 794 height 778
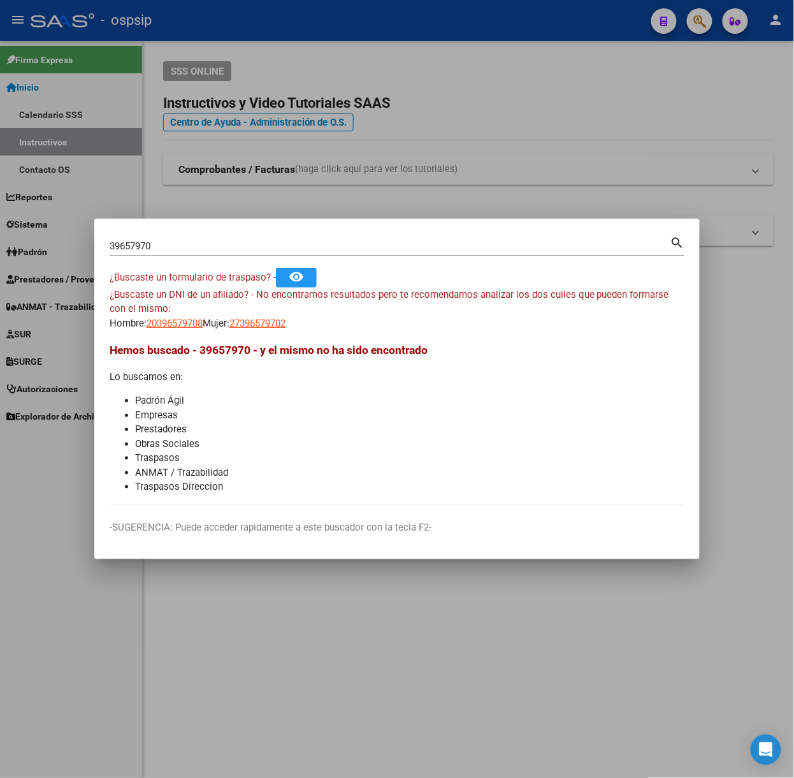
click at [163, 256] on div "39657970 Buscar (apellido, dni, [PERSON_NAME], [PERSON_NAME], cuit, obra social…" at bounding box center [397, 251] width 575 height 34
click at [167, 249] on input "39657970" at bounding box center [390, 245] width 561 height 11
type input "43169996"
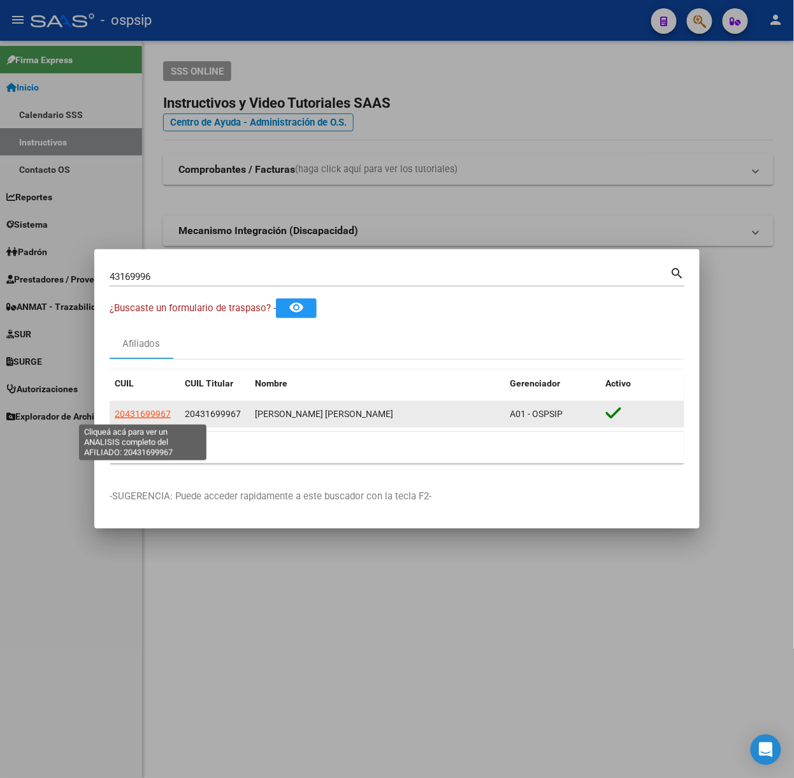
click at [131, 416] on span "20431699967" at bounding box center [143, 414] width 56 height 10
type textarea "20431699967"
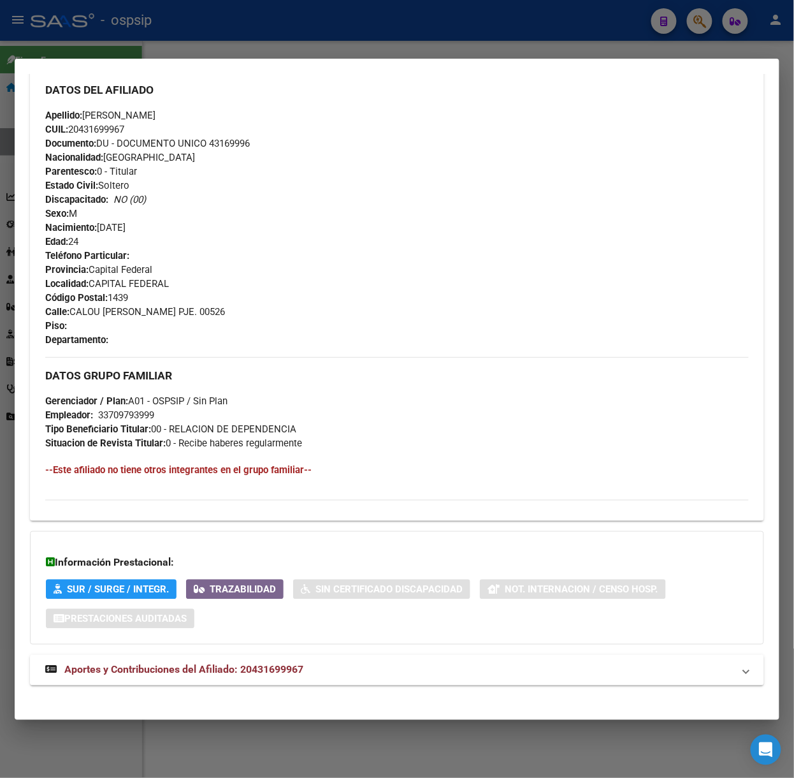
scroll to position [404, 0]
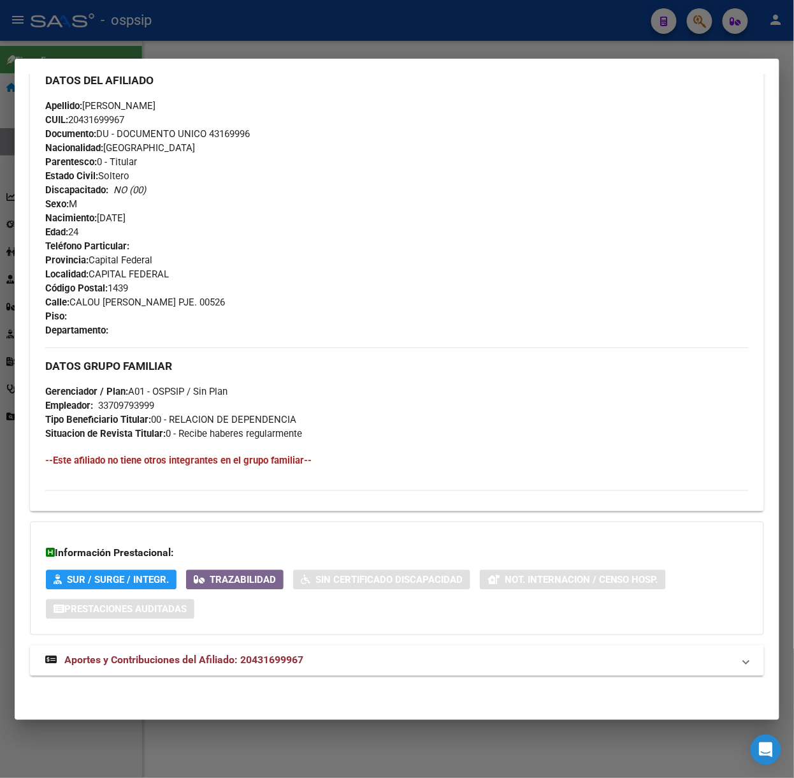
click at [284, 640] on div "DATOS [PERSON_NAME] ÁGIL: [PERSON_NAME] [PERSON_NAME] | ACTIVO | AFILIADO TITUL…" at bounding box center [397, 203] width 734 height 974
click at [289, 646] on mat-expansion-panel-header "Aportes y Contribuciones del Afiliado: 20431699967" at bounding box center [397, 660] width 734 height 31
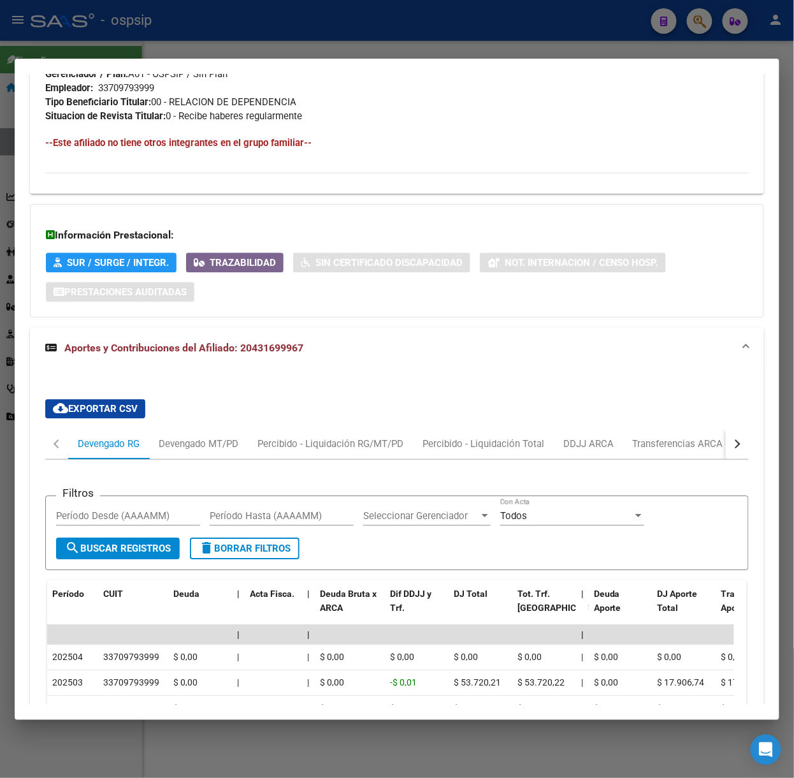
scroll to position [0, 0]
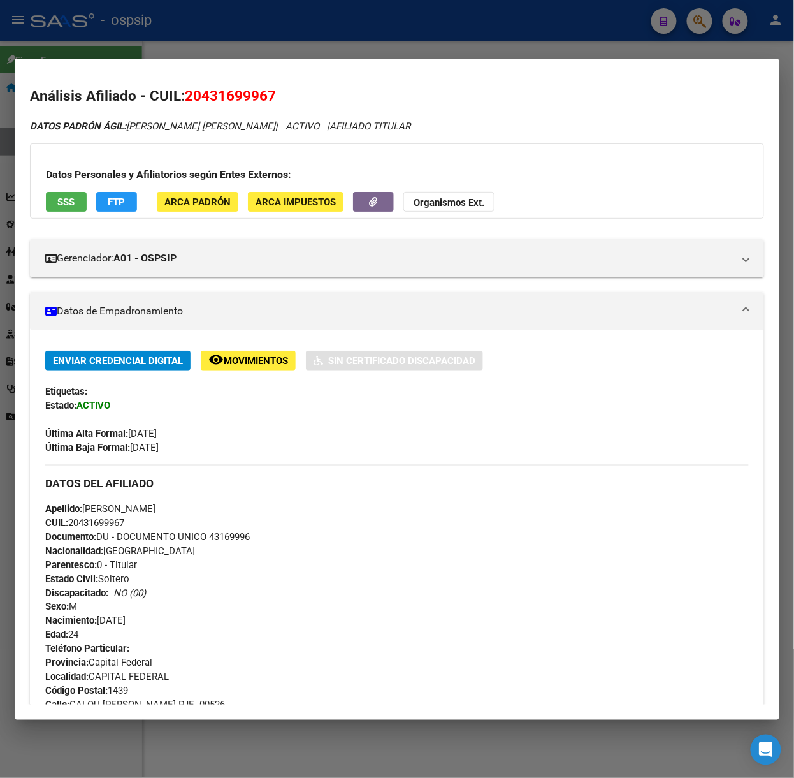
click at [76, 207] on button "SSS" at bounding box center [66, 202] width 41 height 20
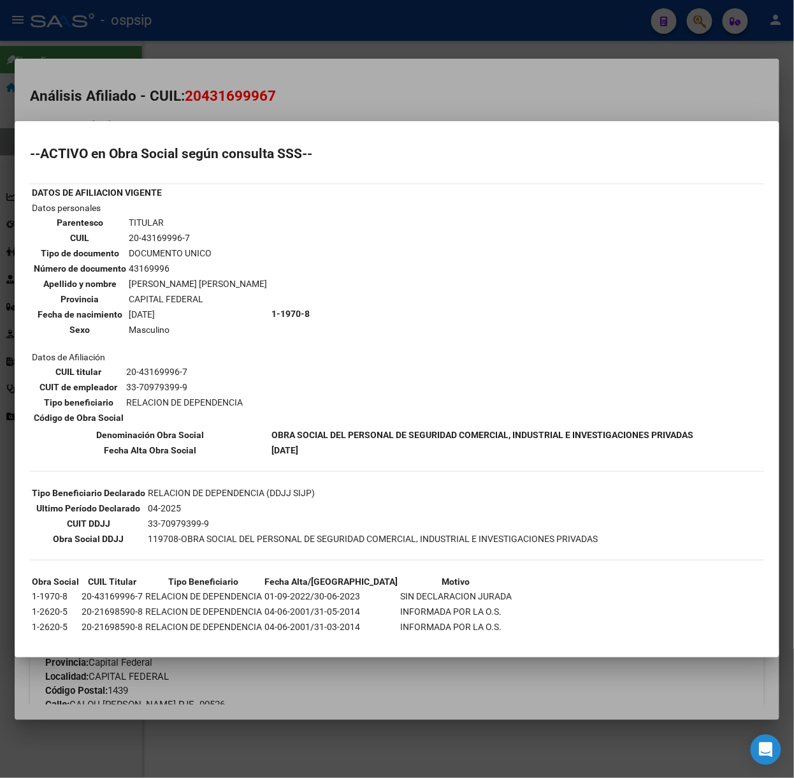
click at [107, 56] on div at bounding box center [397, 389] width 794 height 778
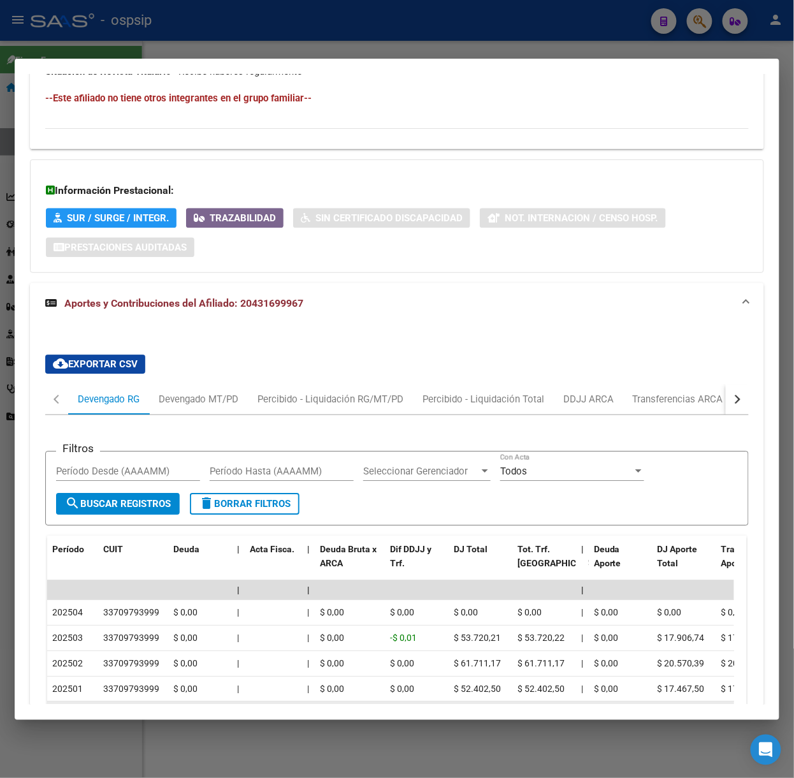
scroll to position [1025, 0]
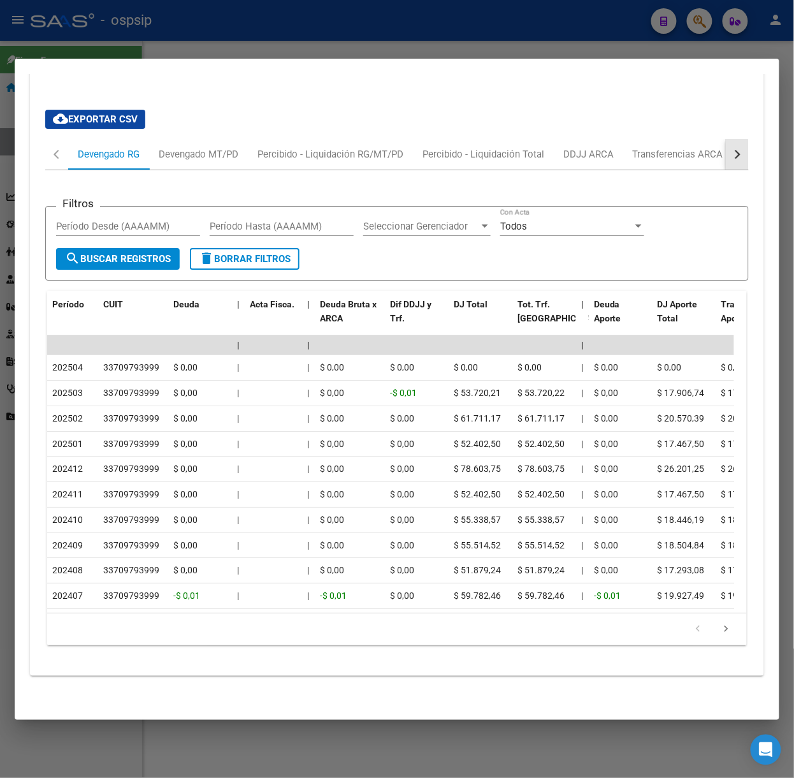
click at [726, 147] on button "button" at bounding box center [737, 154] width 23 height 31
click at [700, 147] on div "ARCA Relaciones Laborales" at bounding box center [647, 154] width 119 height 14
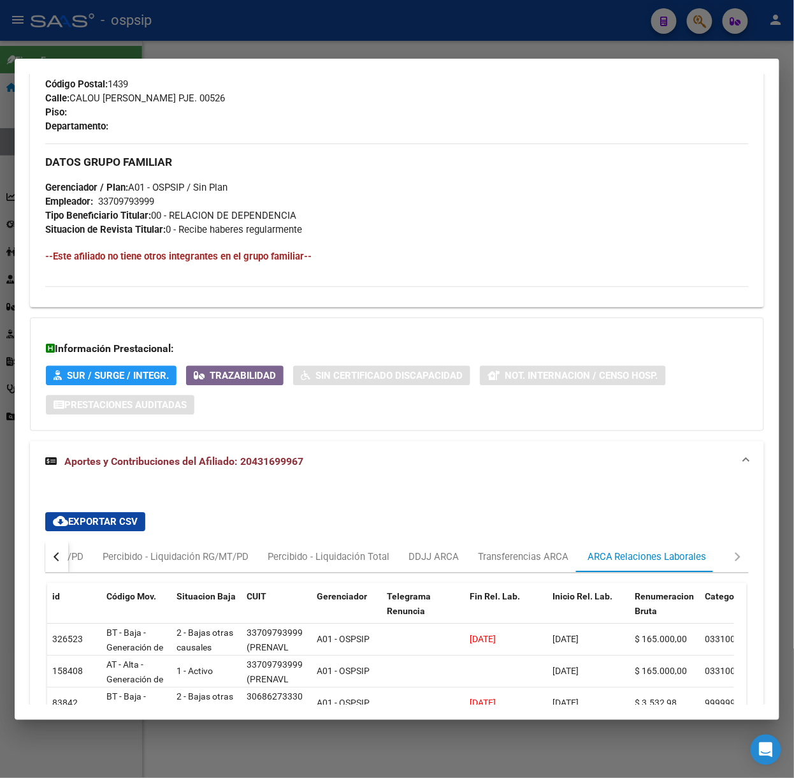
scroll to position [827, 0]
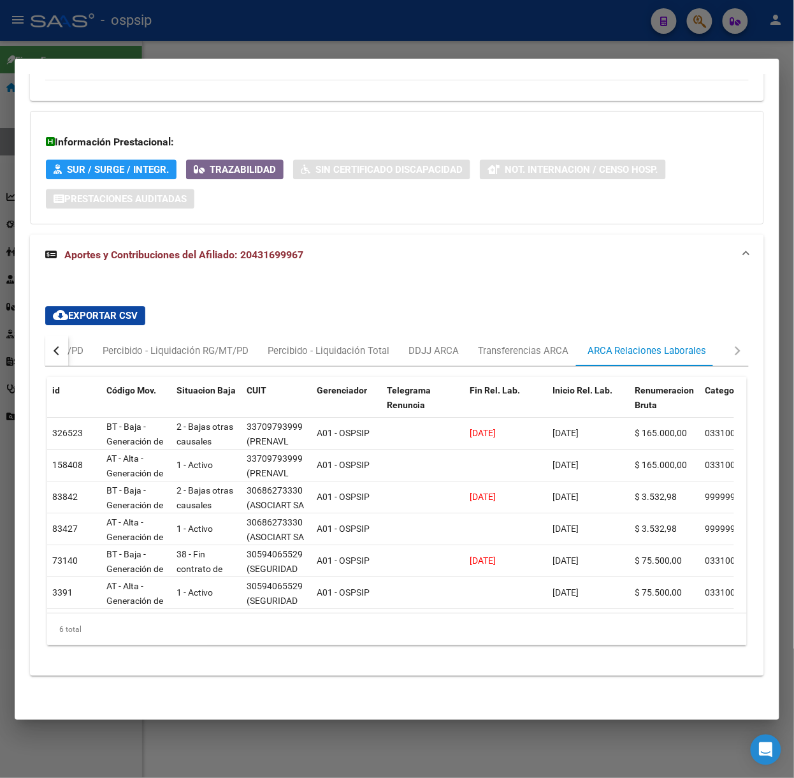
click at [236, 24] on div at bounding box center [397, 389] width 794 height 778
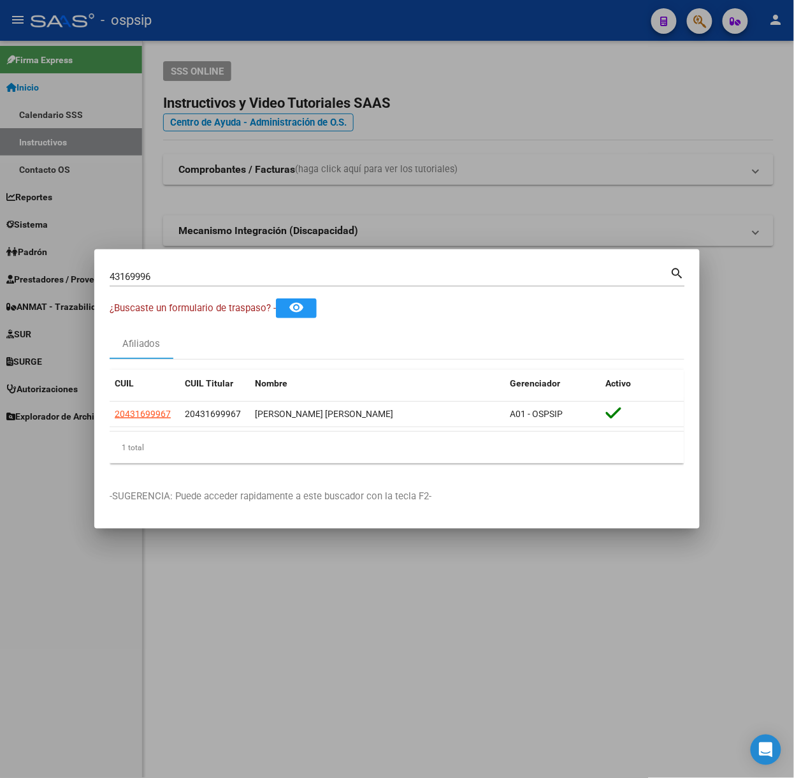
click at [231, 273] on input "43169996" at bounding box center [390, 276] width 561 height 11
type input "56077064"
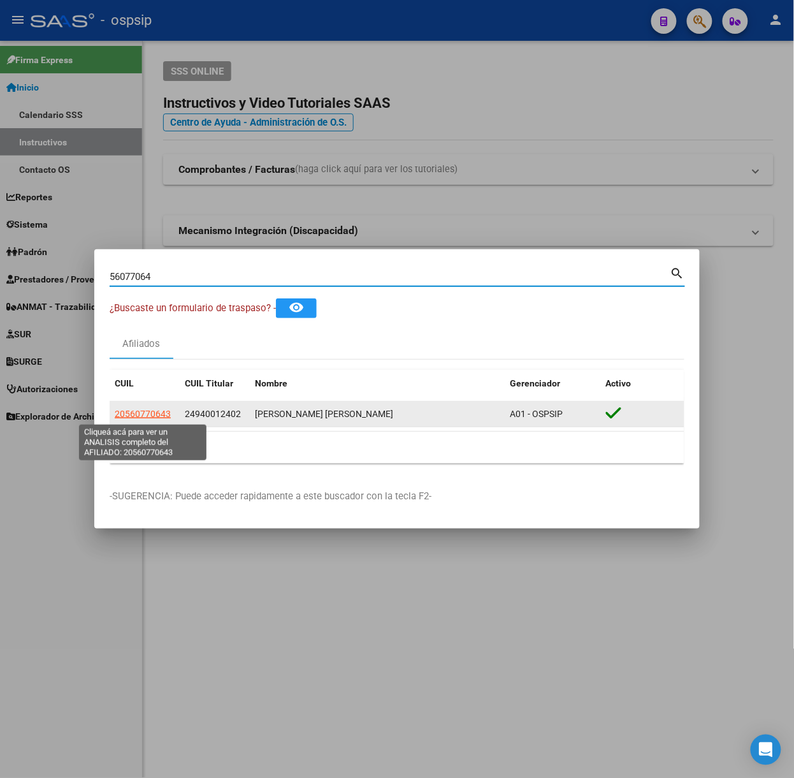
click at [154, 418] on span "20560770643" at bounding box center [143, 414] width 56 height 10
type textarea "20560770643"
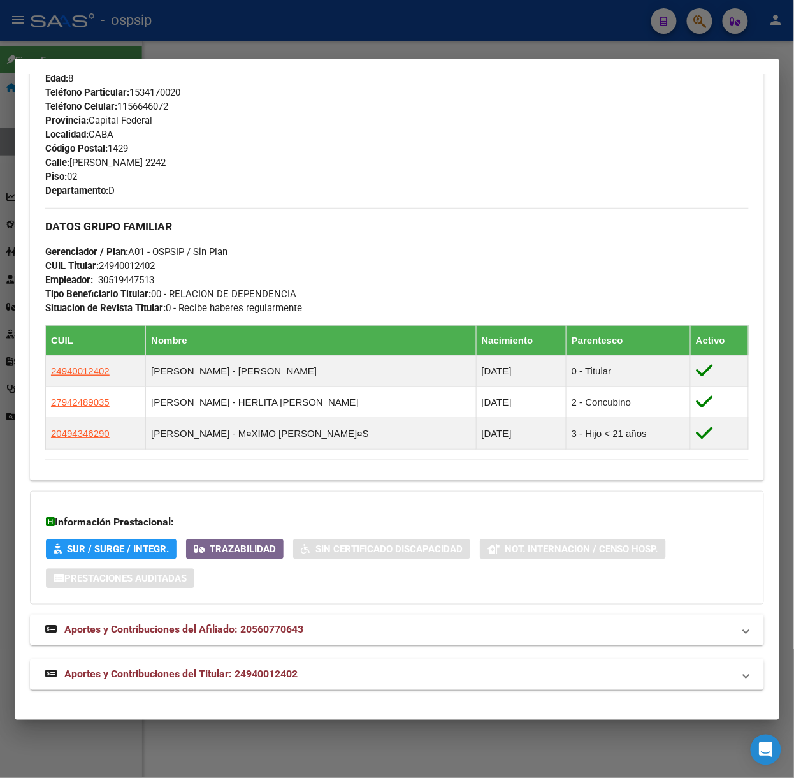
click at [302, 668] on mat-panel-title "Aportes y Contribuciones del Titular: 24940012402" at bounding box center [389, 674] width 688 height 15
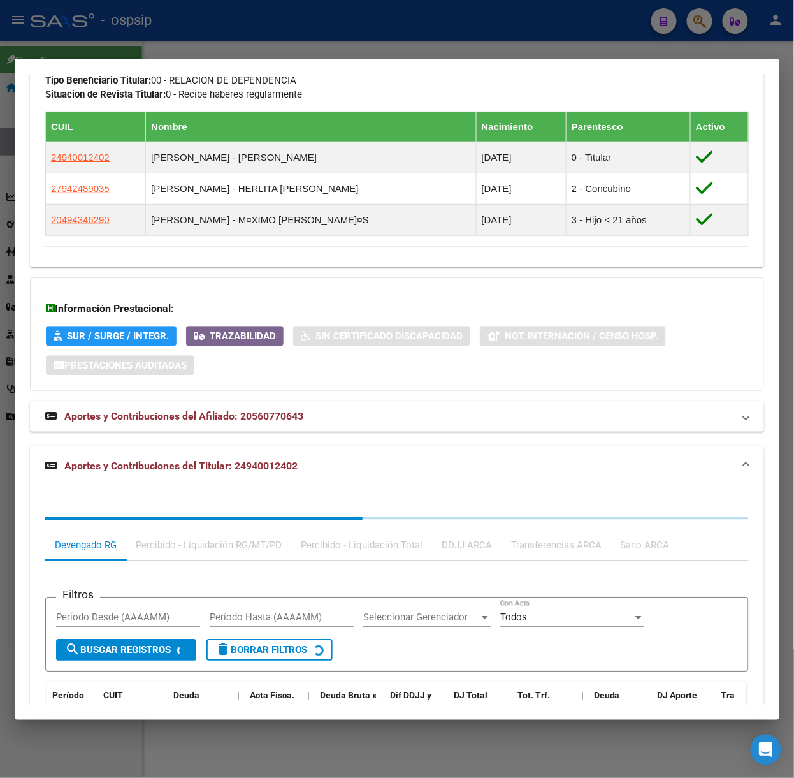
scroll to position [860, 0]
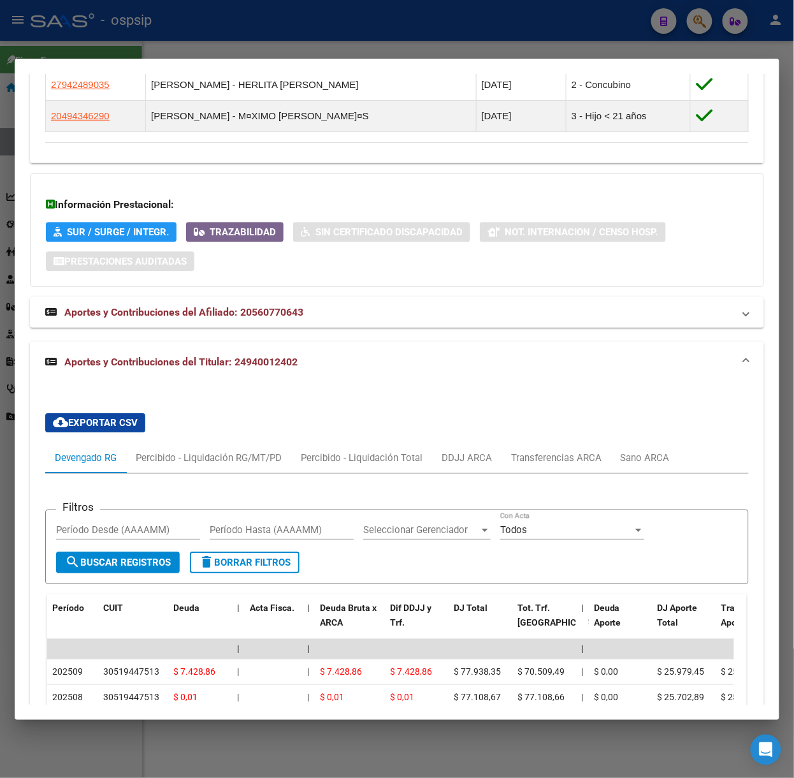
click at [207, 31] on div at bounding box center [397, 389] width 794 height 778
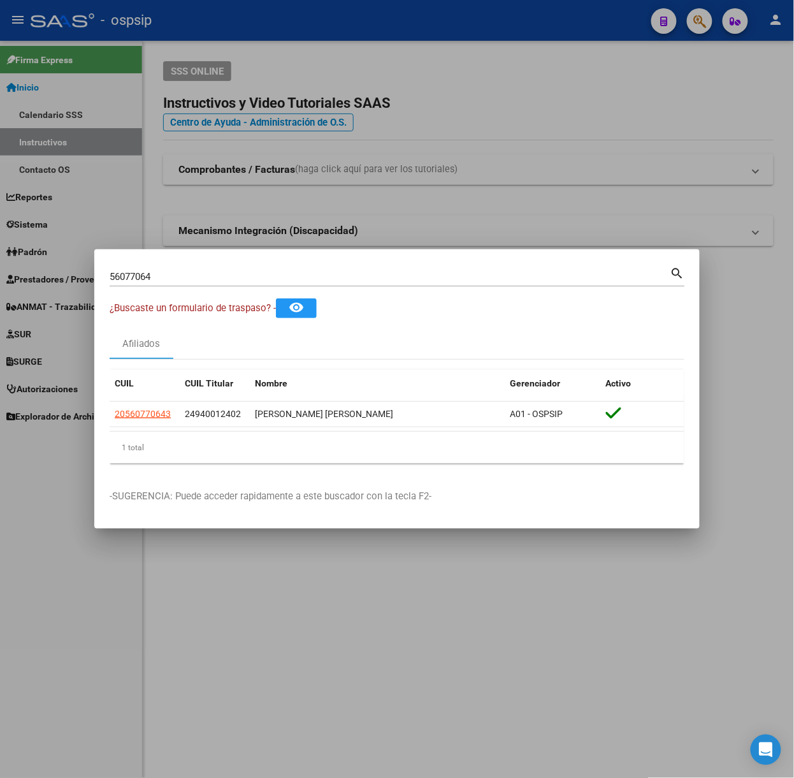
click at [189, 273] on input "56077064" at bounding box center [390, 276] width 561 height 11
type input "94001240"
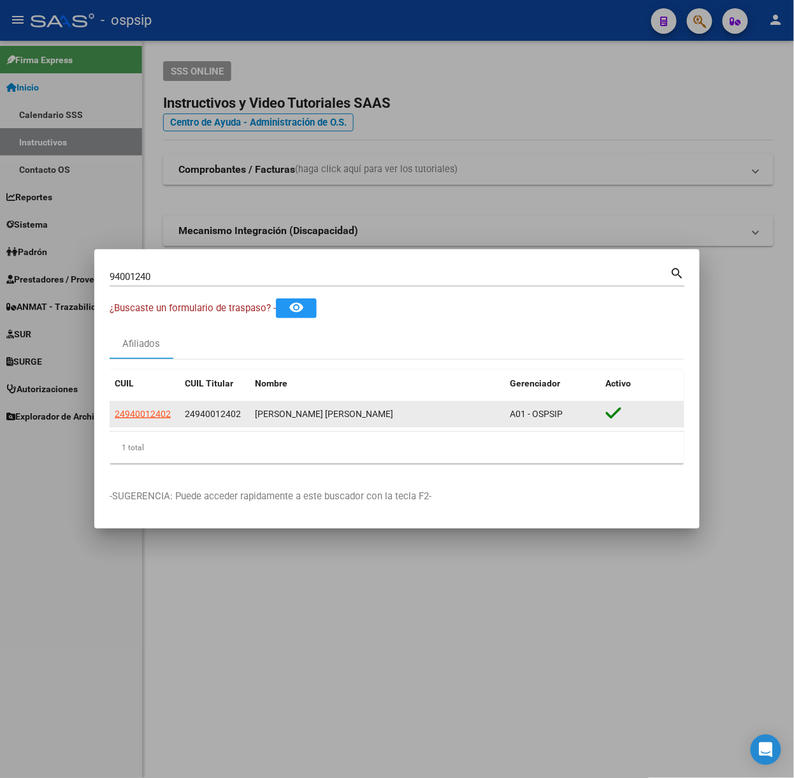
click at [144, 407] on app-link-go-to "24940012402" at bounding box center [143, 414] width 56 height 15
click at [144, 409] on span "24940012402" at bounding box center [143, 414] width 56 height 10
type textarea "24940012402"
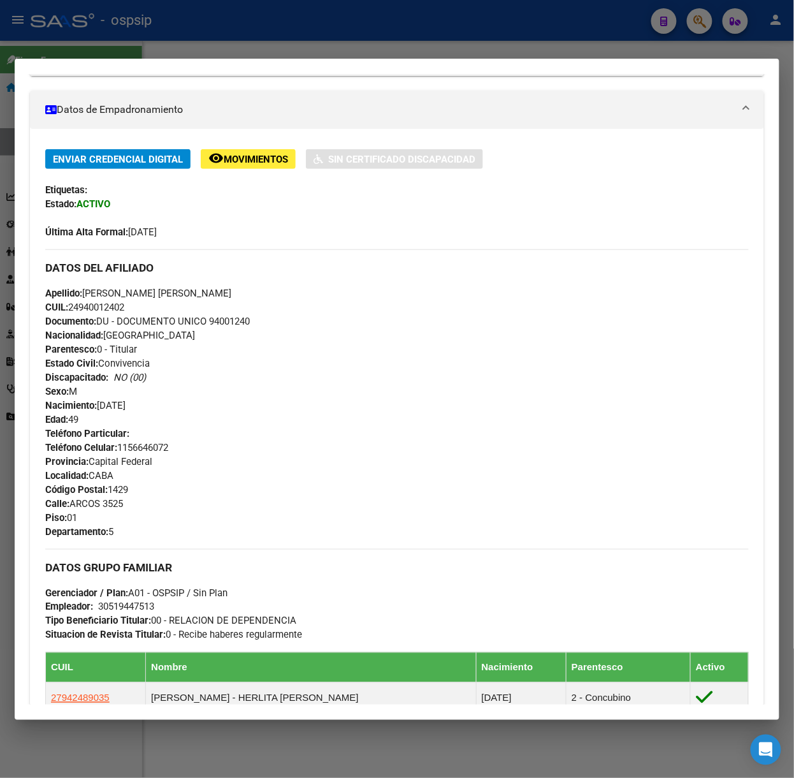
scroll to position [498, 0]
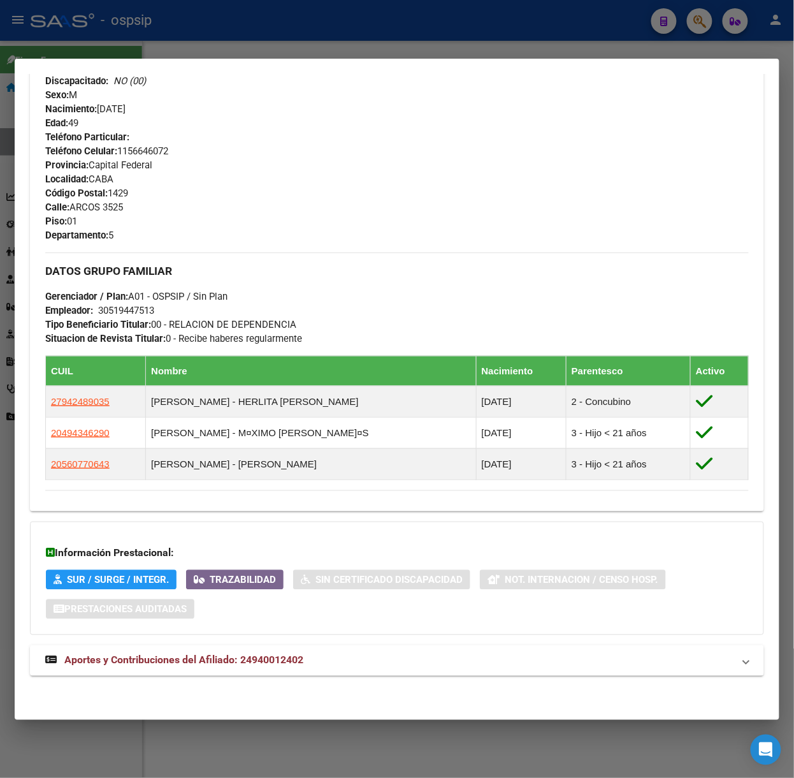
click at [305, 676] on div "DATOS [PERSON_NAME]: [PERSON_NAME] [PERSON_NAME] | ACTIVO | AFILIADO TITULAR Da…" at bounding box center [397, 155] width 734 height 1069
click at [305, 669] on mat-expansion-panel-header "Aportes y Contribuciones del Afiliado: 24940012402" at bounding box center [397, 660] width 734 height 31
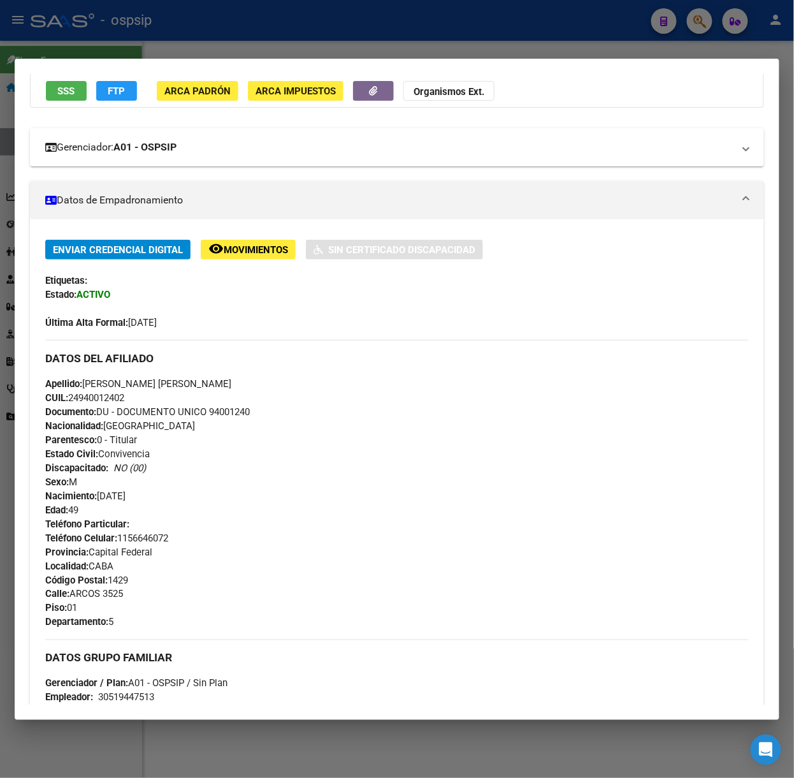
scroll to position [0, 0]
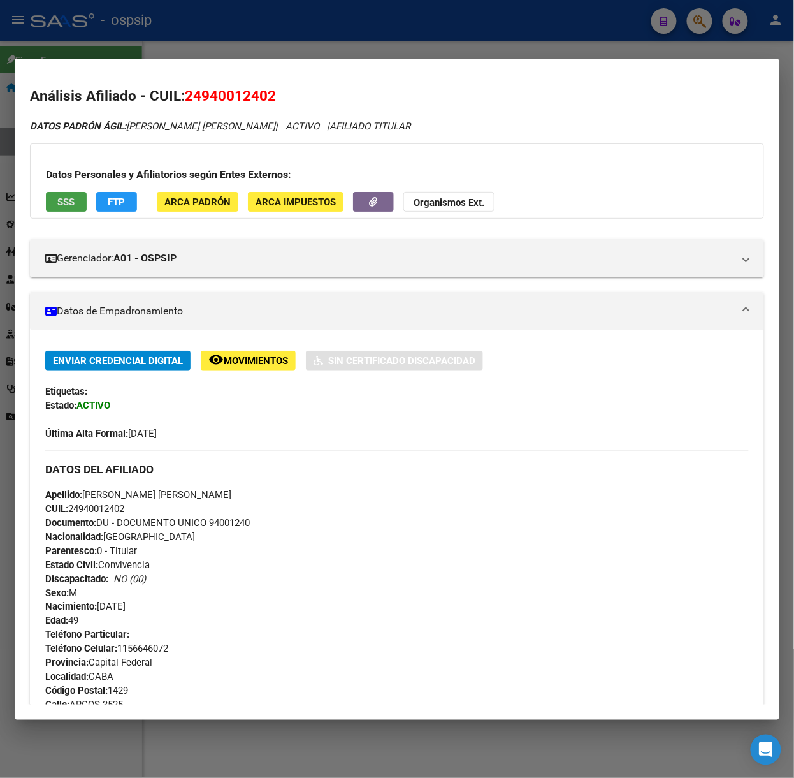
click at [78, 210] on button "SSS" at bounding box center [66, 202] width 41 height 20
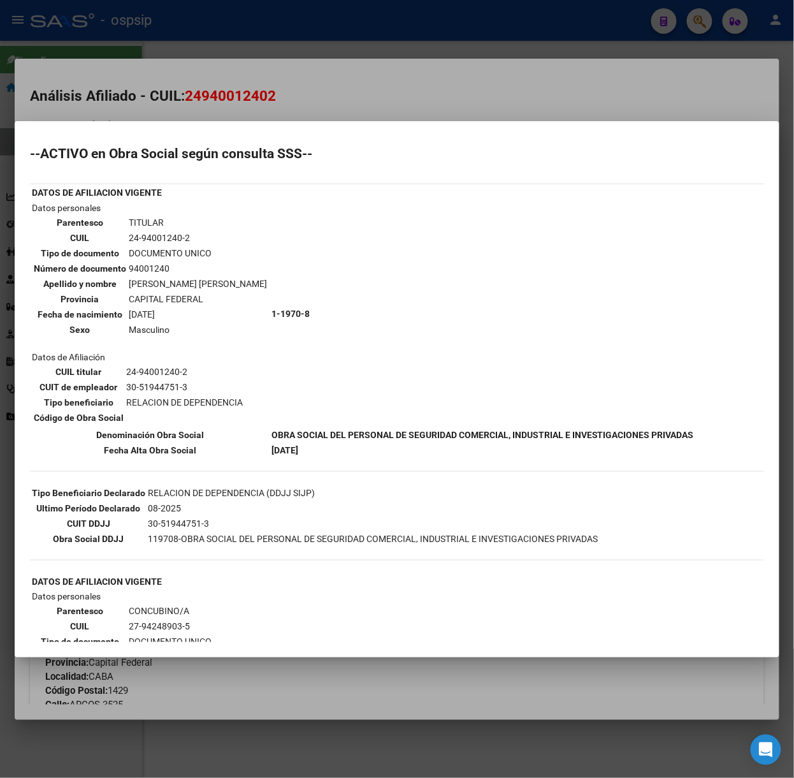
click at [196, 103] on div at bounding box center [397, 389] width 794 height 778
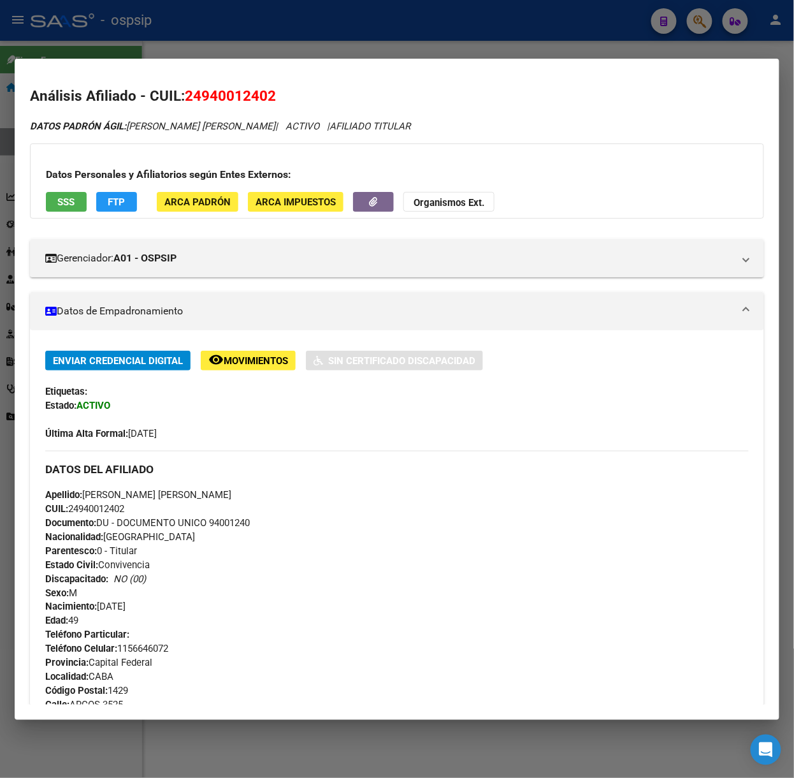
click at [174, 14] on div at bounding box center [397, 389] width 794 height 778
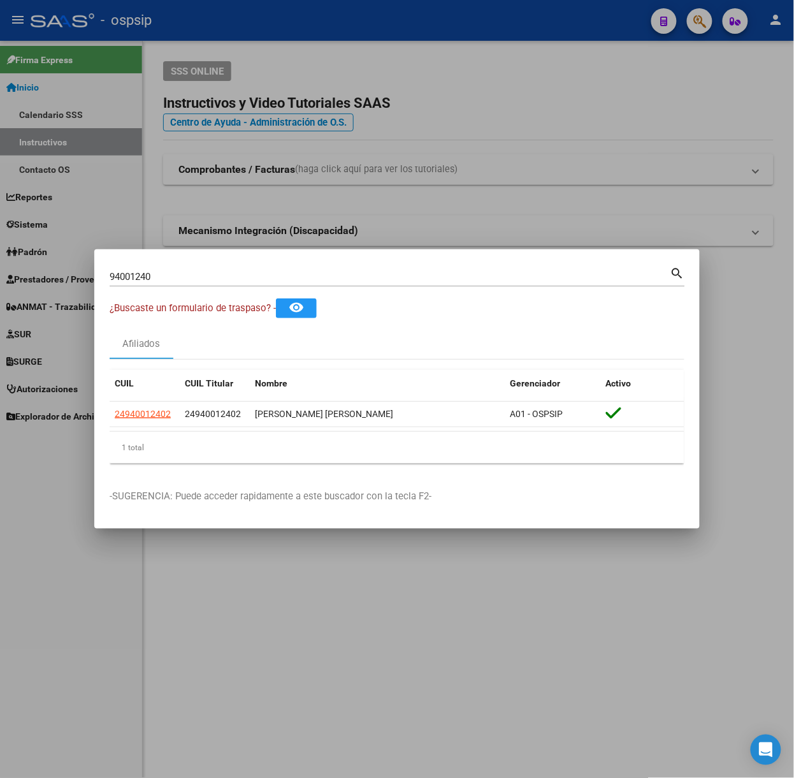
click at [210, 271] on input "94001240" at bounding box center [390, 276] width 561 height 11
type input "54063025"
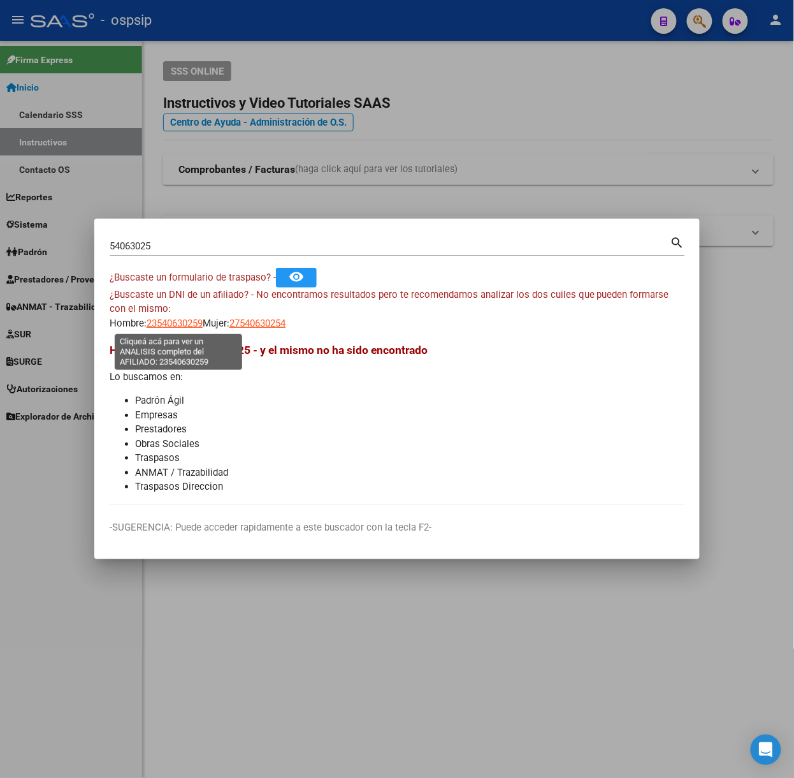
click at [164, 328] on span "23540630259" at bounding box center [175, 322] width 56 height 11
type textarea "23540630259"
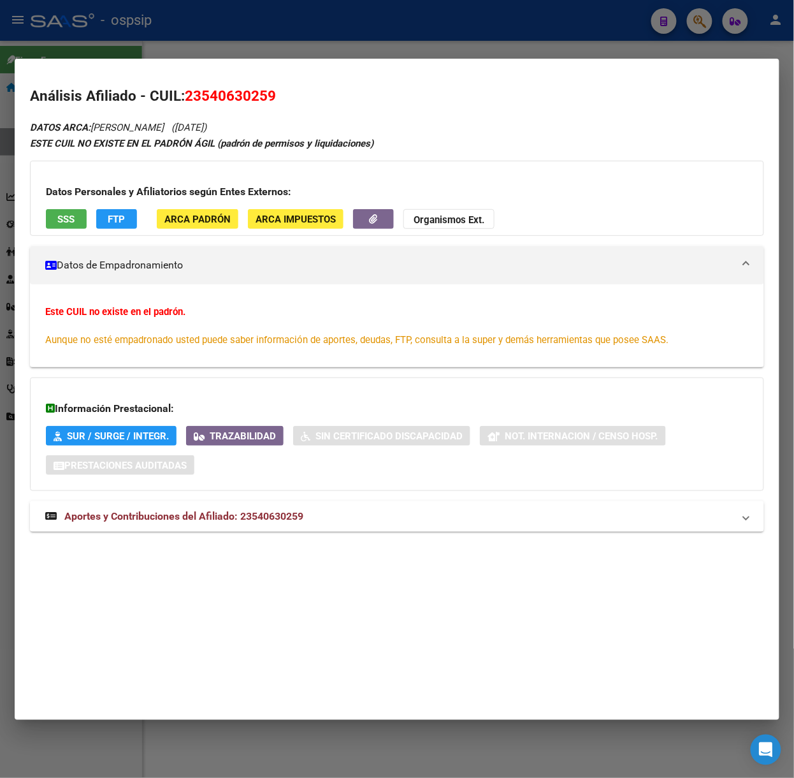
click at [238, 521] on span "Aportes y Contribuciones del Afiliado: 23540630259" at bounding box center [183, 516] width 239 height 12
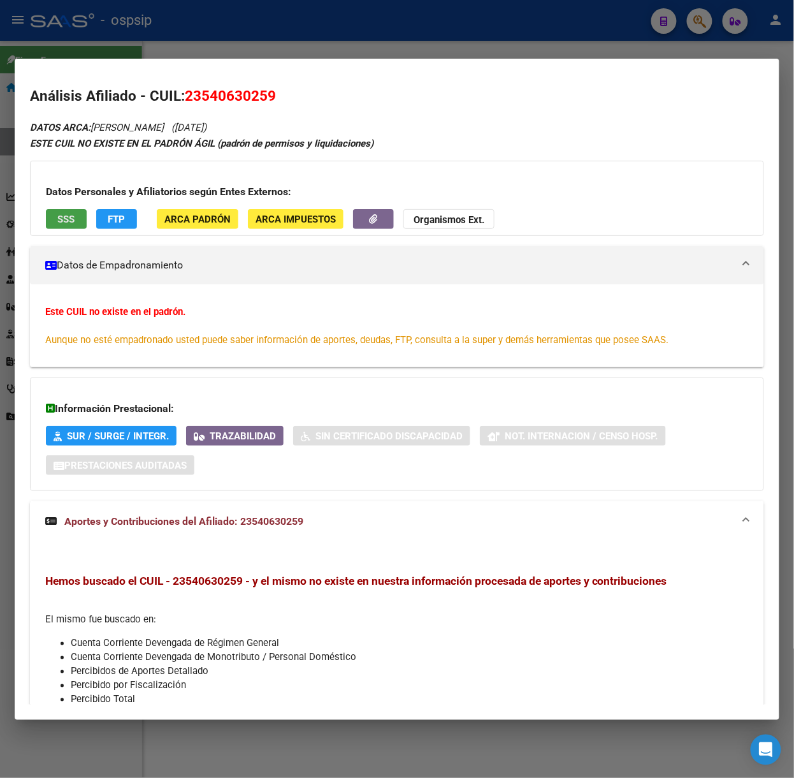
click at [77, 219] on button "SSS" at bounding box center [66, 219] width 41 height 20
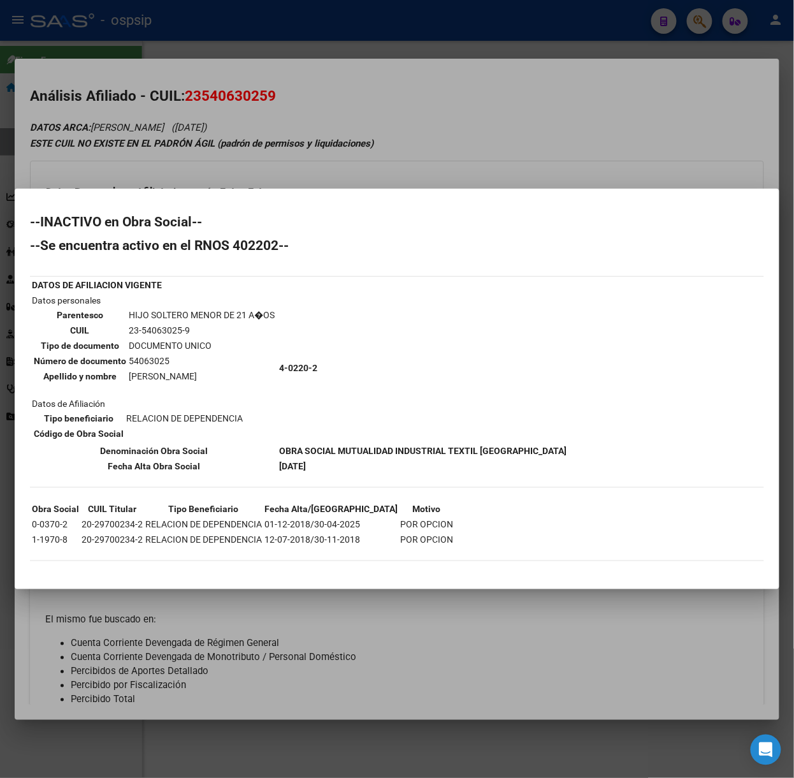
click at [124, 191] on div at bounding box center [397, 389] width 794 height 778
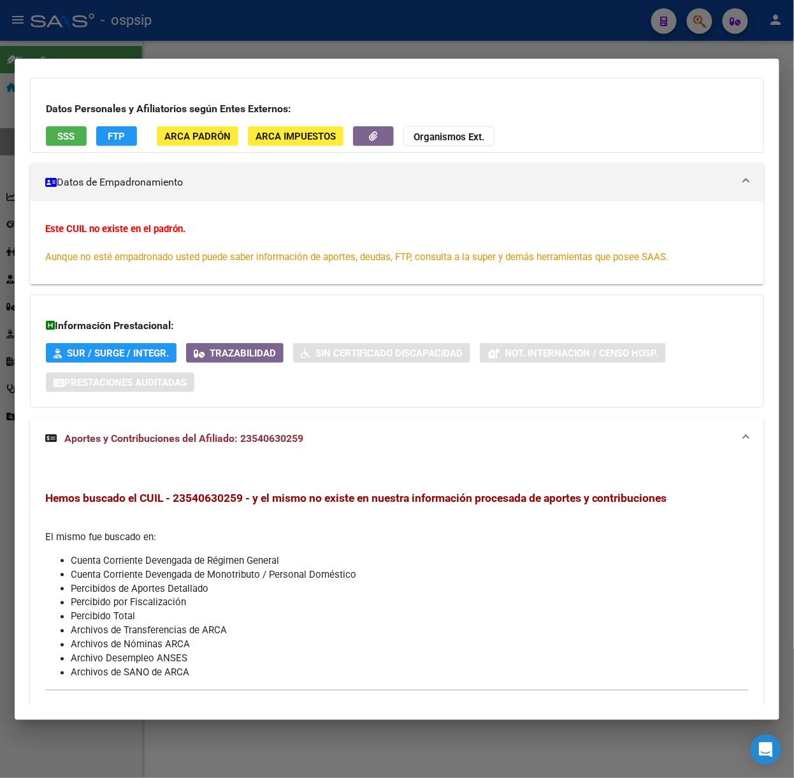
scroll to position [120, 0]
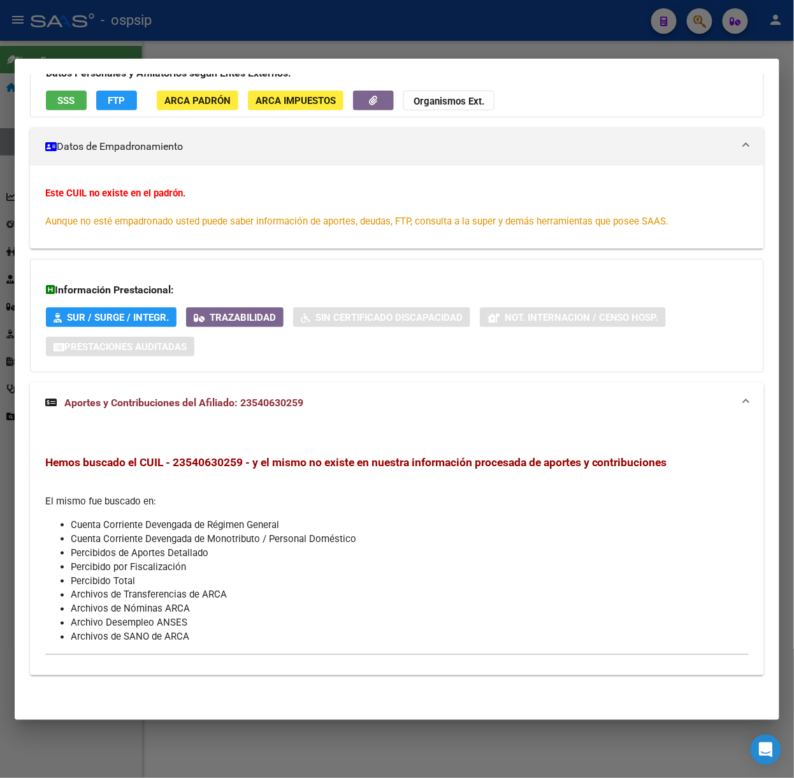
click at [177, 46] on div at bounding box center [397, 389] width 794 height 778
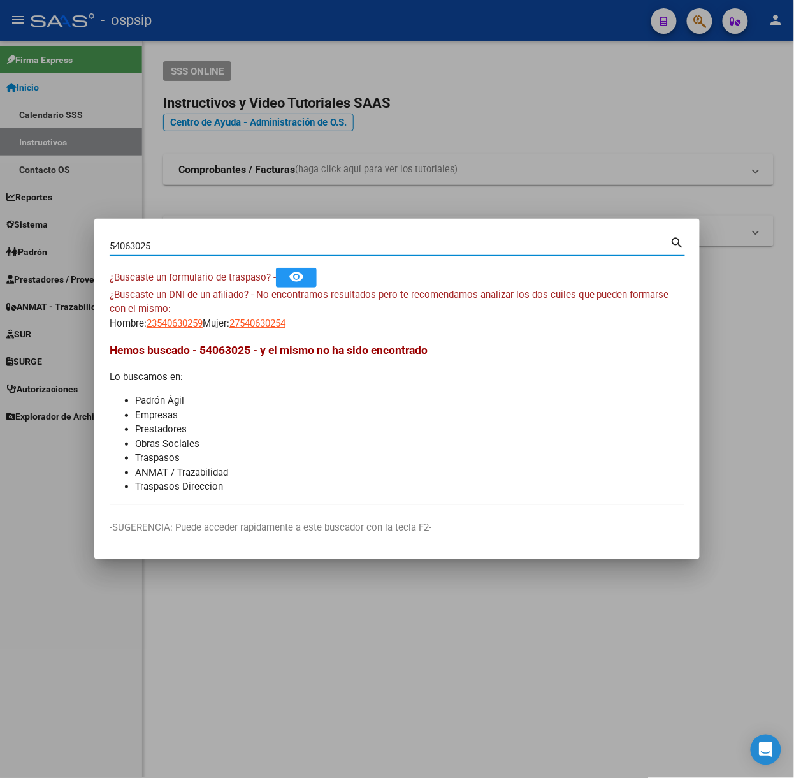
click at [190, 245] on input "54063025" at bounding box center [390, 245] width 561 height 11
type input "37040572"
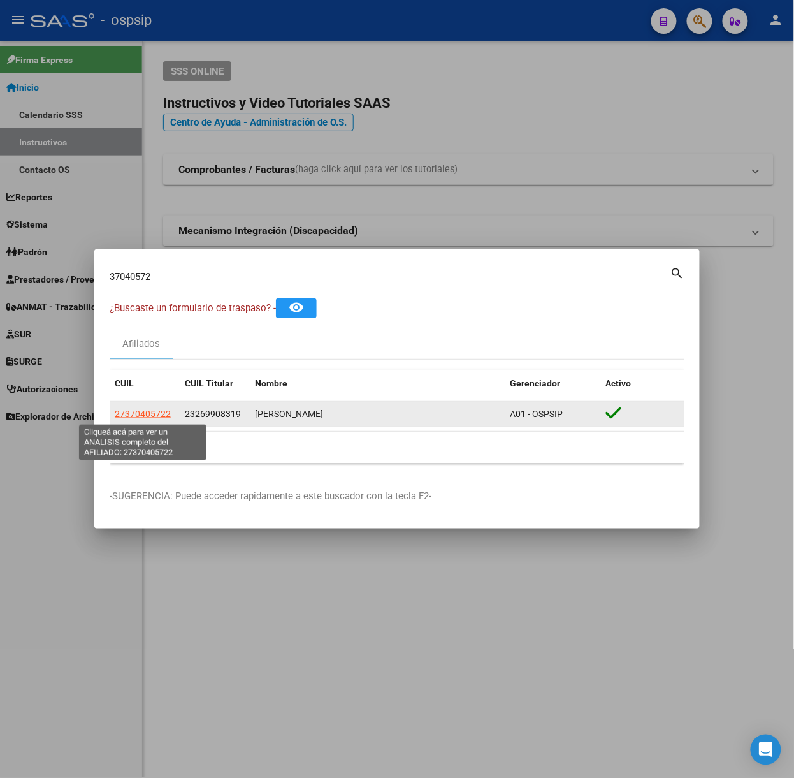
click at [153, 411] on span "27370405722" at bounding box center [143, 414] width 56 height 10
type textarea "27370405722"
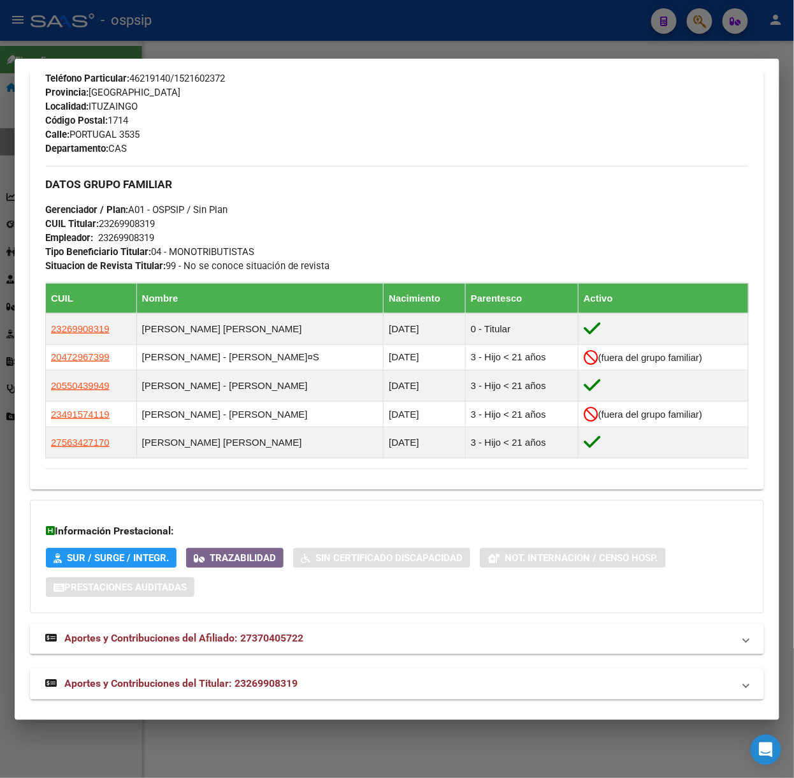
click at [304, 681] on mat-panel-title "Aportes y Contribuciones del Titular: 23269908319" at bounding box center [389, 683] width 688 height 15
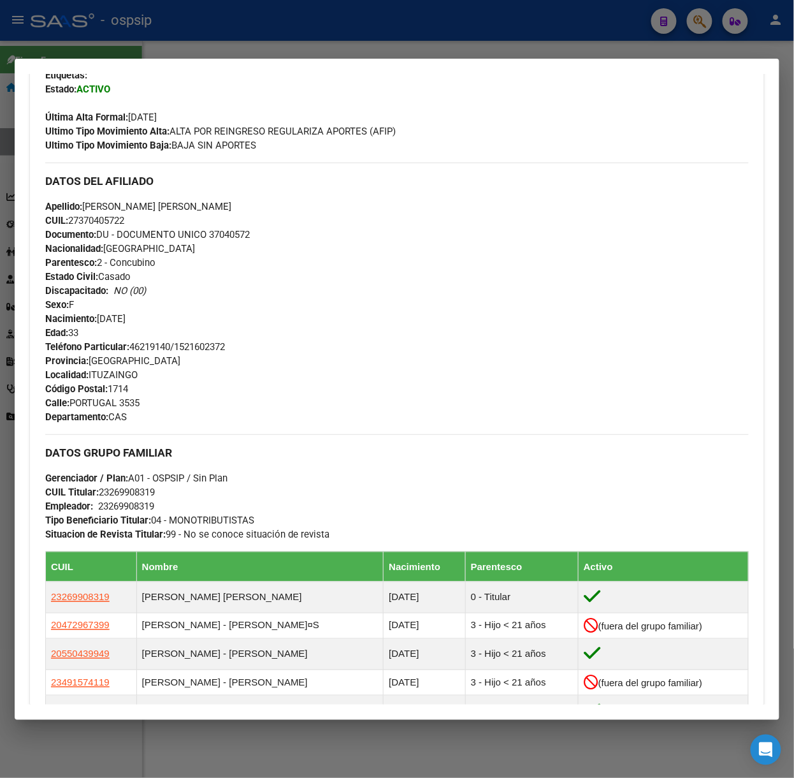
scroll to position [0, 0]
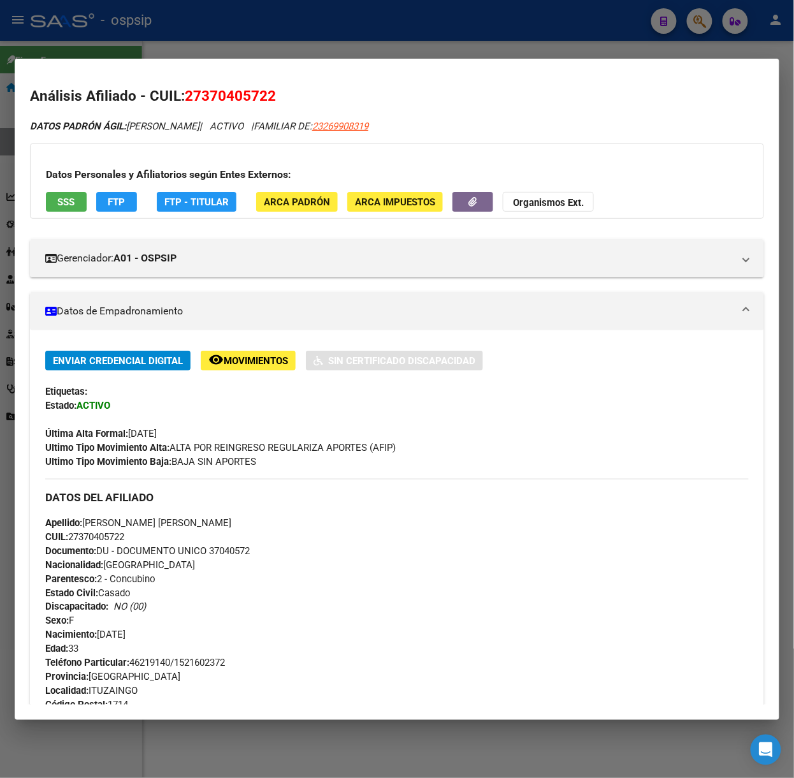
click at [77, 208] on button "SSS" at bounding box center [66, 202] width 41 height 20
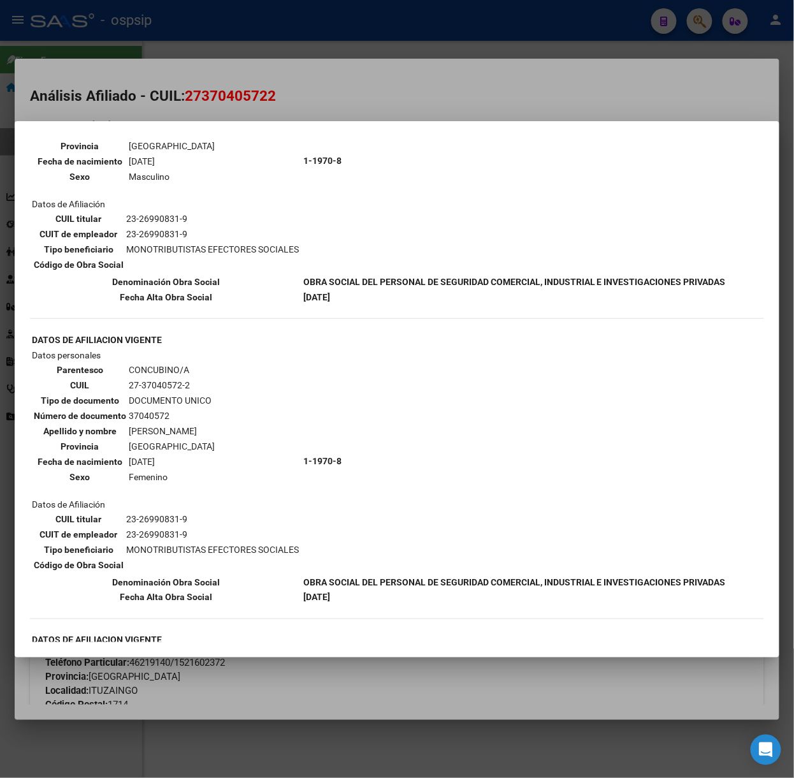
scroll to position [255, 0]
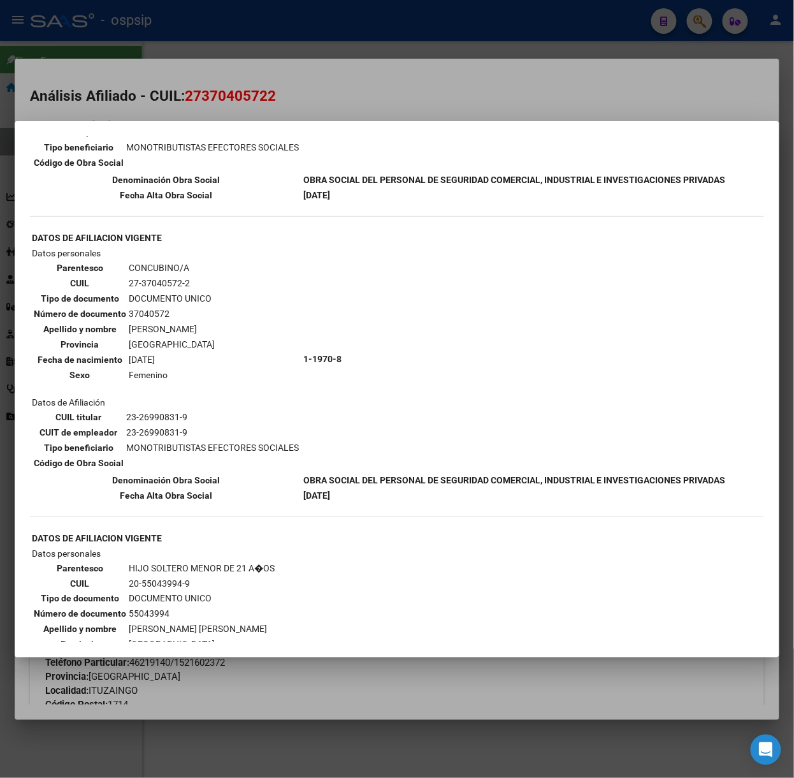
click at [257, 67] on div at bounding box center [397, 389] width 794 height 778
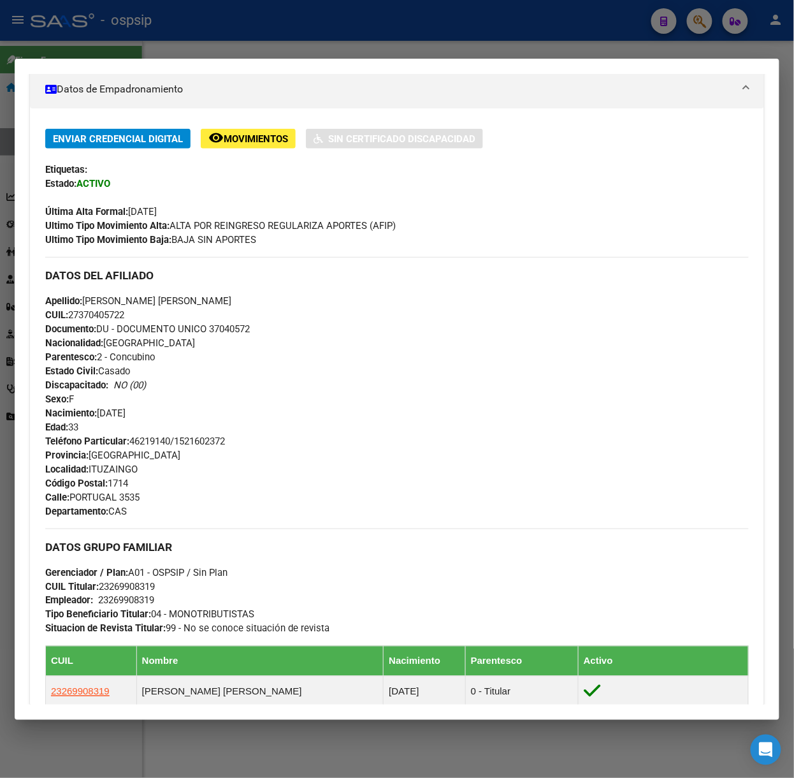
scroll to position [0, 0]
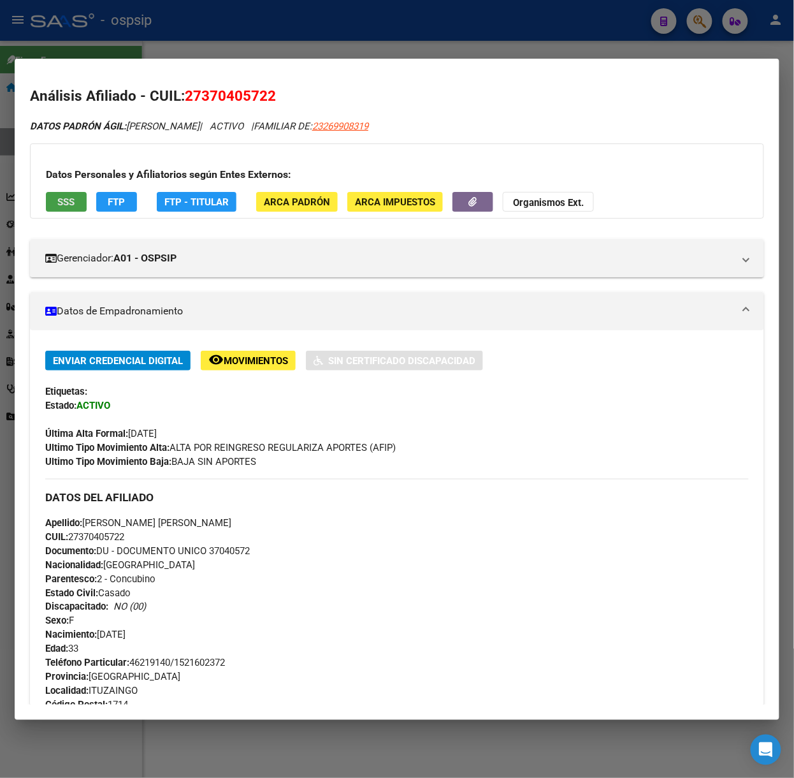
click at [64, 196] on span "SSS" at bounding box center [66, 201] width 17 height 11
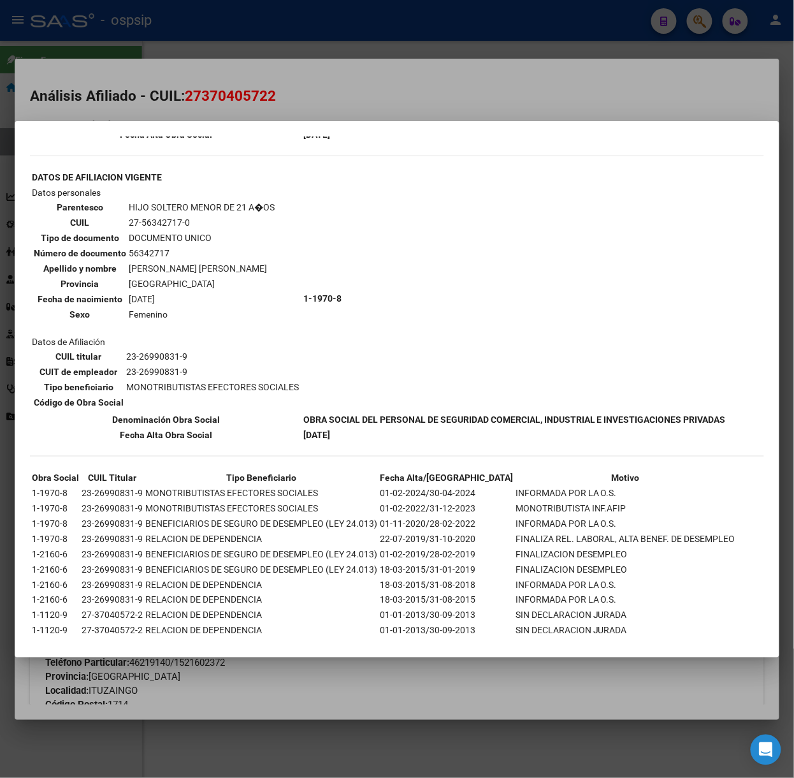
scroll to position [918, 0]
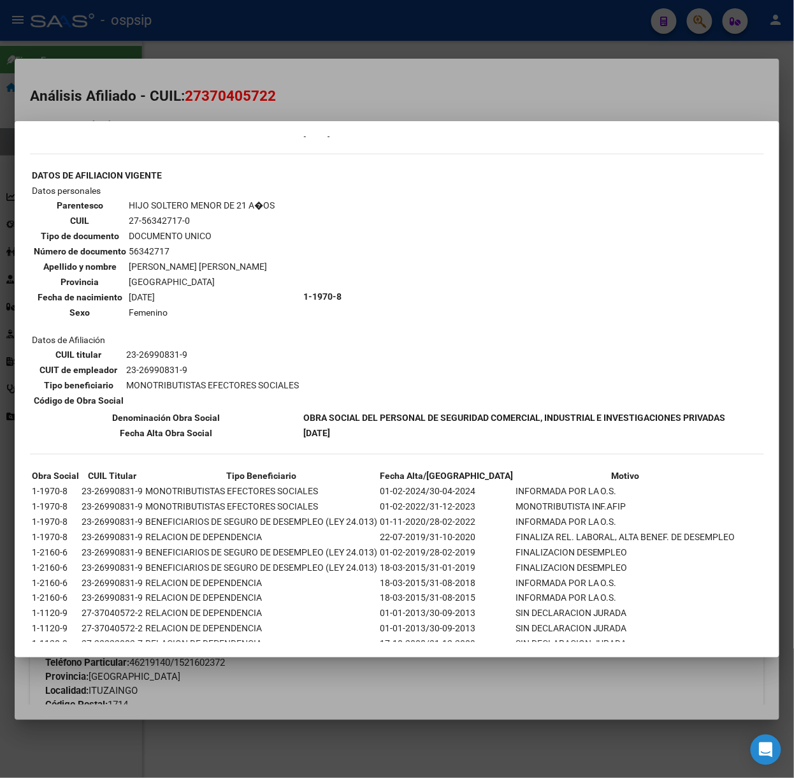
click at [271, 69] on div at bounding box center [397, 389] width 794 height 778
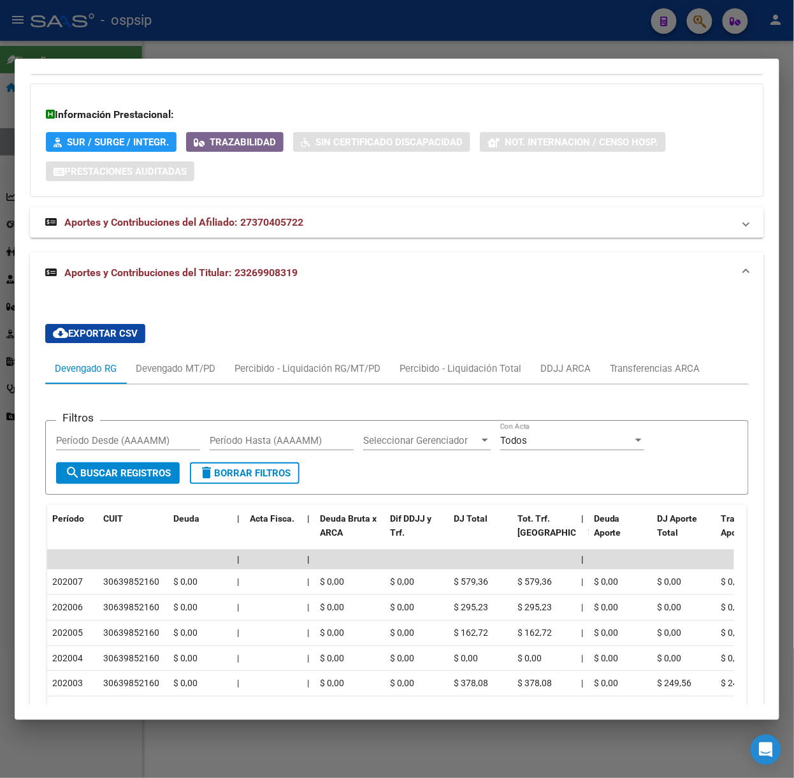
scroll to position [1217, 0]
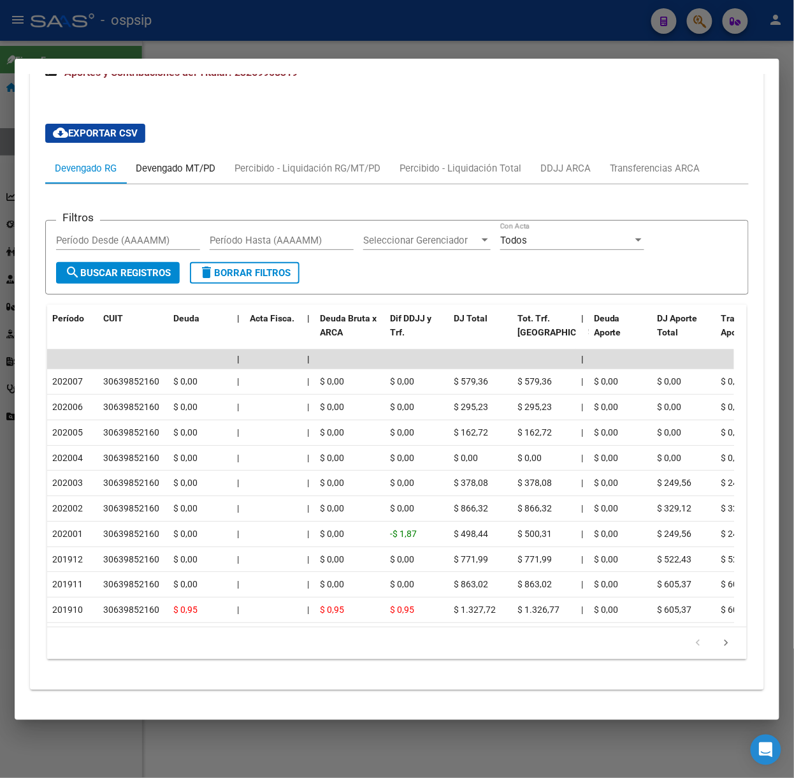
click at [194, 161] on div "Devengado MT/PD" at bounding box center [176, 168] width 80 height 14
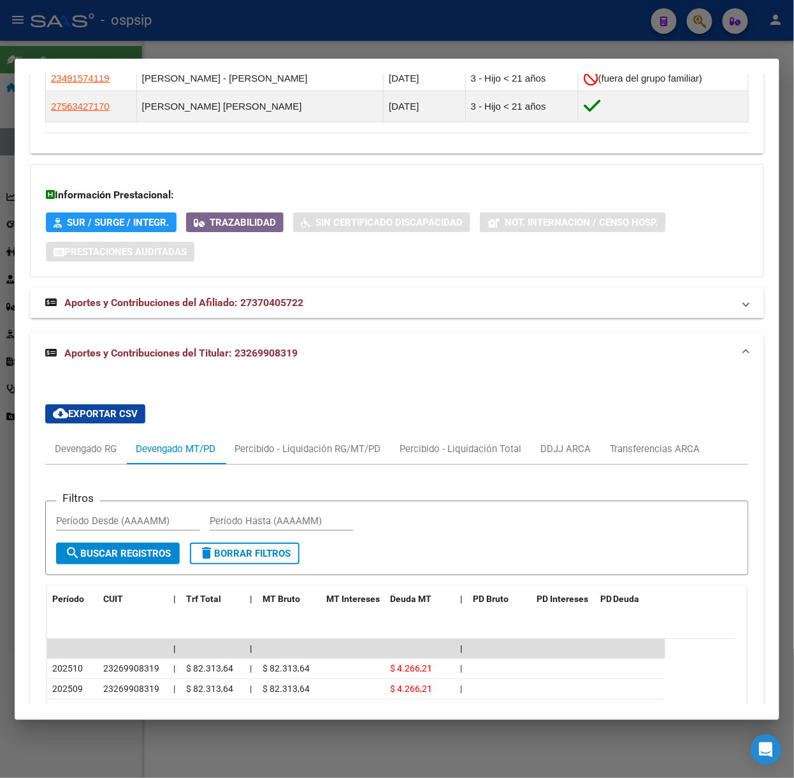
scroll to position [1162, 0]
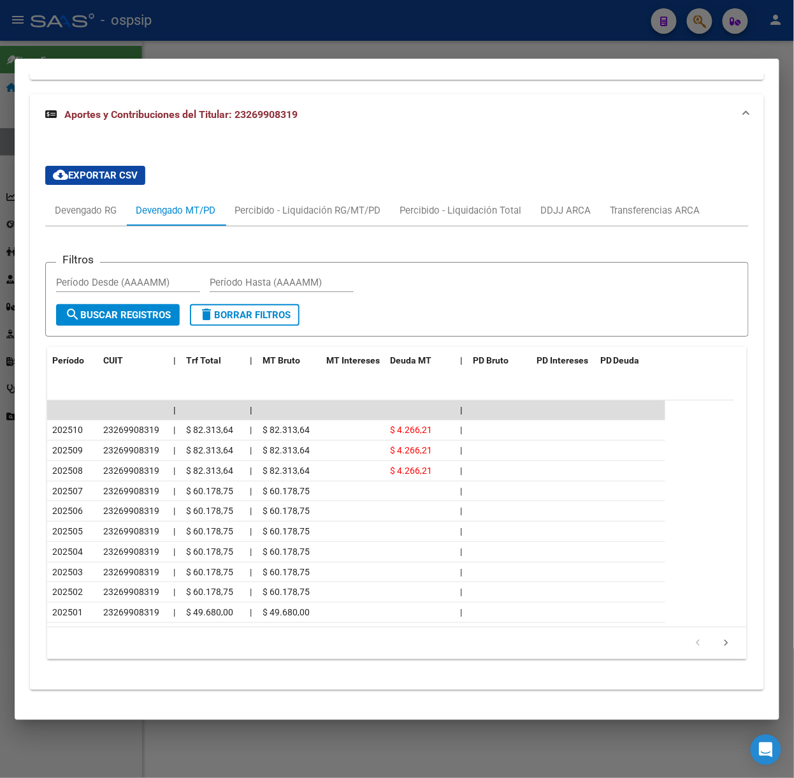
click at [249, 42] on div at bounding box center [397, 389] width 794 height 778
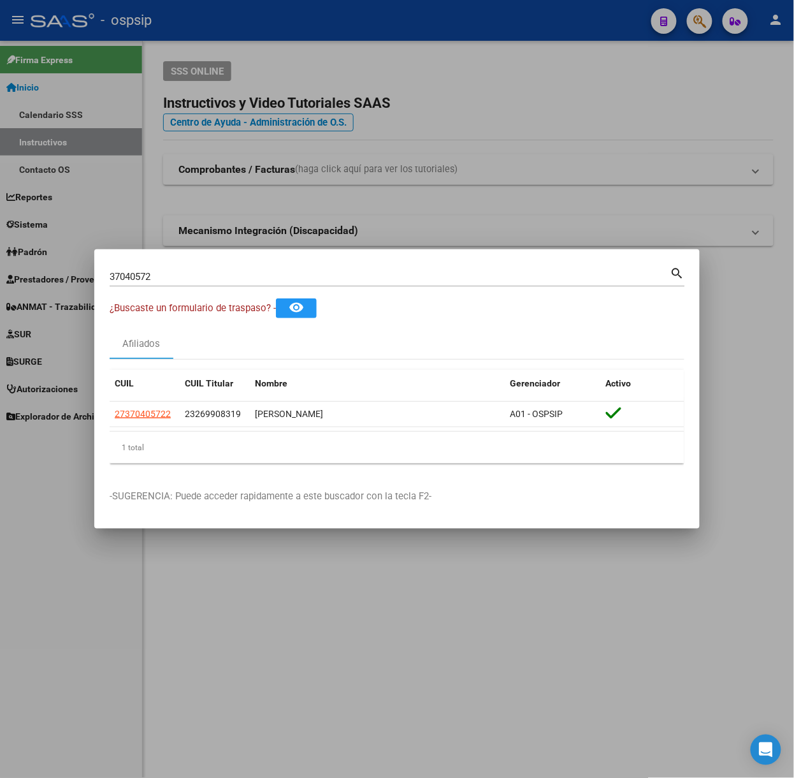
click at [194, 268] on div "37040572 Buscar (apellido, dni, cuil, nro traspaso, cuit, obra social)" at bounding box center [390, 276] width 561 height 19
click at [195, 271] on input "37040572" at bounding box center [390, 276] width 561 height 11
type input "59798411"
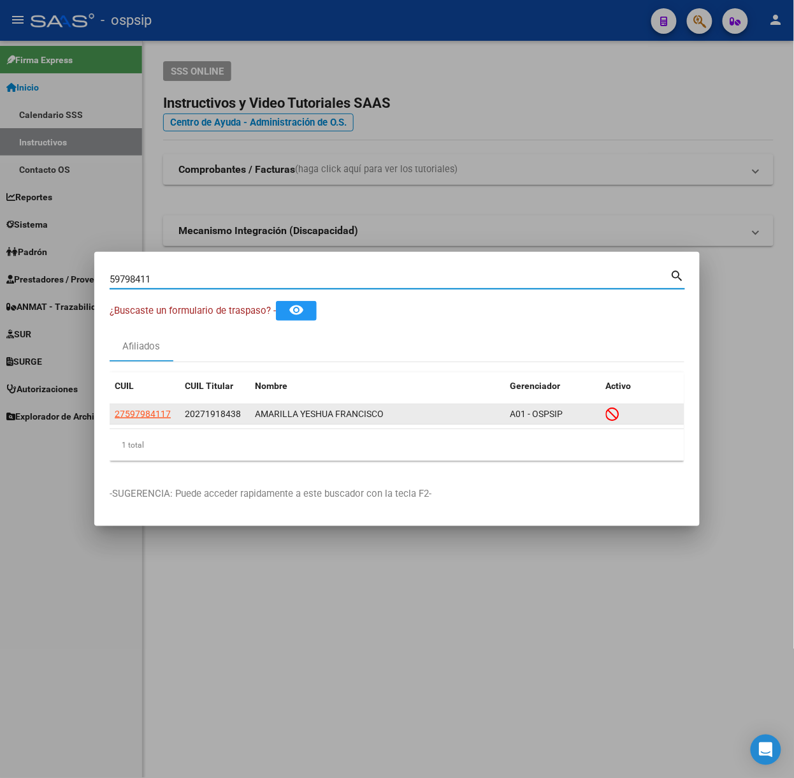
click at [151, 410] on span "27597984117" at bounding box center [143, 414] width 56 height 10
type textarea "27597984117"
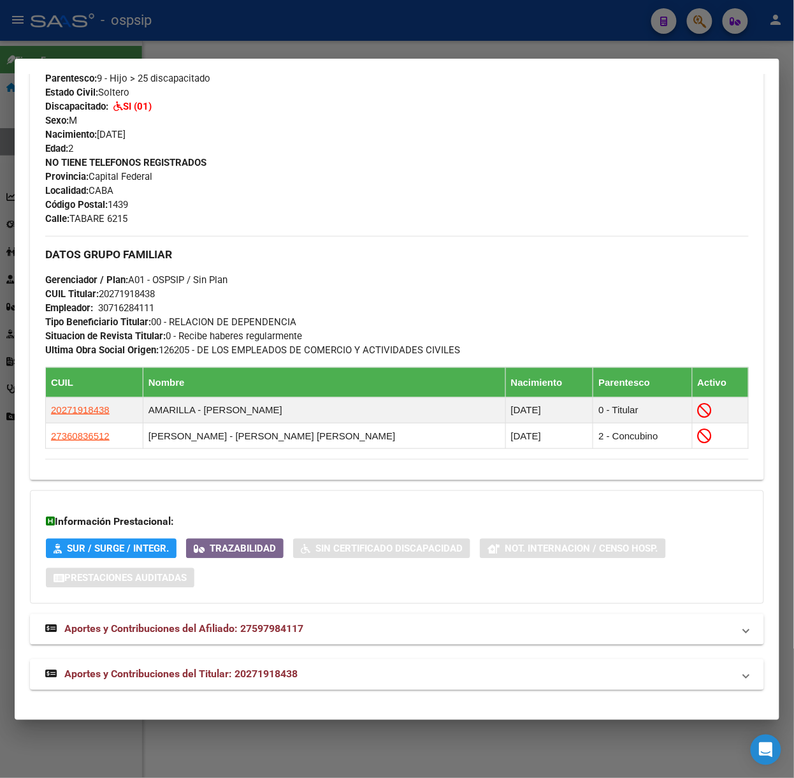
click at [291, 663] on mat-expansion-panel-header "Aportes y Contribuciones del Titular: 20271918438" at bounding box center [397, 674] width 734 height 31
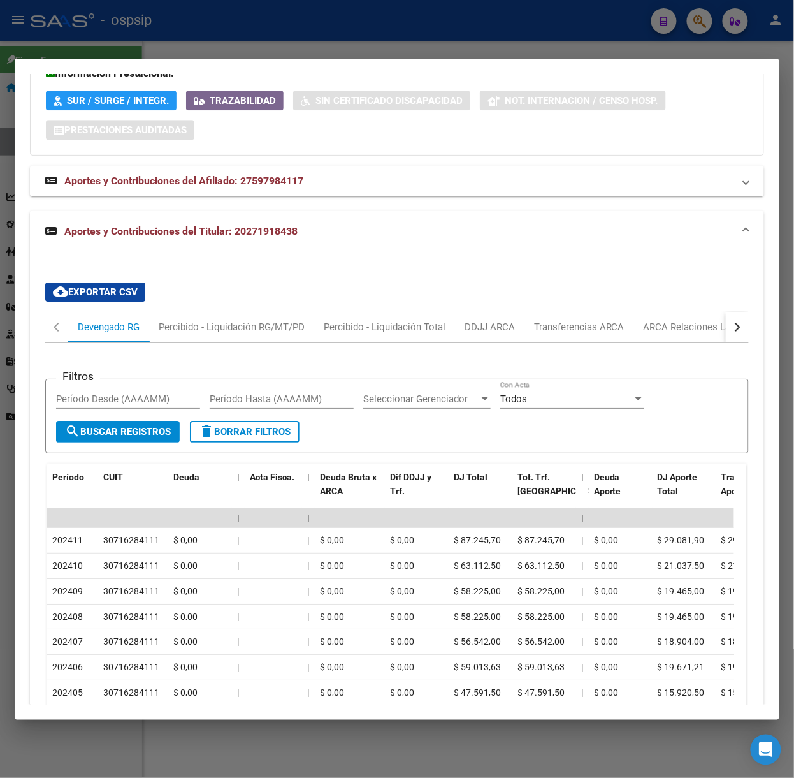
scroll to position [1097, 0]
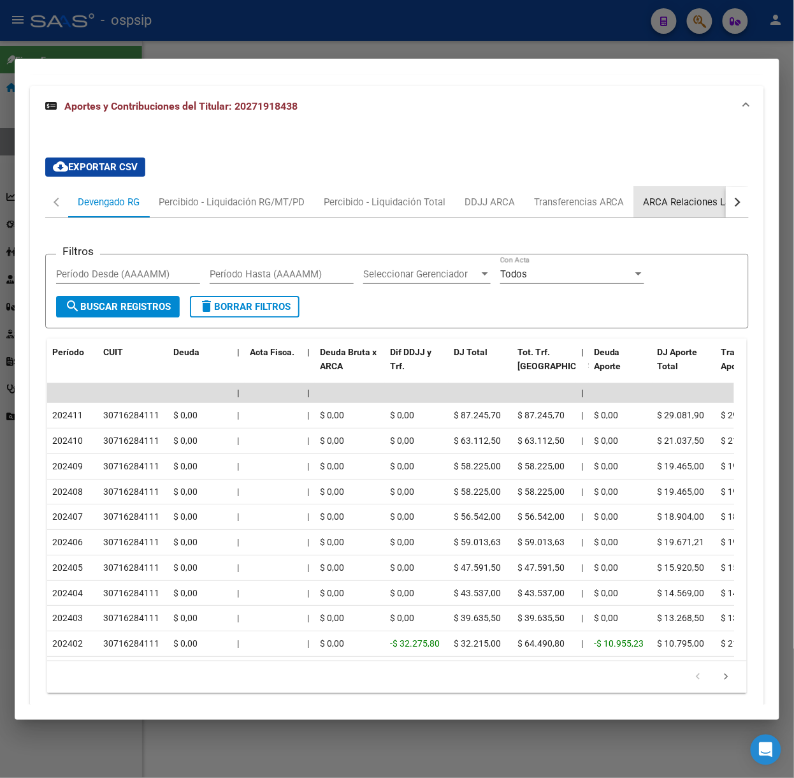
click at [693, 199] on div "ARCA Relaciones Laborales" at bounding box center [703, 202] width 119 height 14
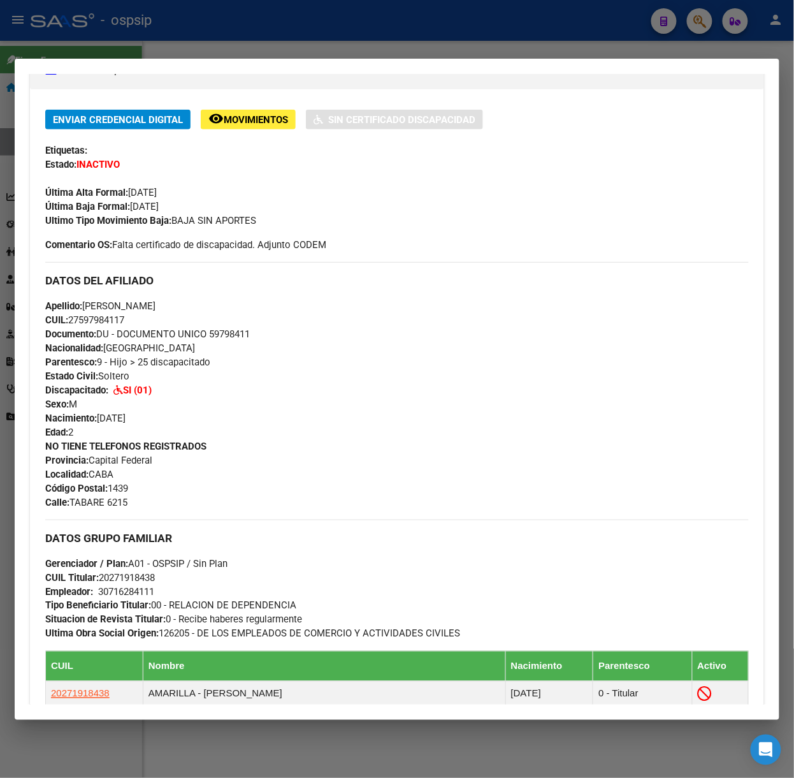
scroll to position [5, 0]
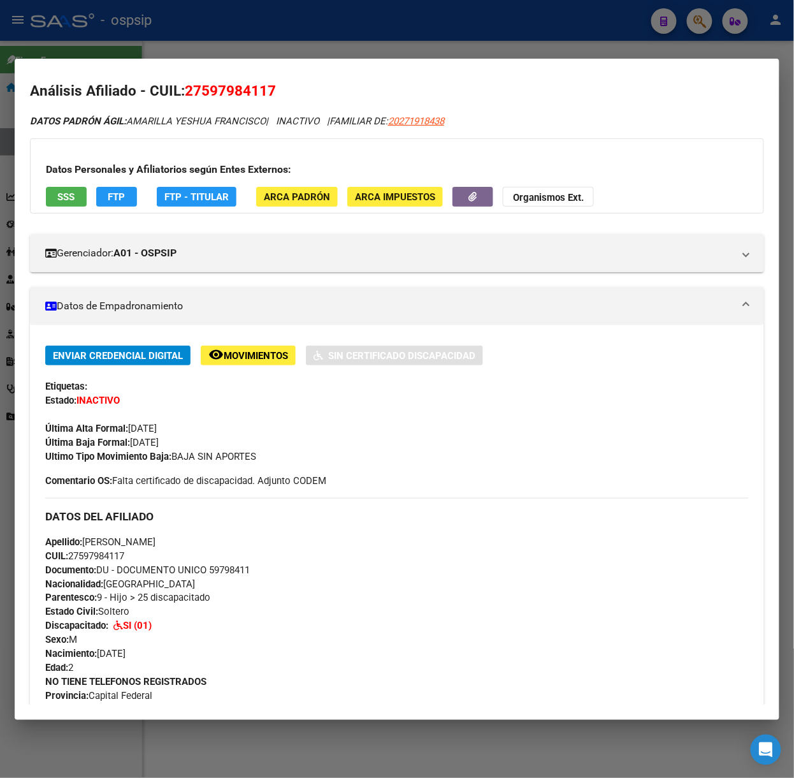
click at [60, 209] on div "Datos Personales y Afiliatorios según Entes Externos: SSS FTP FTP - Titular ARC…" at bounding box center [397, 175] width 734 height 75
click at [83, 205] on button "SSS" at bounding box center [66, 197] width 41 height 20
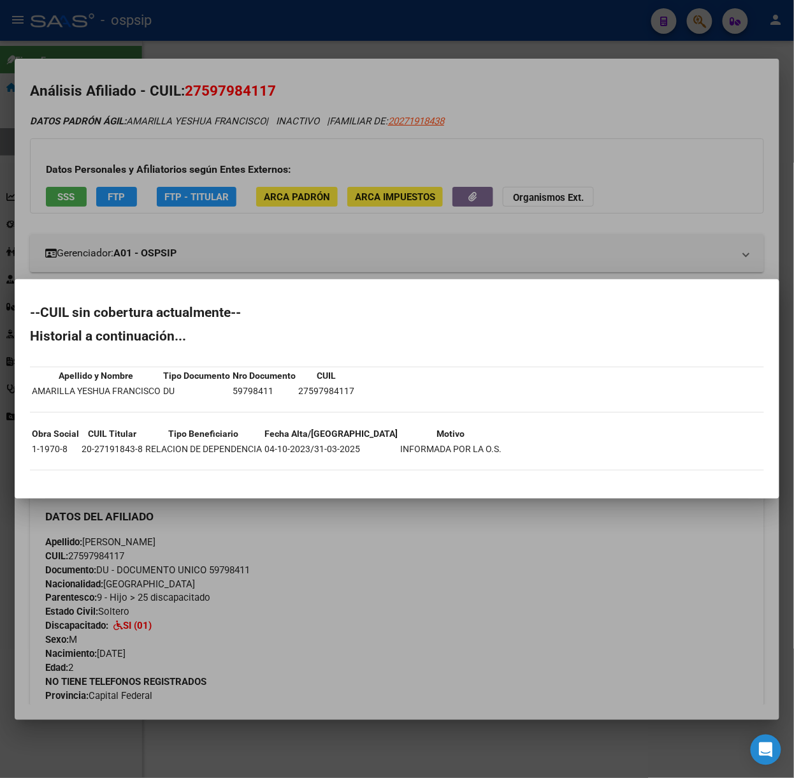
click at [156, 219] on div at bounding box center [397, 389] width 794 height 778
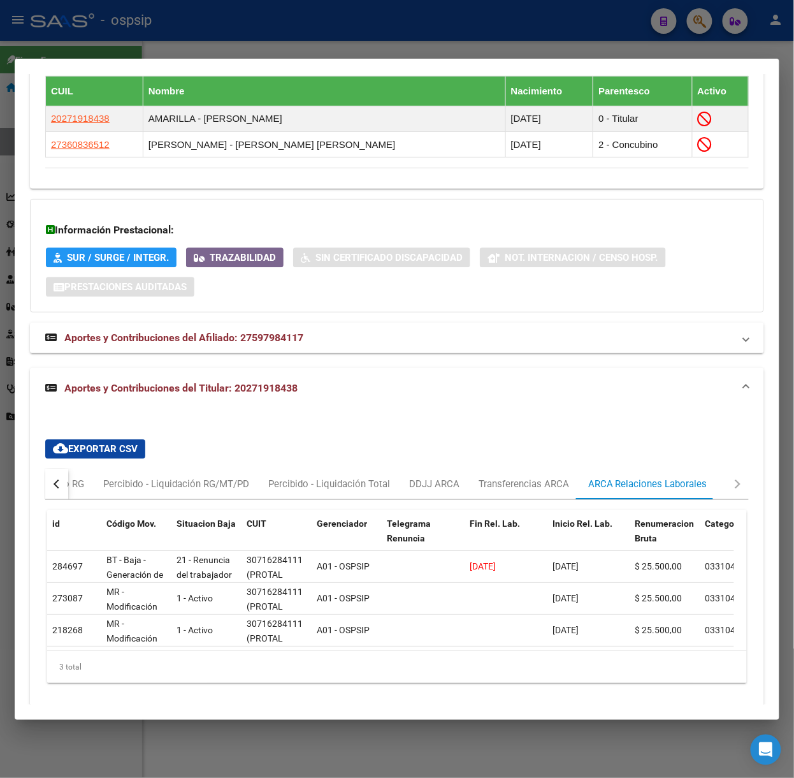
scroll to position [855, 0]
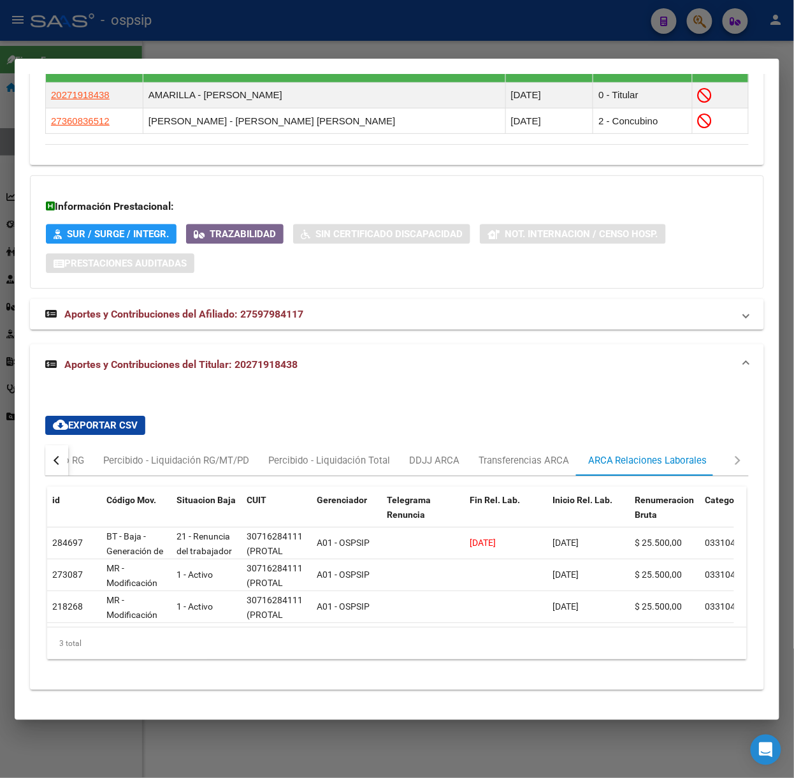
click at [217, 41] on div at bounding box center [397, 389] width 794 height 778
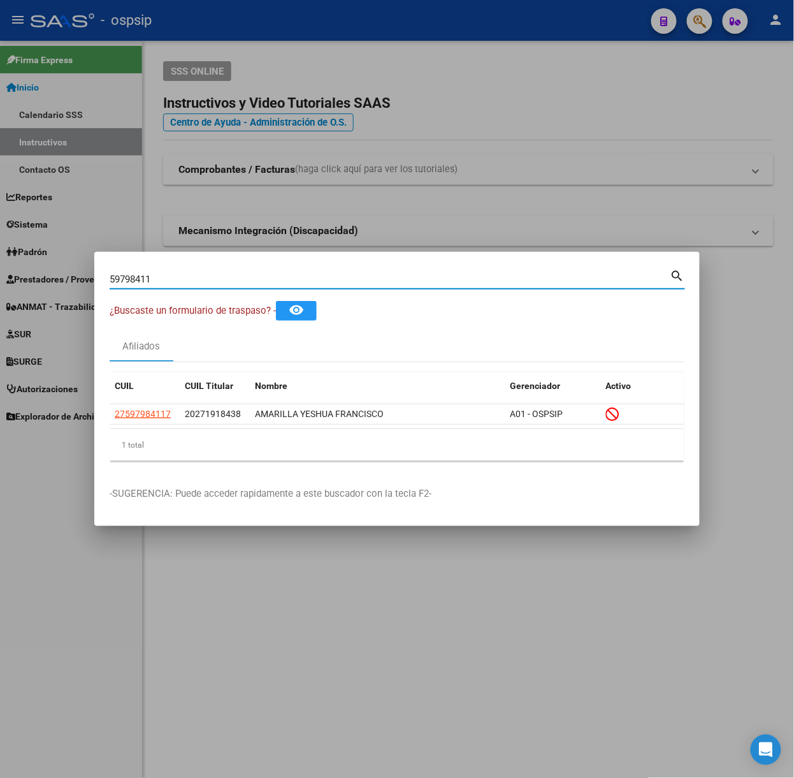
click at [171, 277] on input "59798411" at bounding box center [390, 278] width 561 height 11
type input "12987286"
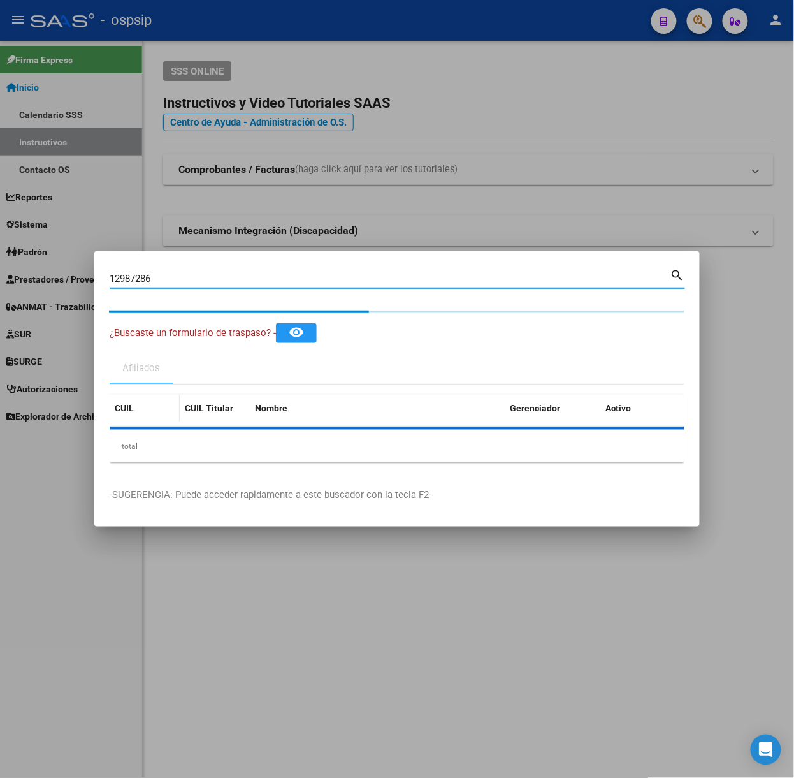
click at [144, 409] on div "CUIL" at bounding box center [145, 408] width 60 height 15
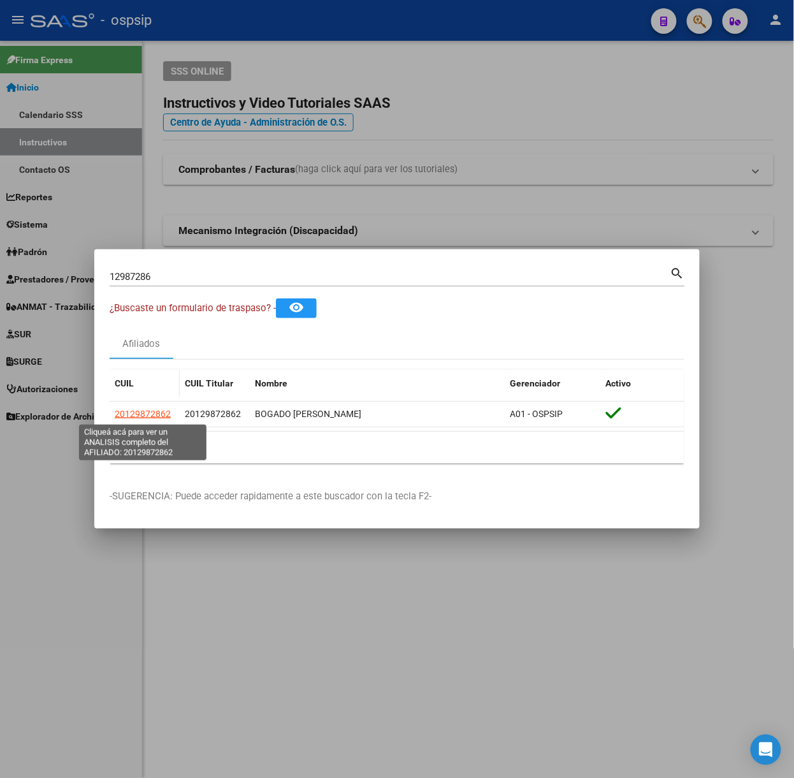
click at [144, 416] on span "20129872862" at bounding box center [143, 414] width 56 height 10
type textarea "20129872862"
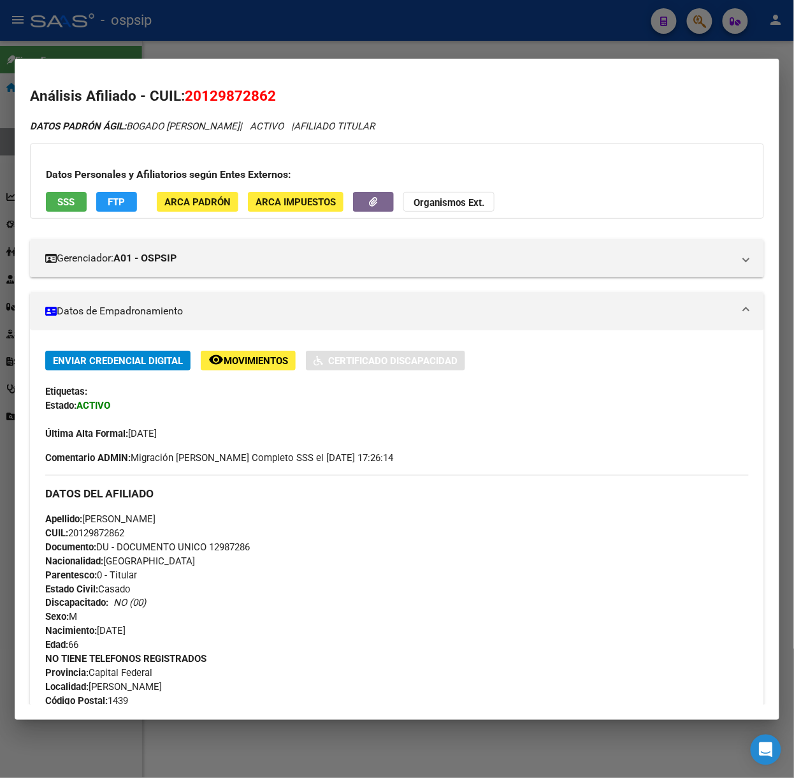
scroll to position [389, 0]
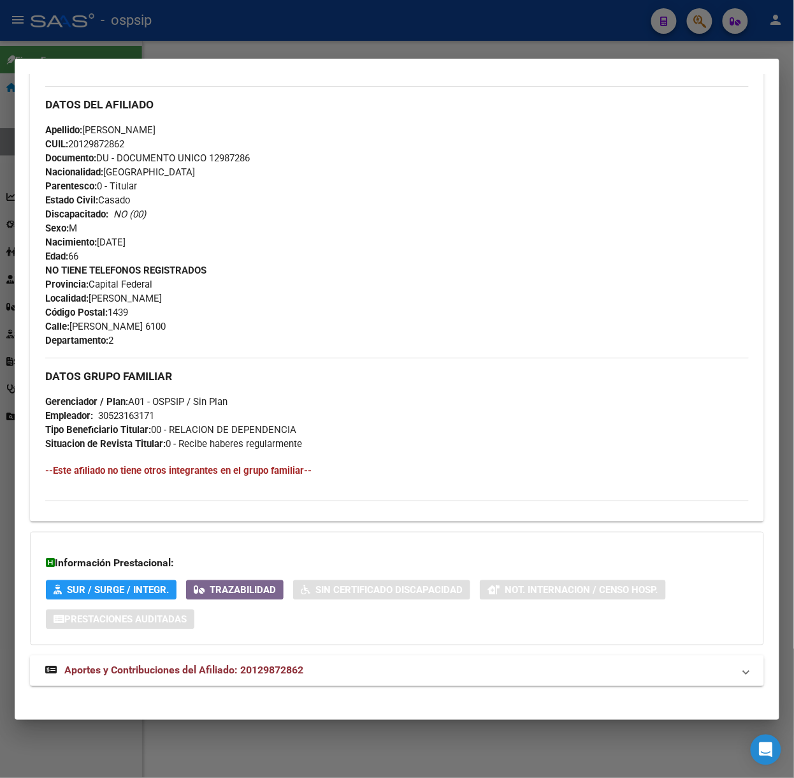
click at [288, 681] on mat-expansion-panel-header "Aportes y Contribuciones del Afiliado: 20129872862" at bounding box center [397, 670] width 734 height 31
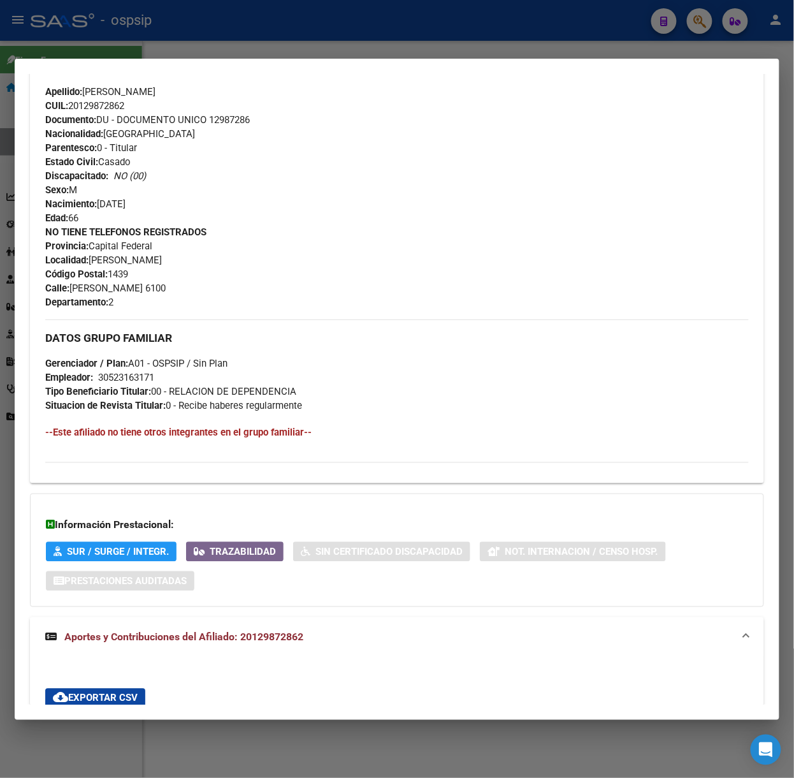
scroll to position [0, 0]
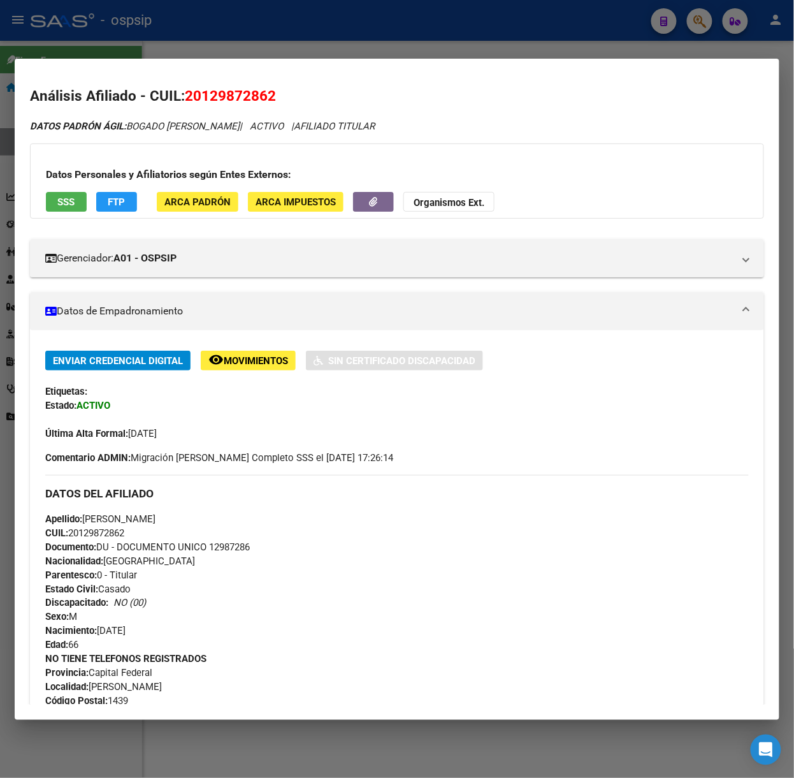
click at [148, 21] on div at bounding box center [397, 389] width 794 height 778
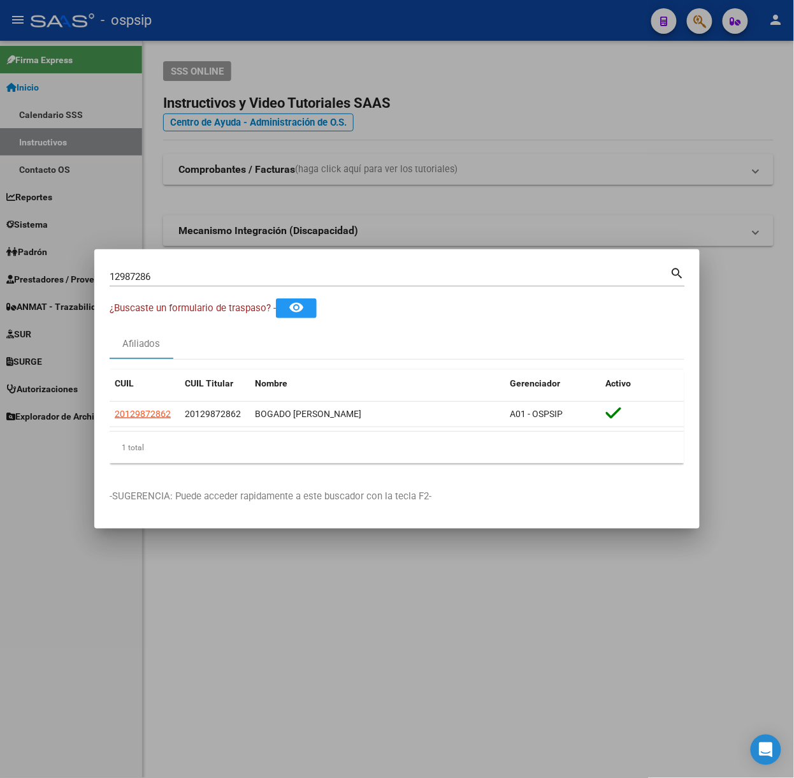
click at [177, 281] on input "12987286" at bounding box center [390, 276] width 561 height 11
type input "95440401"
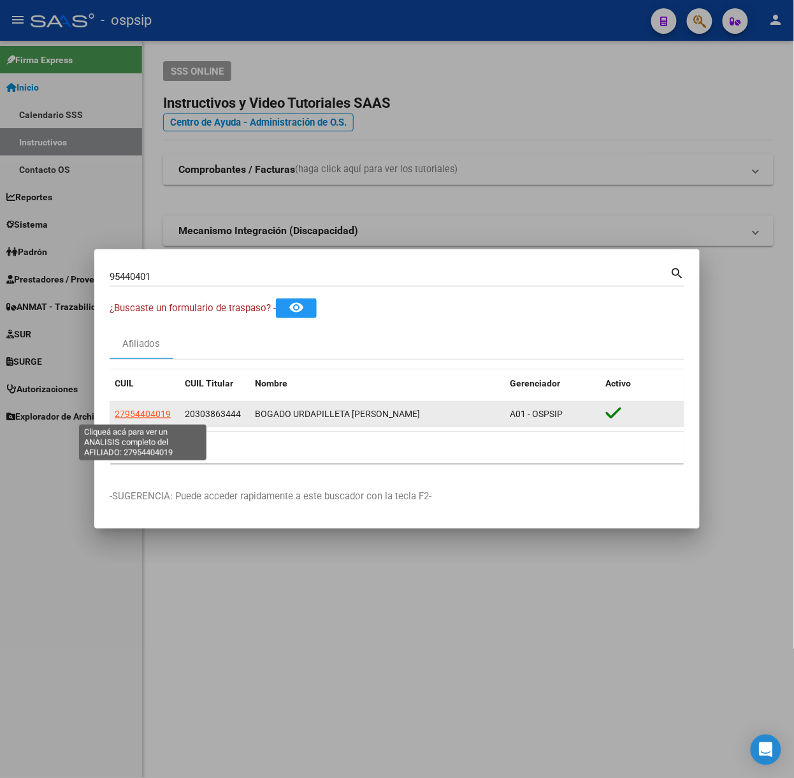
click at [159, 409] on span "27954404019" at bounding box center [143, 414] width 56 height 10
type textarea "27954404019"
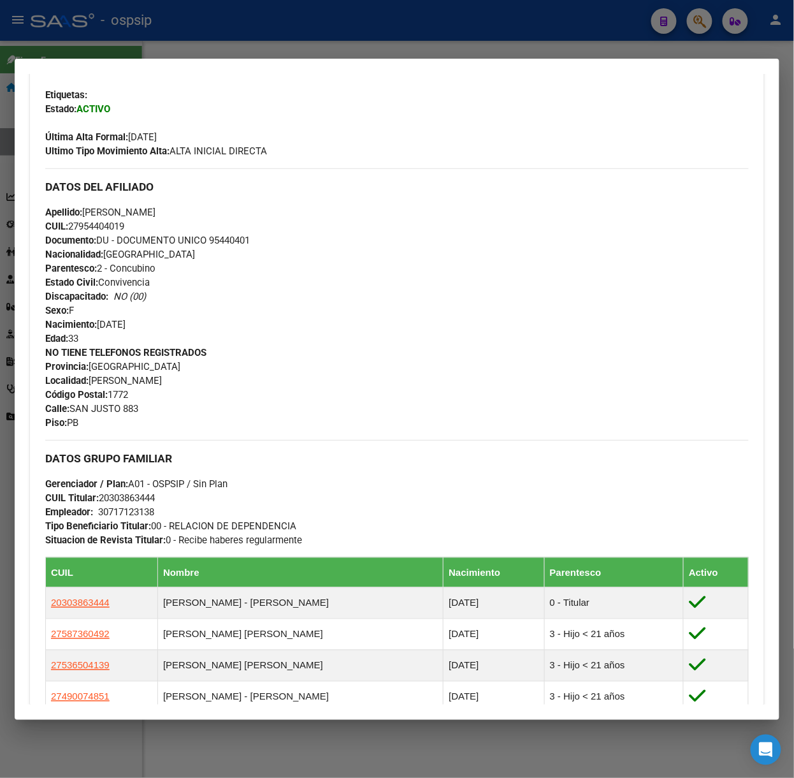
scroll to position [561, 0]
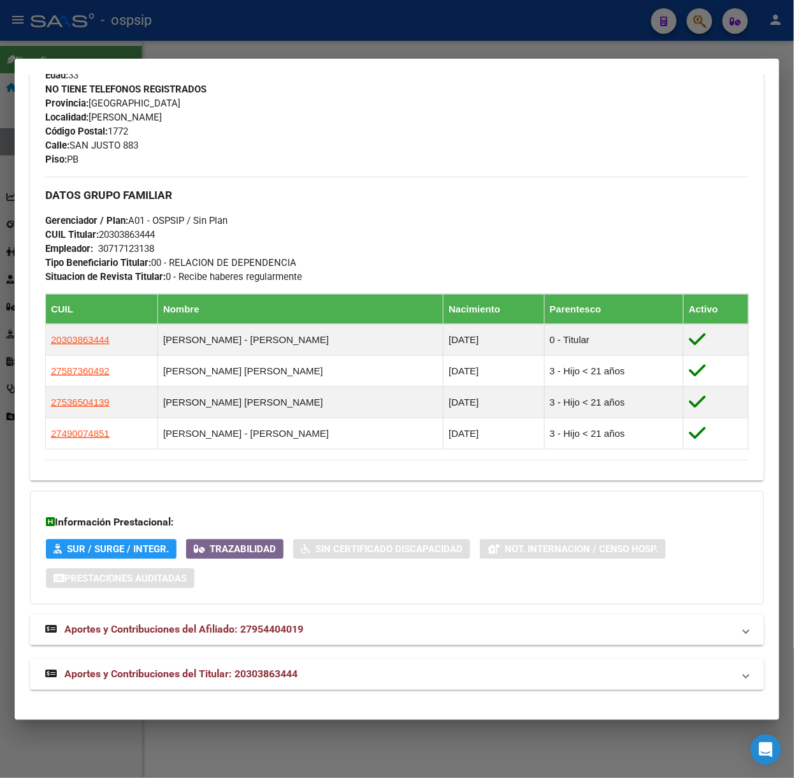
click at [312, 681] on mat-panel-title "Aportes y Contribuciones del Titular: 20303863444" at bounding box center [389, 674] width 688 height 15
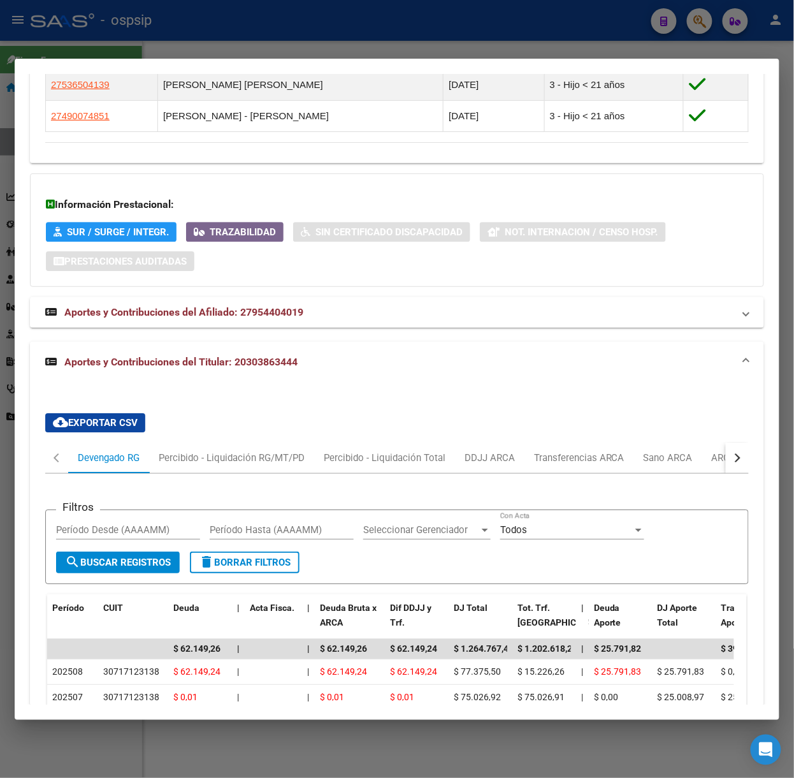
scroll to position [1183, 0]
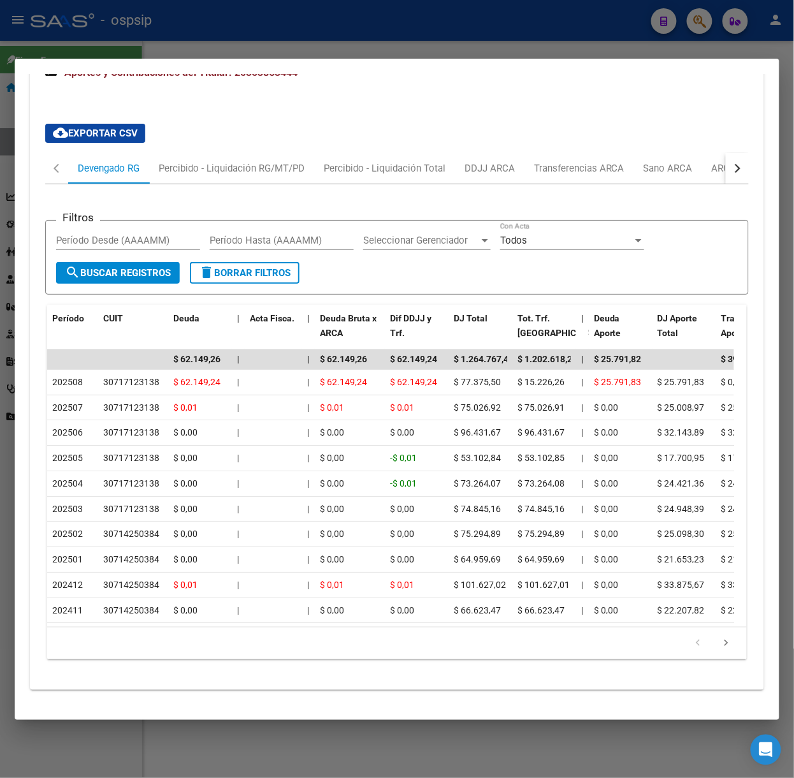
click at [141, 67] on mat-dialog-container "Análisis Afiliado - CUIL: 27954404019 DATOS [PERSON_NAME] ÁGIL: BOGADO URDAPILL…" at bounding box center [397, 389] width 765 height 661
click at [131, 50] on div at bounding box center [397, 389] width 794 height 778
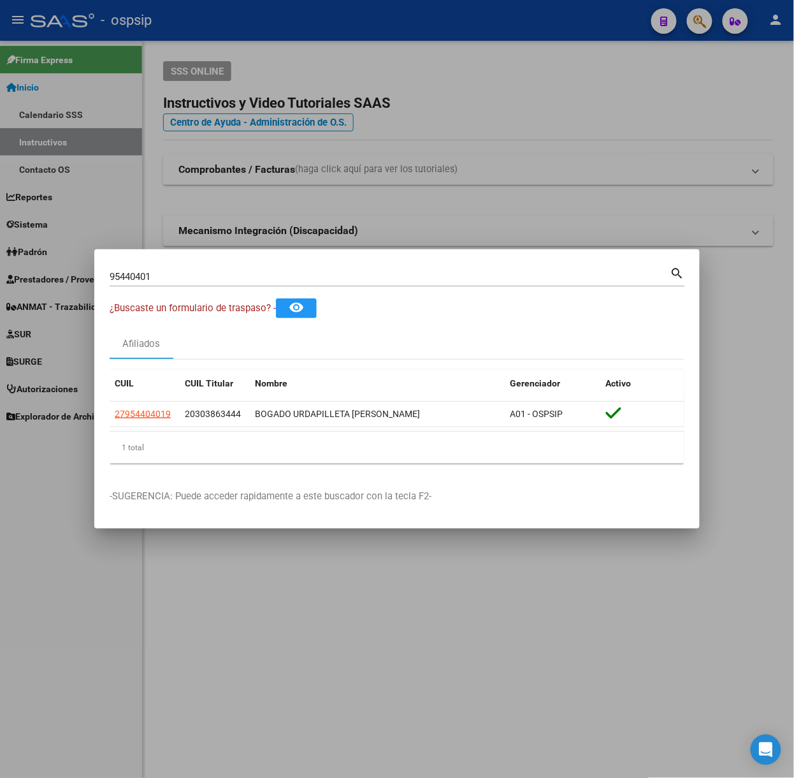
click at [179, 277] on input "95440401" at bounding box center [390, 276] width 561 height 11
type input "70343243"
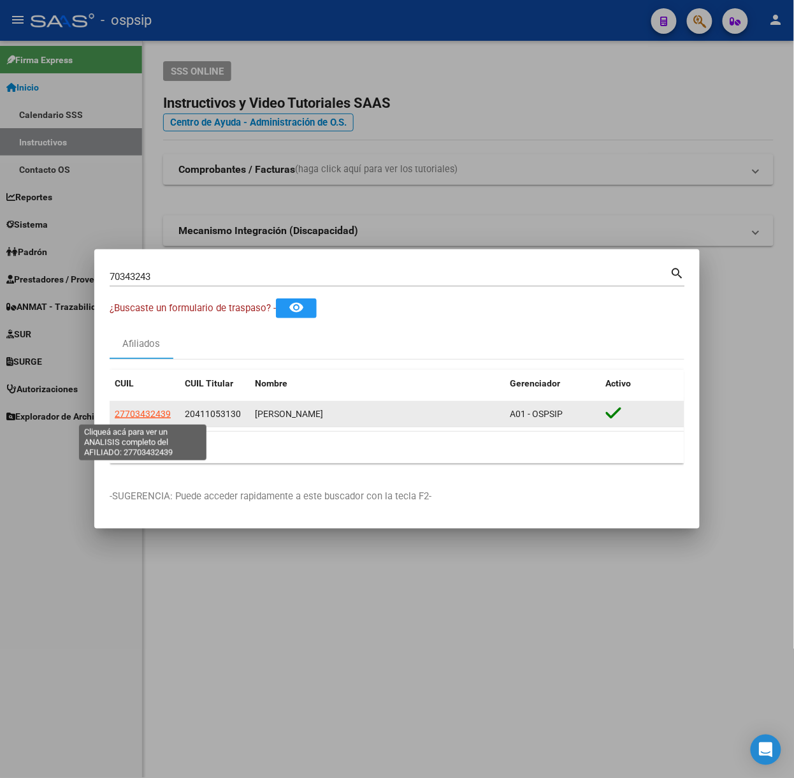
click at [151, 409] on span "27703432439" at bounding box center [143, 414] width 56 height 10
type textarea "27703432439"
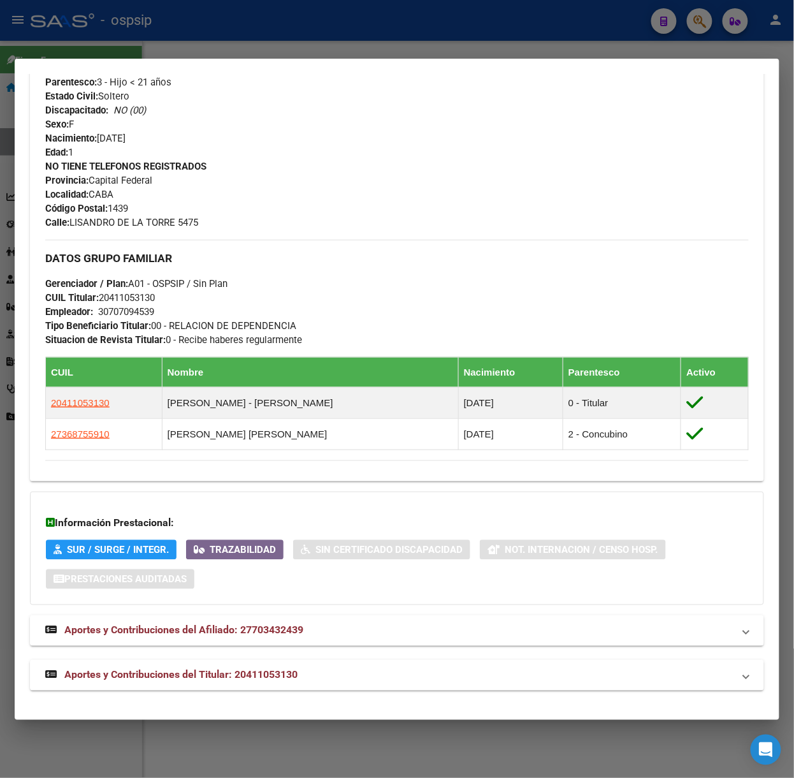
scroll to position [484, 0]
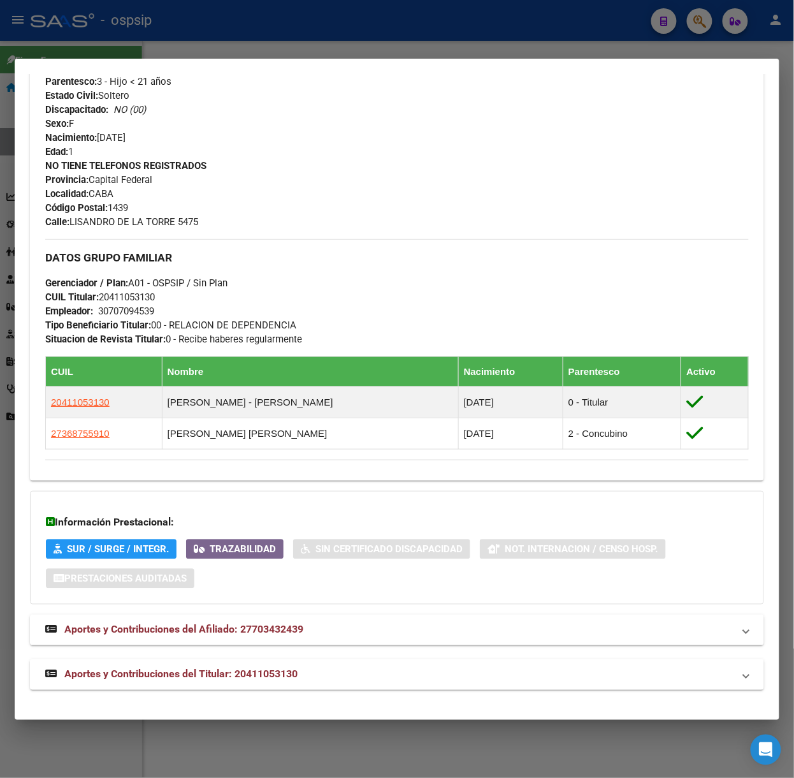
click at [238, 669] on span "Aportes y Contribuciones del Titular: 20411053130" at bounding box center [180, 674] width 233 height 12
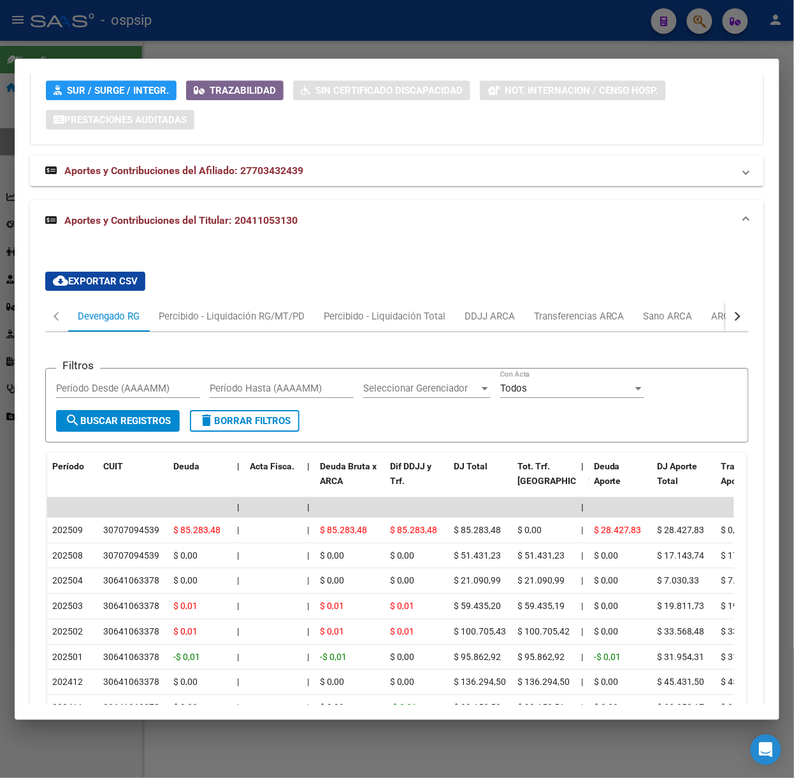
scroll to position [1106, 0]
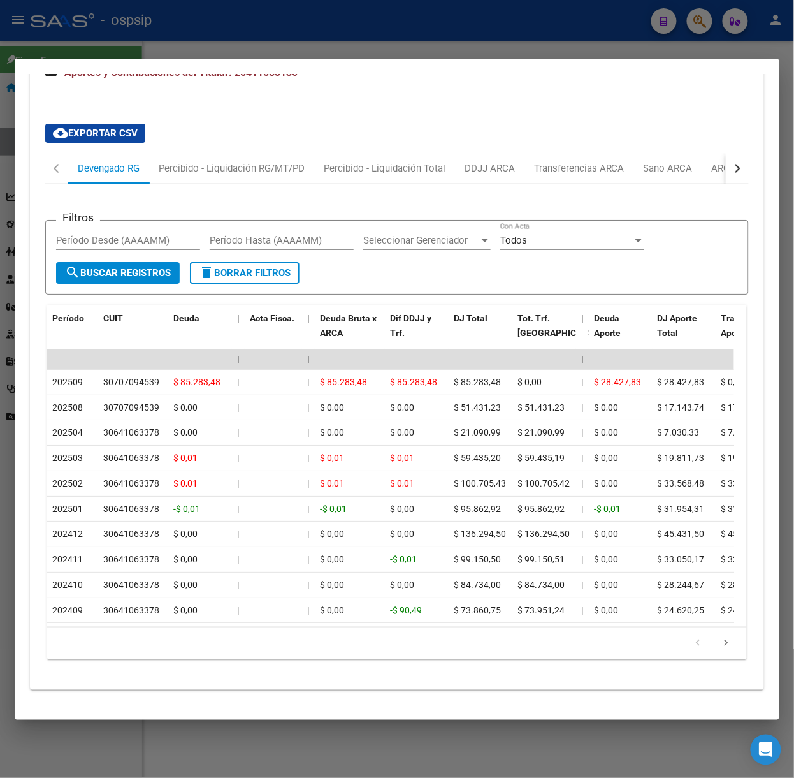
click at [182, 40] on div at bounding box center [397, 389] width 794 height 778
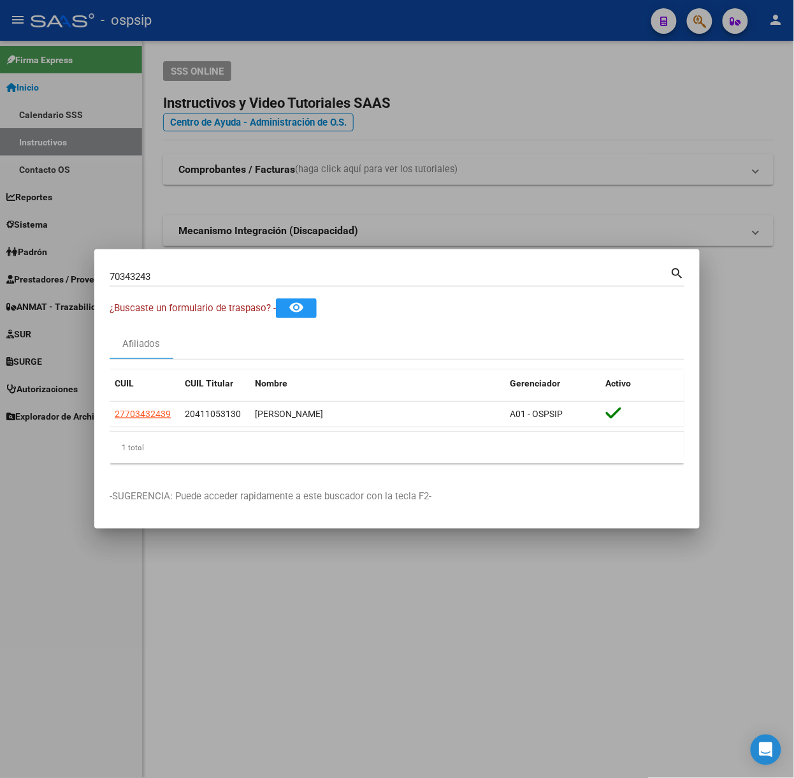
click at [184, 282] on input "70343243" at bounding box center [390, 276] width 561 height 11
type input "39509839"
click at [148, 416] on span "20395098390" at bounding box center [143, 414] width 56 height 10
type textarea "20395098390"
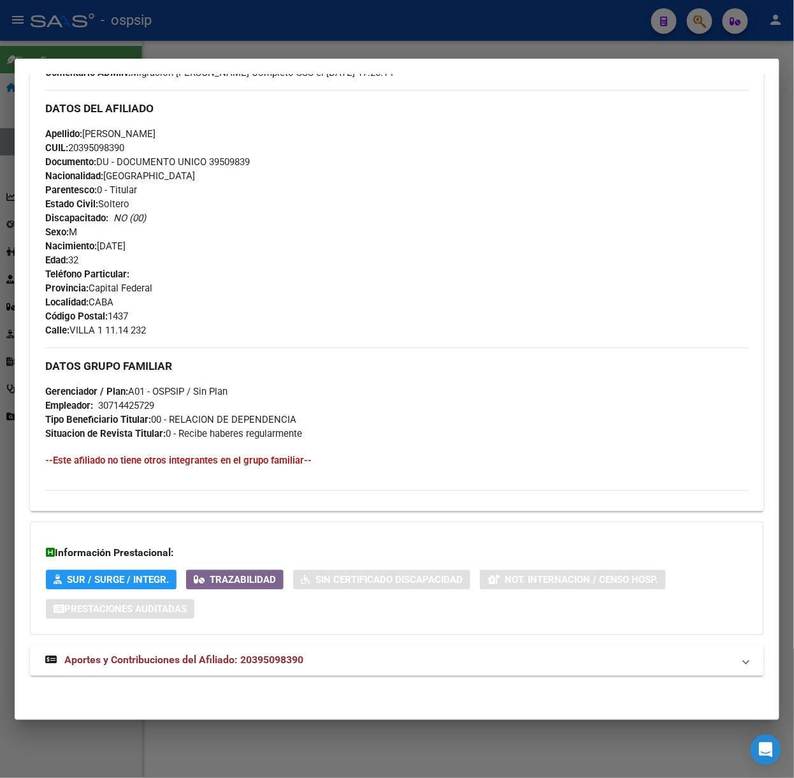
click at [236, 674] on mat-expansion-panel-header "Aportes y Contribuciones del Afiliado: 20395098390" at bounding box center [397, 660] width 734 height 31
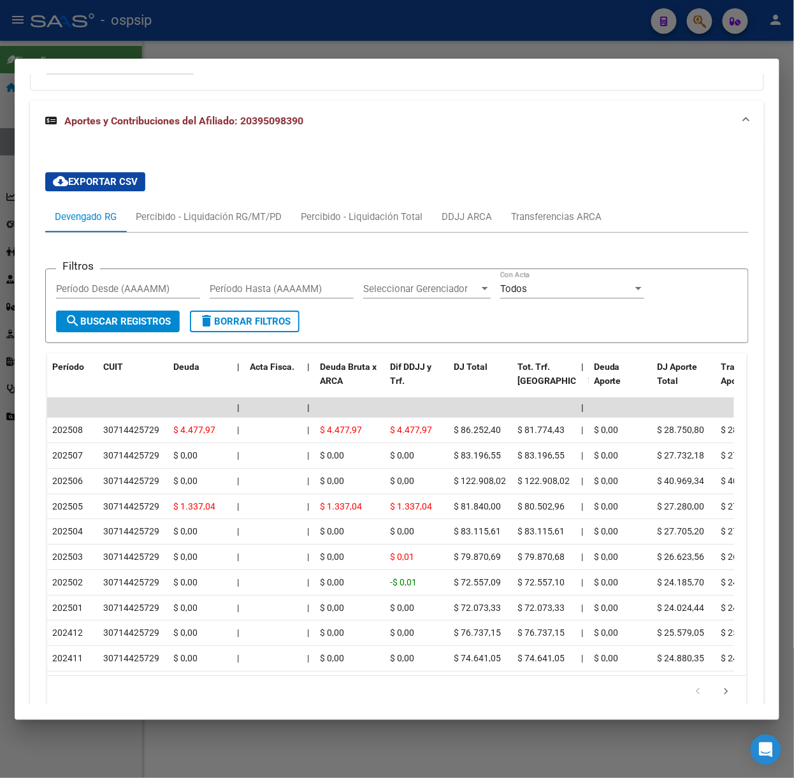
scroll to position [1036, 0]
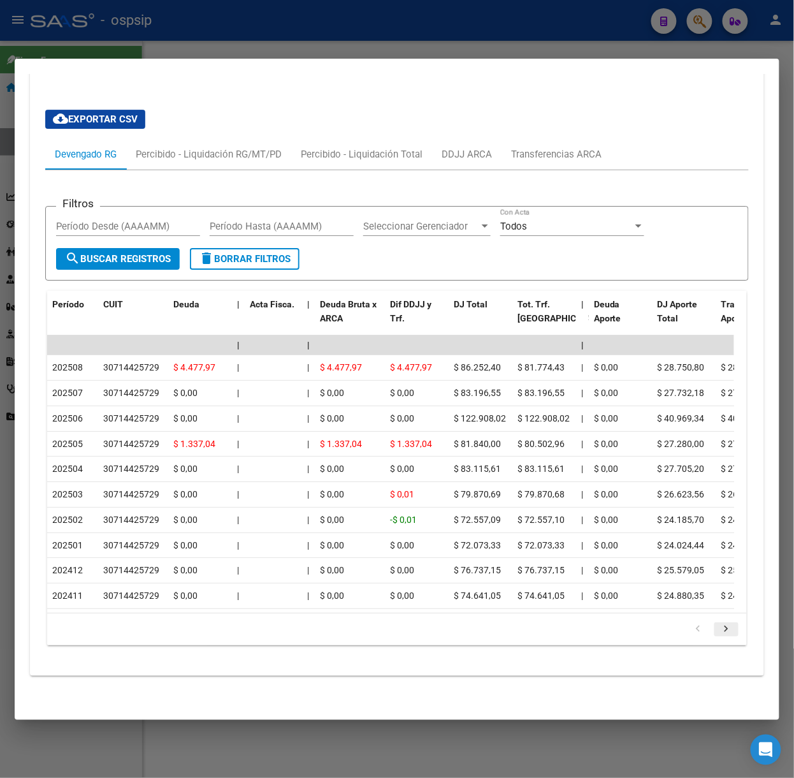
click at [719, 637] on icon "go to next page" at bounding box center [726, 630] width 17 height 15
click at [356, 43] on div at bounding box center [397, 389] width 794 height 778
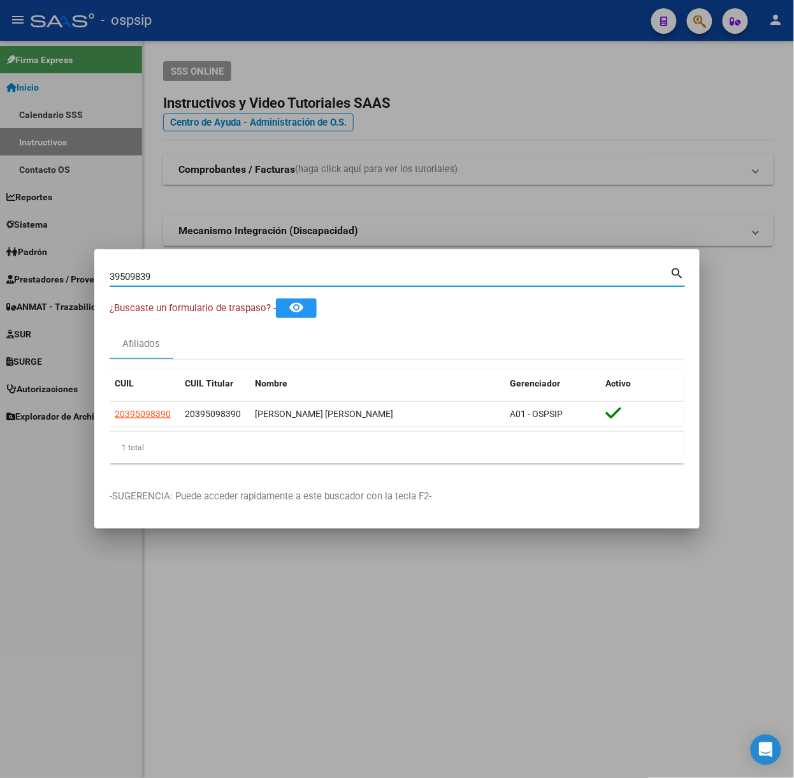
click at [268, 271] on input "39509839" at bounding box center [390, 276] width 561 height 11
type input "94473836"
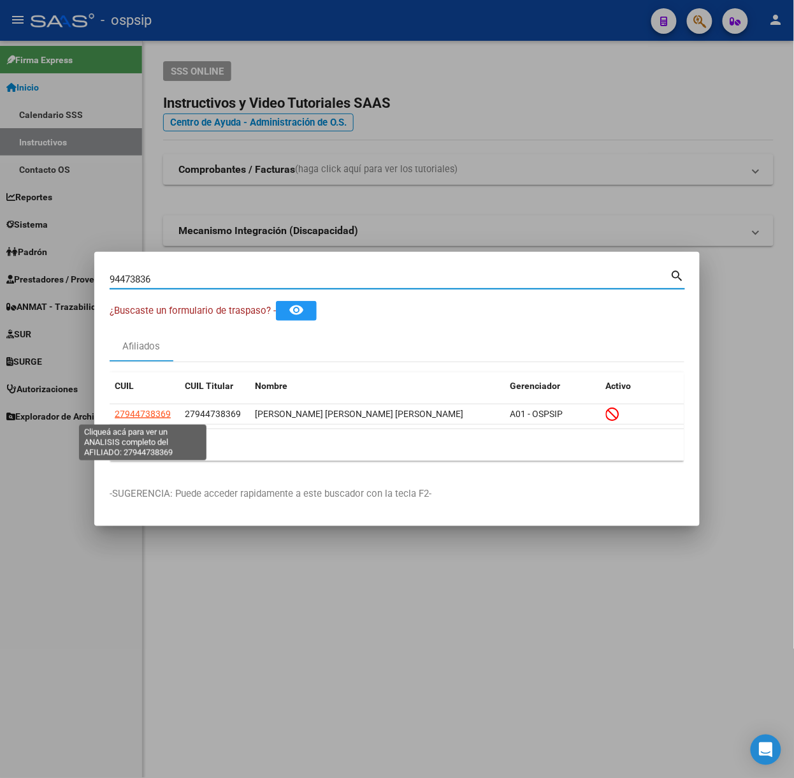
click at [154, 412] on span "27944738369" at bounding box center [143, 414] width 56 height 10
type textarea "27944738369"
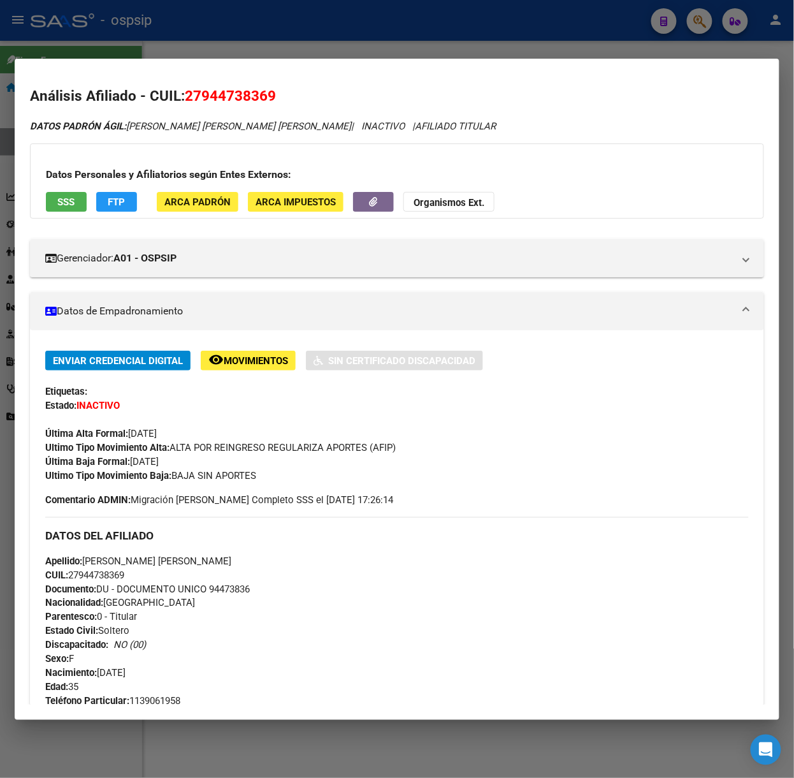
scroll to position [456, 0]
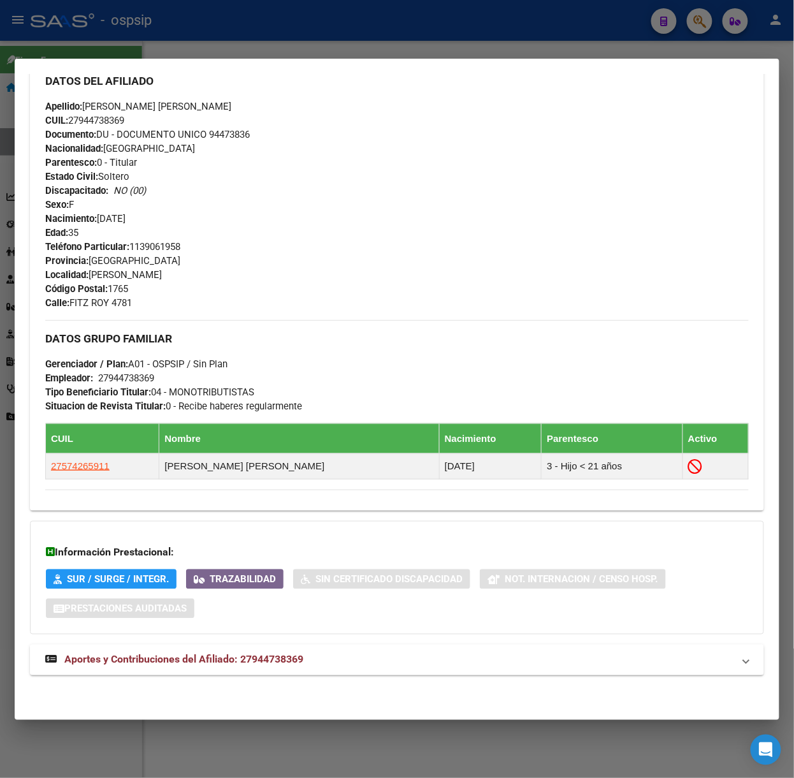
click at [265, 663] on span "Aportes y Contribuciones del Afiliado: 27944738369" at bounding box center [183, 659] width 239 height 12
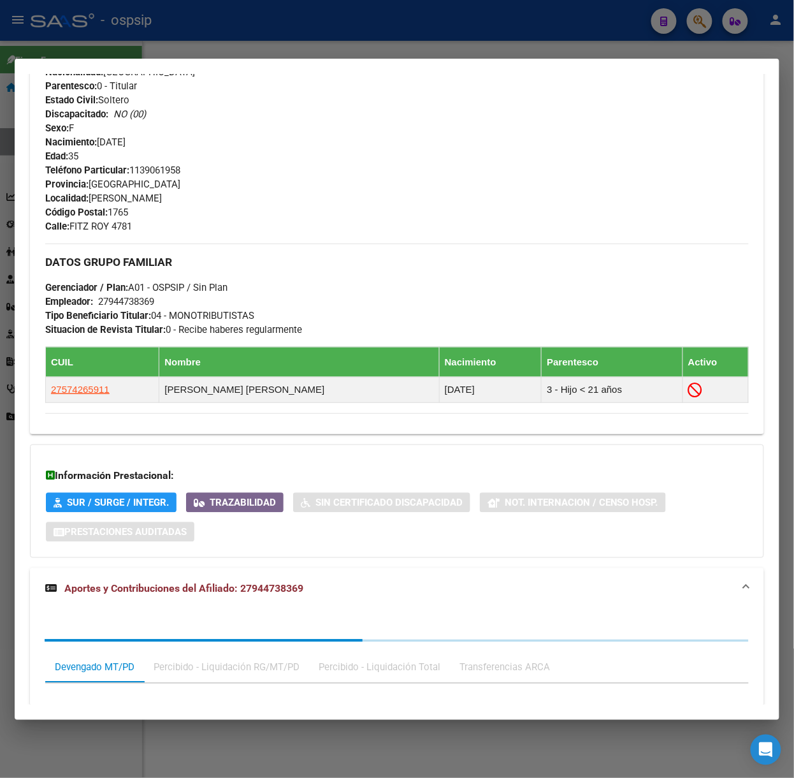
scroll to position [781, 0]
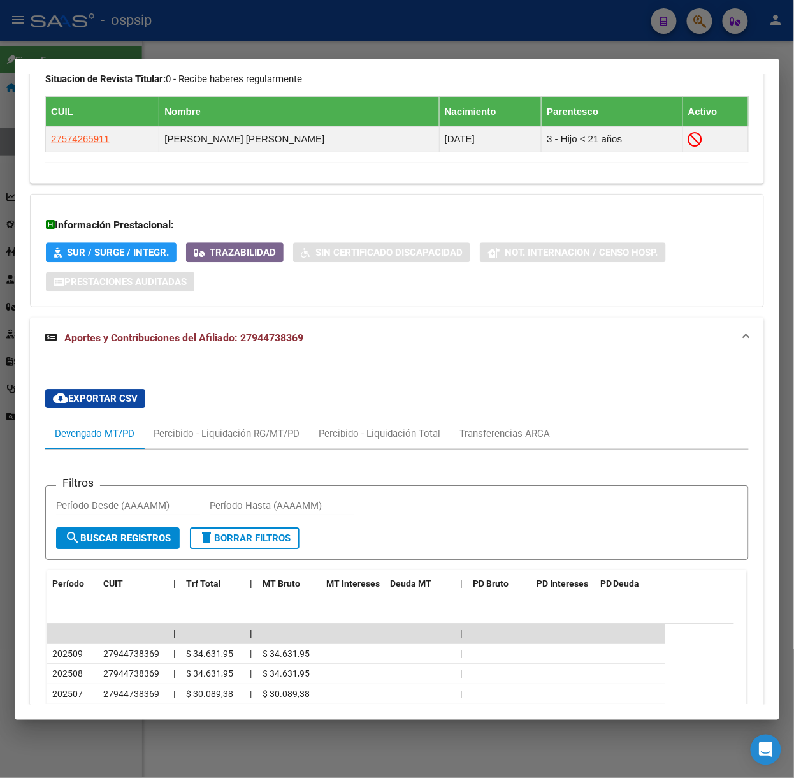
click at [270, 23] on div at bounding box center [397, 389] width 794 height 778
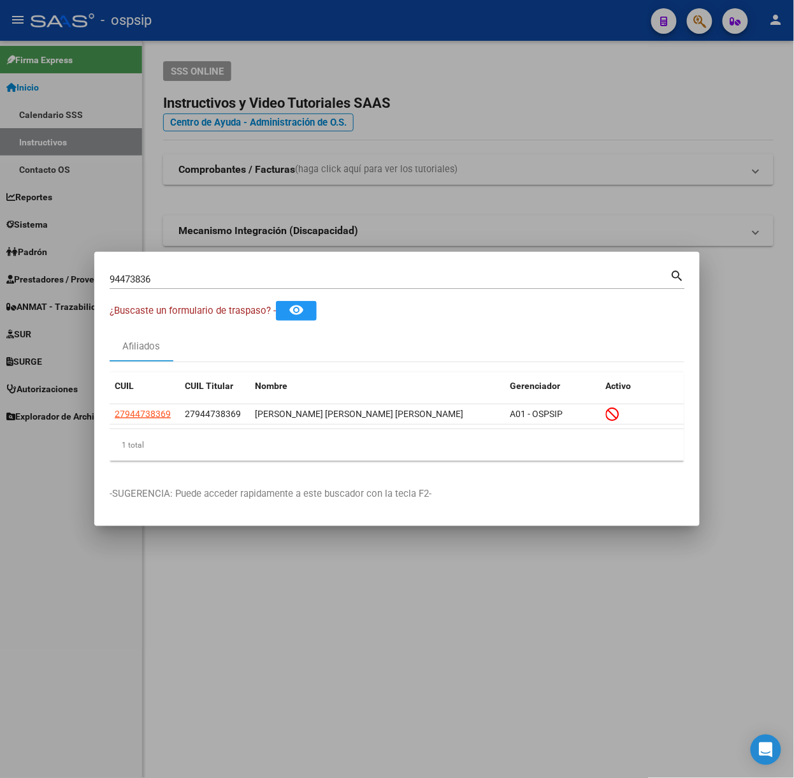
click at [261, 270] on div "94473836 Buscar (apellido, dni, [PERSON_NAME], [PERSON_NAME], cuit, obra social)" at bounding box center [390, 279] width 561 height 19
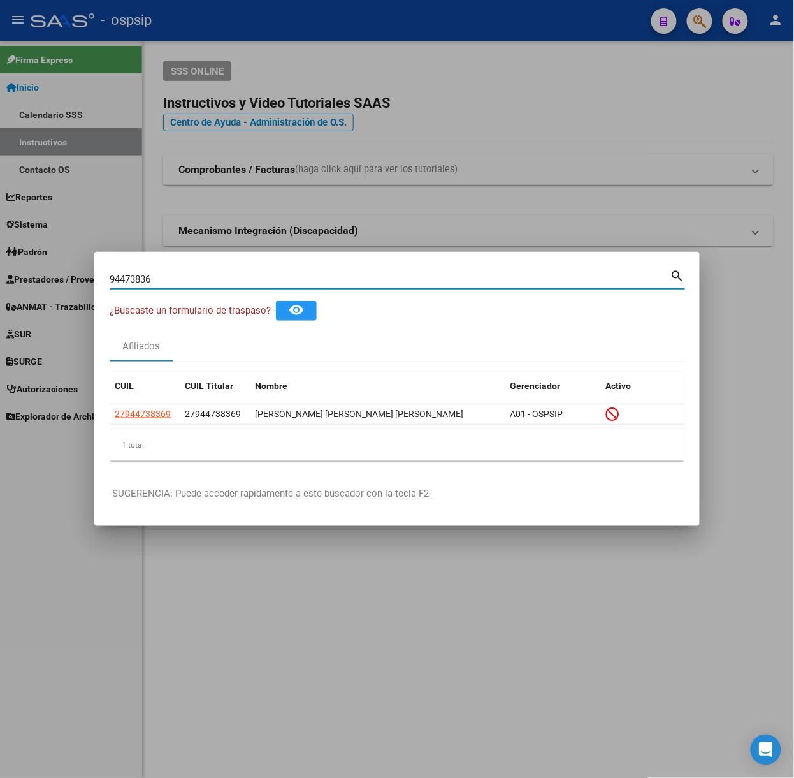
click at [263, 271] on div "94473836 Buscar (apellido, dni, [PERSON_NAME], [PERSON_NAME], cuit, obra social)" at bounding box center [390, 279] width 561 height 19
click at [268, 274] on input "94473836" at bounding box center [390, 278] width 561 height 11
type input "20007690"
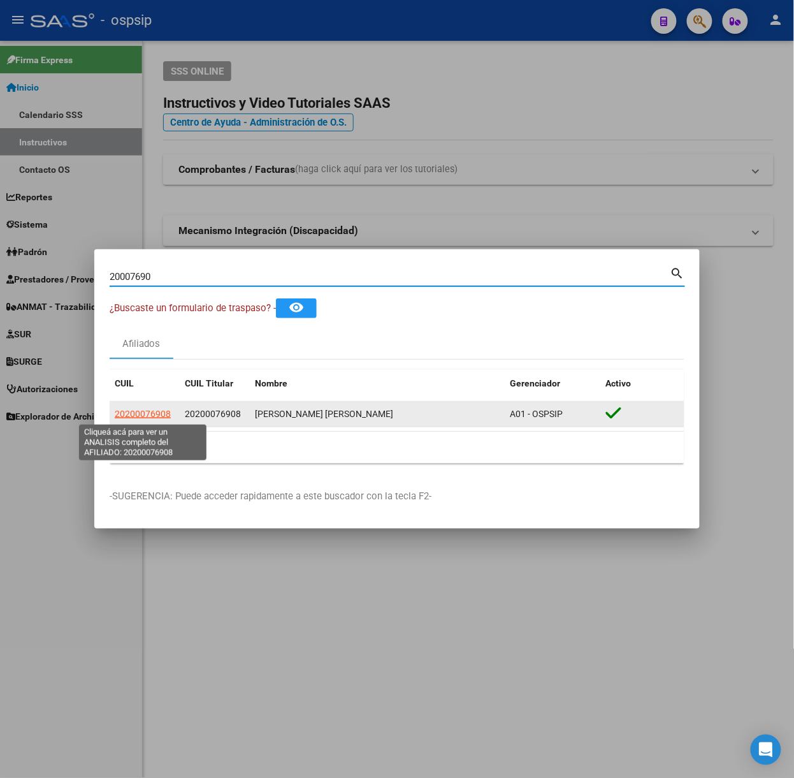
click at [161, 409] on span "20200076908" at bounding box center [143, 414] width 56 height 10
type textarea "20200076908"
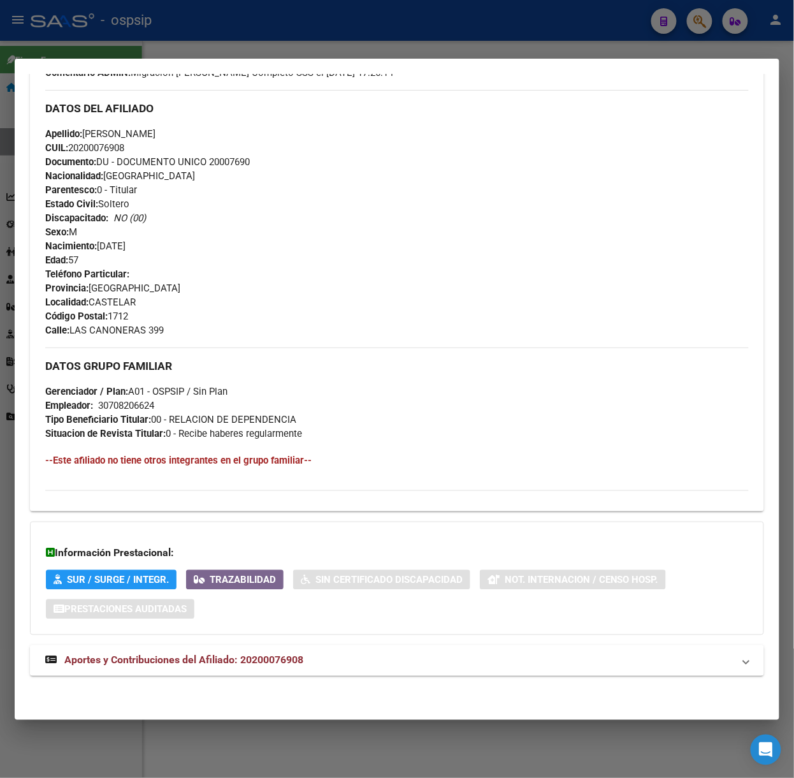
click at [265, 658] on span "Aportes y Contribuciones del Afiliado: 20200076908" at bounding box center [183, 660] width 239 height 12
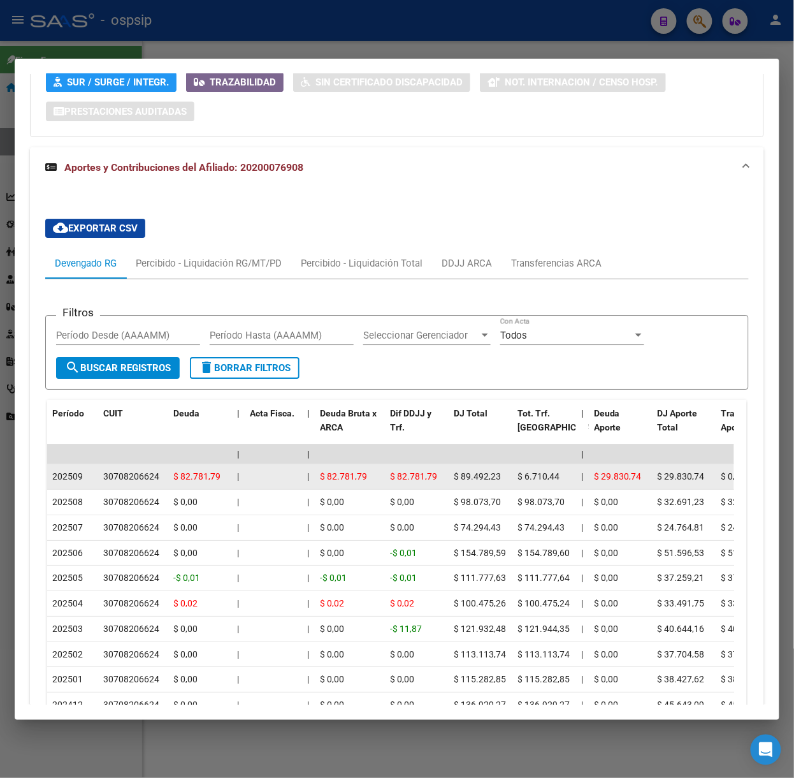
scroll to position [1036, 0]
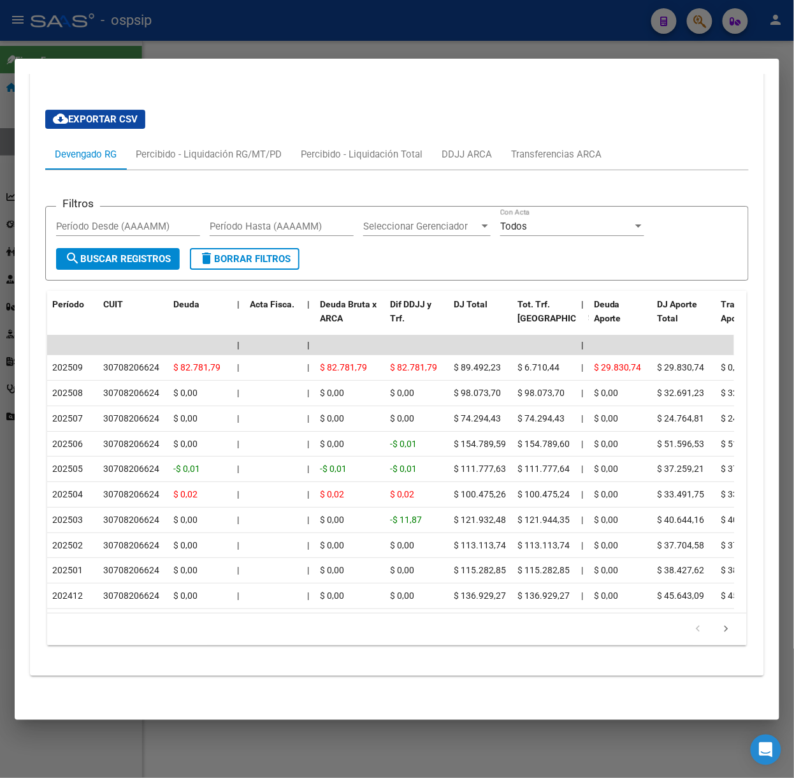
click at [207, 48] on div at bounding box center [397, 389] width 794 height 778
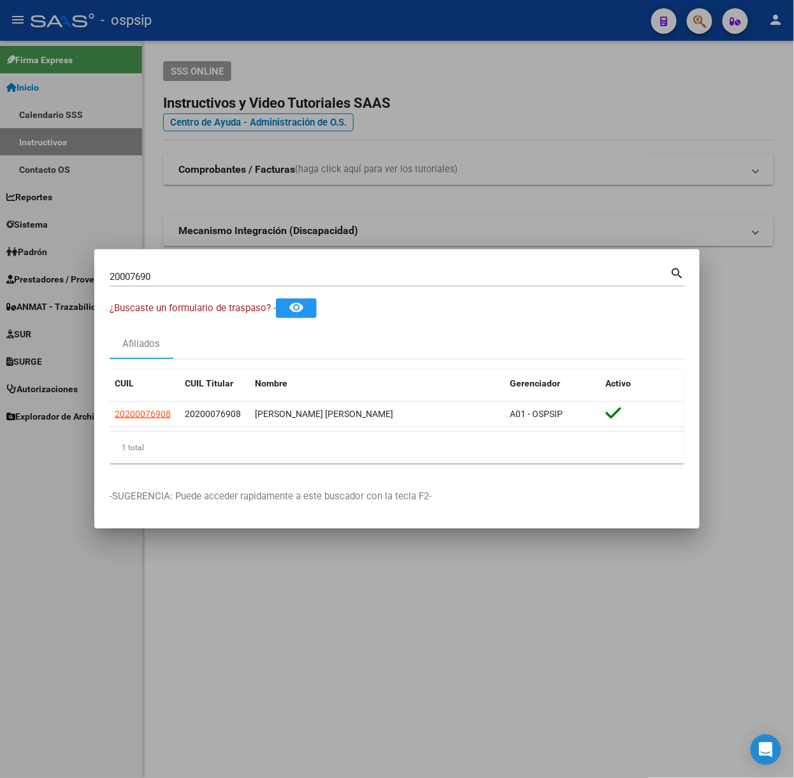
click at [205, 278] on input "20007690" at bounding box center [390, 276] width 561 height 11
type input "20825343"
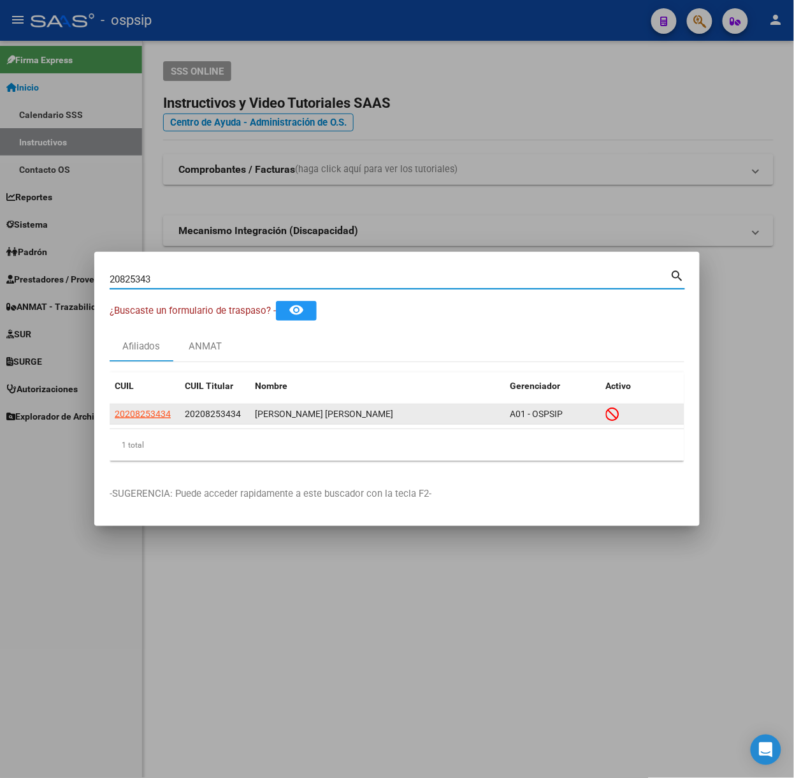
click at [150, 405] on datatable-body-cell "20208253434" at bounding box center [145, 414] width 70 height 20
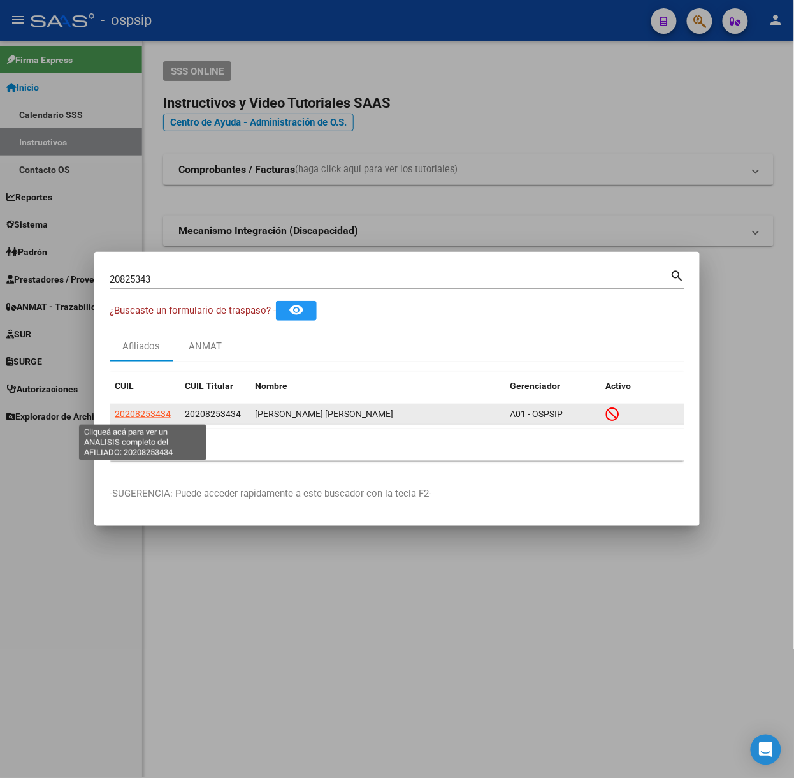
click at [149, 411] on span "20208253434" at bounding box center [143, 414] width 56 height 10
type textarea "20208253434"
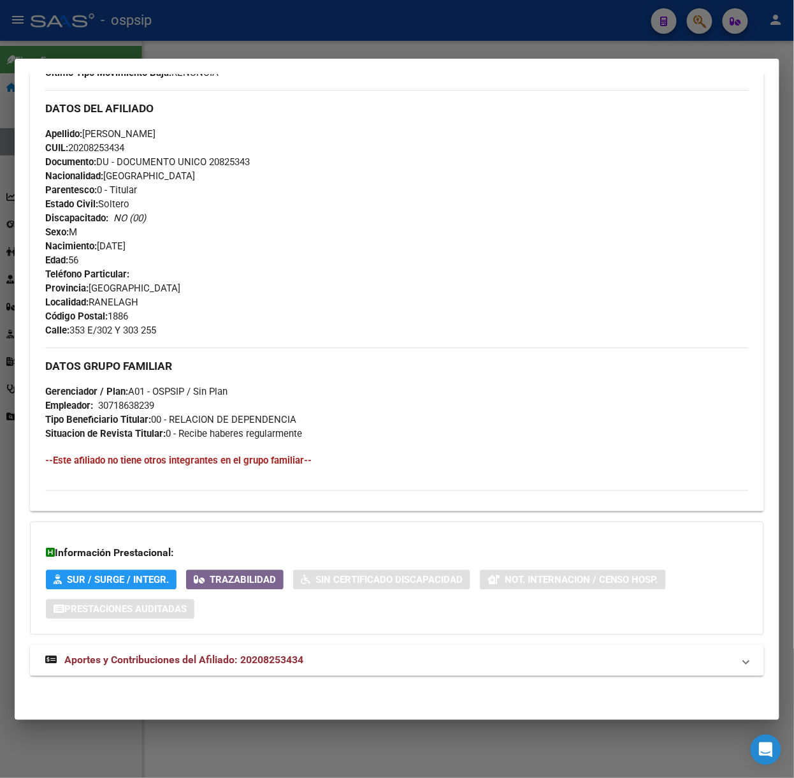
click at [312, 654] on mat-panel-title "Aportes y Contribuciones del Afiliado: 20208253434" at bounding box center [389, 660] width 688 height 15
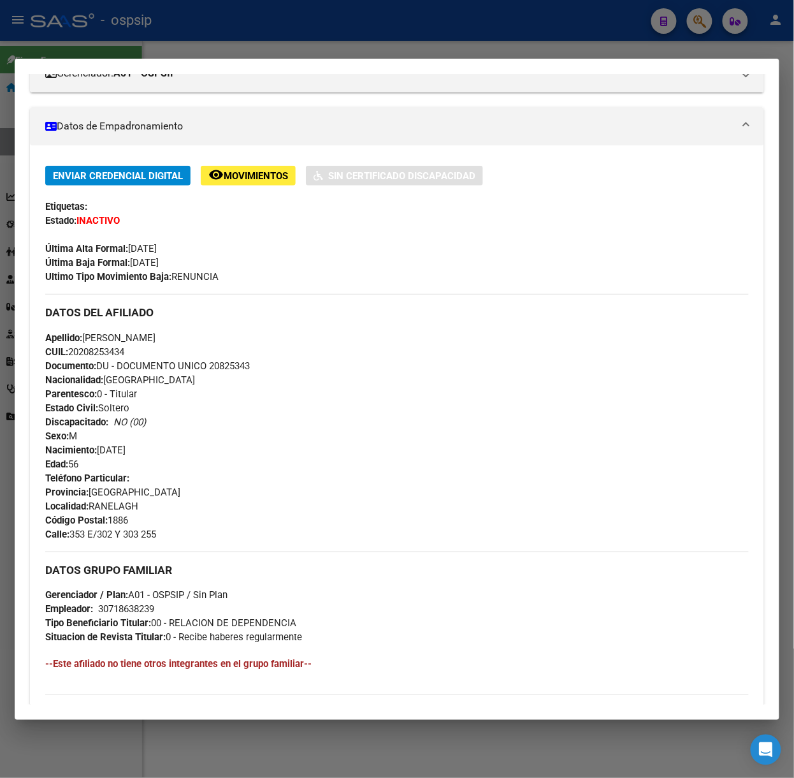
scroll to position [0, 0]
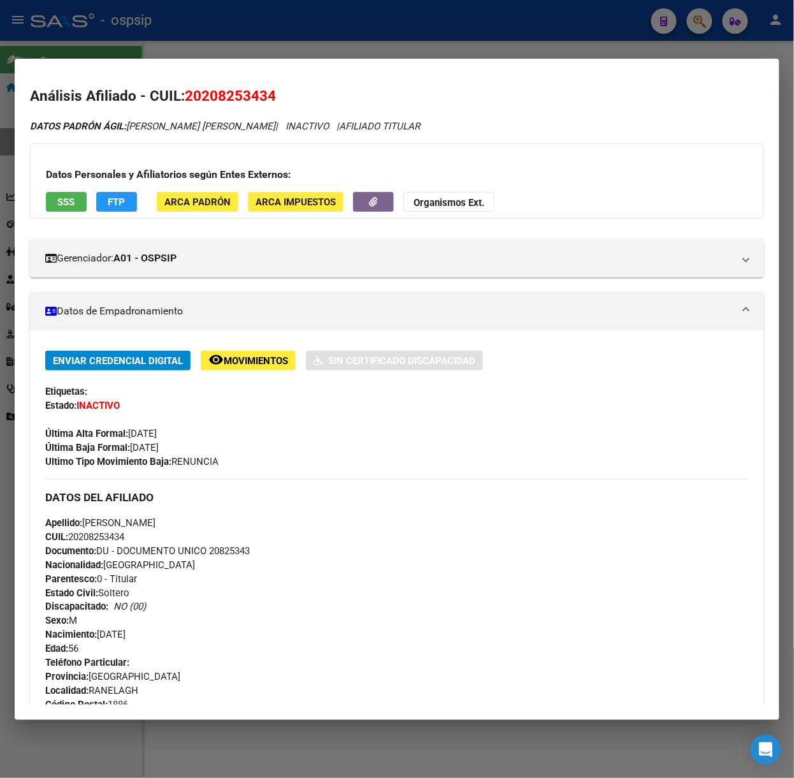
click at [76, 189] on div "Datos Personales y Afiliatorios según Entes Externos: SSS FTP ARCA Padrón ARCA …" at bounding box center [397, 180] width 734 height 75
click at [76, 196] on button "SSS" at bounding box center [66, 202] width 41 height 20
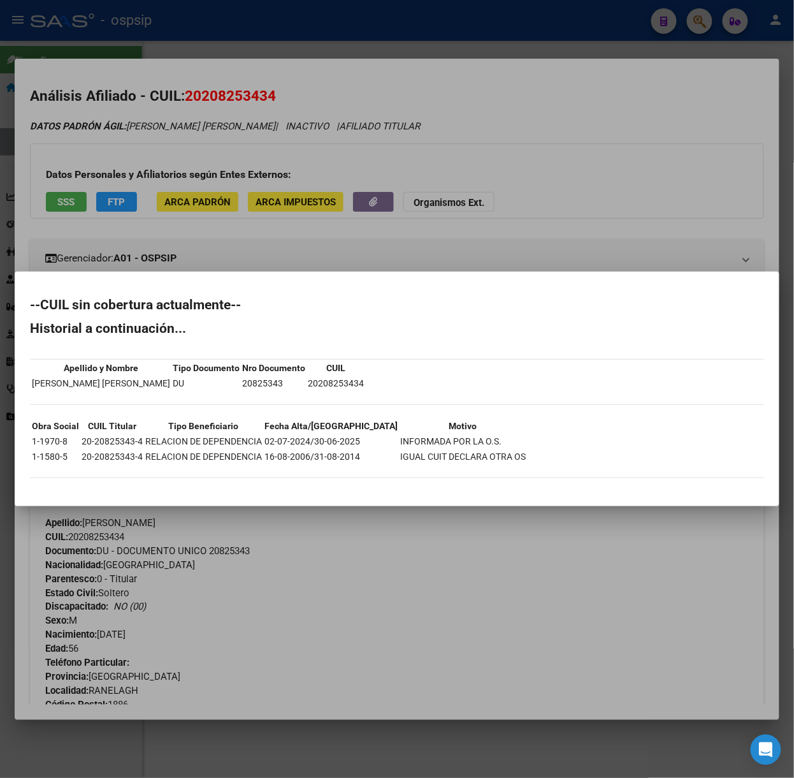
click at [152, 204] on div at bounding box center [397, 389] width 794 height 778
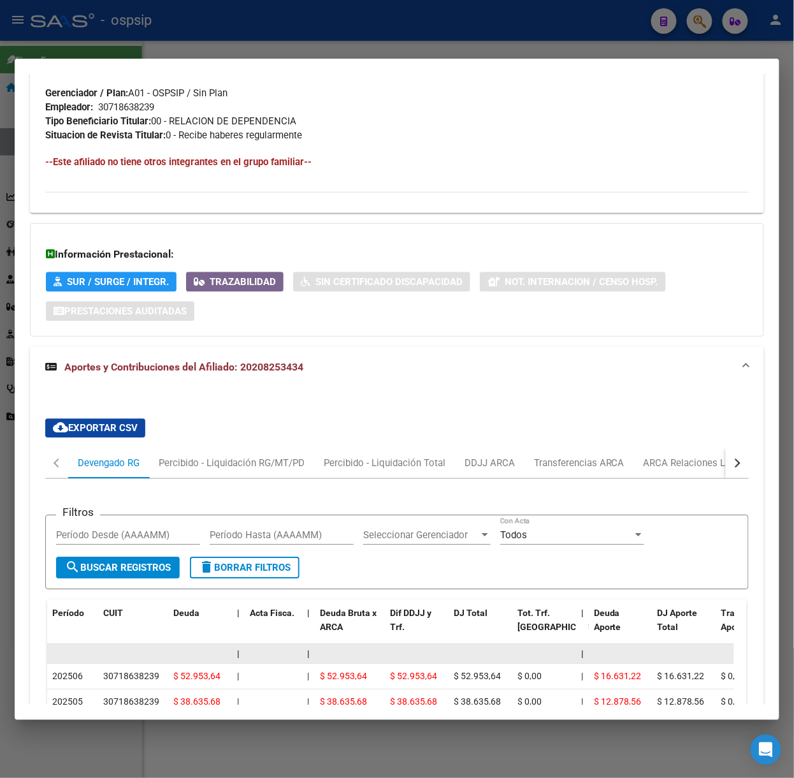
scroll to position [850, 0]
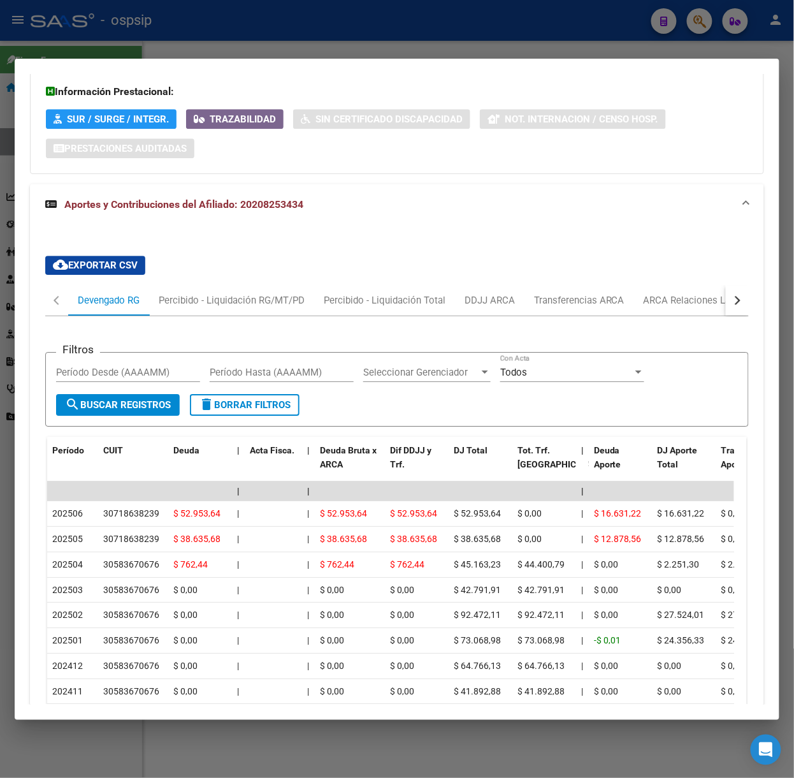
click at [704, 317] on div "Filtros Período Desde (AAAAMM) Período Hasta (AAAAMM) Seleccionar Gerenciador S…" at bounding box center [397, 558] width 704 height 485
click at [704, 302] on div "ARCA Relaciones Laborales" at bounding box center [703, 300] width 119 height 14
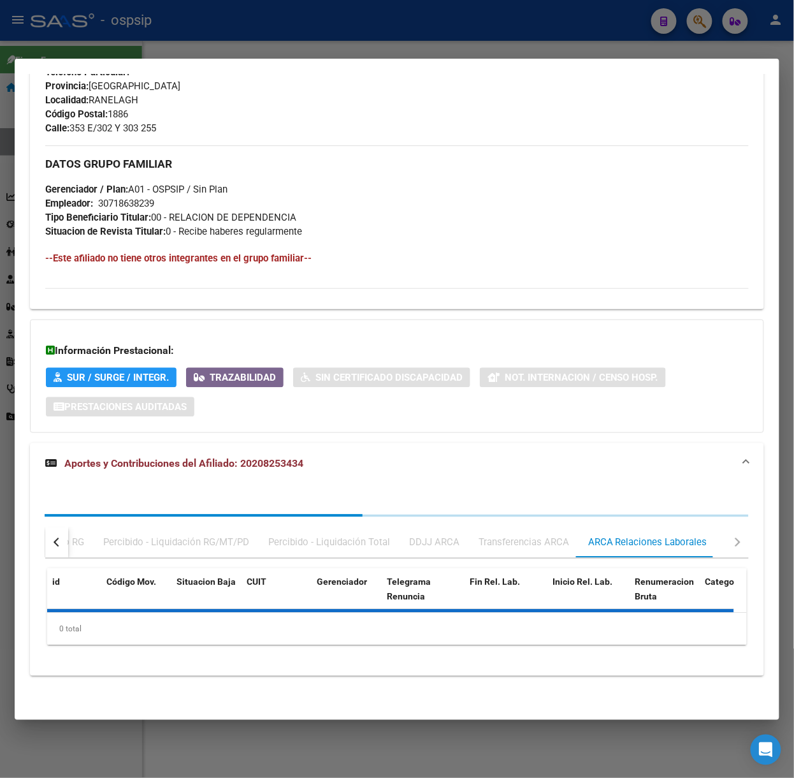
scroll to position [718, 0]
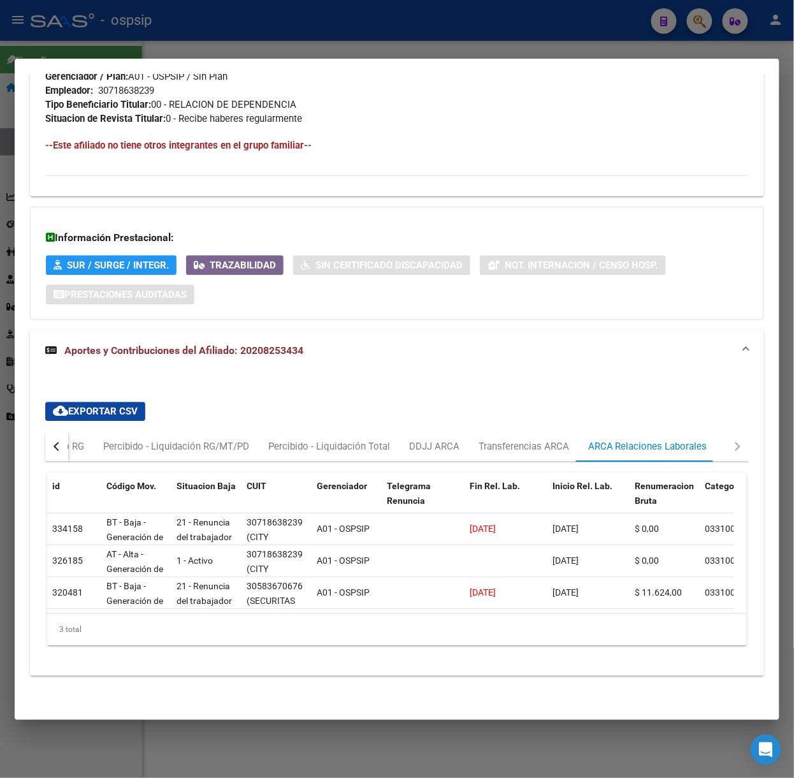
click at [343, 11] on div at bounding box center [397, 389] width 794 height 778
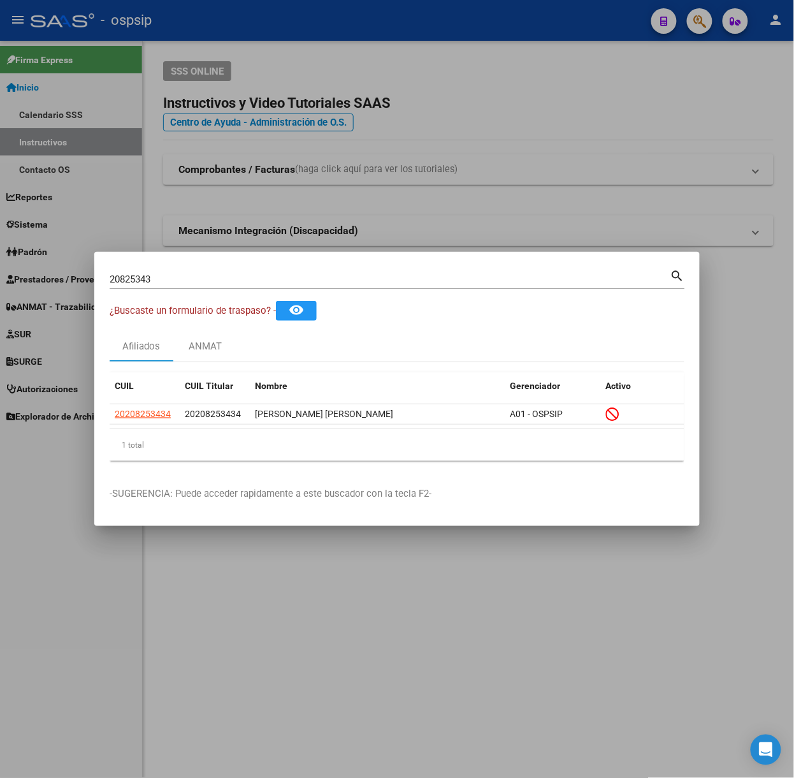
click at [181, 284] on input "20825343" at bounding box center [390, 278] width 561 height 11
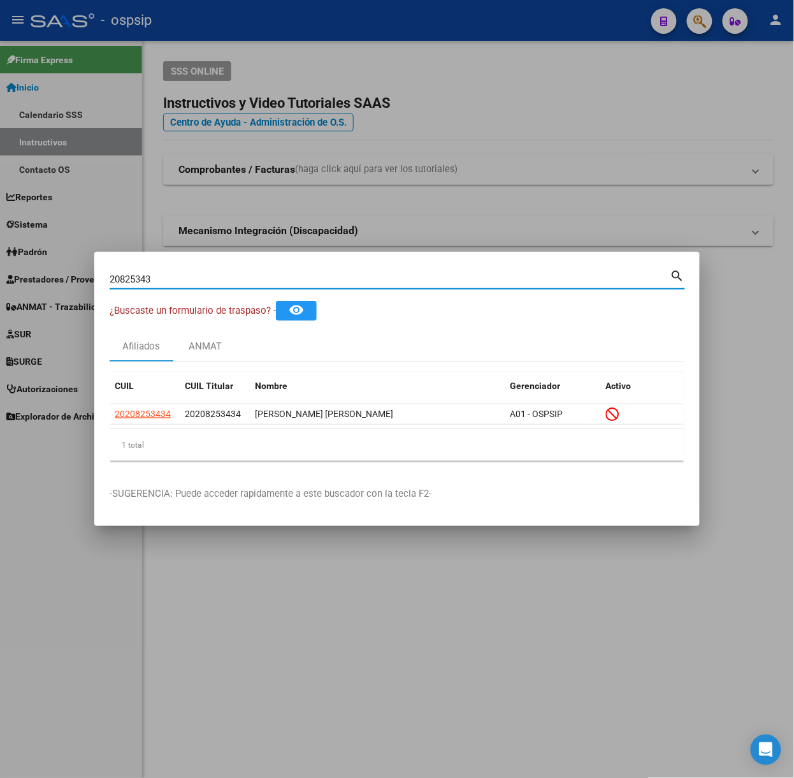
click at [181, 284] on input "20825343" at bounding box center [390, 278] width 561 height 11
type input "25681119"
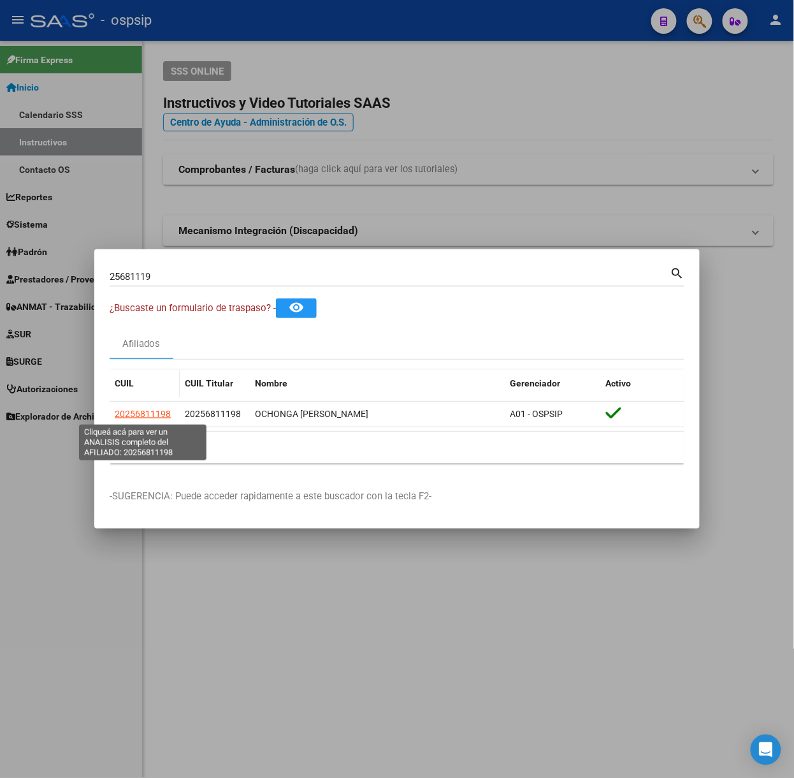
click at [143, 416] on span "20256811198" at bounding box center [143, 414] width 56 height 10
type textarea "20256811198"
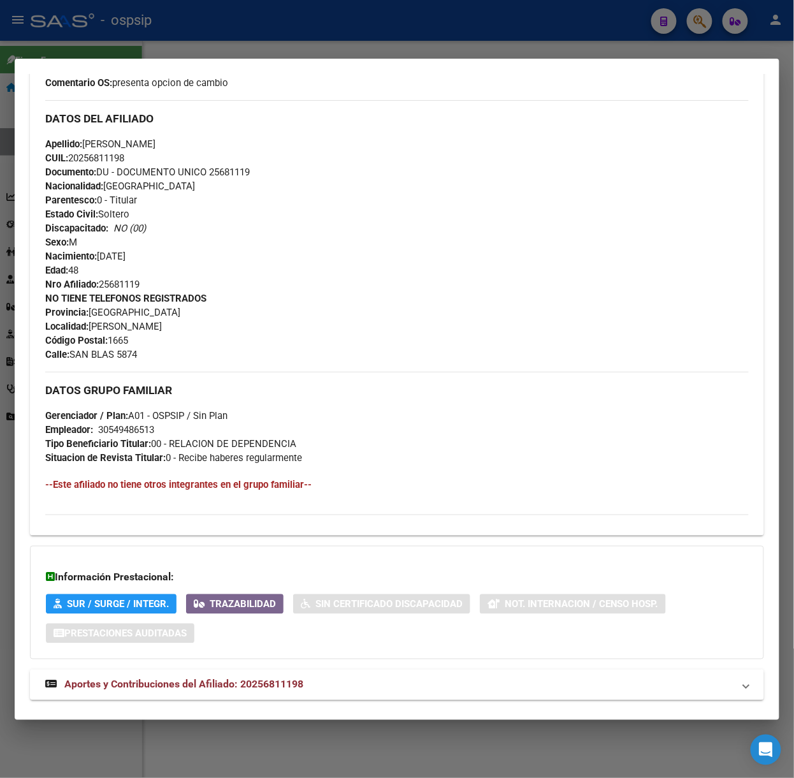
scroll to position [400, 0]
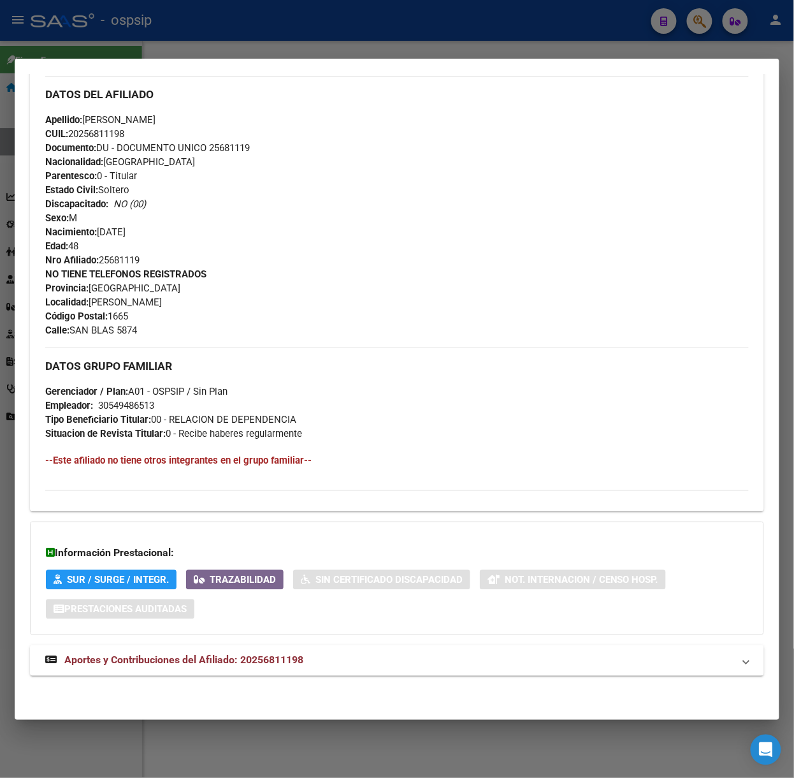
click at [236, 678] on div "DATOS [PERSON_NAME] ÁGIL: [PERSON_NAME] | ACTIVO | AFILIADO TITULAR Datos Perso…" at bounding box center [397, 205] width 734 height 970
click at [226, 650] on mat-expansion-panel-header "Aportes y Contribuciones del Afiliado: 20256811198" at bounding box center [397, 660] width 734 height 31
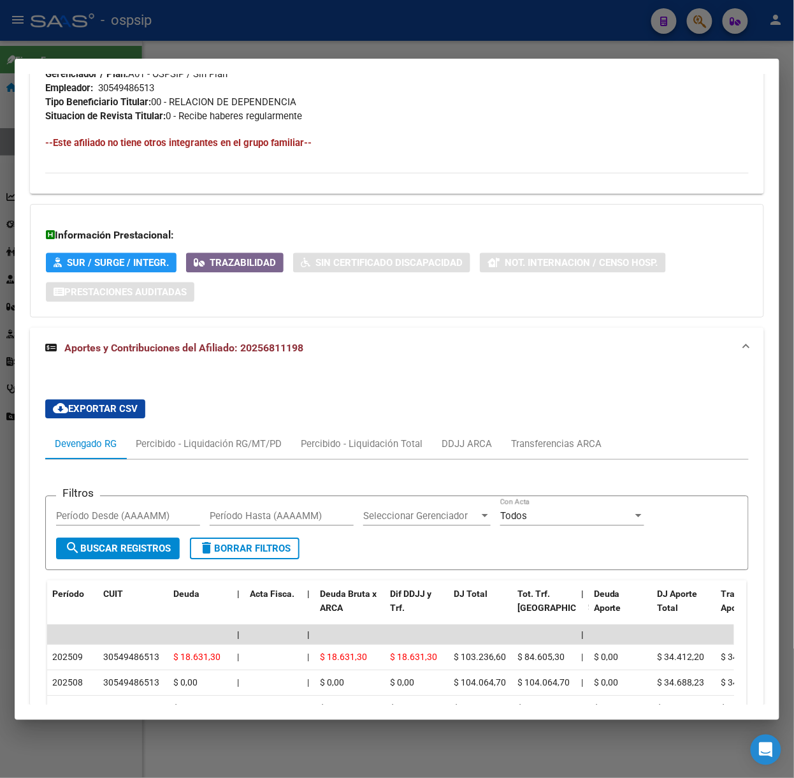
scroll to position [1022, 0]
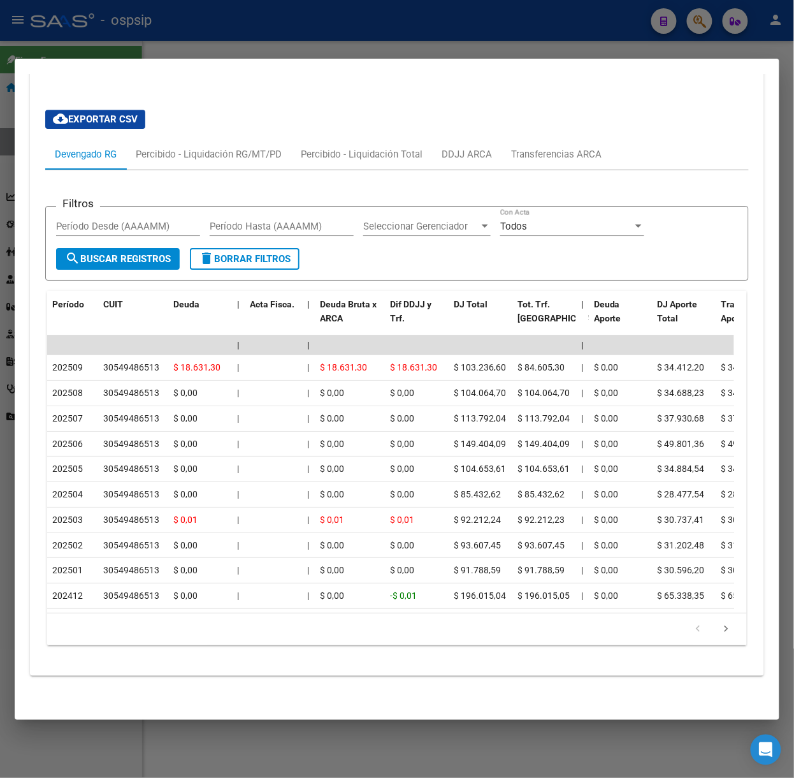
click at [226, 52] on div at bounding box center [397, 389] width 794 height 778
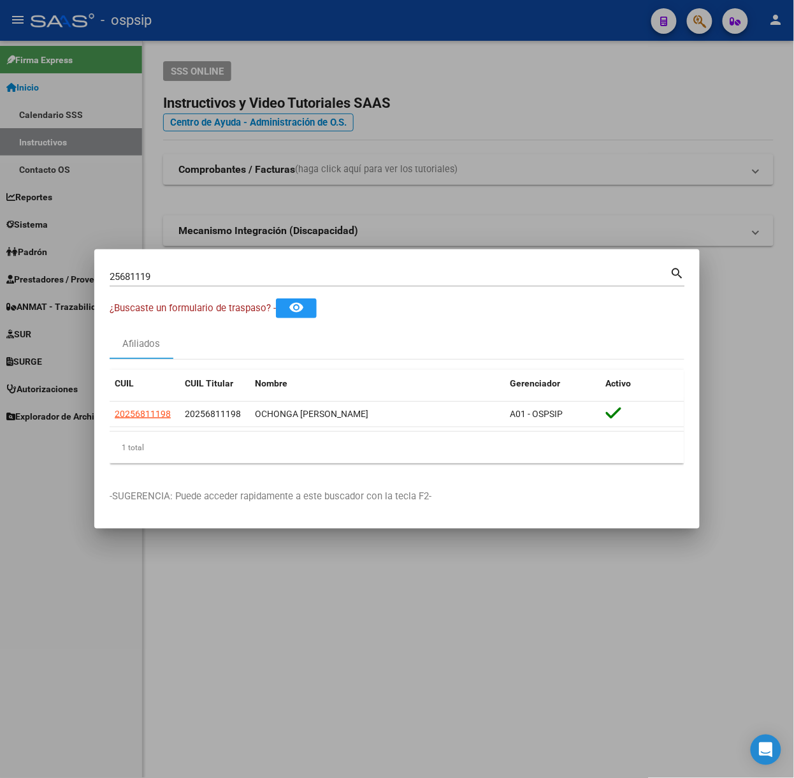
click at [212, 276] on input "25681119" at bounding box center [390, 276] width 561 height 11
type input "27152016"
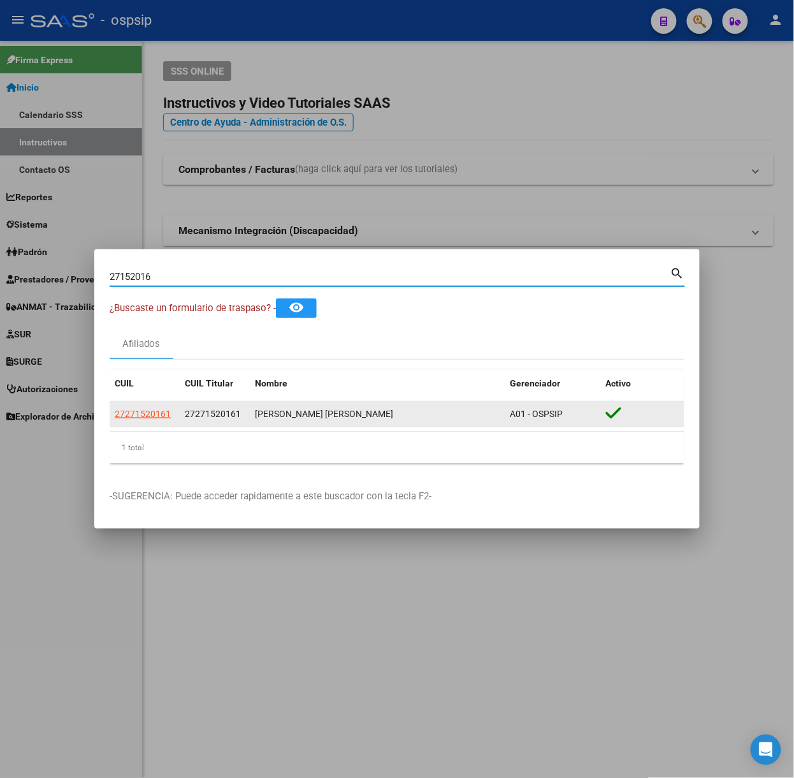
click at [149, 418] on span "27271520161" at bounding box center [143, 414] width 56 height 10
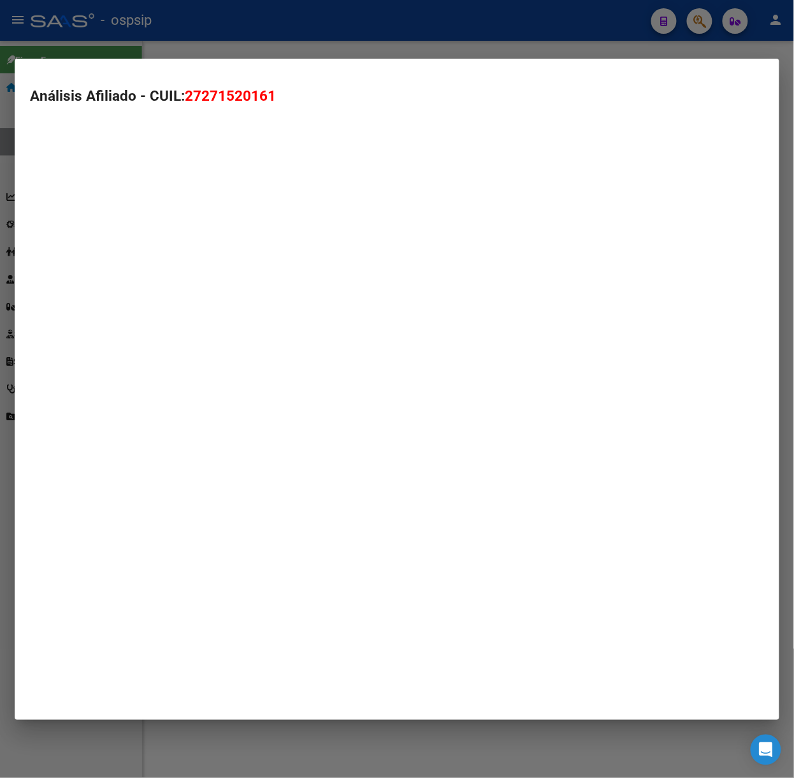
type textarea "27271520161"
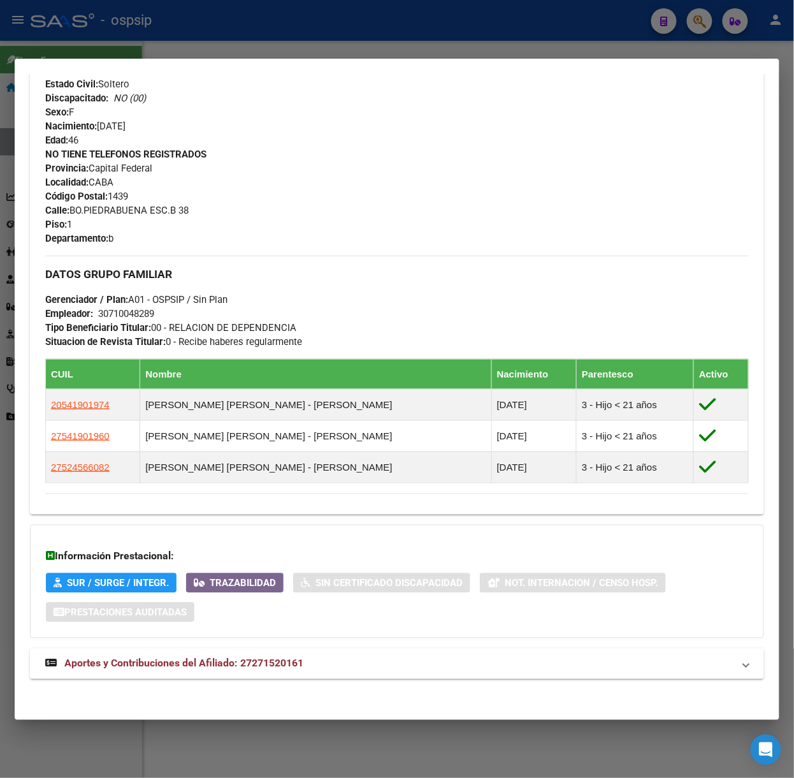
scroll to position [537, 0]
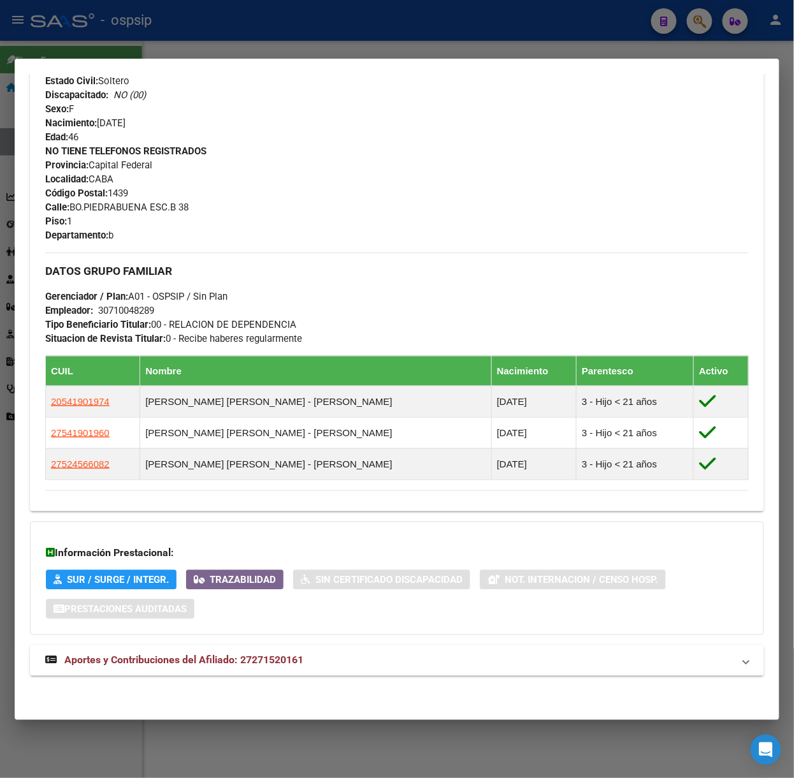
click at [297, 640] on div "DATOS [PERSON_NAME] ÁGIL: [PERSON_NAME] [PERSON_NAME] | ACTIVO | AFILIADO TITUL…" at bounding box center [397, 136] width 734 height 1107
click at [301, 646] on mat-expansion-panel-header "Aportes y Contribuciones del Afiliado: 27271520161" at bounding box center [397, 660] width 734 height 31
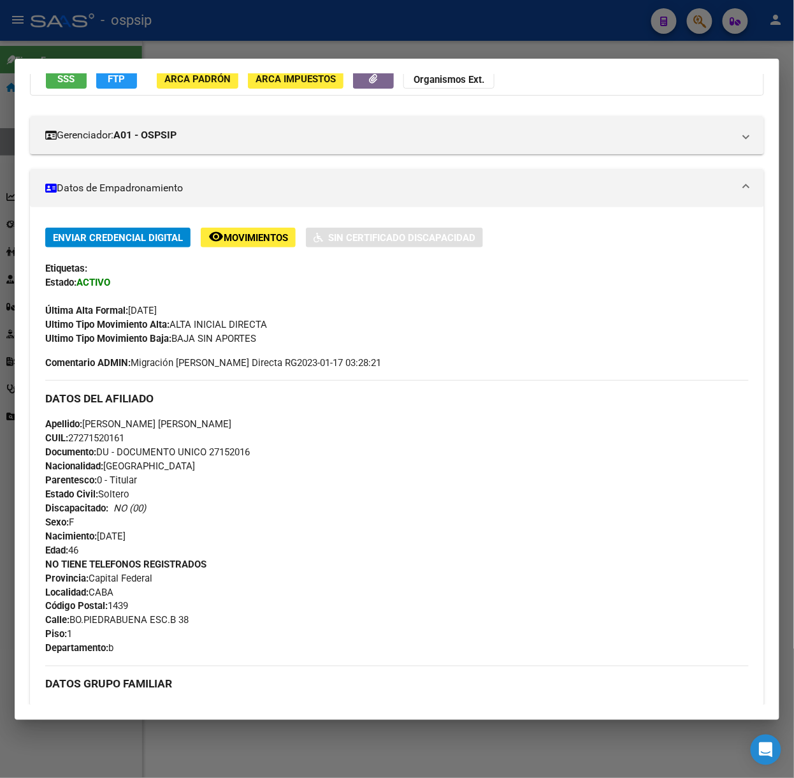
scroll to position [0, 0]
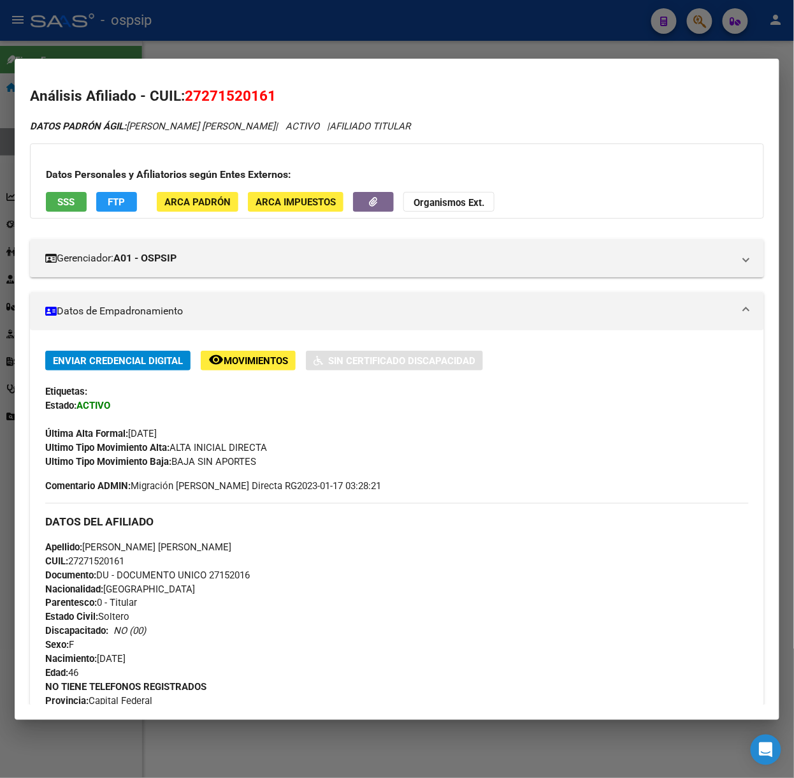
click at [67, 203] on span "SSS" at bounding box center [66, 201] width 17 height 11
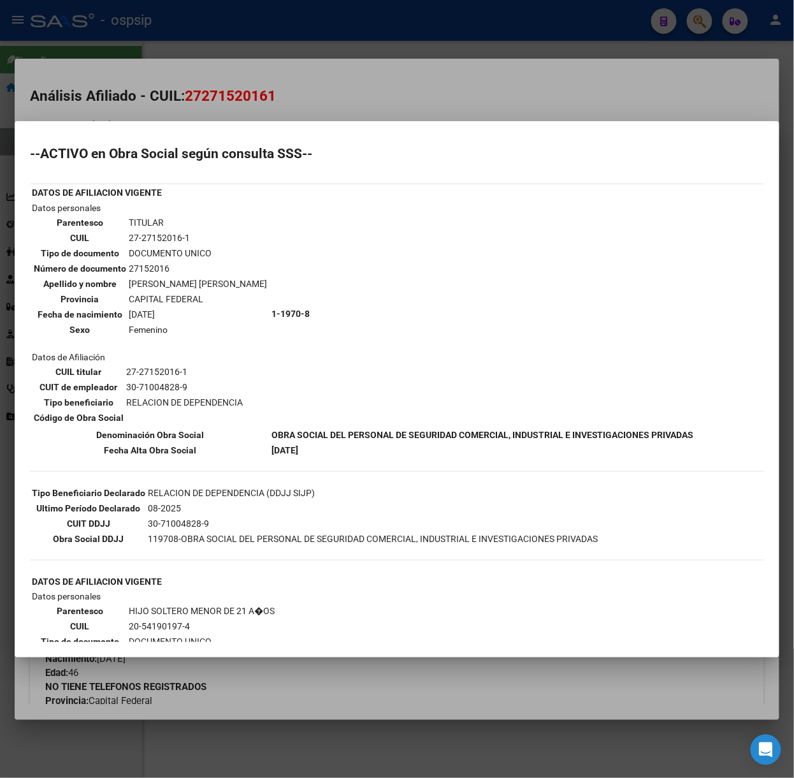
click at [184, 108] on div at bounding box center [397, 389] width 794 height 778
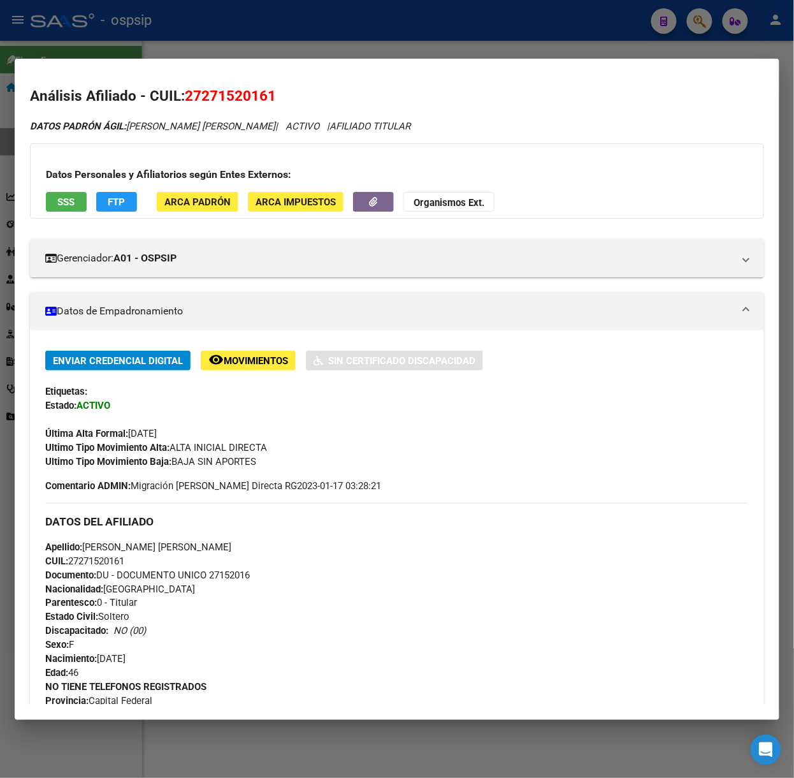
click at [192, 34] on div at bounding box center [397, 389] width 794 height 778
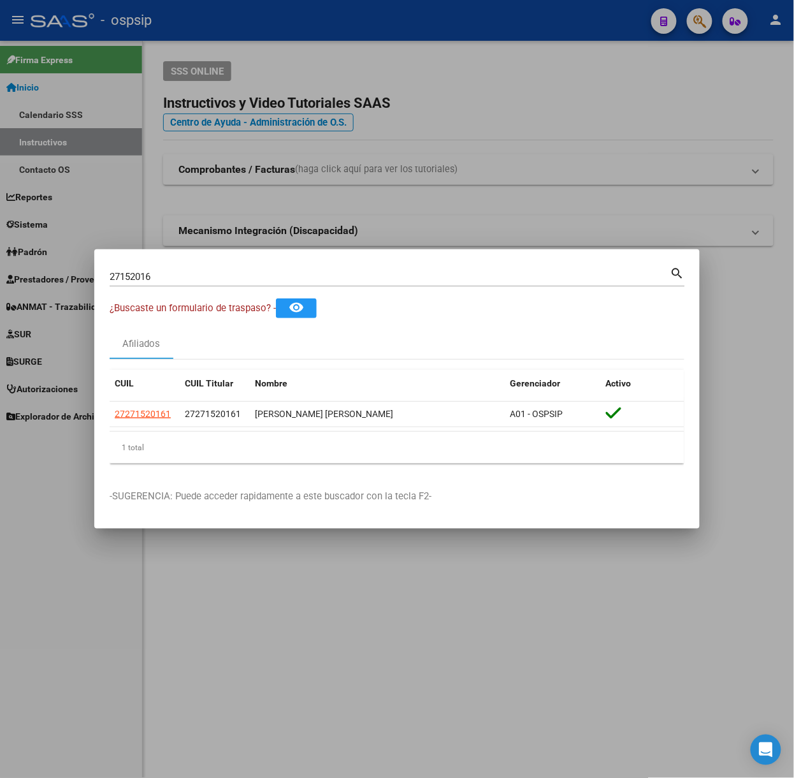
click at [228, 287] on div "27152016 Buscar (apellido, dni, [PERSON_NAME], nro traspaso, cuit, obra social)…" at bounding box center [397, 281] width 575 height 34
click at [217, 279] on input "27152016" at bounding box center [390, 276] width 561 height 11
type input "22014541"
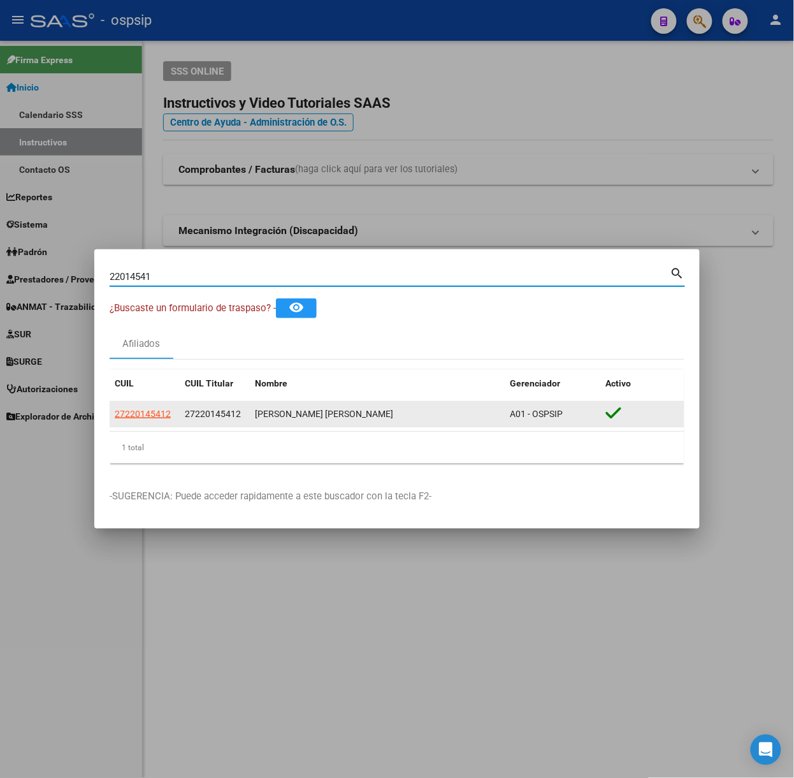
click at [148, 407] on app-link-go-to "27220145412" at bounding box center [143, 414] width 56 height 15
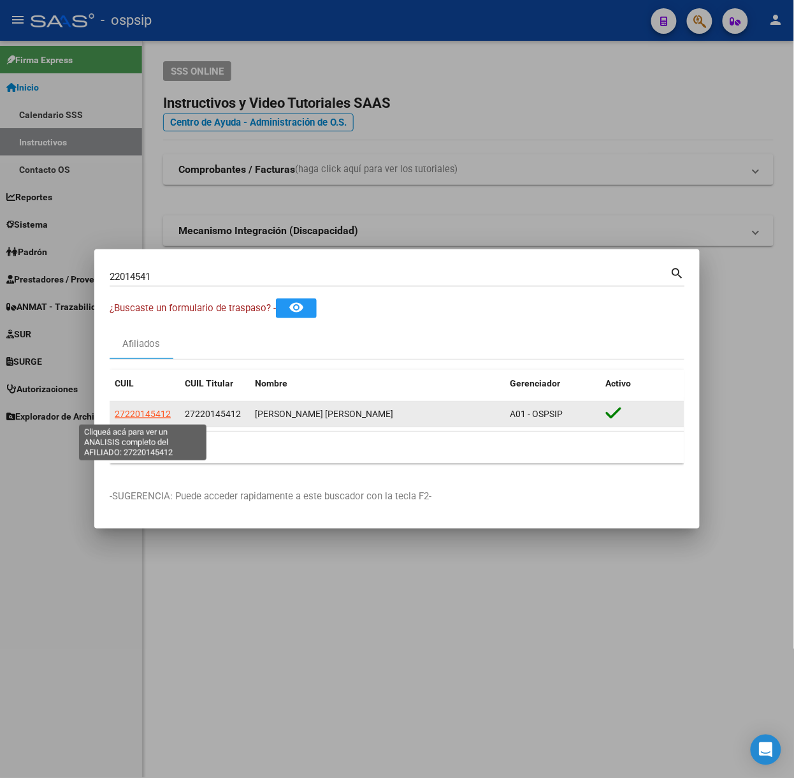
click at [148, 416] on span "27220145412" at bounding box center [143, 414] width 56 height 10
type textarea "27220145412"
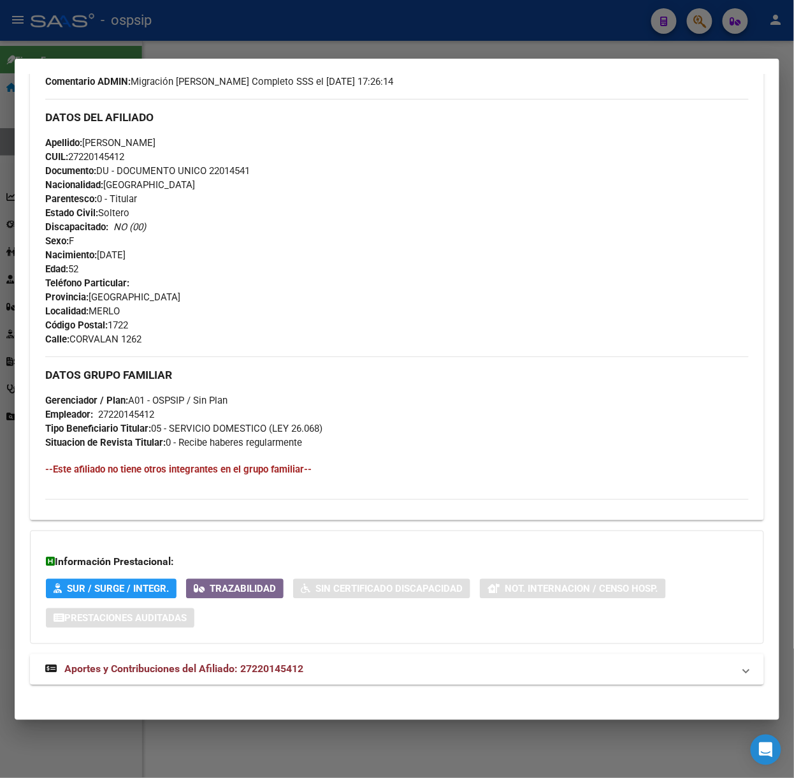
click at [306, 660] on mat-expansion-panel-header "Aportes y Contribuciones del Afiliado: 27220145412" at bounding box center [397, 669] width 734 height 31
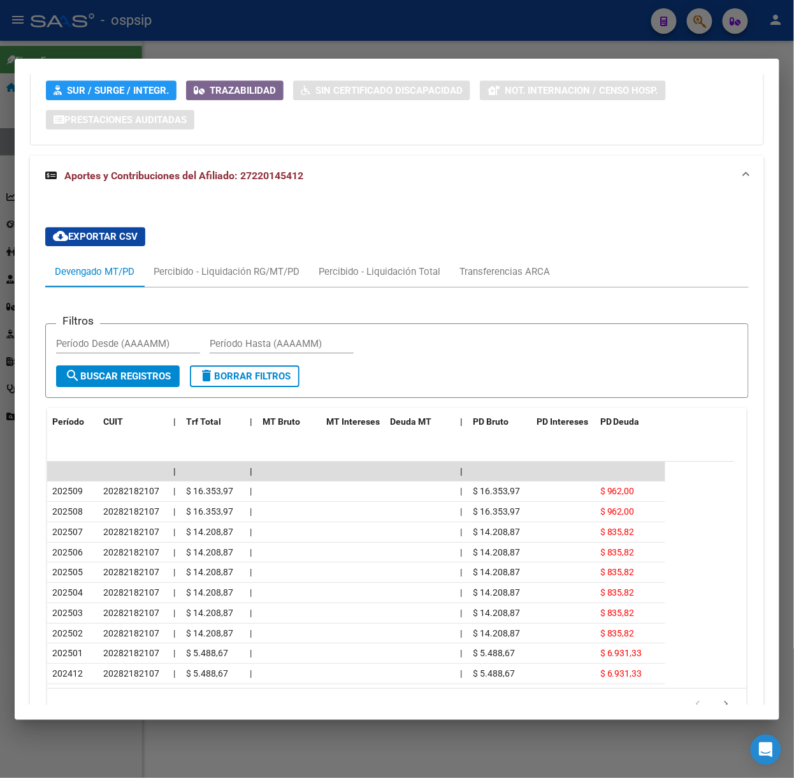
scroll to position [895, 0]
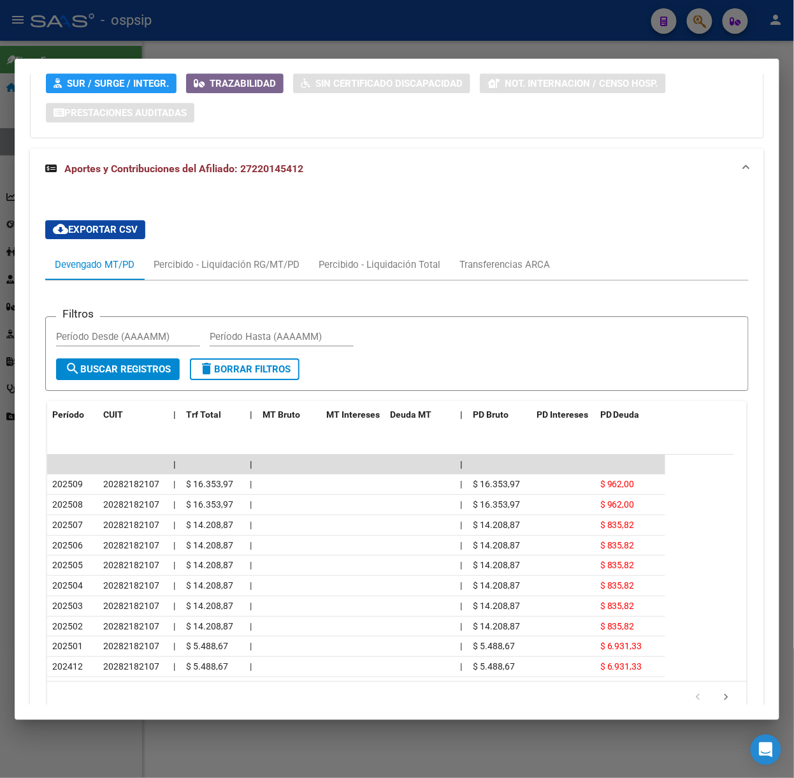
click at [207, 39] on div at bounding box center [397, 389] width 794 height 778
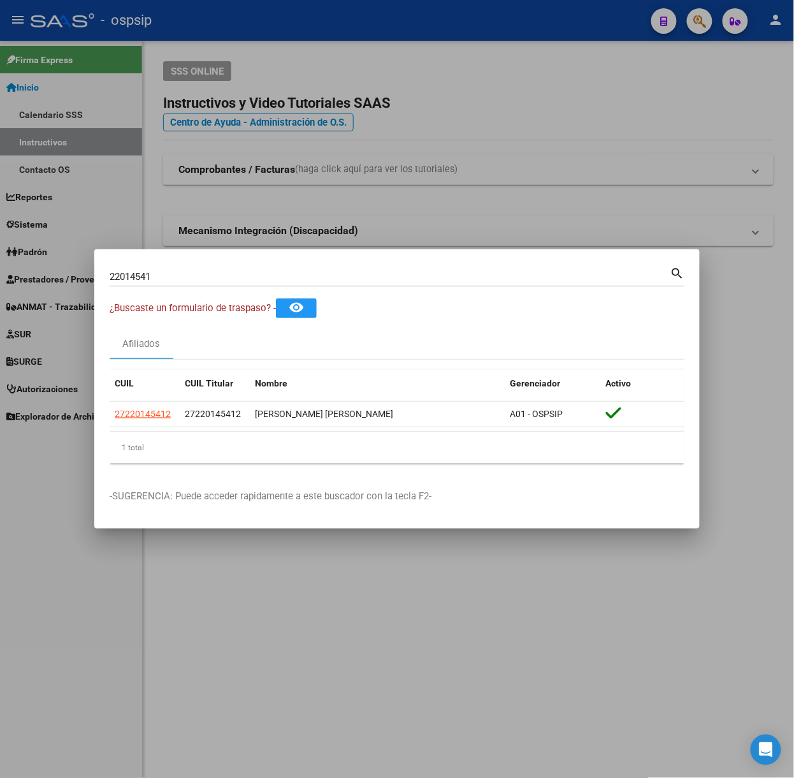
drag, startPoint x: 237, startPoint y: 287, endPoint x: 229, endPoint y: 284, distance: 8.3
click at [231, 284] on div "22014541 Buscar (apellido, dni, [PERSON_NAME], nro traspaso, cuit, obra social)…" at bounding box center [397, 281] width 575 height 34
click at [228, 282] on div "22014541 Buscar (apellido, dni, [PERSON_NAME], [PERSON_NAME], cuit, obra social)" at bounding box center [390, 276] width 561 height 19
click at [222, 281] on input "22014541" at bounding box center [390, 276] width 561 height 11
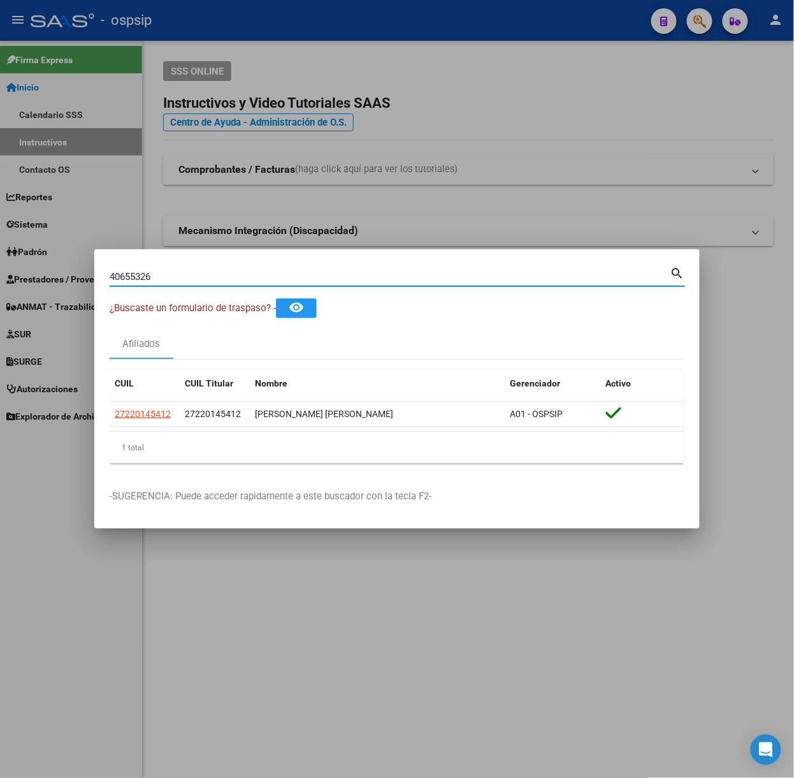
type input "40655326"
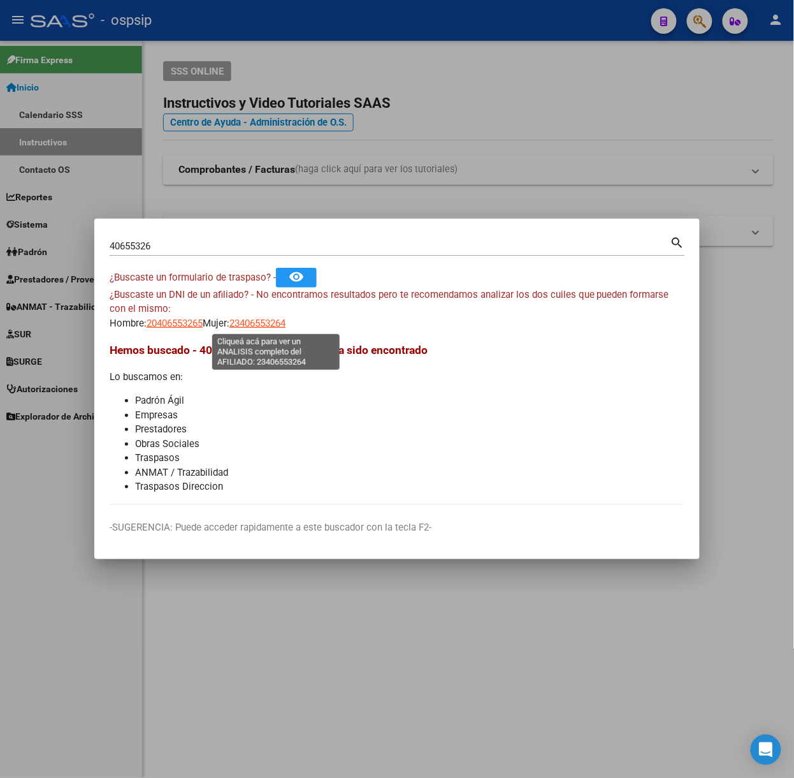
click at [253, 317] on span "23406553264" at bounding box center [257, 322] width 56 height 11
type textarea "23406553264"
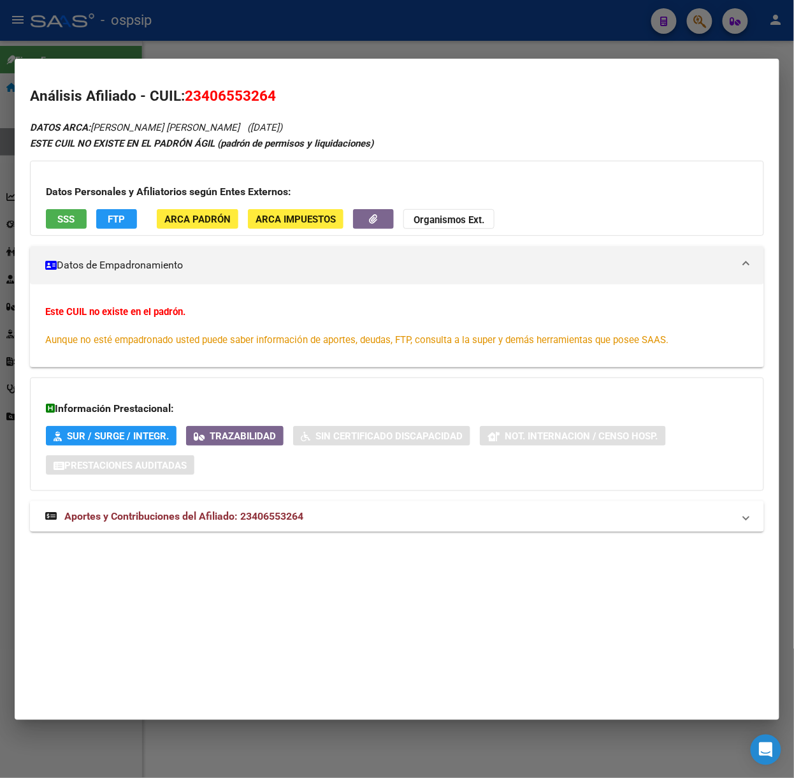
click at [303, 529] on mat-expansion-panel-header "Aportes y Contribuciones del Afiliado: 23406553264" at bounding box center [397, 516] width 734 height 31
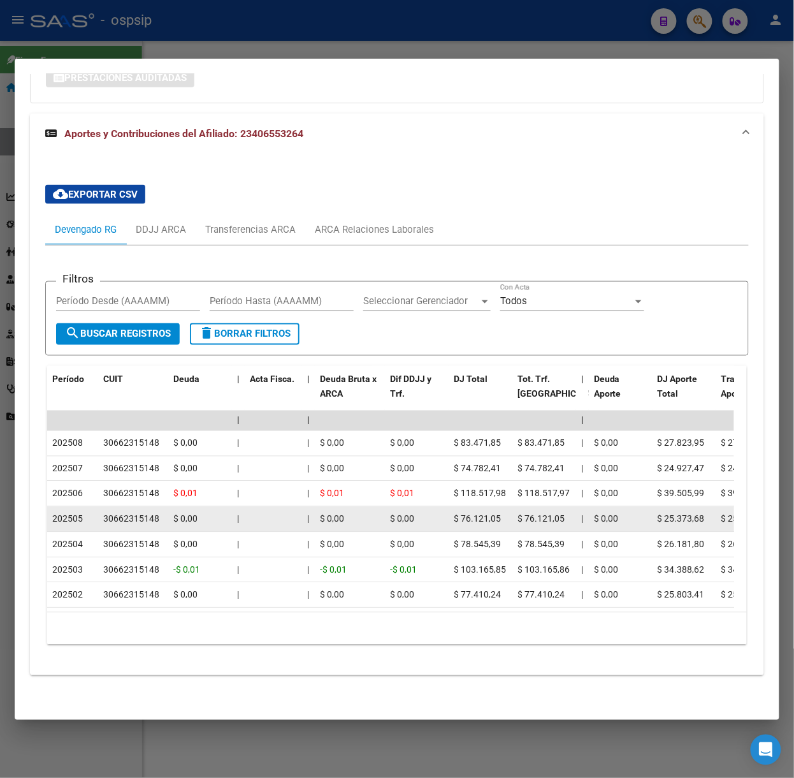
scroll to position [0, 0]
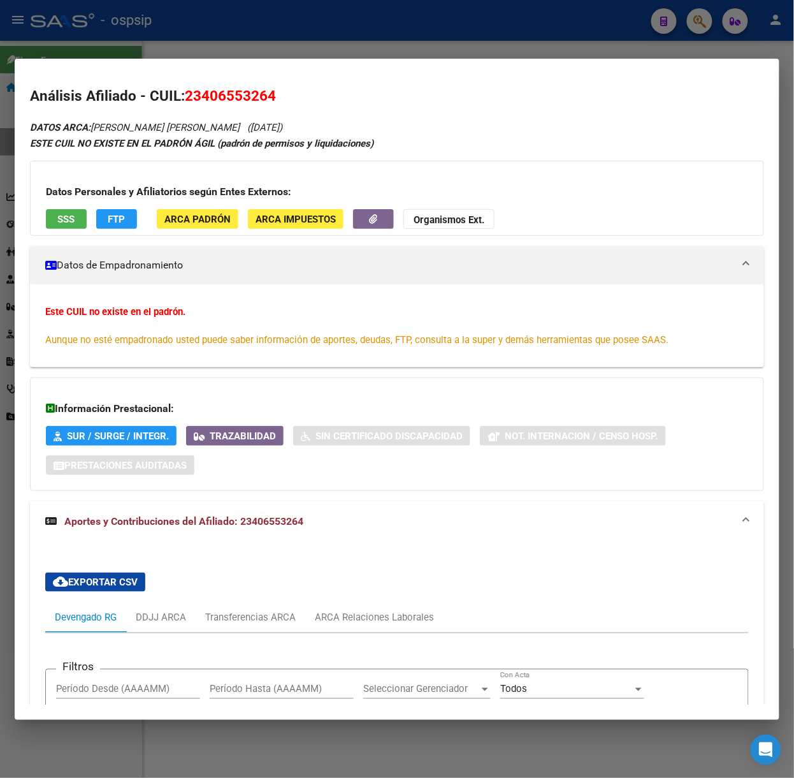
click at [71, 213] on span "SSS" at bounding box center [66, 218] width 17 height 11
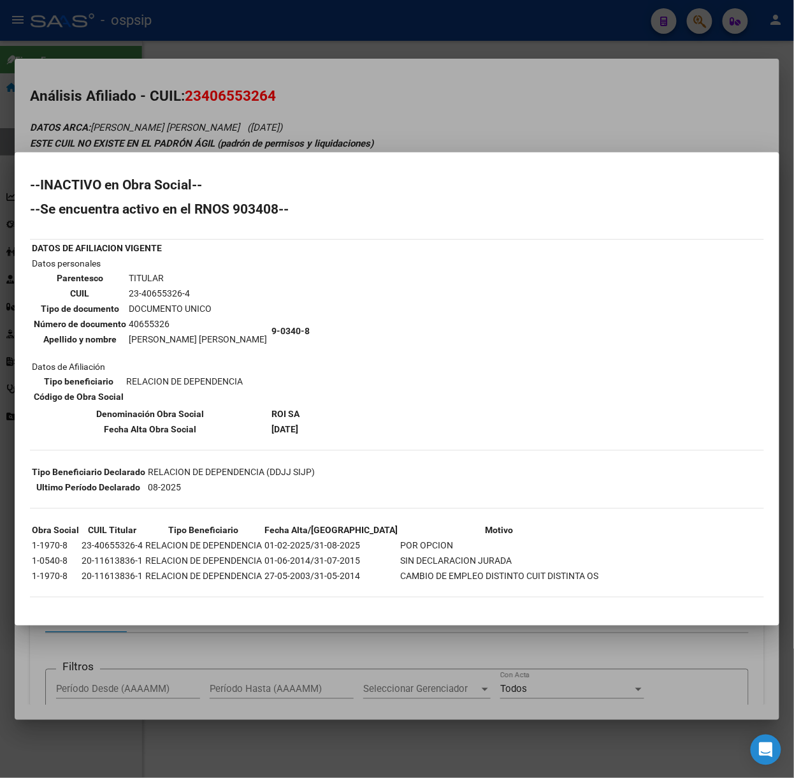
click at [210, 148] on div at bounding box center [397, 389] width 794 height 778
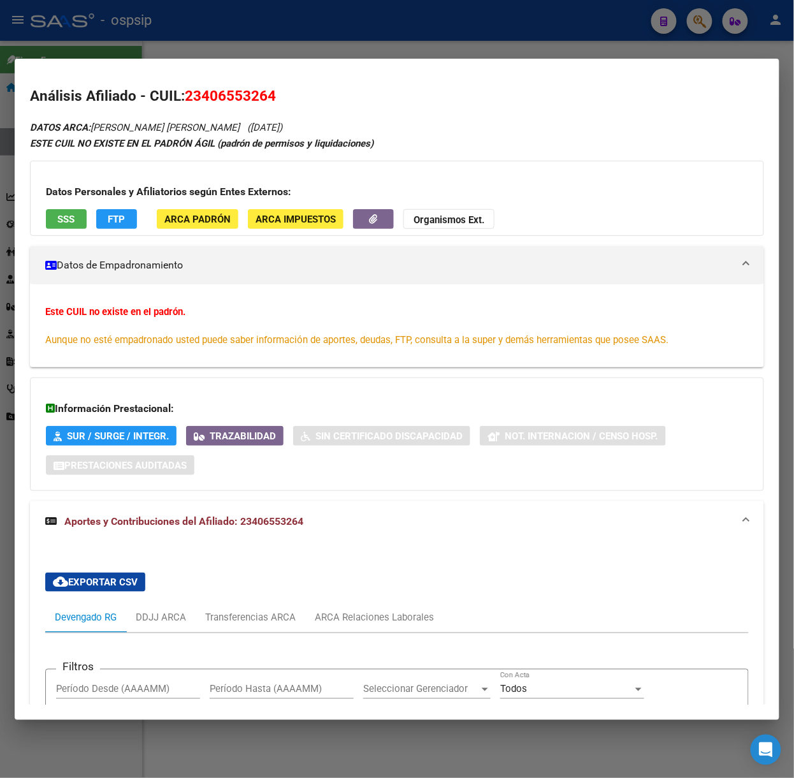
click at [105, 29] on div at bounding box center [397, 389] width 794 height 778
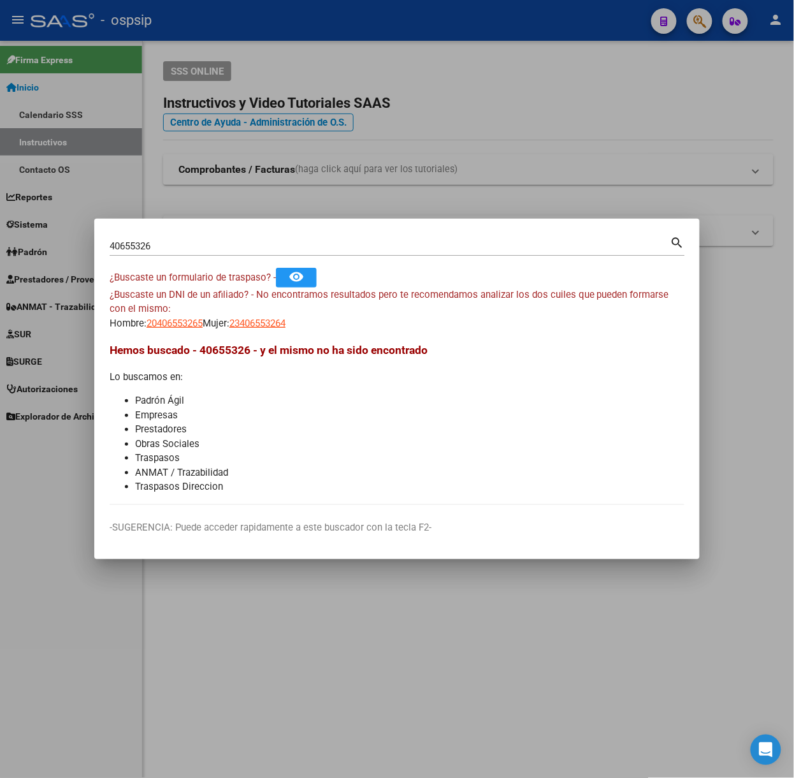
click at [182, 228] on mat-dialog-container "40655326 Buscar (apellido, dni, cuil, nro traspaso, cuit, obra social) search ¿…" at bounding box center [396, 389] width 605 height 340
click at [187, 245] on input "40655326" at bounding box center [390, 245] width 561 height 11
type input "92544108"
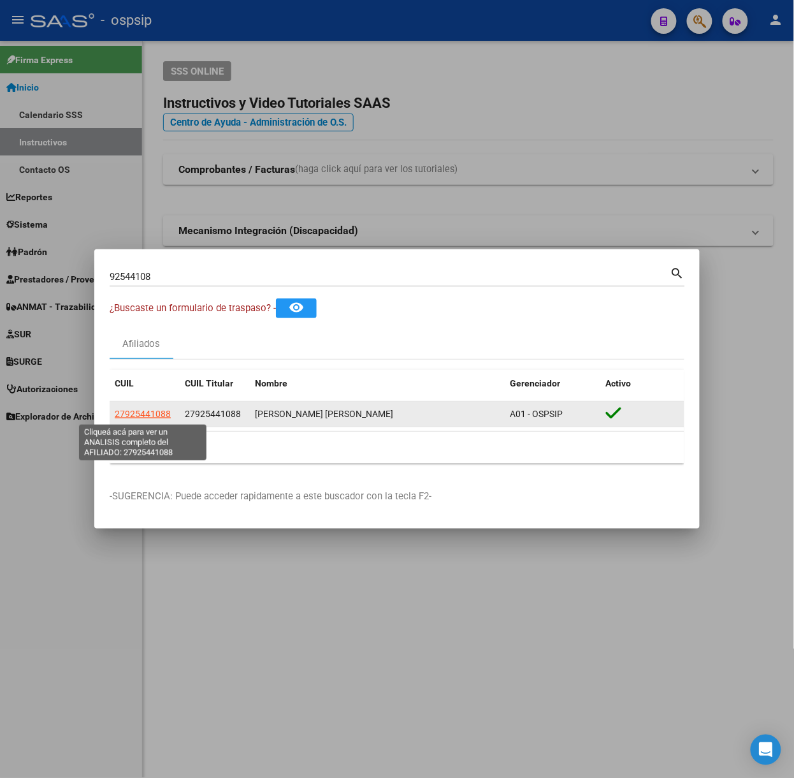
click at [143, 411] on span "27925441088" at bounding box center [143, 414] width 56 height 10
type textarea "27925441088"
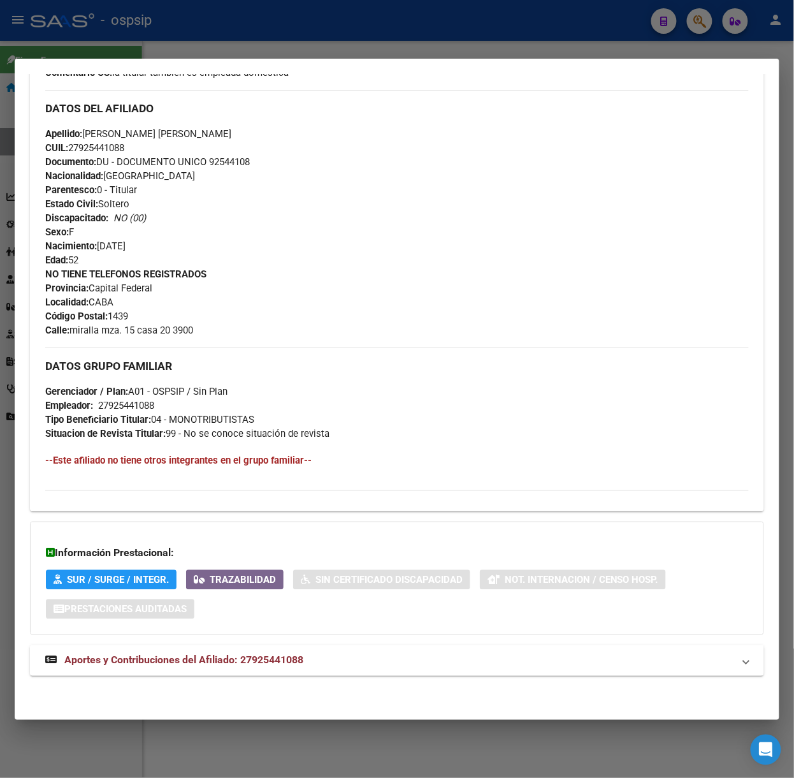
click at [258, 646] on mat-expansion-panel-header "Aportes y Contribuciones del Afiliado: 27925441088" at bounding box center [397, 660] width 734 height 31
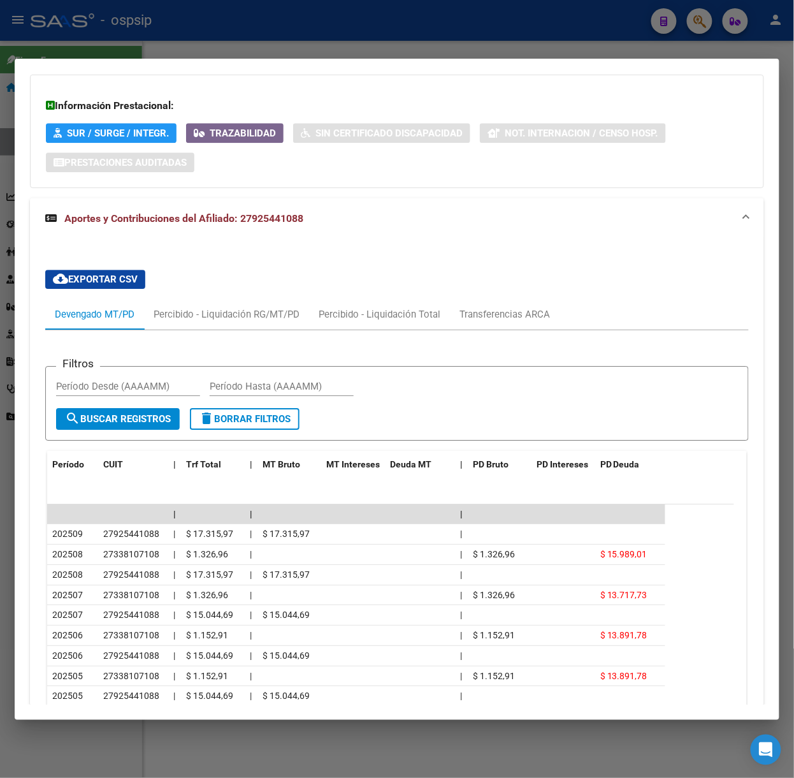
scroll to position [953, 0]
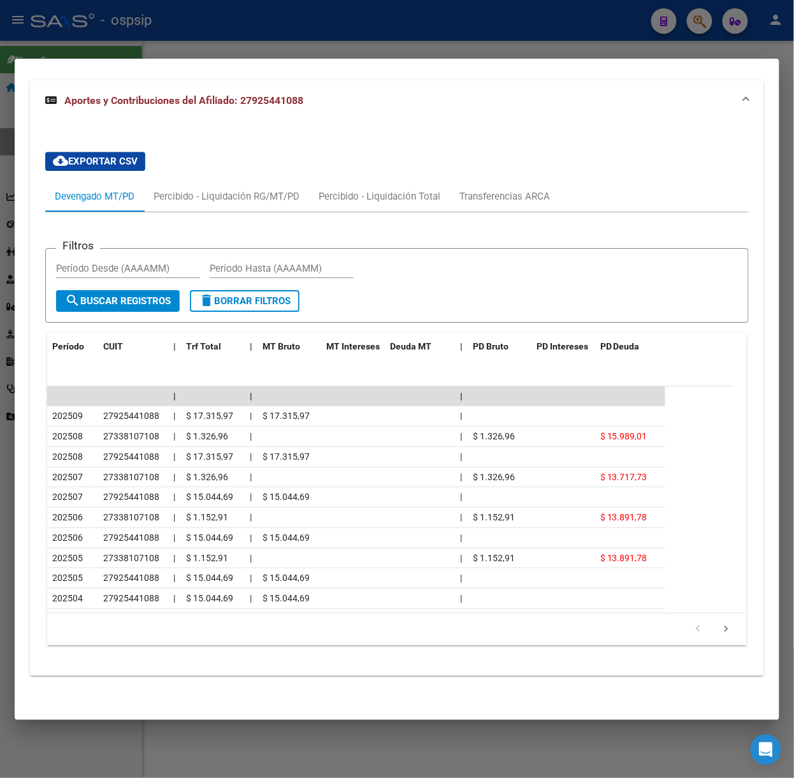
click at [238, 51] on div at bounding box center [397, 389] width 794 height 778
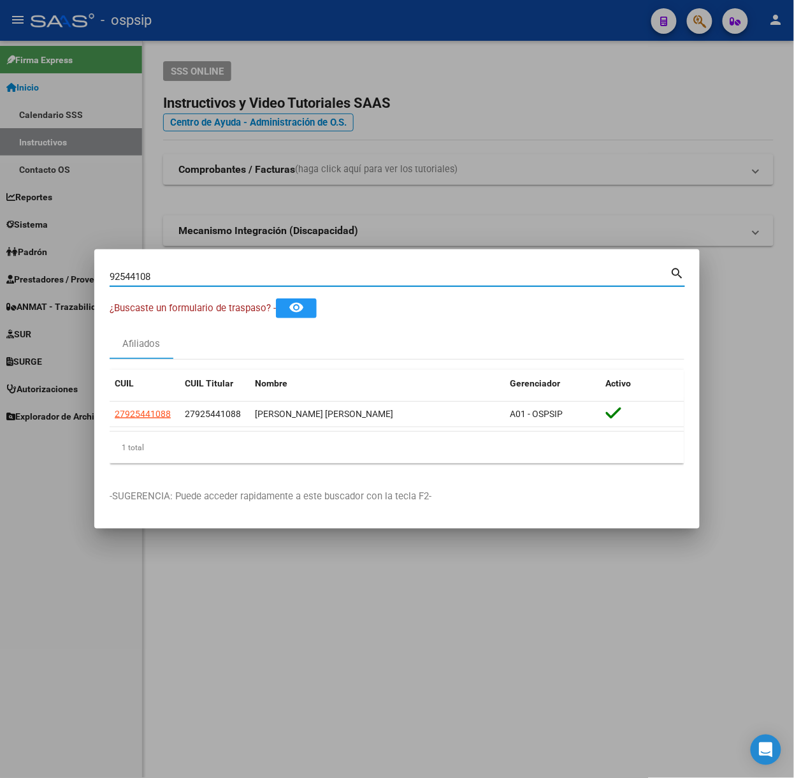
click at [238, 279] on input "92544108" at bounding box center [390, 276] width 561 height 11
type input "47496220"
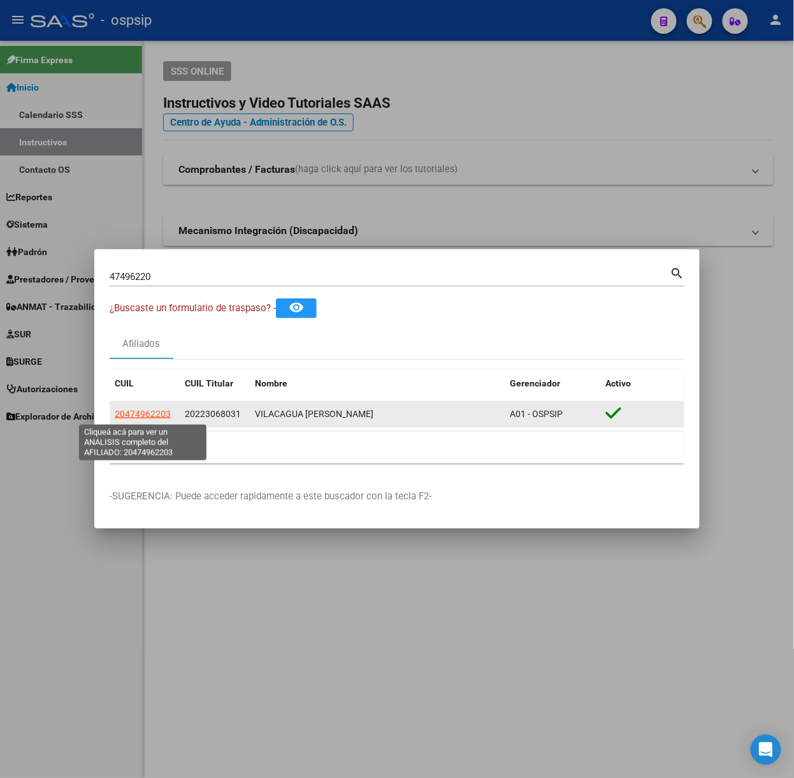
click at [145, 409] on span "20474962203" at bounding box center [143, 414] width 56 height 10
type textarea "20474962203"
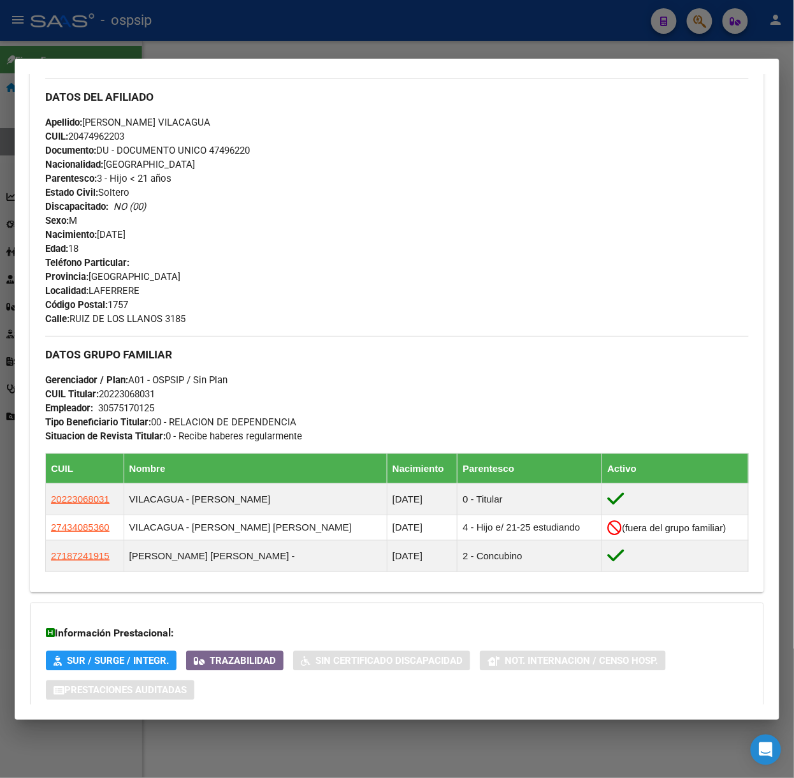
scroll to position [513, 0]
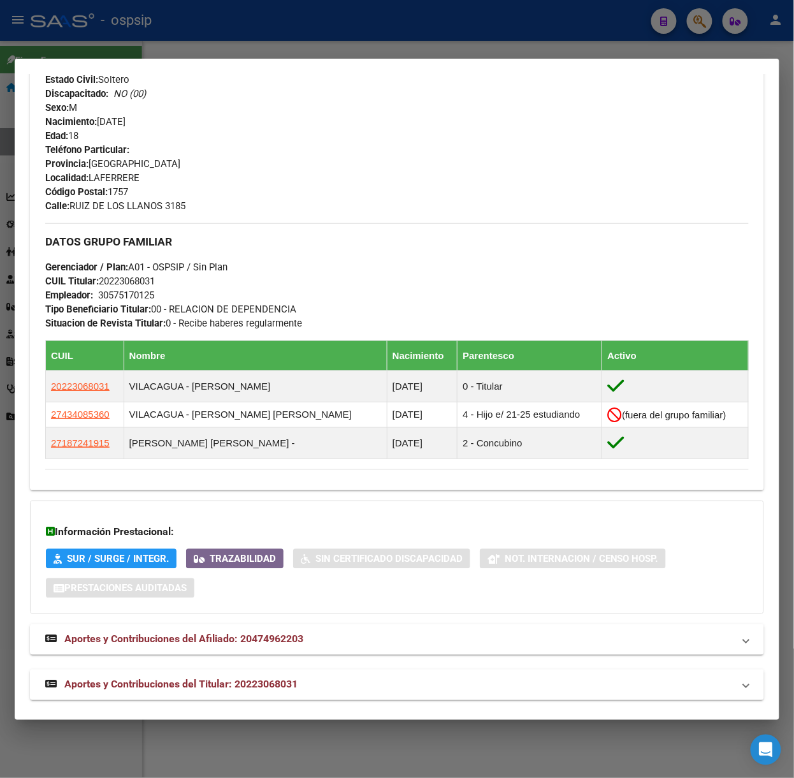
drag, startPoint x: 329, startPoint y: 681, endPoint x: 327, endPoint y: 674, distance: 7.3
click at [329, 681] on mat-panel-title "Aportes y Contribuciones del Titular: 20223068031" at bounding box center [389, 684] width 688 height 15
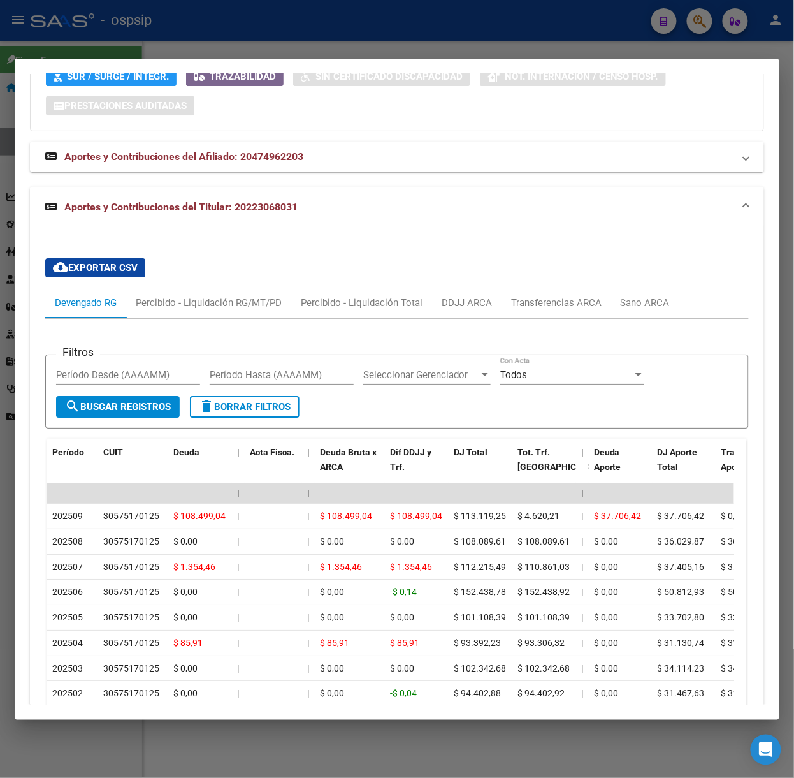
scroll to position [1146, 0]
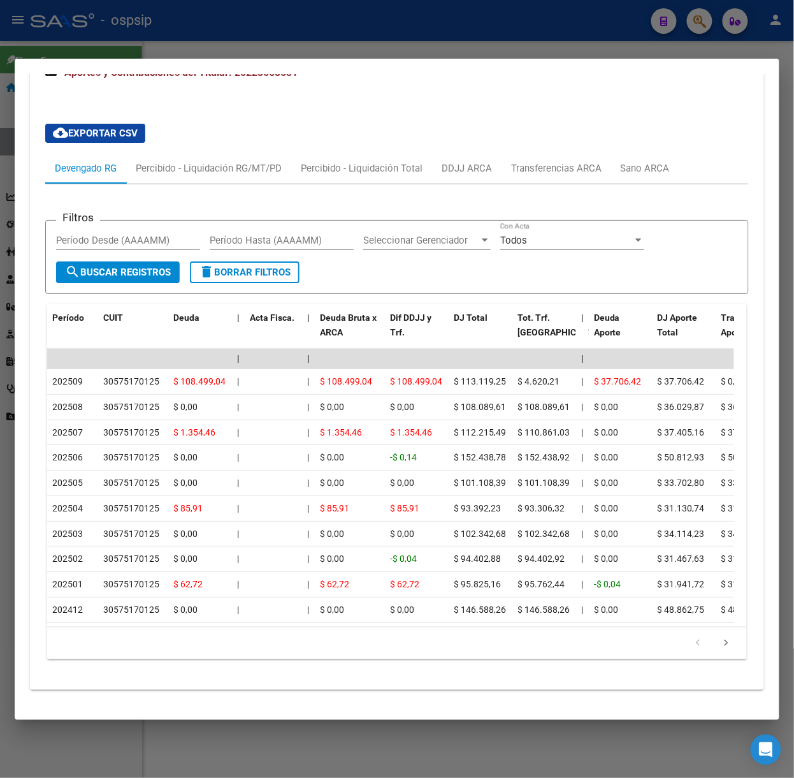
click at [168, 51] on div at bounding box center [397, 389] width 794 height 778
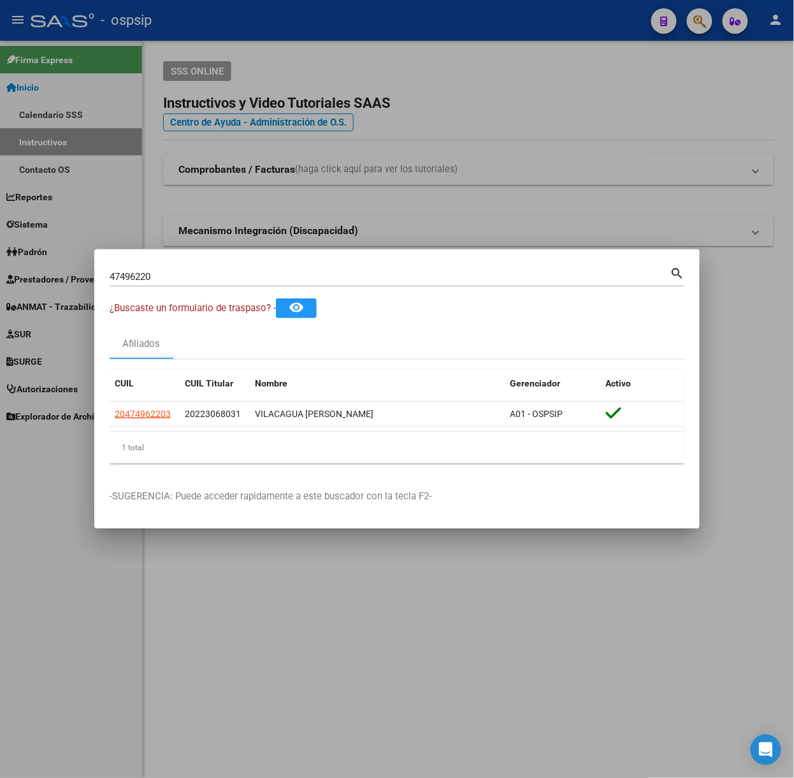
click at [176, 277] on input "47496220" at bounding box center [390, 276] width 561 height 11
type input "41878319"
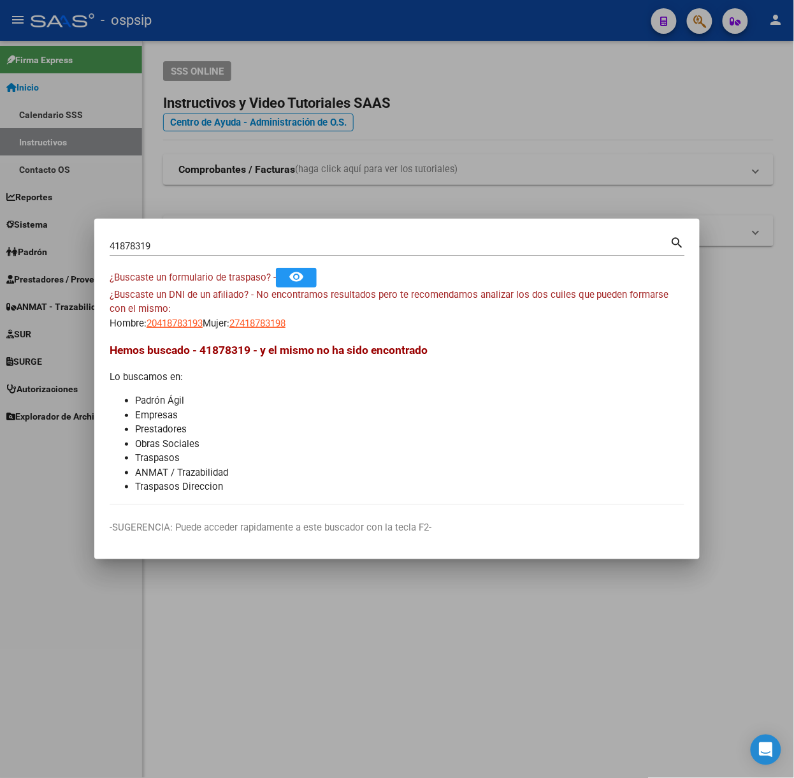
click at [176, 312] on div "¿Buscaste un DNI de un afiliado? - No encontramos resultados pero te recomendam…" at bounding box center [397, 308] width 575 height 43
click at [184, 320] on span "20418783193" at bounding box center [175, 322] width 56 height 11
type textarea "20418783193"
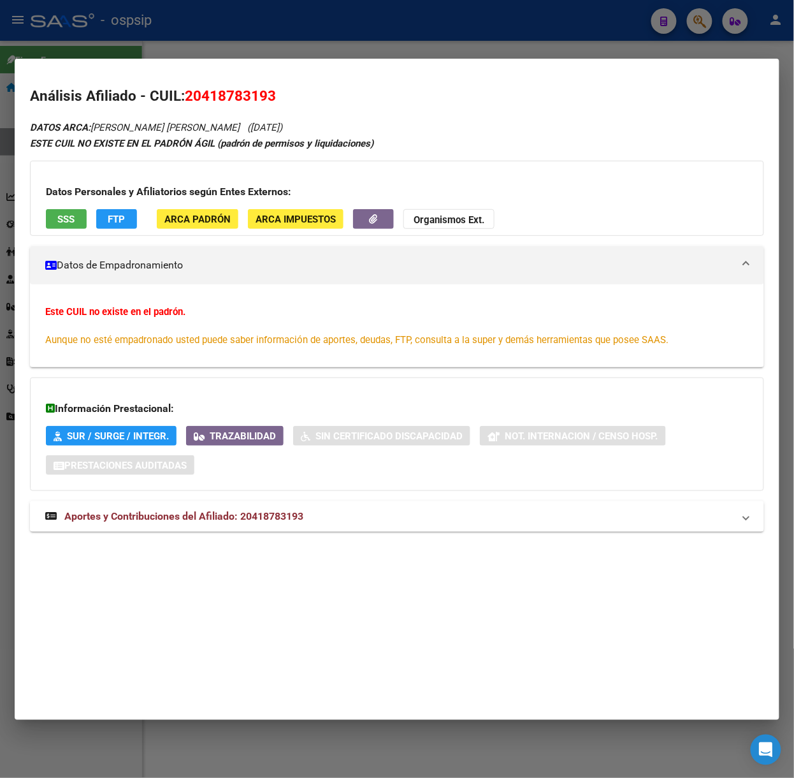
click at [241, 506] on mat-expansion-panel-header "Aportes y Contribuciones del Afiliado: 20418783193" at bounding box center [397, 516] width 734 height 31
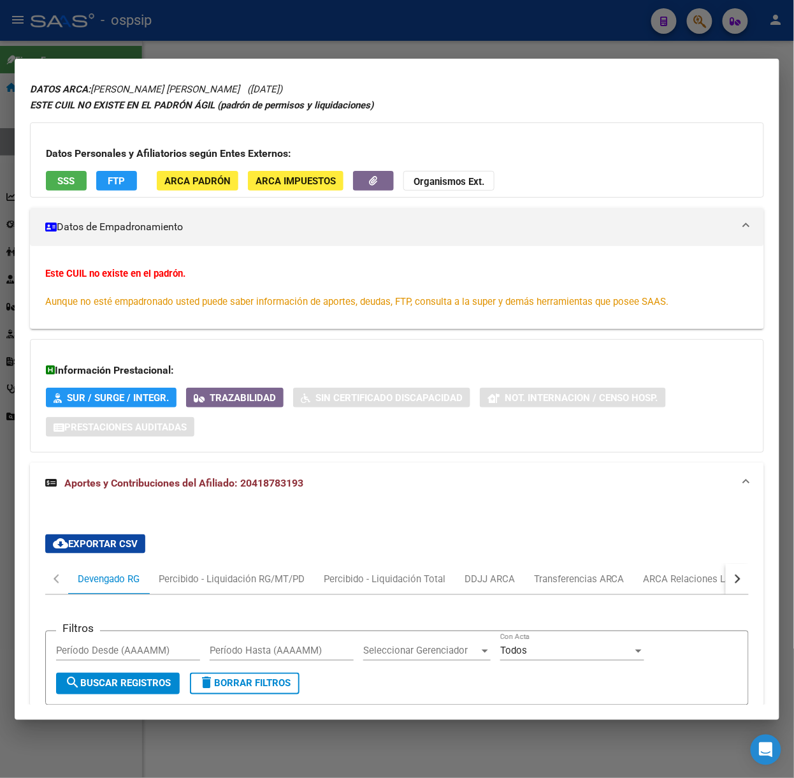
scroll to position [0, 0]
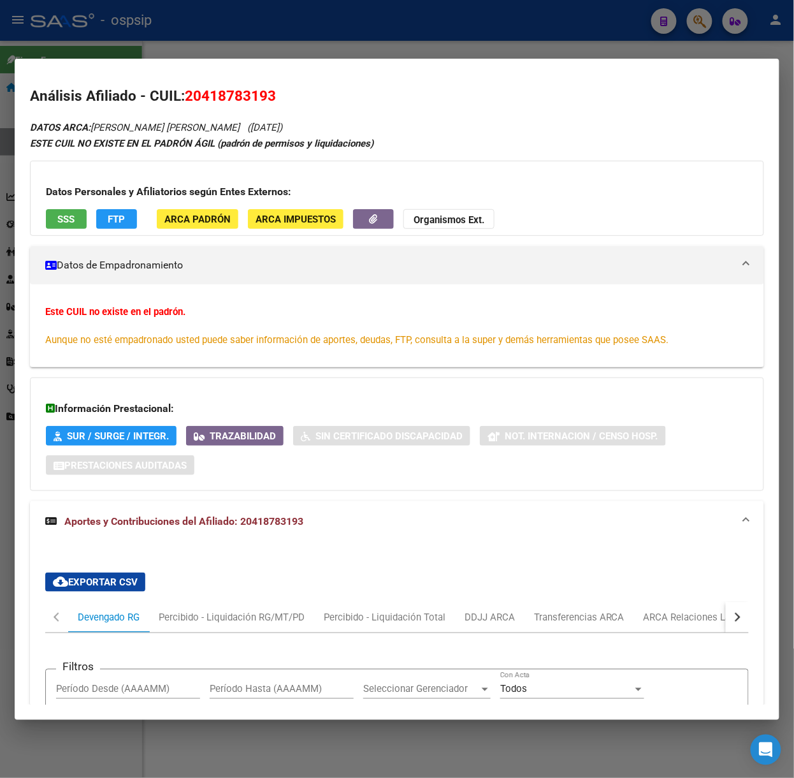
click at [64, 217] on span "SSS" at bounding box center [66, 219] width 17 height 11
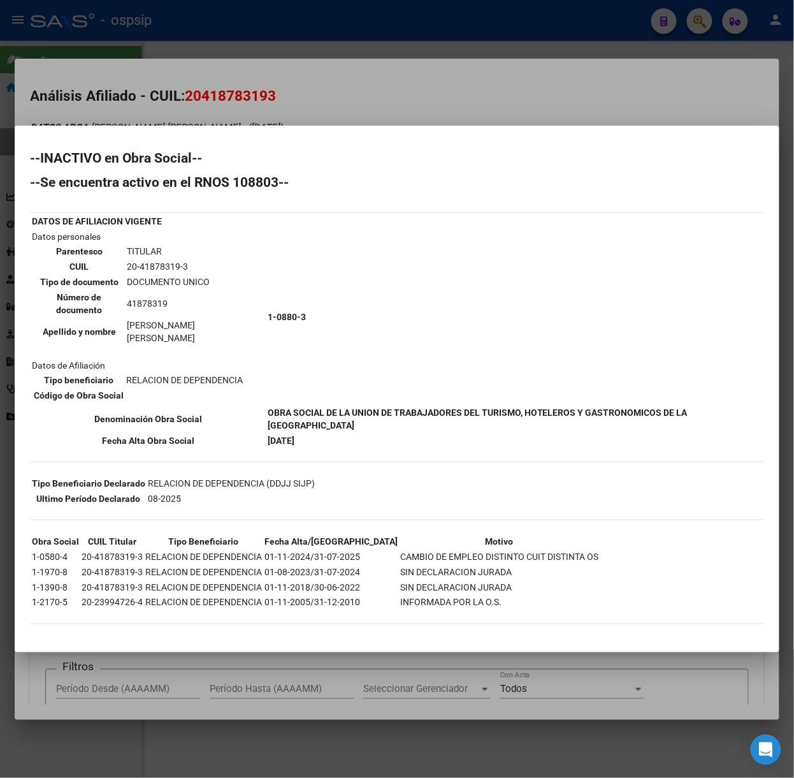
click at [152, 110] on div at bounding box center [397, 389] width 794 height 778
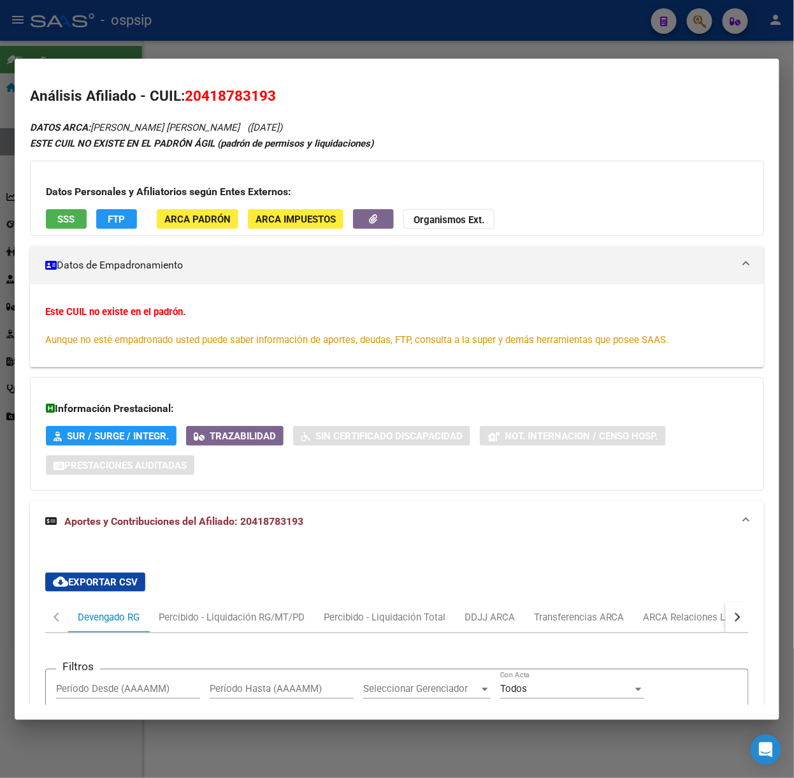
click at [147, 36] on div at bounding box center [397, 389] width 794 height 778
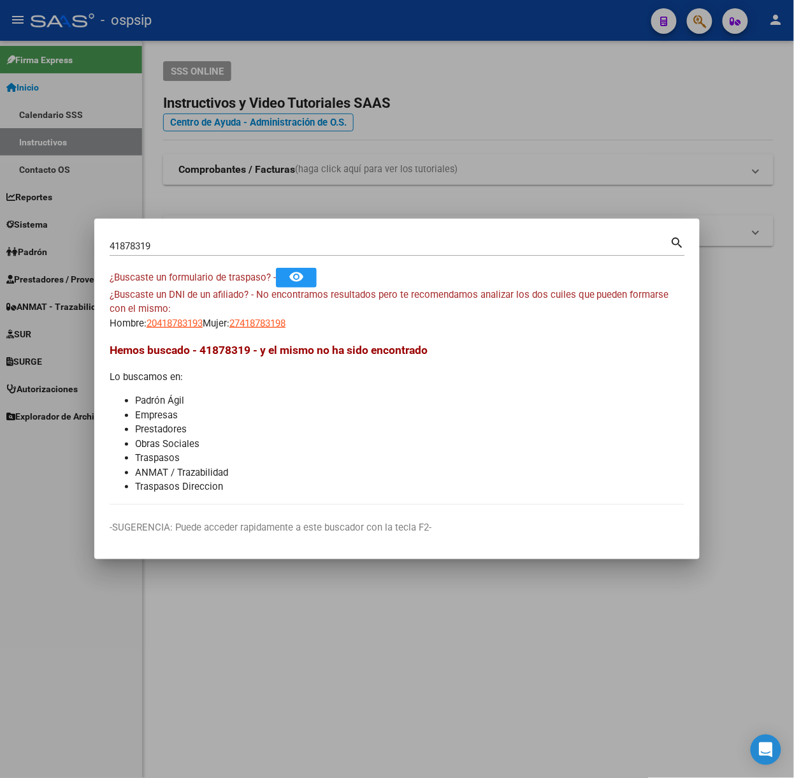
click at [214, 246] on input "41878319" at bounding box center [390, 245] width 561 height 11
type input "36689893"
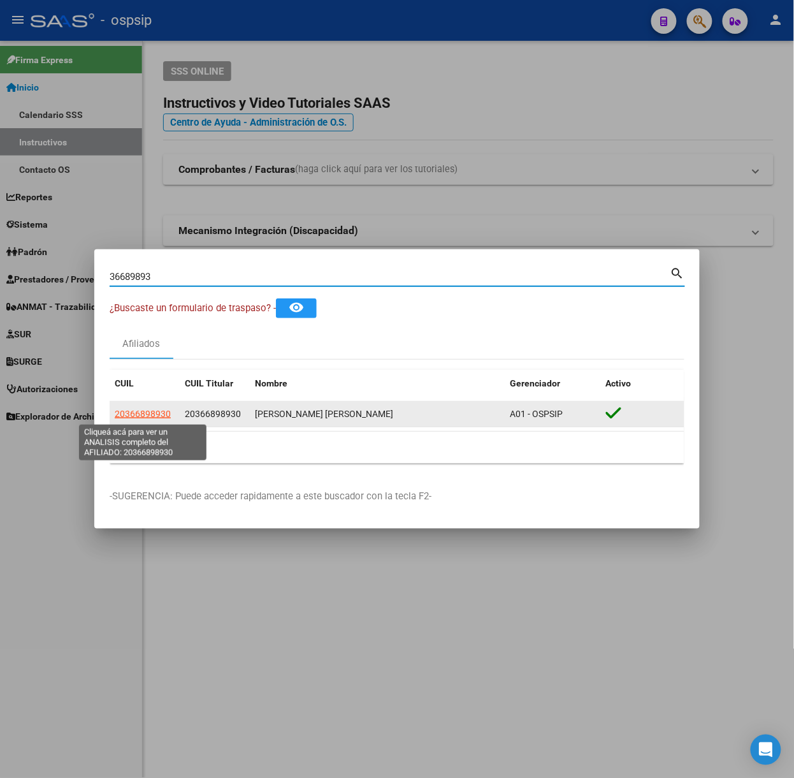
click at [167, 409] on span "20366898930" at bounding box center [143, 414] width 56 height 10
type textarea "20366898930"
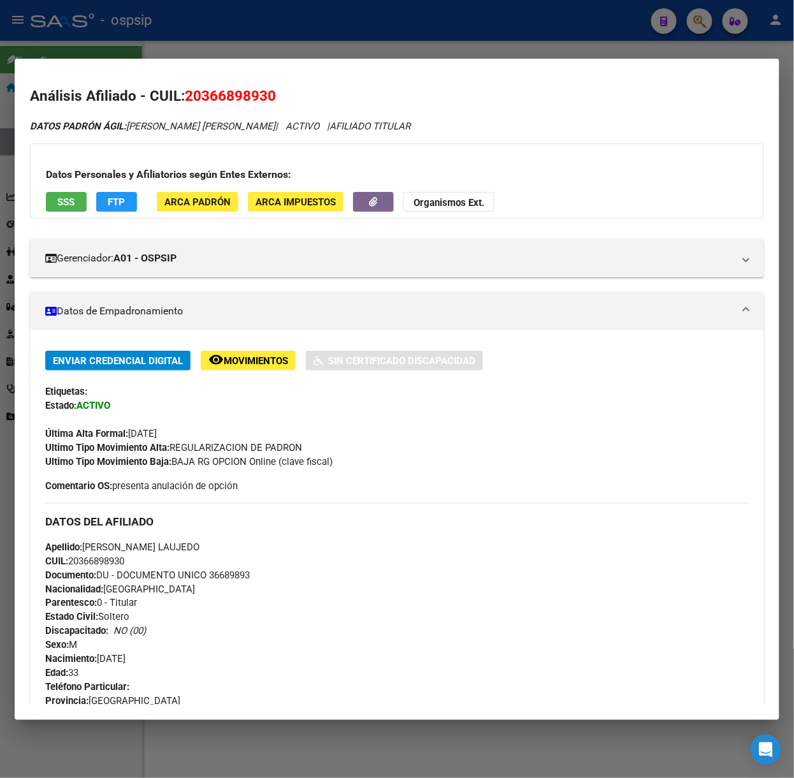
scroll to position [417, 0]
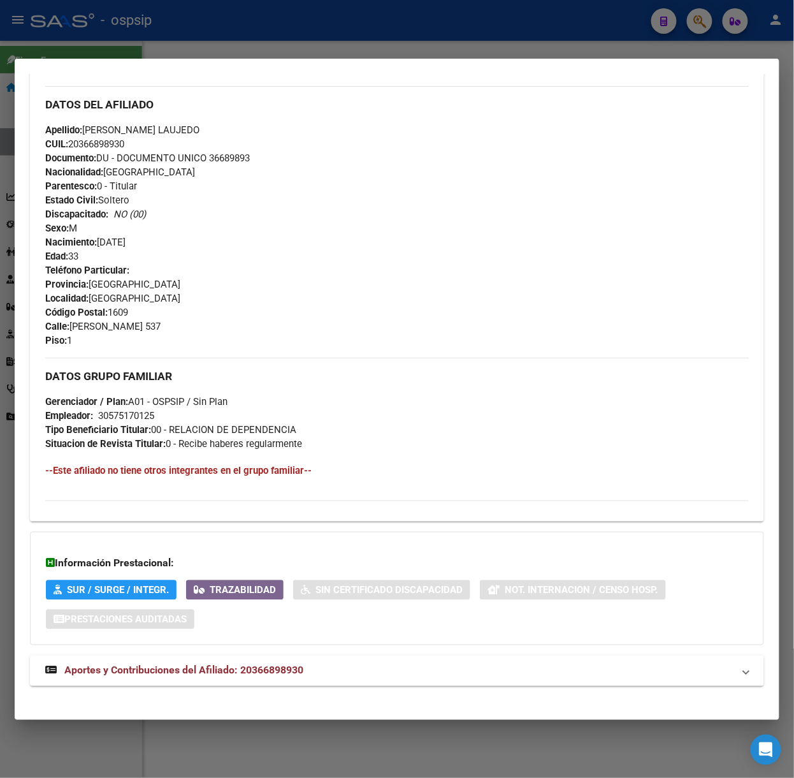
click at [255, 654] on div "DATOS [PERSON_NAME] ÁGIL: [PERSON_NAME] [PERSON_NAME] | ACTIVO | AFILIADO TITUL…" at bounding box center [397, 201] width 734 height 998
click at [263, 668] on span "Aportes y Contribuciones del Afiliado: 20366898930" at bounding box center [183, 670] width 239 height 12
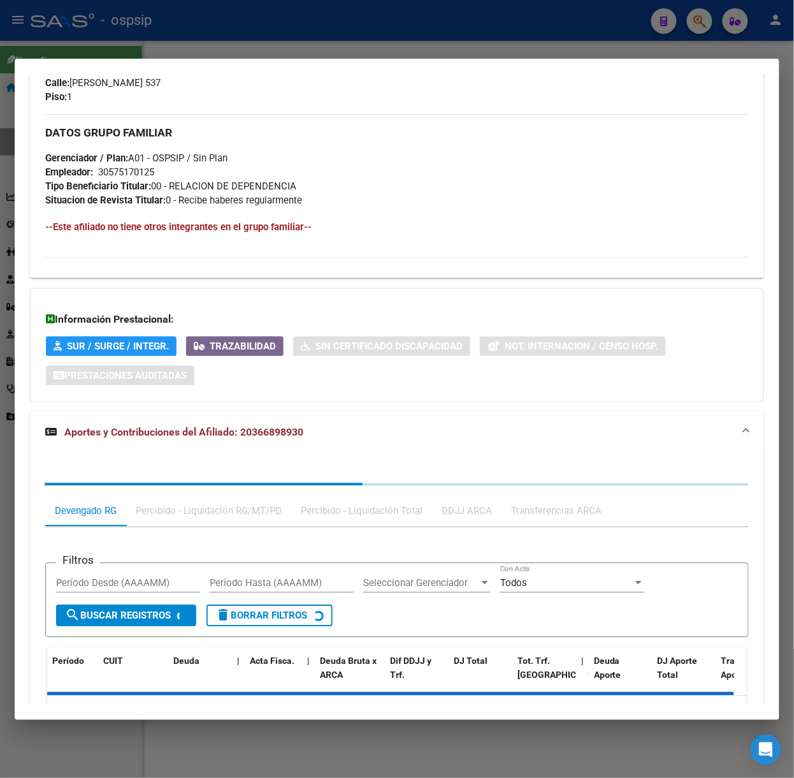
scroll to position [744, 0]
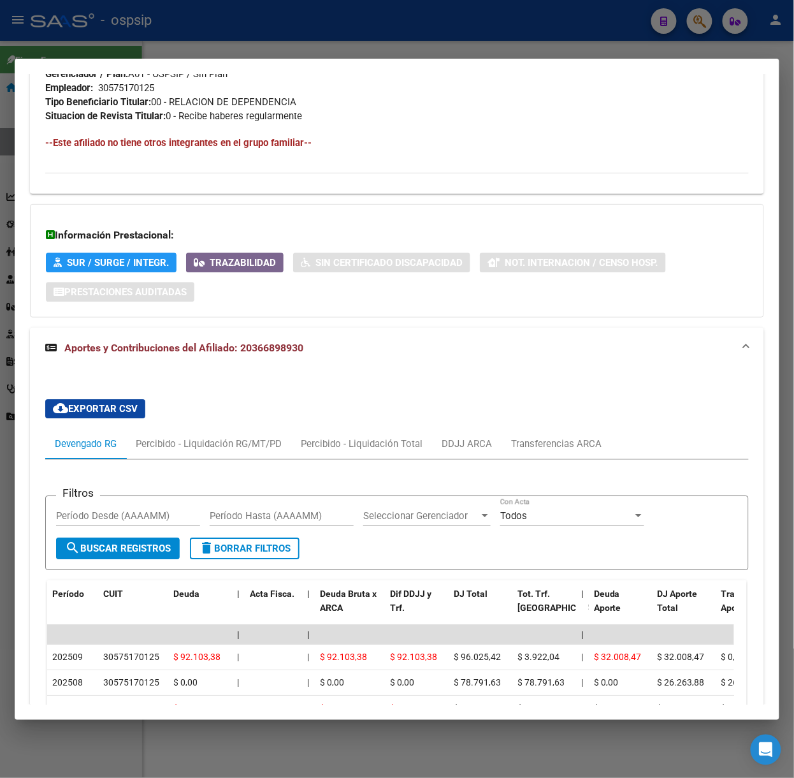
click at [229, 38] on div at bounding box center [397, 389] width 794 height 778
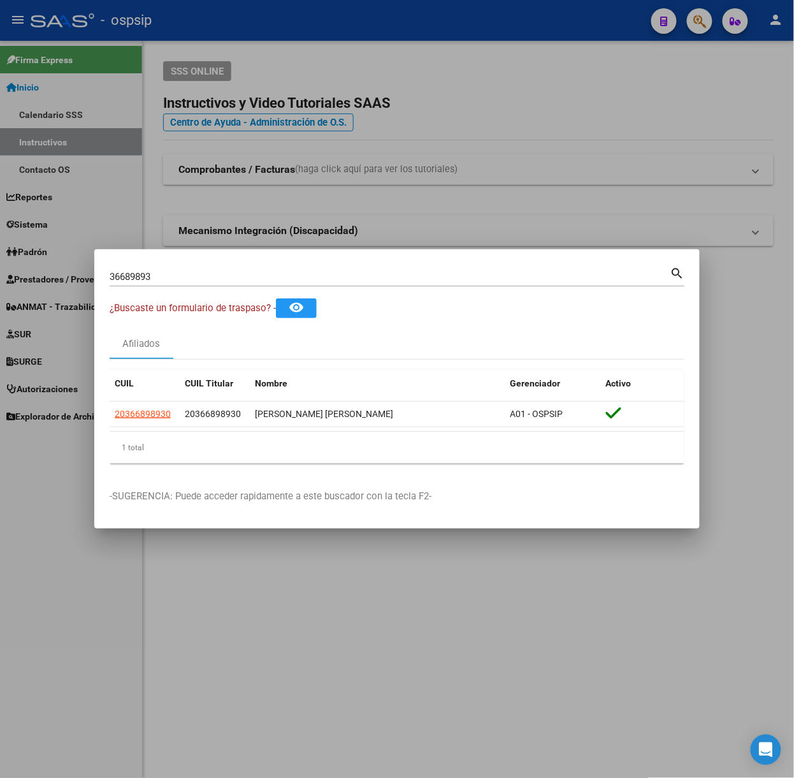
click at [196, 281] on input "36689893" at bounding box center [390, 276] width 561 height 11
type input "22006924"
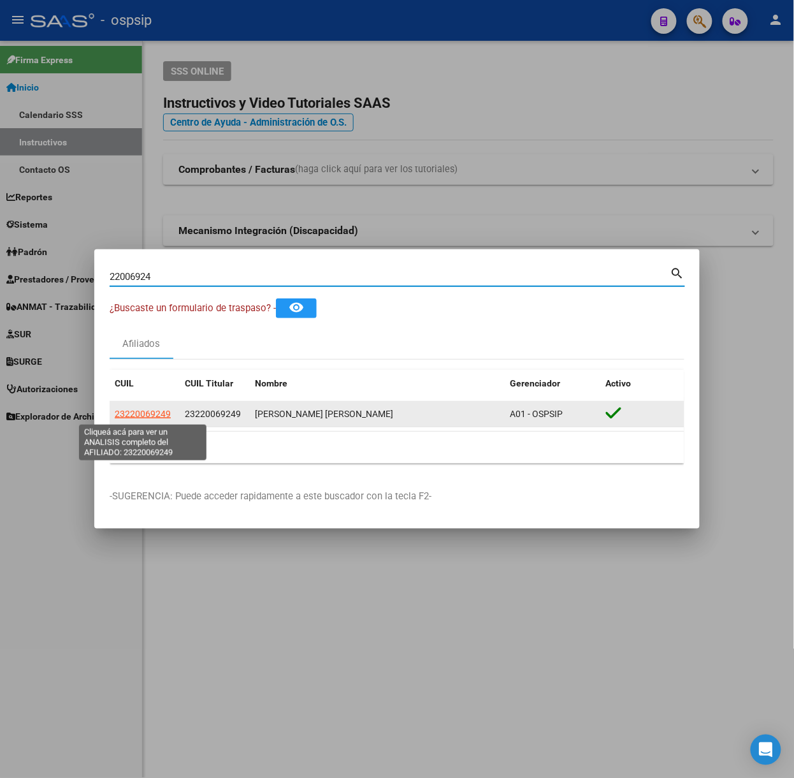
click at [143, 419] on span "23220069249" at bounding box center [143, 414] width 56 height 10
type textarea "23220069249"
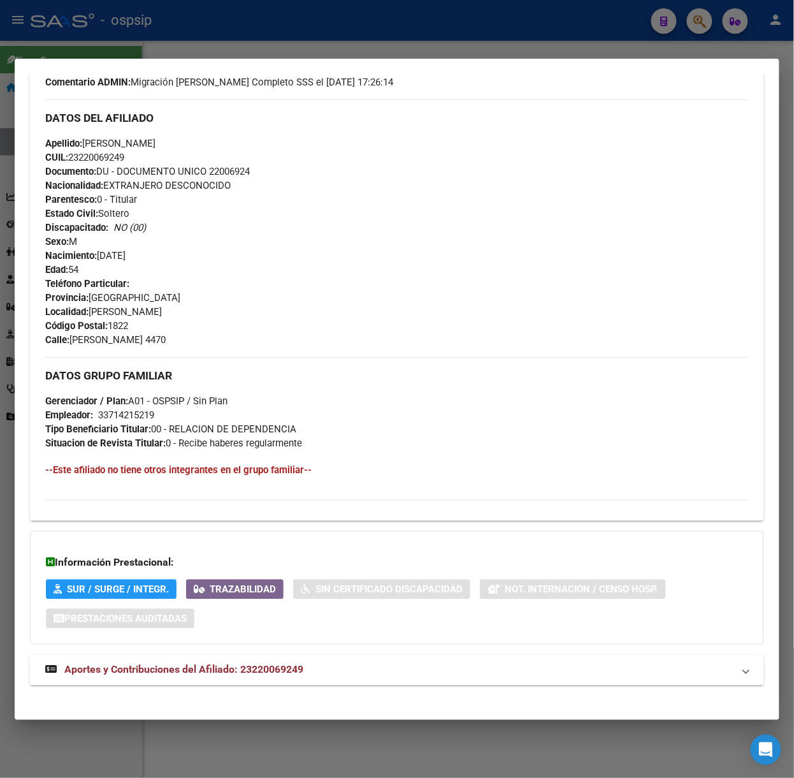
click at [301, 656] on mat-expansion-panel-header "Aportes y Contribuciones del Afiliado: 23220069249" at bounding box center [397, 670] width 734 height 31
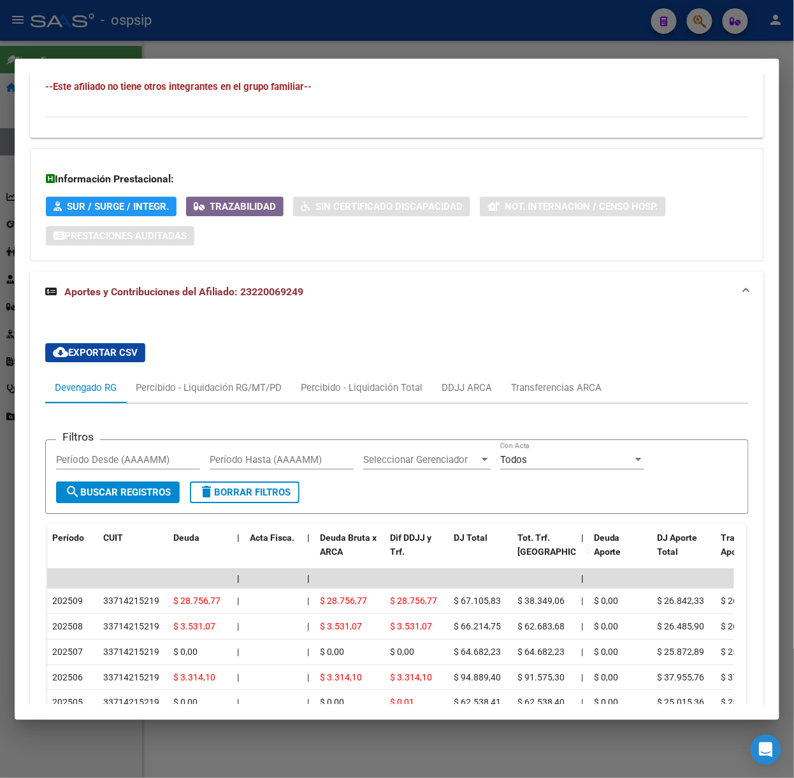
scroll to position [816, 0]
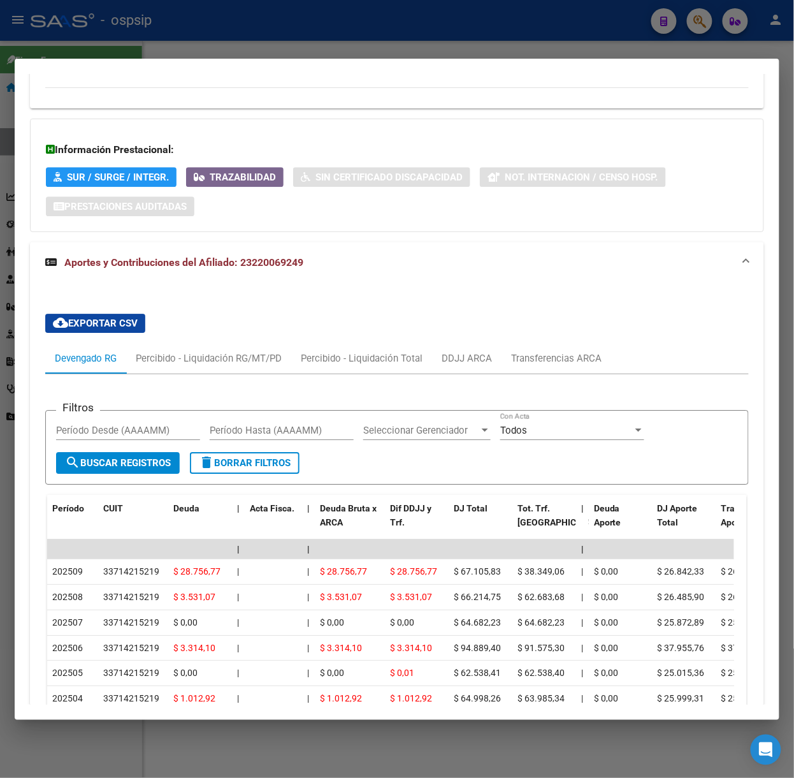
click at [116, 40] on div at bounding box center [397, 389] width 794 height 778
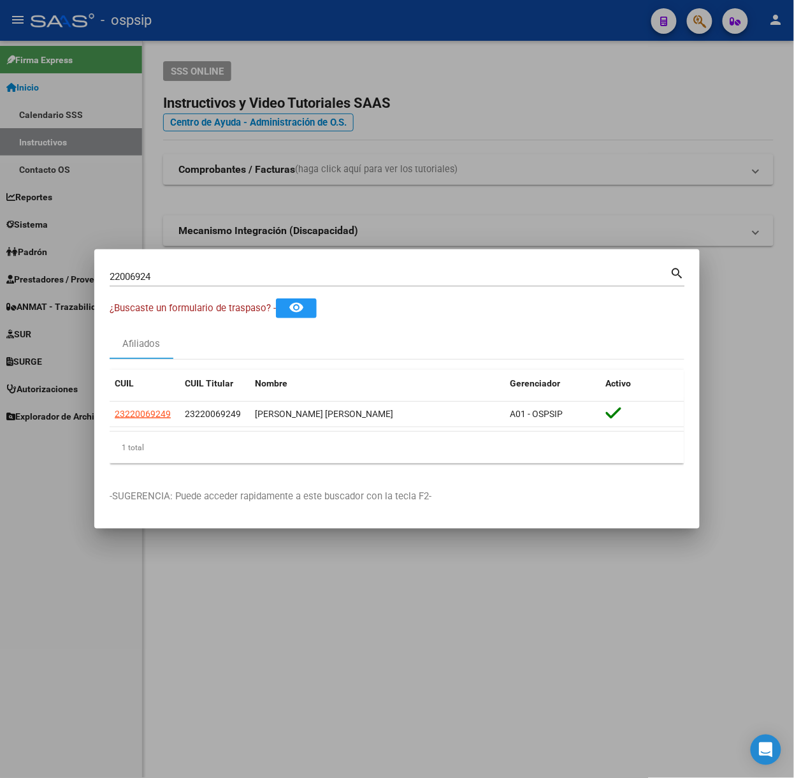
click at [249, 269] on div "22006924 Buscar (apellido, dni, cuil, nro traspaso, cuit, obra social) search" at bounding box center [397, 275] width 575 height 22
click at [249, 269] on div "22006924 Buscar (apellido, dni, cuil, nro traspaso, cuit, obra social)" at bounding box center [390, 276] width 561 height 19
click at [249, 276] on input "22006924" at bounding box center [390, 276] width 561 height 11
type input "95741589"
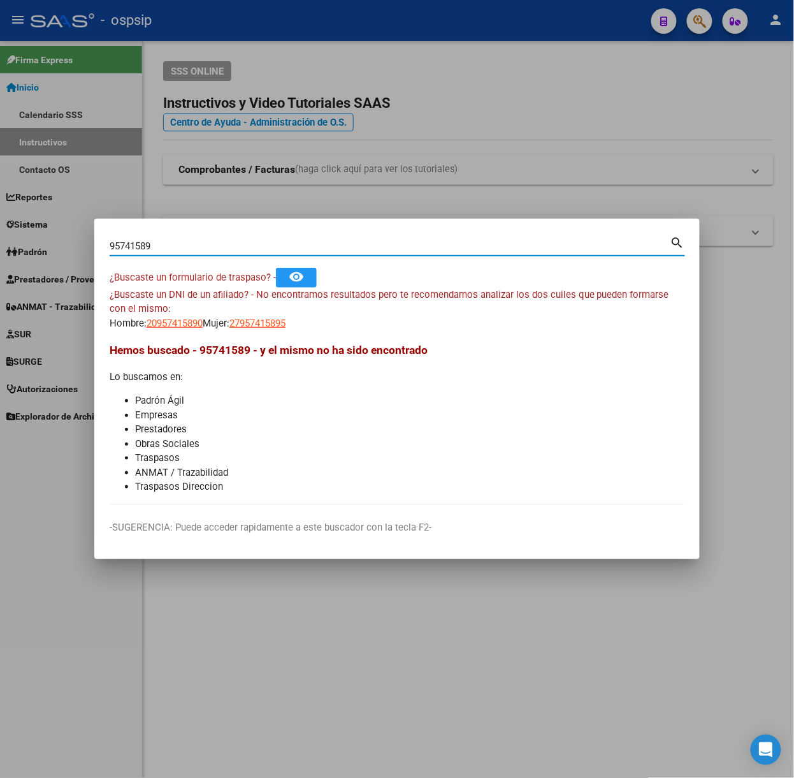
click at [273, 305] on div "¿Buscaste un DNI de un afiliado? - No encontramos resultados pero te recomendam…" at bounding box center [397, 308] width 575 height 43
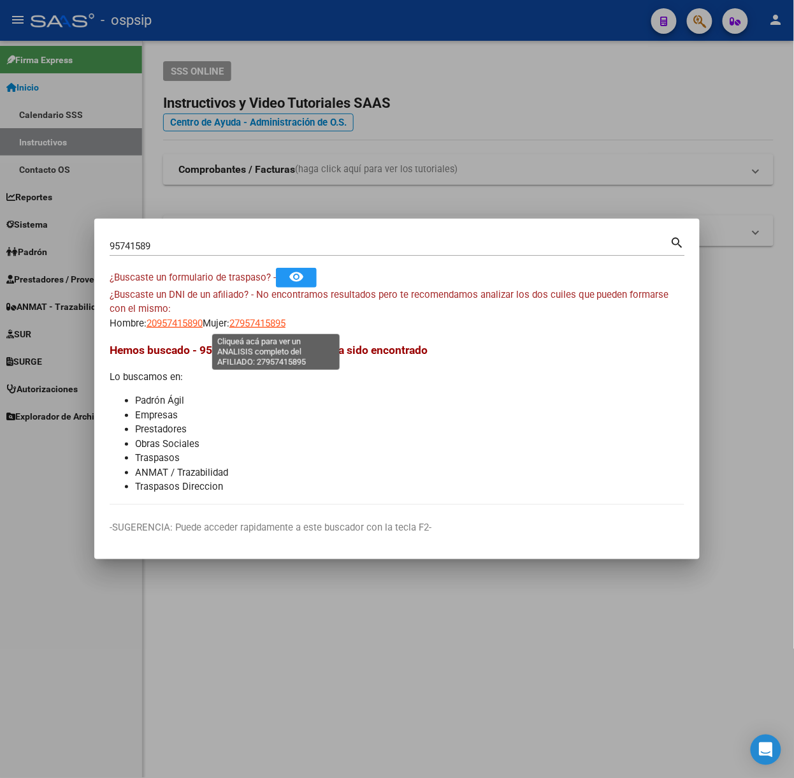
click at [278, 322] on span "27957415895" at bounding box center [257, 322] width 56 height 11
type textarea "27957415895"
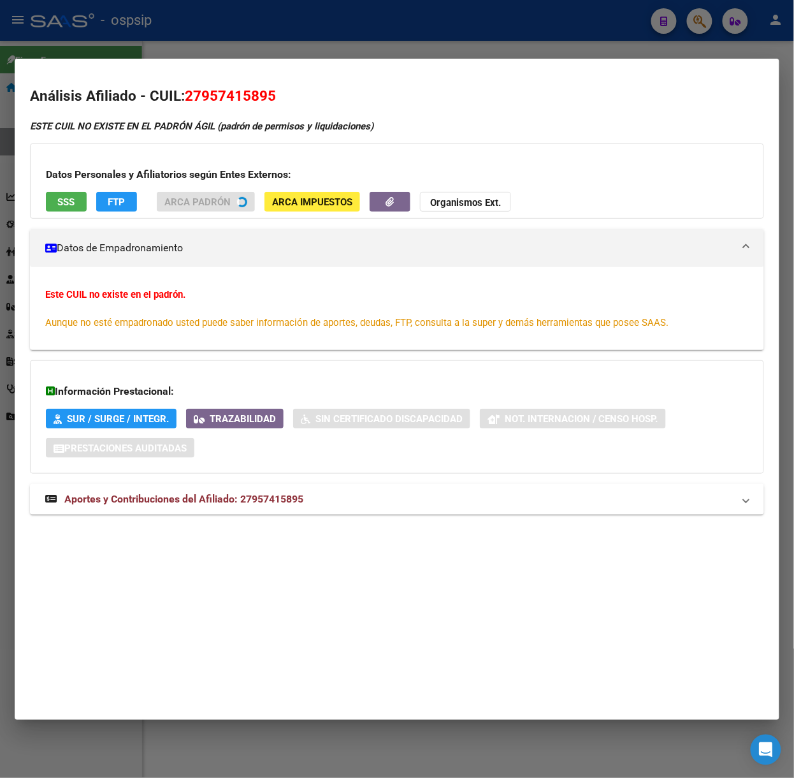
click at [306, 501] on mat-expansion-panel-header "Aportes y Contribuciones del Afiliado: 27957415895" at bounding box center [397, 499] width 734 height 31
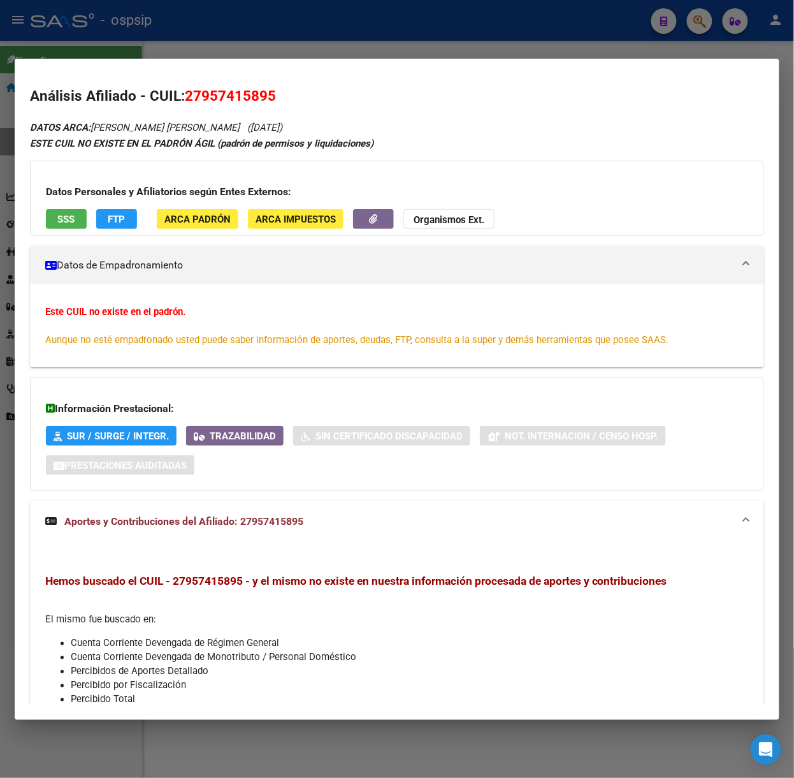
click at [49, 219] on button "SSS" at bounding box center [66, 219] width 41 height 20
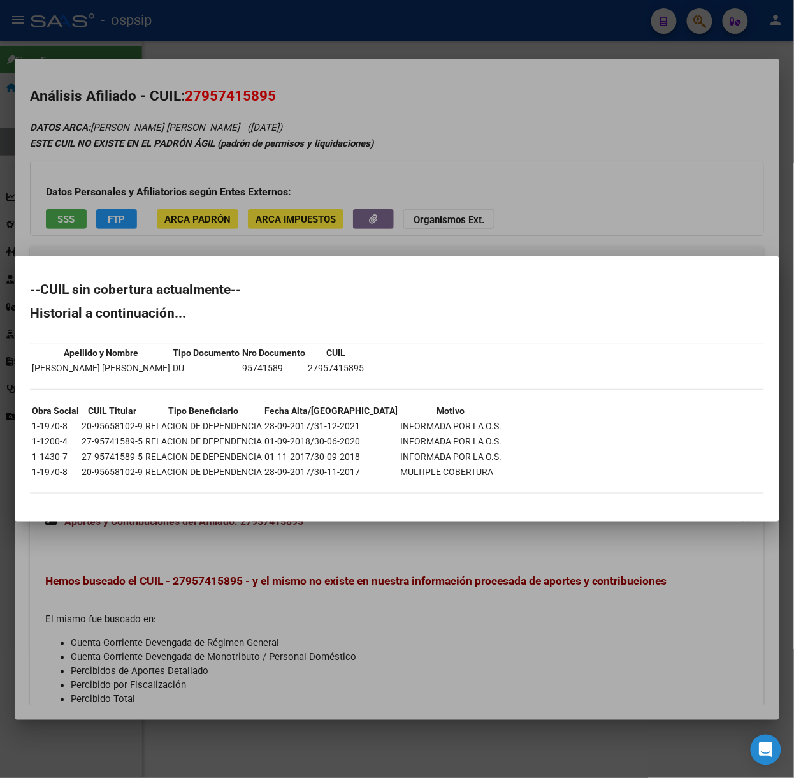
click at [84, 212] on div at bounding box center [397, 389] width 794 height 778
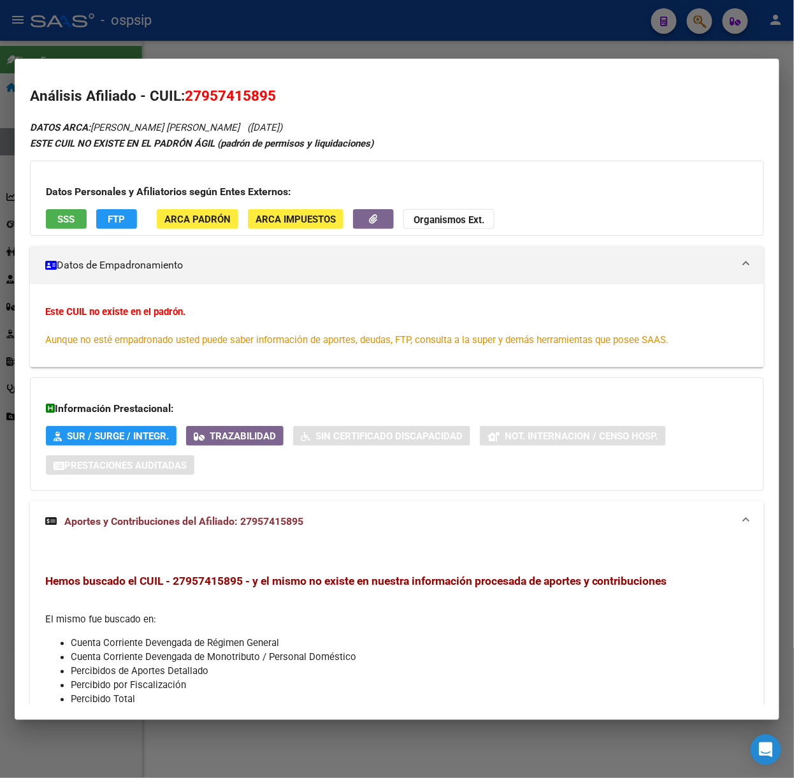
click at [55, 31] on div at bounding box center [397, 389] width 794 height 778
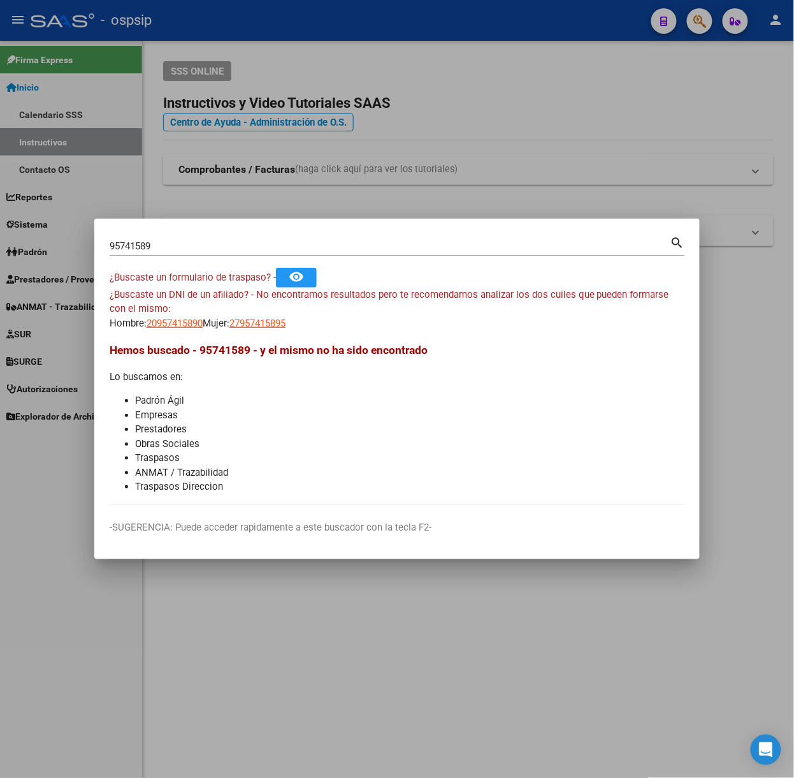
click at [205, 257] on div "95741589 Buscar (apellido, dni, [PERSON_NAME], nro traspaso, cuit, obra social)…" at bounding box center [397, 251] width 575 height 34
click at [198, 251] on input "95741589" at bounding box center [390, 245] width 561 height 11
type input "38577152"
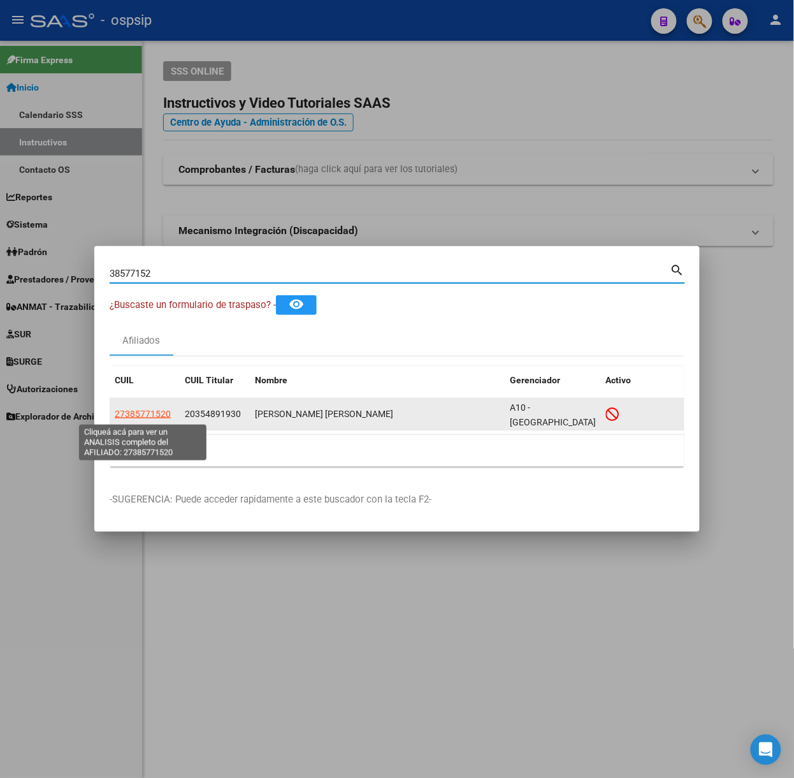
click at [161, 416] on span "27385771520" at bounding box center [143, 414] width 56 height 10
type textarea "27385771520"
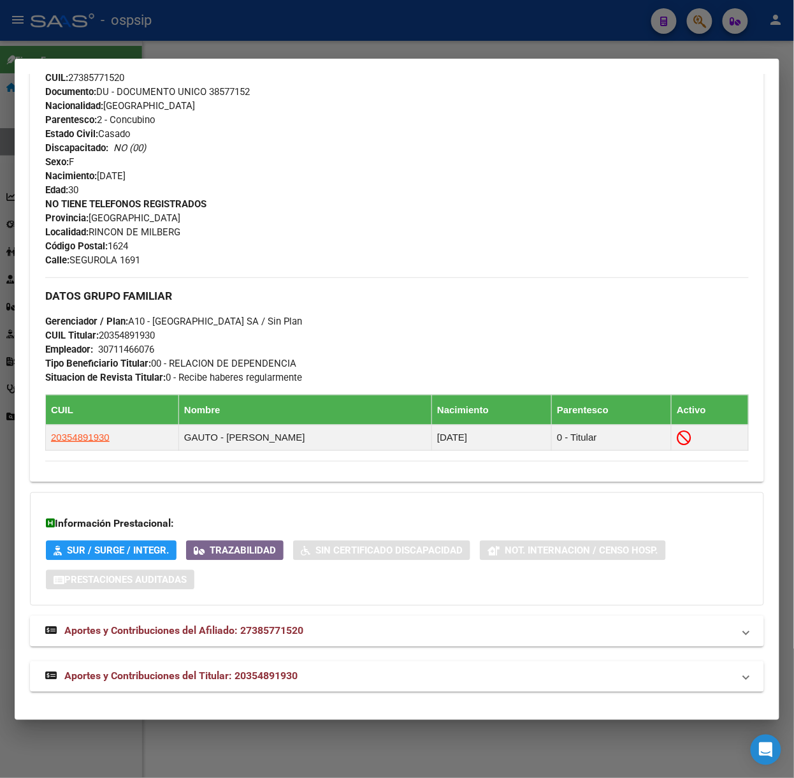
scroll to position [472, 0]
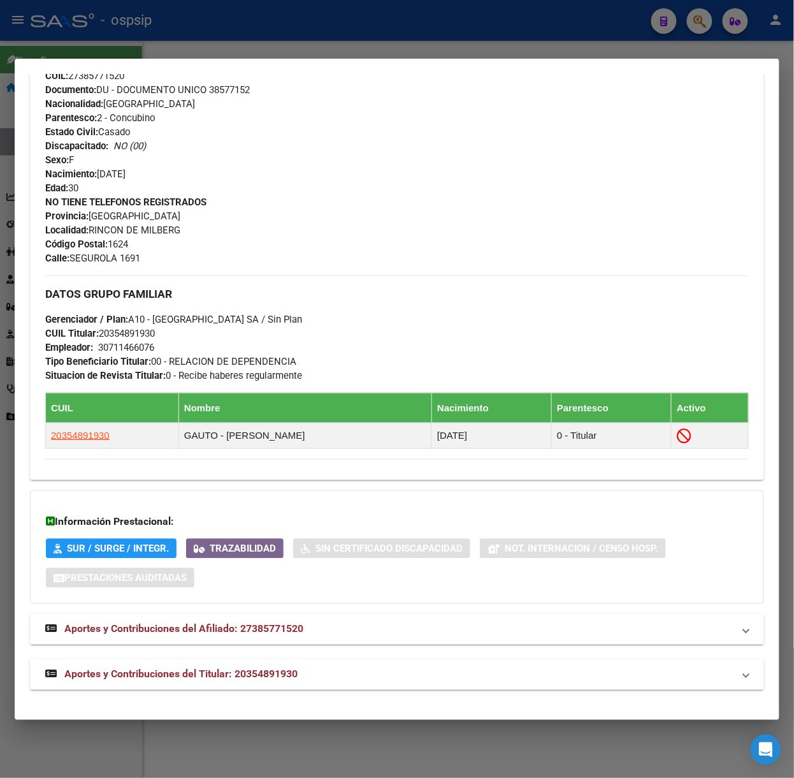
click at [282, 655] on div "DATOS [PERSON_NAME] ÁGIL: [PERSON_NAME] [PERSON_NAME] | INACTIVO | FAMILIAR DE:…" at bounding box center [397, 168] width 734 height 1041
click at [298, 663] on mat-expansion-panel-header "Aportes y Contribuciones del Titular: 20354891930" at bounding box center [397, 674] width 734 height 31
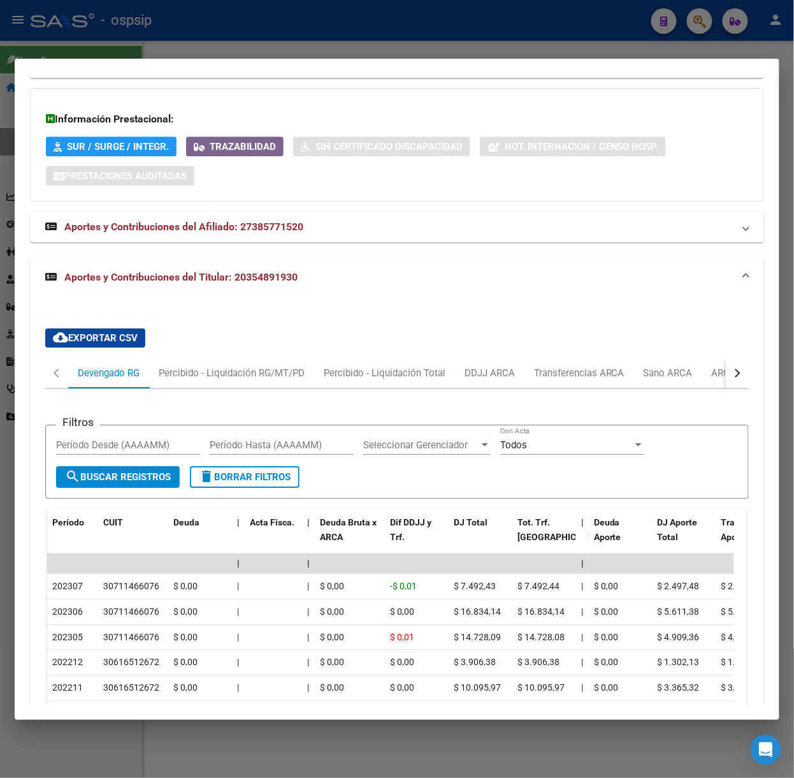
scroll to position [0, 0]
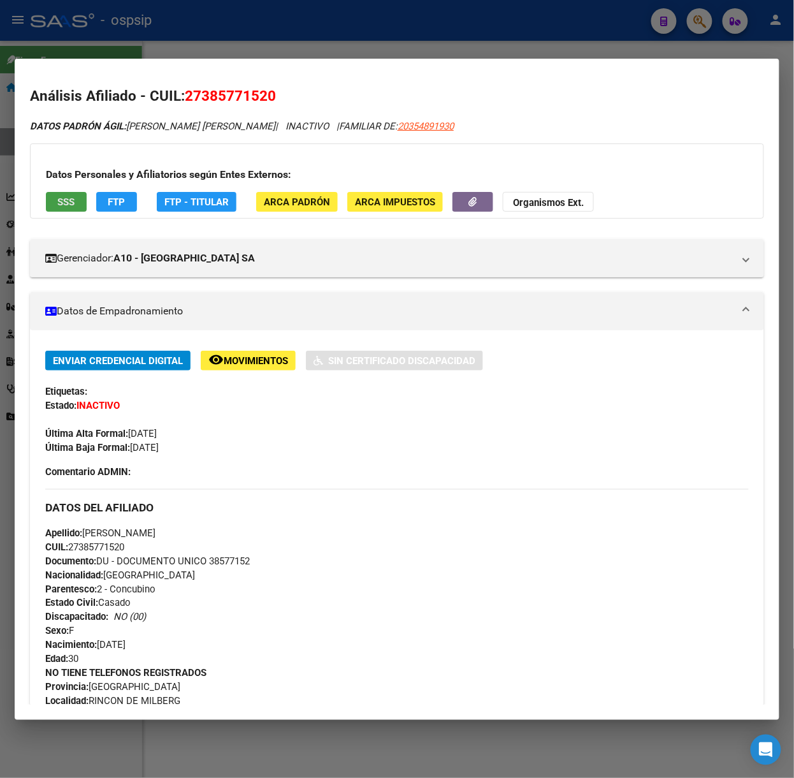
click at [72, 202] on span "SSS" at bounding box center [66, 201] width 17 height 11
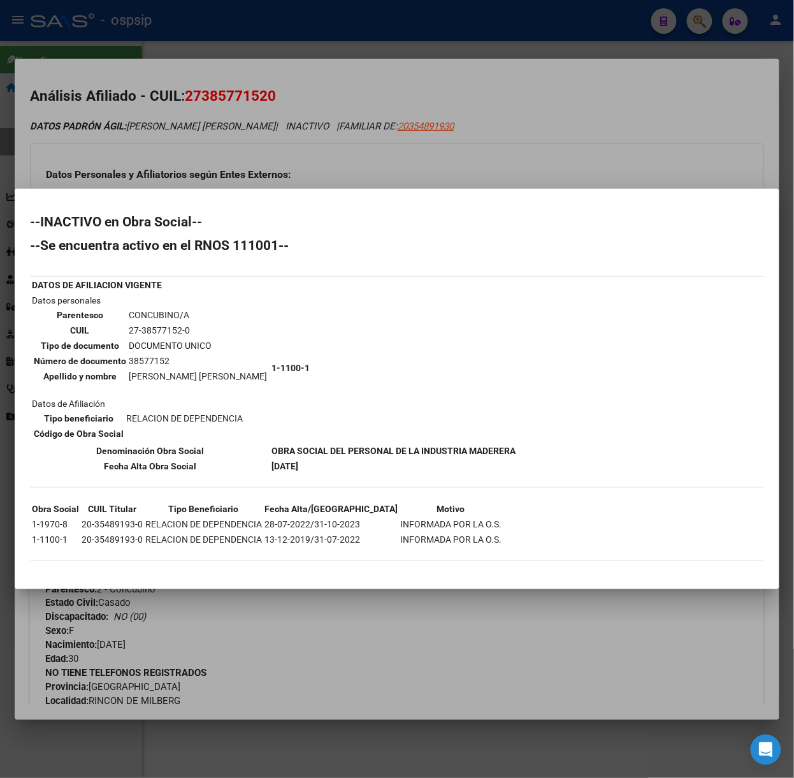
click at [131, 141] on div at bounding box center [397, 389] width 794 height 778
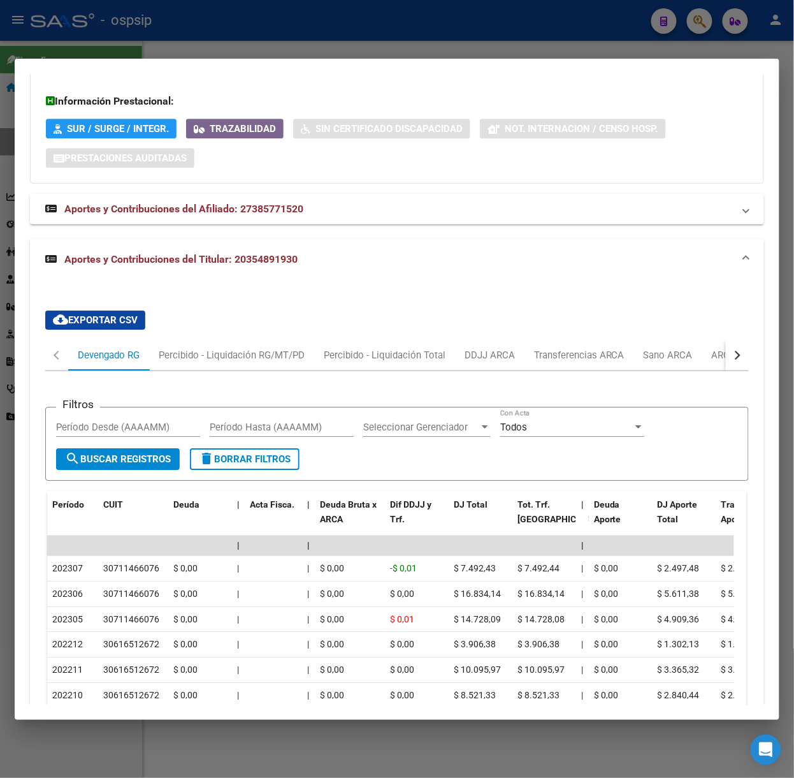
scroll to position [1094, 0]
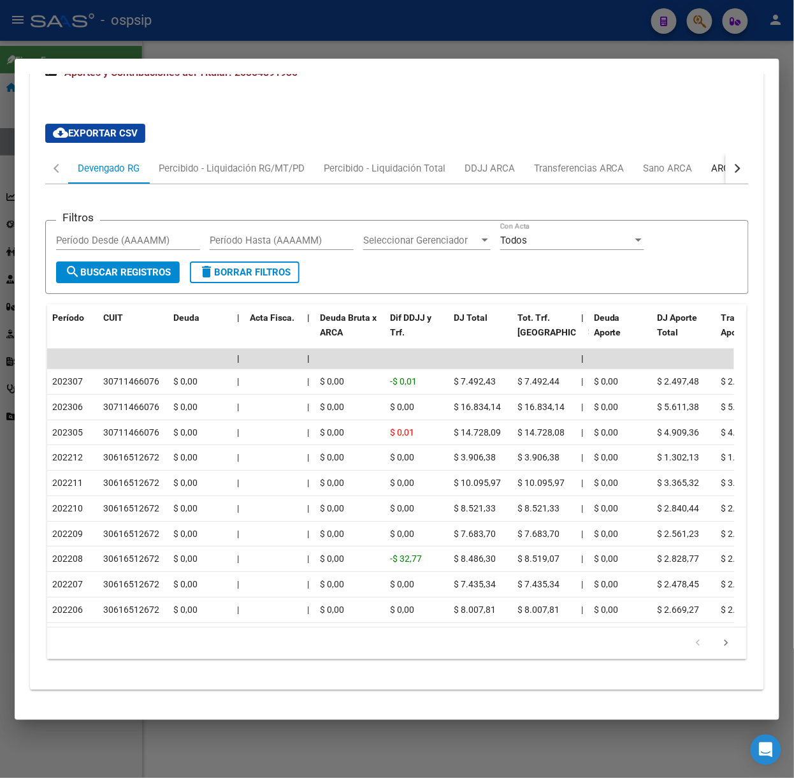
click at [711, 153] on div "ARCA Relaciones Laborales" at bounding box center [771, 168] width 138 height 31
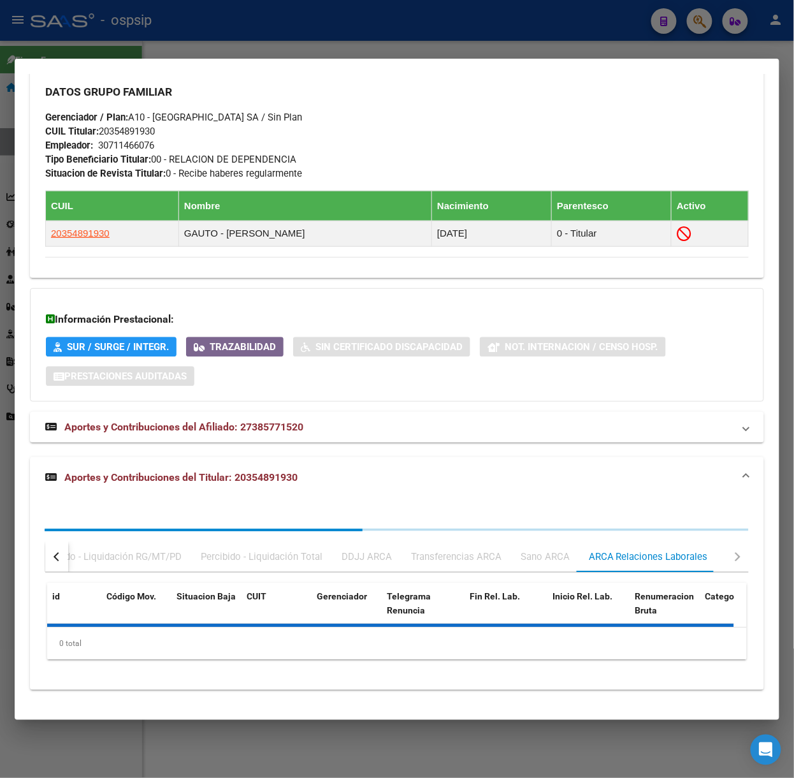
click at [711, 145] on div "DATOS GRUPO FAMILIAR Gerenciador / Plan: A10 - [GEOGRAPHIC_DATA] SA / Sin Plan …" at bounding box center [397, 126] width 704 height 107
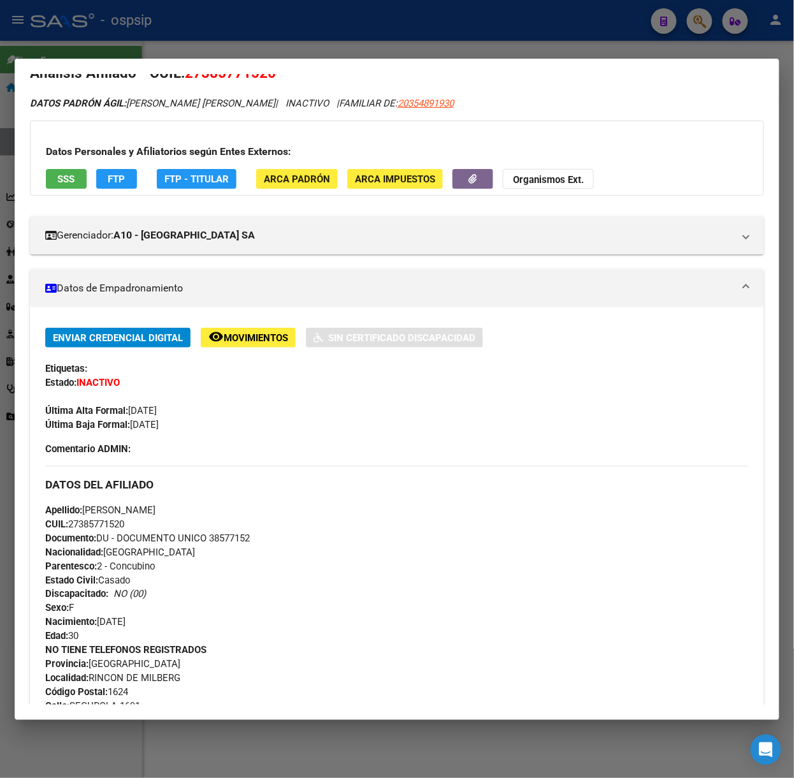
scroll to position [0, 0]
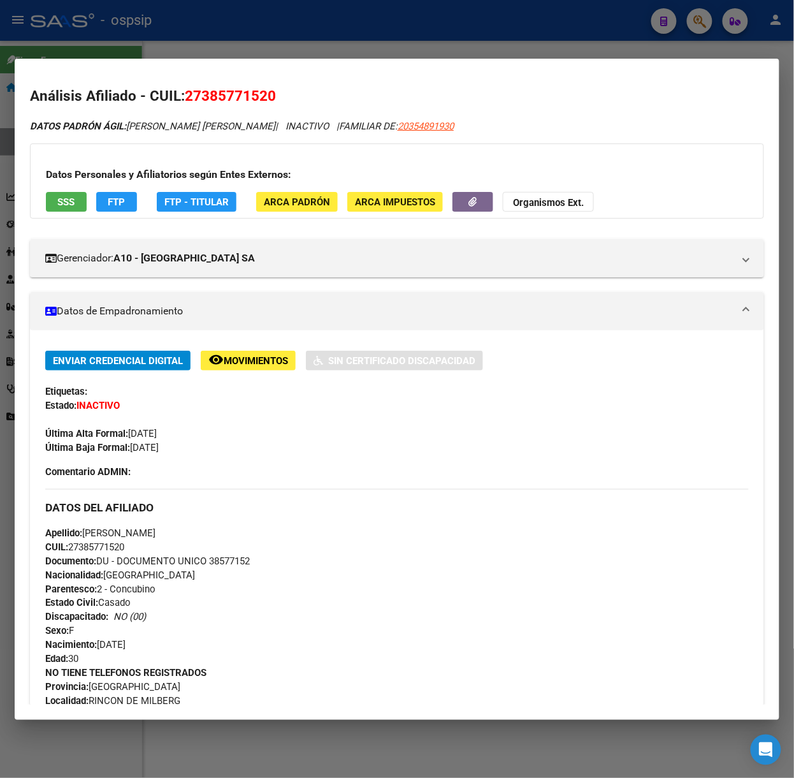
click at [148, 19] on div at bounding box center [397, 389] width 794 height 778
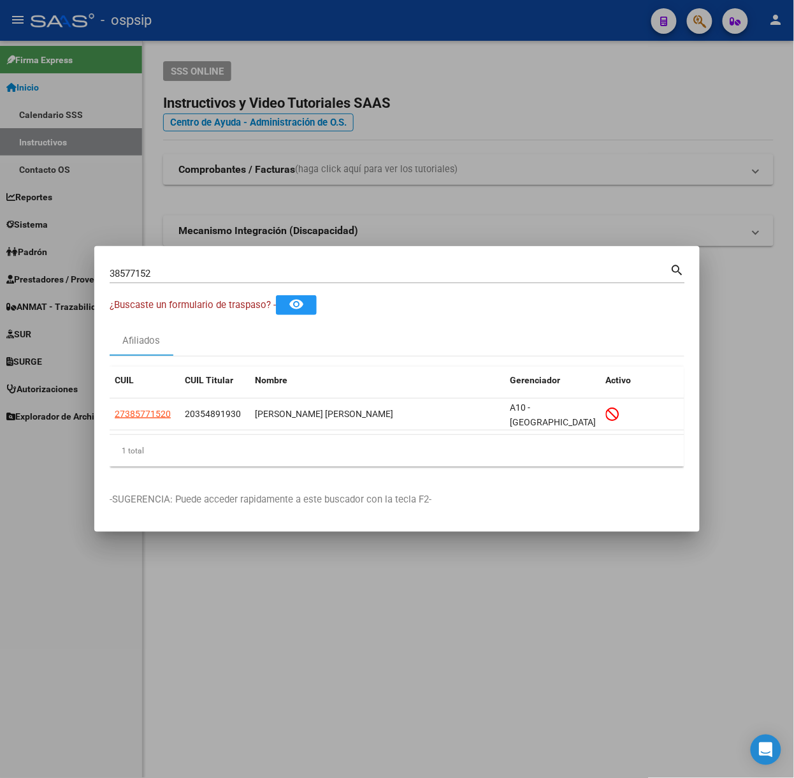
click at [177, 264] on div "38577152 Buscar (apellido, dni, [PERSON_NAME], [PERSON_NAME], cuit, obra social)" at bounding box center [390, 273] width 561 height 19
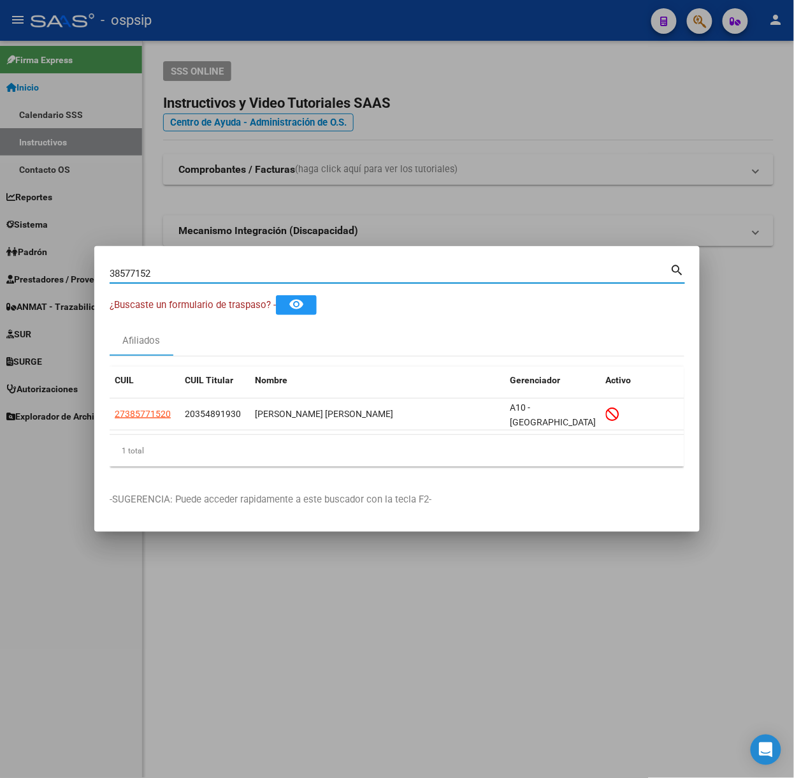
click at [185, 269] on input "38577152" at bounding box center [390, 273] width 561 height 11
type input "55071647"
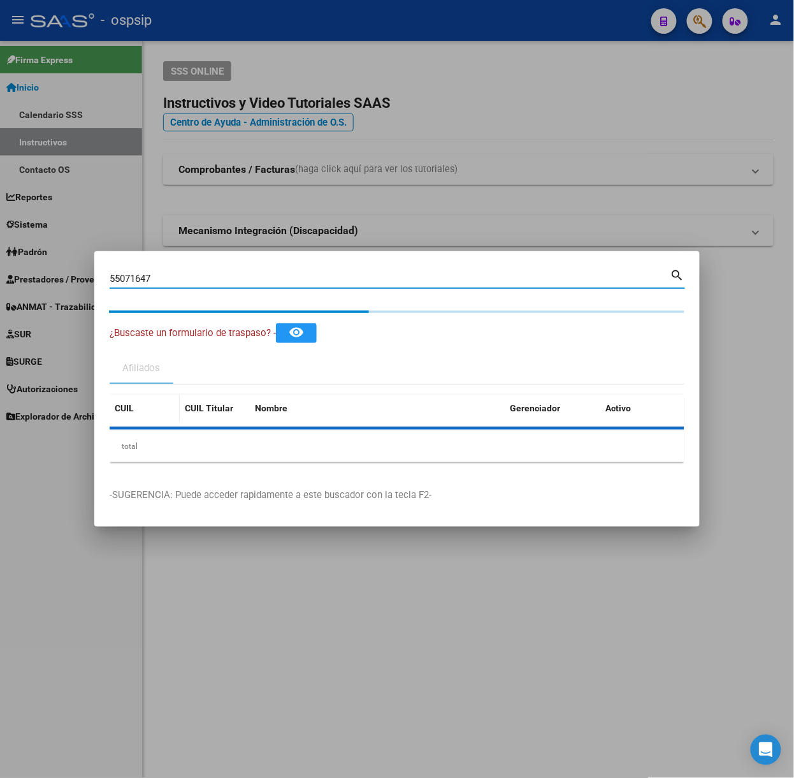
type textarea "27550716475"
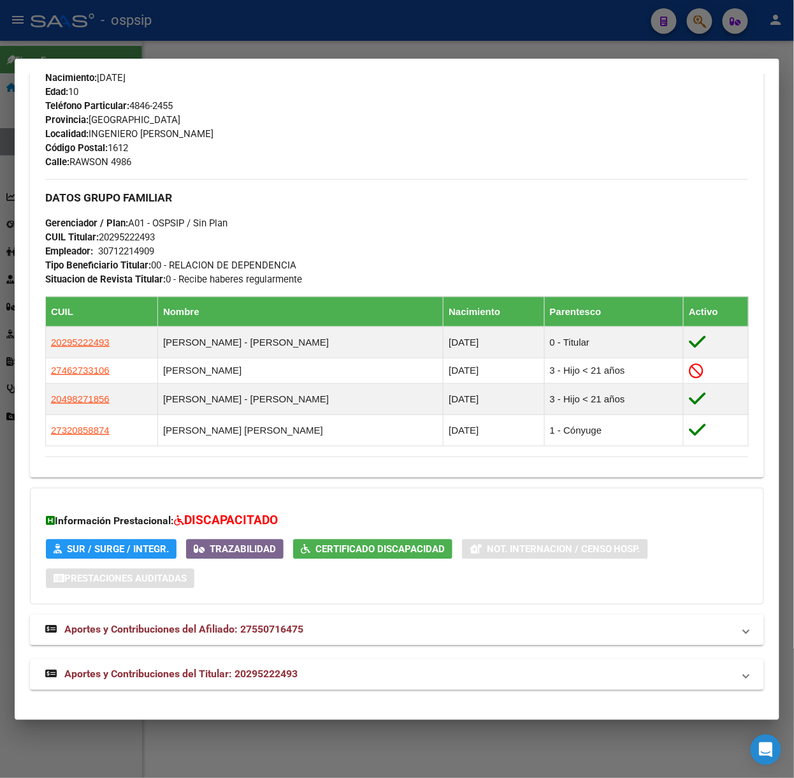
click at [245, 676] on span "Aportes y Contribuciones del Titular: 20295222493" at bounding box center [180, 674] width 233 height 12
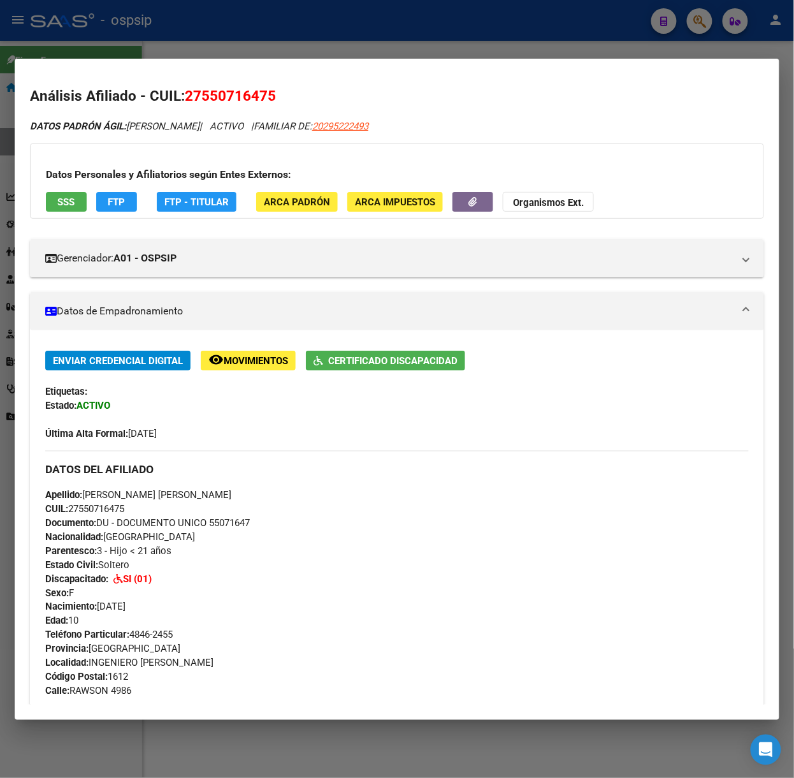
click at [68, 208] on span "SSS" at bounding box center [66, 201] width 17 height 11
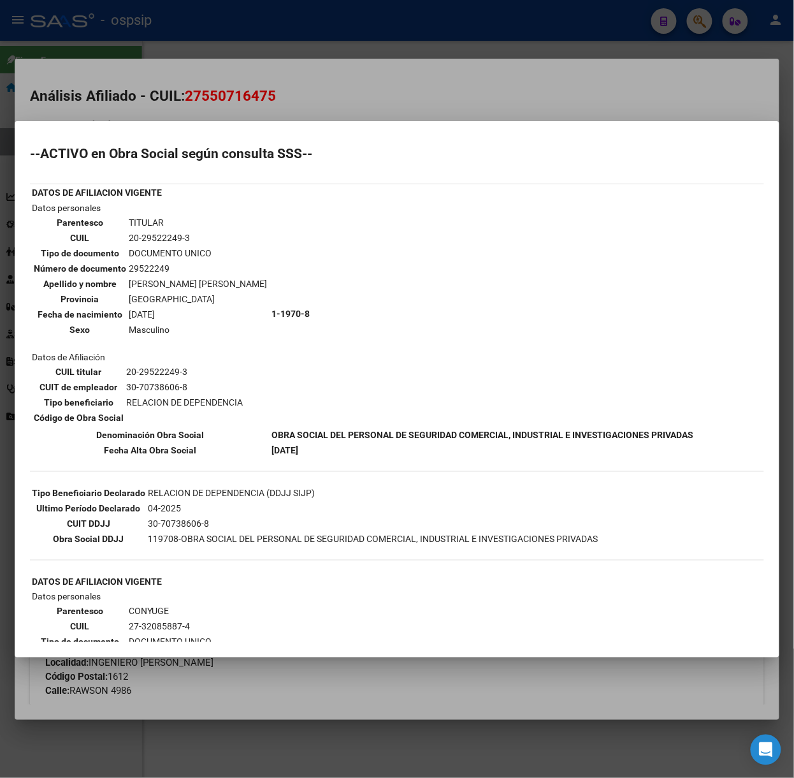
click at [154, 95] on div at bounding box center [397, 389] width 794 height 778
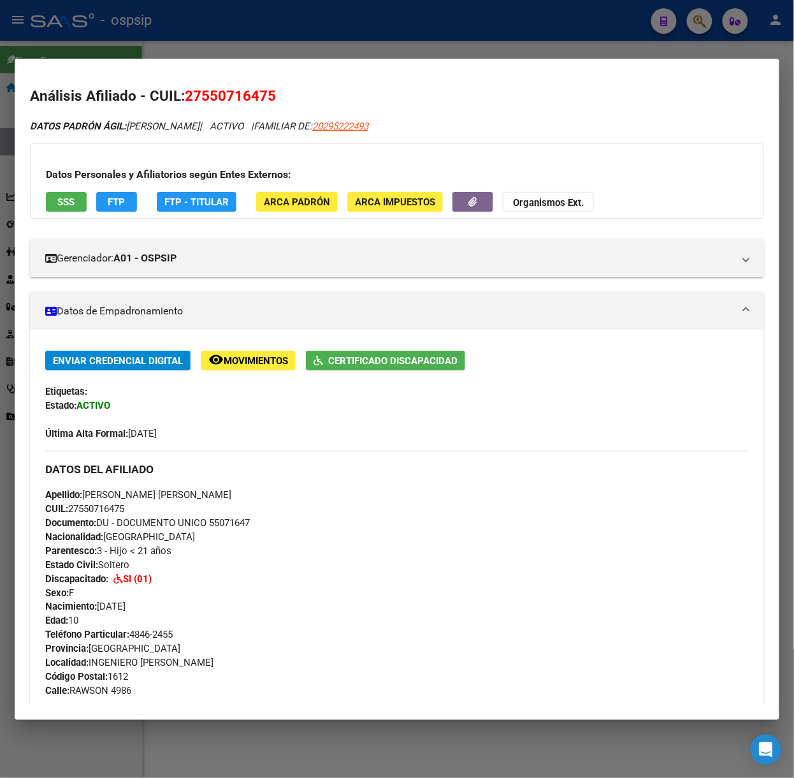
click at [161, 34] on div at bounding box center [397, 389] width 794 height 778
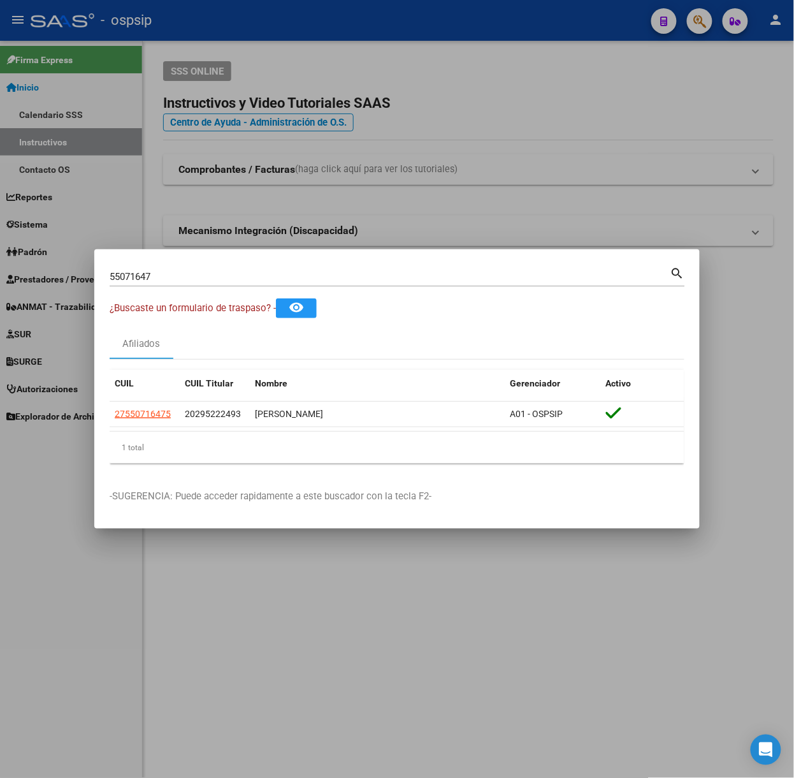
click at [178, 275] on input "55071647" at bounding box center [390, 276] width 561 height 11
type input "17121061"
click at [146, 409] on span "20171210616" at bounding box center [143, 414] width 56 height 10
type textarea "20171210616"
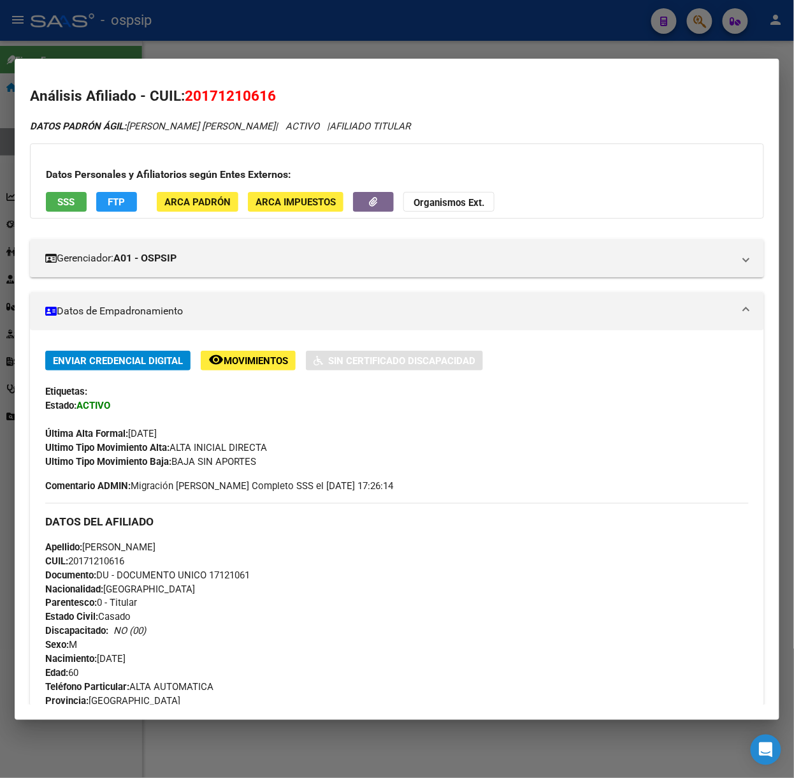
scroll to position [403, 0]
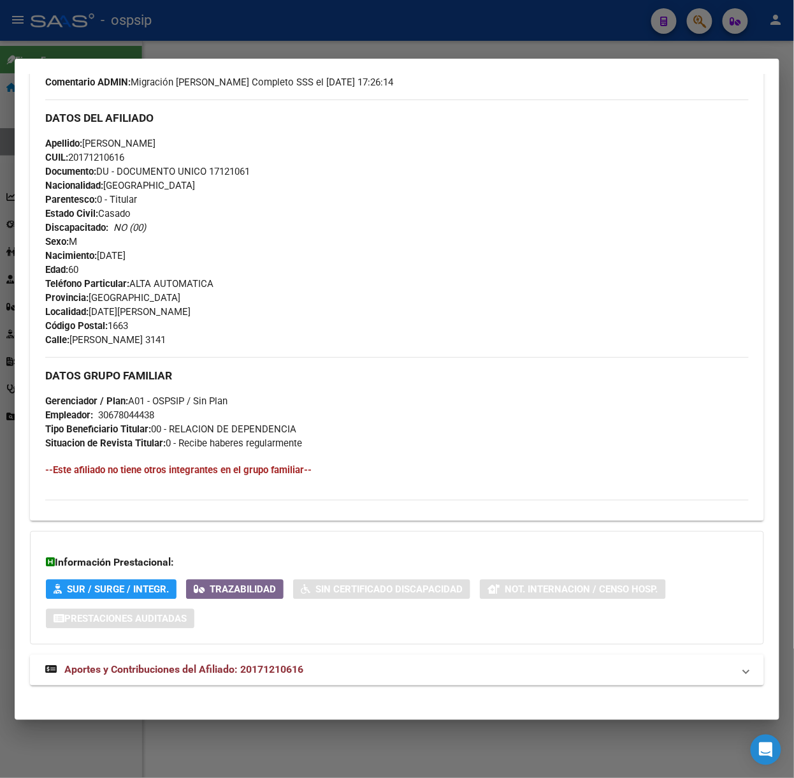
click at [294, 659] on mat-expansion-panel-header "Aportes y Contribuciones del Afiliado: 20171210616" at bounding box center [397, 670] width 734 height 31
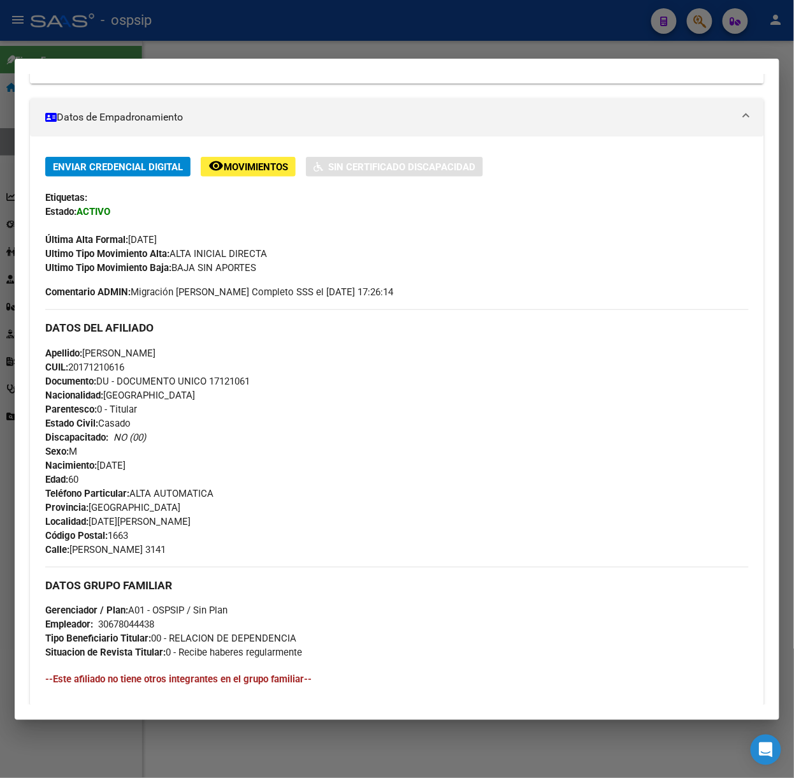
scroll to position [0, 0]
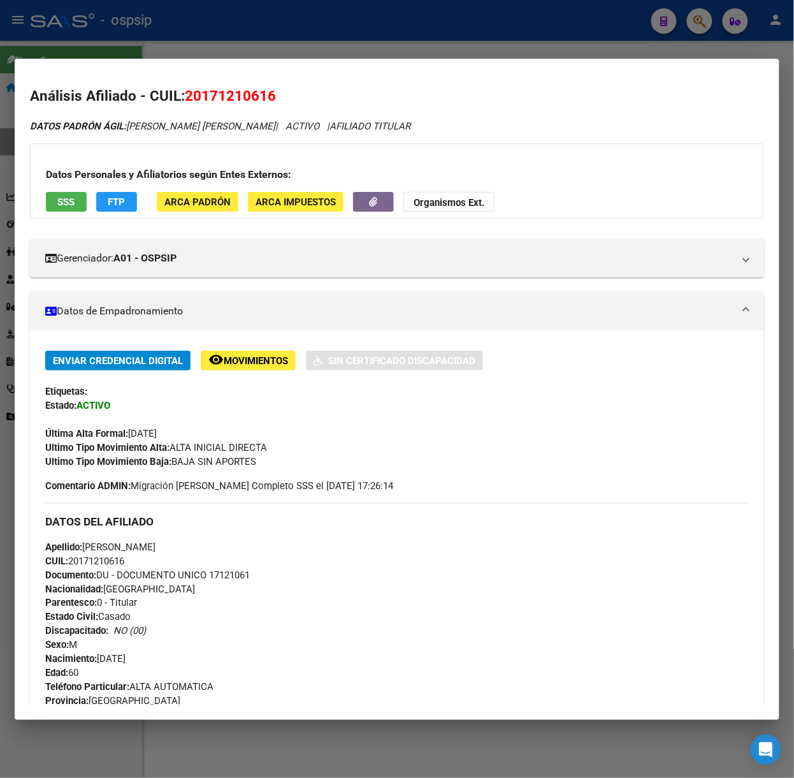
click at [67, 195] on button "SSS" at bounding box center [66, 202] width 41 height 20
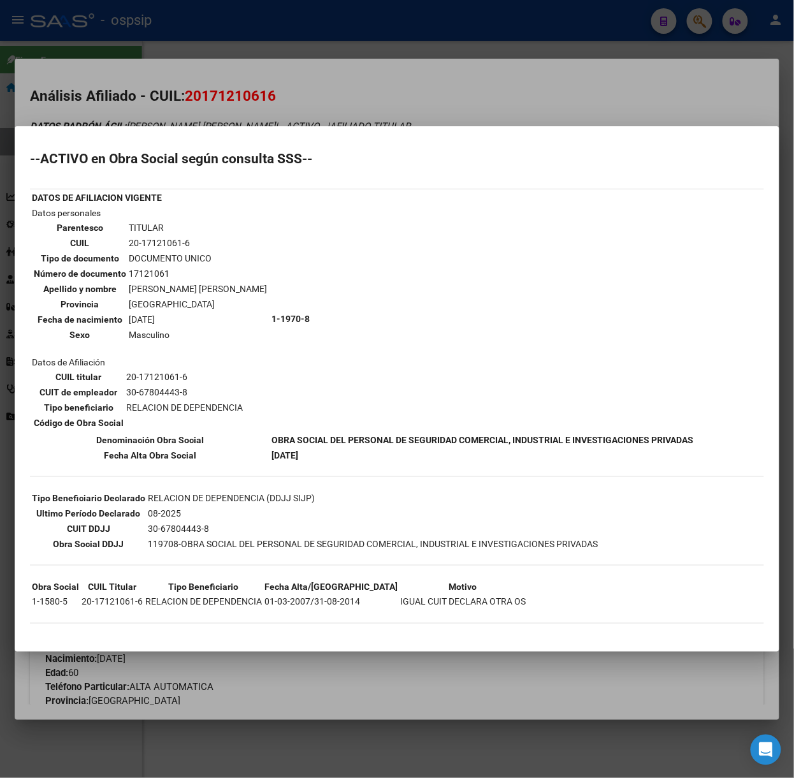
click at [215, 36] on div at bounding box center [397, 389] width 794 height 778
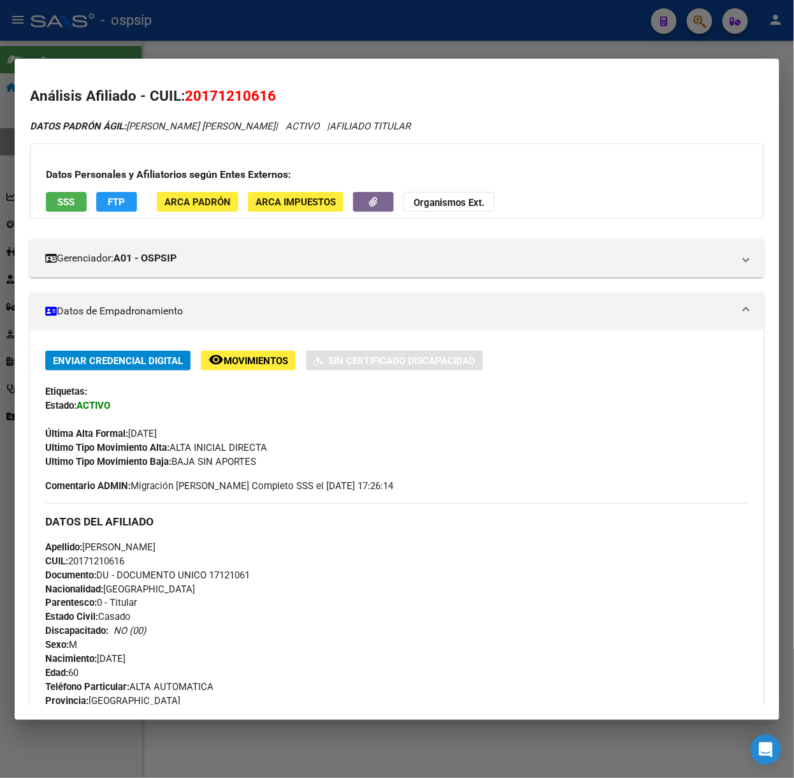
click at [215, 36] on div at bounding box center [397, 389] width 794 height 778
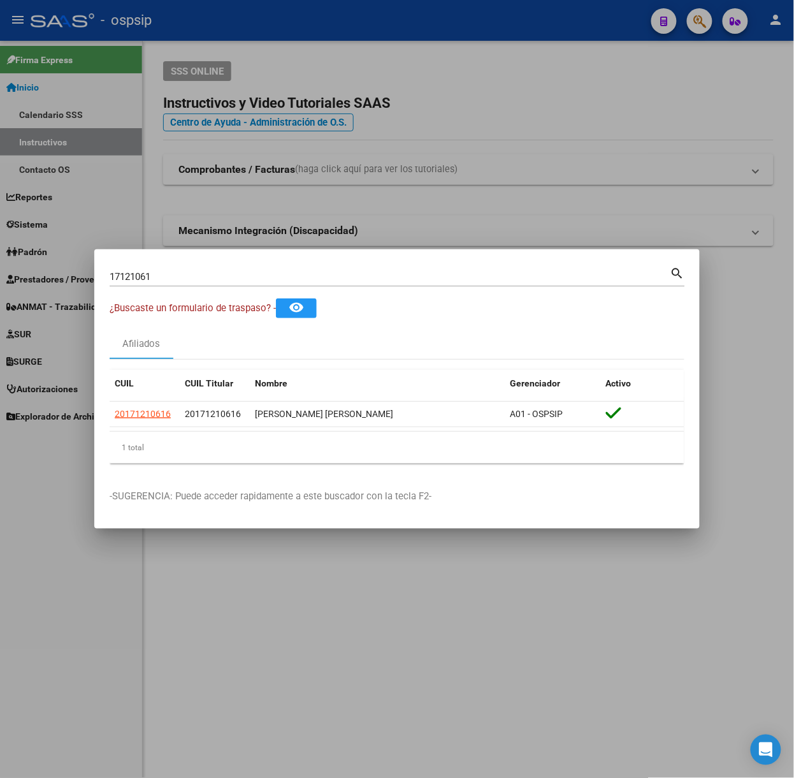
click at [192, 278] on input "17121061" at bounding box center [390, 276] width 561 height 11
type input "3"
type input "21981712"
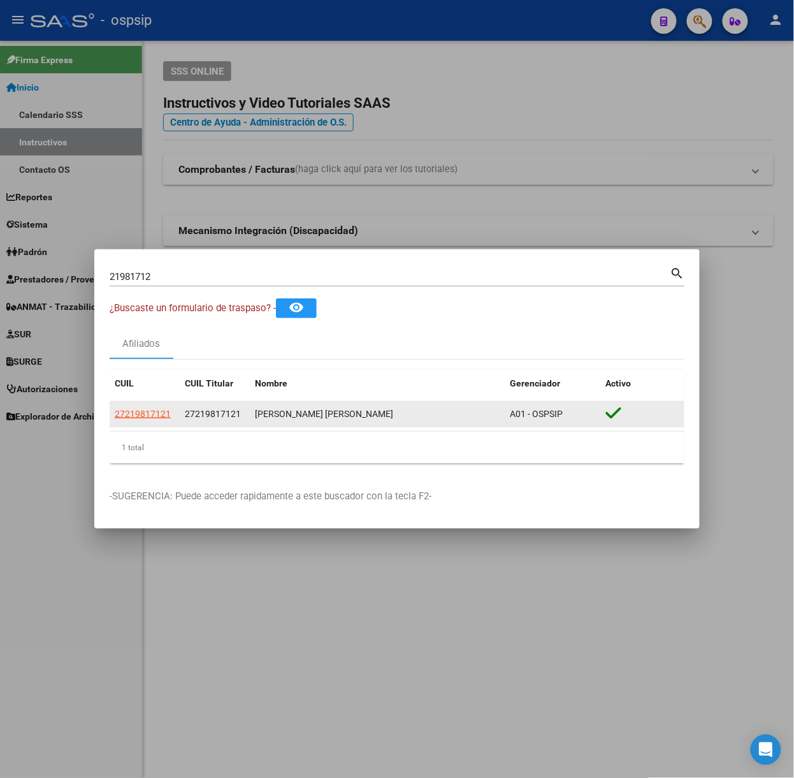
click at [154, 421] on datatable-body-cell "27219817121" at bounding box center [145, 414] width 70 height 25
click at [150, 405] on datatable-body-cell "27219817121" at bounding box center [145, 414] width 70 height 25
click at [154, 409] on span "27219817121" at bounding box center [143, 414] width 56 height 10
type textarea "27219817121"
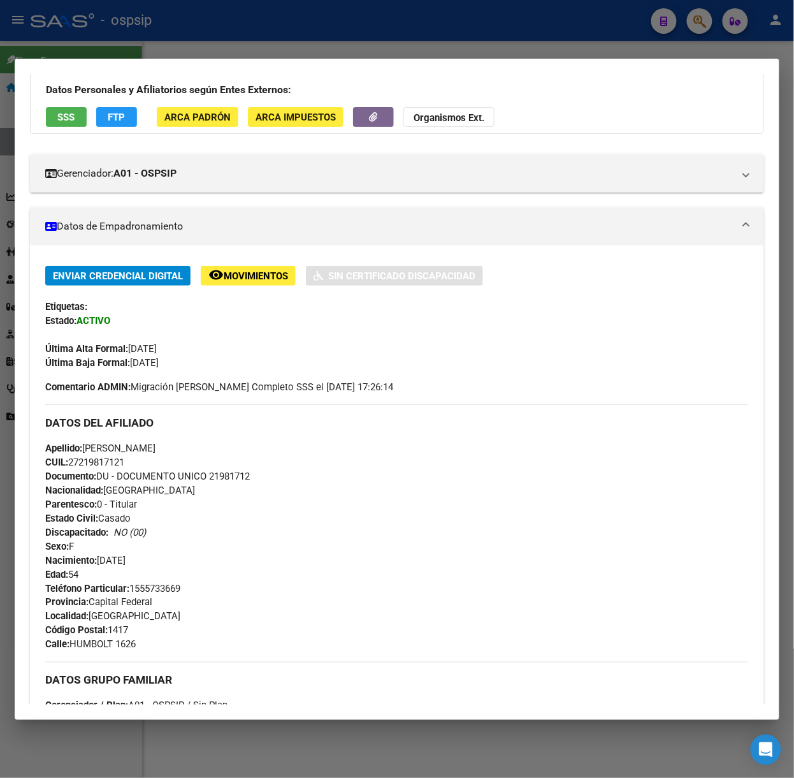
scroll to position [400, 0]
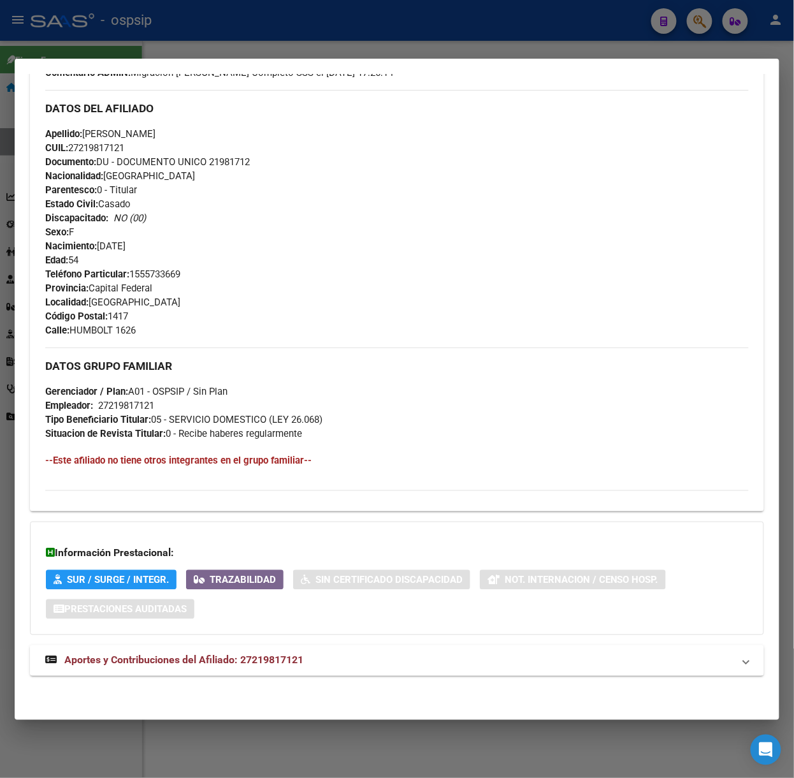
click at [257, 669] on mat-expansion-panel-header "Aportes y Contribuciones del Afiliado: 27219817121" at bounding box center [397, 660] width 734 height 31
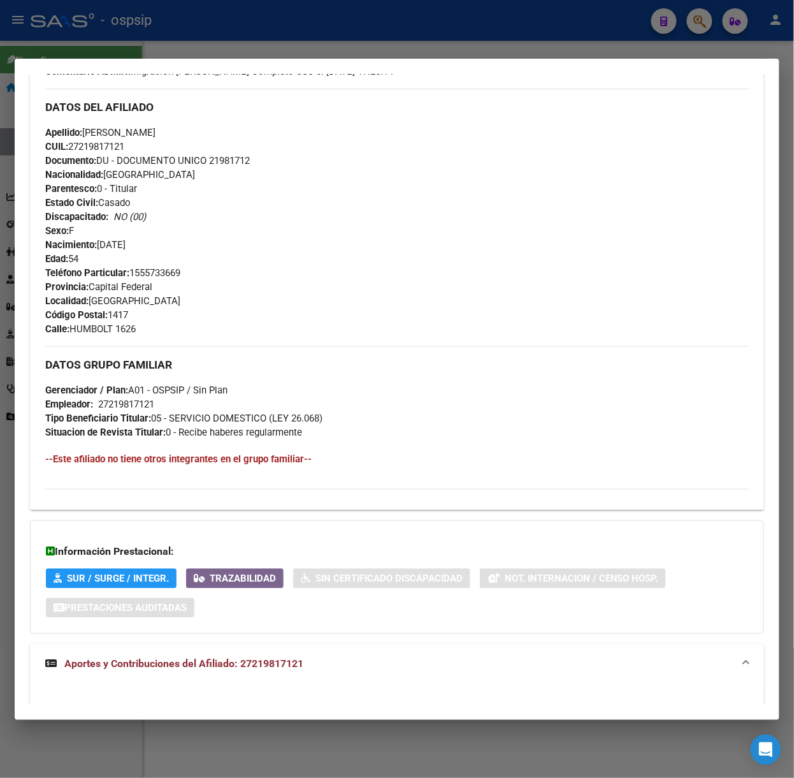
scroll to position [967, 0]
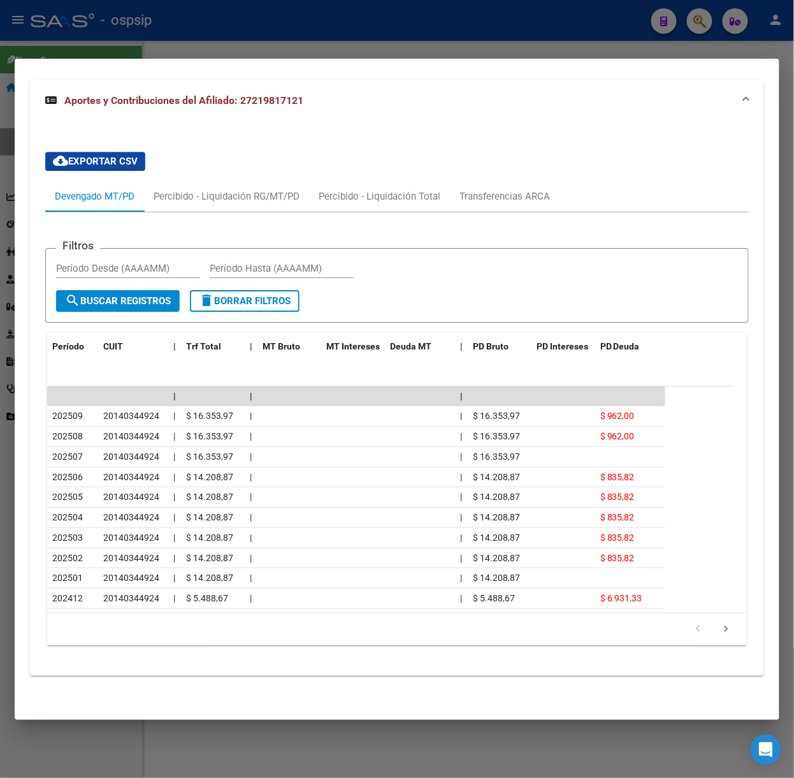
click at [222, 47] on div at bounding box center [397, 389] width 794 height 778
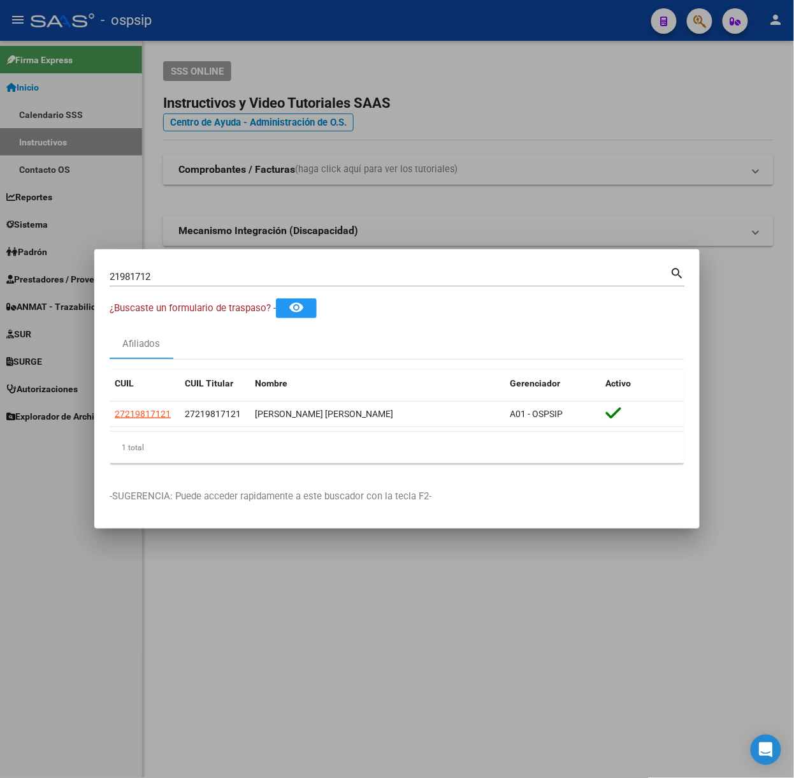
click at [230, 280] on input "21981712" at bounding box center [390, 276] width 561 height 11
type input "95788023"
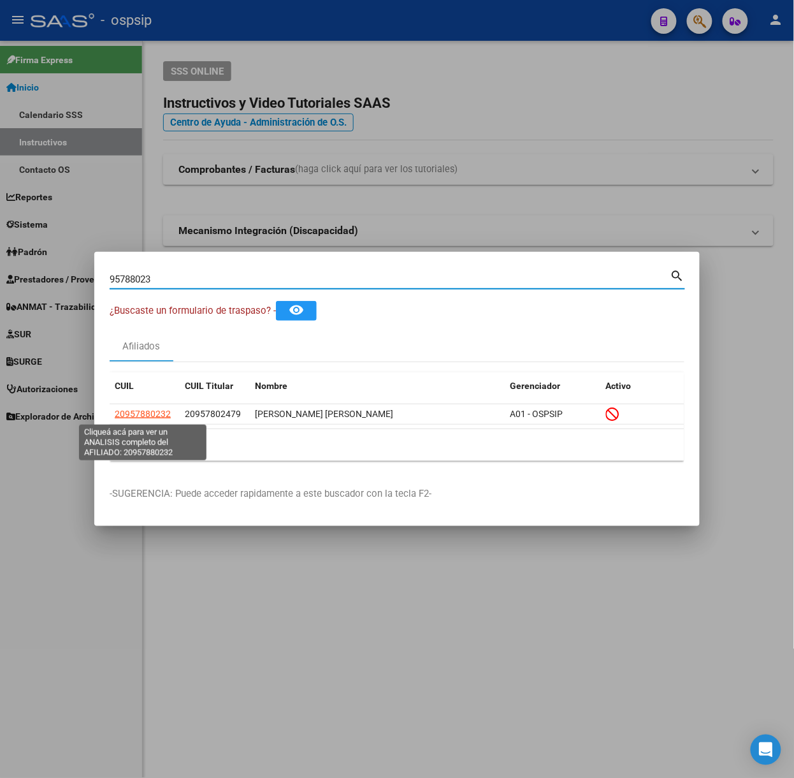
click at [150, 417] on span "20957880232" at bounding box center [143, 414] width 56 height 10
type textarea "20957880232"
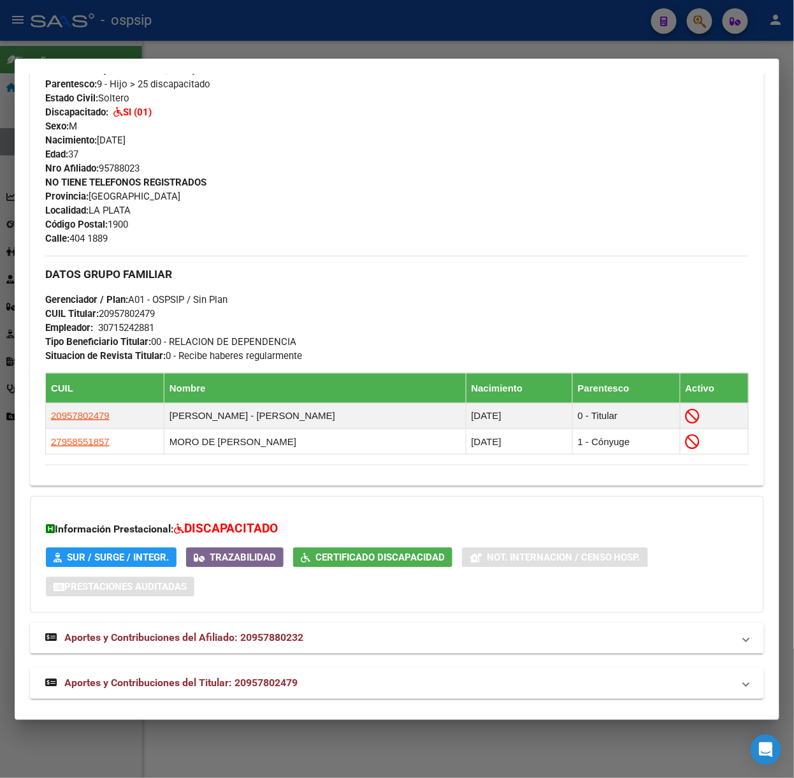
click at [296, 679] on span "Aportes y Contribuciones del Titular: 20957802479" at bounding box center [180, 683] width 233 height 12
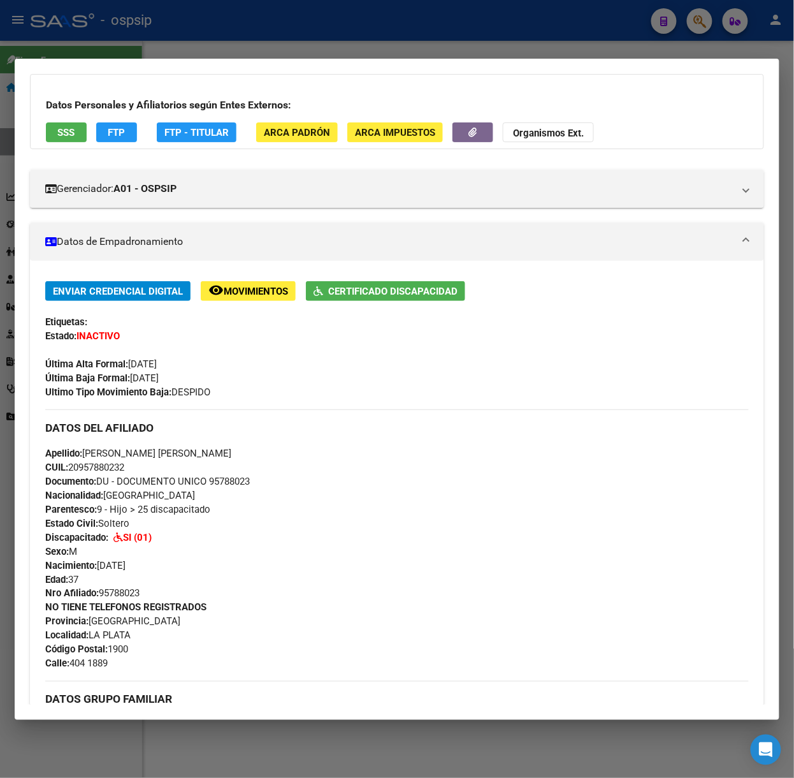
scroll to position [0, 0]
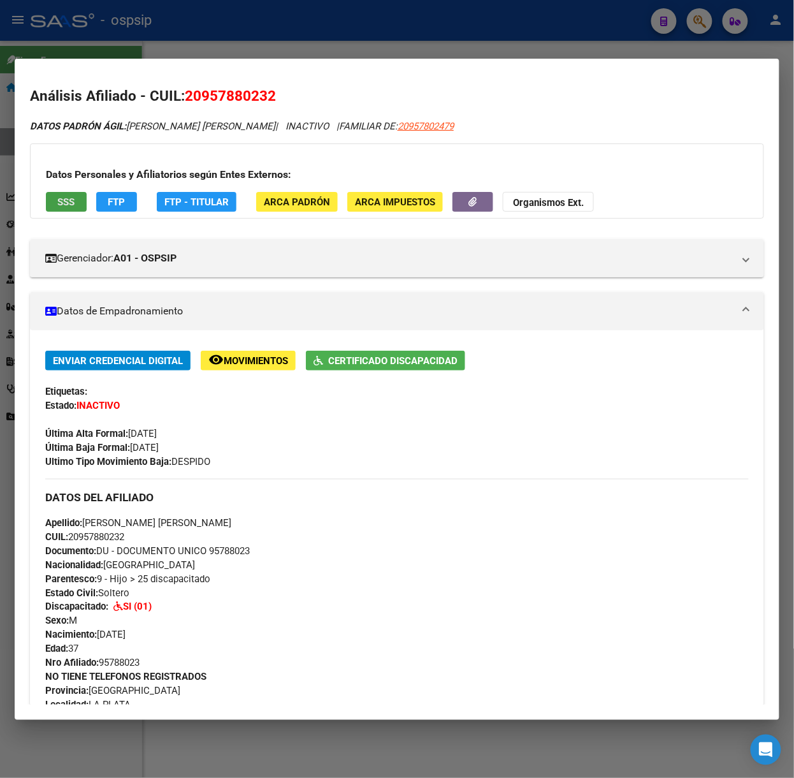
click at [77, 201] on button "SSS" at bounding box center [66, 202] width 41 height 20
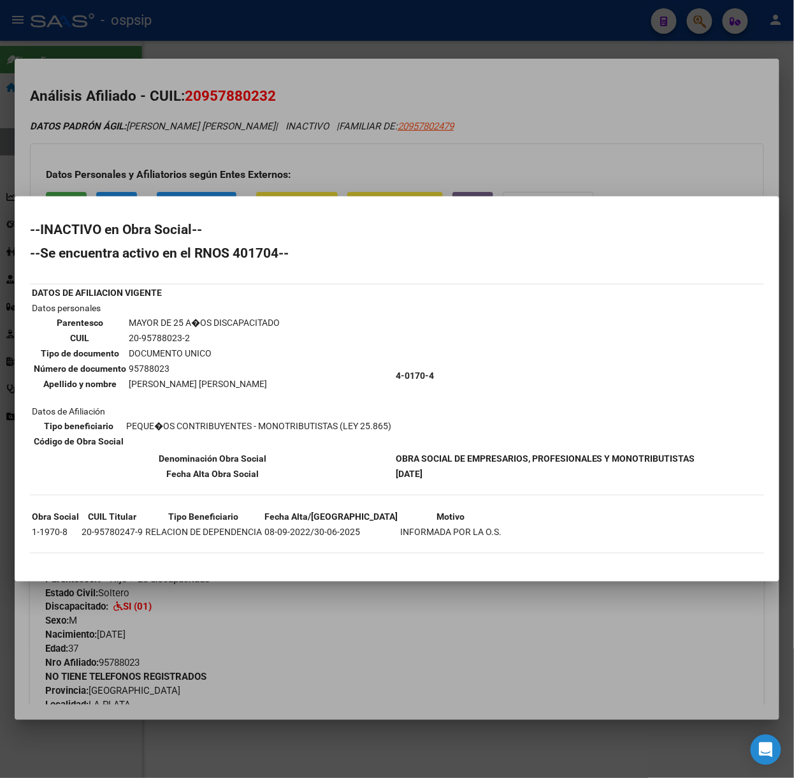
click at [270, 174] on div at bounding box center [397, 389] width 794 height 778
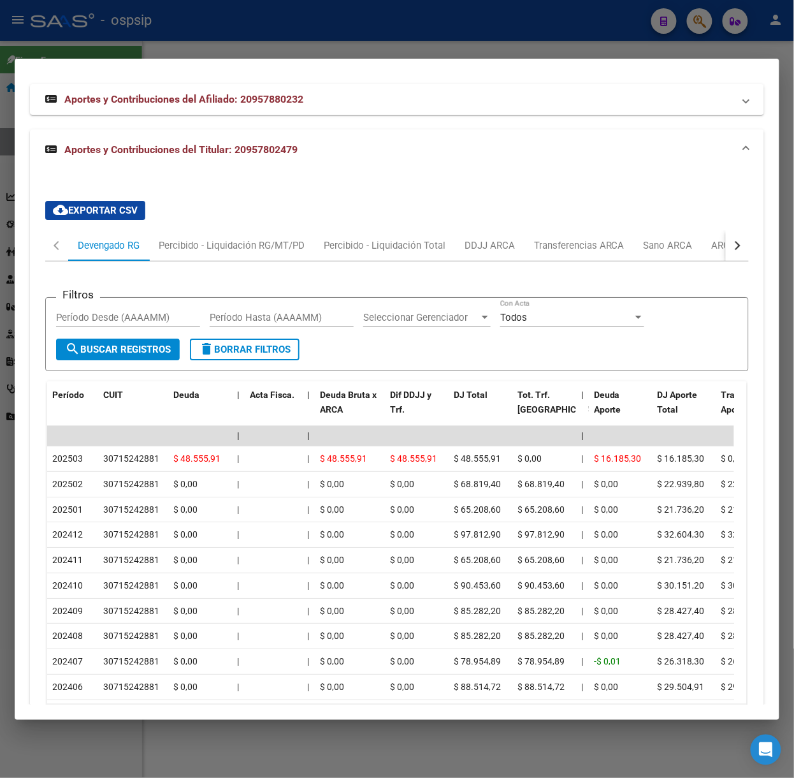
scroll to position [1127, 0]
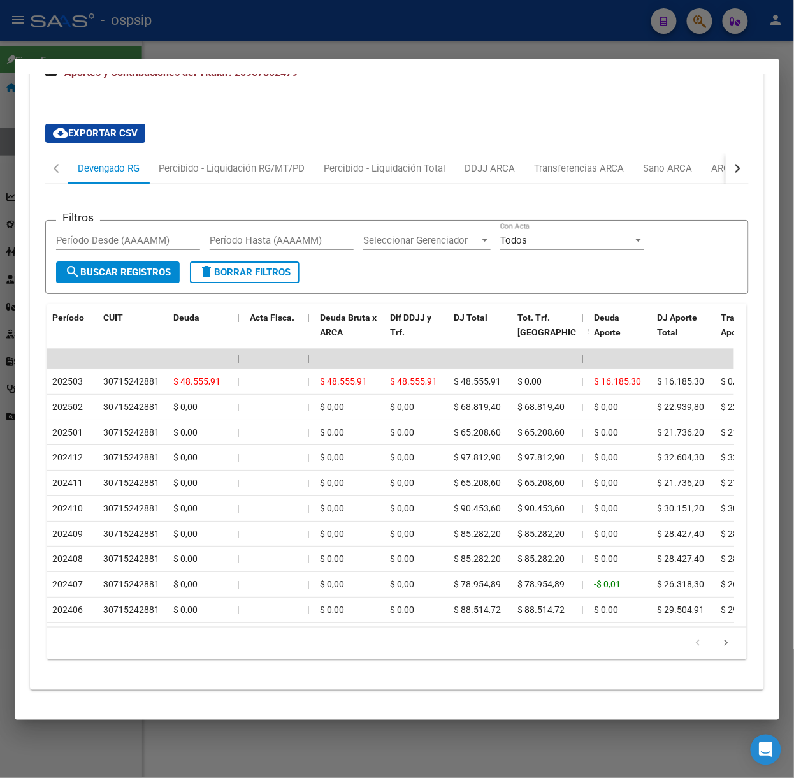
click at [223, 41] on div at bounding box center [397, 389] width 794 height 778
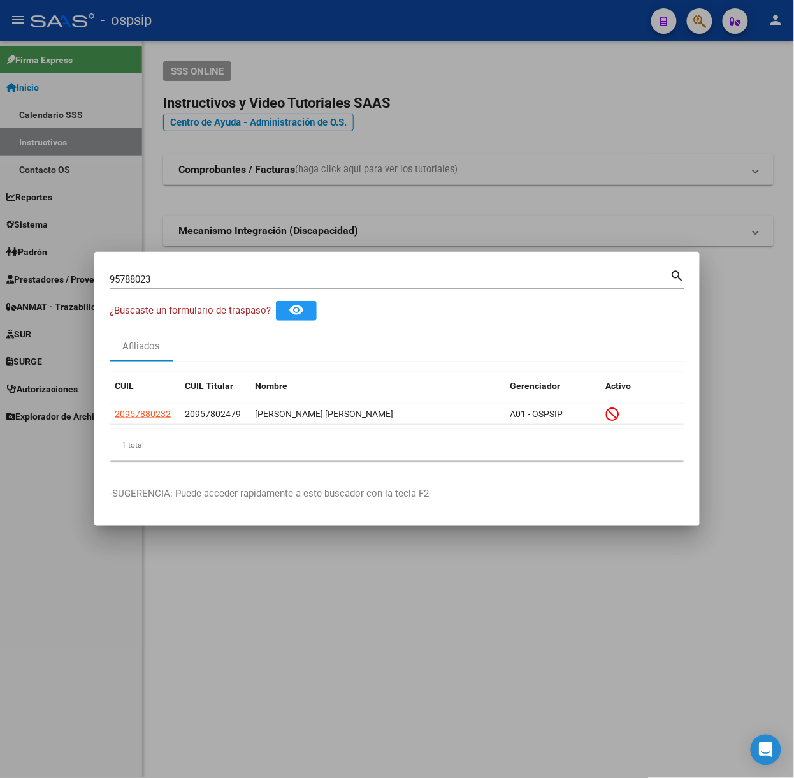
click at [184, 288] on div "95788023 Buscar (apellido, dni, [PERSON_NAME], nro traspaso, cuit, obra social)…" at bounding box center [397, 284] width 575 height 34
click at [184, 288] on div "95788023 Buscar (apellido, dni, [PERSON_NAME], [PERSON_NAME], cuit, obra social)" at bounding box center [390, 279] width 561 height 19
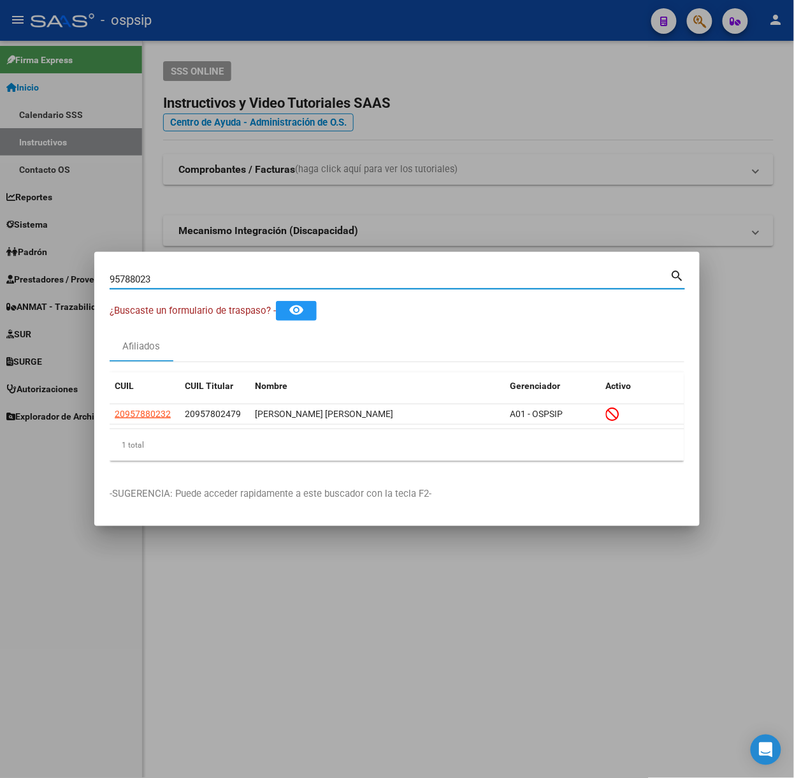
click at [182, 284] on input "95788023" at bounding box center [390, 278] width 561 height 11
type input "94868631"
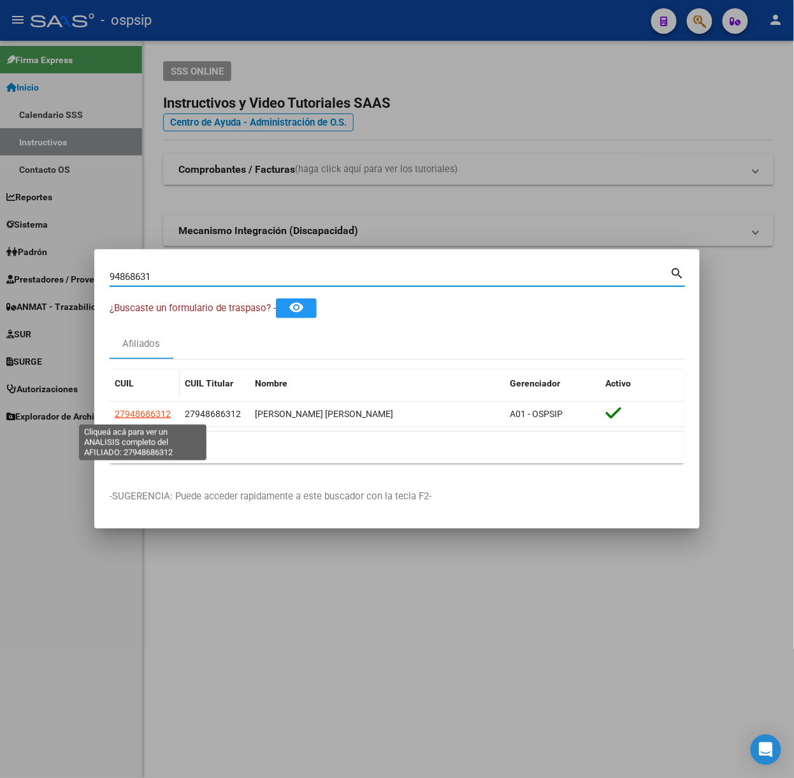
click at [138, 416] on span "27948686312" at bounding box center [143, 414] width 56 height 10
type textarea "27948686312"
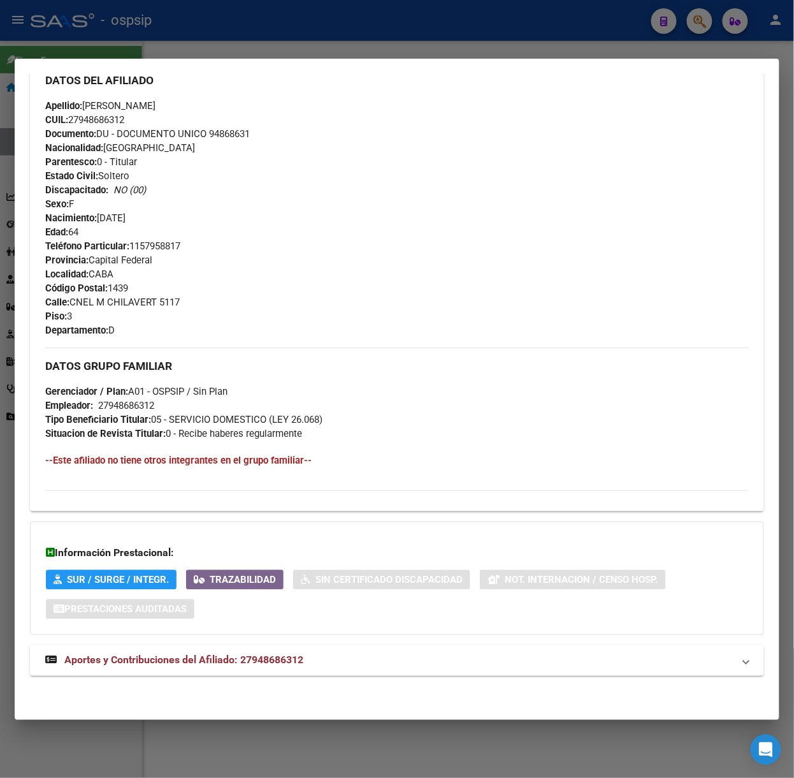
click at [189, 670] on mat-expansion-panel-header "Aportes y Contribuciones del Afiliado: 27948686312" at bounding box center [397, 660] width 734 height 31
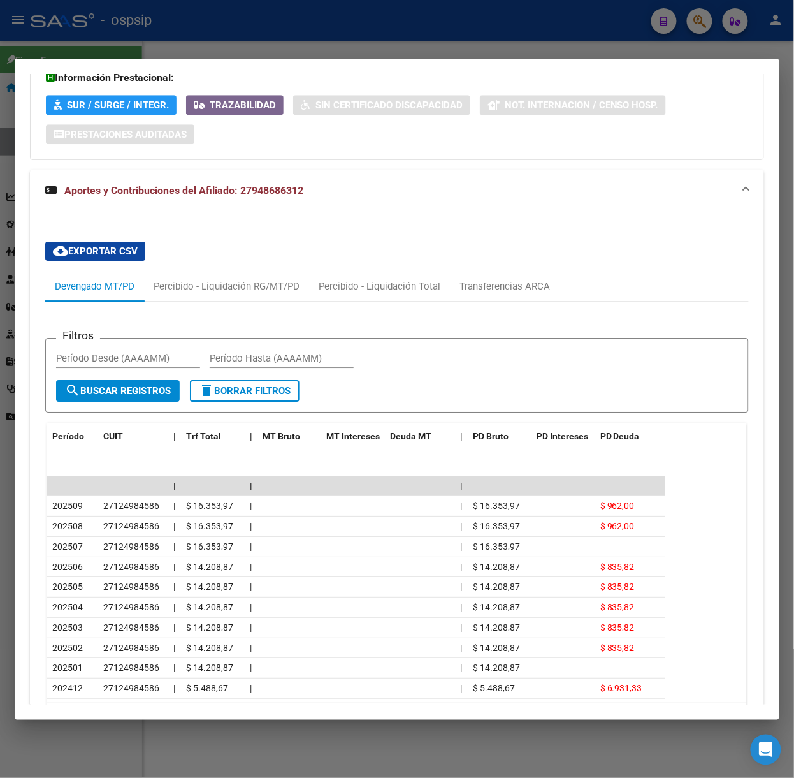
scroll to position [909, 0]
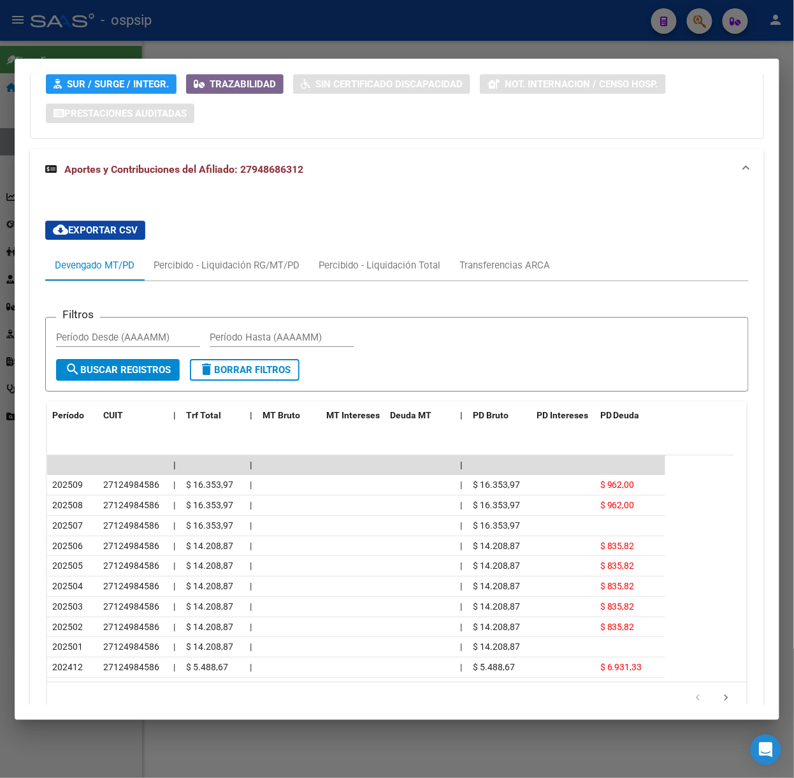
click at [94, 32] on div at bounding box center [397, 389] width 794 height 778
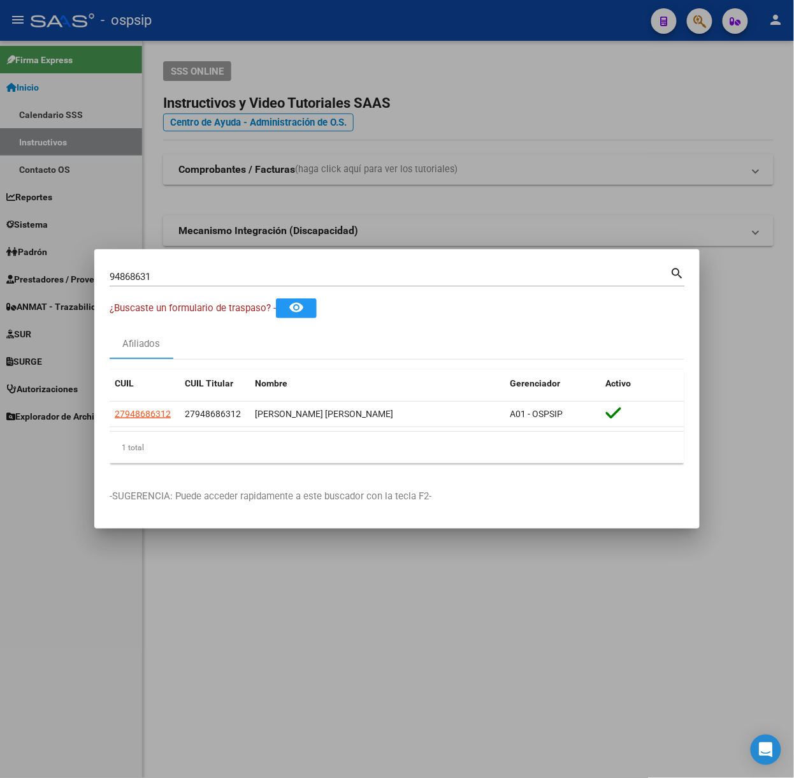
click at [156, 278] on input "94868631" at bounding box center [390, 276] width 561 height 11
type input "50896139"
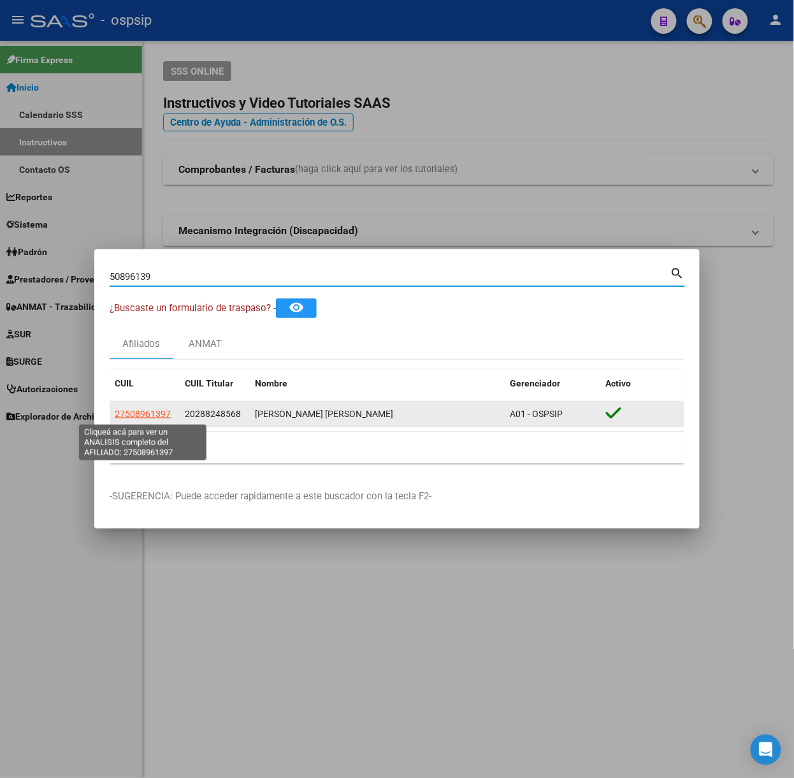
click at [120, 418] on span "27508961397" at bounding box center [143, 414] width 56 height 10
type textarea "27508961397"
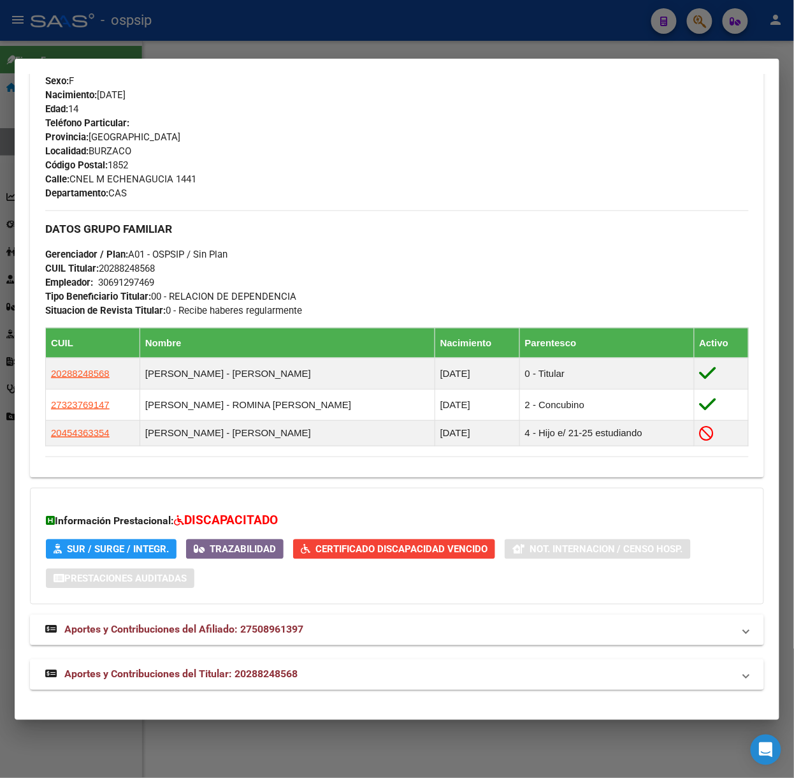
click at [298, 674] on span "Aportes y Contribuciones del Titular: 20288248568" at bounding box center [180, 674] width 233 height 12
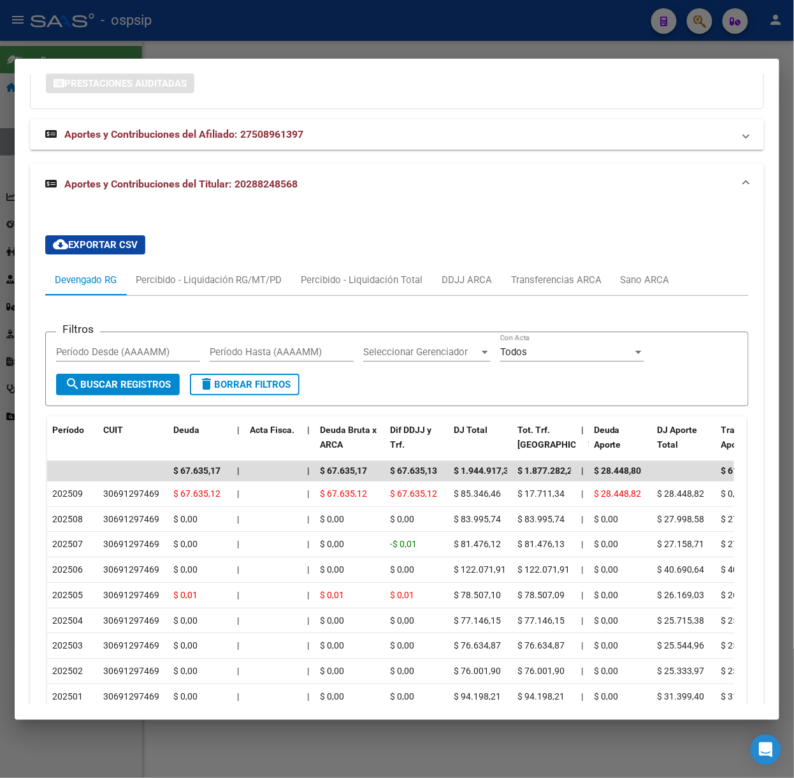
scroll to position [1160, 0]
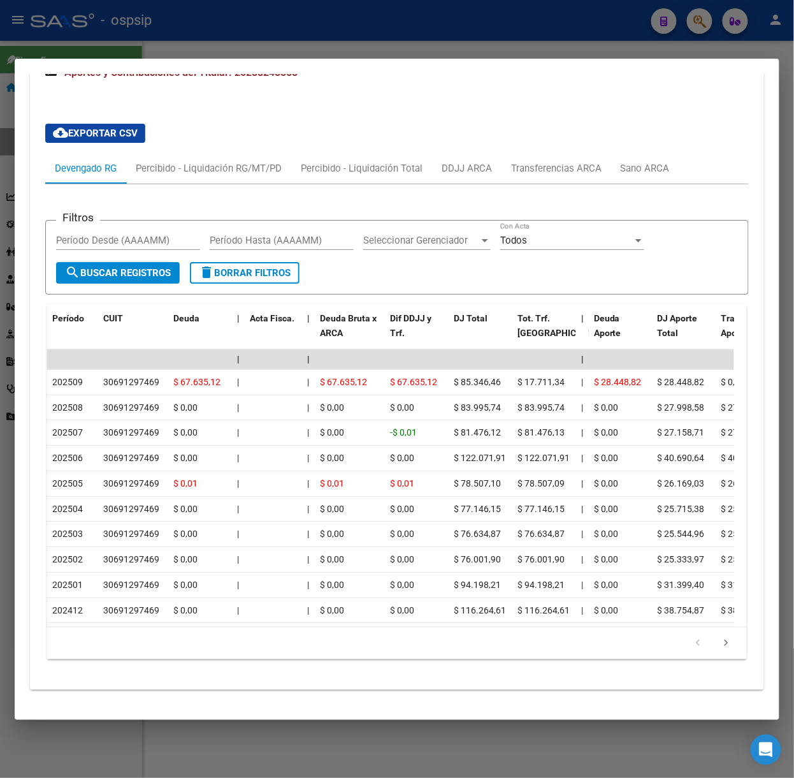
click at [238, 38] on div at bounding box center [397, 389] width 794 height 778
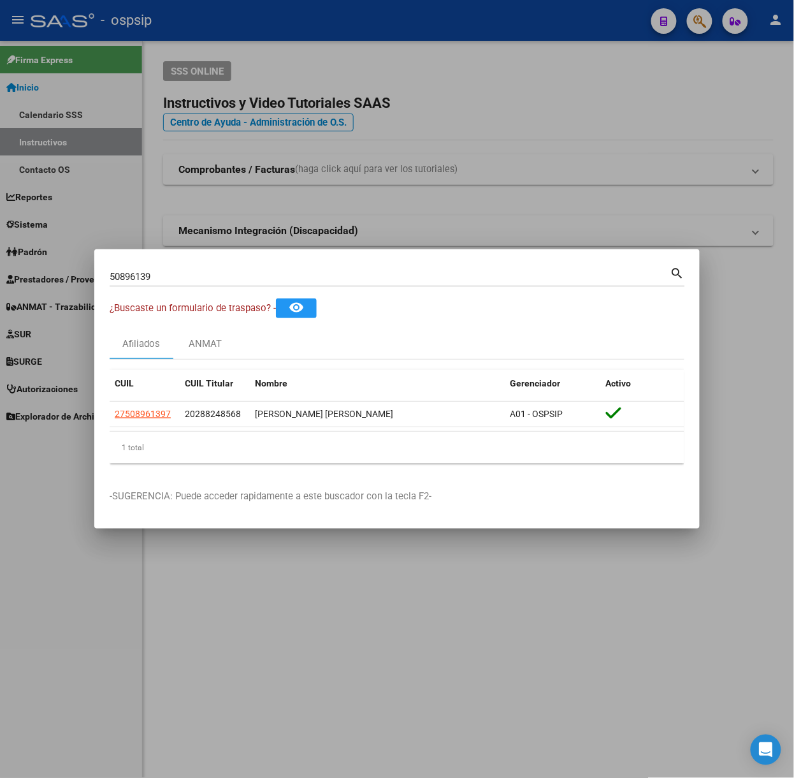
click at [258, 271] on input "50896139" at bounding box center [390, 276] width 561 height 11
type input "57475322"
click at [154, 421] on div "CUIL CUIL Titular Nombre Gerenciador Activo 27574753223 20412458908 [PERSON_NAM…" at bounding box center [397, 417] width 575 height 94
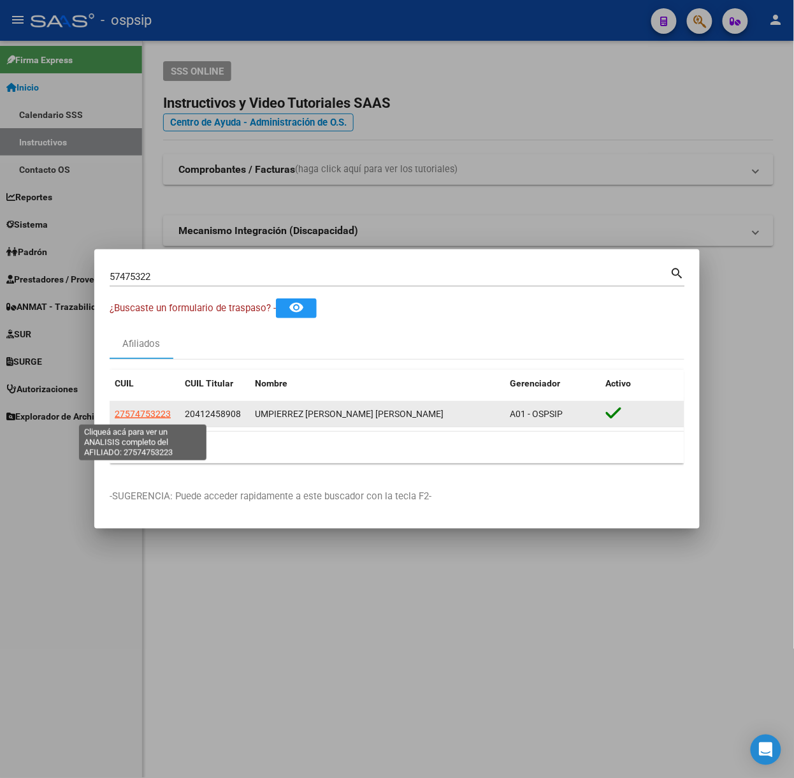
click at [153, 414] on span "27574753223" at bounding box center [143, 414] width 56 height 10
type textarea "27574753223"
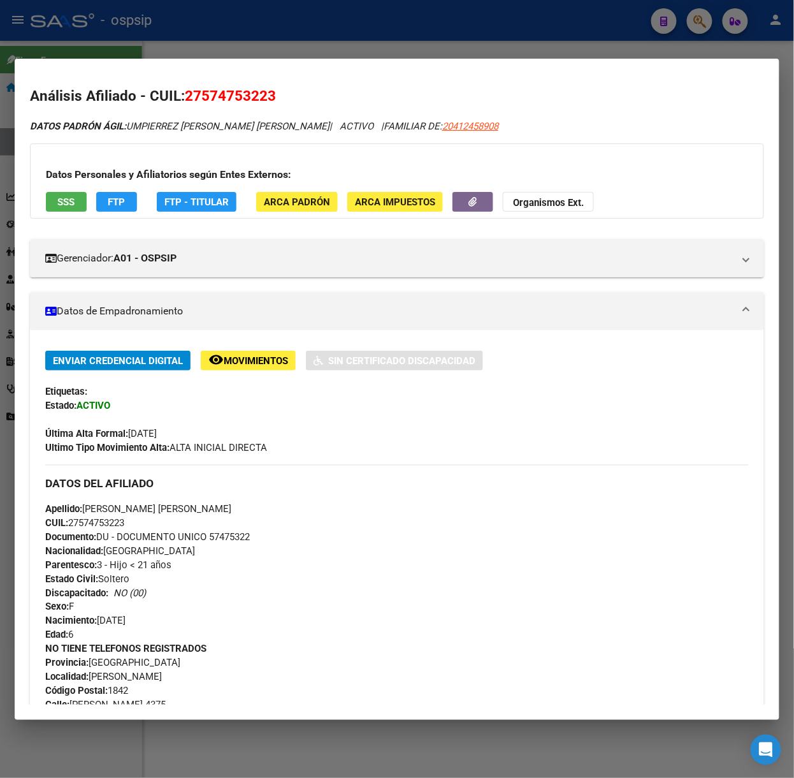
scroll to position [454, 0]
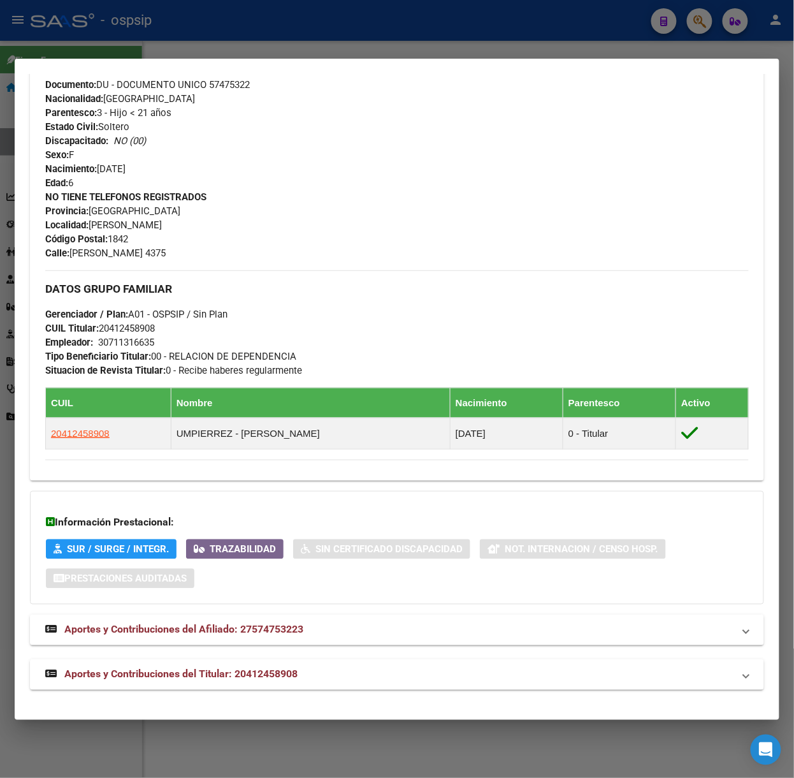
click at [281, 690] on div "Análisis Afiliado - CUIL: 27574753223 DATOS [PERSON_NAME] ÁGIL: [PERSON_NAME] […" at bounding box center [397, 169] width 734 height 1071
click at [281, 674] on span "Aportes y Contribuciones del Titular: 20412458908" at bounding box center [180, 674] width 233 height 12
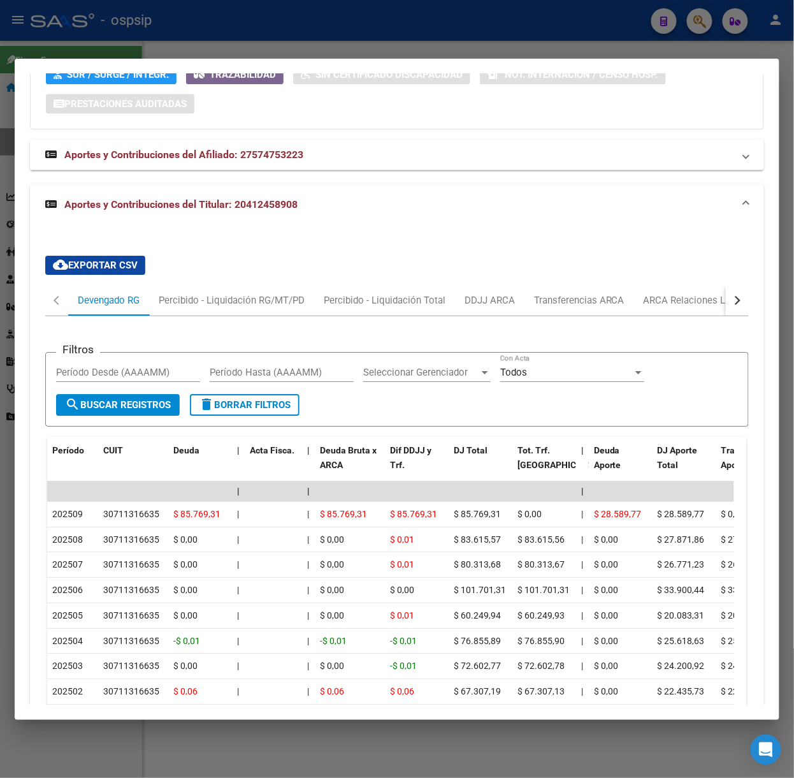
scroll to position [1076, 0]
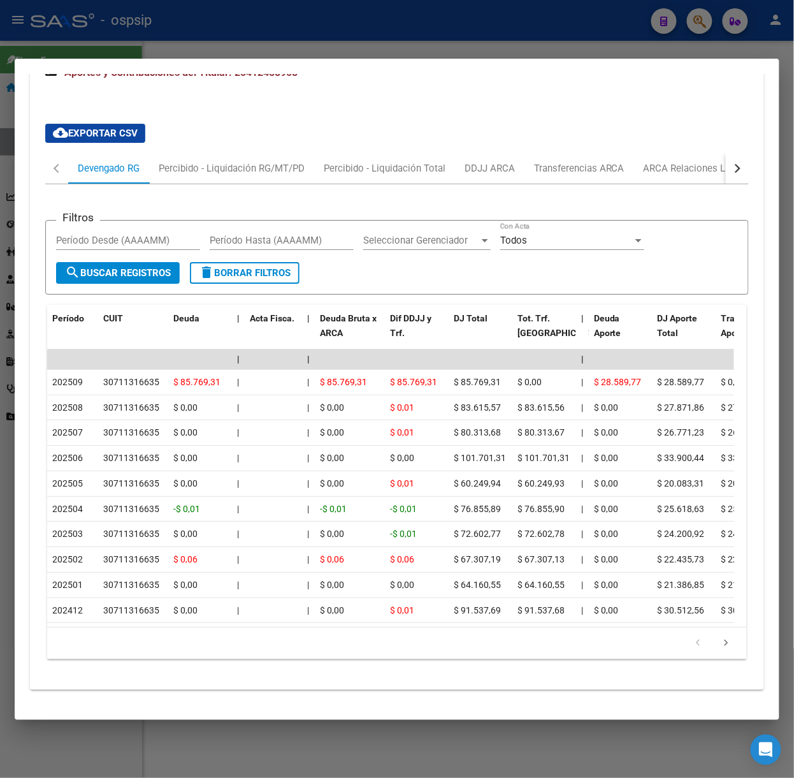
click at [99, 29] on div at bounding box center [397, 389] width 794 height 778
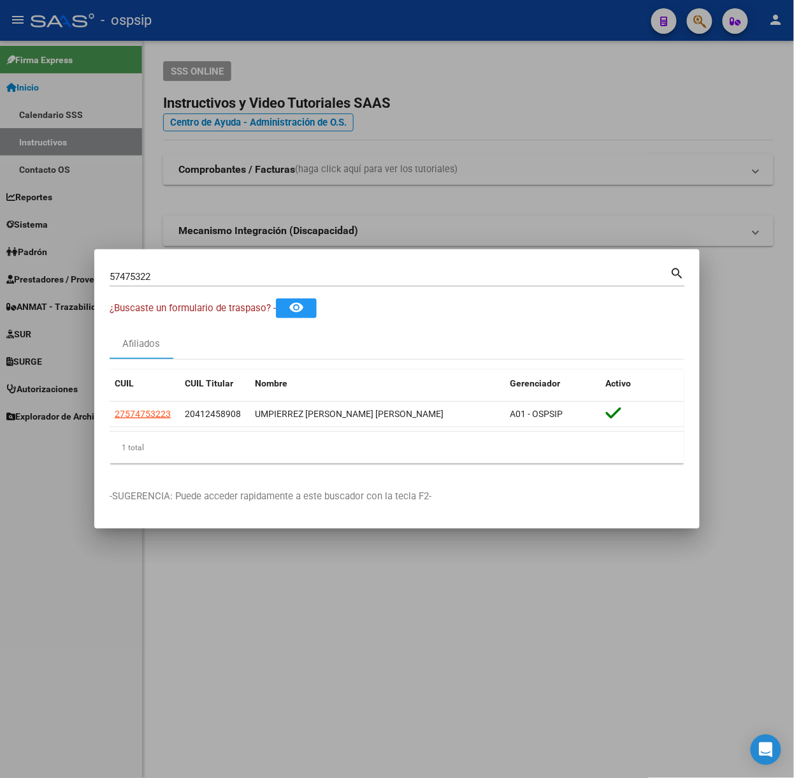
click at [179, 269] on div "57475322 Buscar (apellido, dni, cuil, [PERSON_NAME], cuit, obra social)" at bounding box center [390, 276] width 561 height 19
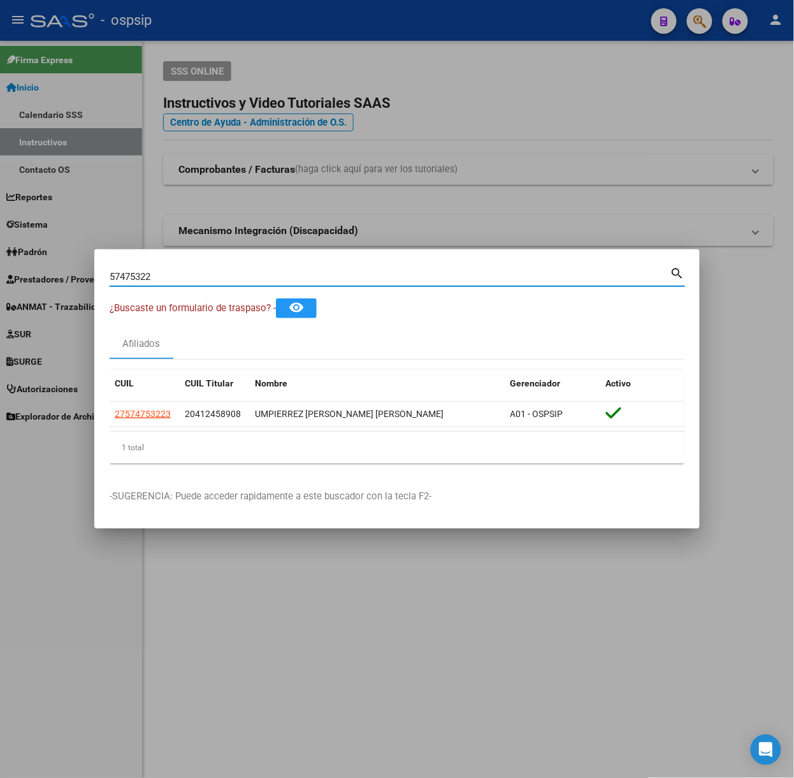
click at [181, 275] on input "57475322" at bounding box center [390, 276] width 561 height 11
type input "70303428"
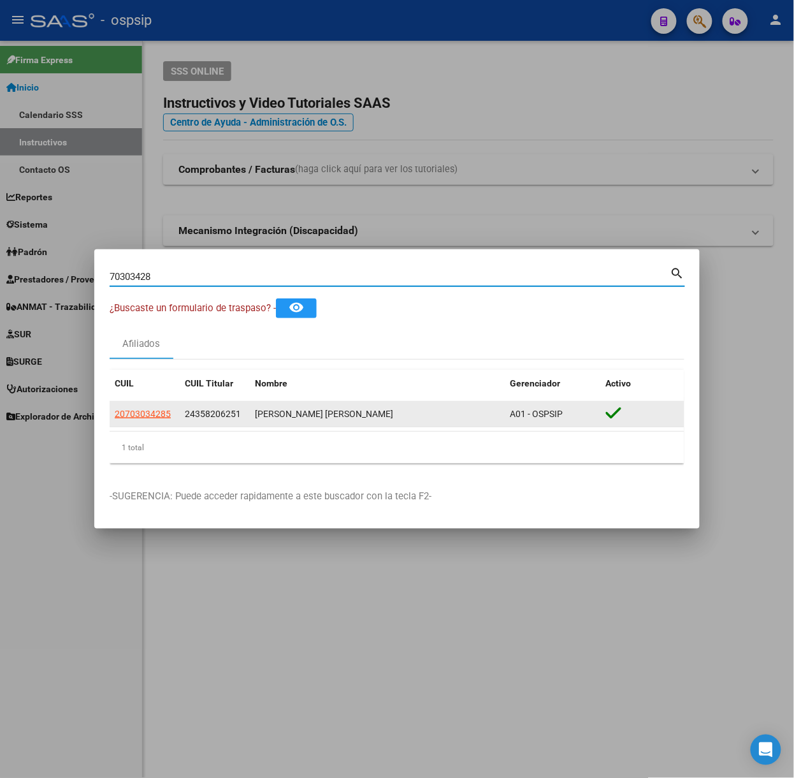
click at [140, 410] on span "20703034285" at bounding box center [143, 414] width 56 height 10
type textarea "20703034285"
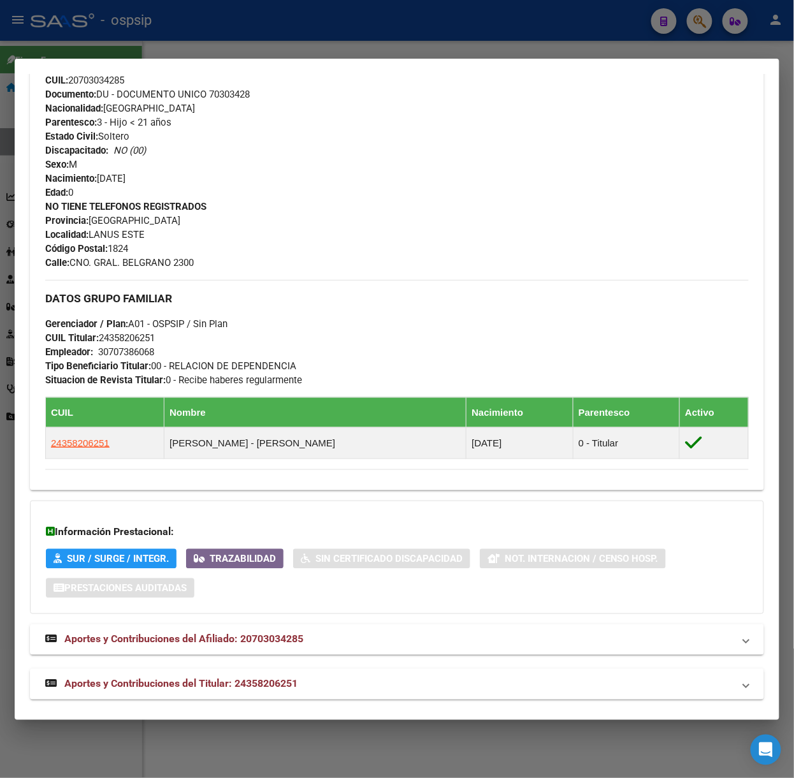
click at [314, 676] on mat-expansion-panel-header "Aportes y Contribuciones del Titular: 24358206251" at bounding box center [397, 684] width 734 height 31
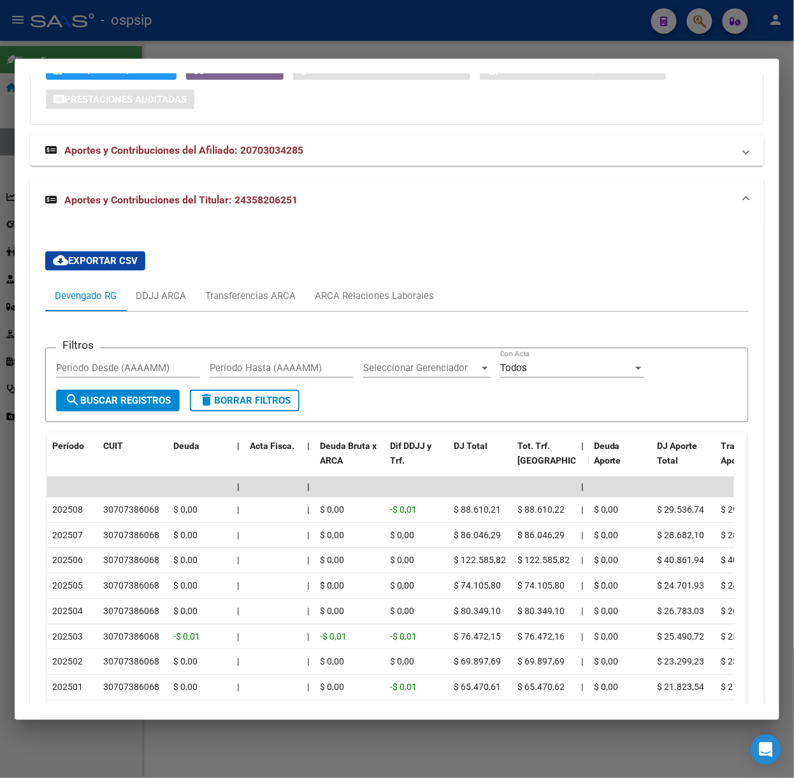
scroll to position [1050, 0]
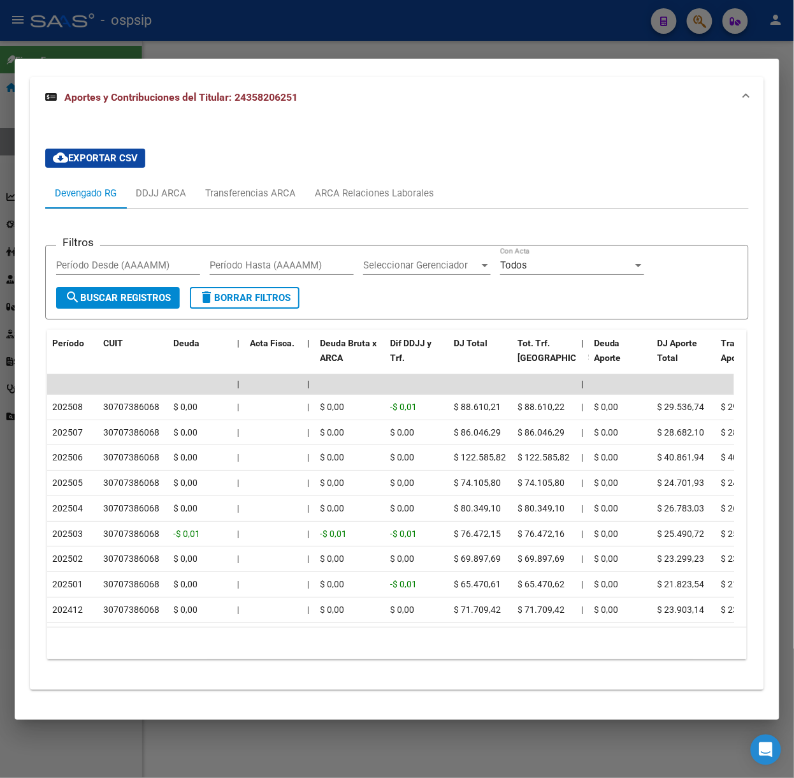
click at [158, 47] on div at bounding box center [397, 389] width 794 height 778
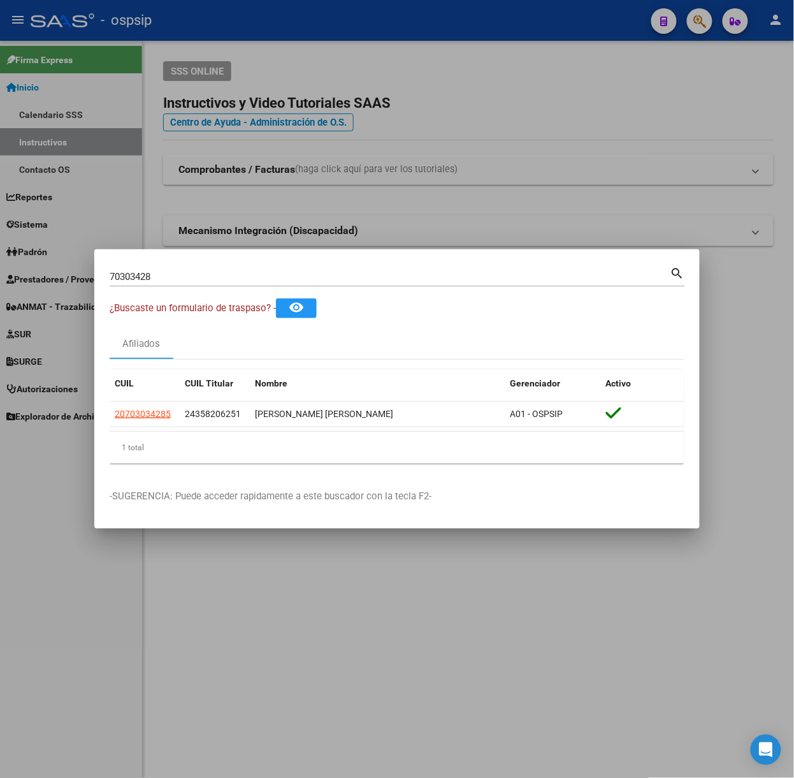
click at [154, 286] on div "70303428 Buscar (apellido, dni, [PERSON_NAME], [PERSON_NAME], cuit, obra social)" at bounding box center [390, 276] width 561 height 19
click at [156, 283] on div "70303428 Buscar (apellido, dni, [PERSON_NAME], [PERSON_NAME], cuit, obra social)" at bounding box center [390, 276] width 561 height 19
click at [152, 277] on input "70303428" at bounding box center [390, 276] width 561 height 11
type input "54348714"
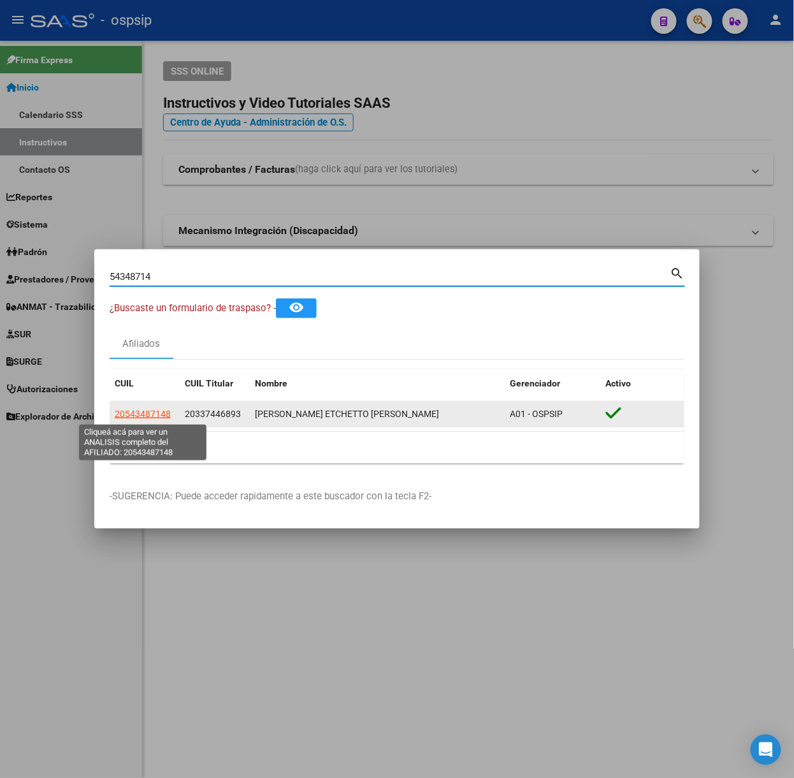
click at [151, 418] on span "20543487148" at bounding box center [143, 414] width 56 height 10
type textarea "20543487148"
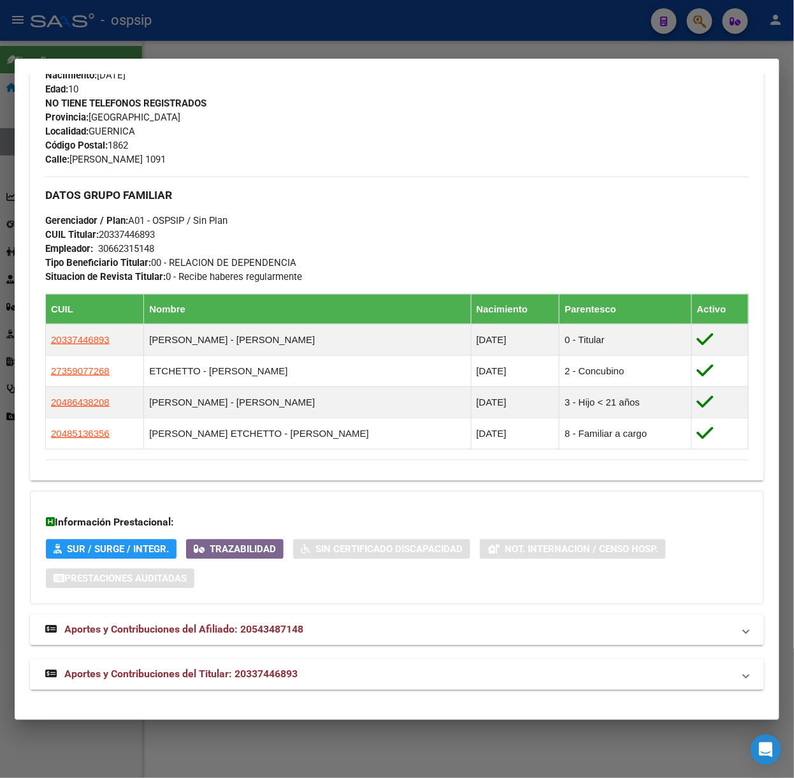
scroll to position [546, 0]
click at [270, 691] on div "Análisis Afiliado - CUIL: 20543487148 DATOS [PERSON_NAME] ÁGIL: [PERSON_NAME] E…" at bounding box center [397, 122] width 734 height 1164
click at [270, 688] on mat-expansion-panel-header "Aportes y Contribuciones del Titular: 20337446893" at bounding box center [397, 674] width 734 height 31
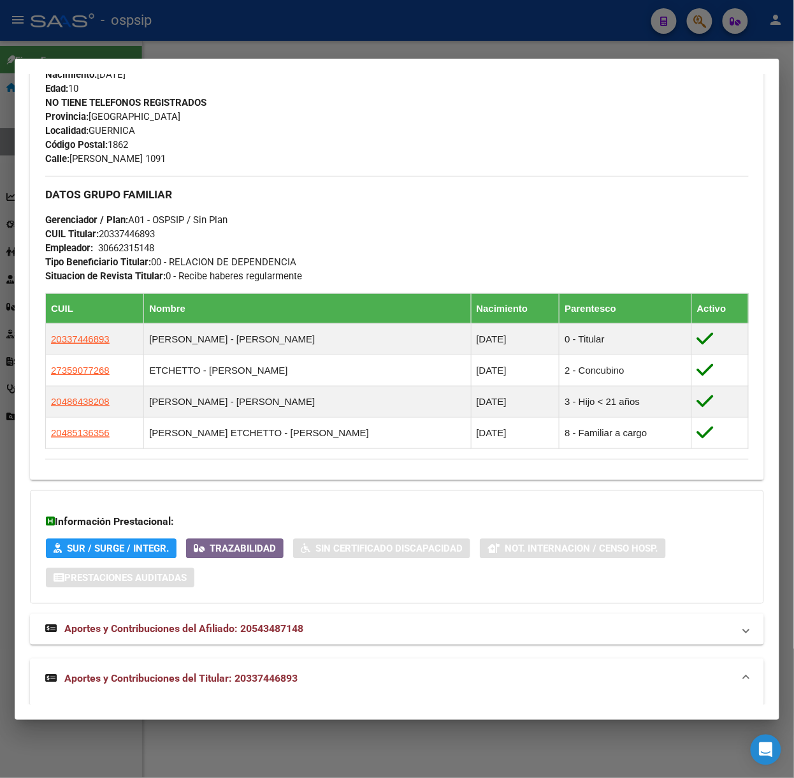
scroll to position [862, 0]
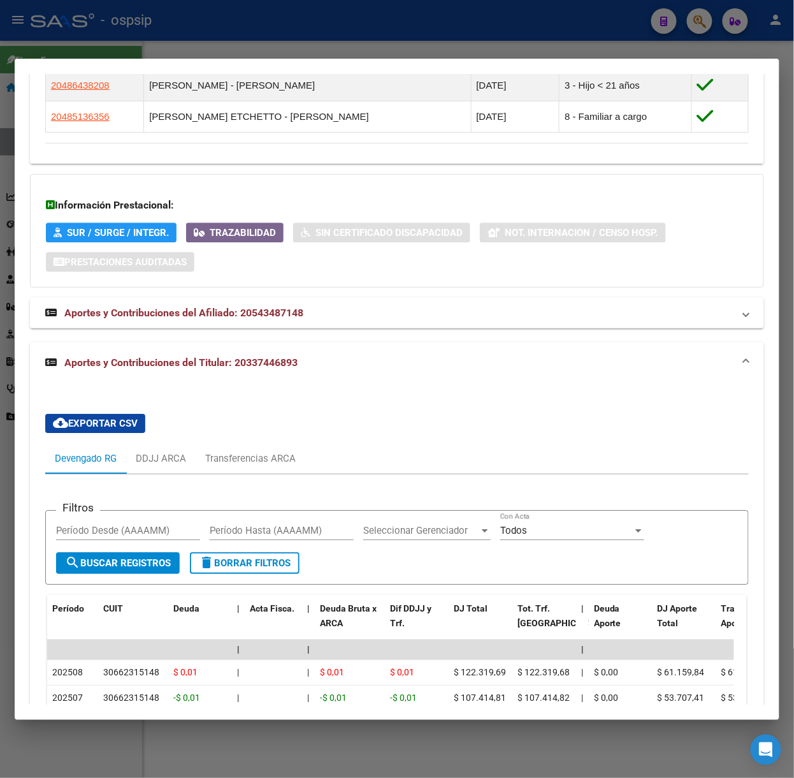
click at [141, 24] on div at bounding box center [397, 389] width 794 height 778
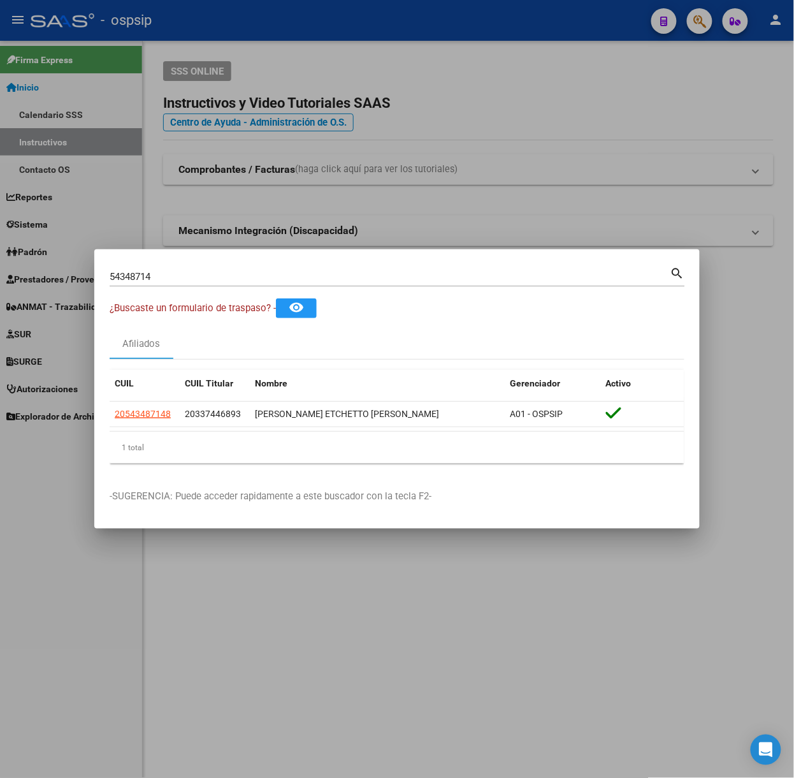
click at [199, 278] on input "54348714" at bounding box center [390, 276] width 561 height 11
type input "58793458"
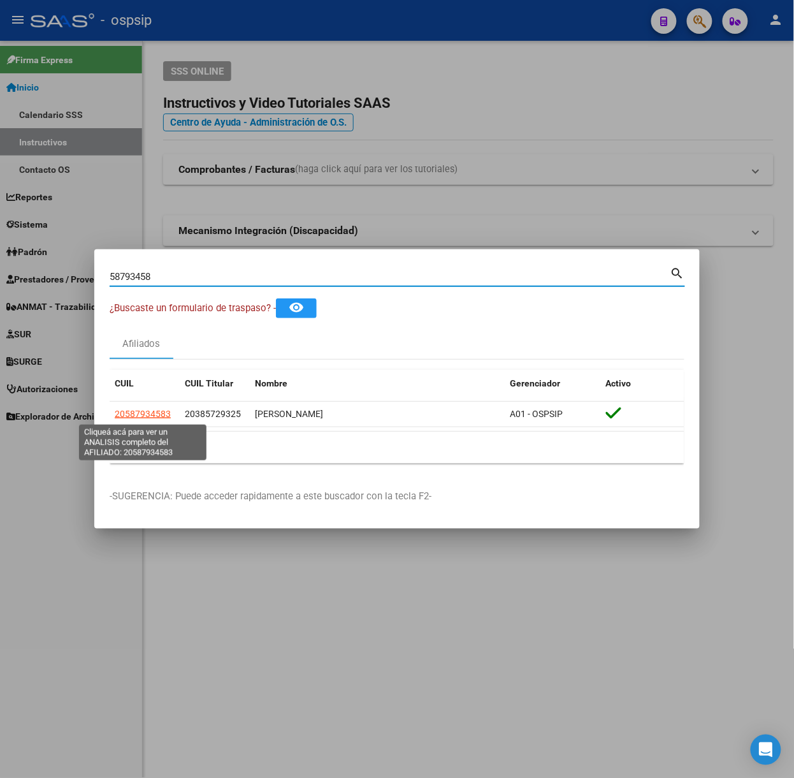
click at [161, 416] on span "20587934583" at bounding box center [143, 414] width 56 height 10
type textarea "20587934583"
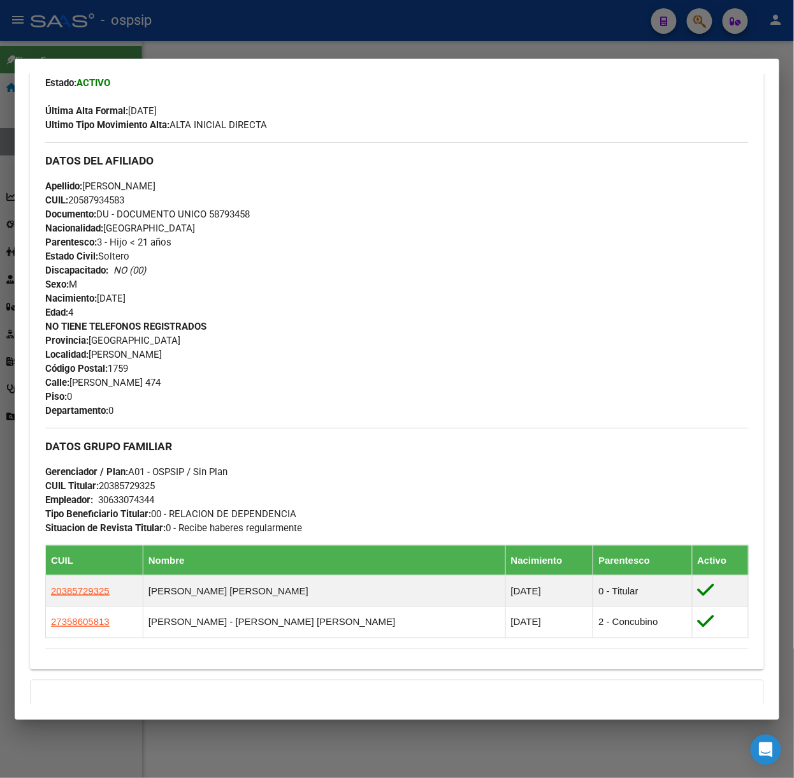
scroll to position [512, 0]
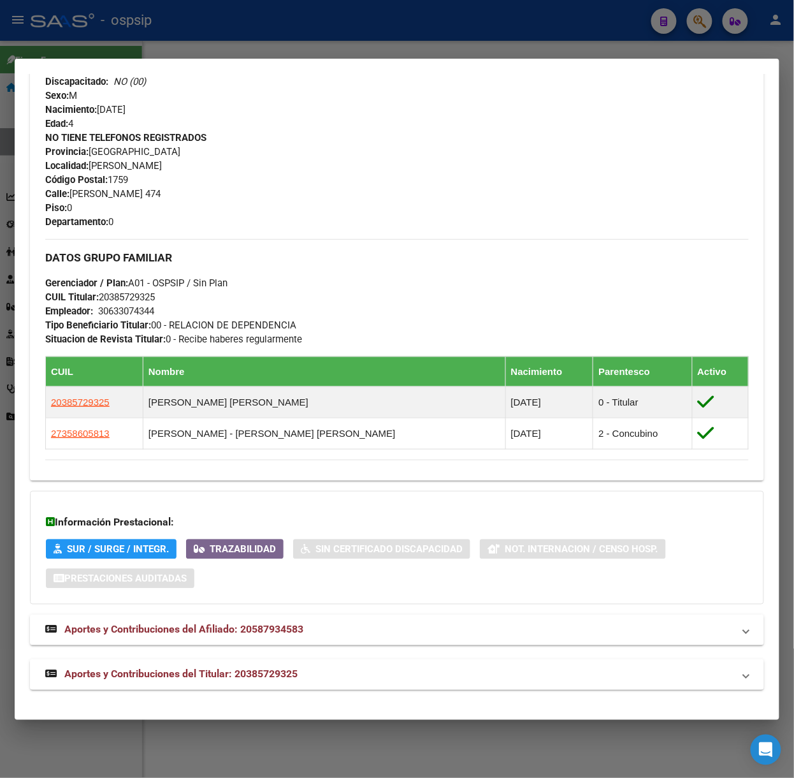
click at [243, 663] on mat-expansion-panel-header "Aportes y Contribuciones del Titular: 20385729325" at bounding box center [397, 674] width 734 height 31
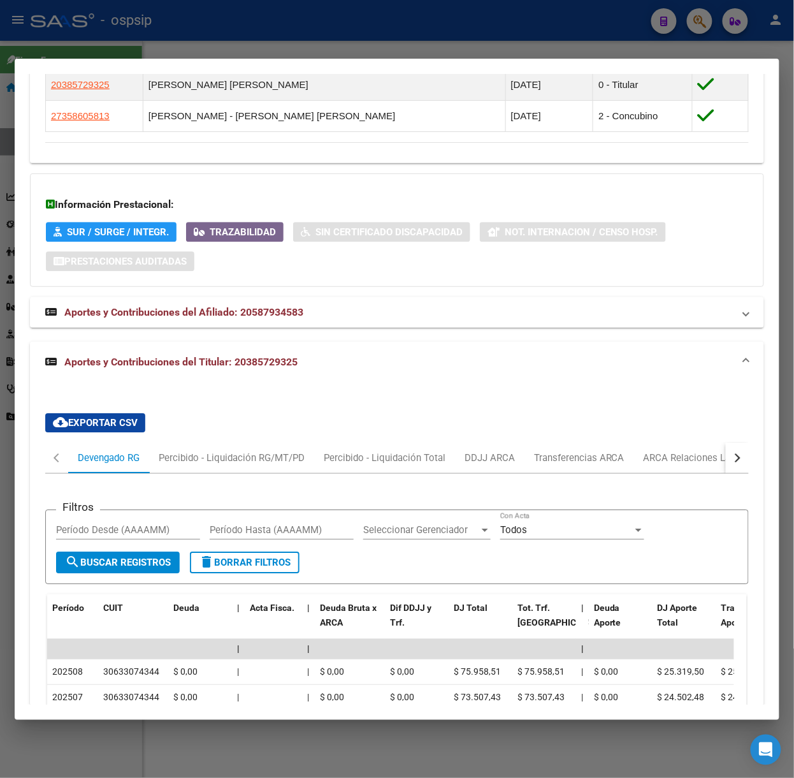
scroll to position [1134, 0]
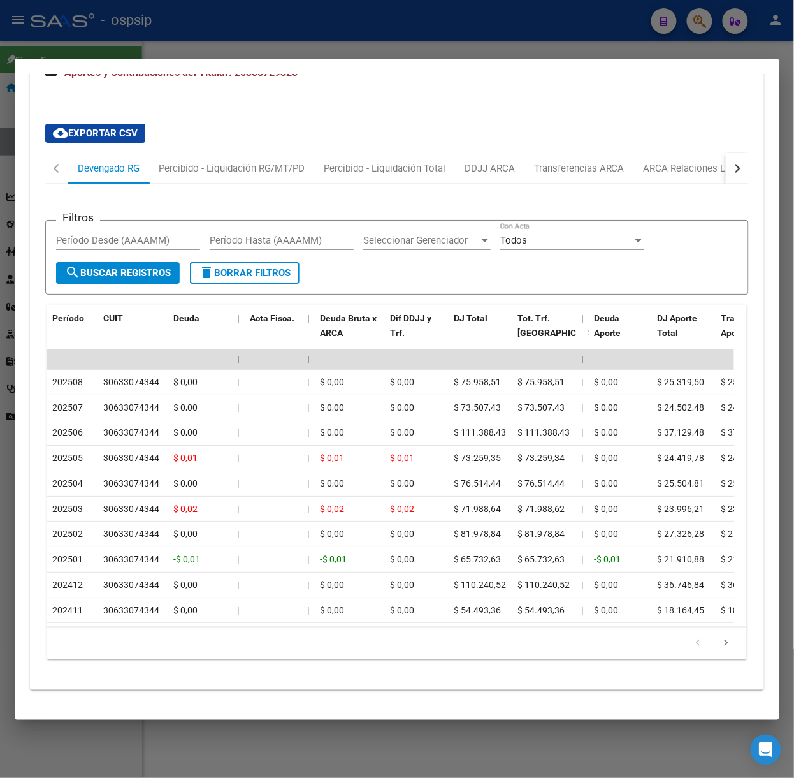
click at [462, 36] on div at bounding box center [397, 389] width 794 height 778
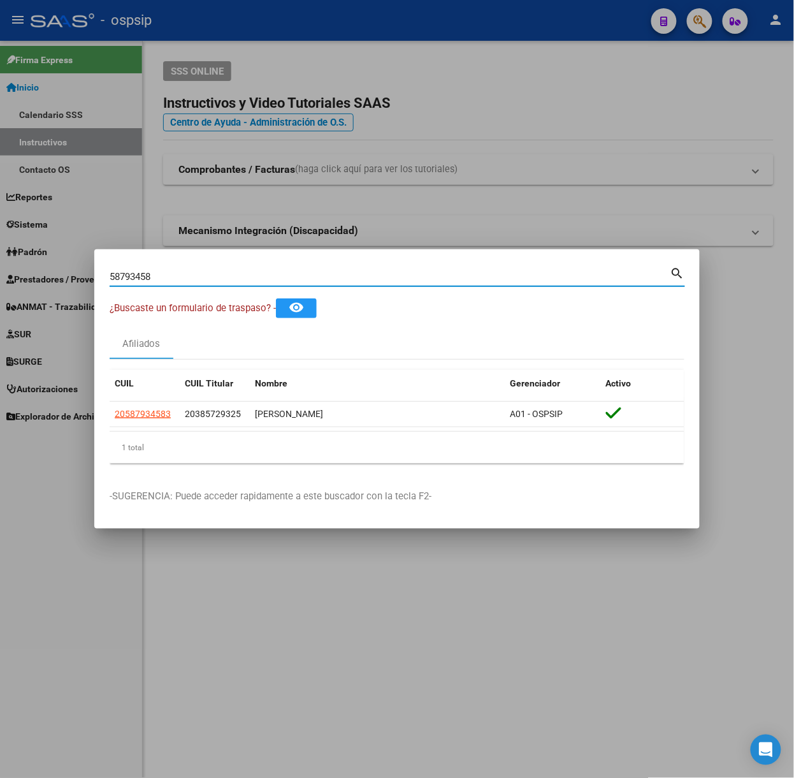
click at [266, 280] on input "58793458" at bounding box center [390, 276] width 561 height 11
type input "51258011"
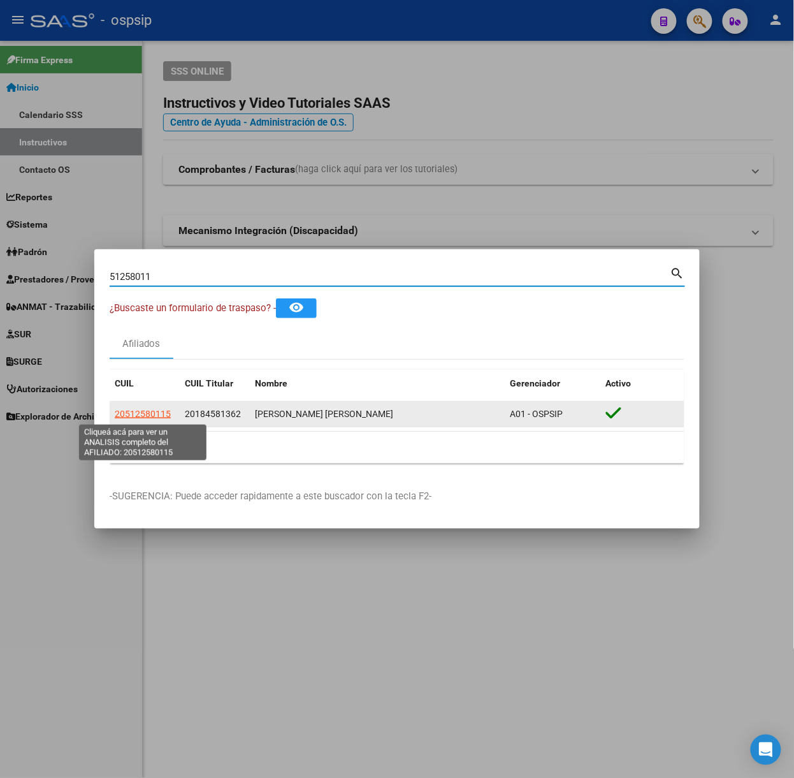
click at [164, 414] on span "20512580115" at bounding box center [143, 414] width 56 height 10
type textarea "20512580115"
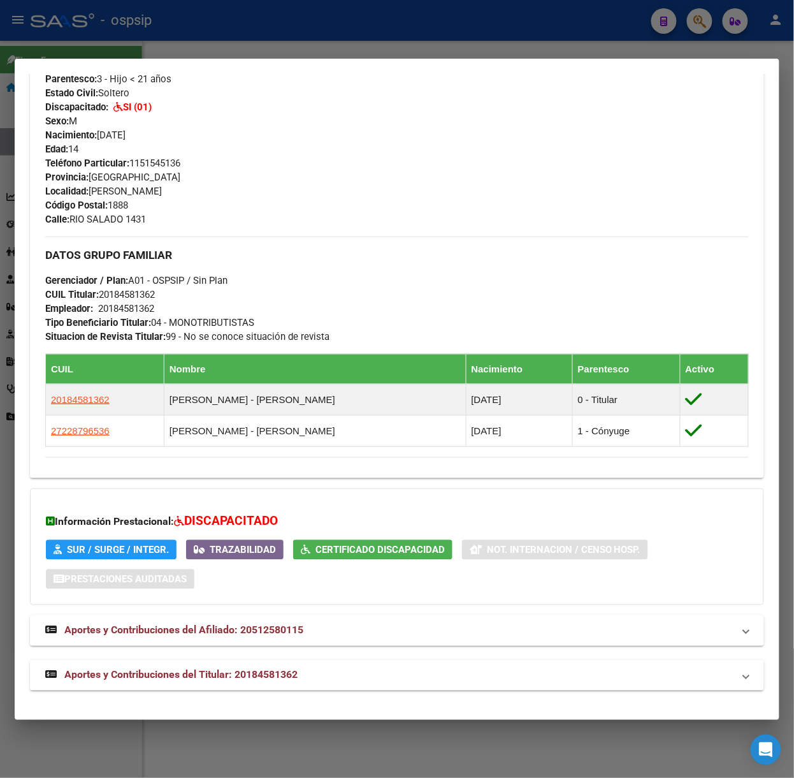
scroll to position [501, 0]
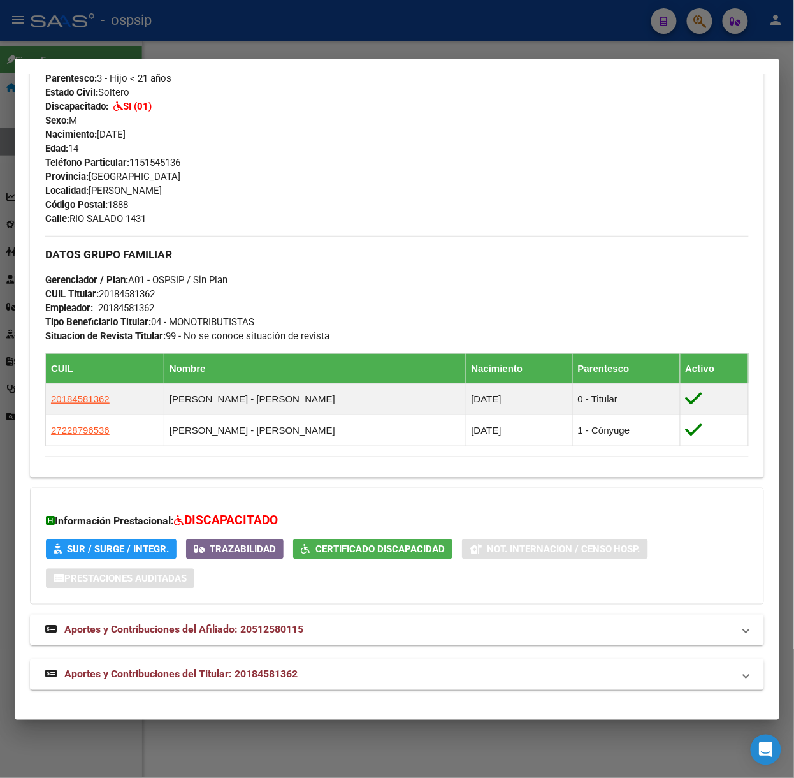
click at [294, 664] on mat-expansion-panel-header "Aportes y Contribuciones del Titular: 20184581362" at bounding box center [397, 674] width 734 height 31
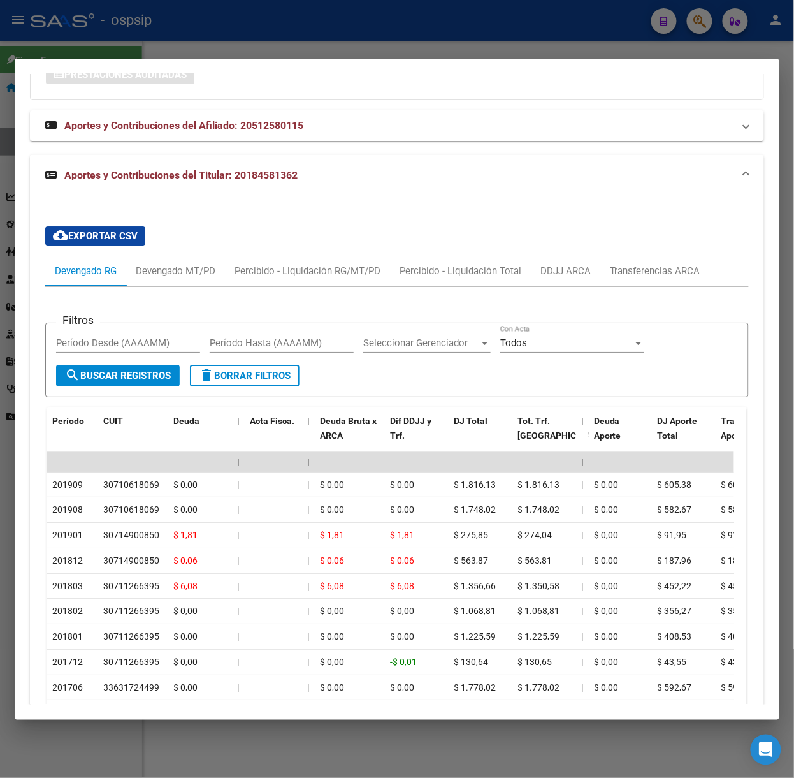
scroll to position [1123, 0]
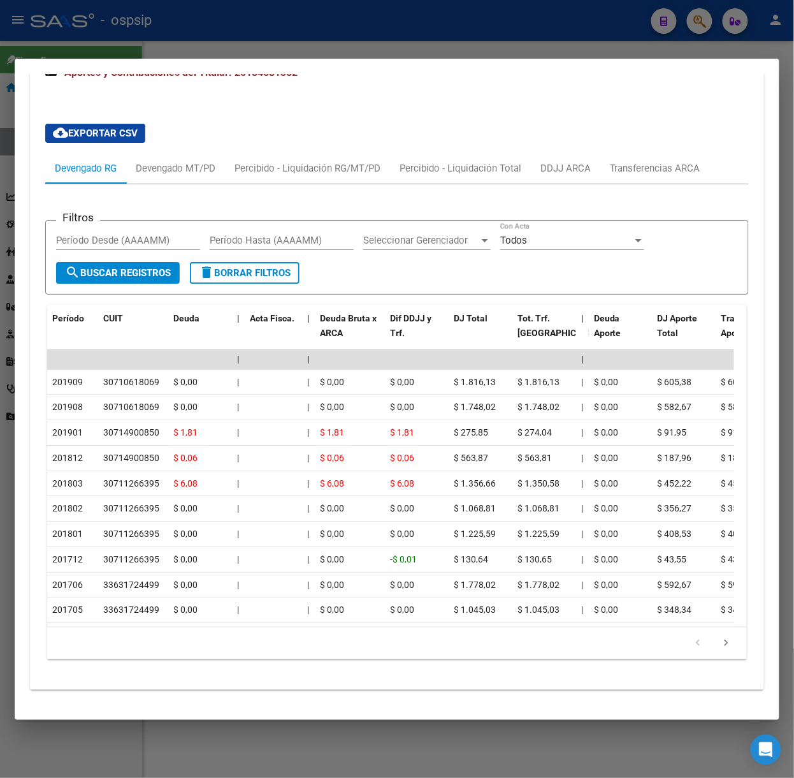
click at [192, 184] on div "Filtros Período Desde (AAAAMM) Período Hasta (AAAAMM) Seleccionar Gerenciador S…" at bounding box center [397, 426] width 704 height 485
click at [191, 164] on div "Devengado MT/PD" at bounding box center [175, 168] width 99 height 31
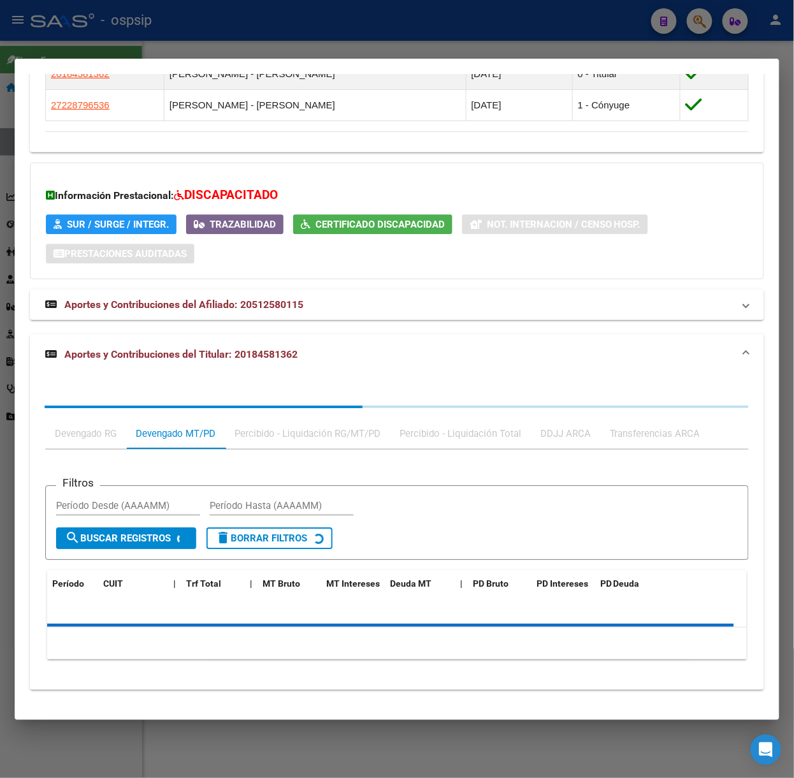
scroll to position [1069, 0]
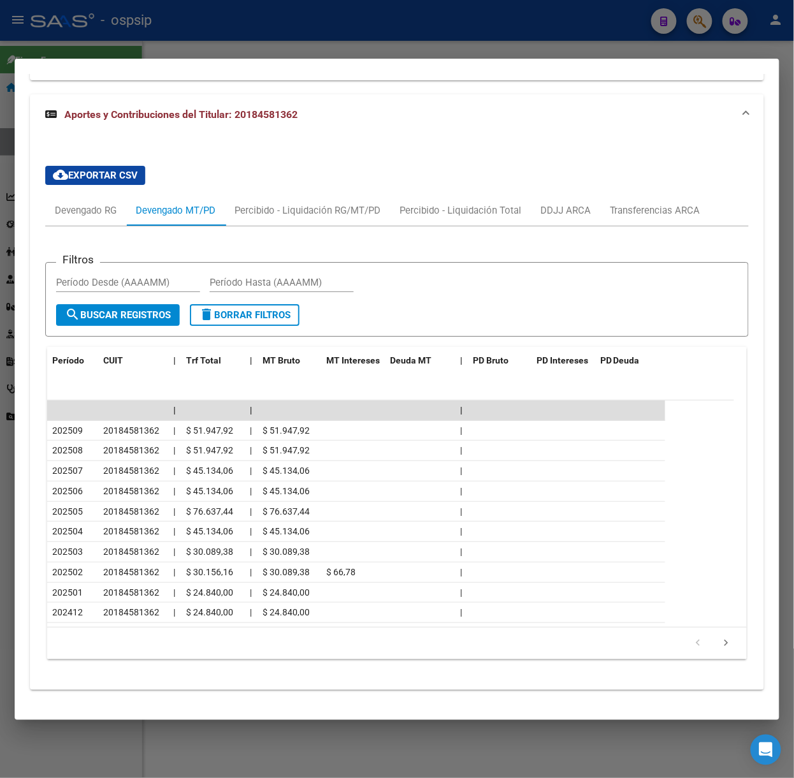
click at [135, 24] on div at bounding box center [397, 389] width 794 height 778
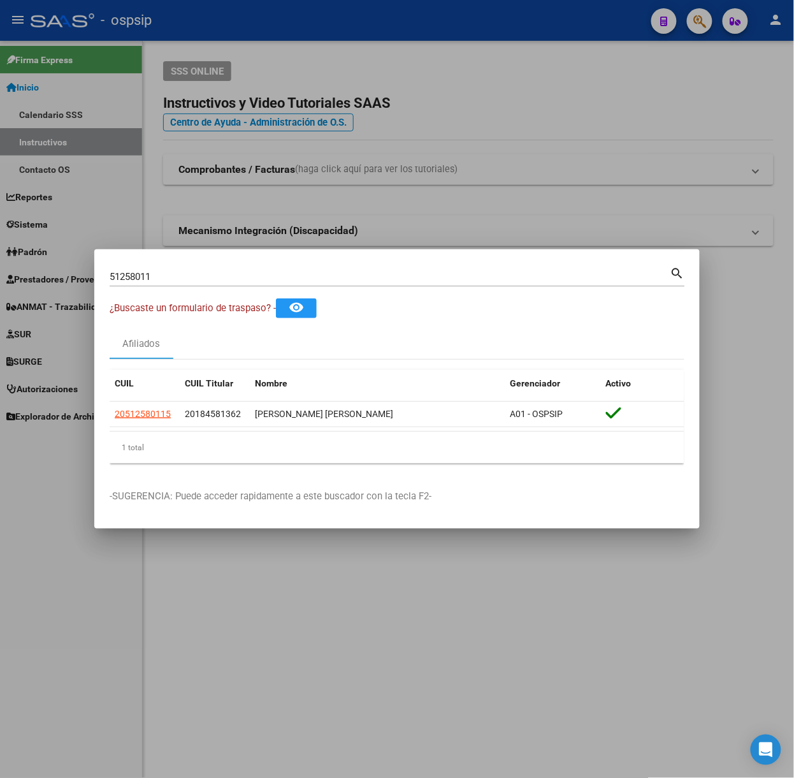
click at [206, 271] on input "51258011" at bounding box center [390, 276] width 561 height 11
type input "96195348"
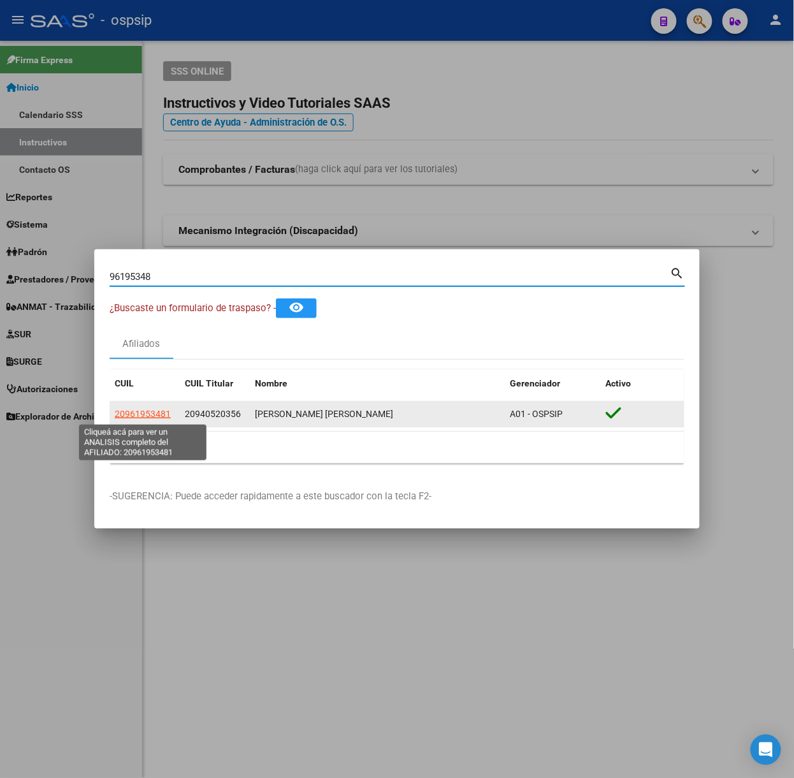
click at [131, 409] on span "20961953481" at bounding box center [143, 414] width 56 height 10
type textarea "20961953481"
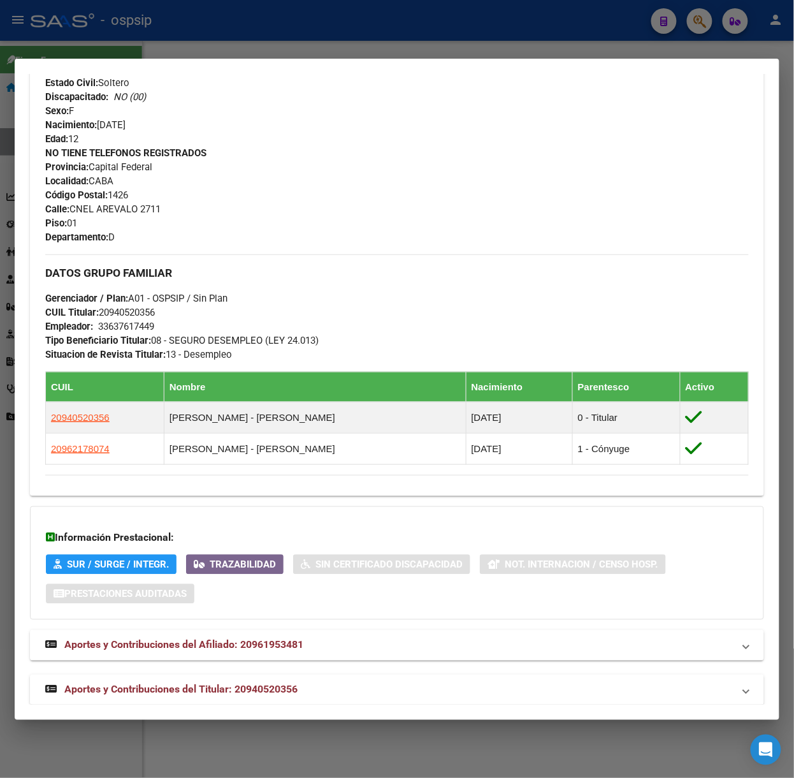
scroll to position [526, 0]
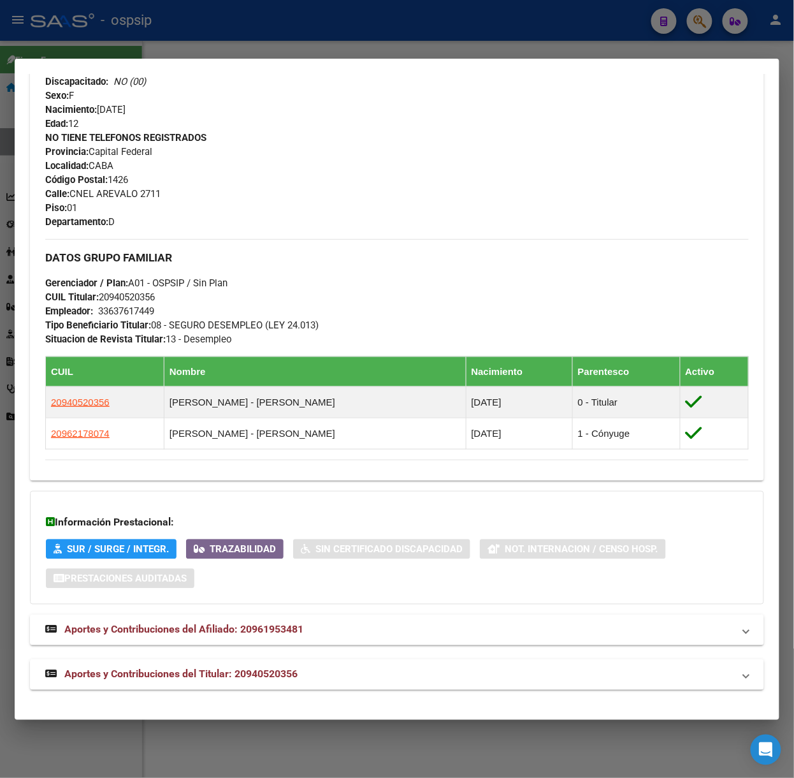
click at [228, 653] on div "DATOS [PERSON_NAME] ÁGIL: [PERSON_NAME] [PERSON_NAME] | ACTIVO | FAMILIAR DE: 2…" at bounding box center [397, 142] width 734 height 1096
click at [235, 667] on strong "Aportes y Contribuciones del Titular: 20940520356" at bounding box center [171, 674] width 252 height 15
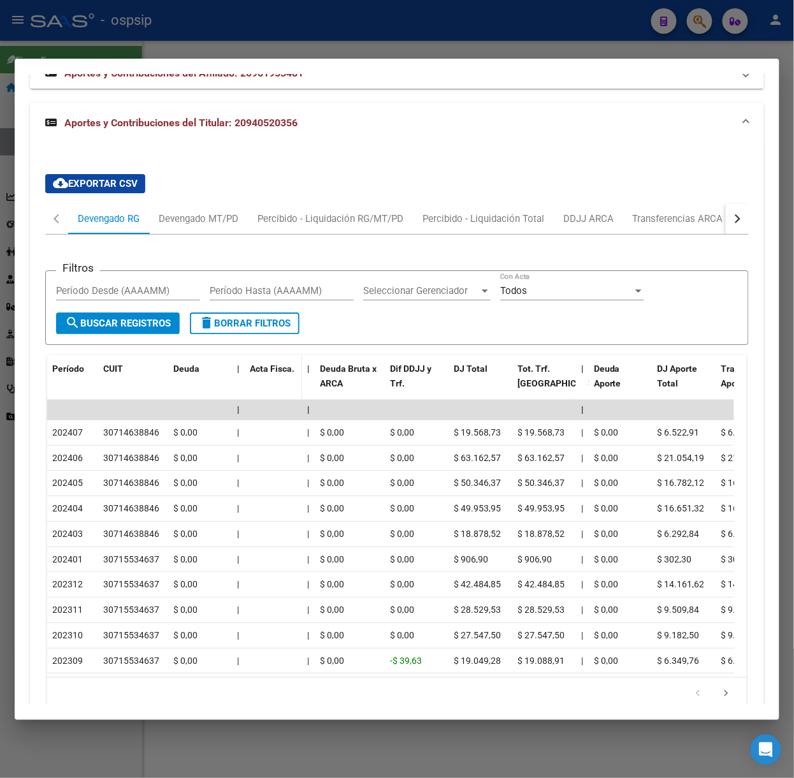
scroll to position [1148, 0]
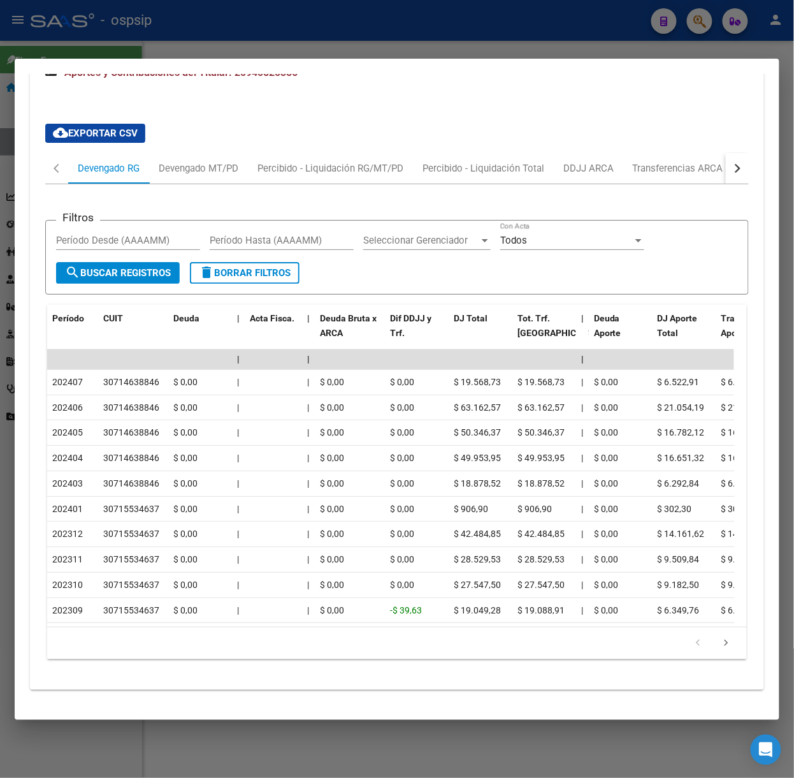
click at [228, 184] on div "Filtros Período Desde (AAAAMM) Período Hasta (AAAAMM) Seleccionar Gerenciador S…" at bounding box center [397, 426] width 704 height 485
click at [224, 167] on div "Devengado MT/PD" at bounding box center [198, 168] width 99 height 31
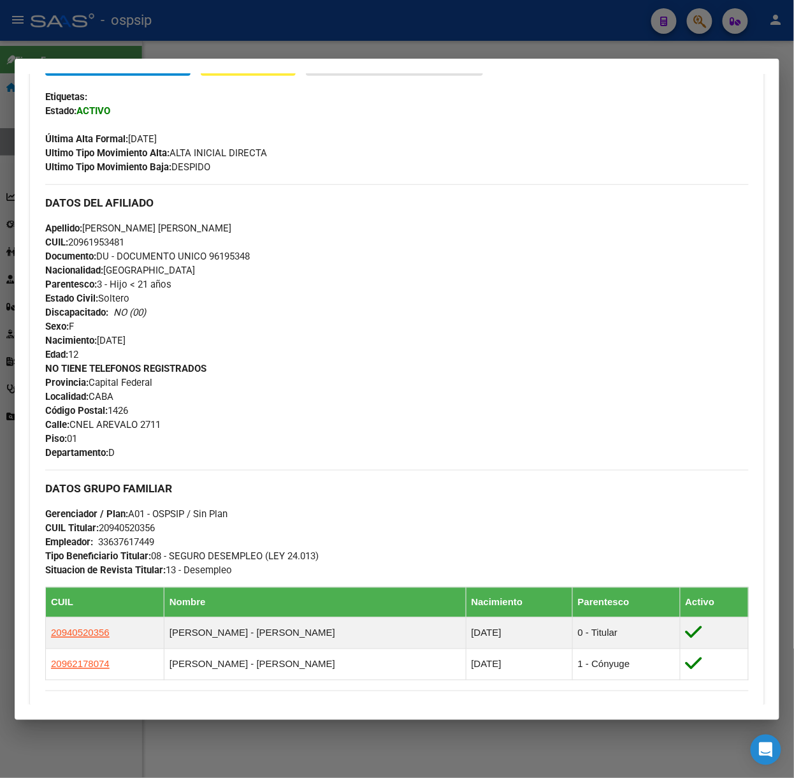
scroll to position [60, 0]
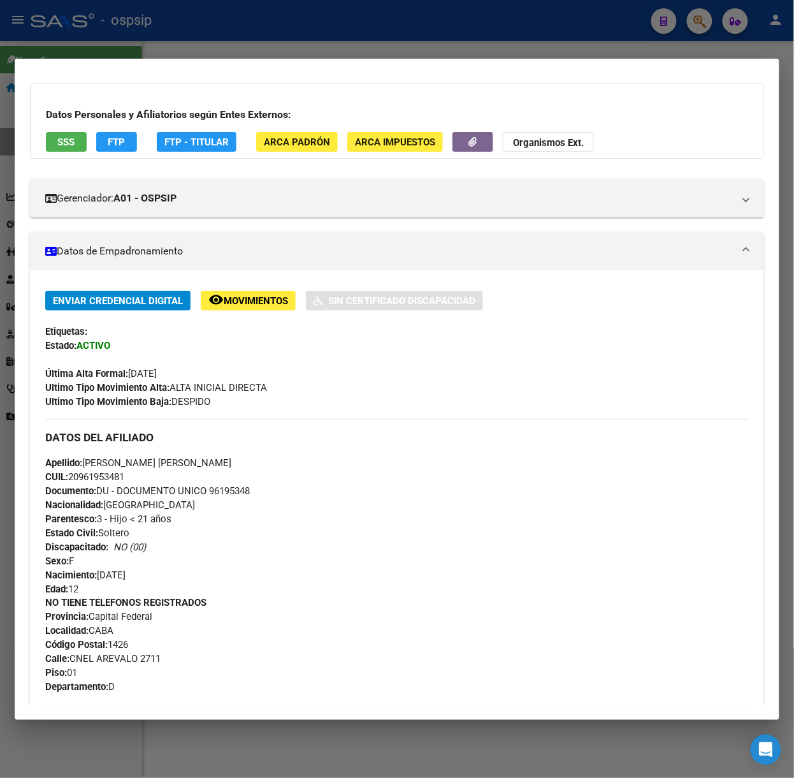
click at [52, 150] on button "SSS" at bounding box center [66, 142] width 41 height 20
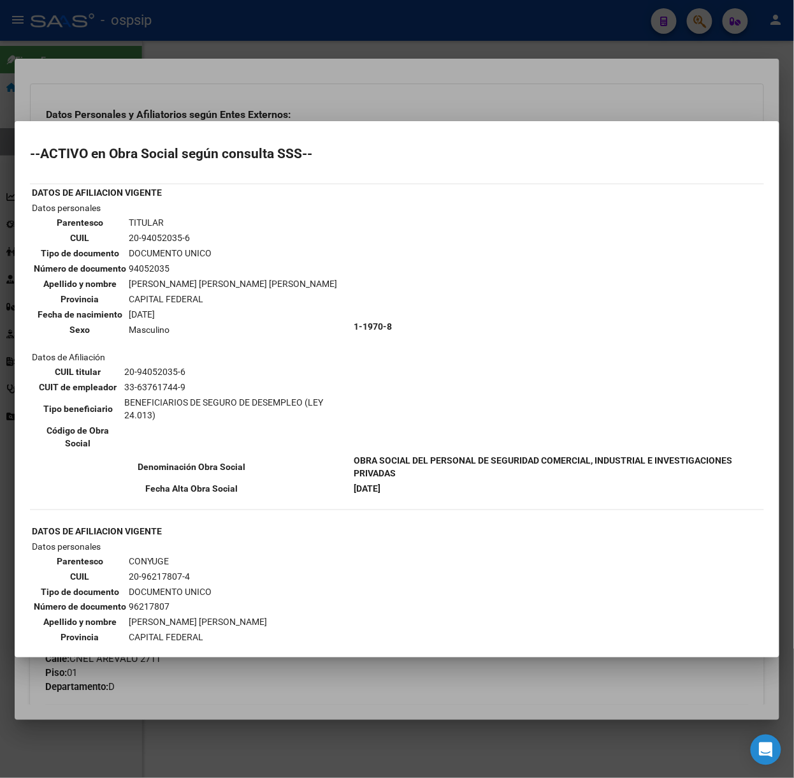
click at [148, 95] on div at bounding box center [397, 389] width 794 height 778
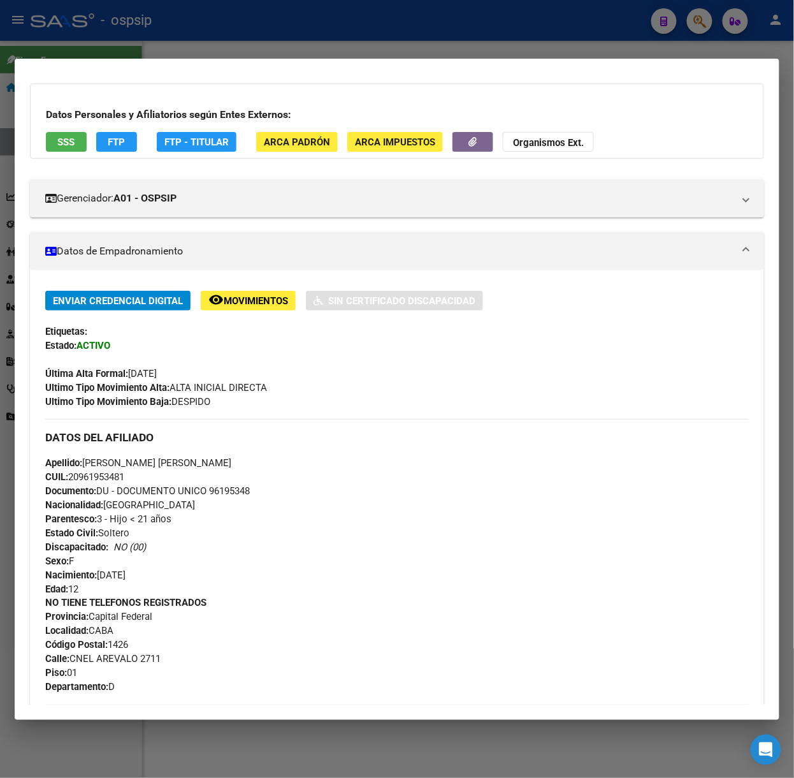
click at [145, 61] on mat-dialog-container "Análisis Afiliado - CUIL: 20961953481 DATOS [PERSON_NAME] ÁGIL: [PERSON_NAME] […" at bounding box center [397, 389] width 765 height 661
click at [143, 44] on div at bounding box center [397, 389] width 794 height 778
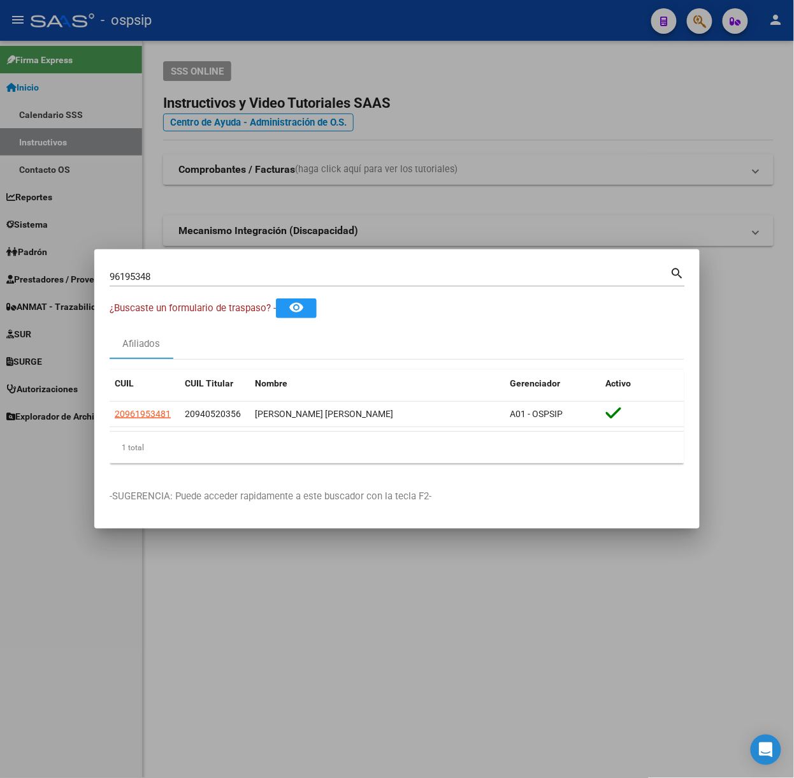
click at [182, 279] on input "96195348" at bounding box center [390, 276] width 561 height 11
type input "22991407"
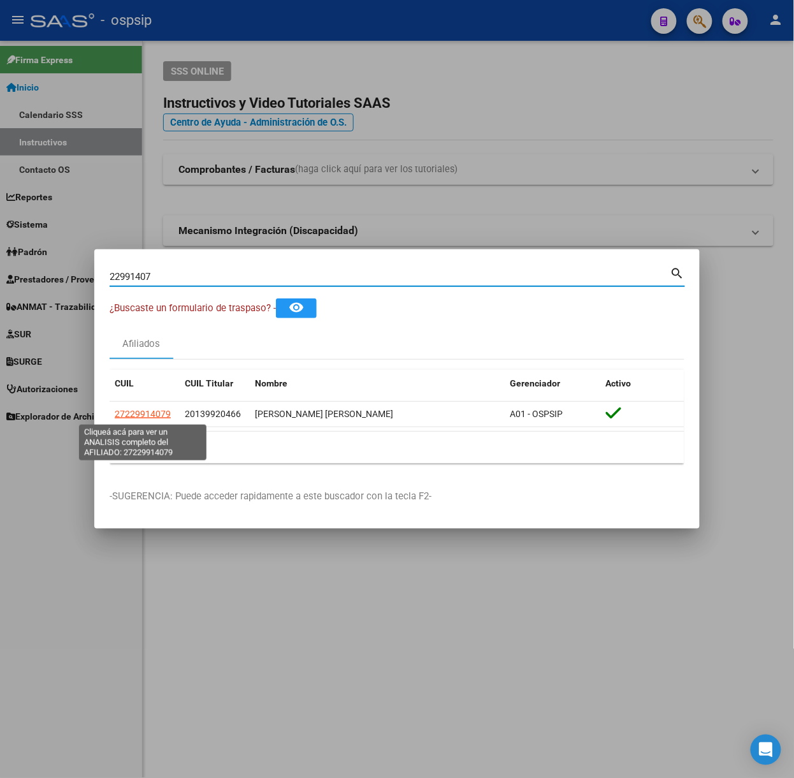
click at [154, 412] on span "27229914079" at bounding box center [143, 414] width 56 height 10
type textarea "27229914079"
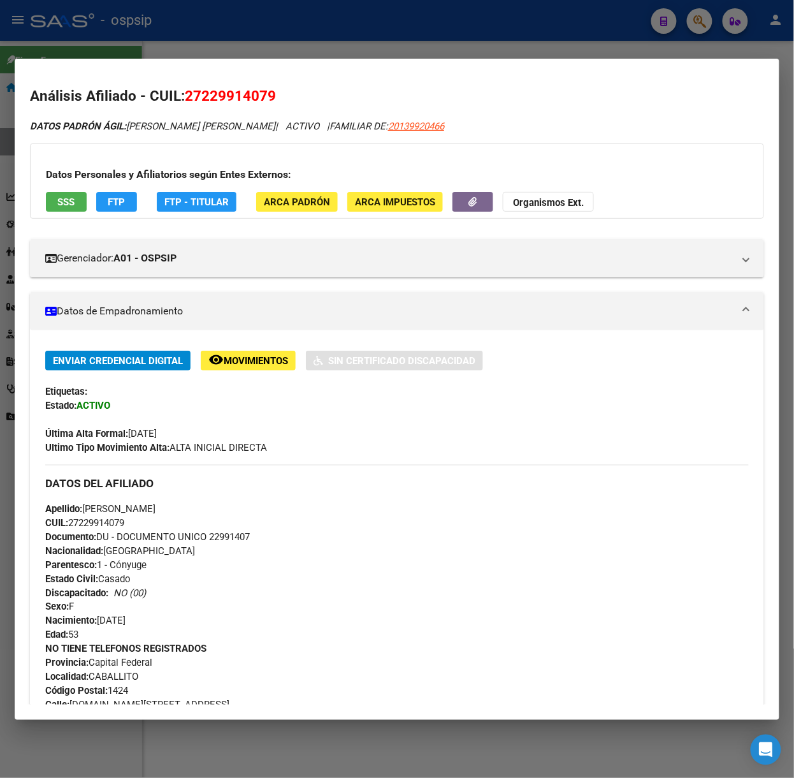
scroll to position [456, 0]
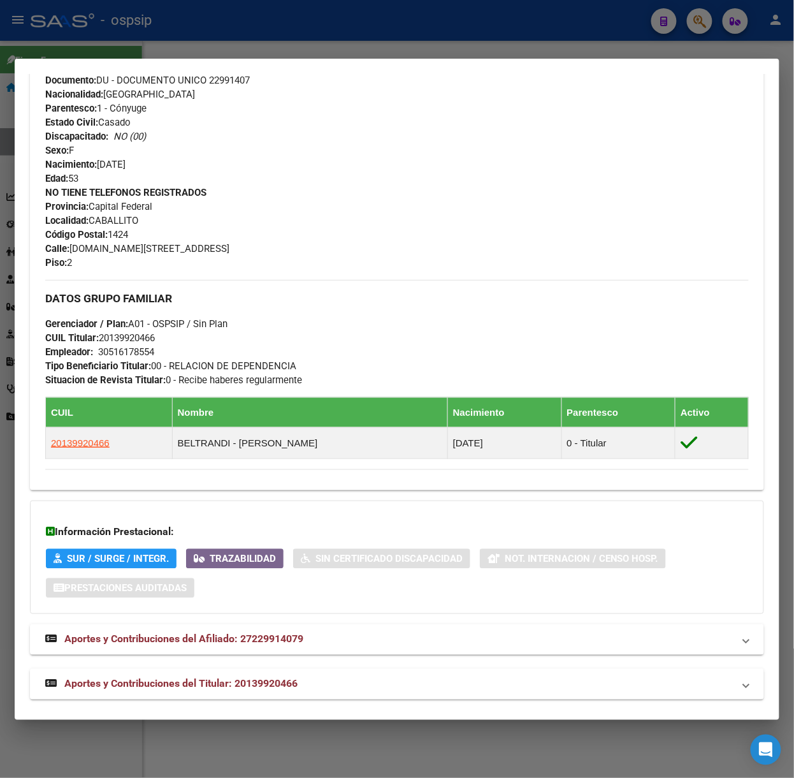
click at [249, 679] on span "Aportes y Contribuciones del Titular: 20139920466" at bounding box center [180, 683] width 233 height 12
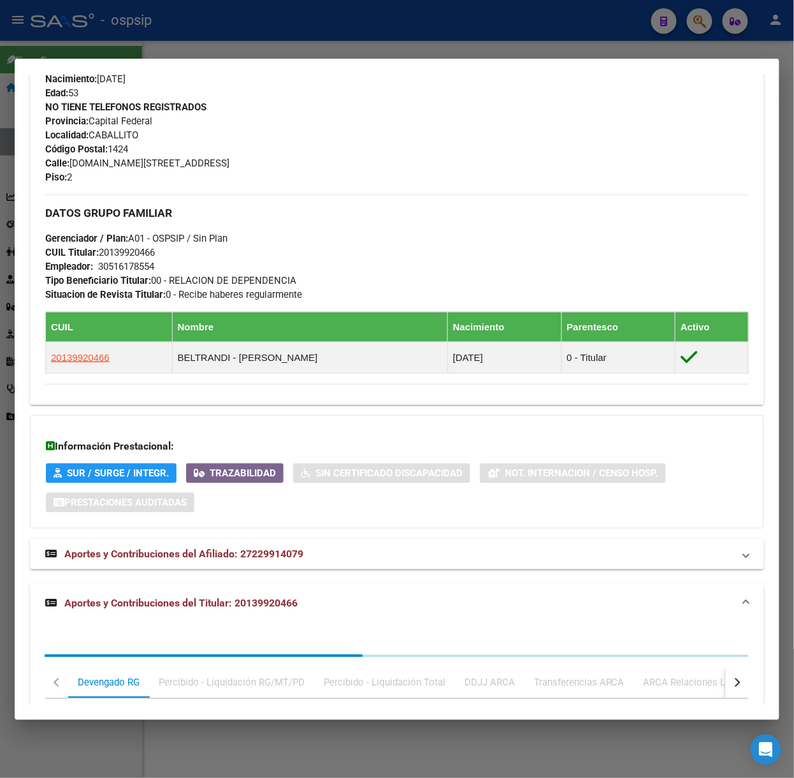
scroll to position [783, 0]
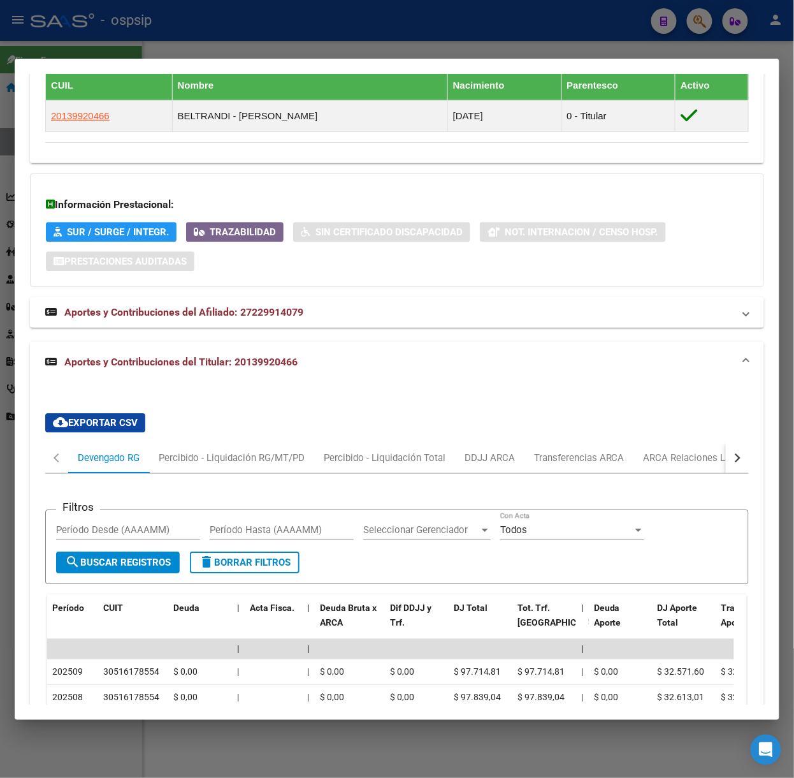
click at [115, 13] on div at bounding box center [397, 389] width 794 height 778
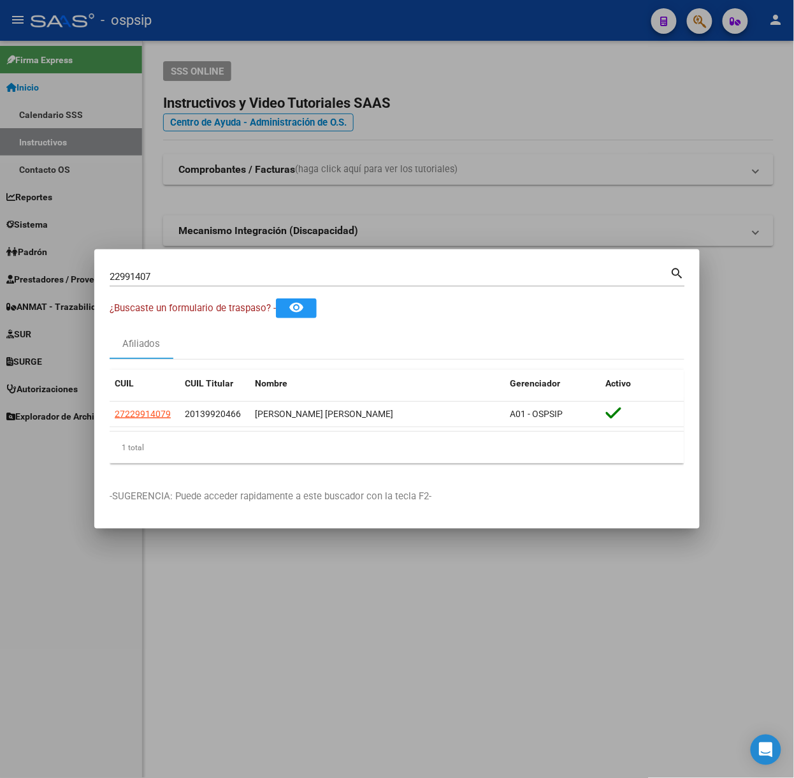
click at [198, 273] on input "22991407" at bounding box center [390, 276] width 561 height 11
type input "29488867"
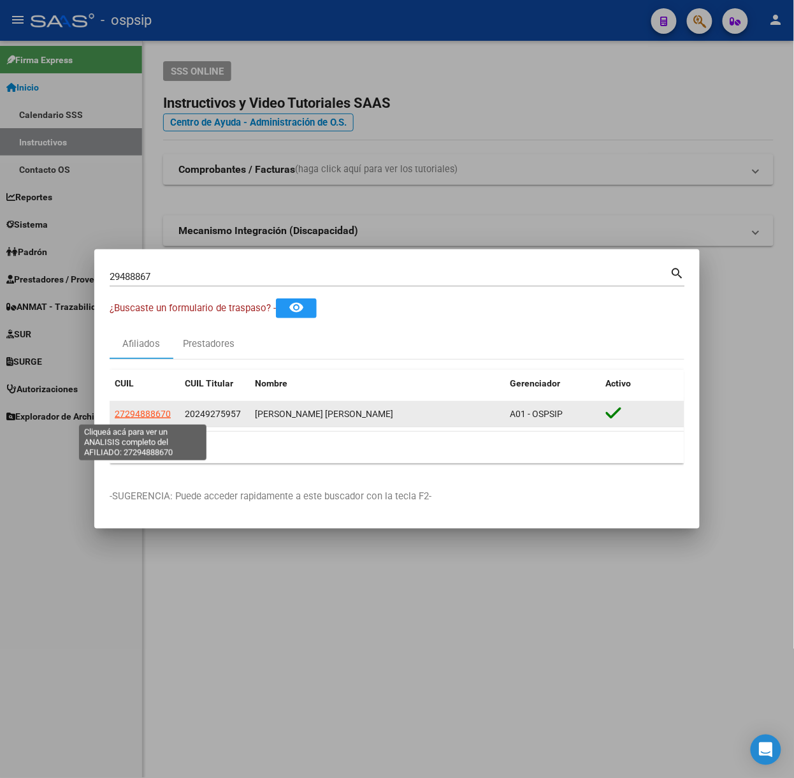
click at [146, 418] on span "27294888670" at bounding box center [143, 414] width 56 height 10
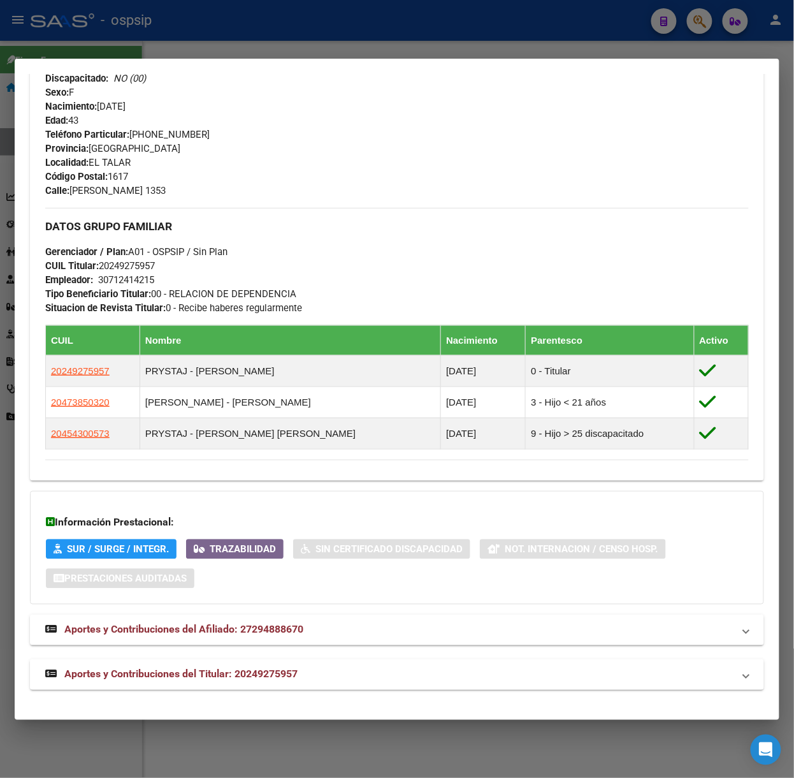
click at [327, 670] on mat-panel-title "Aportes y Contribuciones del Titular: 20249275957" at bounding box center [389, 674] width 688 height 15
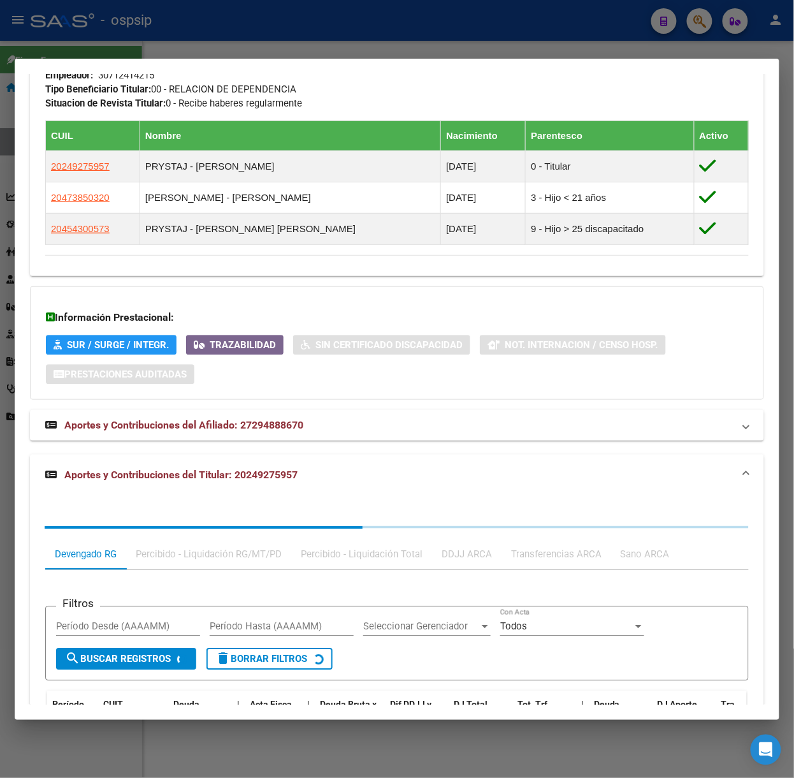
scroll to position [817, 0]
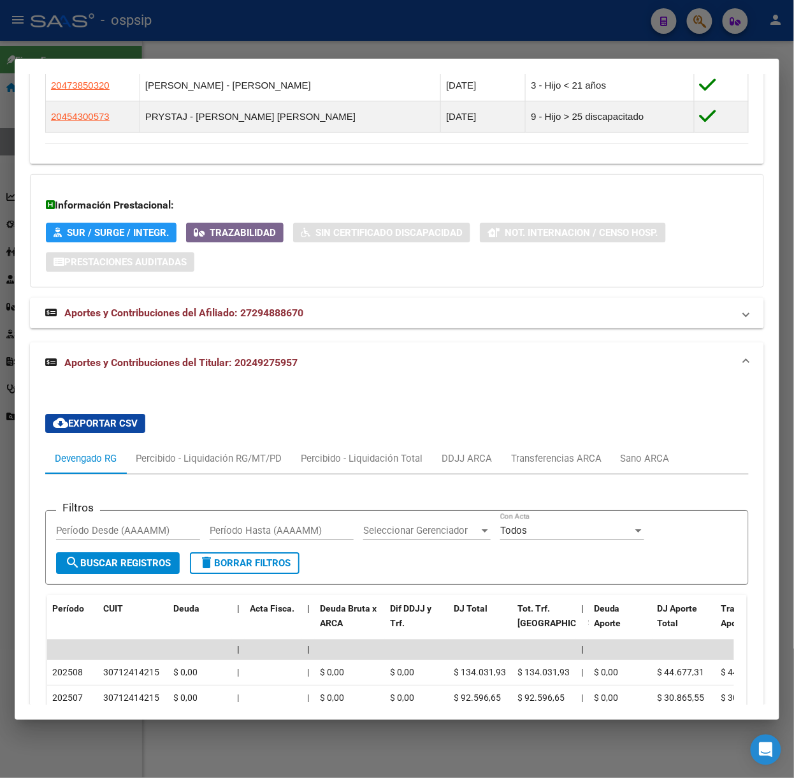
click at [169, 40] on div at bounding box center [397, 389] width 794 height 778
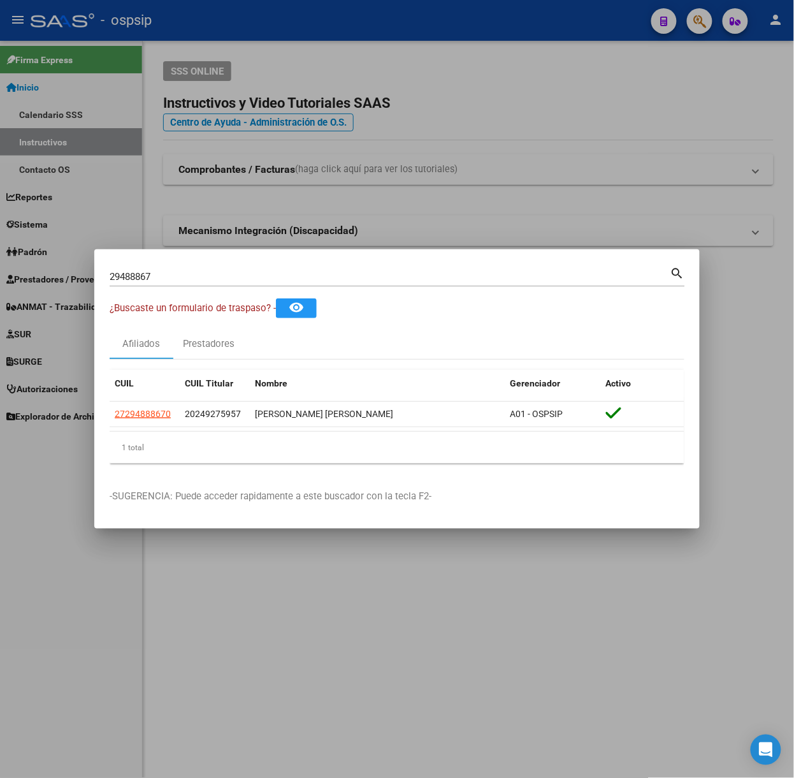
click at [223, 277] on input "29488867" at bounding box center [390, 276] width 561 height 11
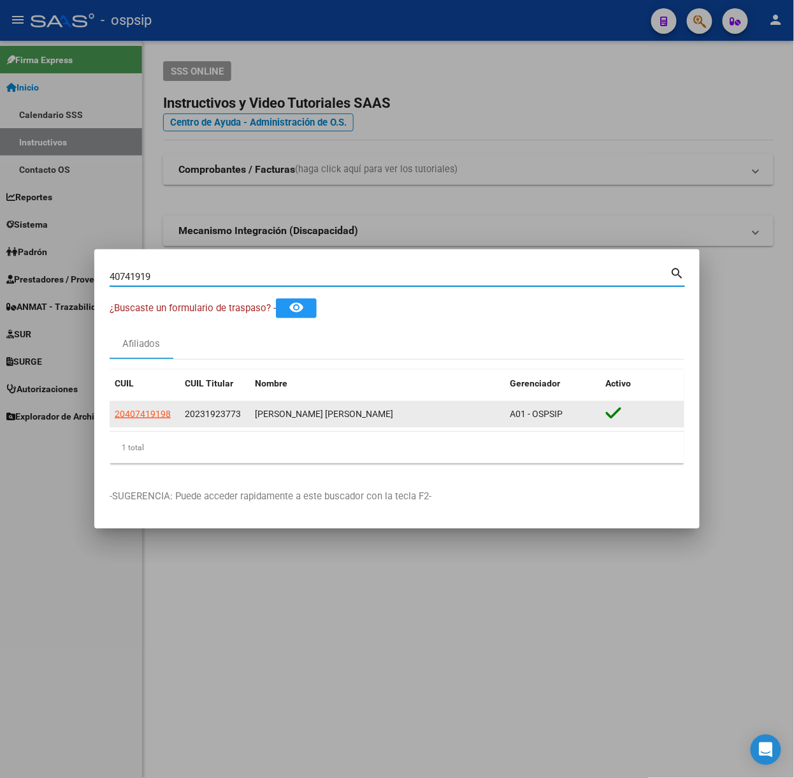
click at [145, 419] on span "20407419198" at bounding box center [143, 414] width 56 height 10
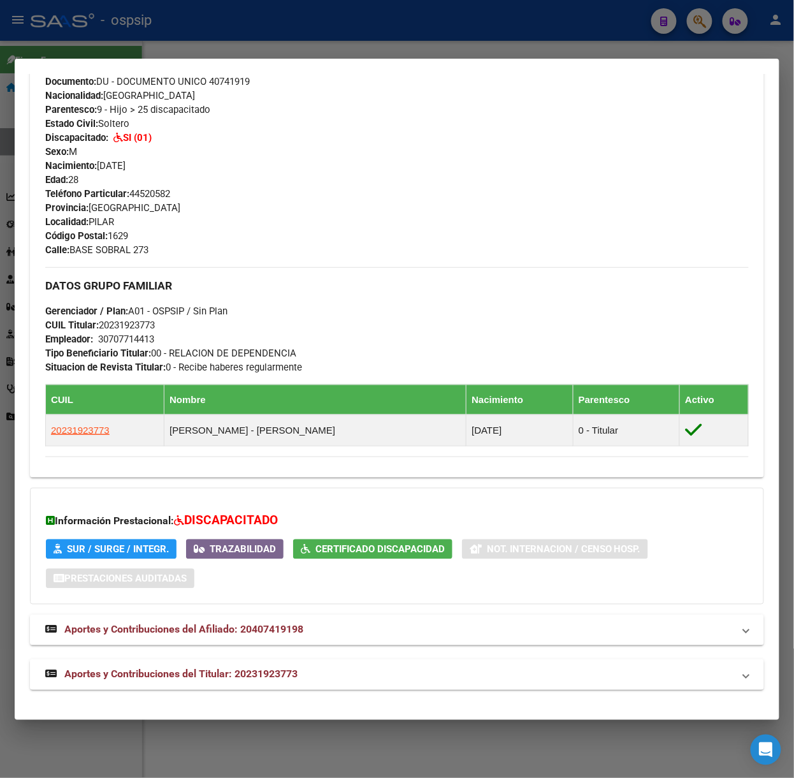
click at [274, 679] on span "Aportes y Contribuciones del Titular: 20231923773" at bounding box center [180, 674] width 233 height 12
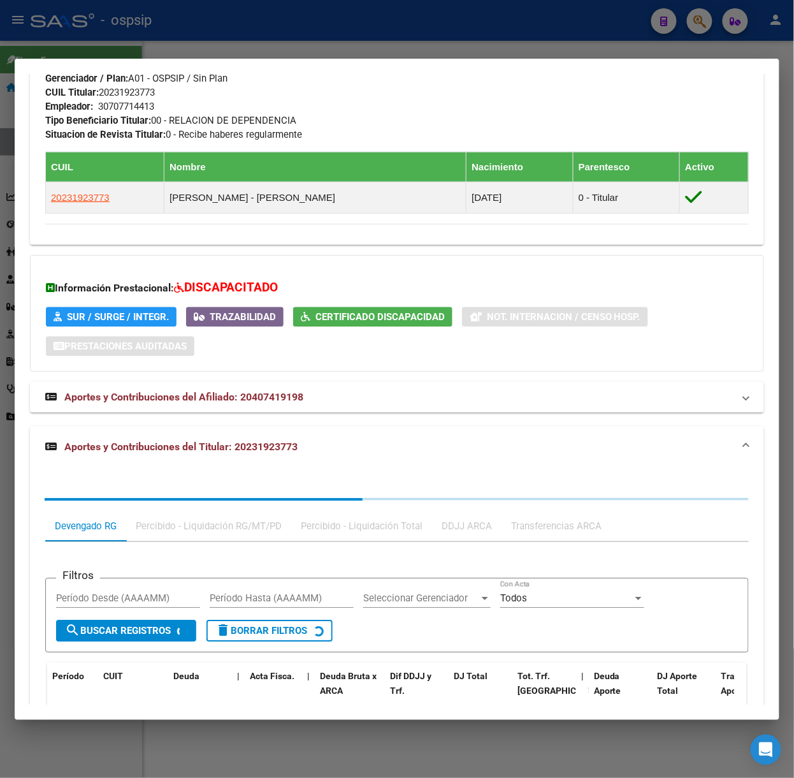
scroll to position [758, 0]
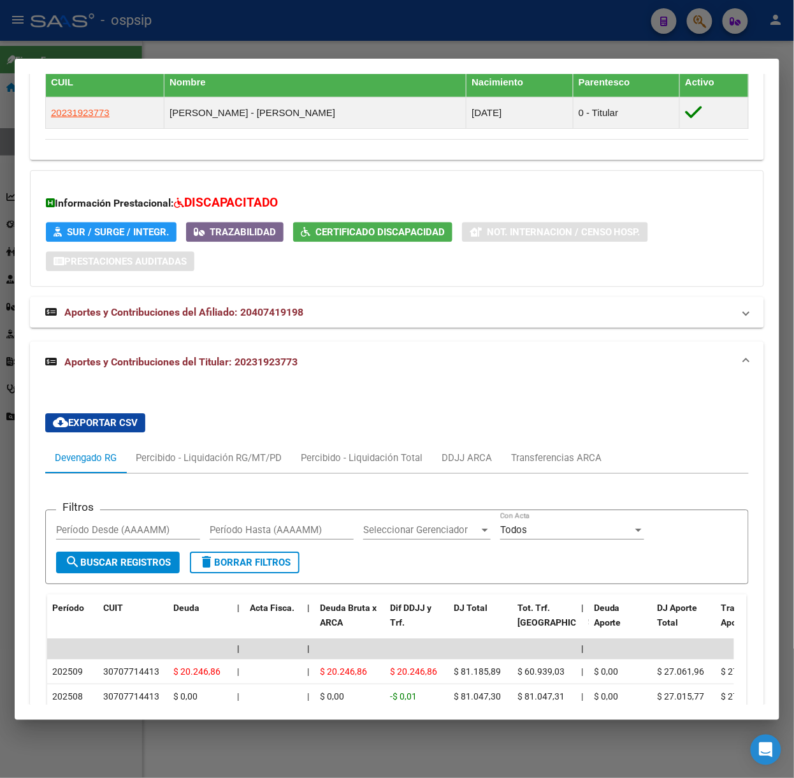
click at [191, 48] on div at bounding box center [397, 389] width 794 height 778
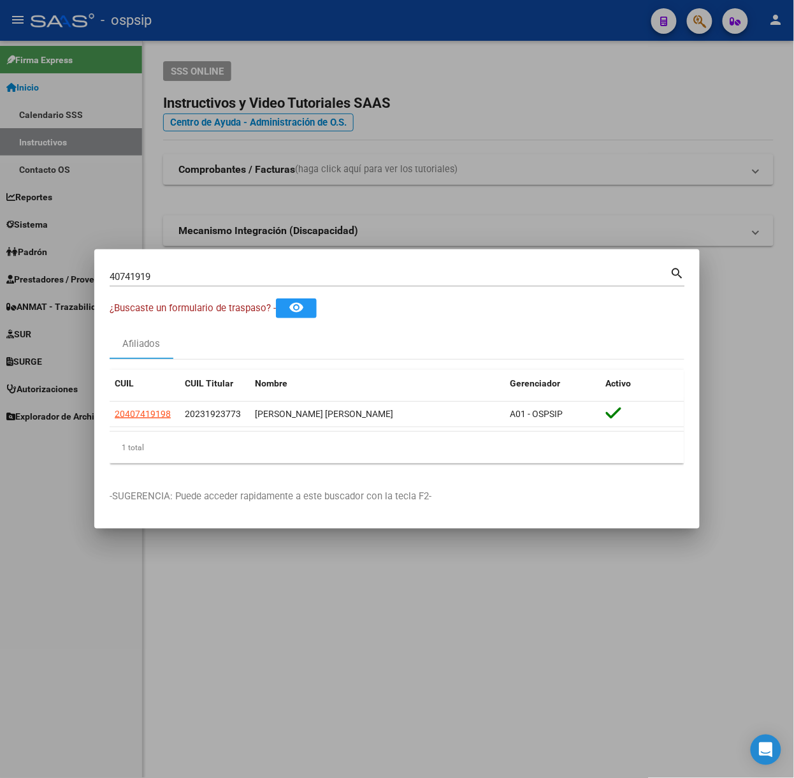
click at [215, 276] on input "40741919" at bounding box center [390, 276] width 561 height 11
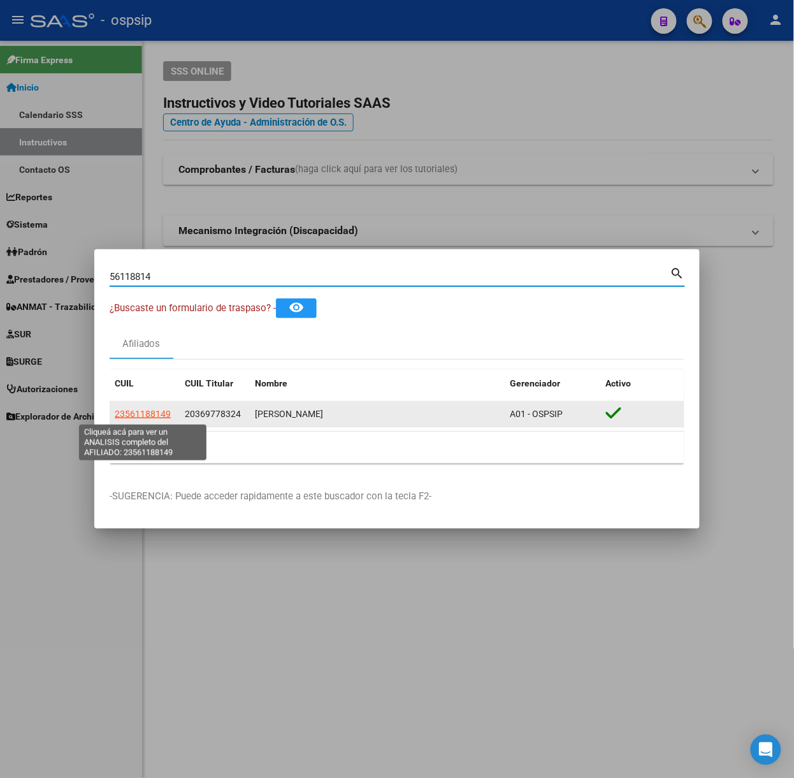
click at [167, 416] on span "23561188149" at bounding box center [143, 414] width 56 height 10
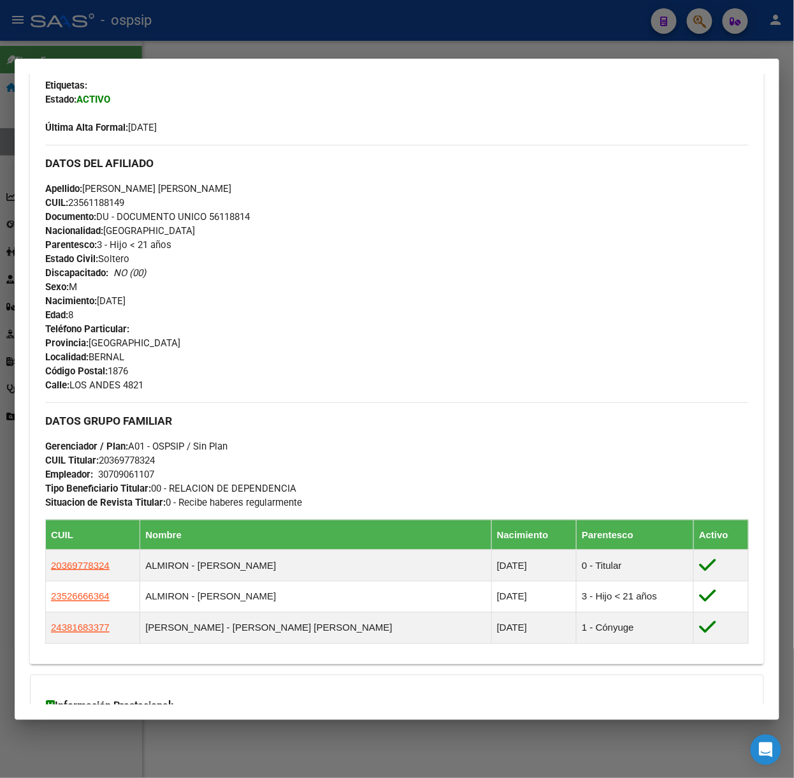
scroll to position [490, 0]
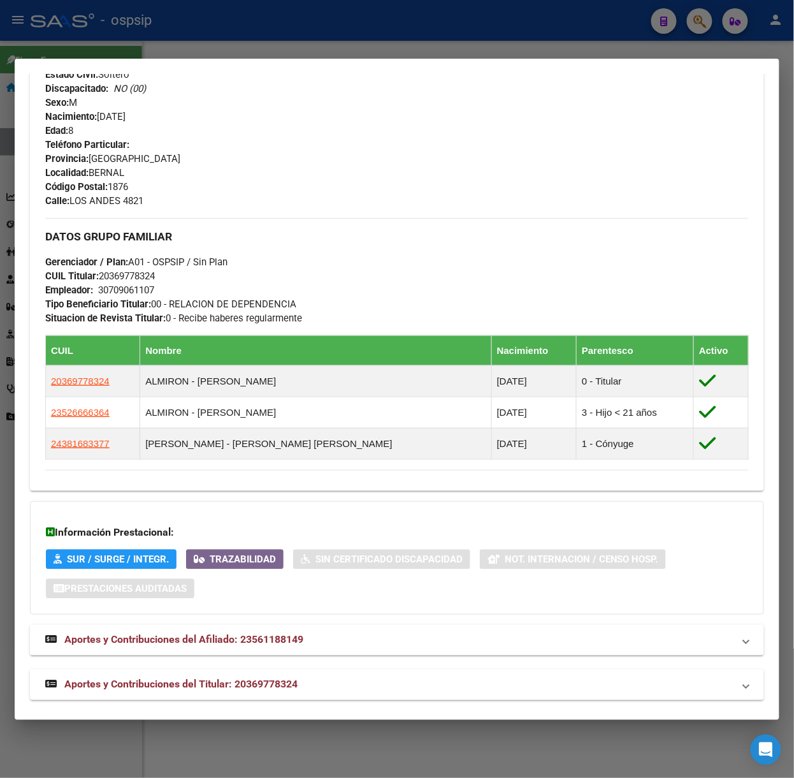
click at [279, 699] on mat-expansion-panel-header "Aportes y Contribuciones del Titular: 20369778324" at bounding box center [397, 684] width 734 height 31
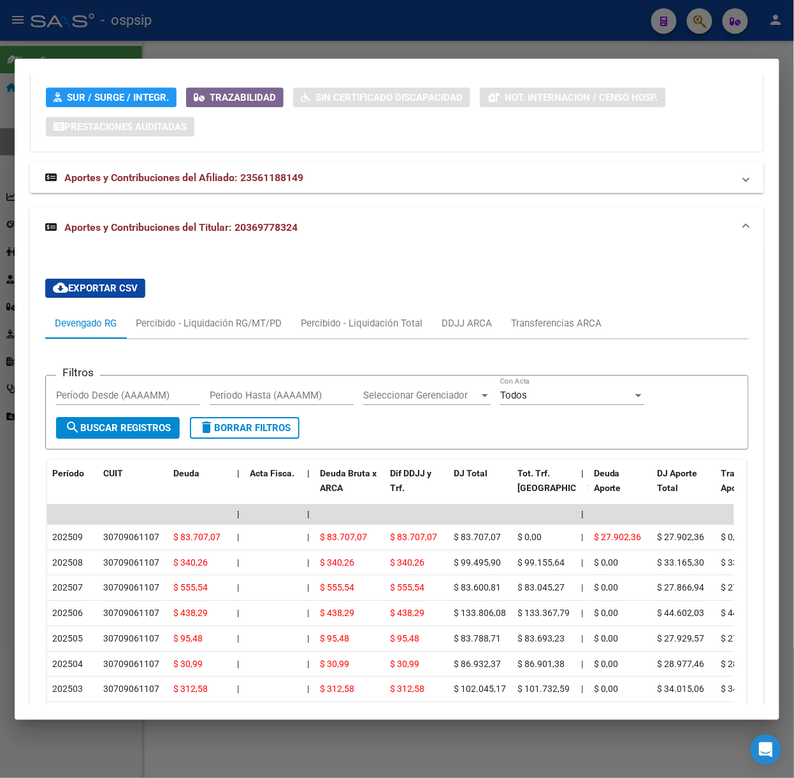
scroll to position [1123, 0]
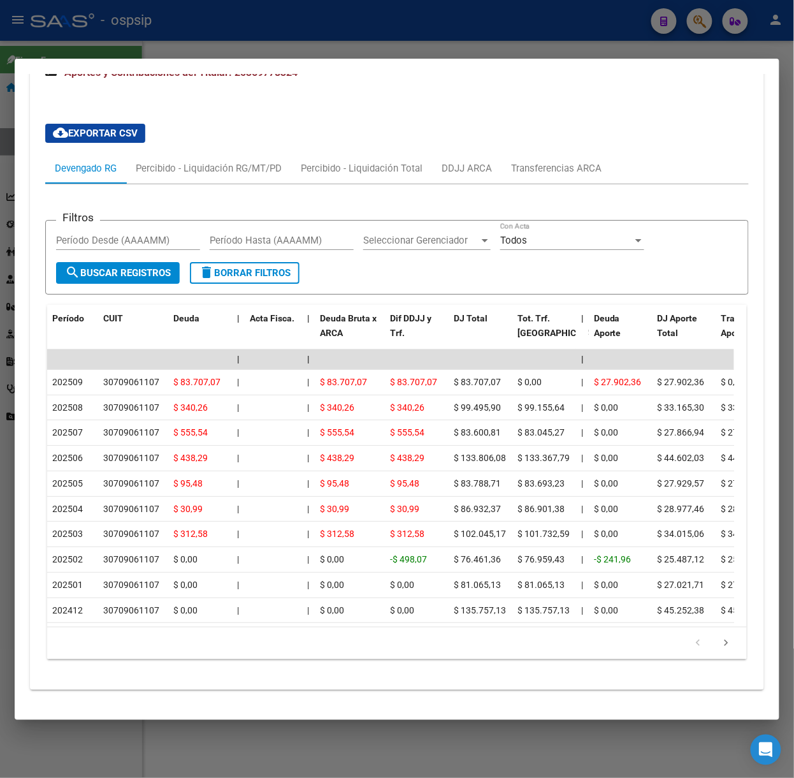
click at [268, 49] on div at bounding box center [397, 389] width 794 height 778
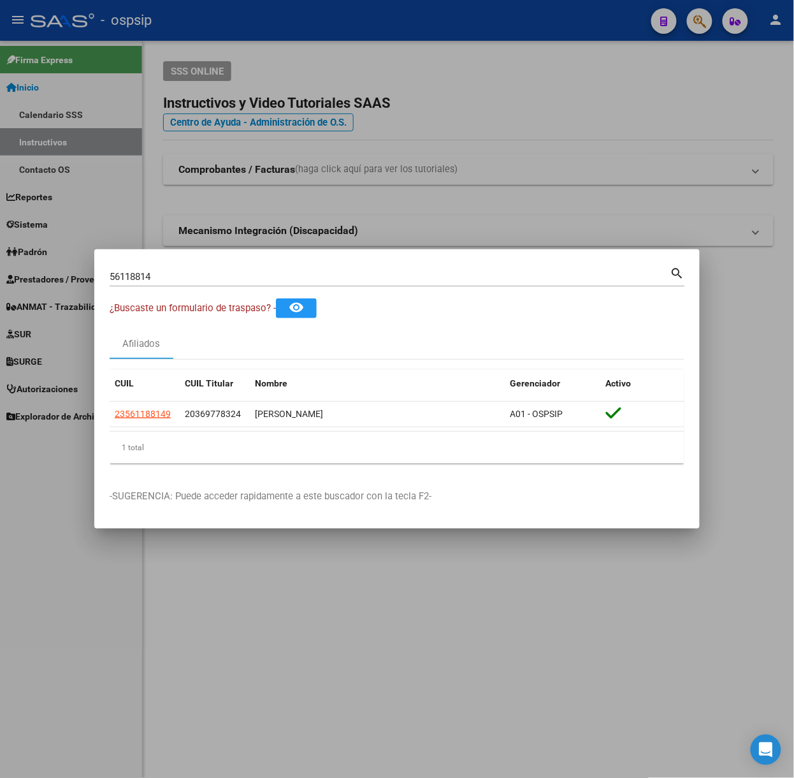
click at [205, 273] on input "56118814" at bounding box center [390, 276] width 561 height 11
click at [204, 273] on input "56118814" at bounding box center [390, 276] width 561 height 11
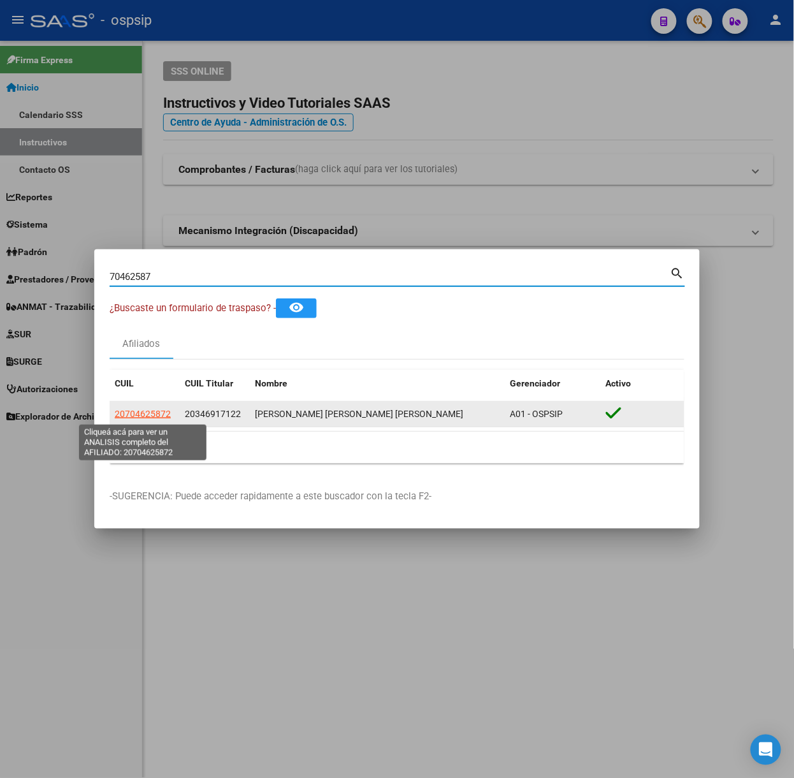
click at [131, 413] on span "20704625872" at bounding box center [143, 414] width 56 height 10
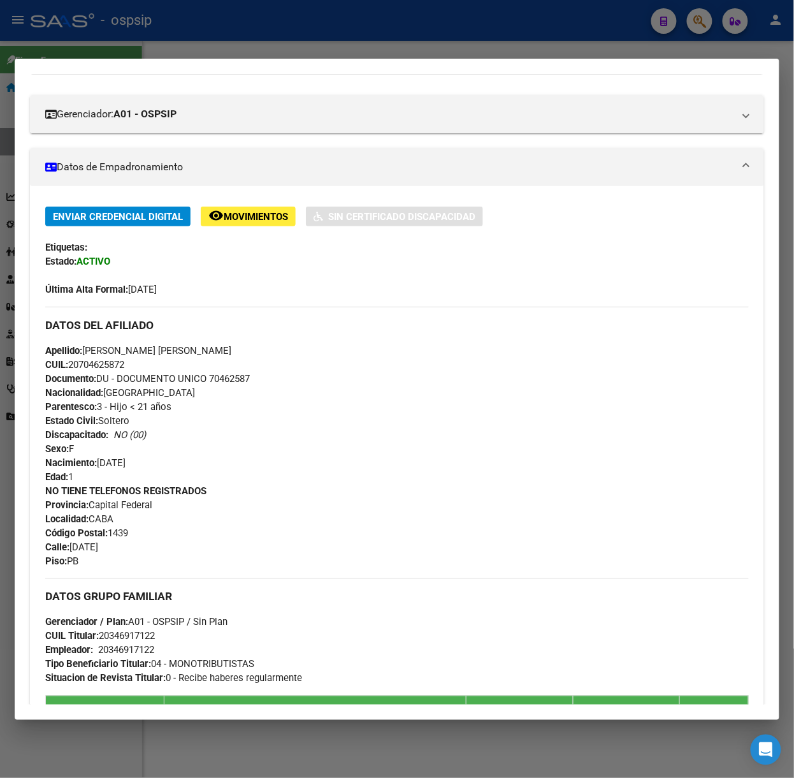
scroll to position [424, 0]
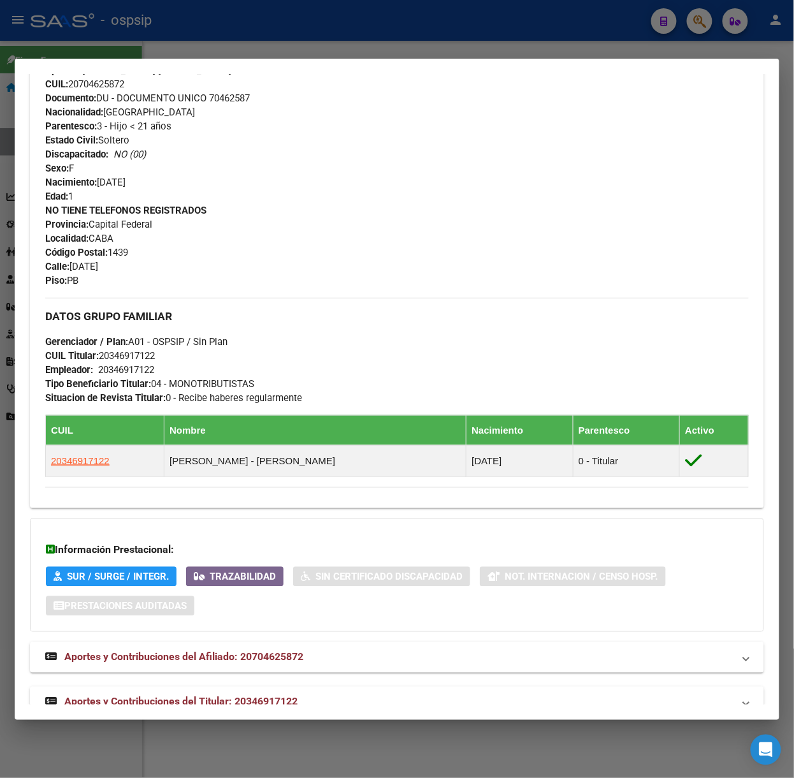
click at [261, 704] on span "Aportes y Contribuciones del Titular: 20346917122" at bounding box center [180, 701] width 233 height 12
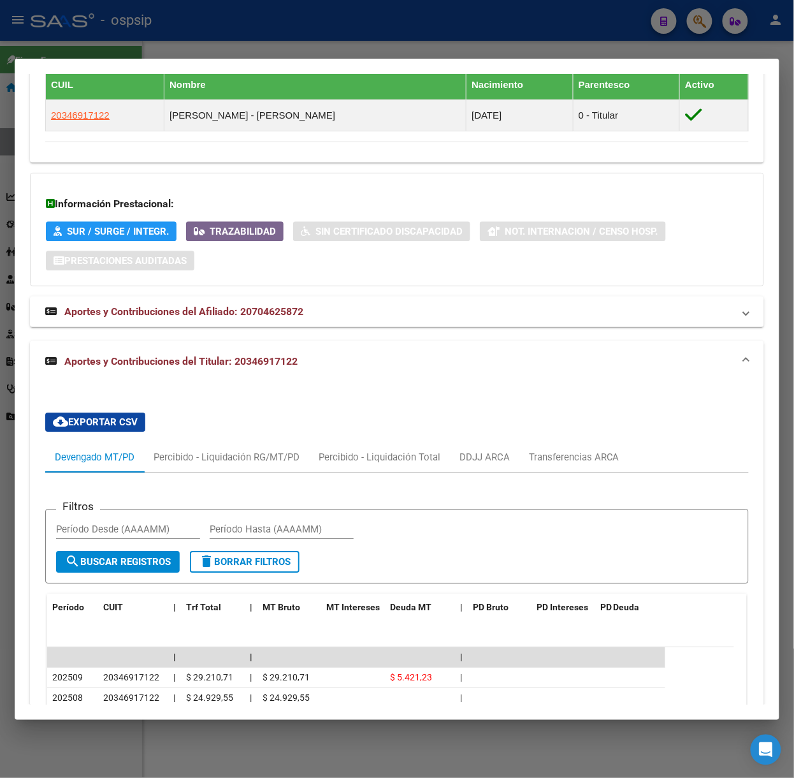
scroll to position [1020, 0]
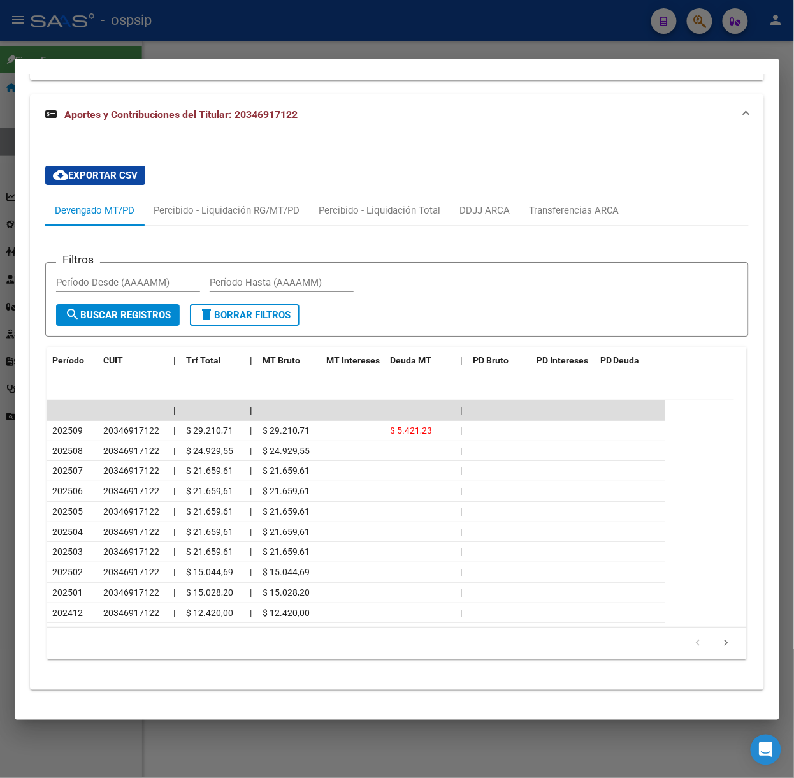
click at [215, 61] on mat-dialog-container "Análisis Afiliado - CUIL: 20704625872 DATOS [PERSON_NAME] ÁGIL: [PERSON_NAME] […" at bounding box center [397, 389] width 765 height 661
click at [204, 40] on div at bounding box center [397, 389] width 794 height 778
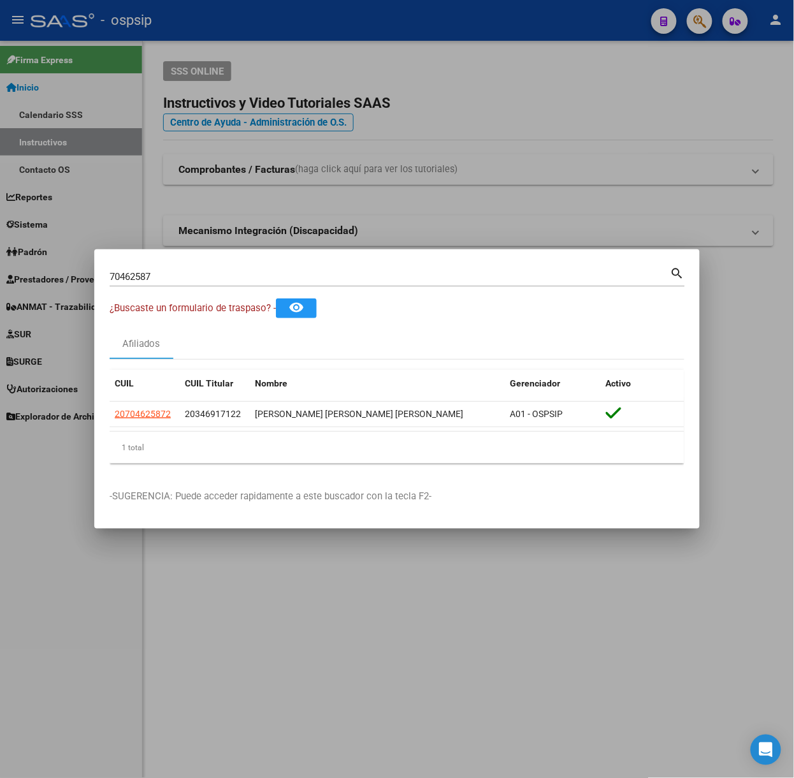
click at [204, 40] on div at bounding box center [397, 389] width 794 height 778
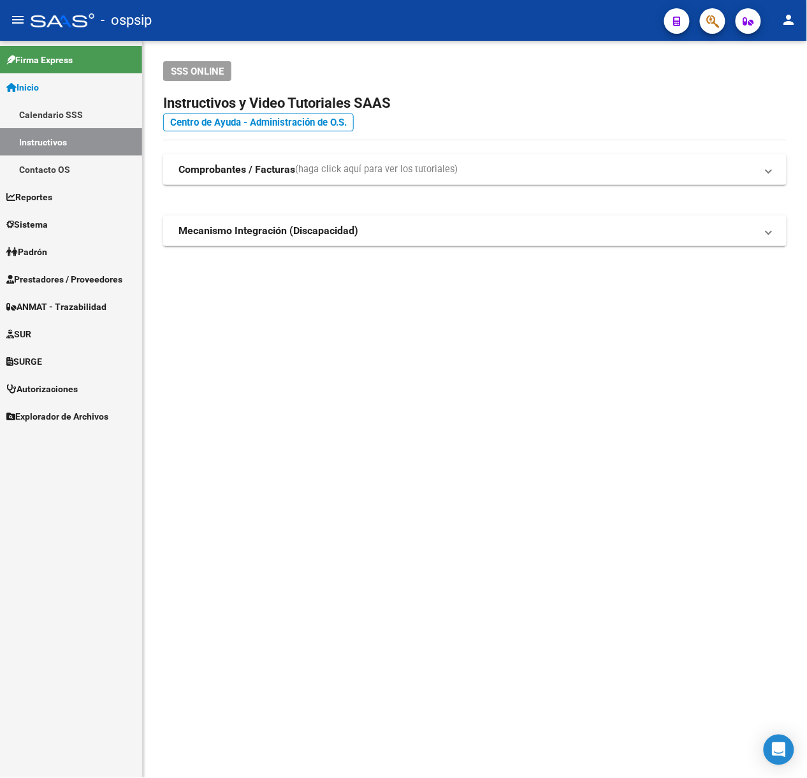
click at [716, 11] on span "button" at bounding box center [712, 21] width 13 height 26
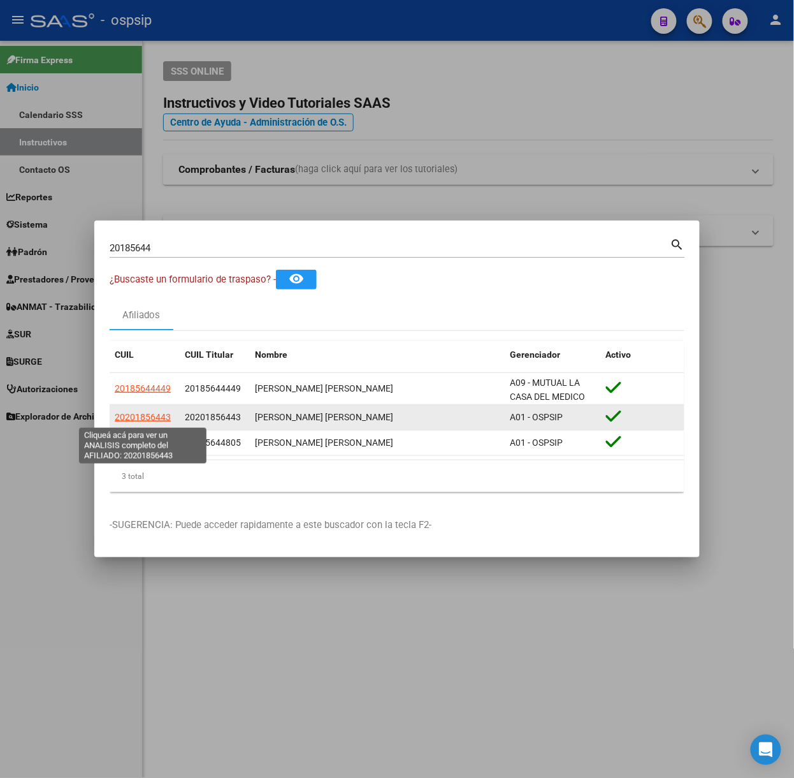
click at [154, 412] on span "20201856443" at bounding box center [143, 417] width 56 height 10
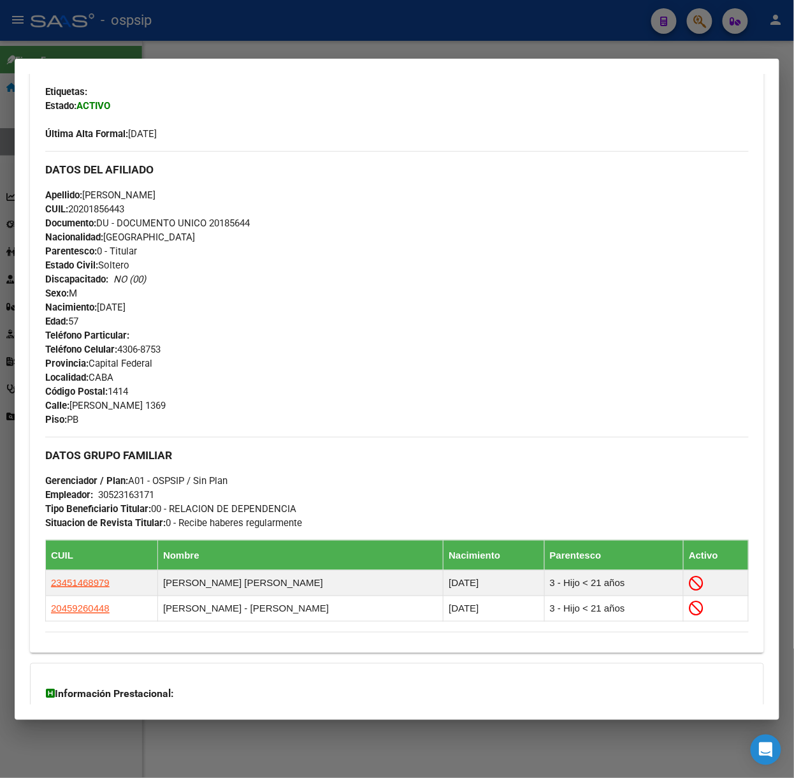
scroll to position [444, 0]
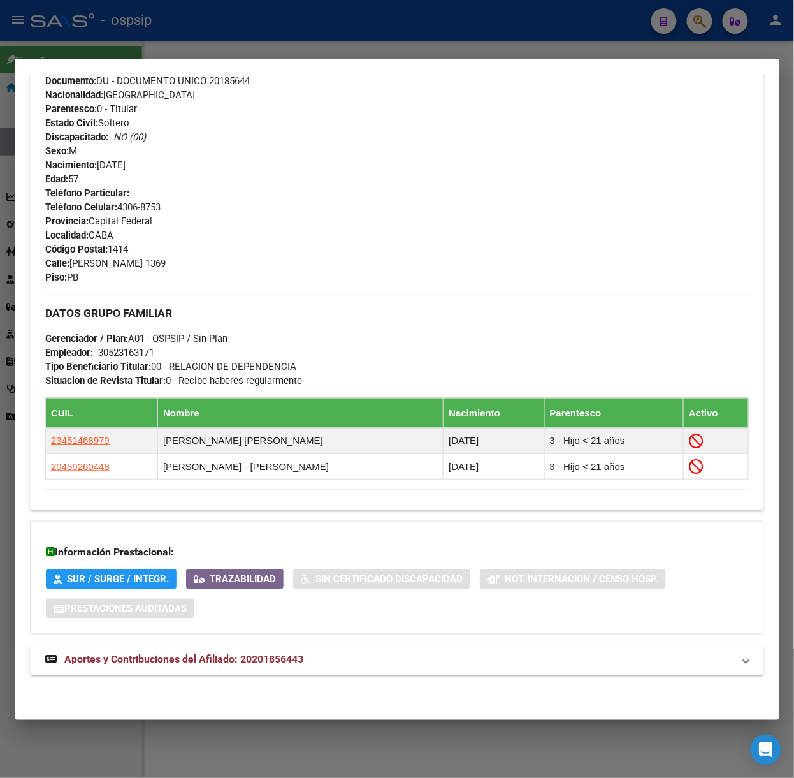
click at [248, 648] on mat-expansion-panel-header "Aportes y Contribuciones del Afiliado: 20201856443" at bounding box center [397, 659] width 734 height 31
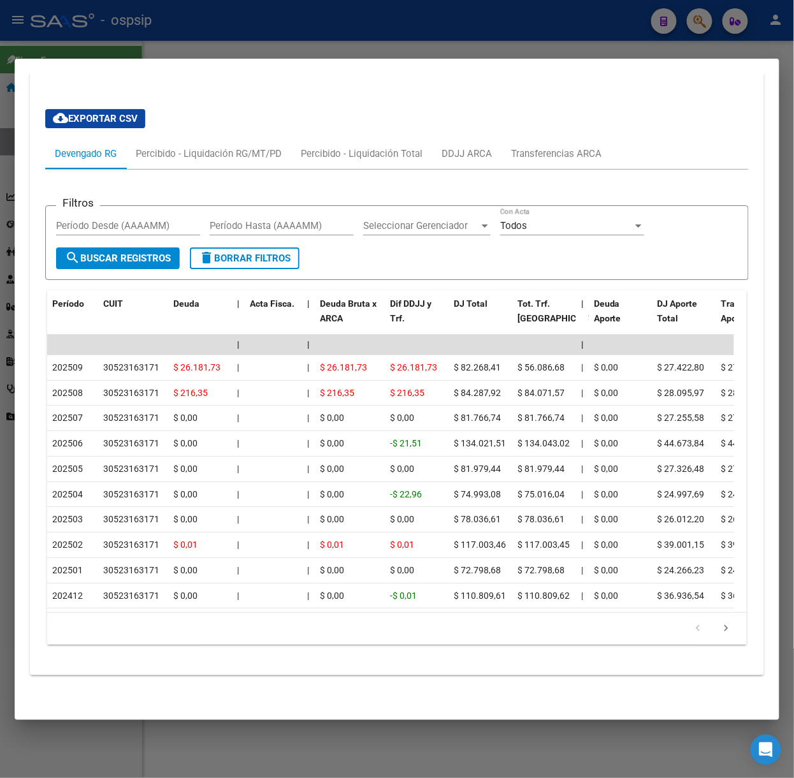
scroll to position [1066, 0]
